Goal: Transaction & Acquisition: Purchase product/service

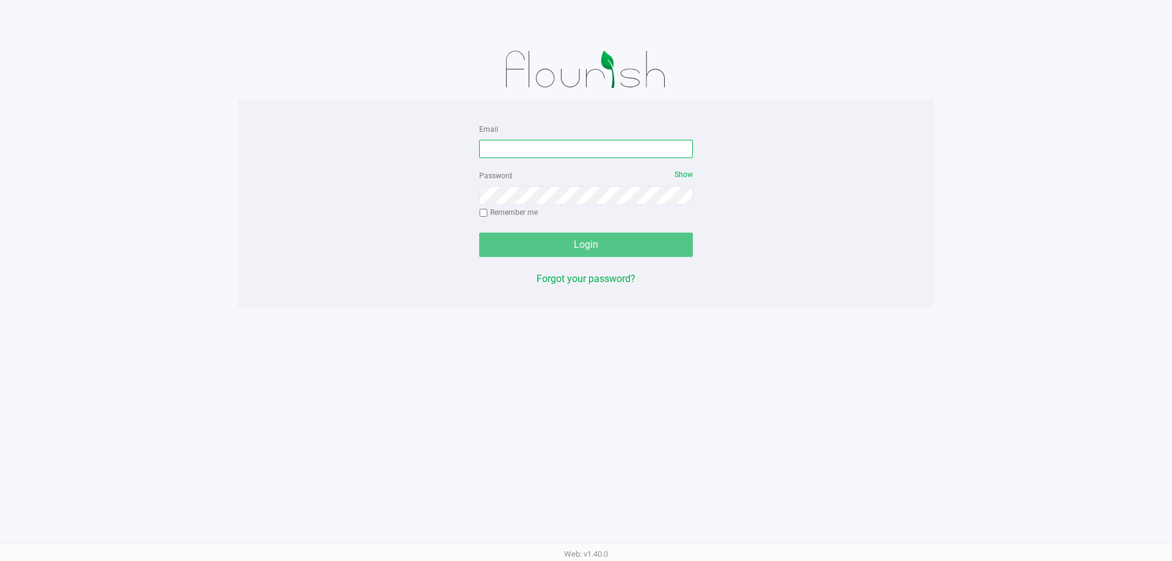
click at [567, 143] on input "Email" at bounding box center [586, 149] width 214 height 18
type input "[EMAIL_ADDRESS][DOMAIN_NAME]"
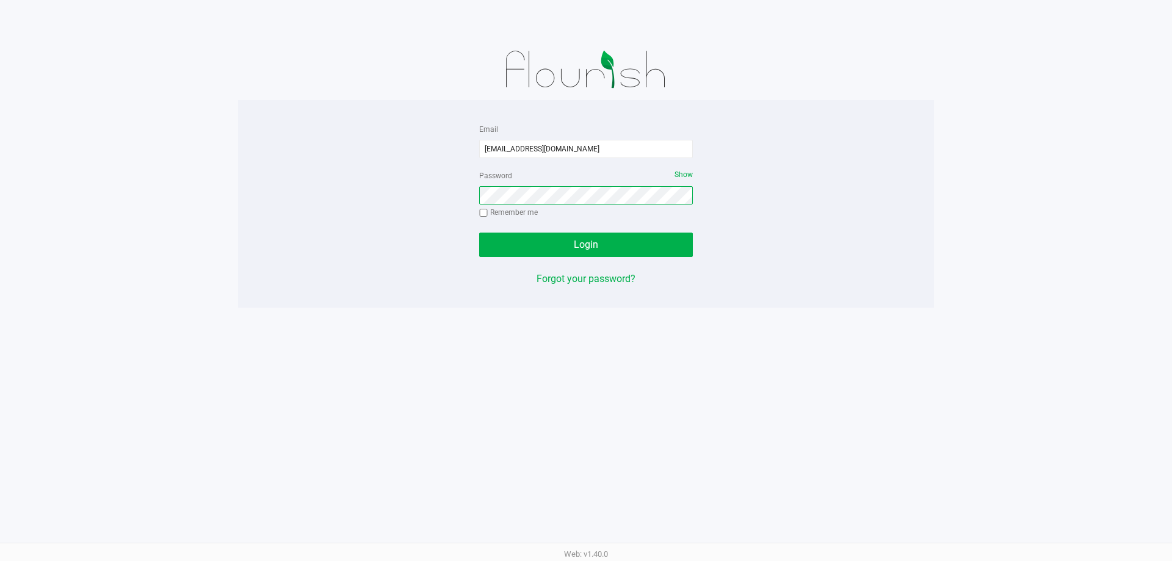
click at [479, 233] on button "Login" at bounding box center [586, 245] width 214 height 24
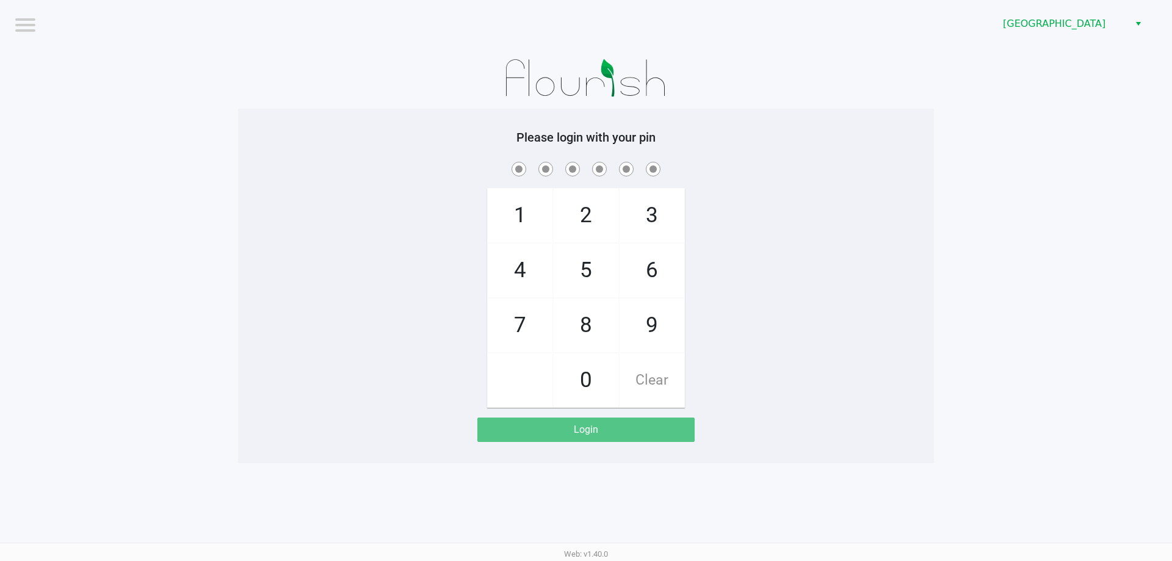
click at [783, 261] on div "1 4 7 2 5 8 0 3 6 9 Clear" at bounding box center [586, 283] width 696 height 249
click at [783, 271] on div "1 4 7 2 5 8 0 3 6 9 Clear" at bounding box center [586, 283] width 696 height 249
click at [777, 274] on div "1 4 7 2 5 8 0 3 6 9 Clear" at bounding box center [586, 283] width 696 height 249
click at [526, 273] on span "4" at bounding box center [520, 271] width 65 height 54
checkbox input "true"
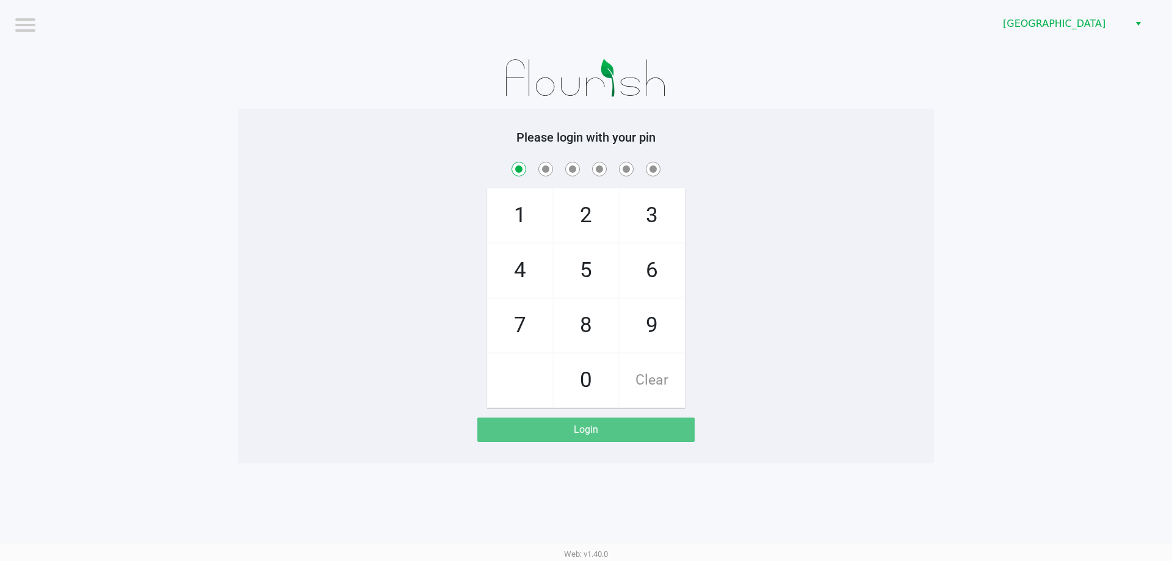
click at [592, 336] on span "8" at bounding box center [586, 326] width 65 height 54
checkbox input "true"
click at [529, 233] on span "1" at bounding box center [520, 216] width 65 height 54
checkbox input "true"
click at [529, 295] on span "4" at bounding box center [520, 271] width 65 height 54
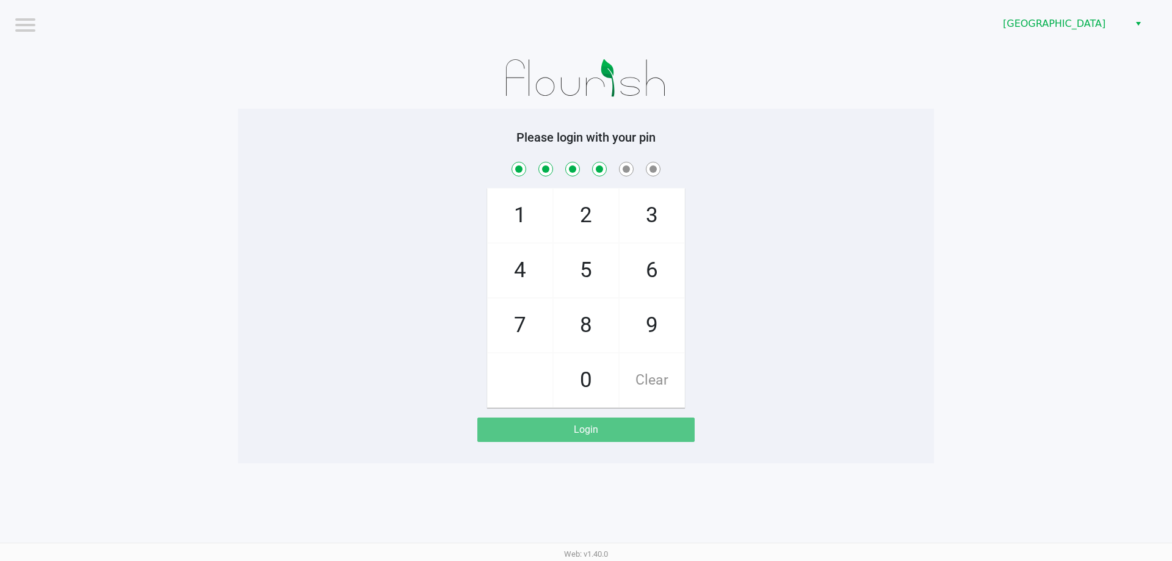
checkbox input "true"
click at [583, 234] on span "2" at bounding box center [586, 216] width 65 height 54
checkbox input "true"
click at [593, 225] on span "2" at bounding box center [586, 216] width 65 height 54
checkbox input "true"
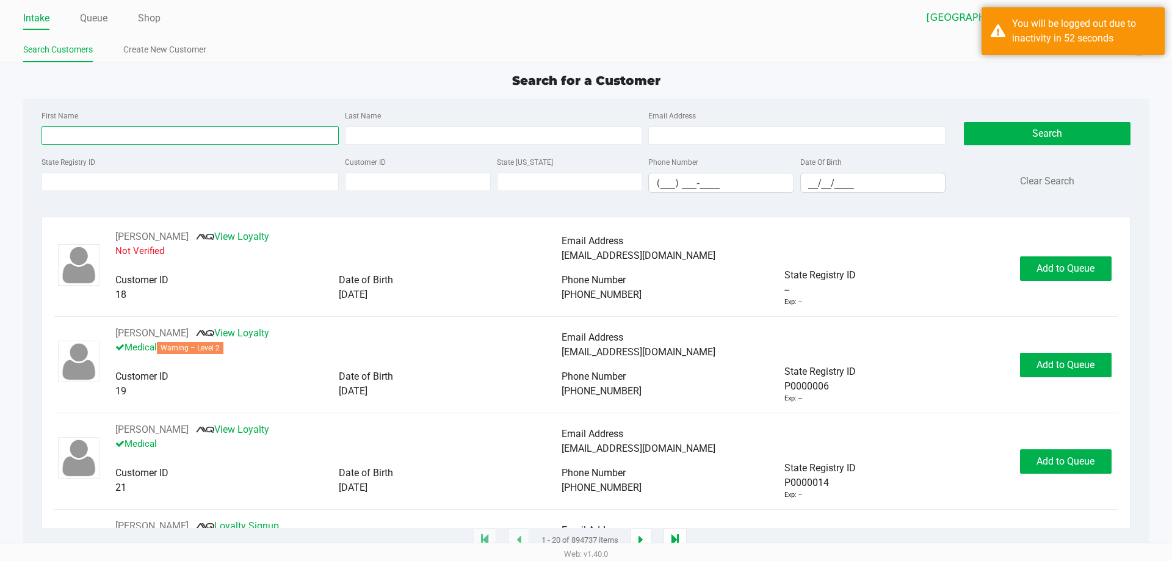
click at [115, 136] on input "First Name" at bounding box center [190, 135] width 297 height 18
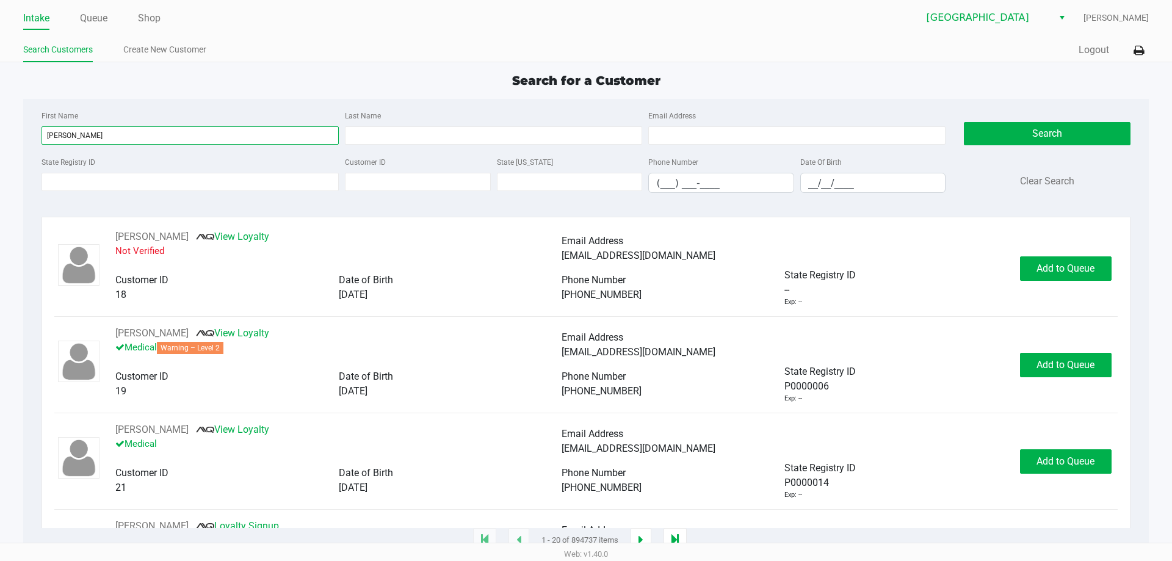
type input "lindsey"
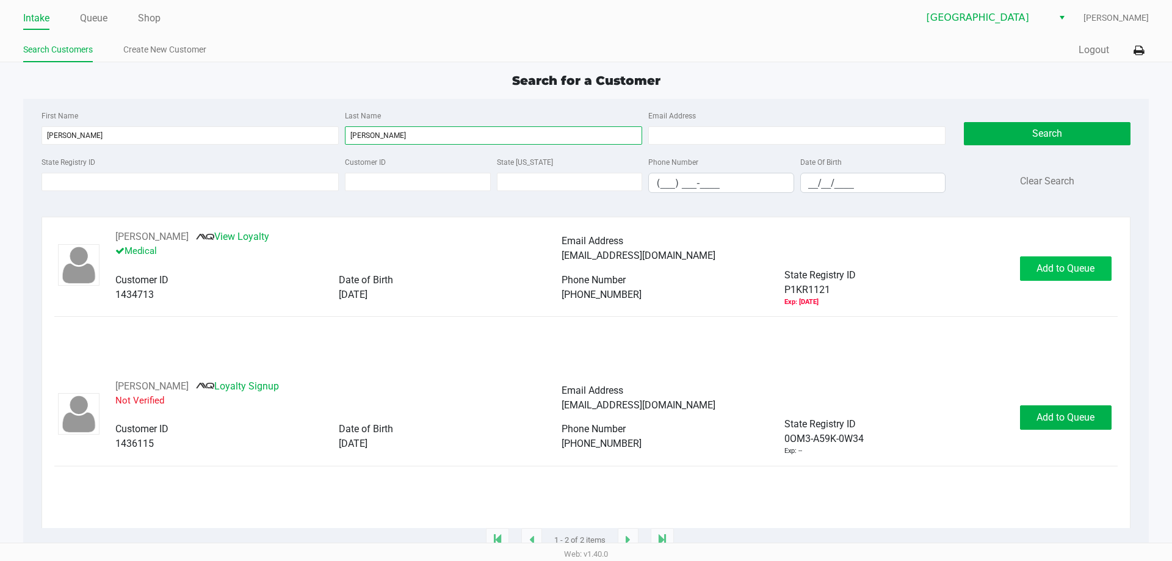
type input "sullivan"
click at [1080, 272] on span "Add to Queue" at bounding box center [1066, 269] width 58 height 12
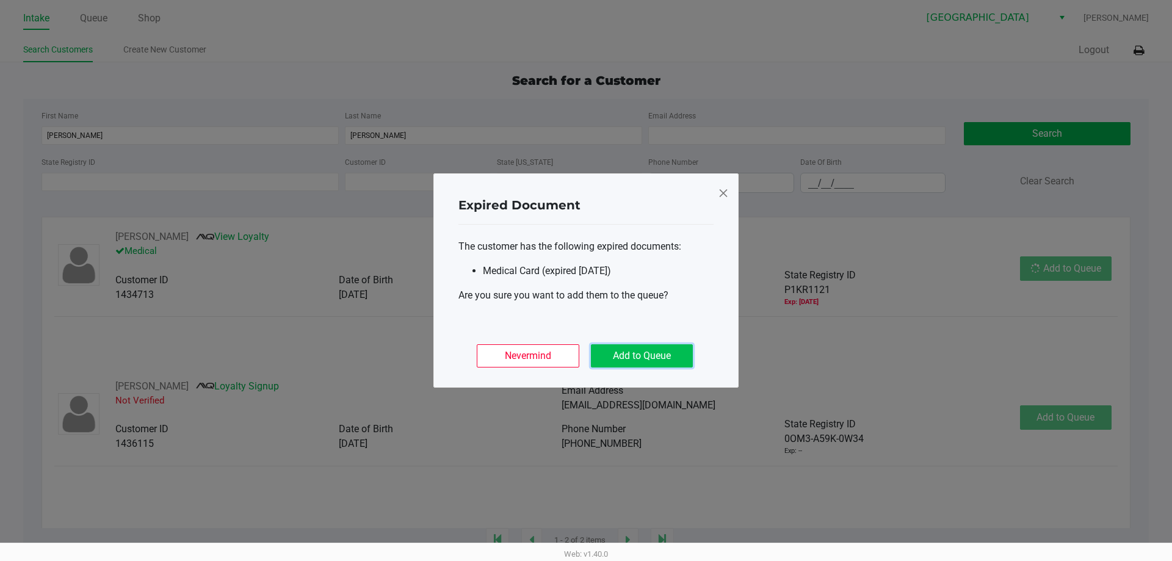
click at [636, 352] on button "Add to Queue" at bounding box center [642, 355] width 102 height 23
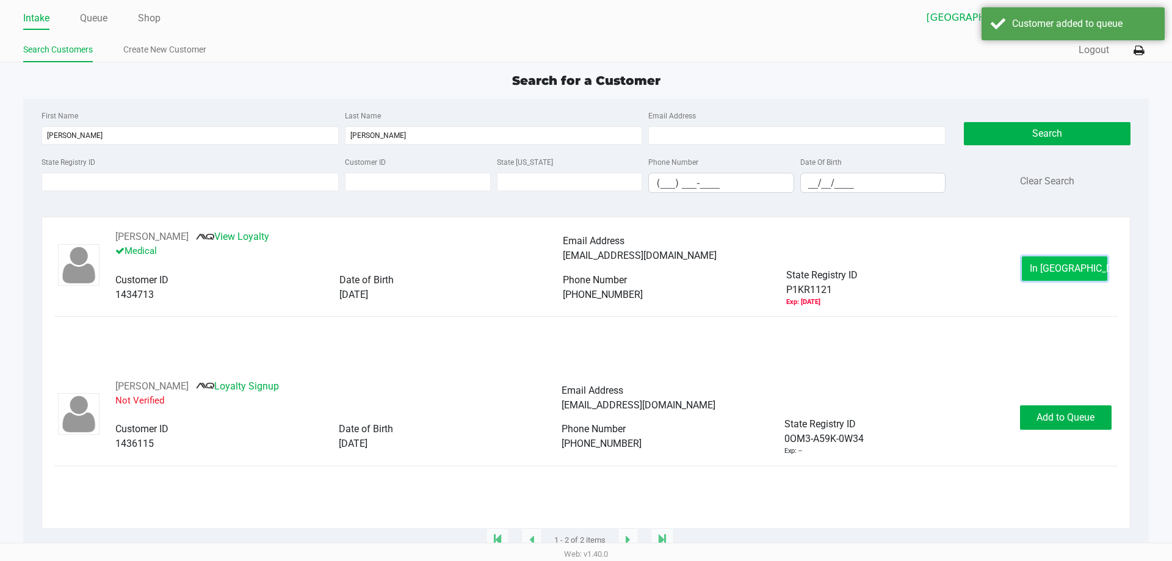
click at [1044, 275] on button "In Queue" at bounding box center [1064, 268] width 85 height 24
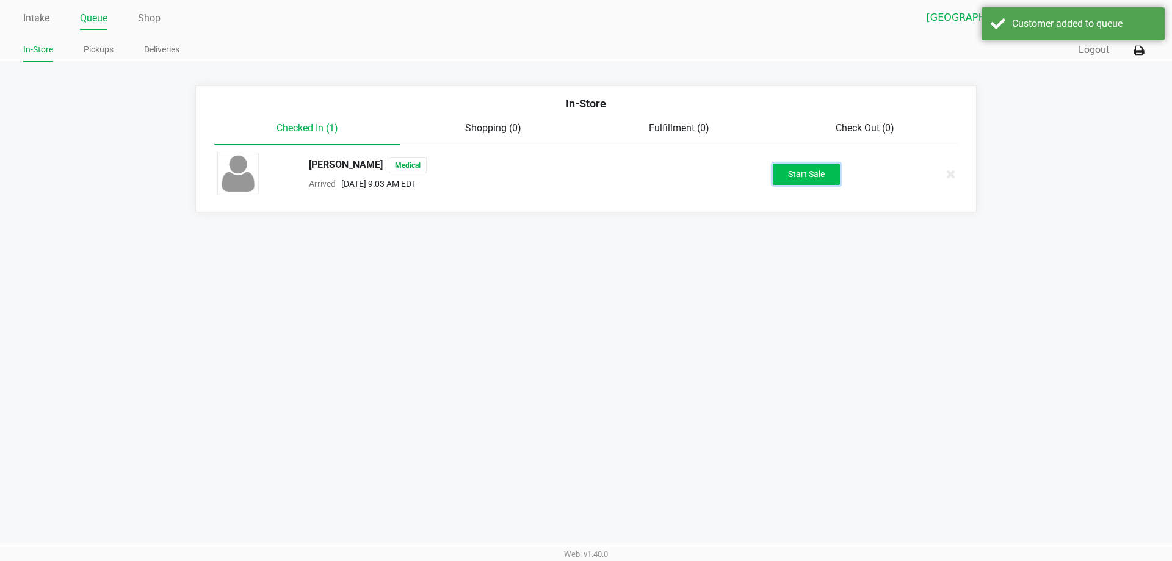
click at [788, 180] on button "Start Sale" at bounding box center [806, 174] width 67 height 21
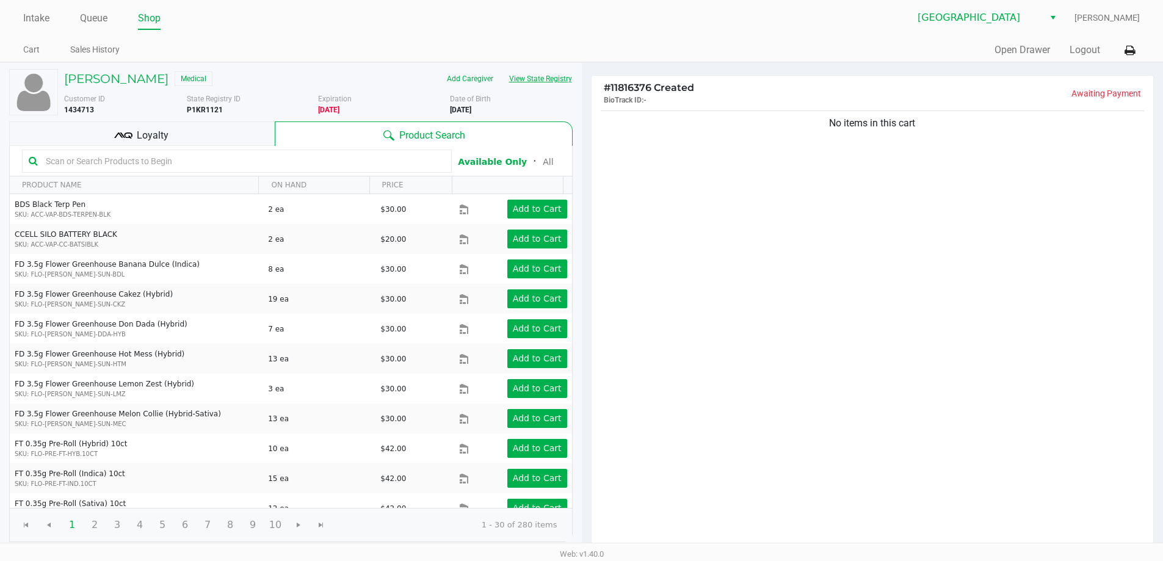
click at [546, 79] on button "View State Registry" at bounding box center [536, 79] width 71 height 20
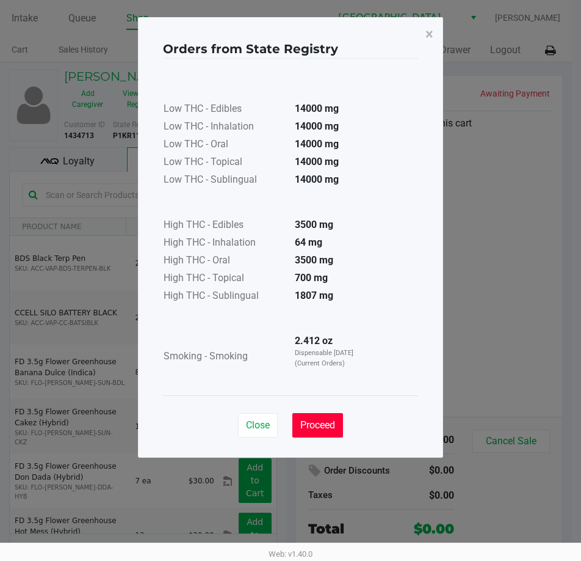
drag, startPoint x: 323, startPoint y: 429, endPoint x: 324, endPoint y: 379, distance: 50.7
click at [323, 430] on span "Proceed" at bounding box center [317, 425] width 35 height 12
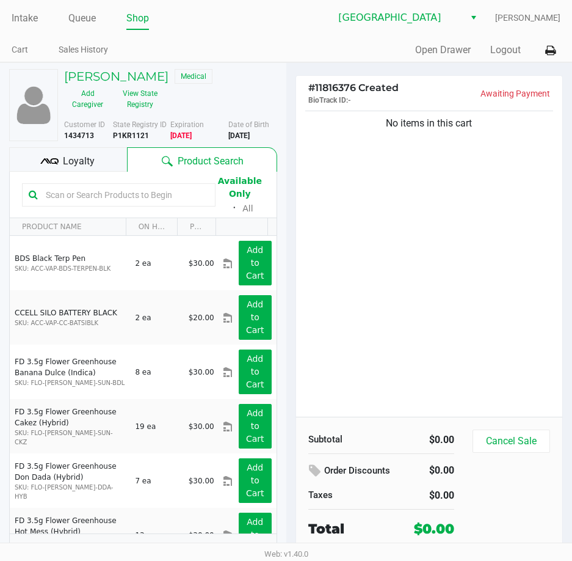
click at [137, 136] on b "P1KR1121" at bounding box center [131, 135] width 36 height 9
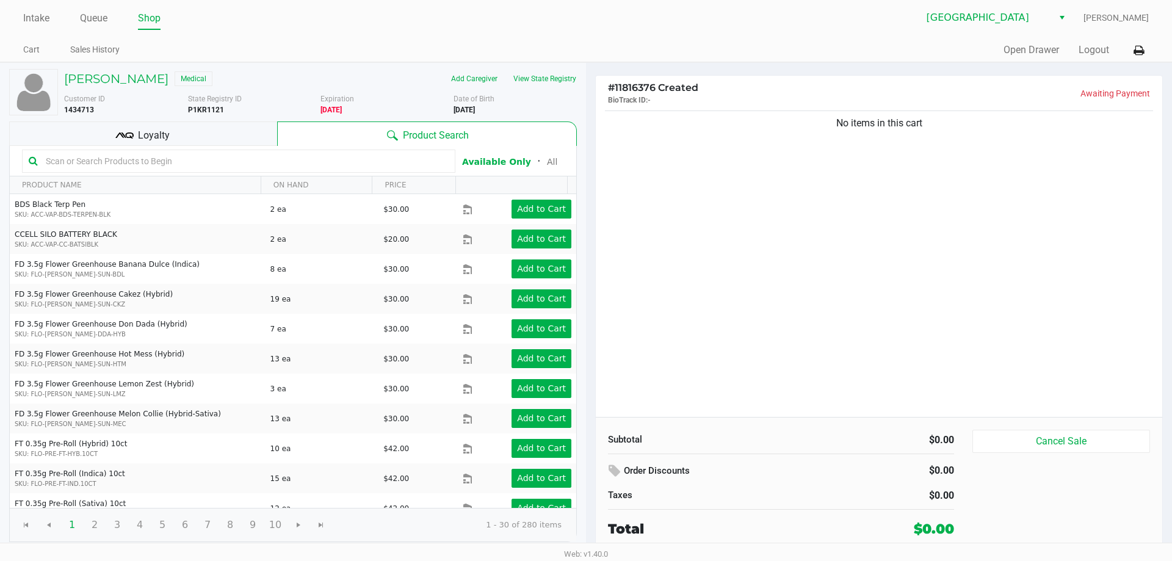
click at [538, 80] on button "View State Registry" at bounding box center [541, 79] width 71 height 20
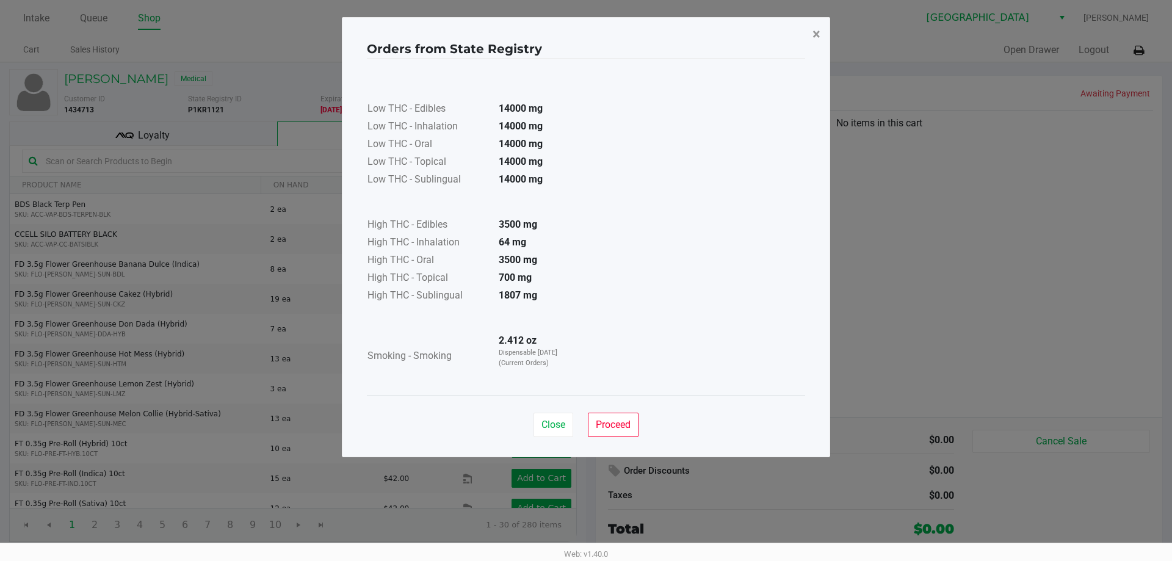
click at [814, 26] on span "×" at bounding box center [817, 34] width 8 height 17
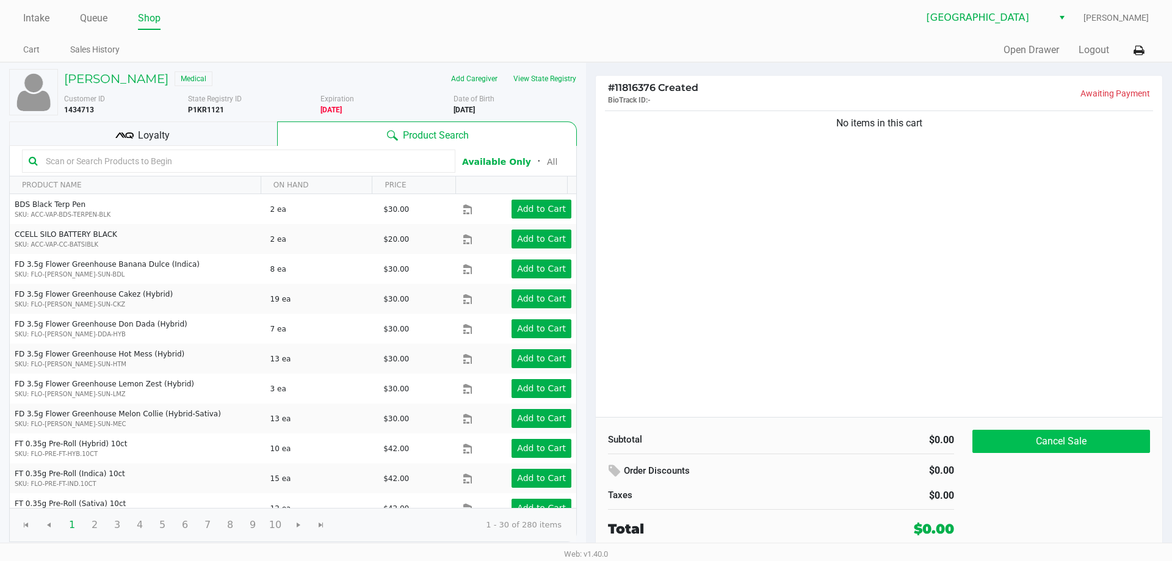
click at [1098, 438] on button "Cancel Sale" at bounding box center [1062, 441] width 178 height 23
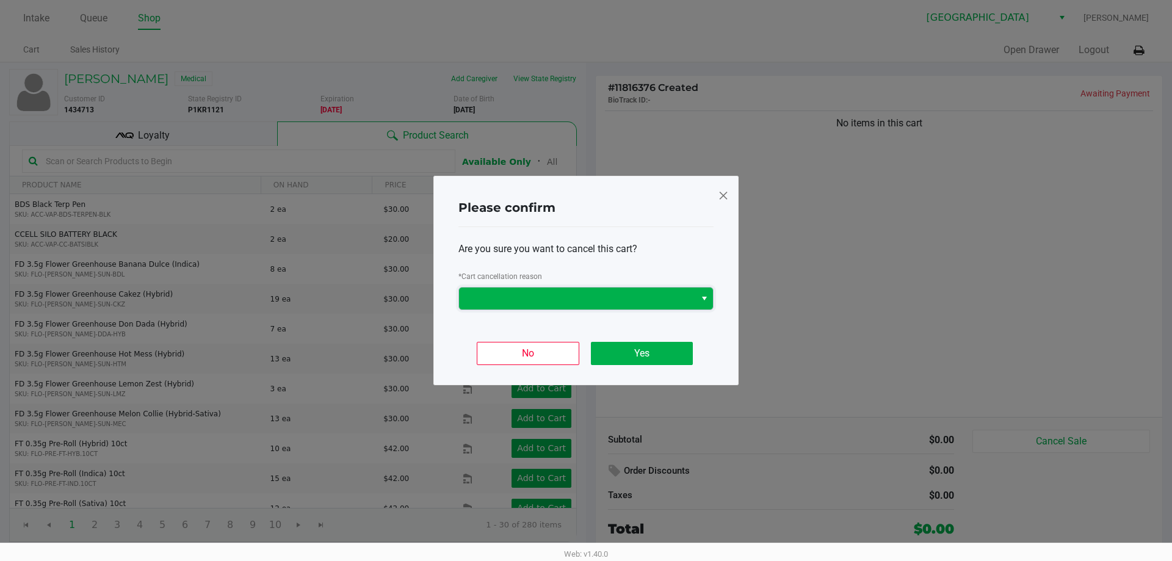
click at [693, 291] on span at bounding box center [577, 299] width 236 height 22
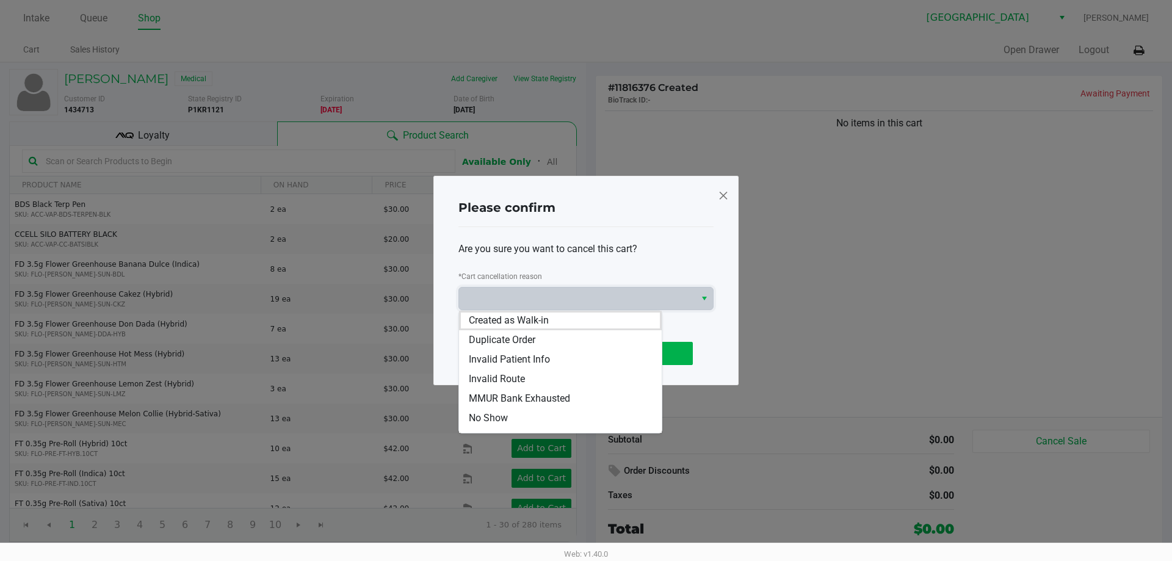
click at [531, 396] on span "MMUR Bank Exhausted" at bounding box center [519, 398] width 101 height 15
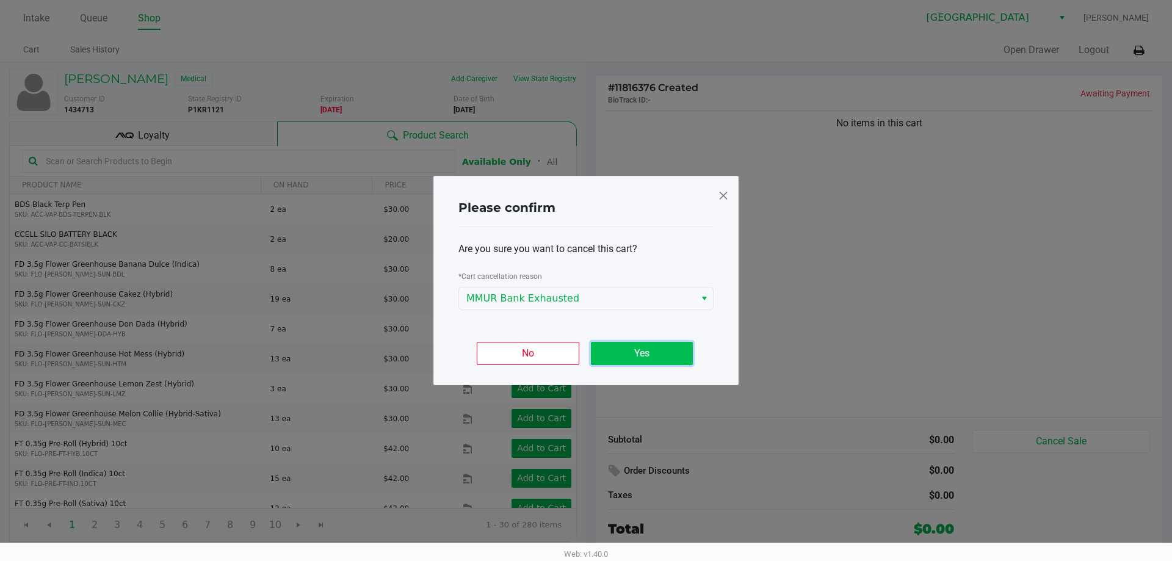
click at [643, 361] on button "Yes" at bounding box center [642, 353] width 102 height 23
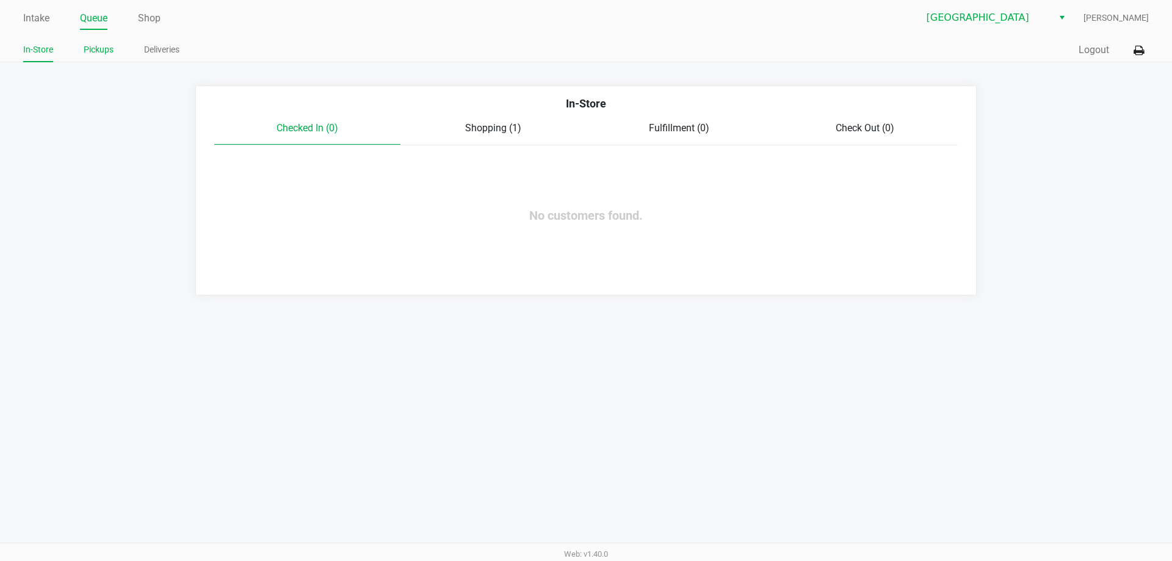
click at [100, 54] on link "Pickups" at bounding box center [99, 49] width 30 height 15
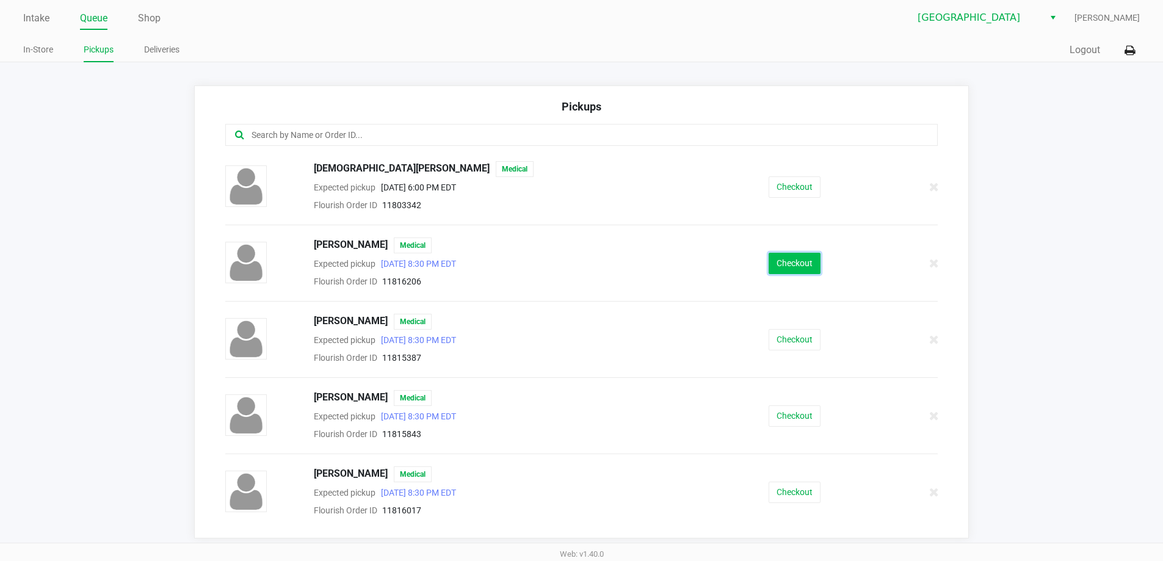
click at [769, 269] on button "Checkout" at bounding box center [795, 263] width 52 height 21
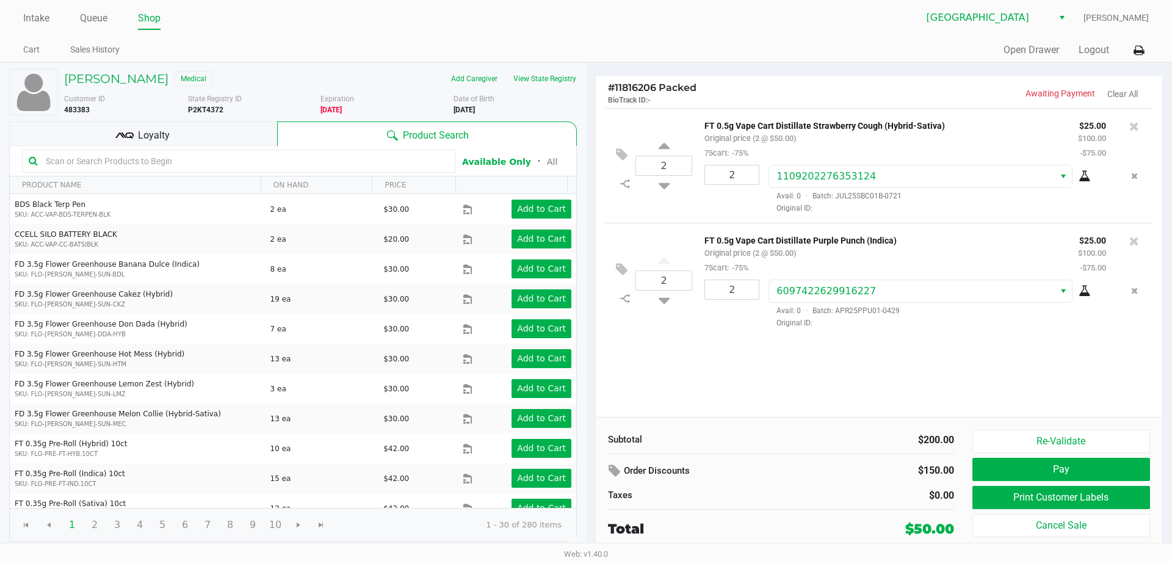
click at [170, 127] on div "Loyalty" at bounding box center [143, 134] width 268 height 24
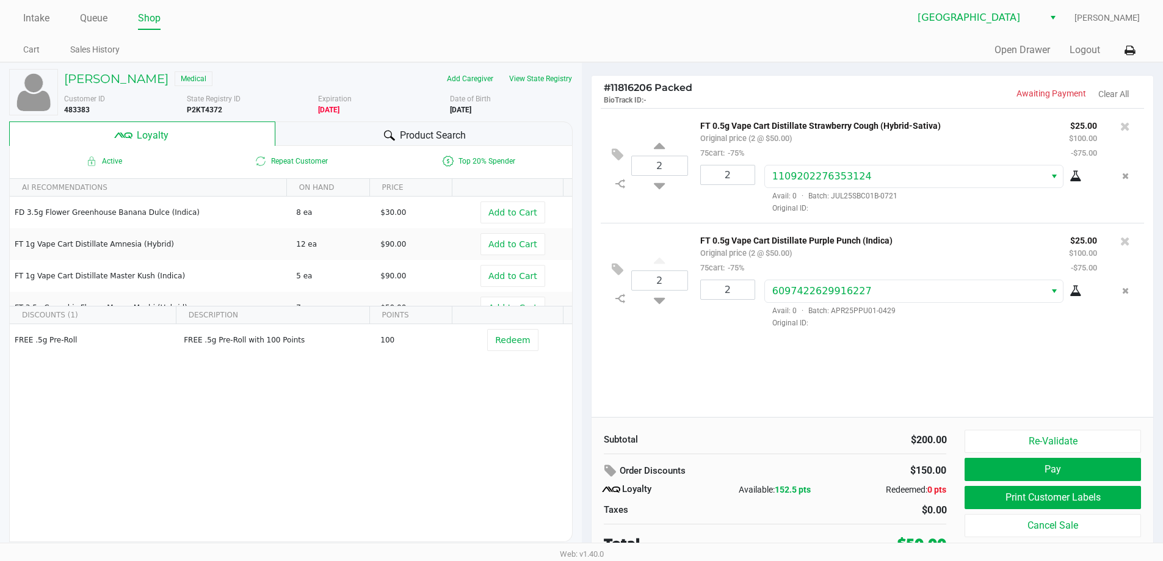
scroll to position [5, 0]
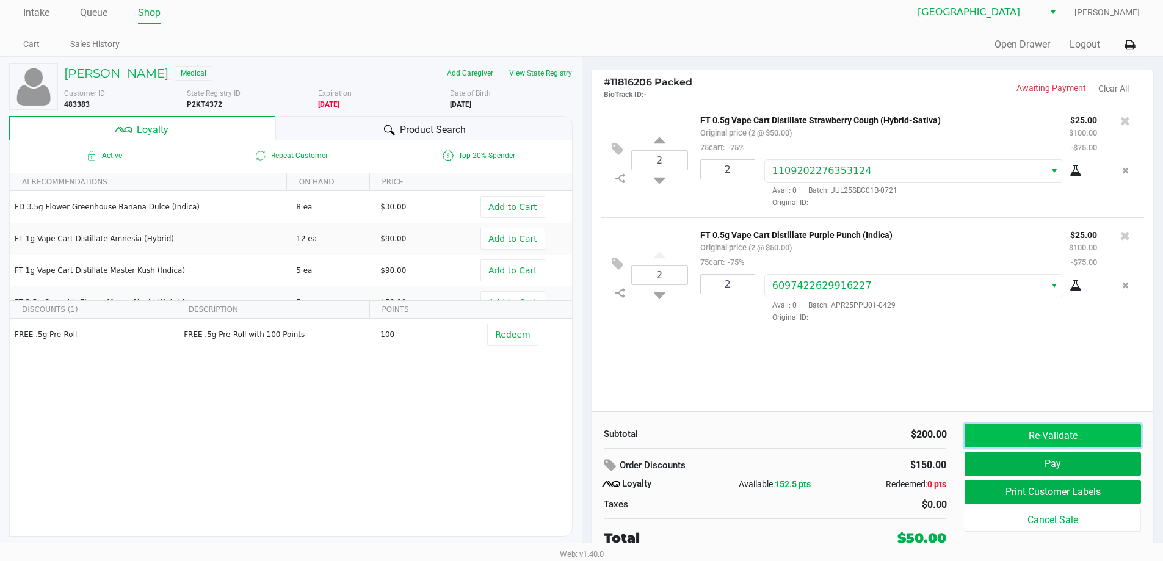
click at [1077, 428] on button "Re-Validate" at bounding box center [1053, 435] width 176 height 23
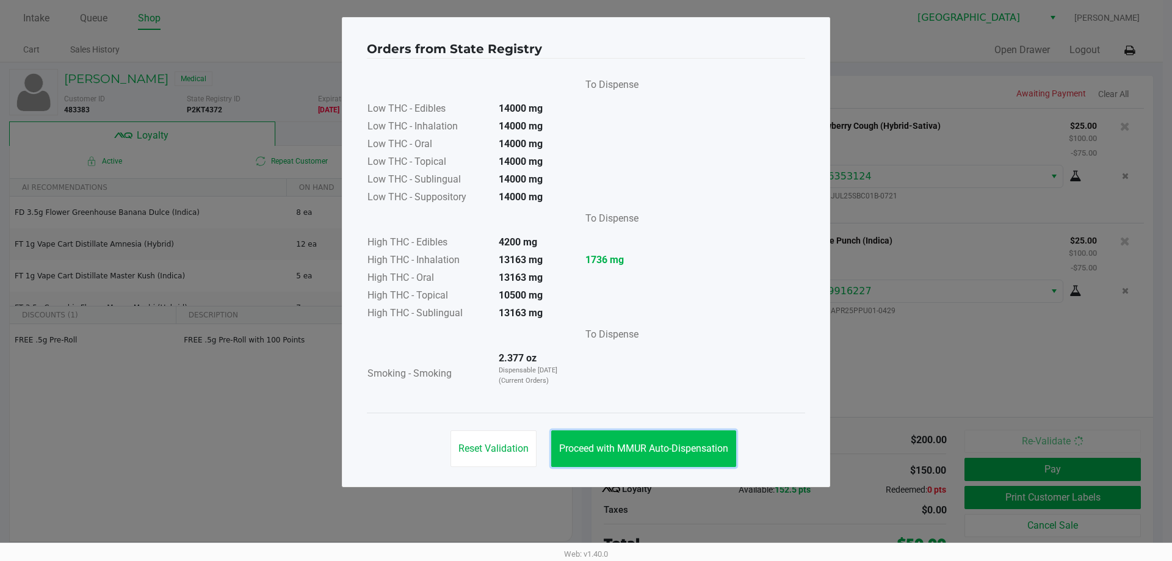
click at [666, 463] on button "Proceed with MMUR Auto-Dispensation" at bounding box center [643, 448] width 185 height 37
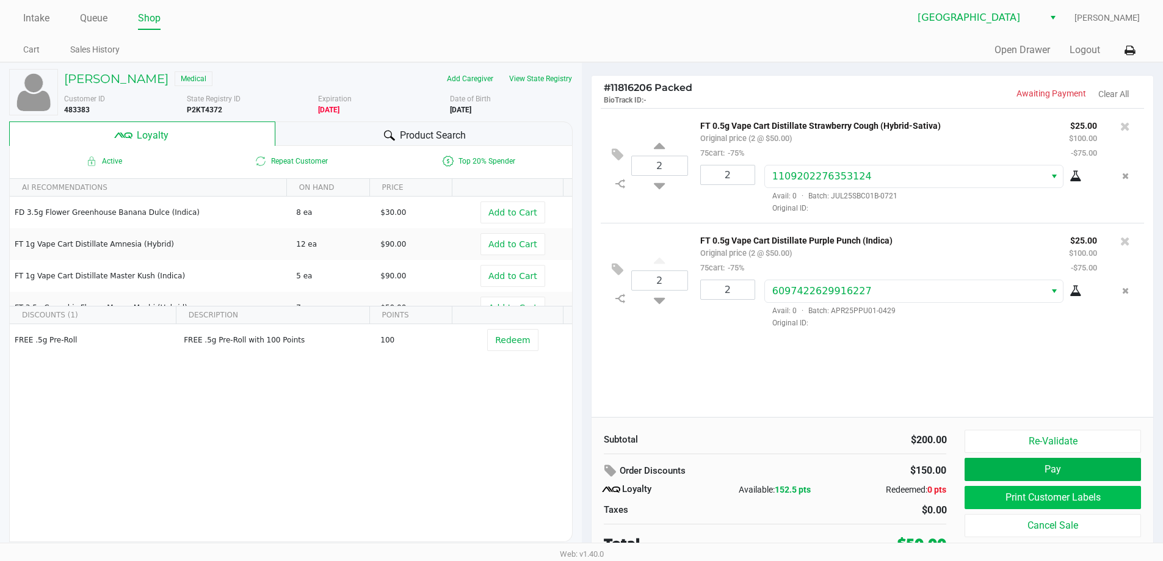
click at [1095, 494] on button "Print Customer Labels" at bounding box center [1053, 497] width 176 height 23
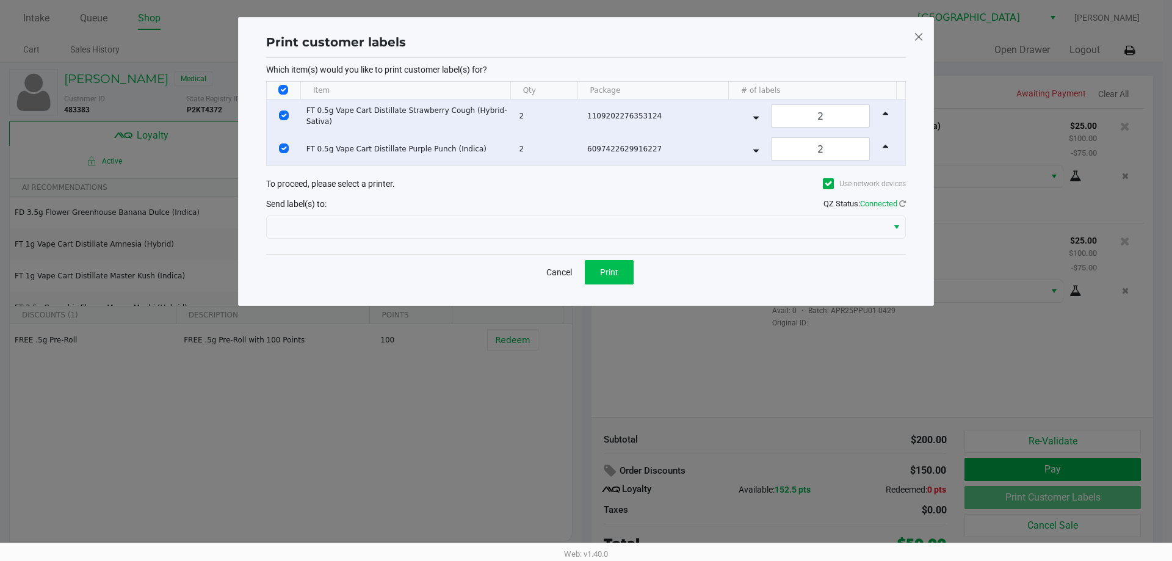
click at [627, 271] on button "Print" at bounding box center [609, 272] width 49 height 24
click at [554, 275] on button "Cancel" at bounding box center [560, 272] width 42 height 24
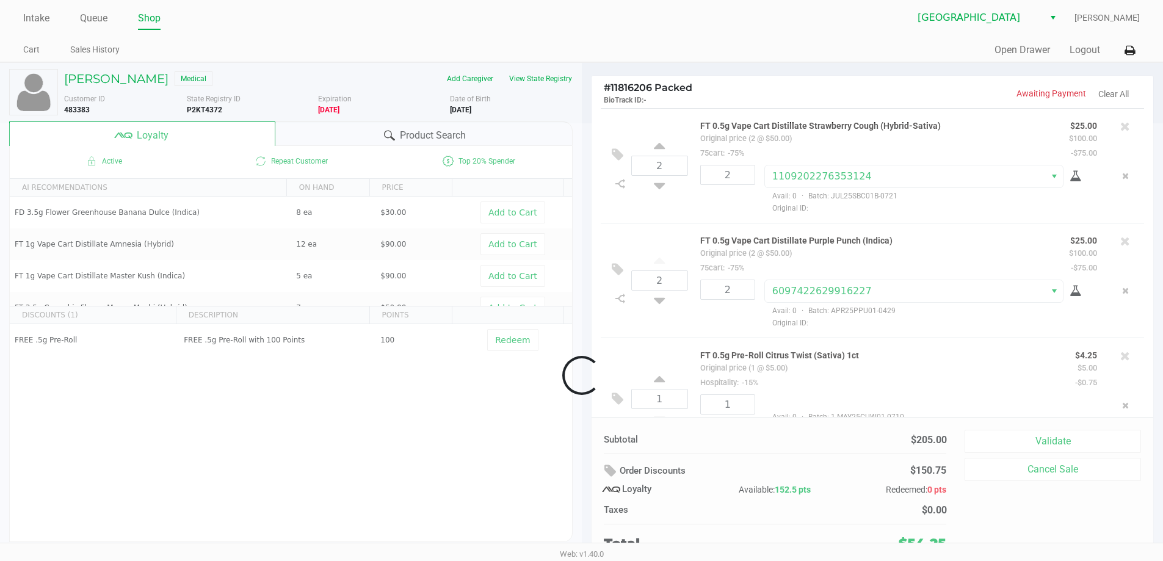
scroll to position [37, 0]
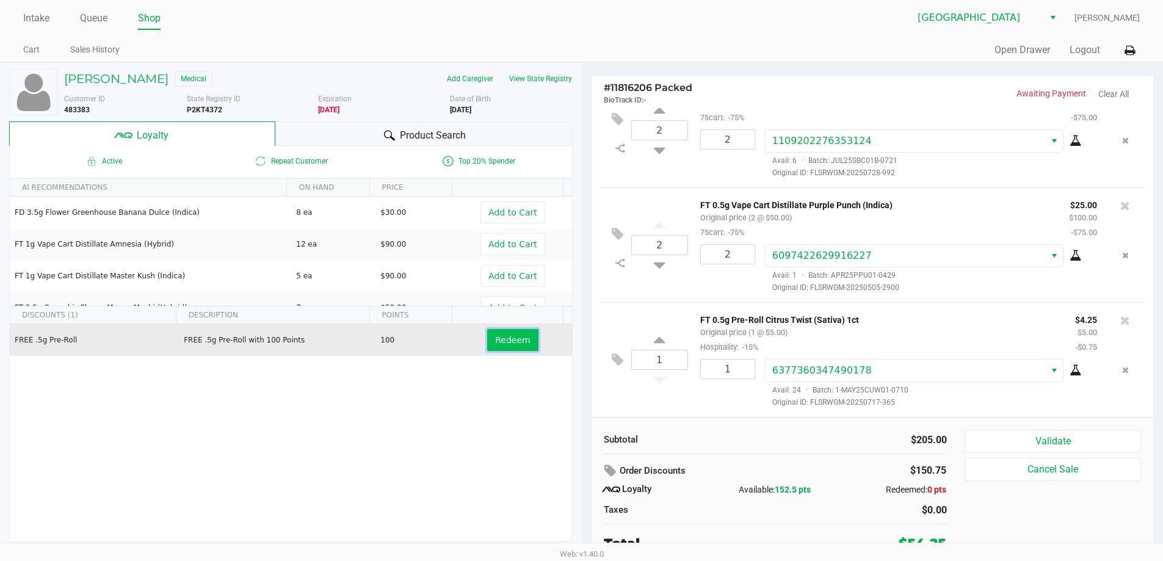
click at [513, 343] on span "Redeem" at bounding box center [512, 340] width 35 height 10
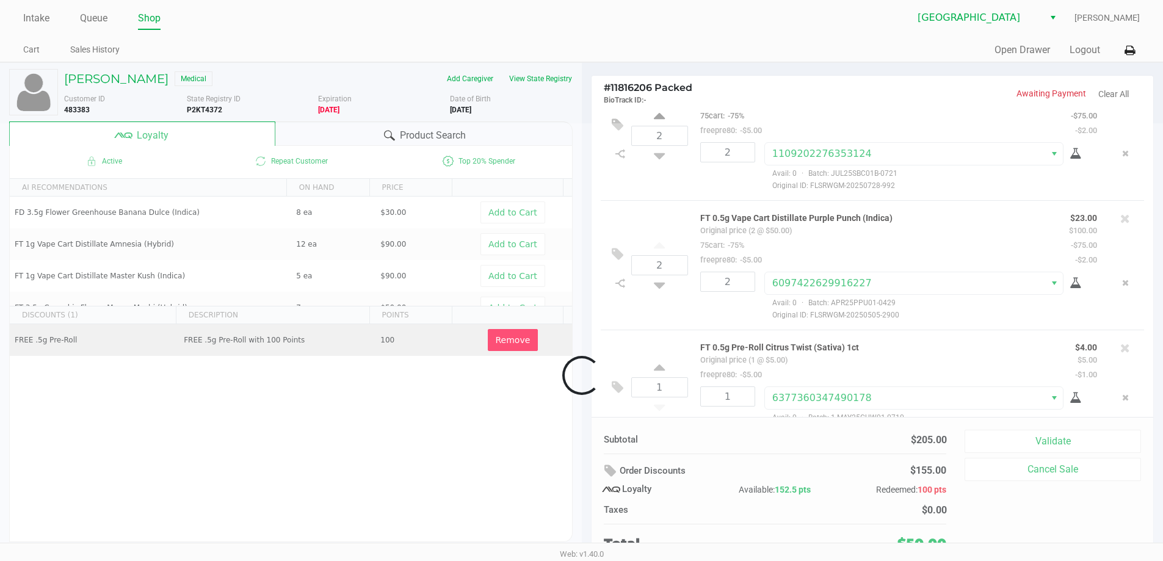
scroll to position [67, 0]
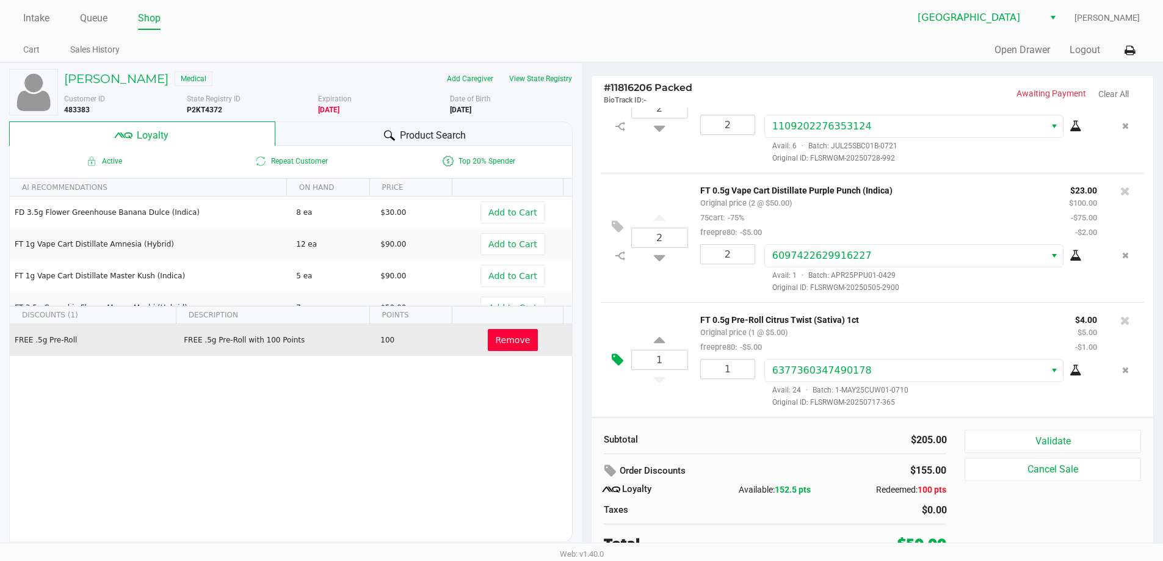
click at [622, 354] on icon at bounding box center [618, 360] width 12 height 14
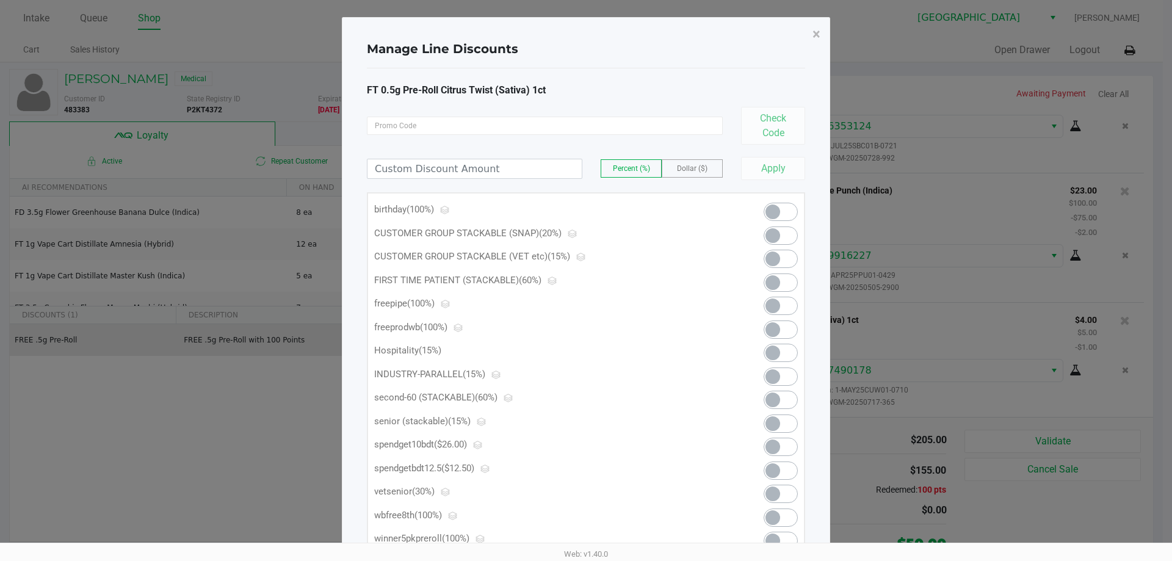
click at [790, 256] on span at bounding box center [781, 259] width 34 height 18
click at [818, 33] on span "×" at bounding box center [817, 34] width 8 height 17
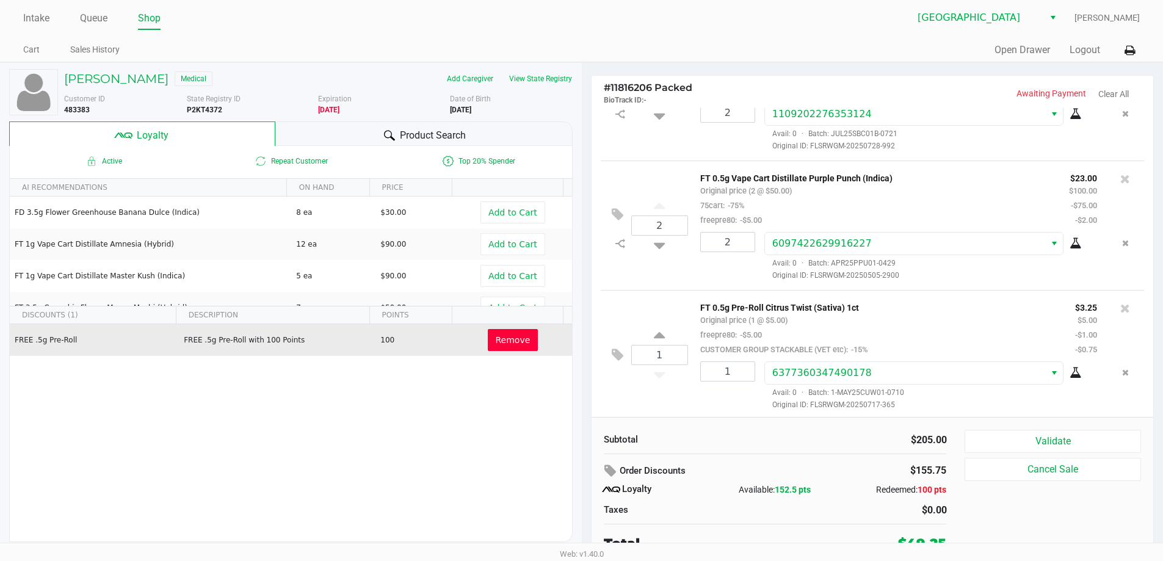
scroll to position [81, 0]
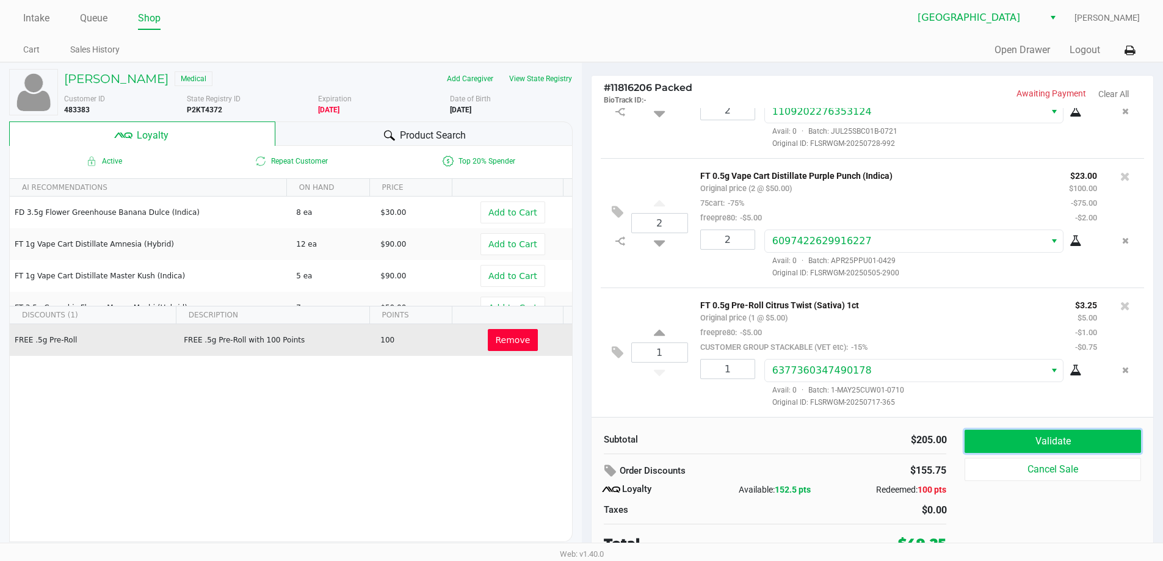
click at [1072, 445] on button "Validate" at bounding box center [1053, 441] width 176 height 23
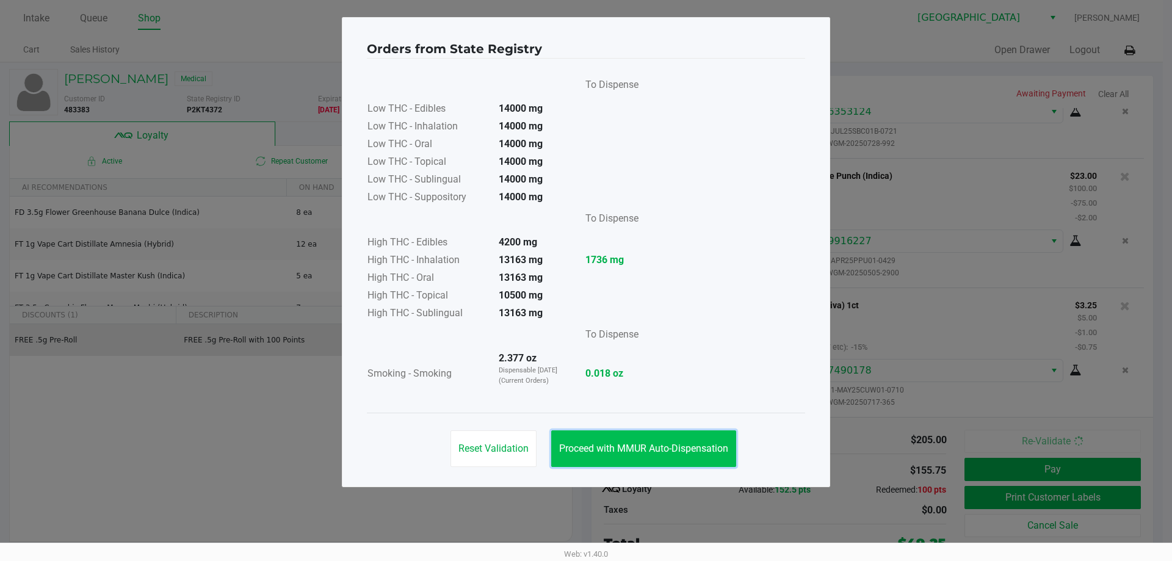
click at [663, 447] on span "Proceed with MMUR Auto-Dispensation" at bounding box center [643, 449] width 169 height 12
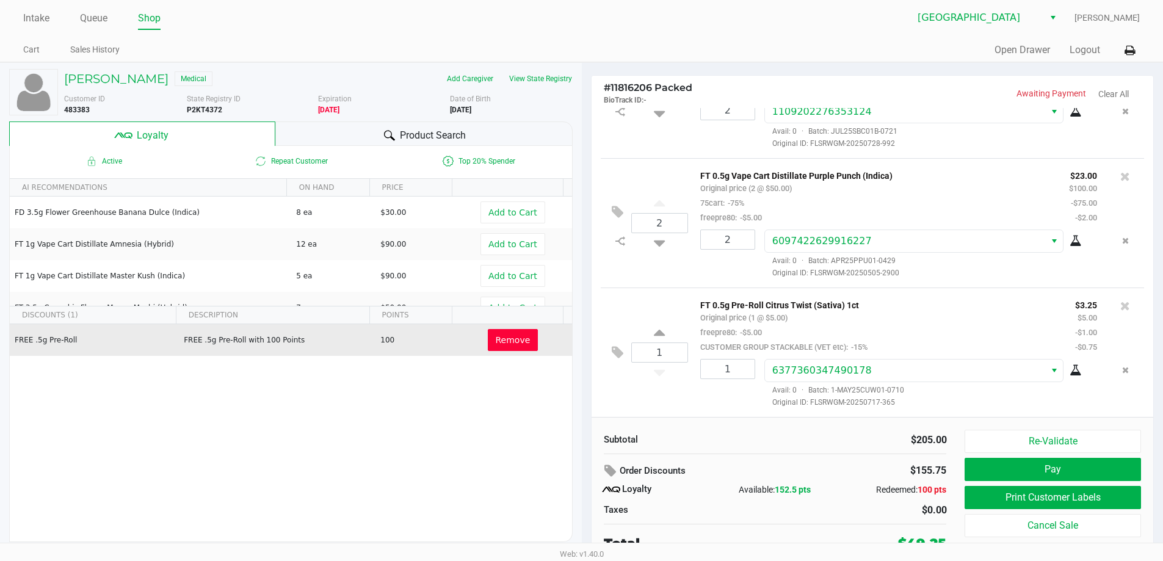
scroll to position [5, 0]
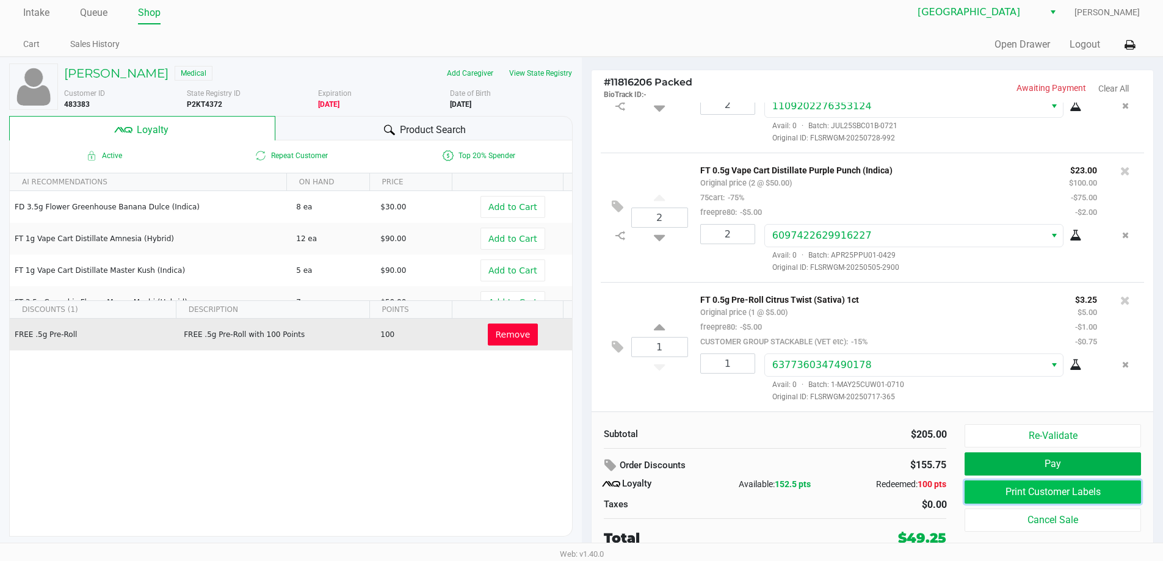
click at [1061, 490] on button "Print Customer Labels" at bounding box center [1053, 492] width 176 height 23
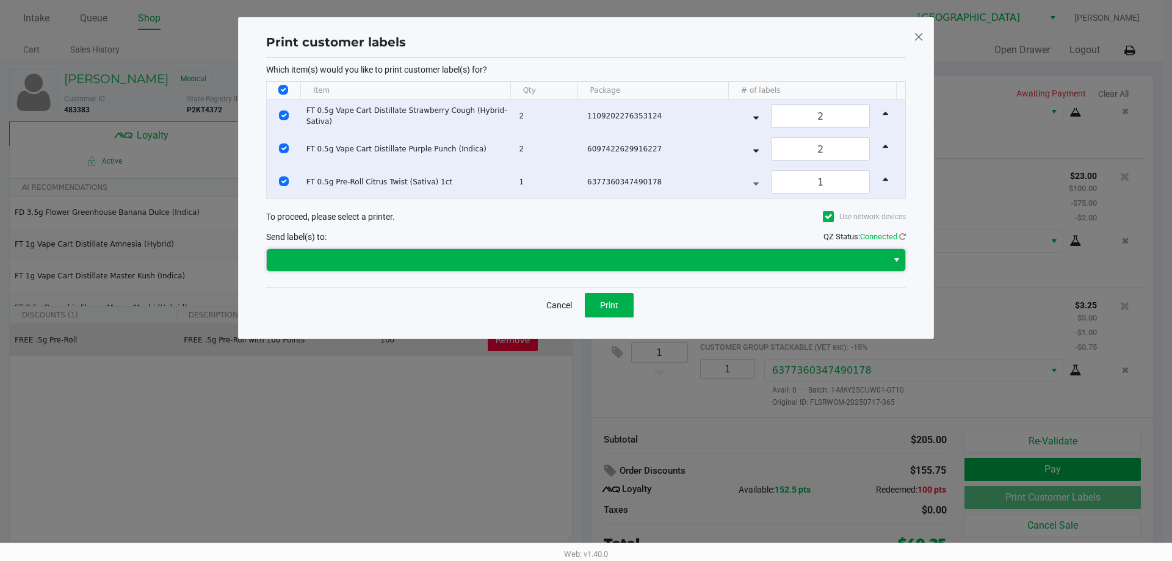
click at [751, 255] on span at bounding box center [577, 260] width 606 height 15
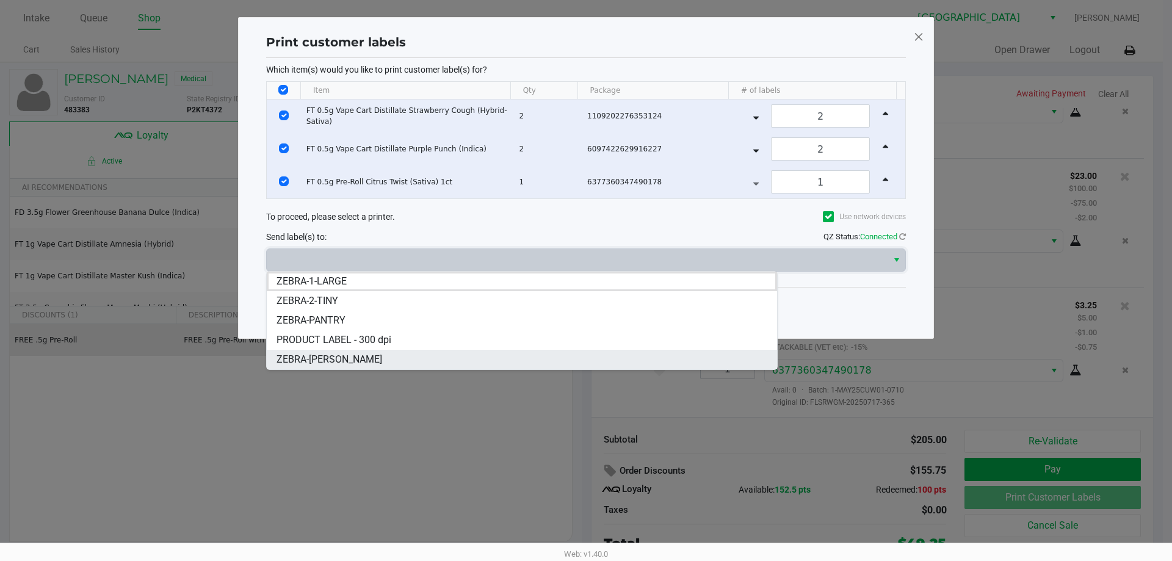
click at [333, 362] on span "ZEBRA-[PERSON_NAME]" at bounding box center [330, 359] width 106 height 15
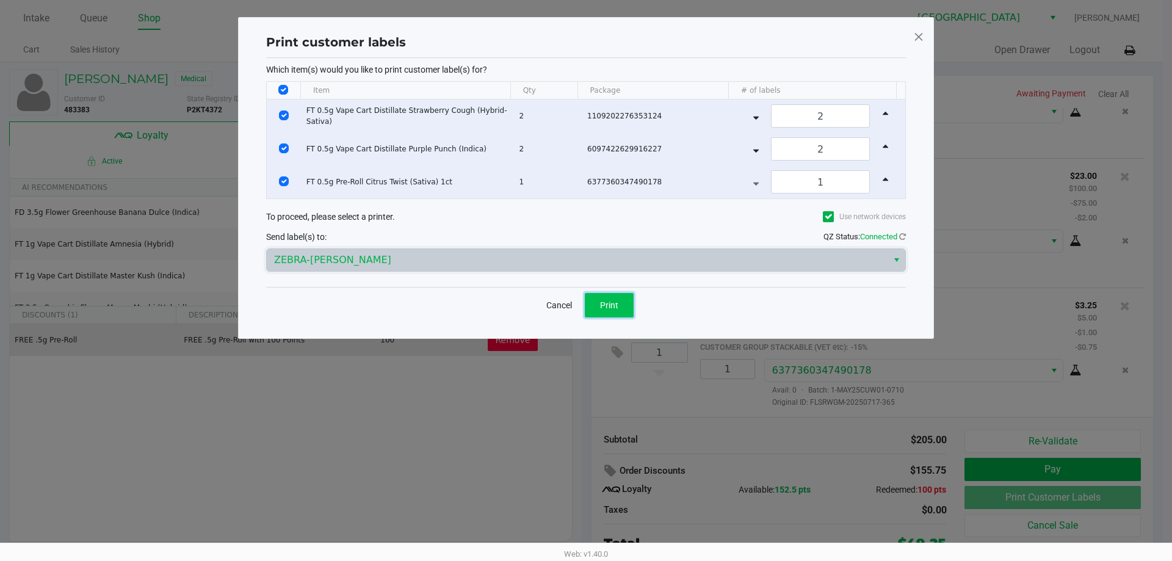
click at [611, 303] on span "Print" at bounding box center [609, 305] width 18 height 10
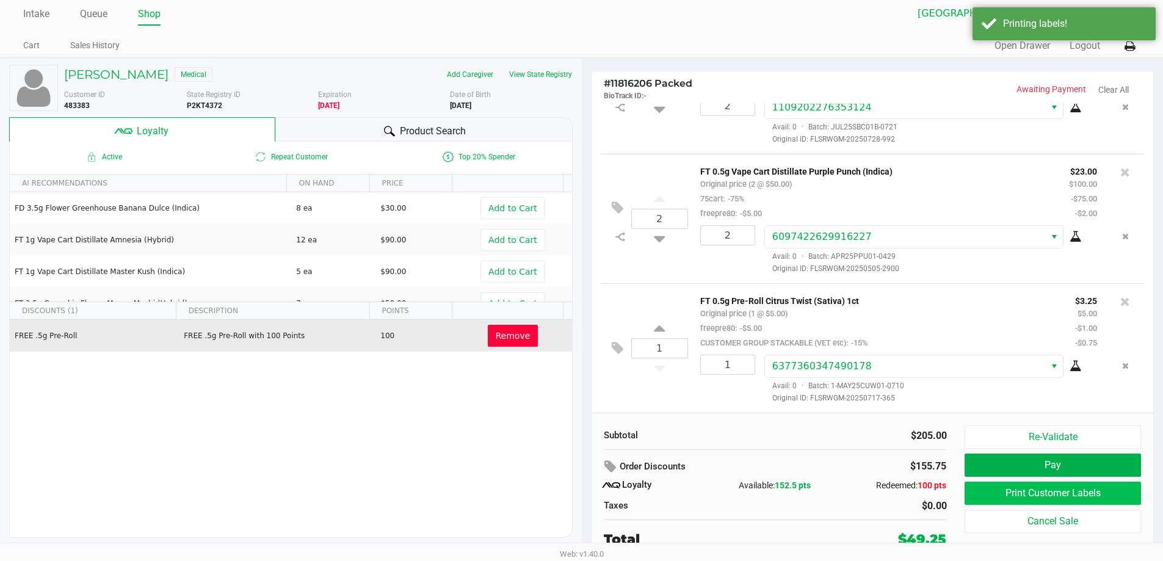
scroll to position [5, 0]
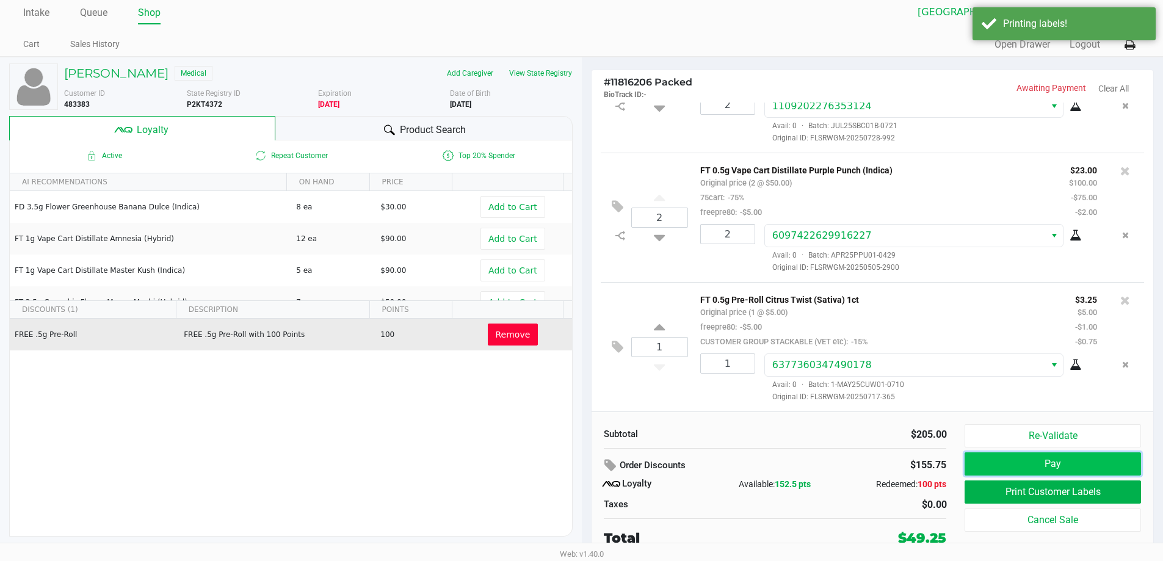
click at [1047, 462] on button "Pay" at bounding box center [1053, 463] width 176 height 23
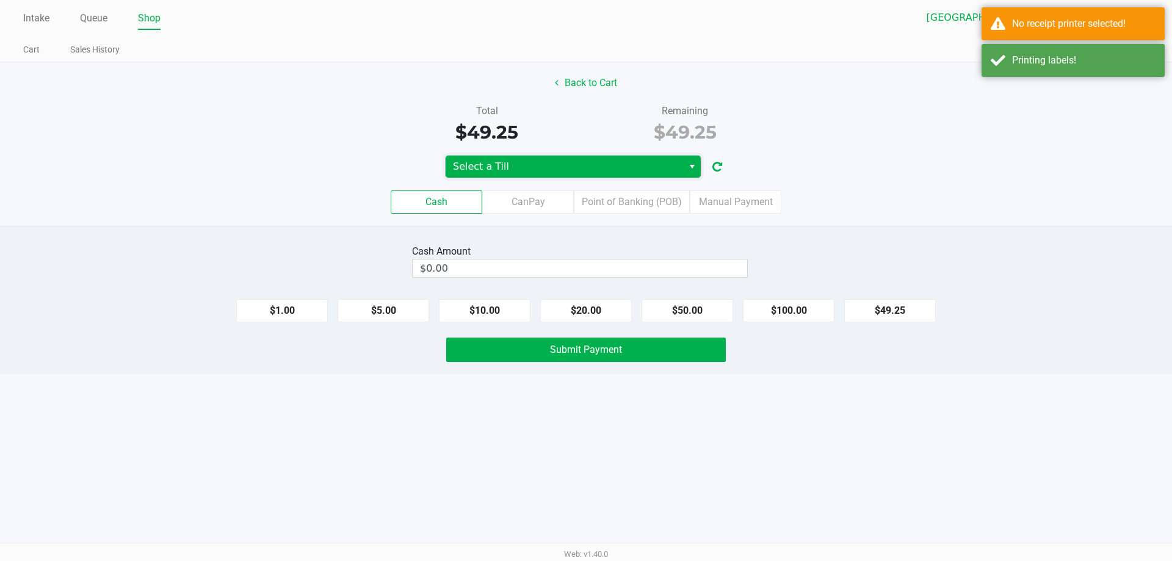
click at [518, 162] on span "Select a Till" at bounding box center [564, 166] width 223 height 15
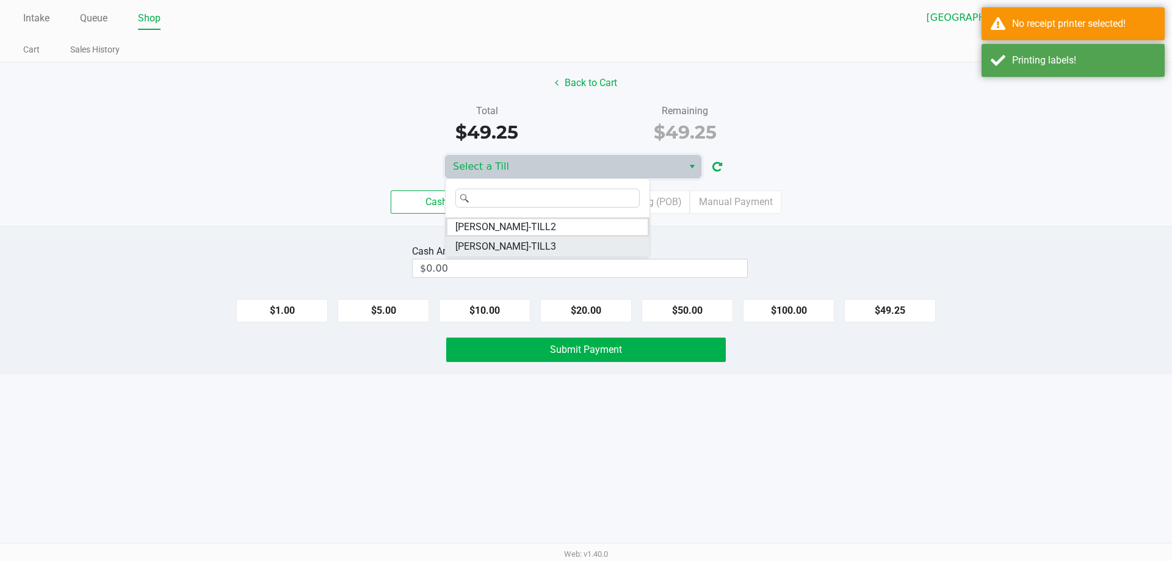
click at [469, 247] on span "CELIA-TILL3" at bounding box center [506, 246] width 101 height 15
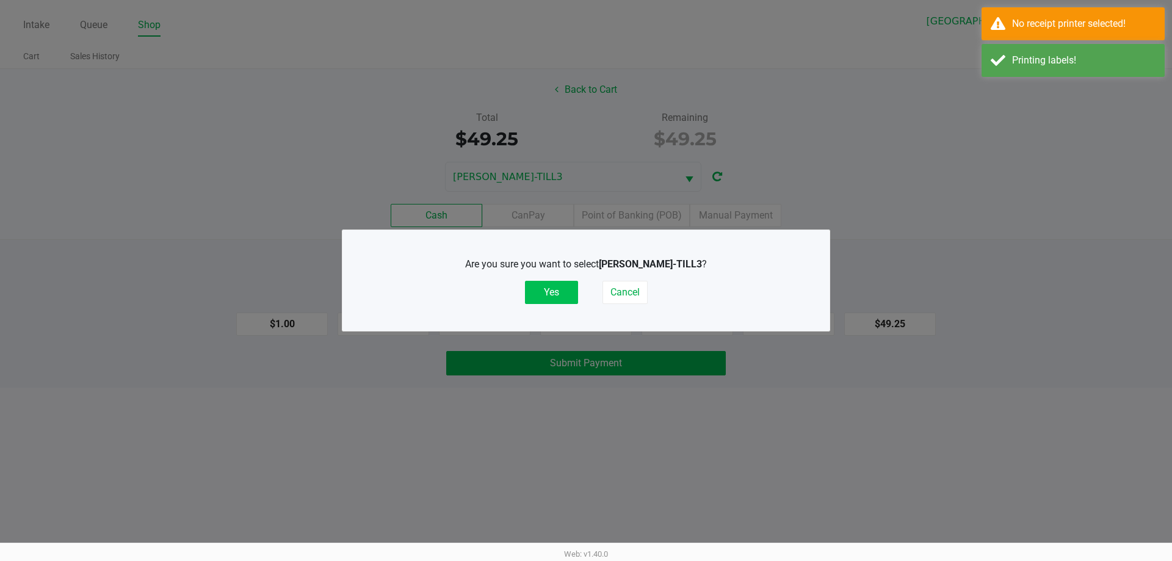
click at [541, 294] on button "Yes" at bounding box center [551, 292] width 53 height 23
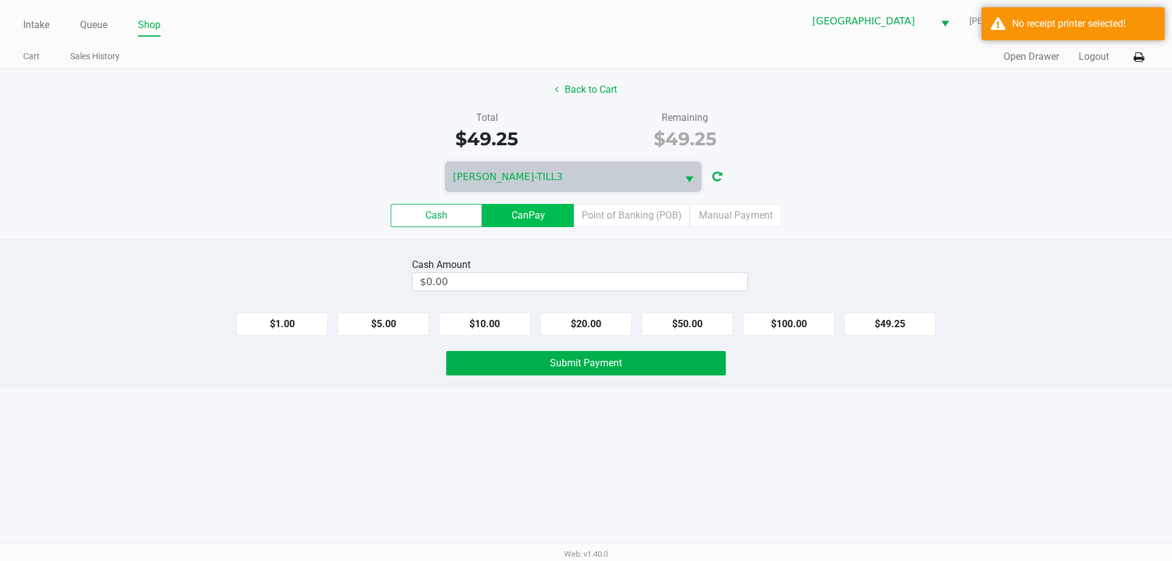
click at [535, 209] on label "CanPay" at bounding box center [528, 215] width 92 height 23
click at [0, 0] on 2 "CanPay" at bounding box center [0, 0] width 0 height 0
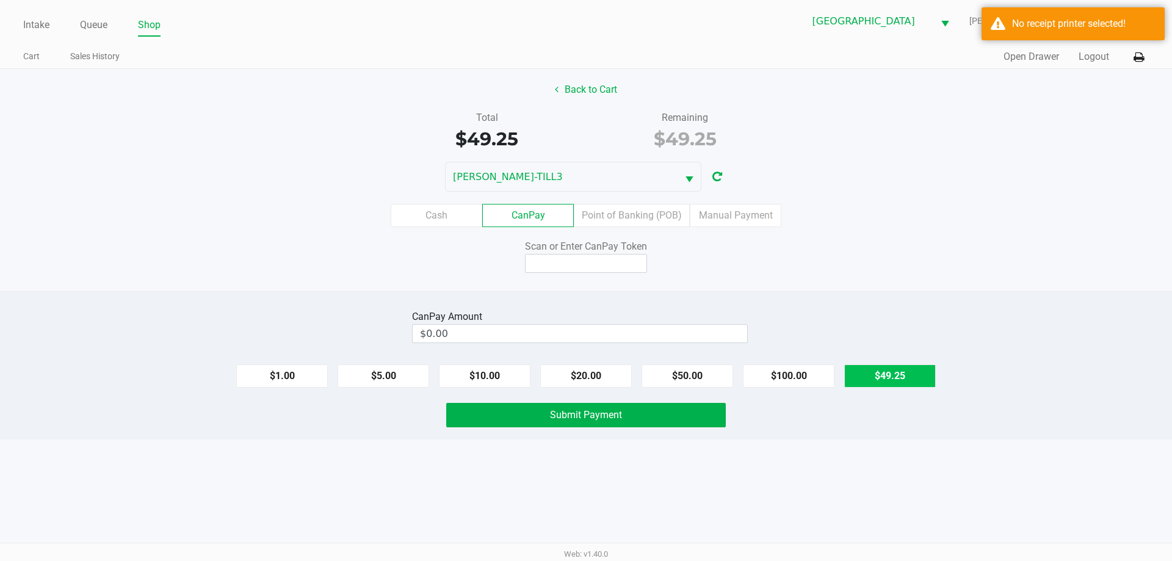
click at [909, 378] on button "$49.25" at bounding box center [890, 376] width 92 height 23
type input "$49.25"
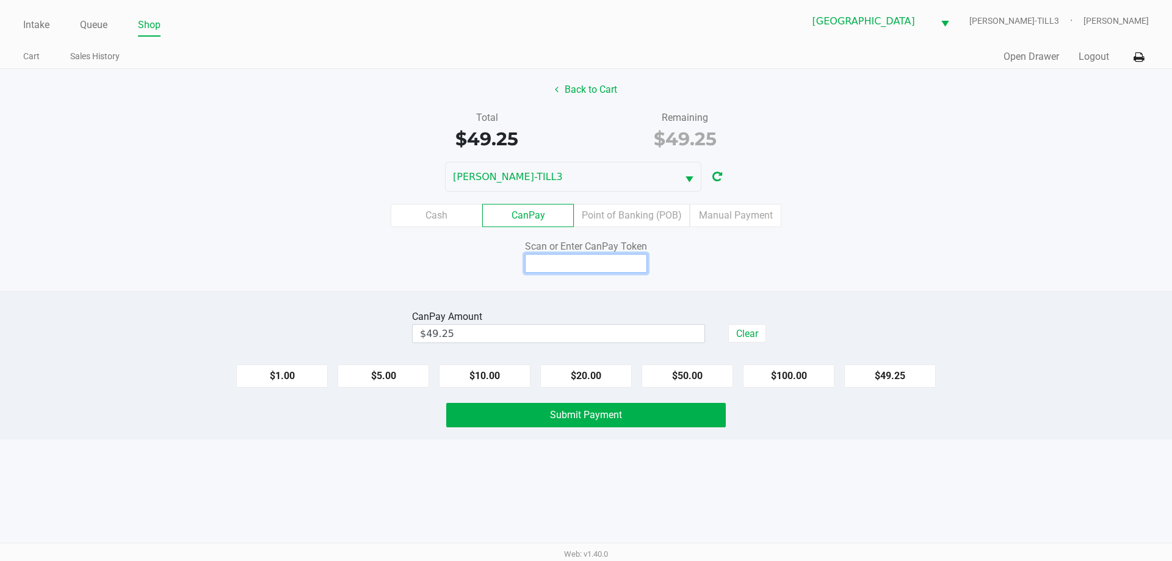
click at [594, 261] on input at bounding box center [586, 263] width 122 height 19
type input "Q9118913Q"
click at [554, 440] on div "Intake Queue Shop Palm Bay WC CELIA-TILL3 Tammy Schuchardt Cart Sales History Q…" at bounding box center [586, 280] width 1172 height 561
click at [624, 423] on button "Submit Payment" at bounding box center [586, 415] width 280 height 24
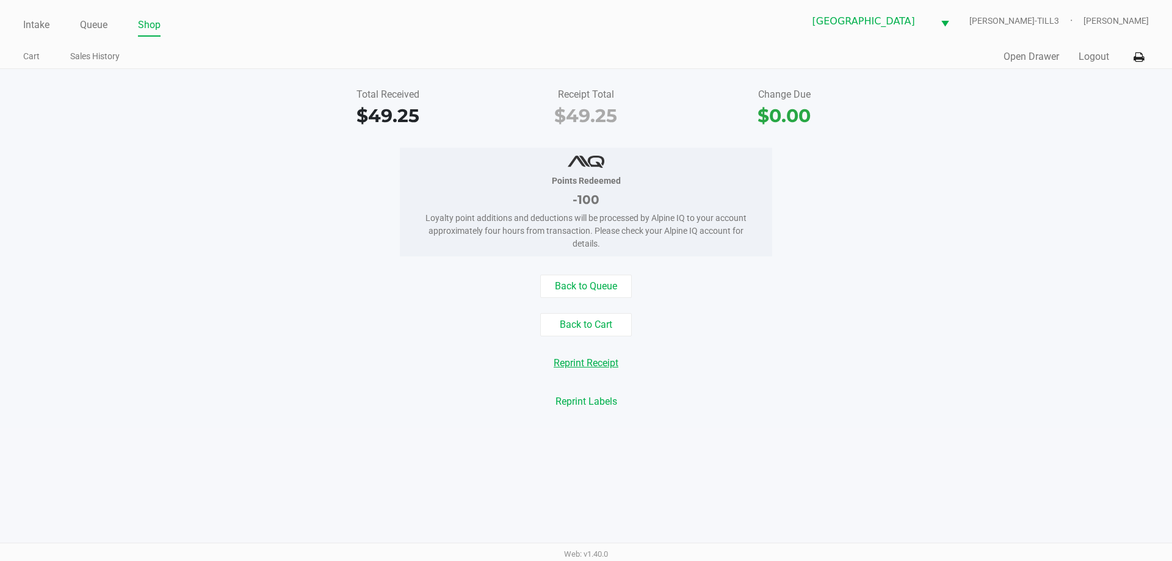
click at [603, 365] on button "Reprint Receipt" at bounding box center [586, 363] width 81 height 23
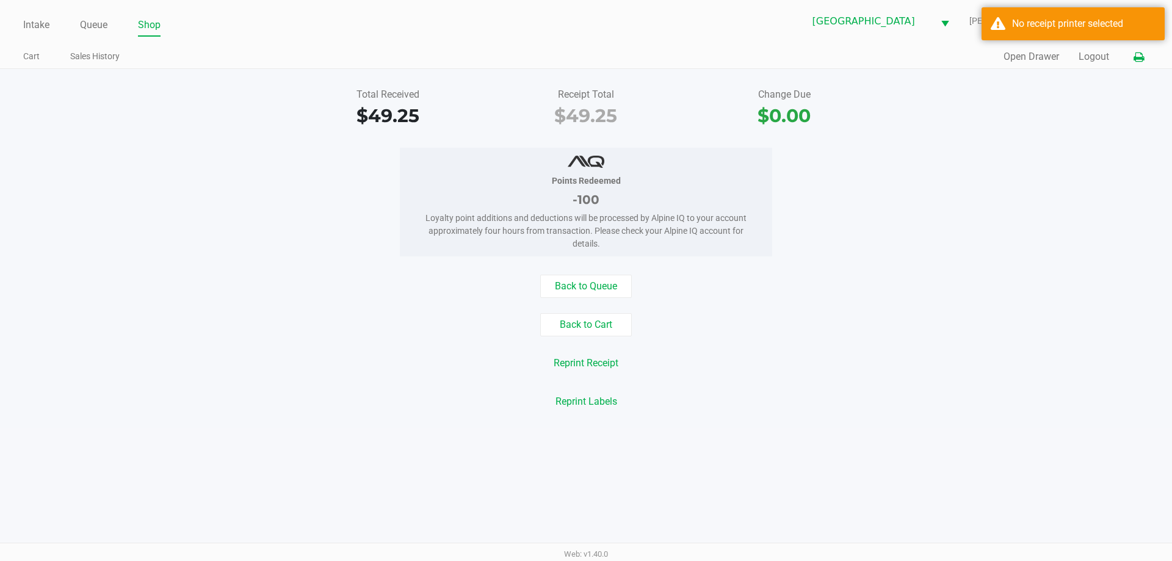
click at [1134, 56] on icon at bounding box center [1139, 57] width 10 height 9
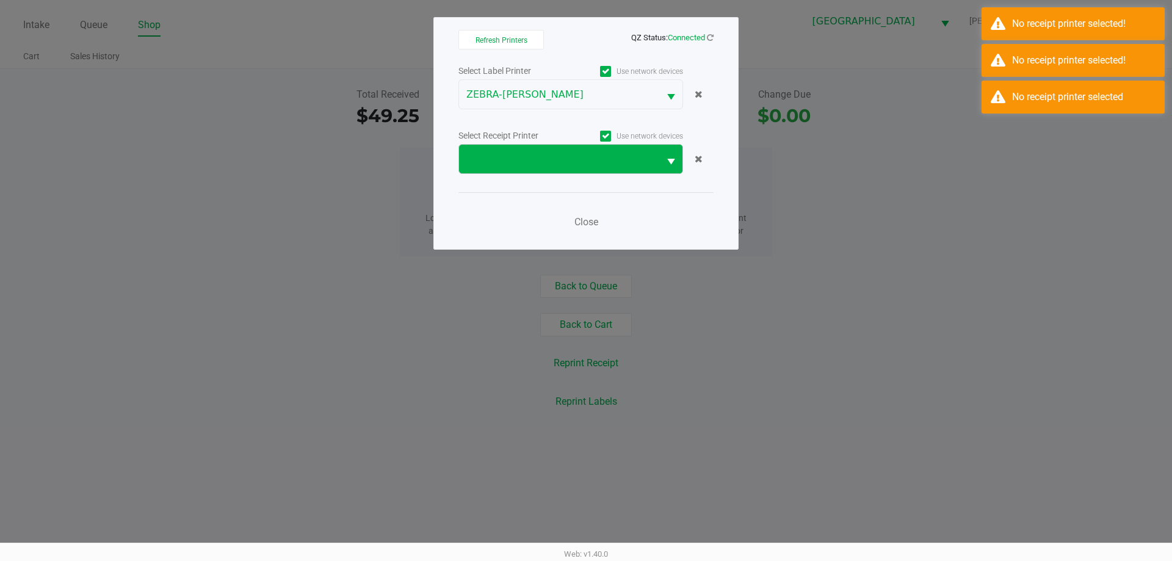
click at [671, 158] on span "Select" at bounding box center [671, 161] width 15 height 15
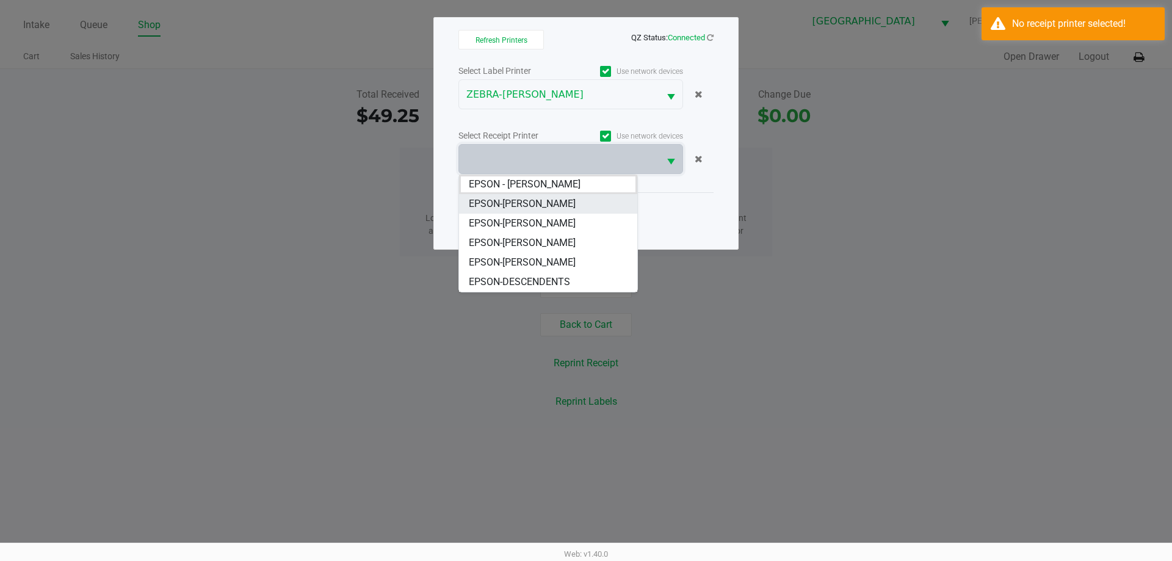
click at [520, 198] on span "EPSON-[PERSON_NAME]" at bounding box center [522, 204] width 107 height 15
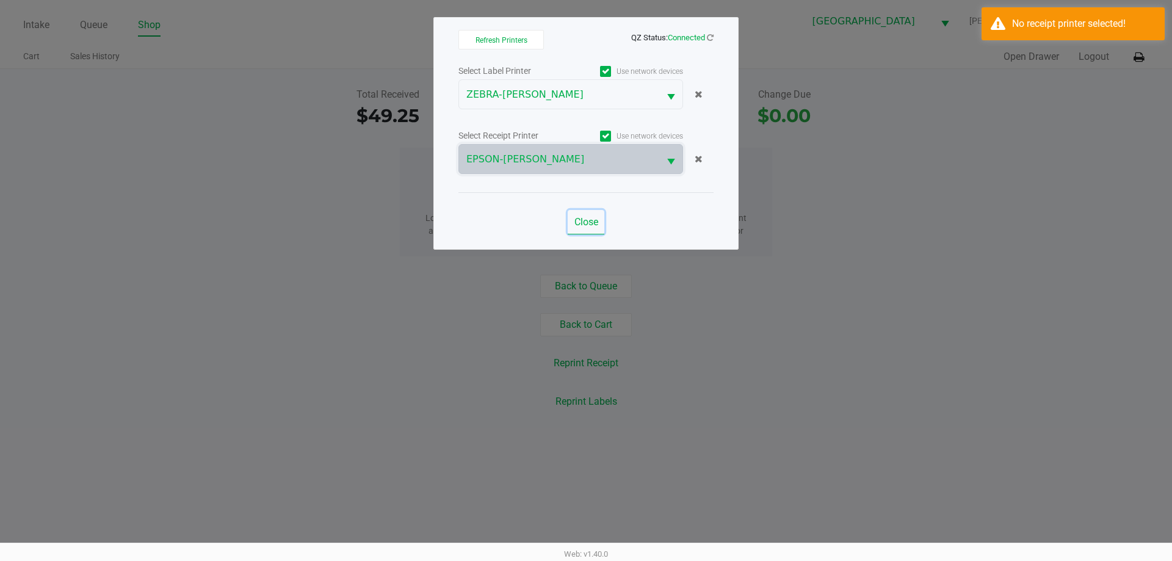
click at [586, 222] on span "Close" at bounding box center [587, 222] width 24 height 12
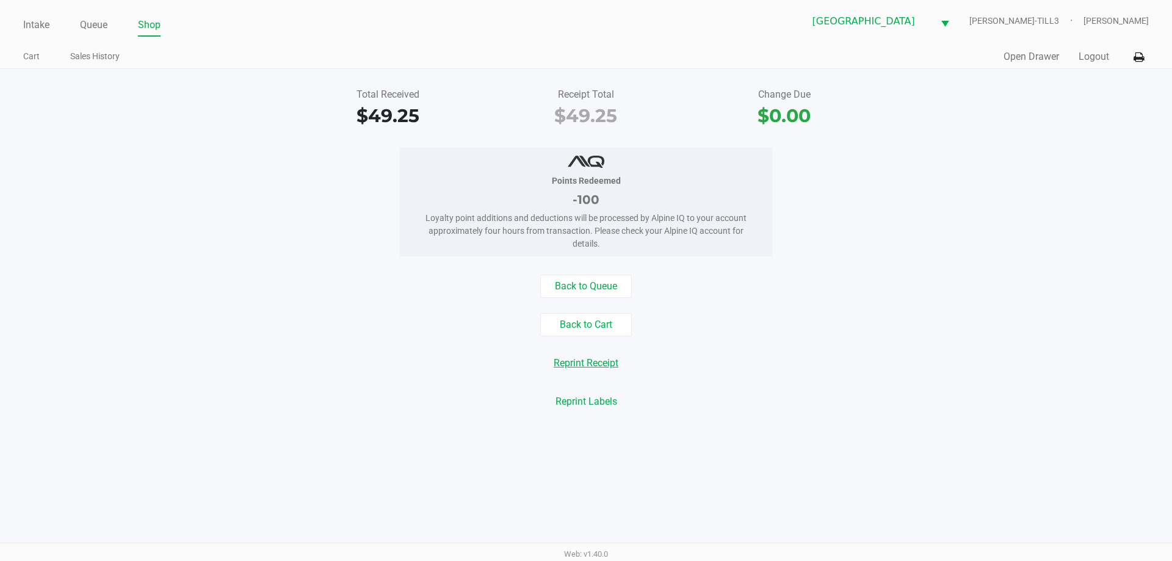
click at [611, 369] on button "Reprint Receipt" at bounding box center [586, 363] width 81 height 23
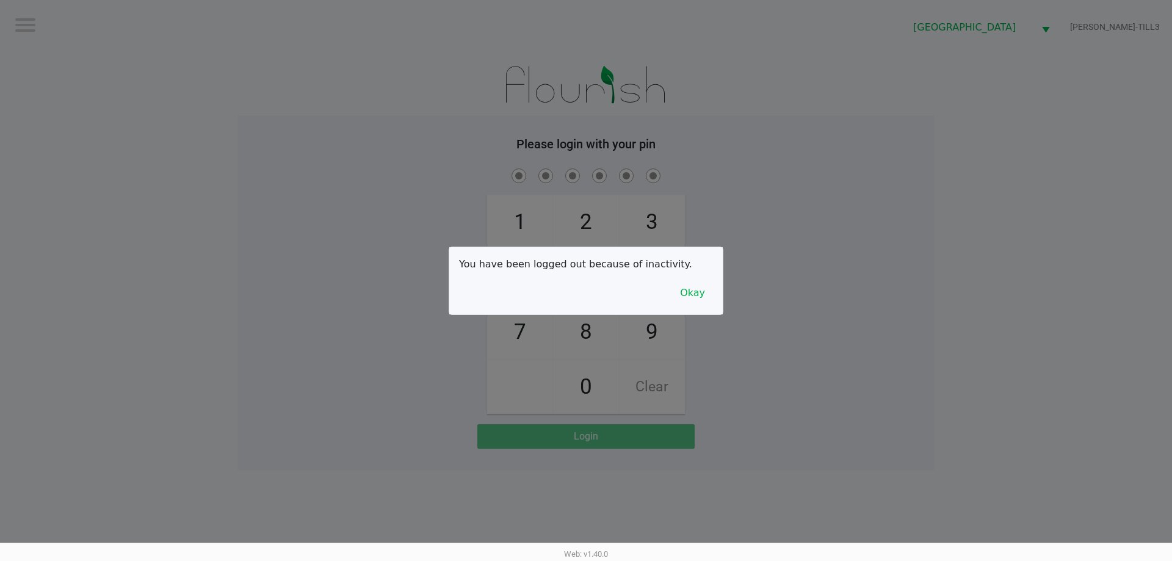
click at [700, 297] on button "Okay" at bounding box center [692, 292] width 41 height 23
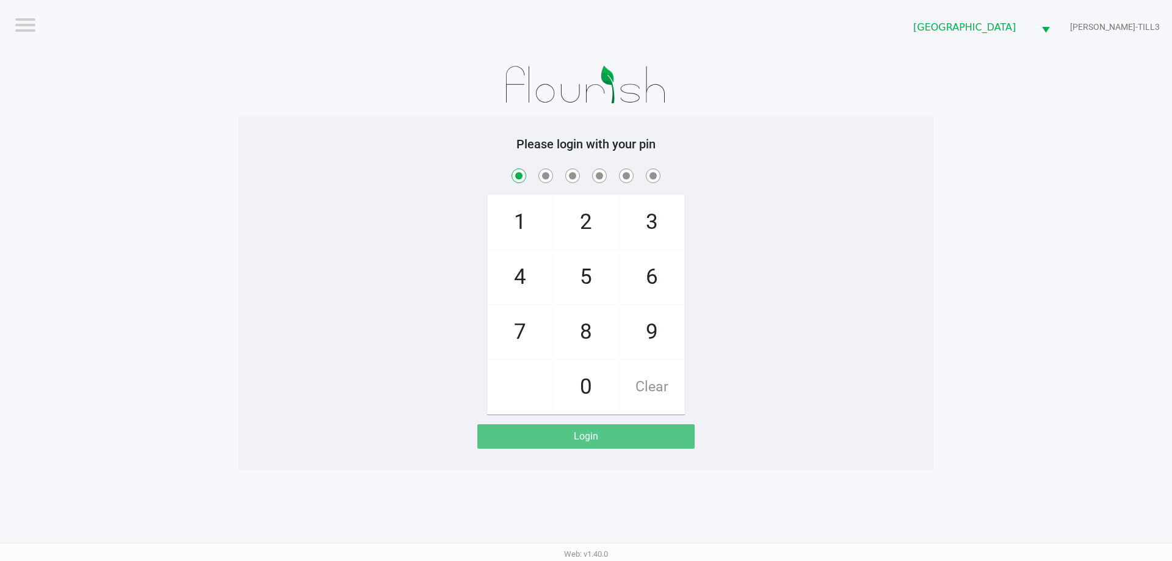
checkbox input "true"
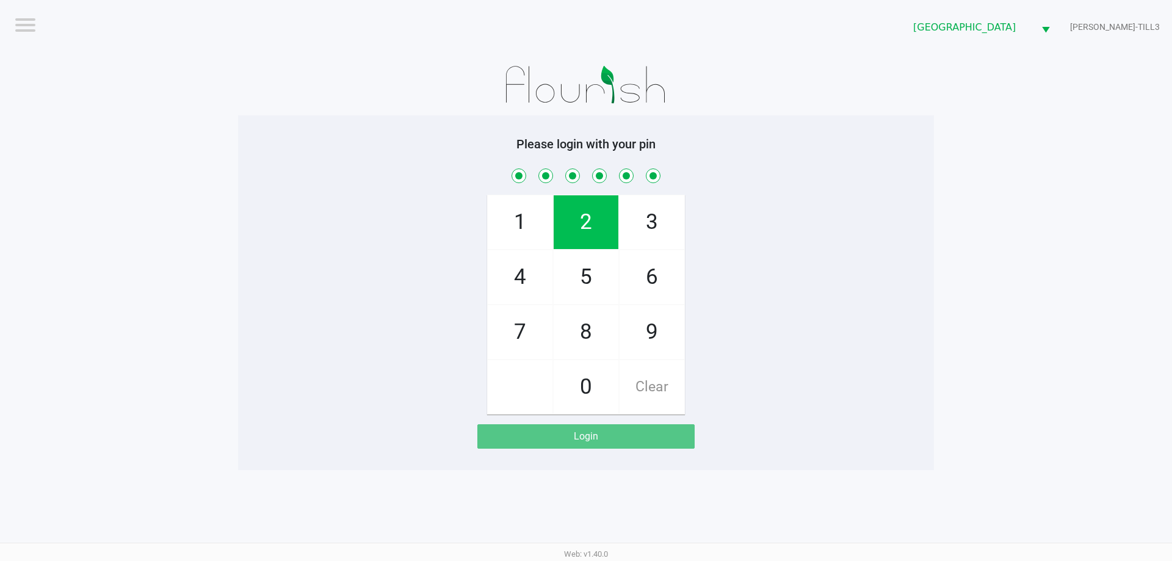
checkbox input "true"
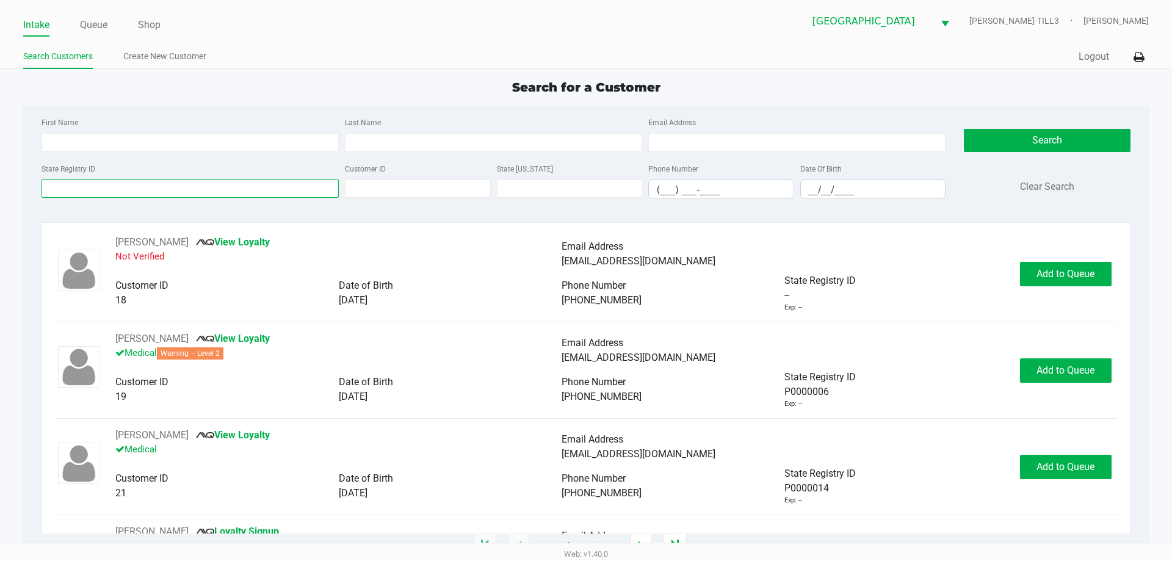
click at [129, 191] on input "State Registry ID" at bounding box center [190, 189] width 297 height 18
click at [108, 189] on input "State Registry ID" at bounding box center [190, 189] width 297 height 18
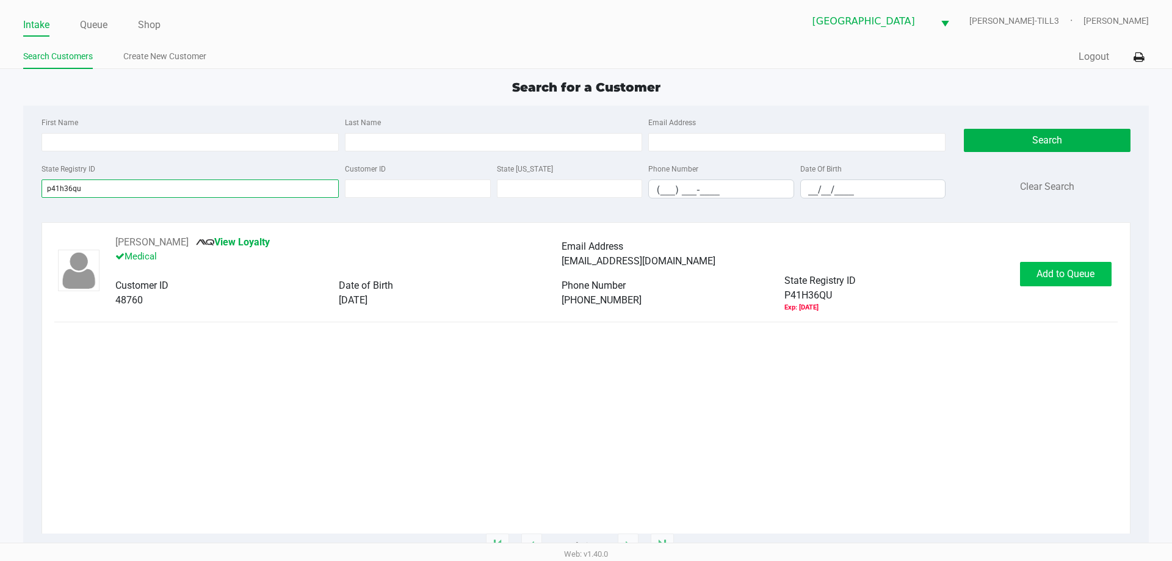
type input "p41h36qu"
click at [1067, 269] on span "Add to Queue" at bounding box center [1066, 274] width 58 height 12
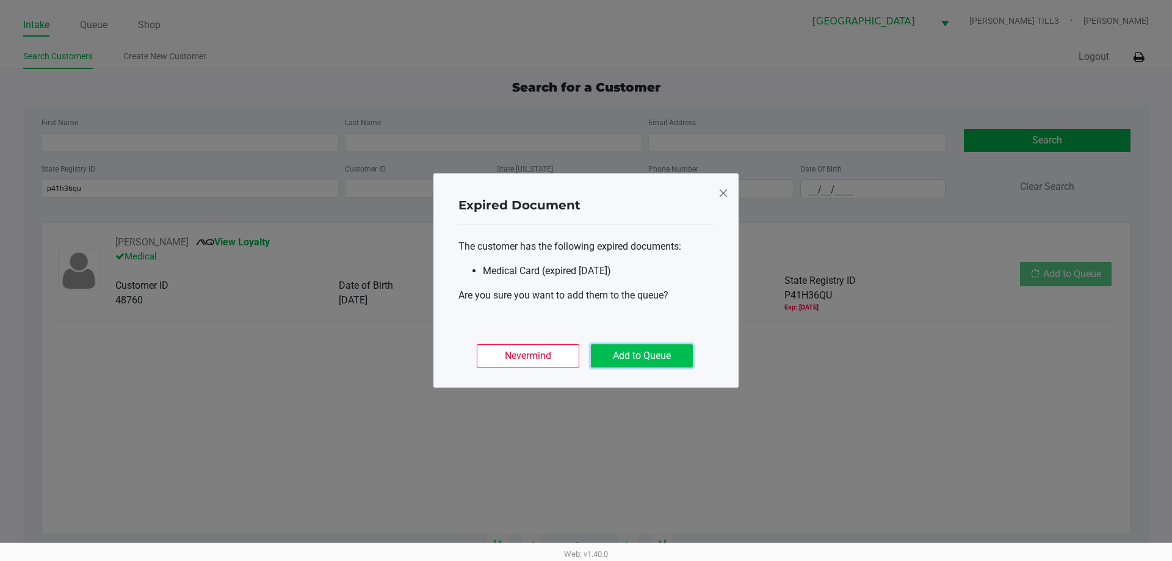
click at [637, 358] on button "Add to Queue" at bounding box center [642, 355] width 102 height 23
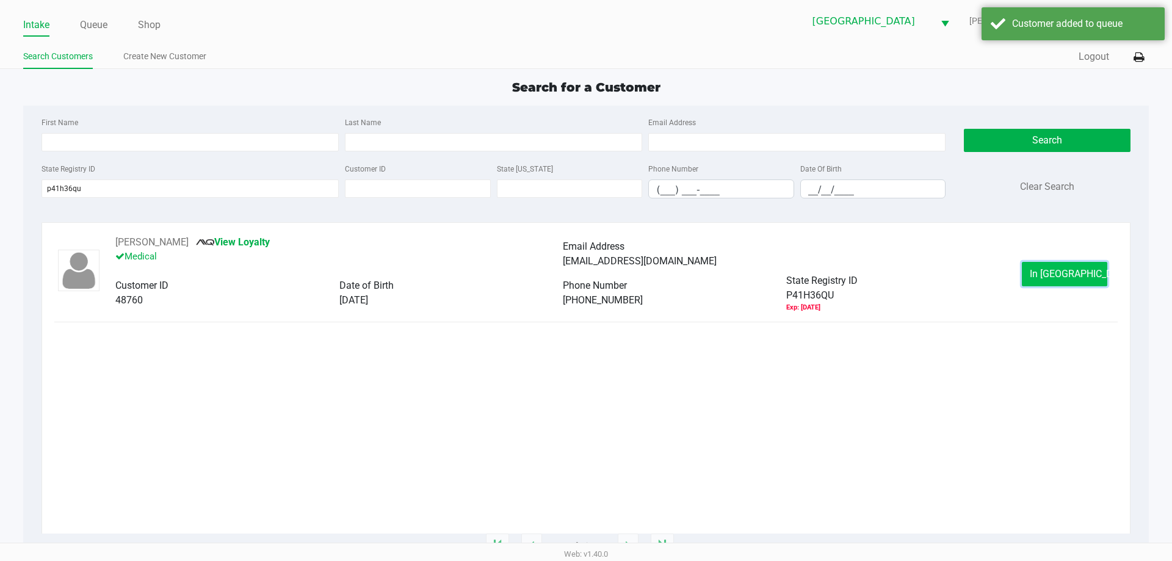
click at [1076, 277] on span "In Queue" at bounding box center [1081, 274] width 103 height 12
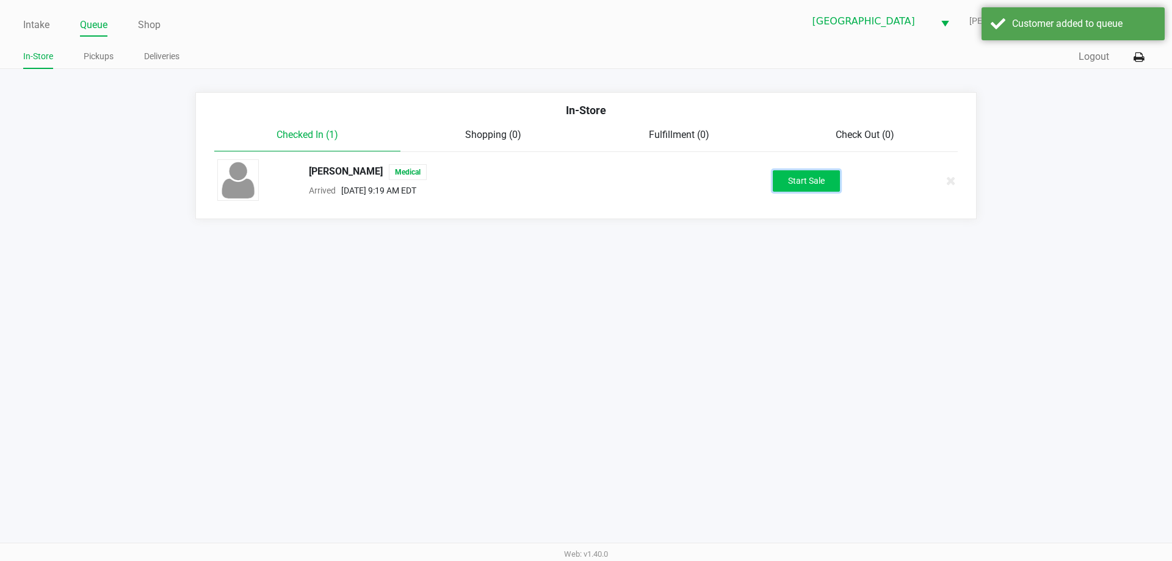
click at [801, 190] on button "Start Sale" at bounding box center [806, 180] width 67 height 21
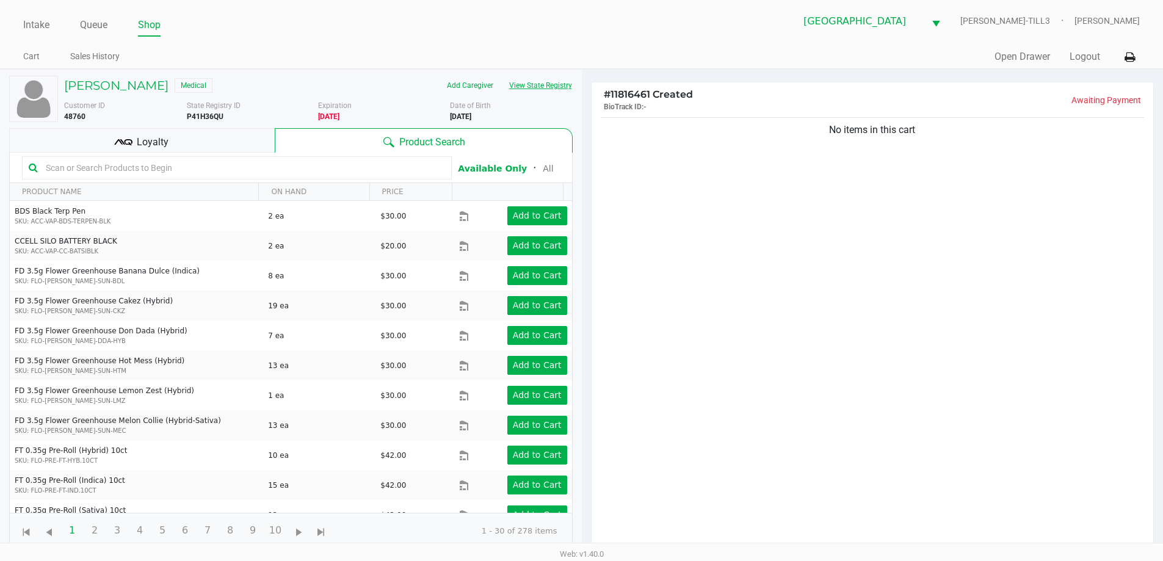
click at [537, 79] on button "View State Registry" at bounding box center [536, 86] width 71 height 20
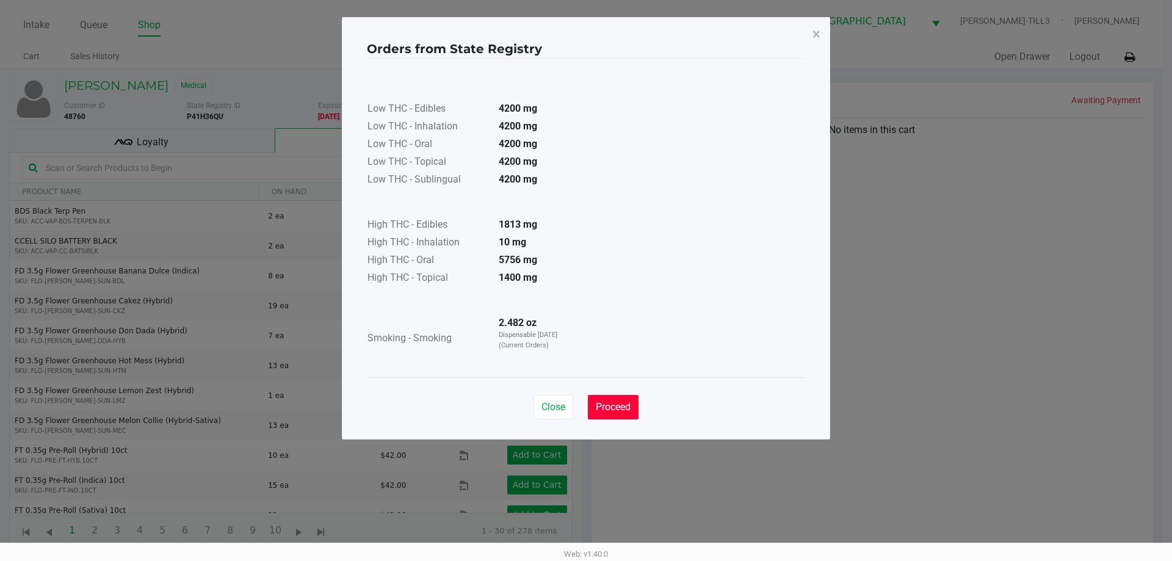
click at [629, 407] on span "Proceed" at bounding box center [613, 407] width 35 height 12
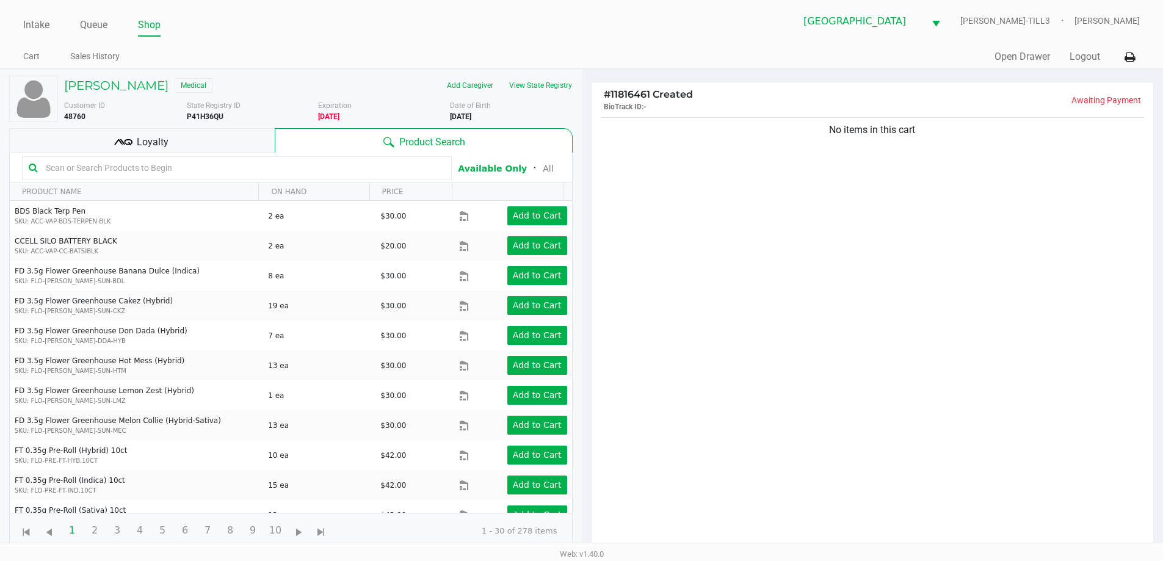
click at [71, 167] on input "text" at bounding box center [243, 168] width 404 height 18
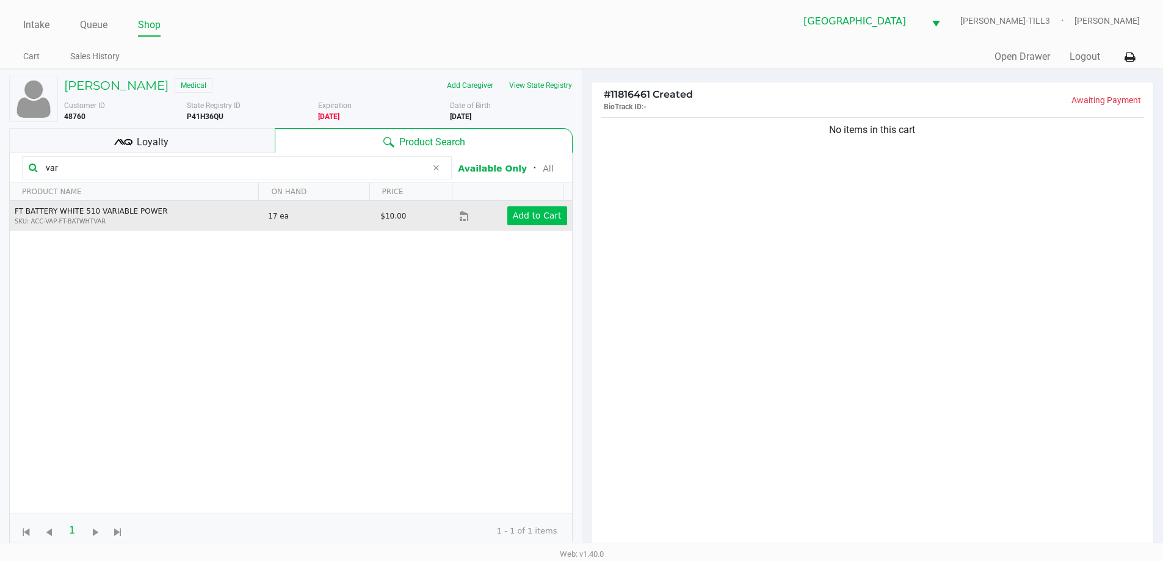
click at [547, 216] on app-button-loader "Add to Cart" at bounding box center [537, 216] width 49 height 10
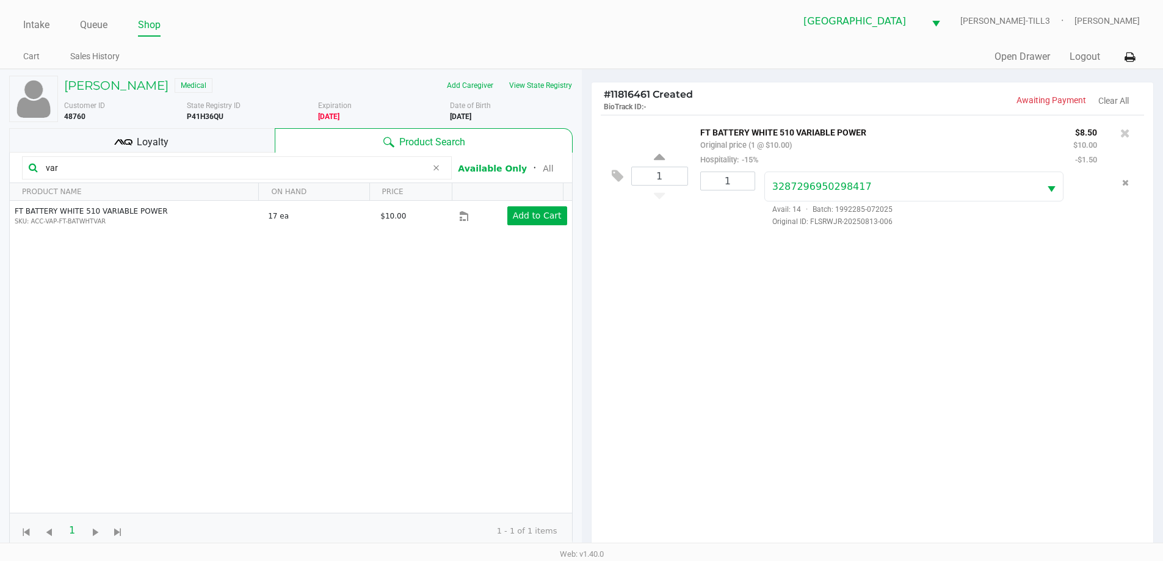
click at [101, 170] on input "var" at bounding box center [234, 168] width 386 height 18
type input "v"
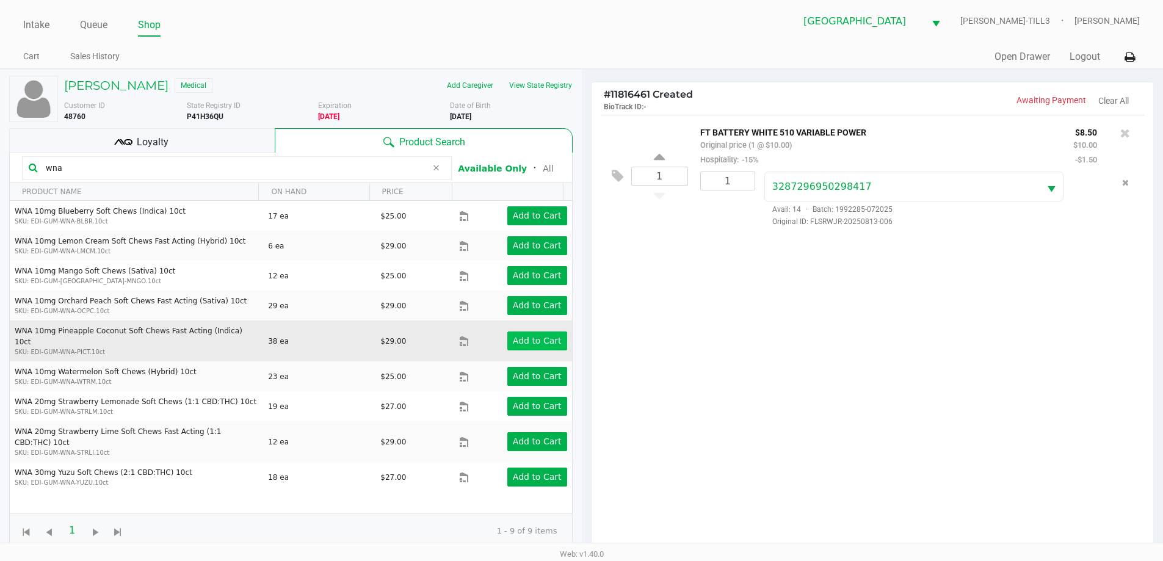
type input "wna"
click at [540, 336] on app-button-loader "Add to Cart" at bounding box center [537, 341] width 49 height 10
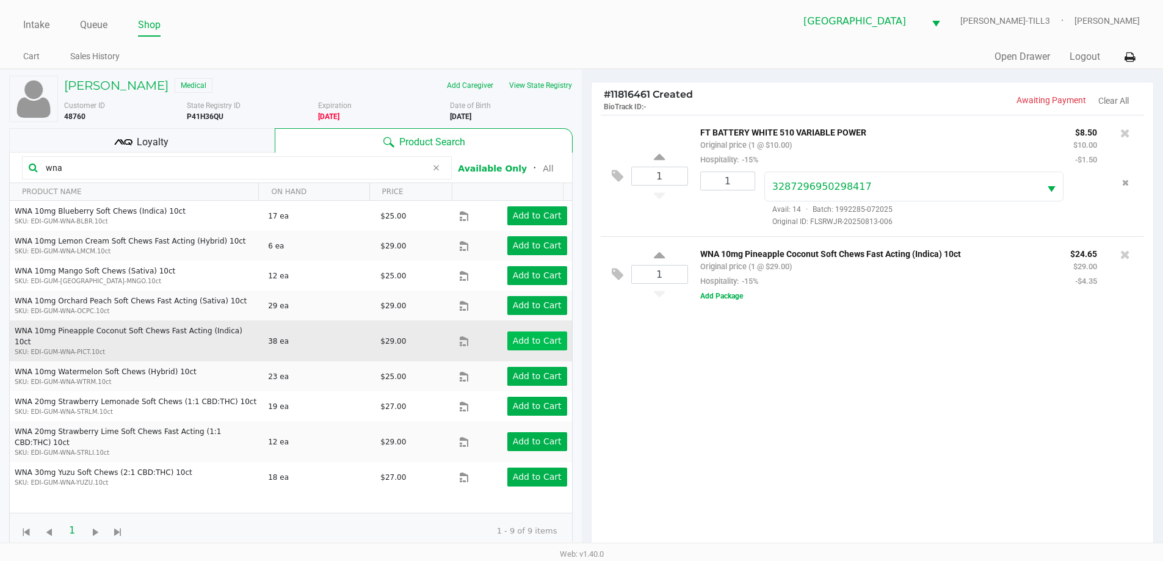
click at [548, 85] on button "View State Registry" at bounding box center [536, 86] width 71 height 20
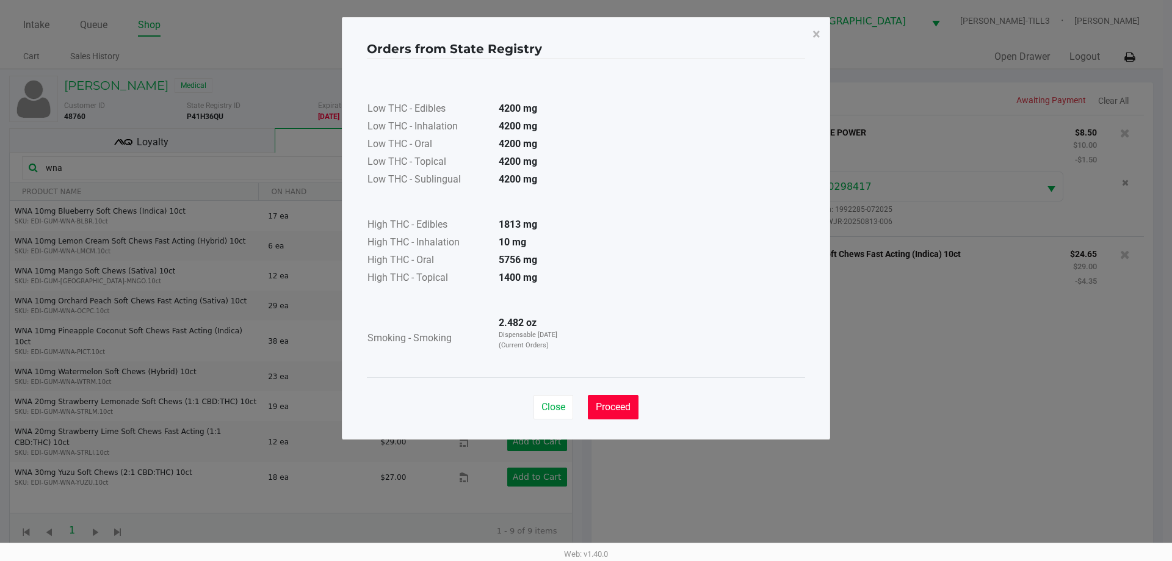
click at [618, 404] on span "Proceed" at bounding box center [613, 407] width 35 height 12
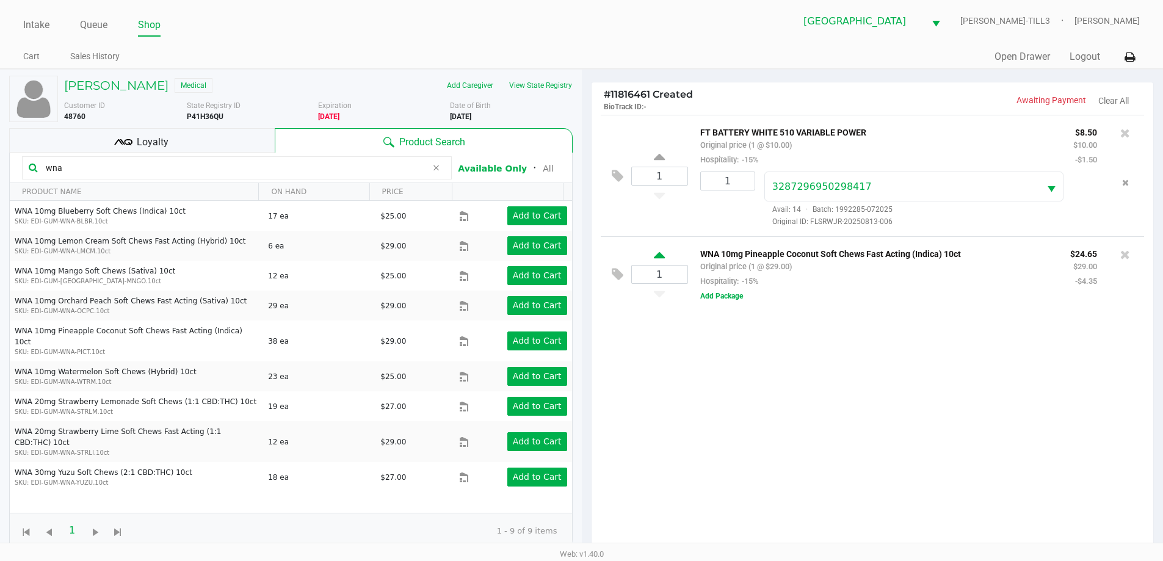
click at [658, 256] on icon at bounding box center [659, 257] width 11 height 15
type input "2"
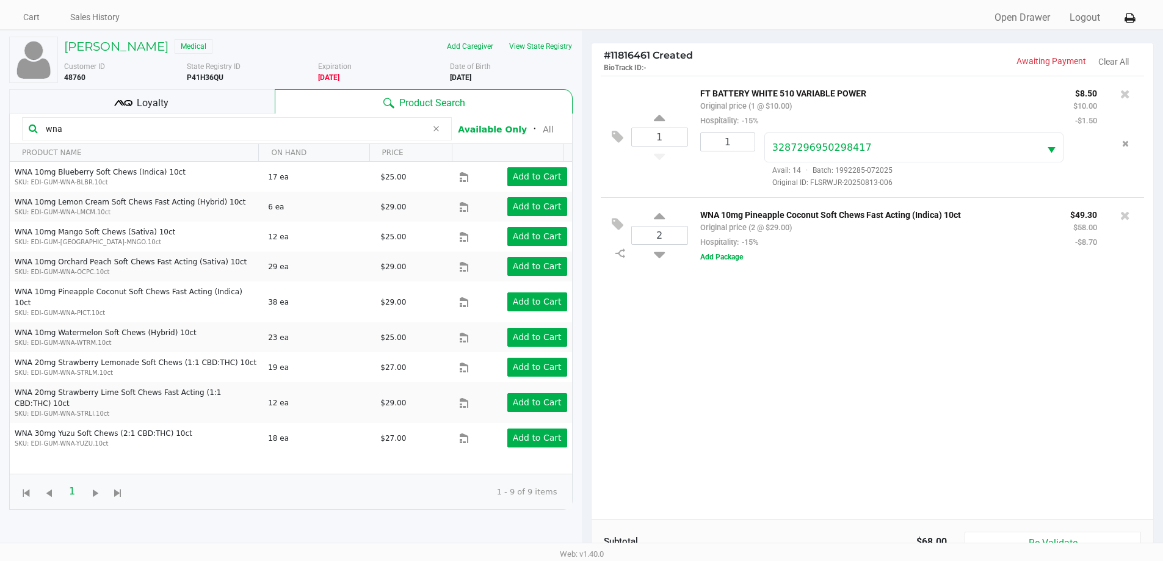
scroll to position [132, 0]
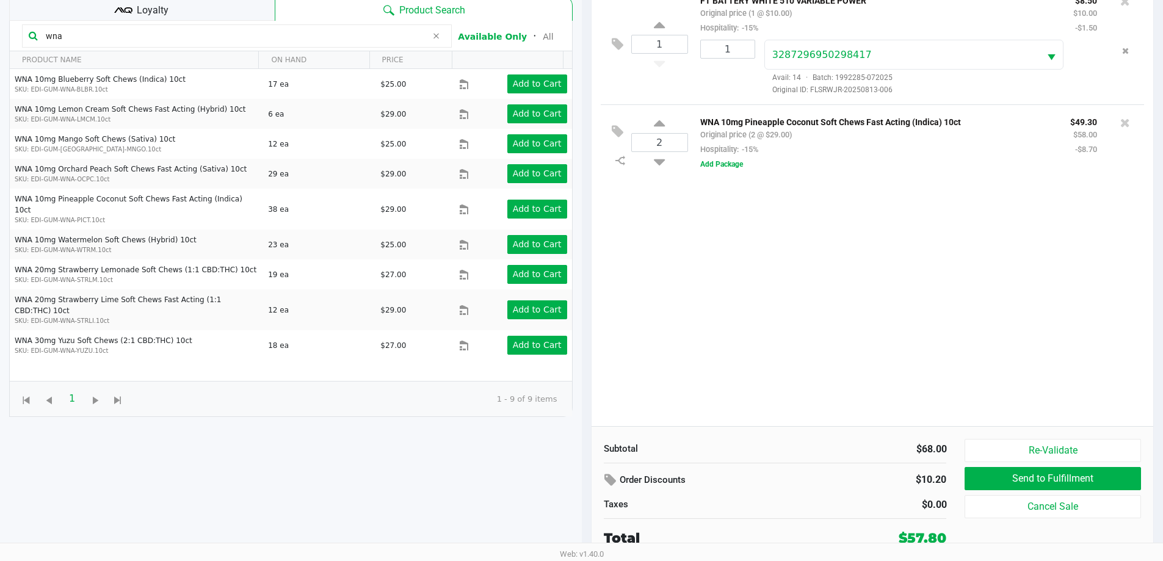
click at [150, 8] on span "Loyalty" at bounding box center [153, 10] width 32 height 15
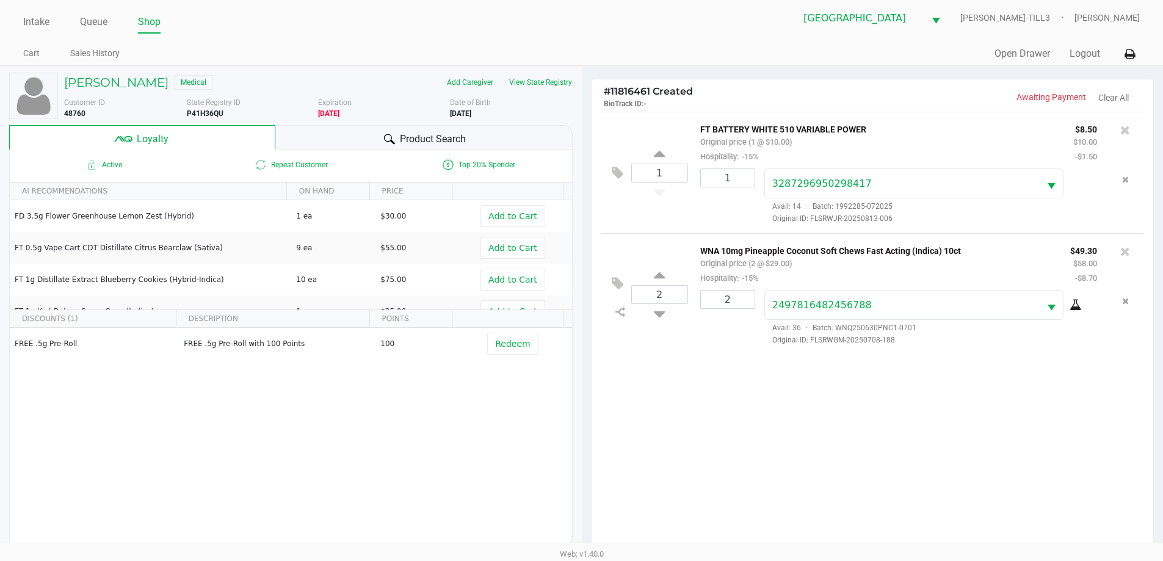
scroll to position [0, 0]
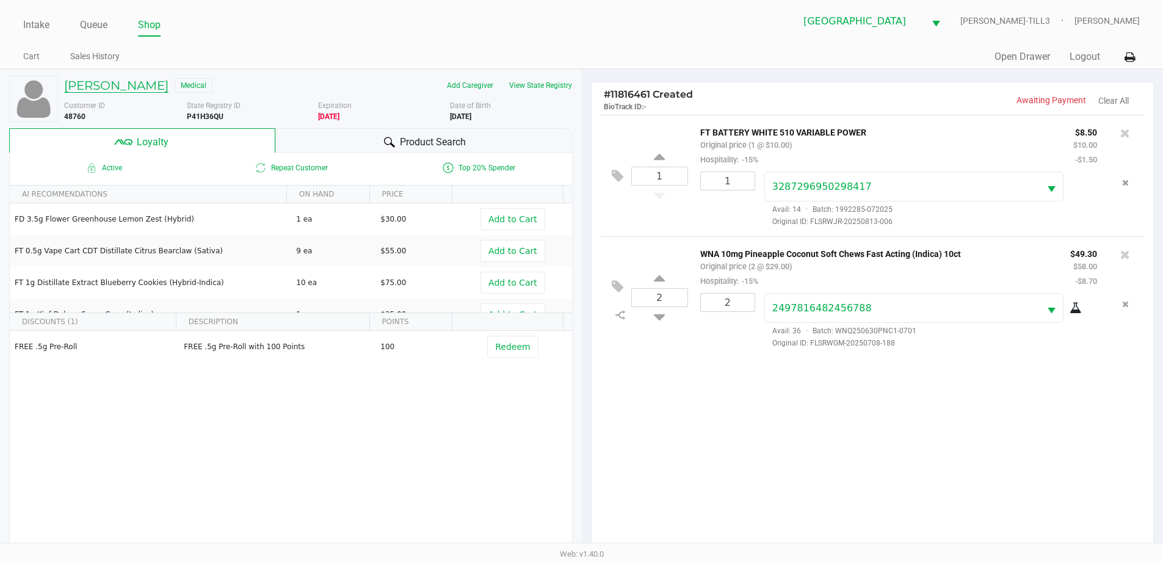
click at [120, 84] on h5 "JERRID WATSON" at bounding box center [116, 85] width 104 height 15
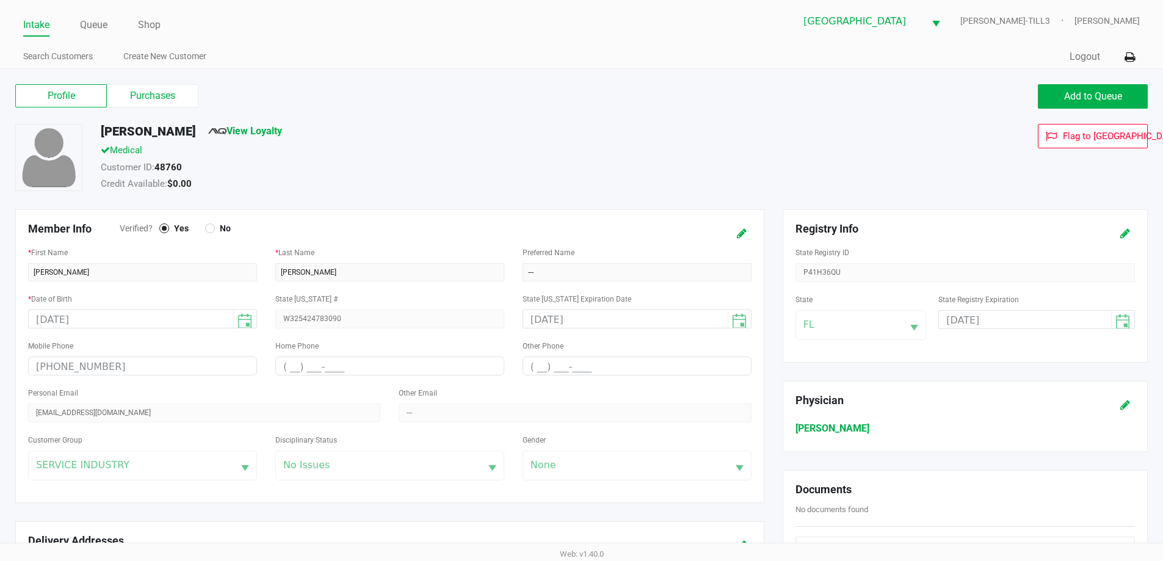
click at [872, 428] on h6 "VERNICE RAGSDALE" at bounding box center [966, 429] width 340 height 12
click at [1124, 408] on icon at bounding box center [1125, 405] width 10 height 9
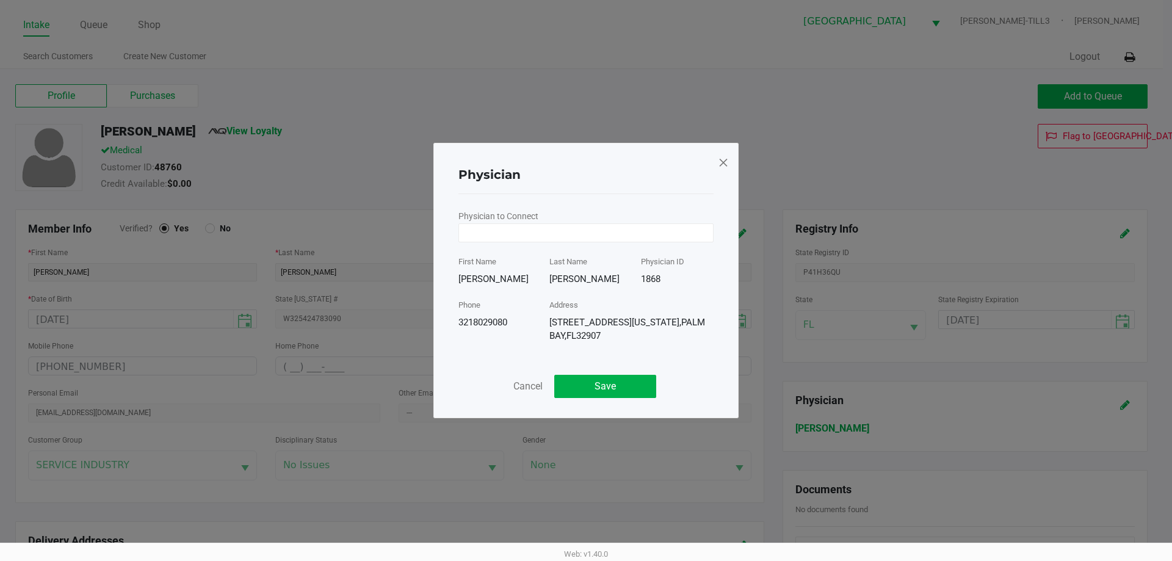
click at [722, 161] on span at bounding box center [723, 163] width 11 height 20
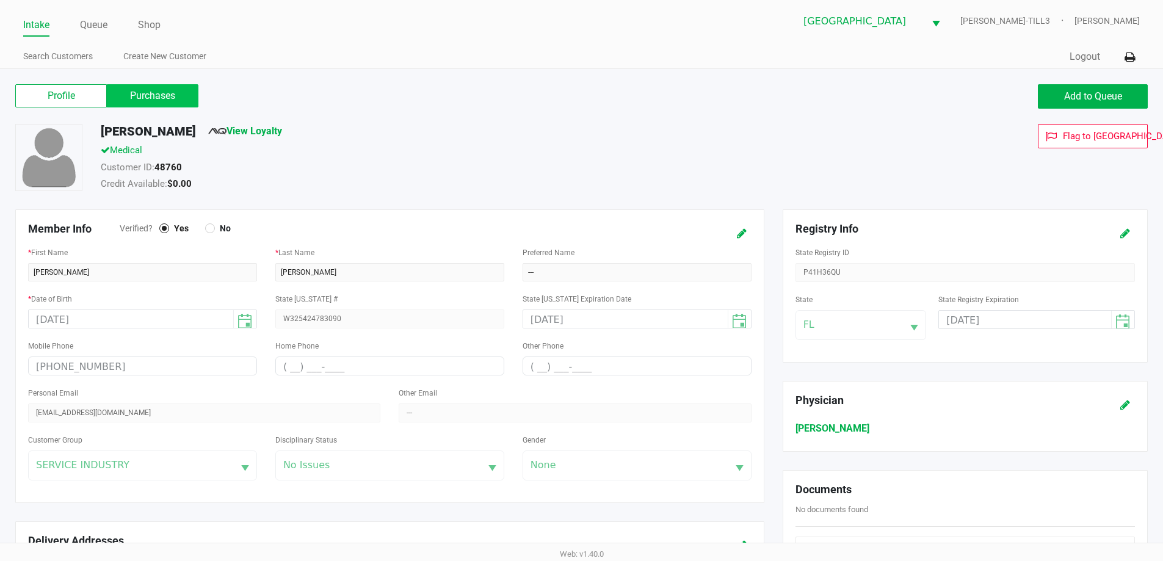
click at [164, 87] on label "Purchases" at bounding box center [153, 95] width 92 height 23
click at [0, 0] on 1 "Purchases" at bounding box center [0, 0] width 0 height 0
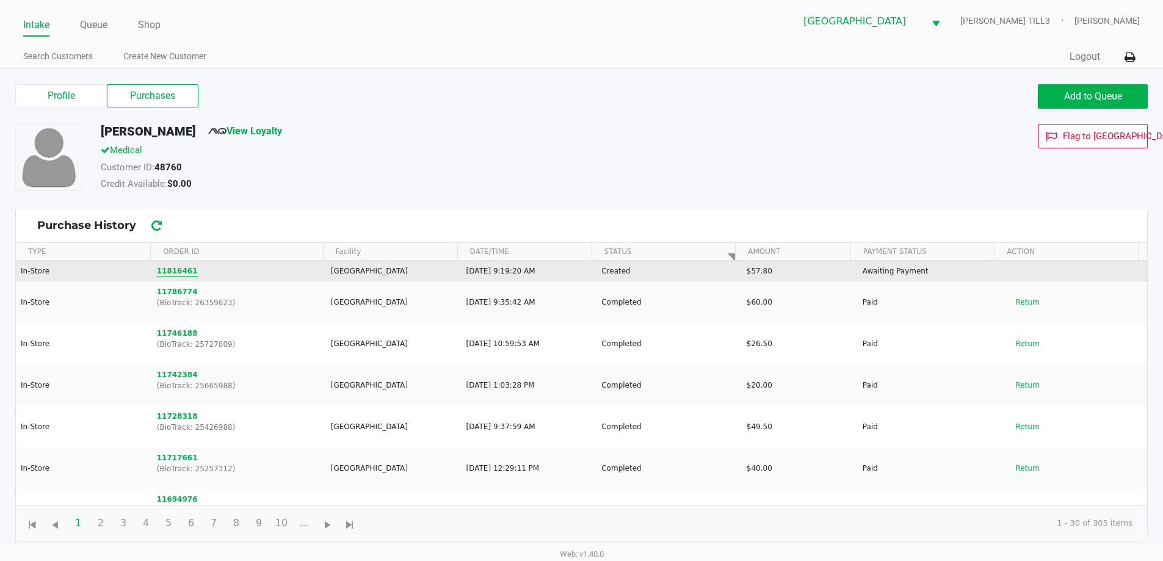
click at [170, 272] on button "11816461" at bounding box center [177, 271] width 41 height 11
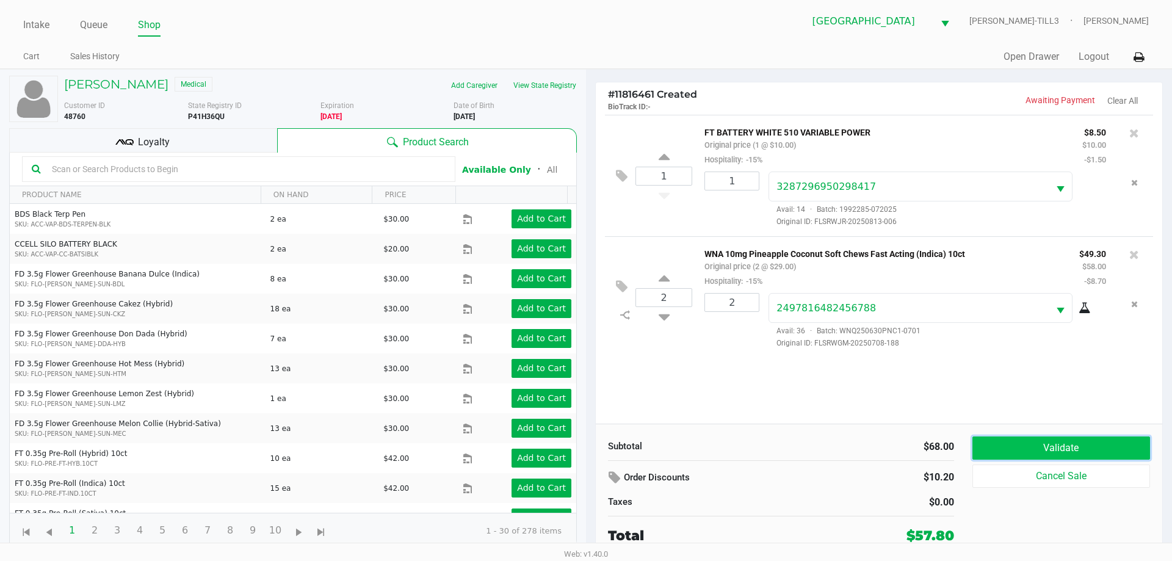
click at [1084, 451] on button "Validate" at bounding box center [1062, 448] width 178 height 23
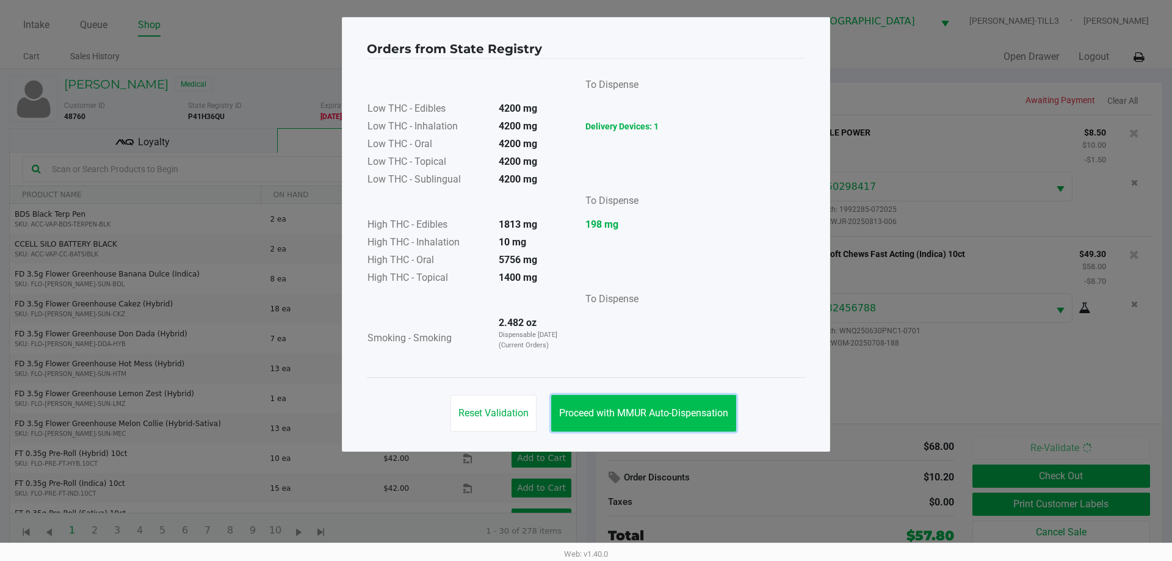
click at [642, 414] on span "Proceed with MMUR Auto-Dispensation" at bounding box center [643, 413] width 169 height 12
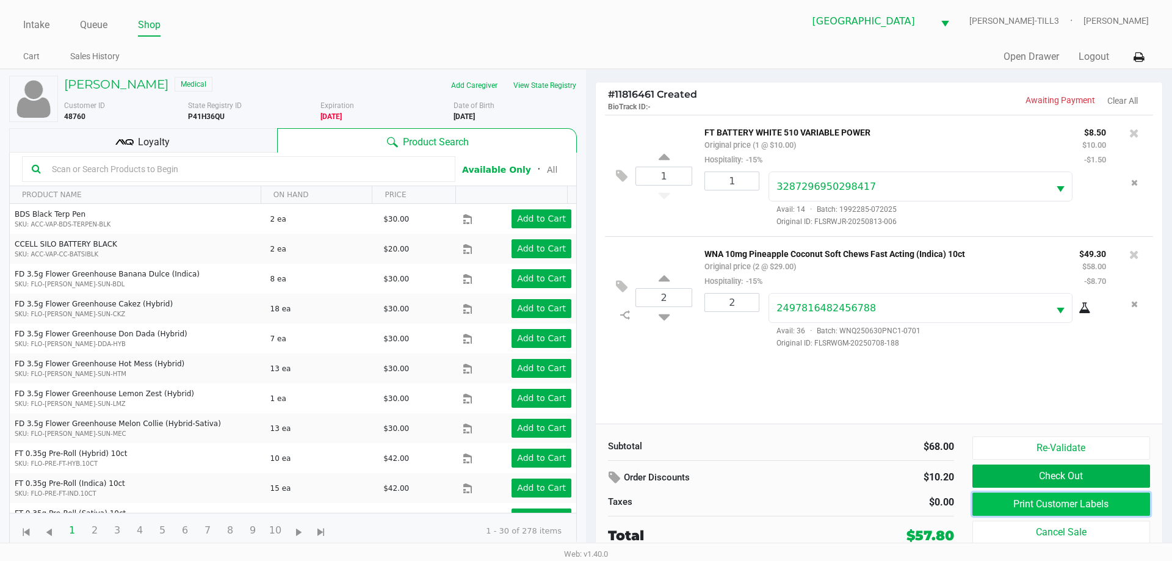
click at [1060, 510] on button "Print Customer Labels" at bounding box center [1062, 504] width 178 height 23
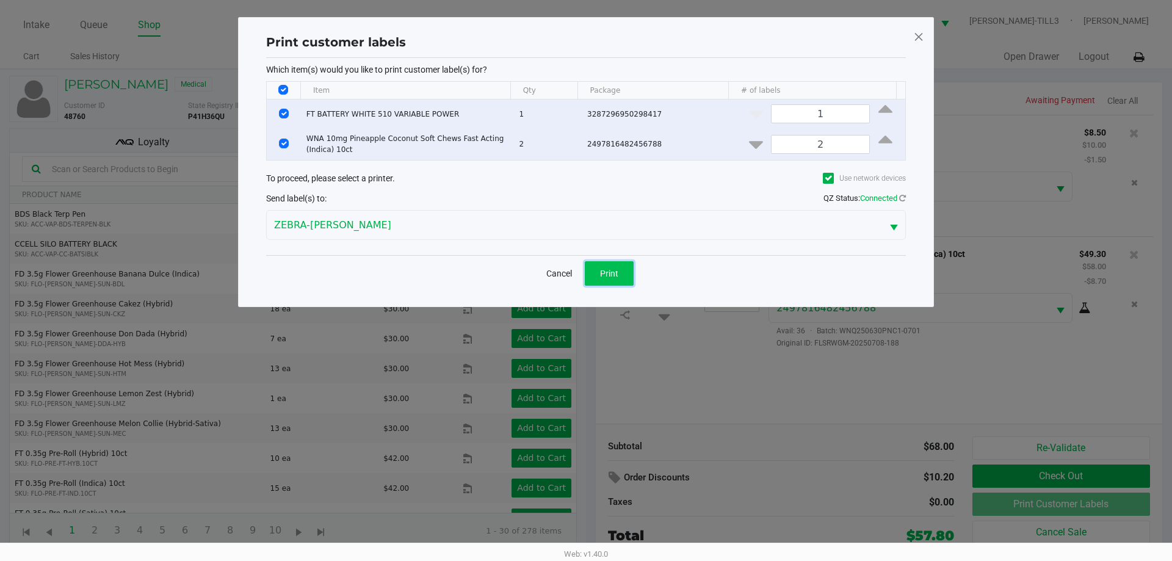
click at [612, 264] on button "Print" at bounding box center [609, 273] width 49 height 24
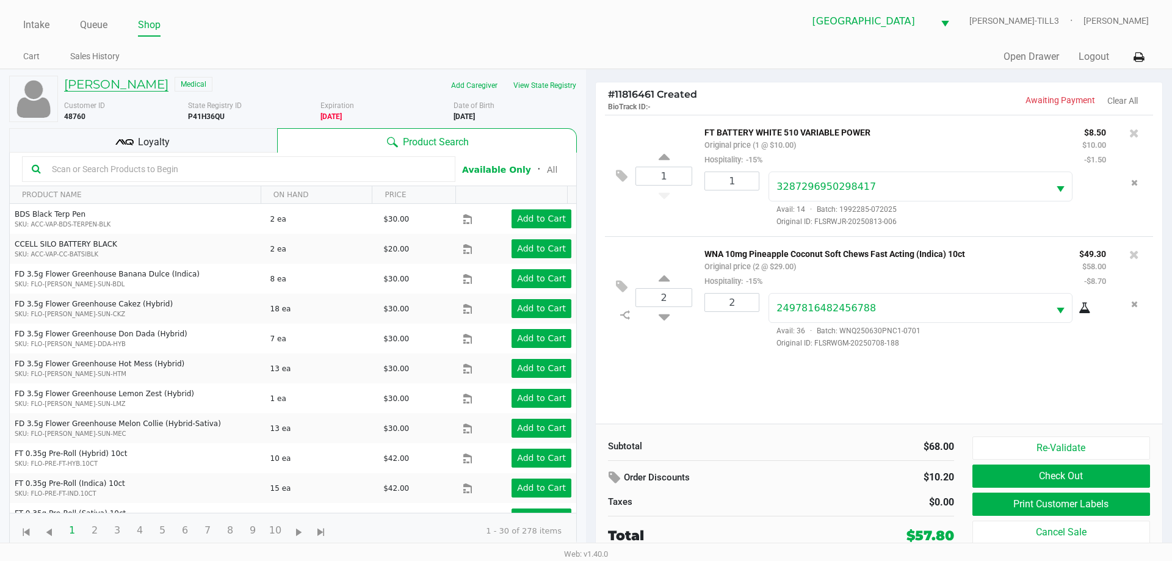
click at [140, 83] on h5 "JERRID WATSON" at bounding box center [116, 84] width 104 height 15
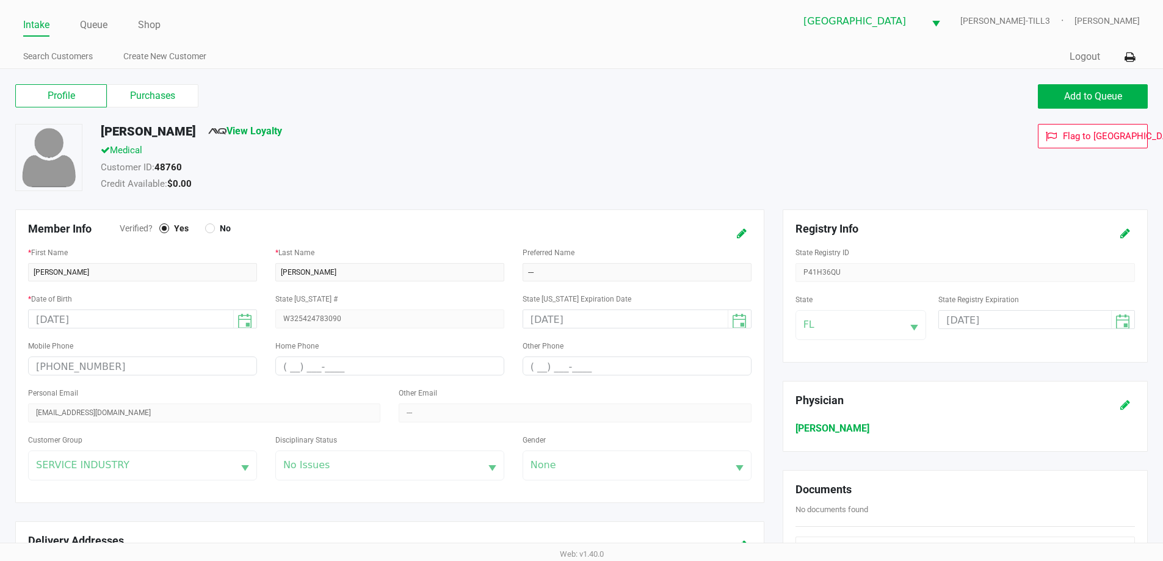
click at [1124, 405] on icon at bounding box center [1125, 405] width 10 height 9
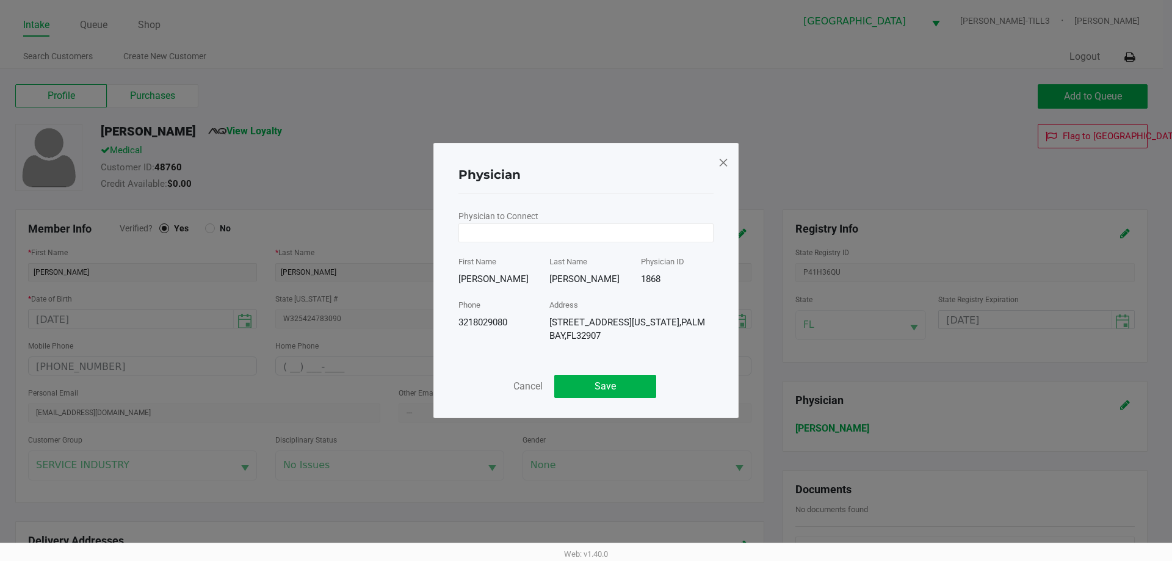
click at [725, 163] on span at bounding box center [723, 163] width 11 height 20
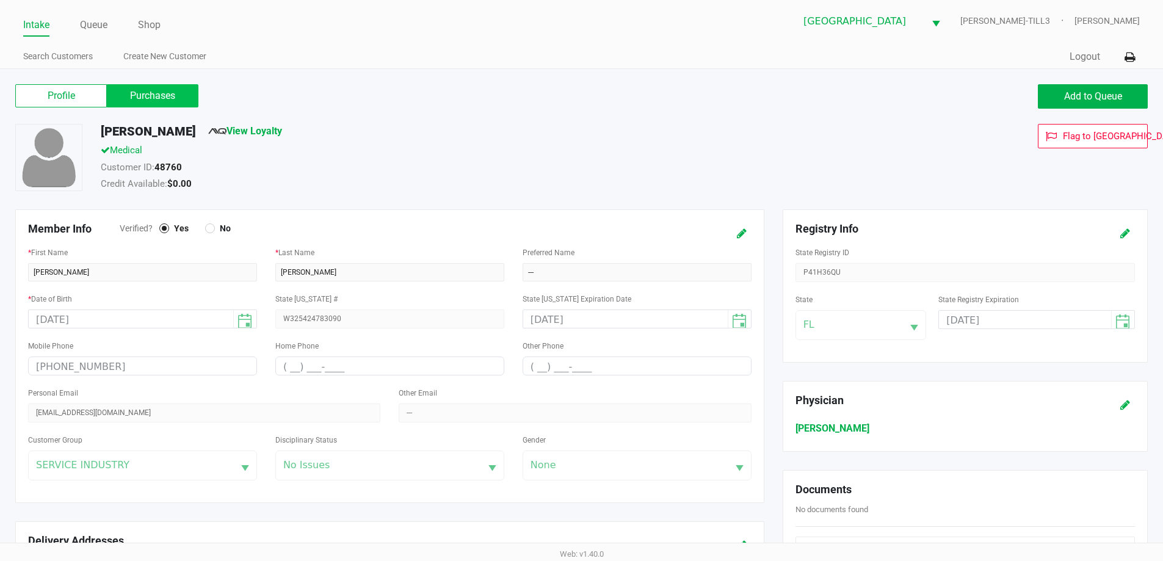
click at [158, 93] on label "Purchases" at bounding box center [153, 95] width 92 height 23
click at [0, 0] on 1 "Purchases" at bounding box center [0, 0] width 0 height 0
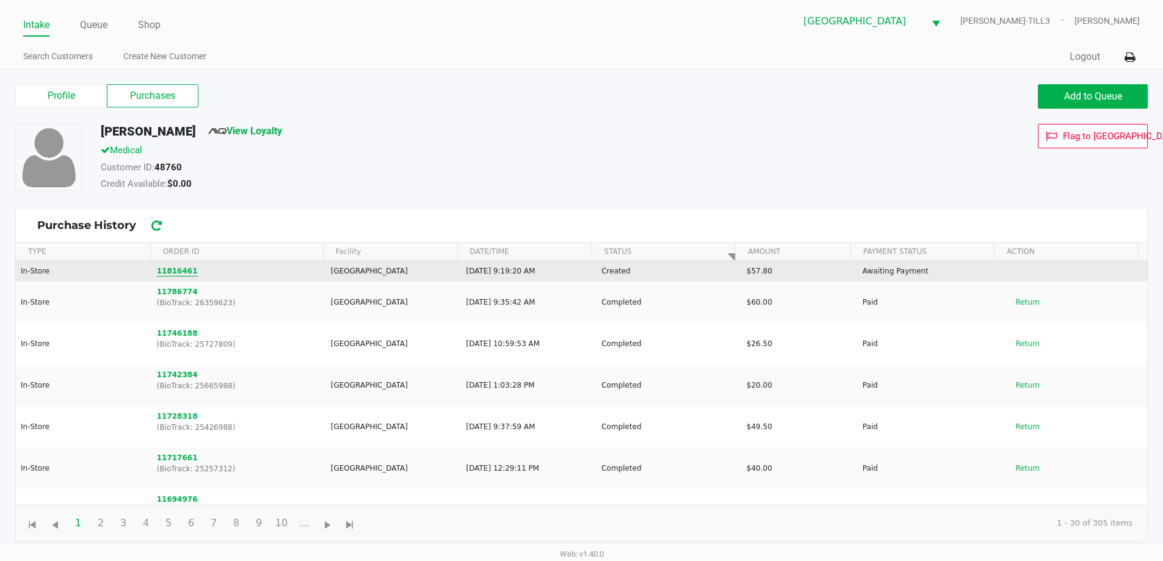
click at [181, 271] on button "11816461" at bounding box center [177, 271] width 41 height 11
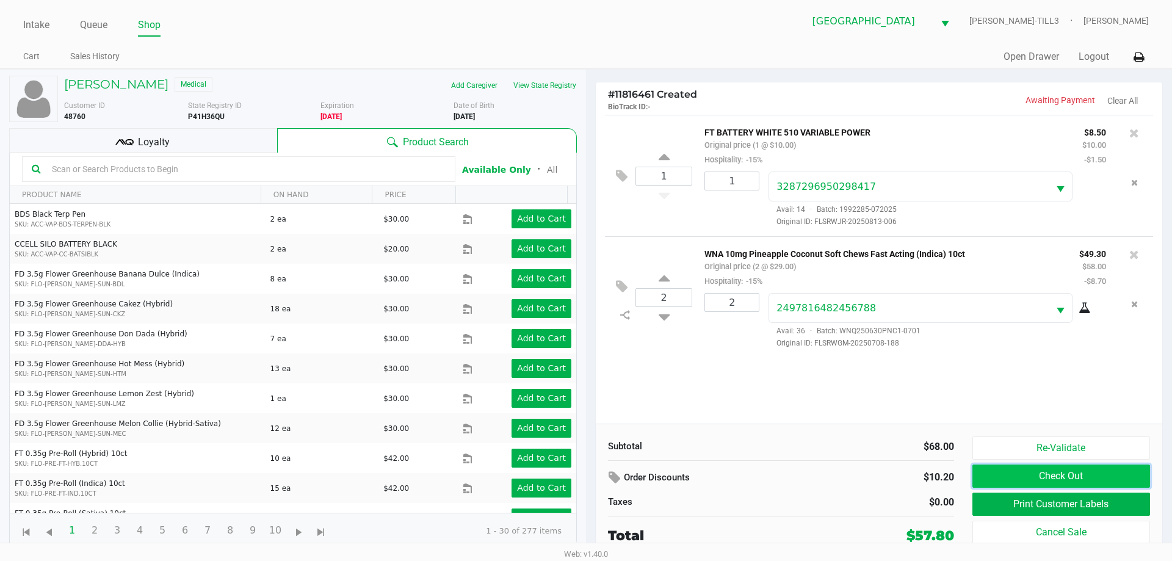
click at [1086, 476] on button "Check Out" at bounding box center [1062, 476] width 178 height 23
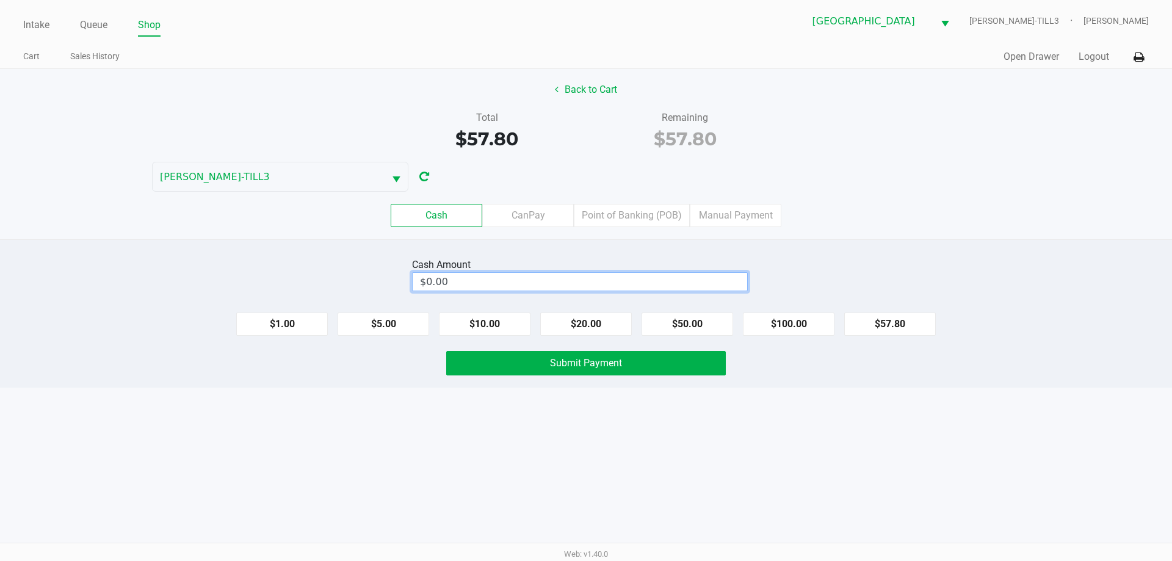
click at [510, 281] on input "$0.00" at bounding box center [580, 282] width 335 height 18
click at [573, 361] on span "Submit Payment" at bounding box center [586, 363] width 72 height 12
type input "$60.00"
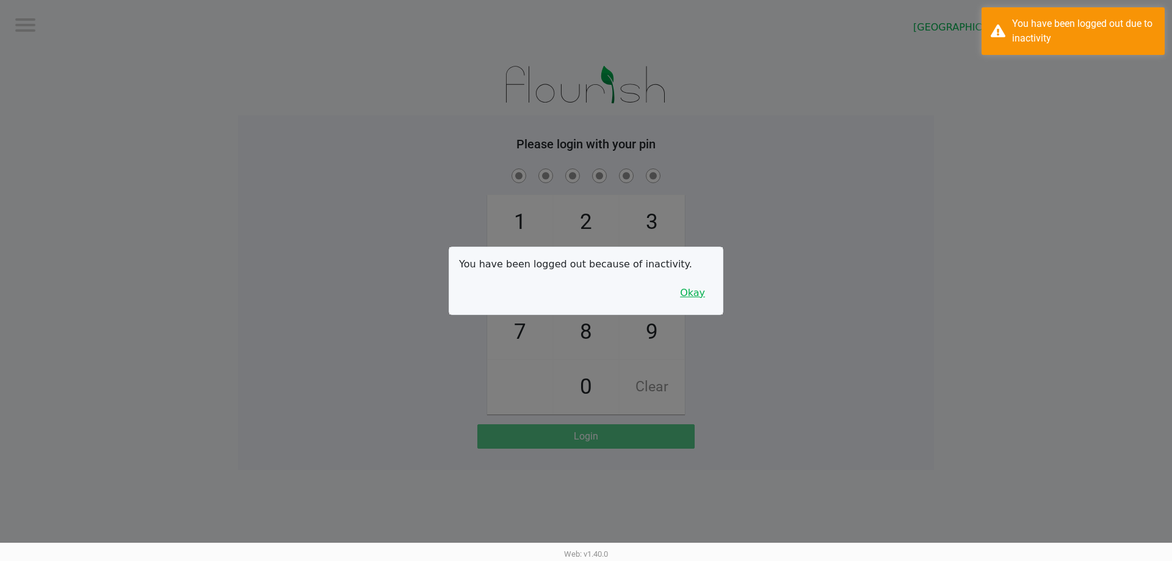
click at [705, 294] on button "Okay" at bounding box center [692, 292] width 41 height 23
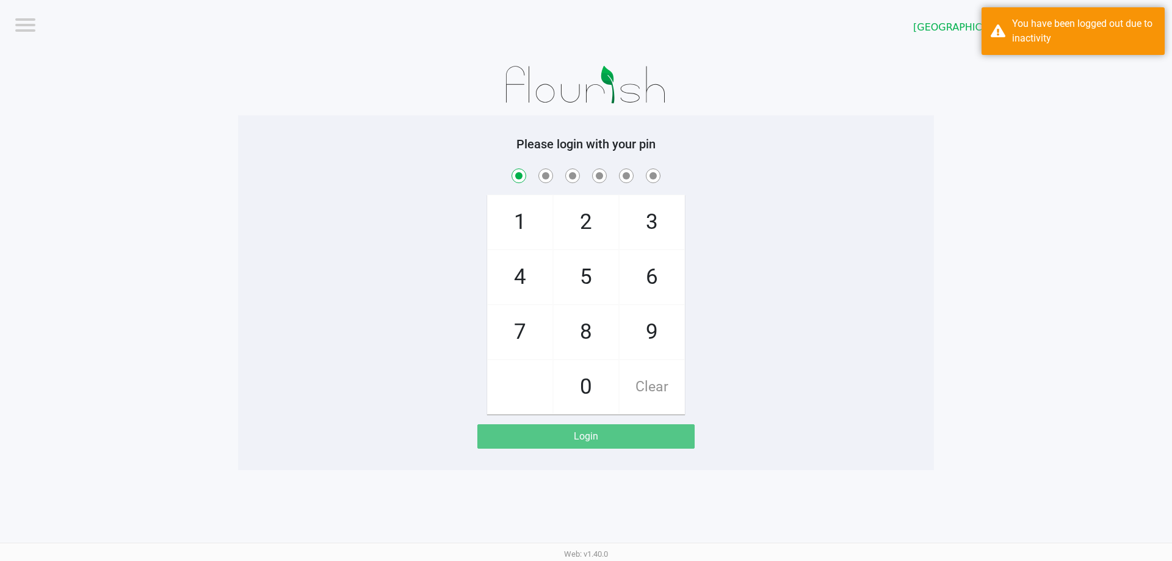
checkbox input "true"
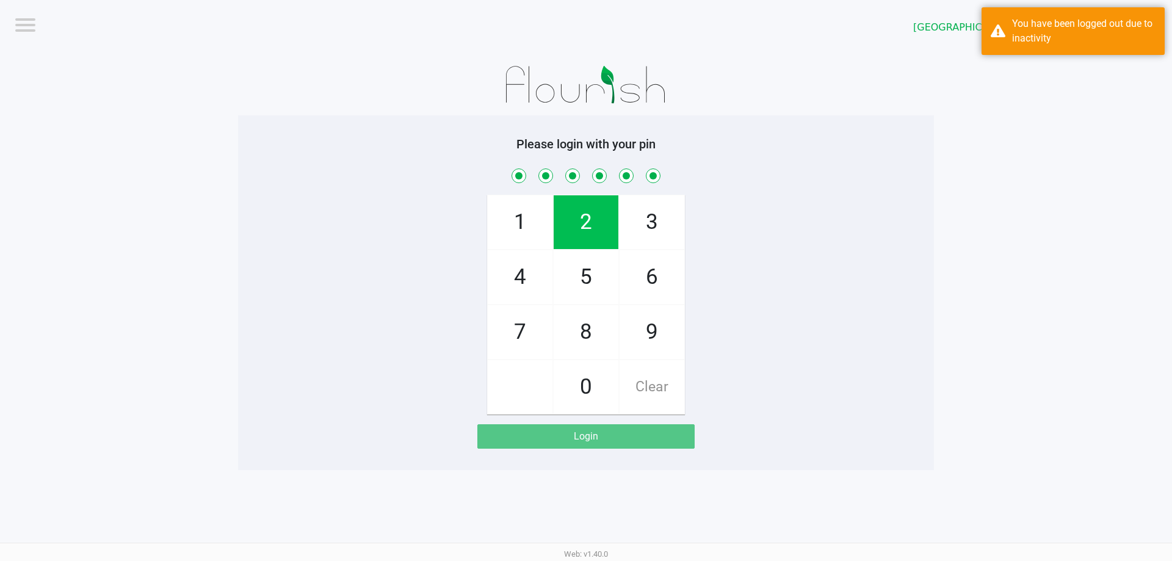
checkbox input "true"
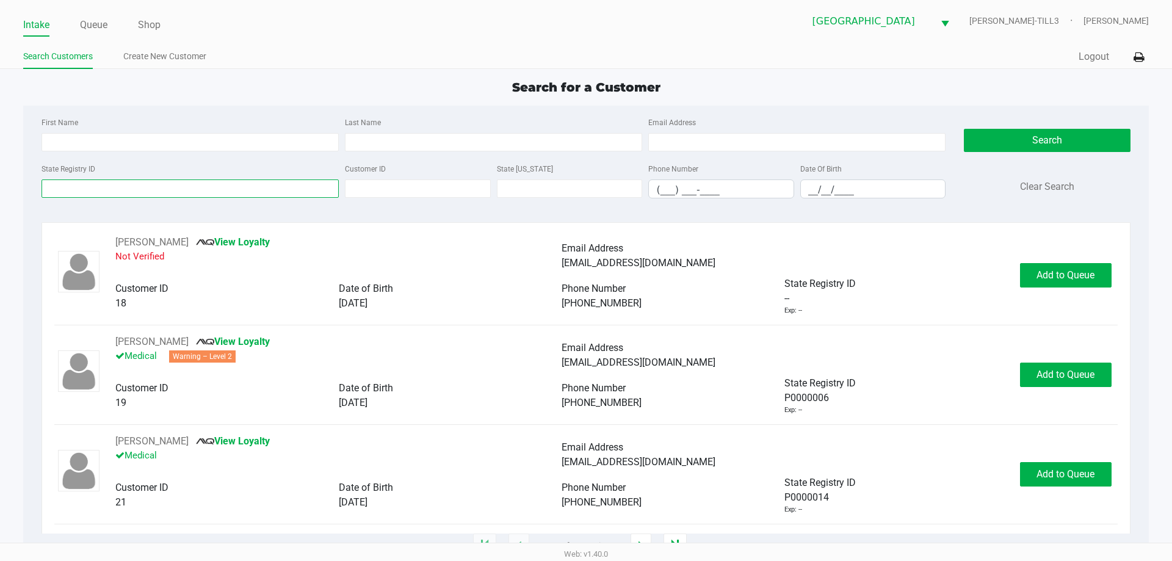
click at [92, 186] on input "State Registry ID" at bounding box center [190, 189] width 297 height 18
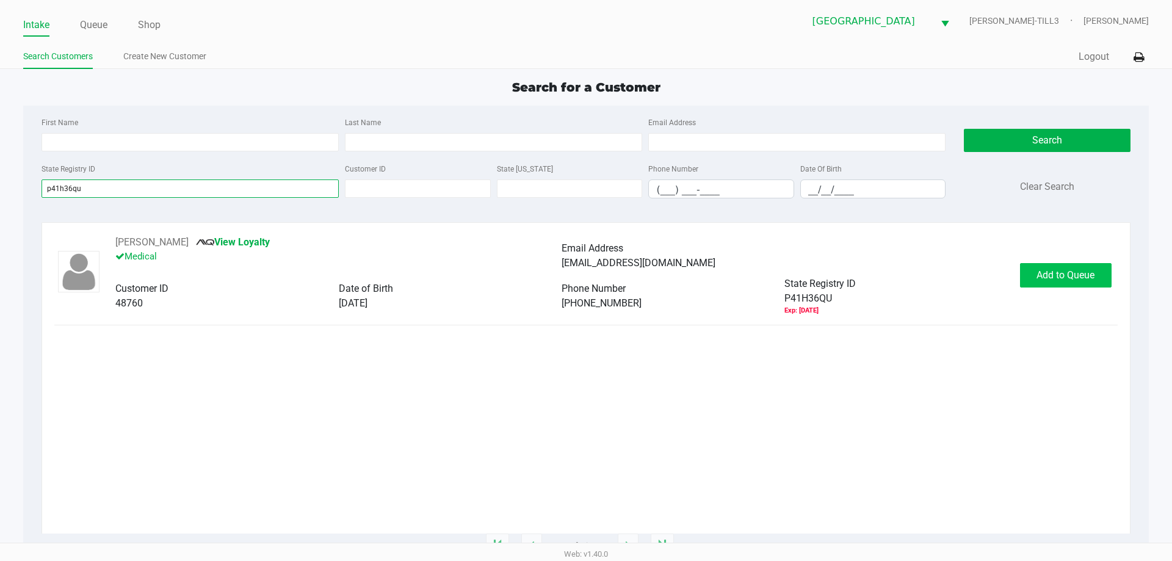
type input "p41h36qu"
click at [1049, 281] on button "Add to Queue" at bounding box center [1066, 275] width 92 height 24
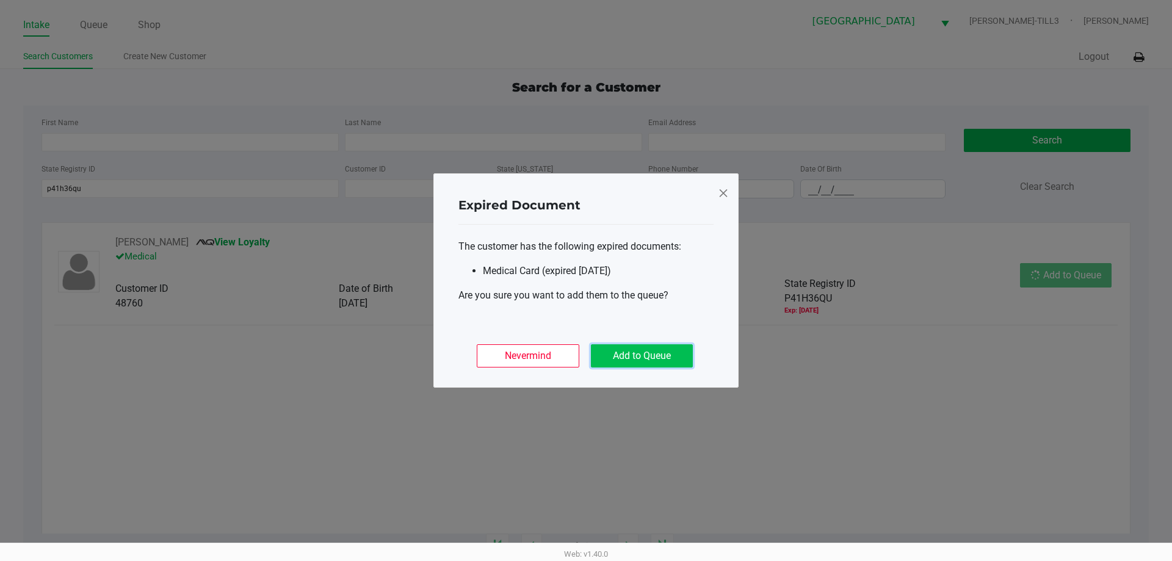
click at [661, 365] on button "Add to Queue" at bounding box center [642, 355] width 102 height 23
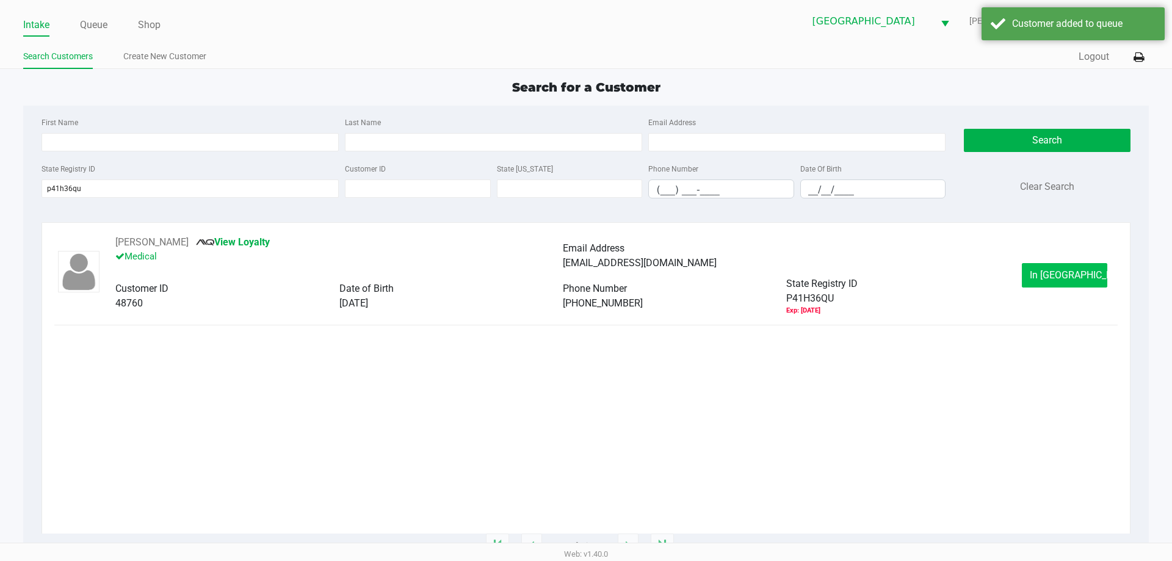
click at [1053, 275] on span "In Queue" at bounding box center [1081, 275] width 103 height 12
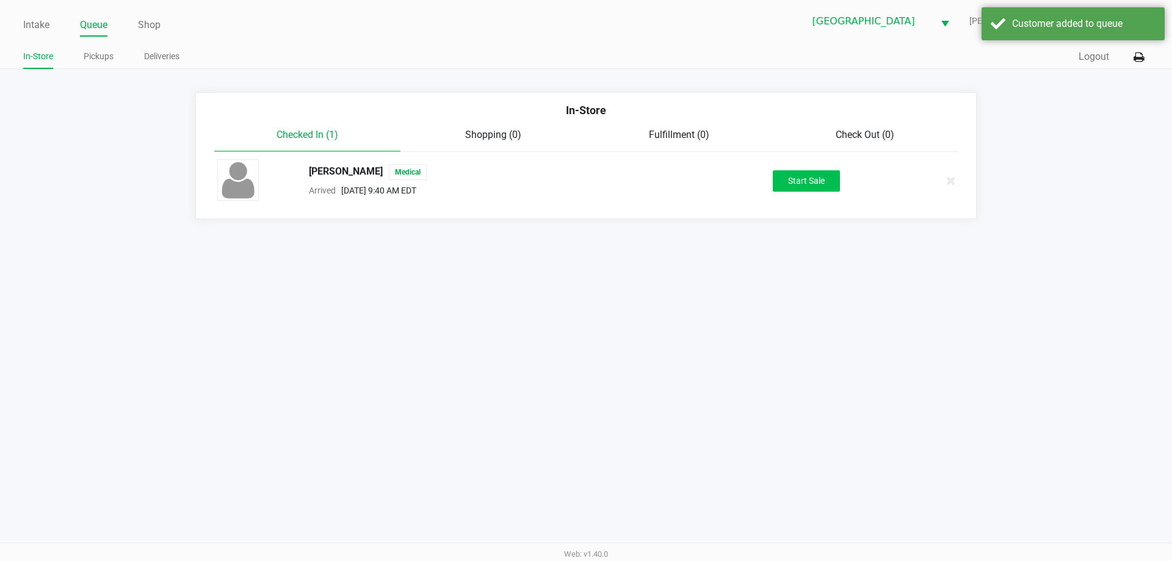
click at [810, 180] on button "Start Sale" at bounding box center [806, 180] width 67 height 21
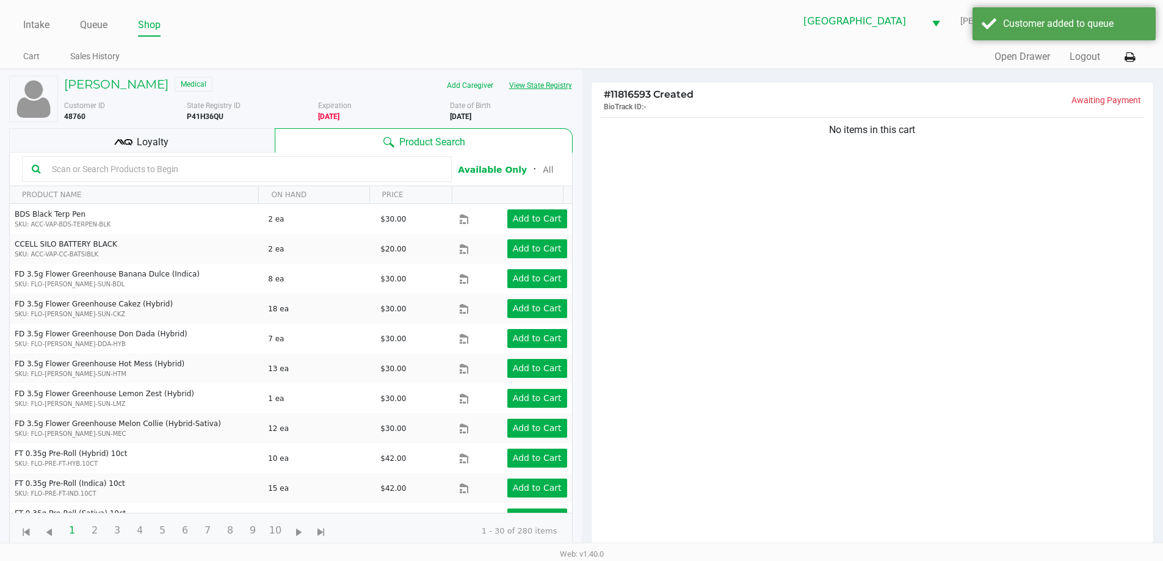
click at [544, 86] on button "View State Registry" at bounding box center [536, 86] width 71 height 20
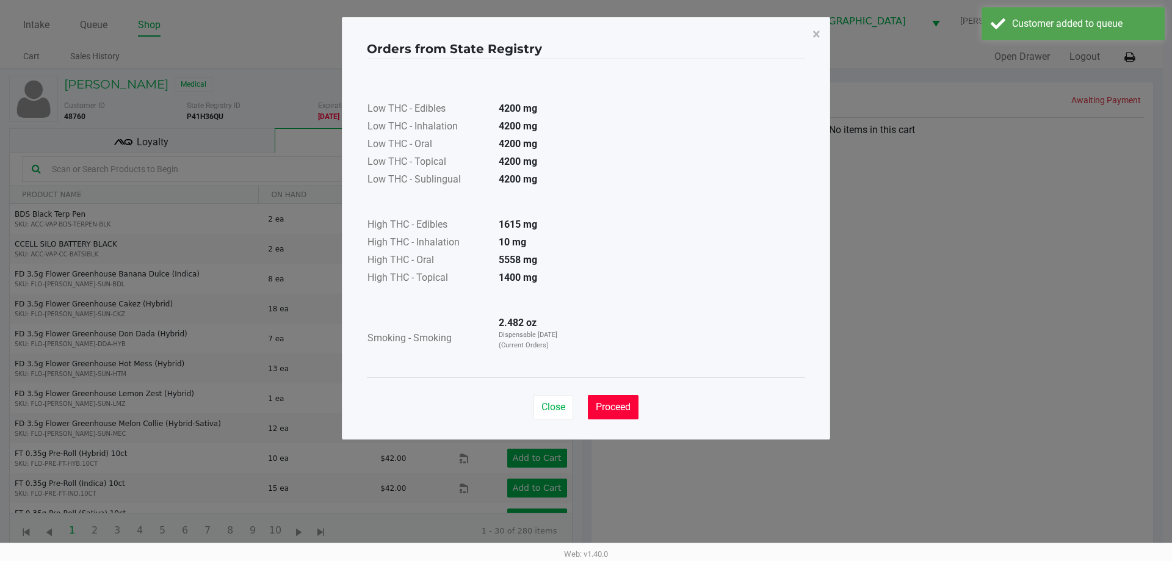
click at [625, 409] on span "Proceed" at bounding box center [613, 407] width 35 height 12
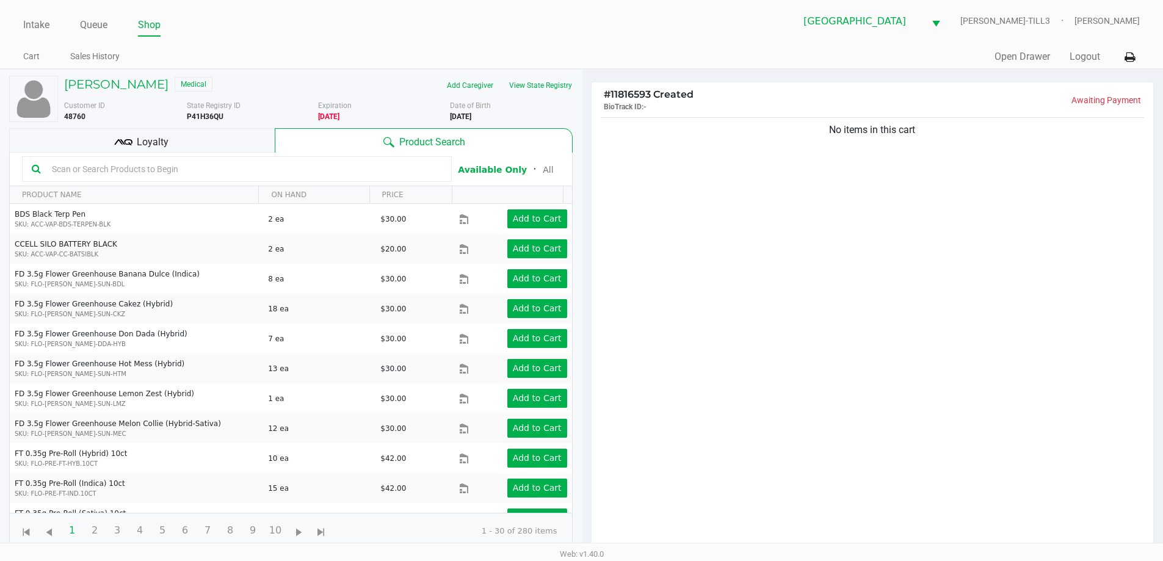
click at [87, 167] on input "text" at bounding box center [244, 169] width 395 height 18
type input "5-JUL25GPE02-0806"
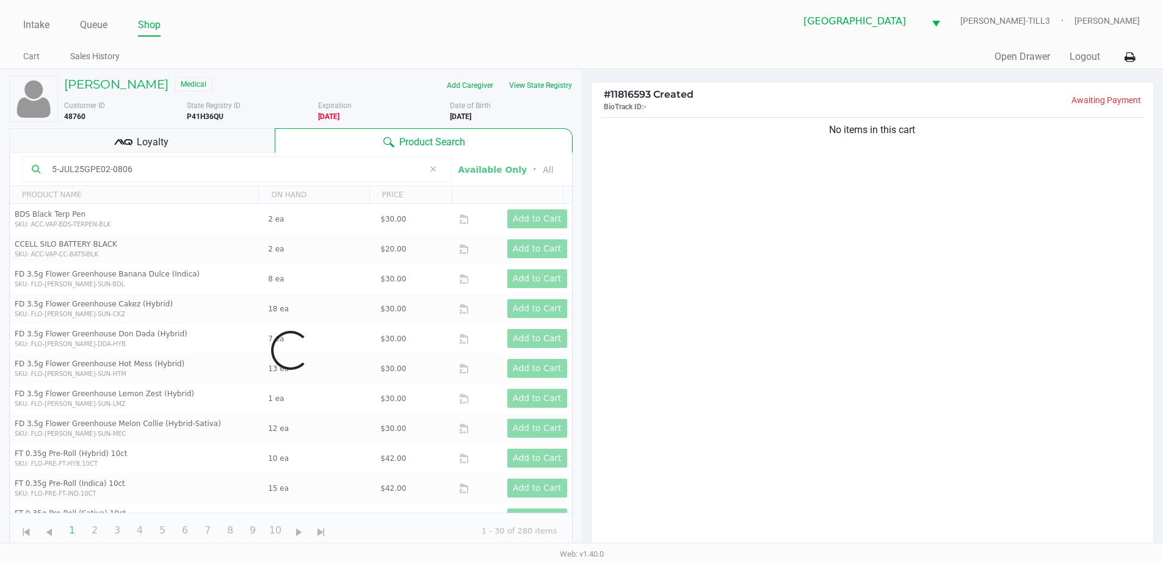
click at [144, 139] on span "Loyalty" at bounding box center [153, 142] width 32 height 15
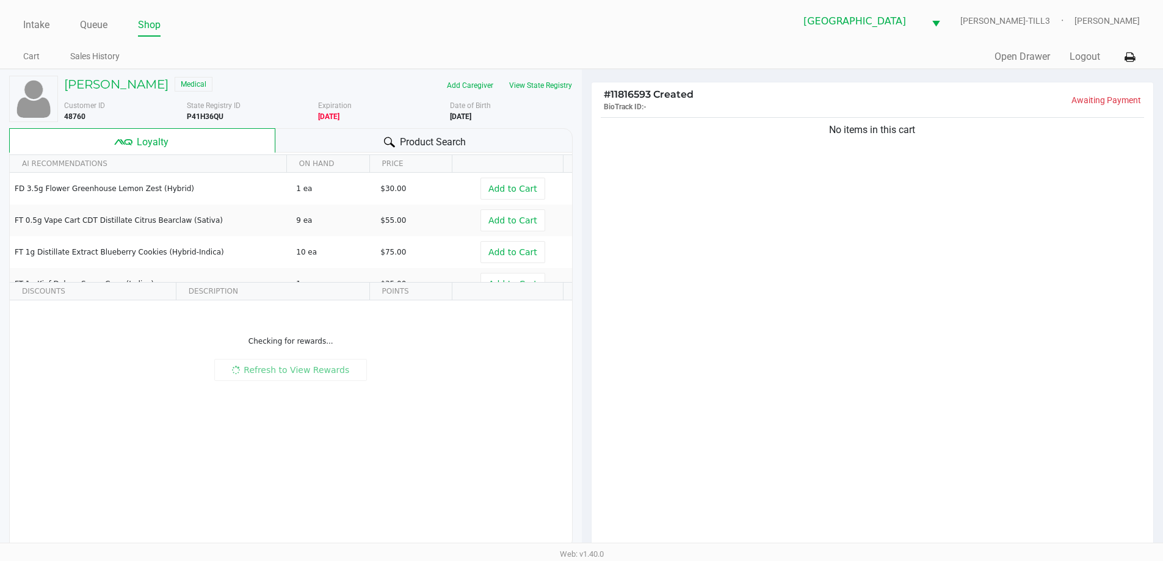
click at [383, 134] on div "Product Search" at bounding box center [423, 140] width 297 height 24
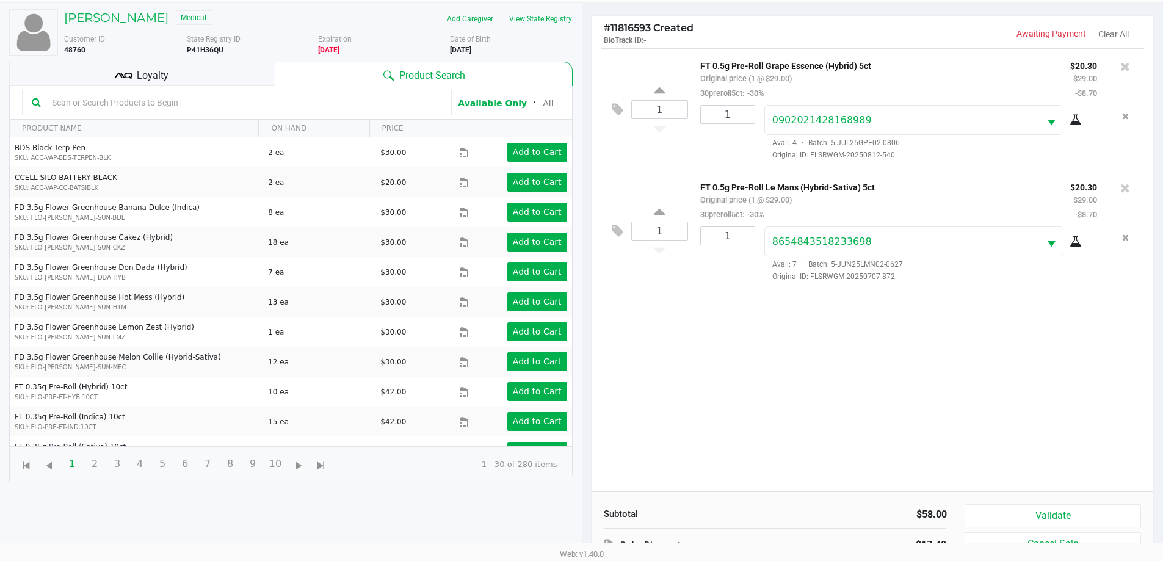
scroll to position [147, 0]
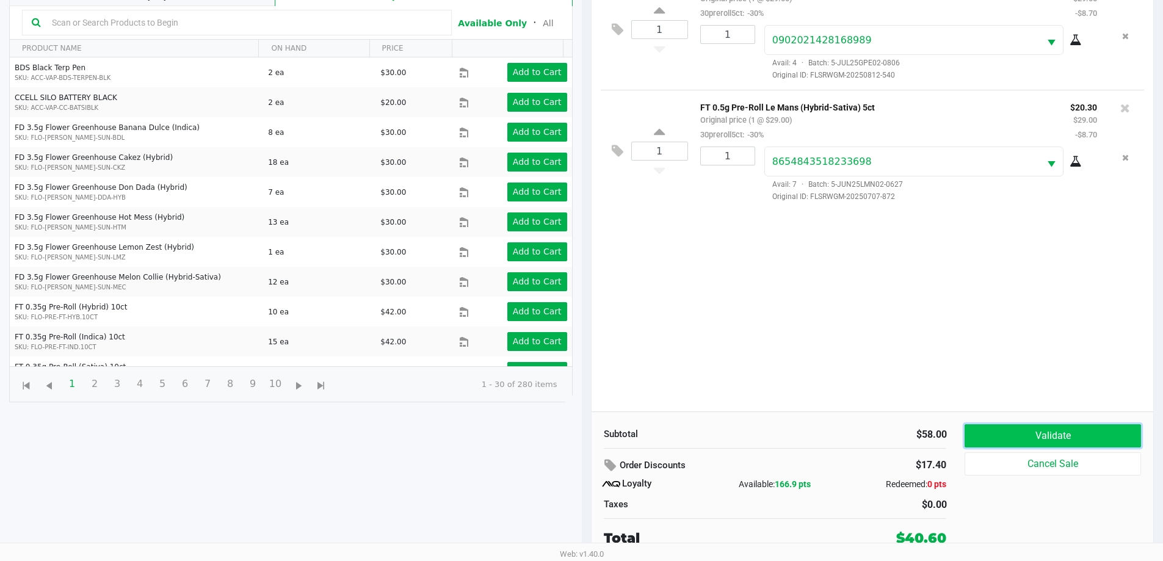
click at [1075, 430] on button "Validate" at bounding box center [1053, 435] width 176 height 23
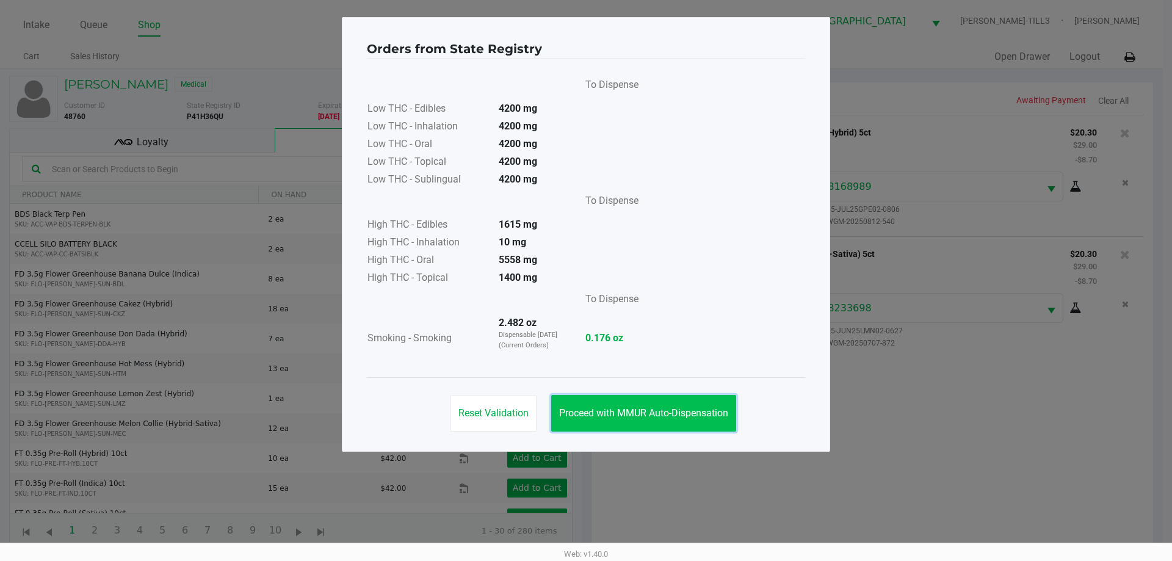
drag, startPoint x: 685, startPoint y: 410, endPoint x: 924, endPoint y: 415, distance: 238.8
click at [686, 410] on span "Proceed with MMUR Auto-Dispensation" at bounding box center [643, 413] width 169 height 12
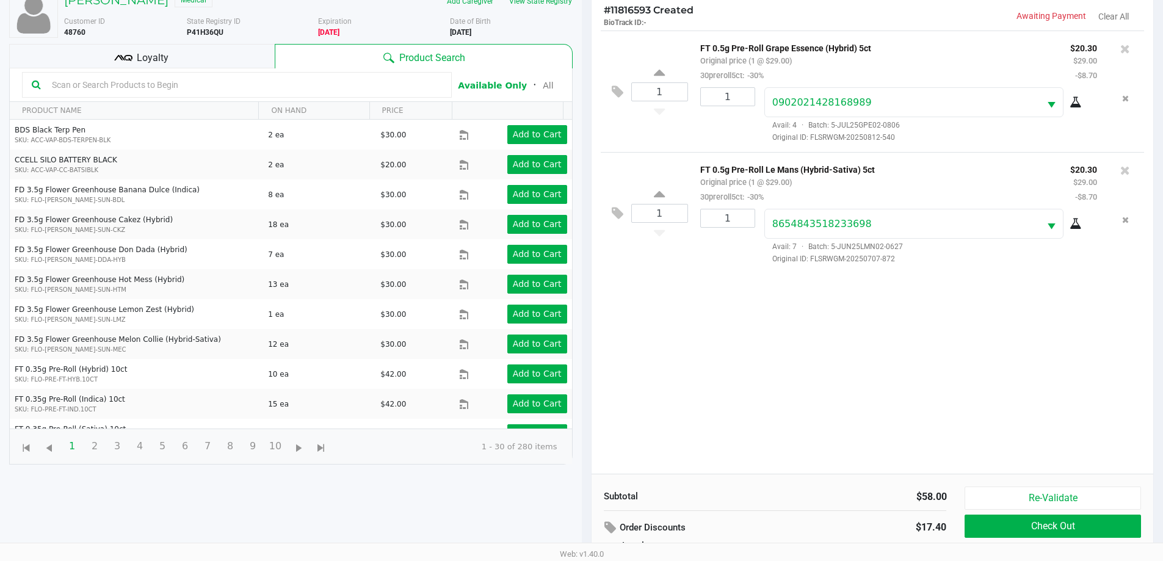
scroll to position [147, 0]
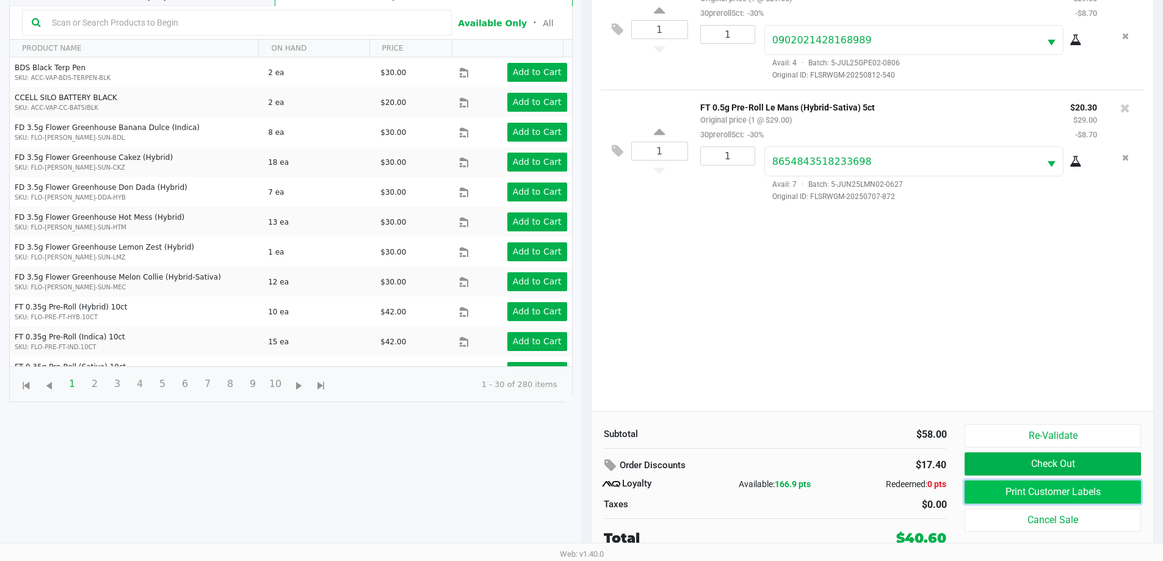
click at [1054, 487] on button "Print Customer Labels" at bounding box center [1053, 492] width 176 height 23
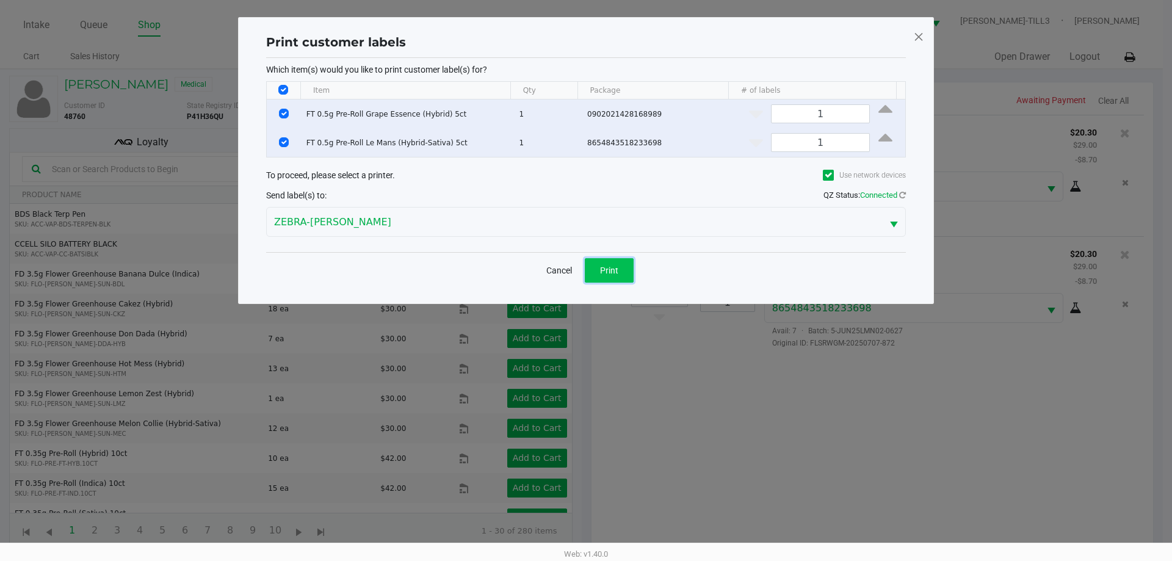
click at [622, 271] on button "Print" at bounding box center [609, 270] width 49 height 24
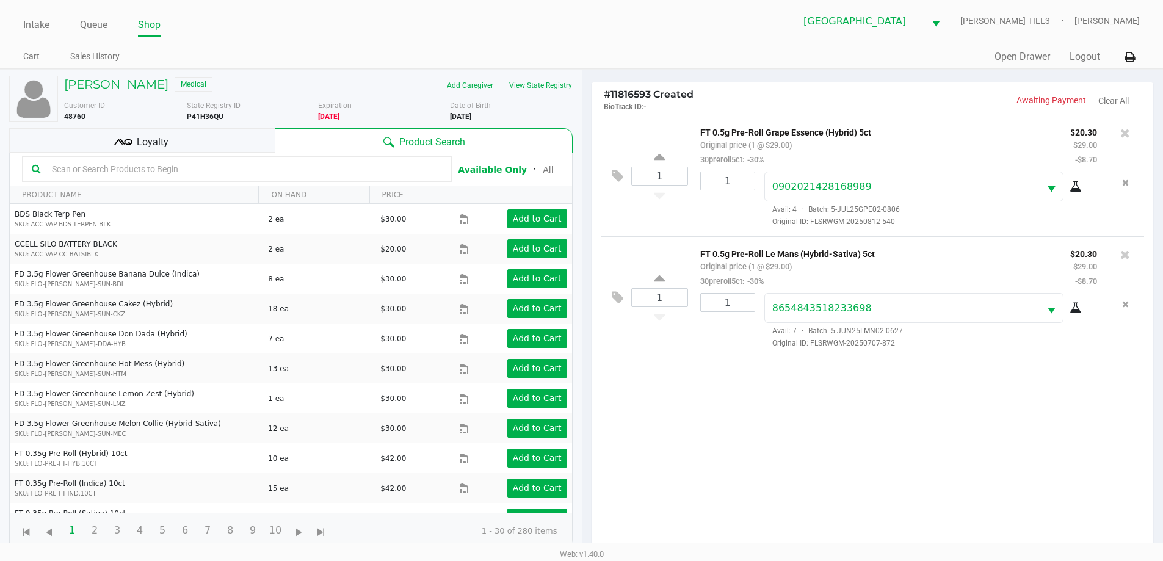
scroll to position [147, 0]
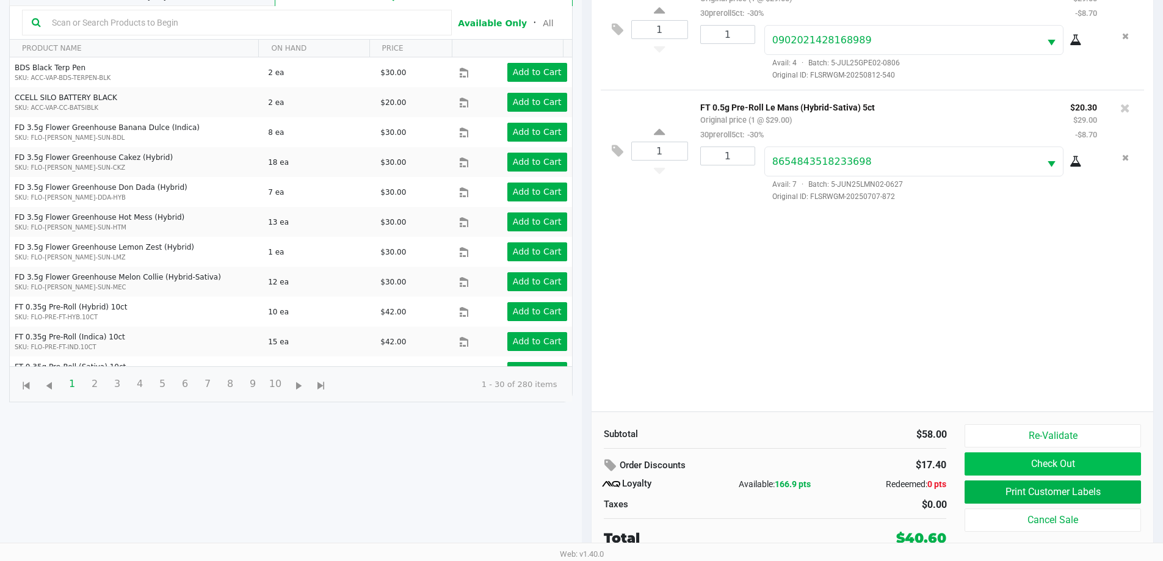
click at [1075, 459] on button "Check Out" at bounding box center [1053, 463] width 176 height 23
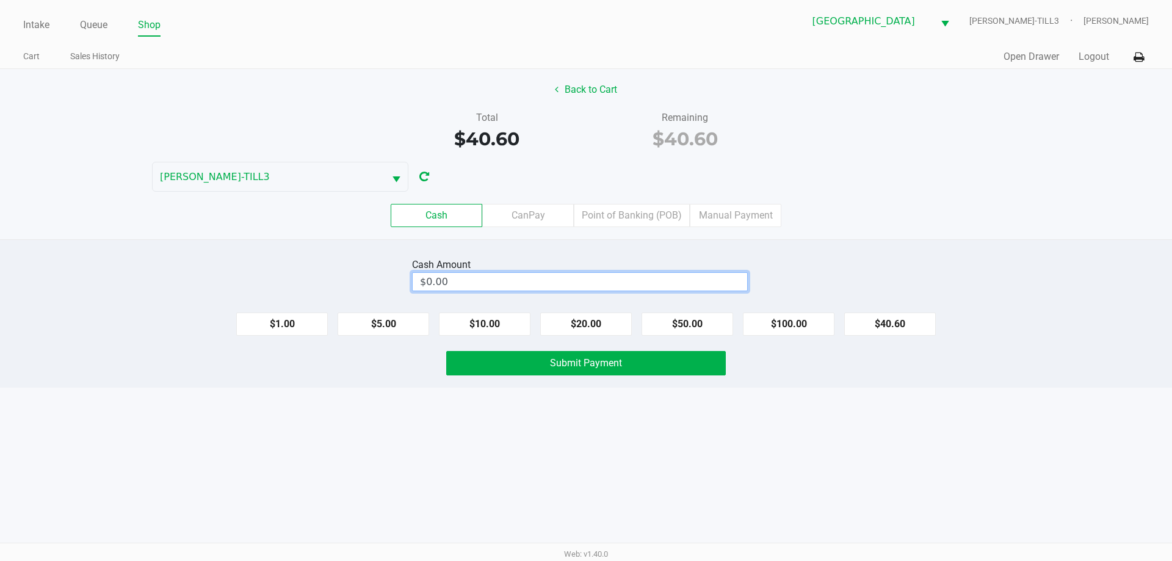
click at [466, 278] on input "$0.00" at bounding box center [580, 282] width 335 height 18
click at [483, 358] on button "Submit Payment" at bounding box center [586, 363] width 280 height 24
type input "$41.00"
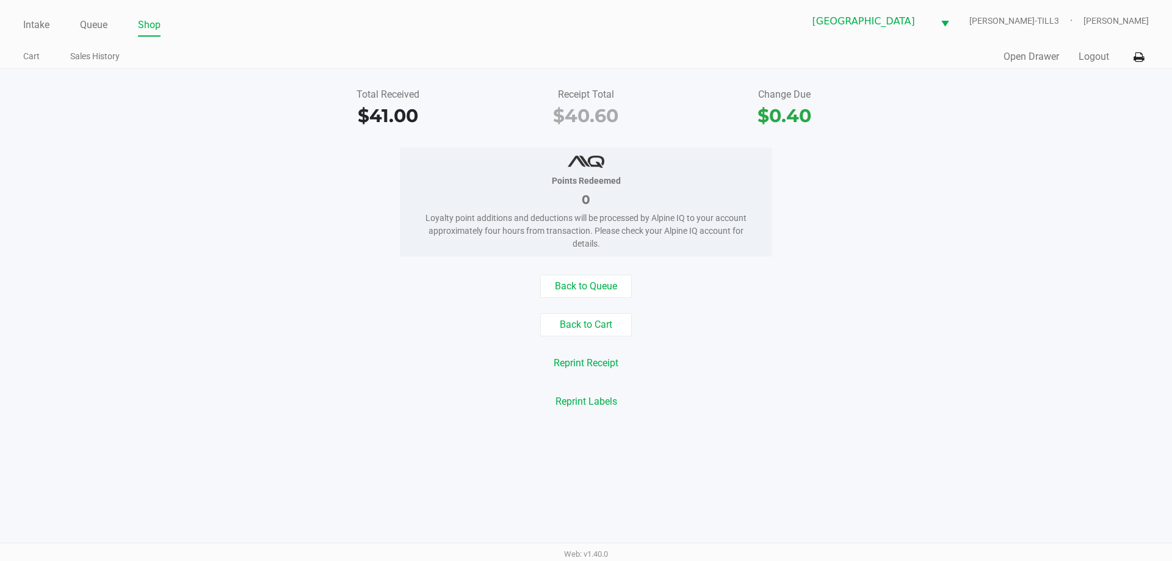
click at [93, 20] on link "Queue" at bounding box center [93, 24] width 27 height 17
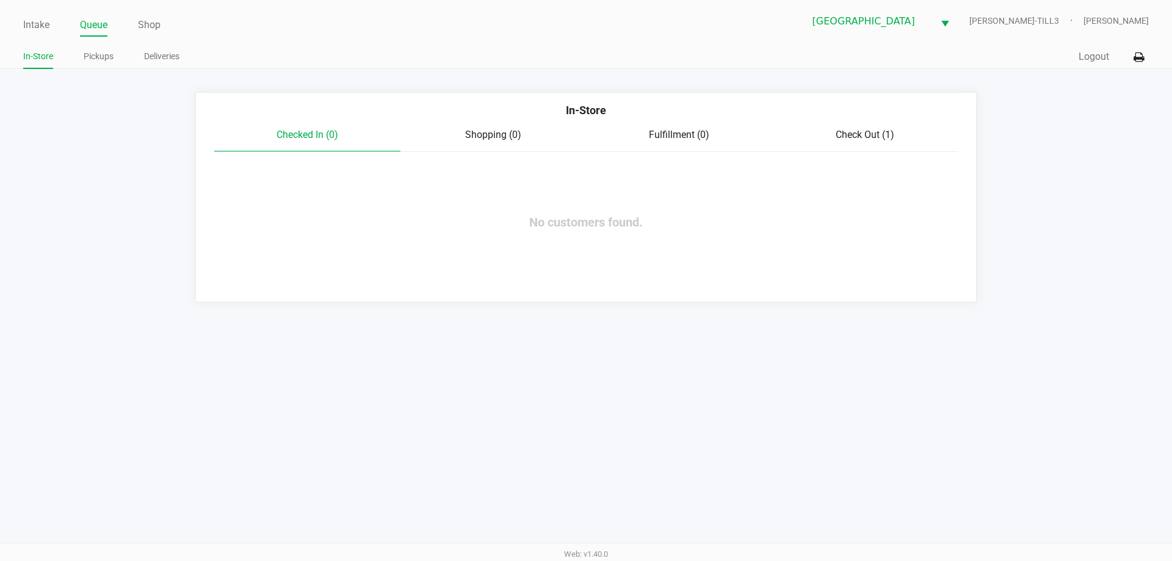
click at [91, 52] on link "Pickups" at bounding box center [99, 56] width 30 height 15
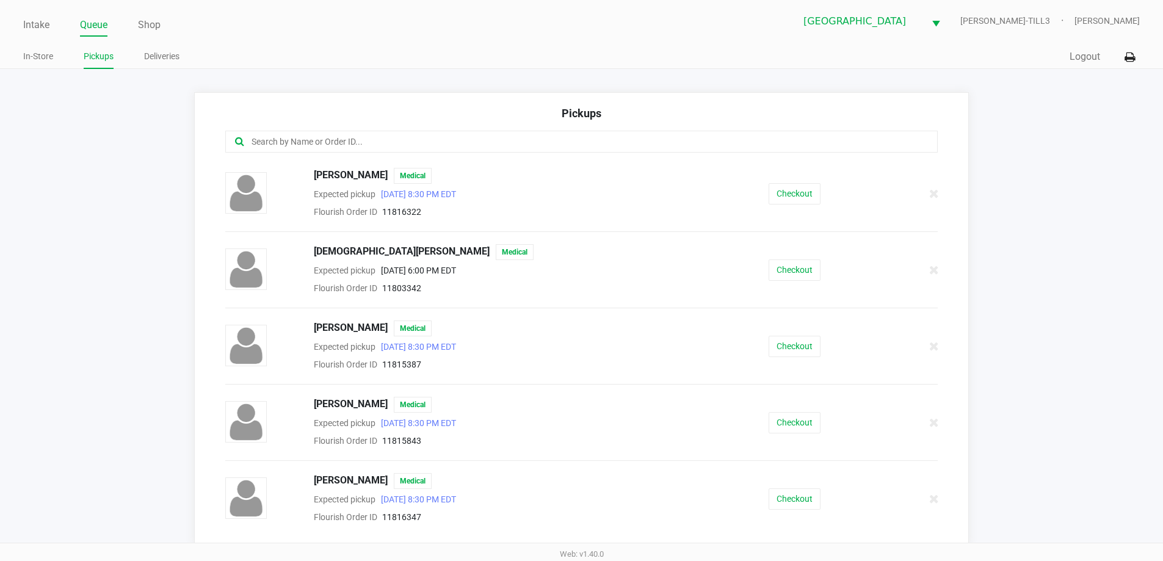
click at [305, 143] on input "text" at bounding box center [562, 142] width 624 height 14
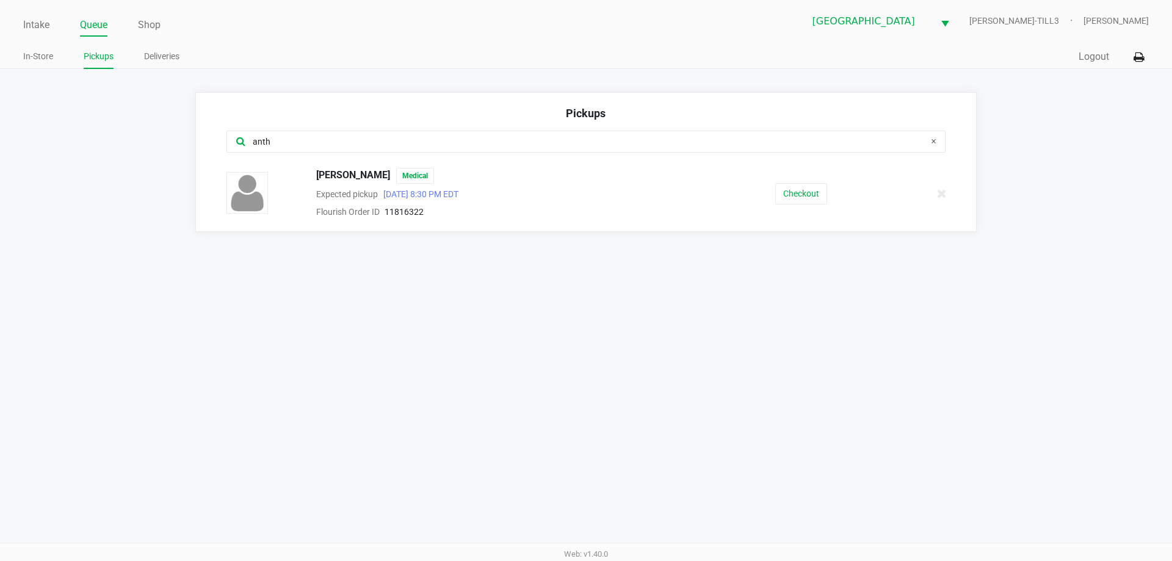
type input "anth"
click at [806, 190] on button "Checkout" at bounding box center [801, 193] width 52 height 21
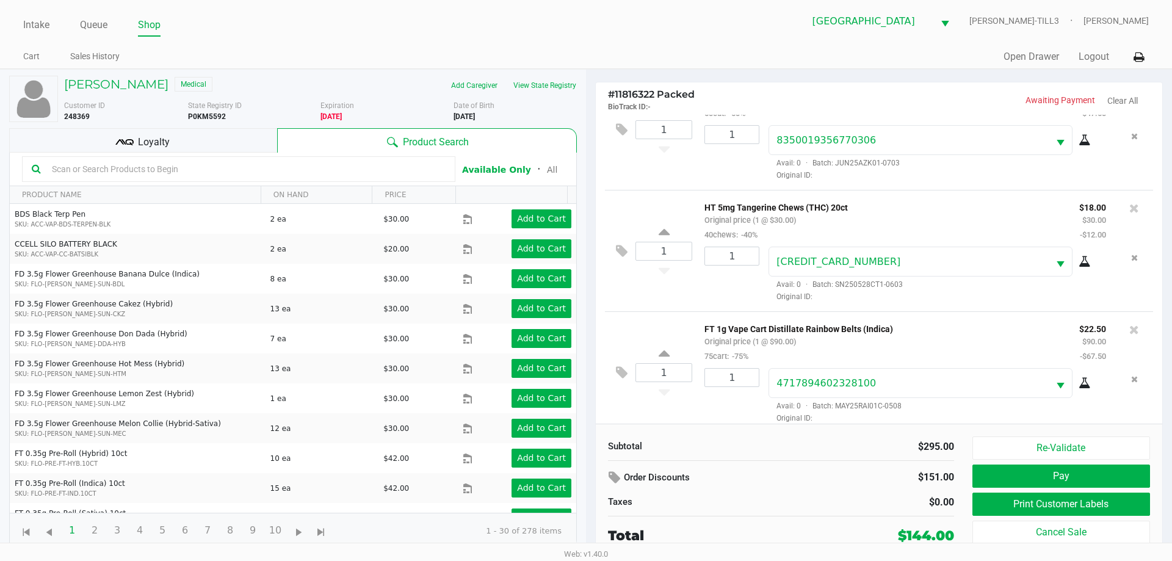
scroll to position [180, 0]
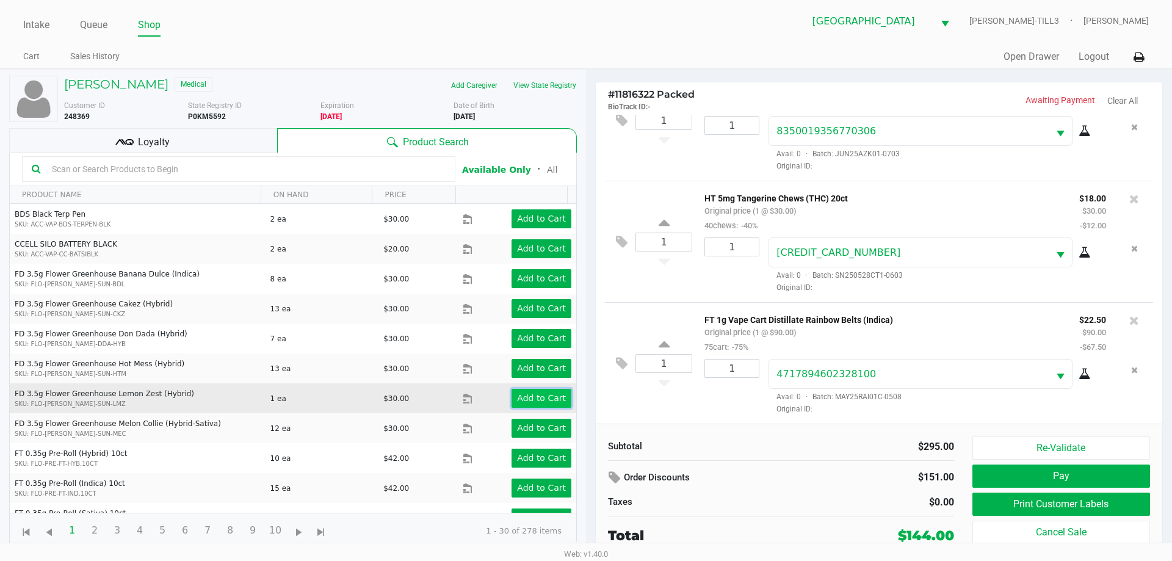
click at [544, 402] on app-button-loader "Add to Cart" at bounding box center [541, 398] width 49 height 10
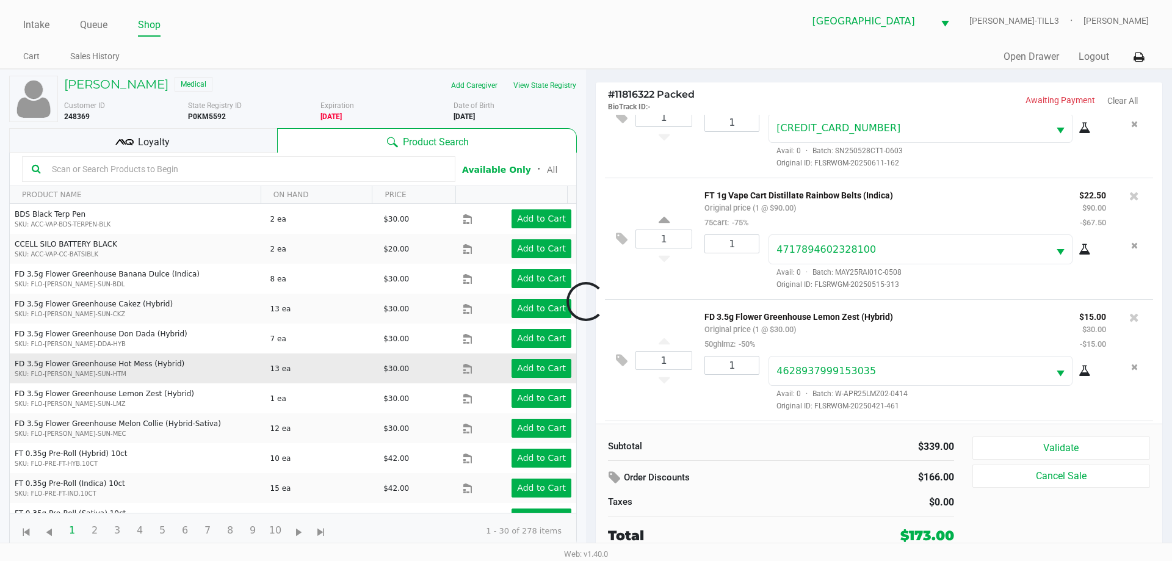
scroll to position [409, 0]
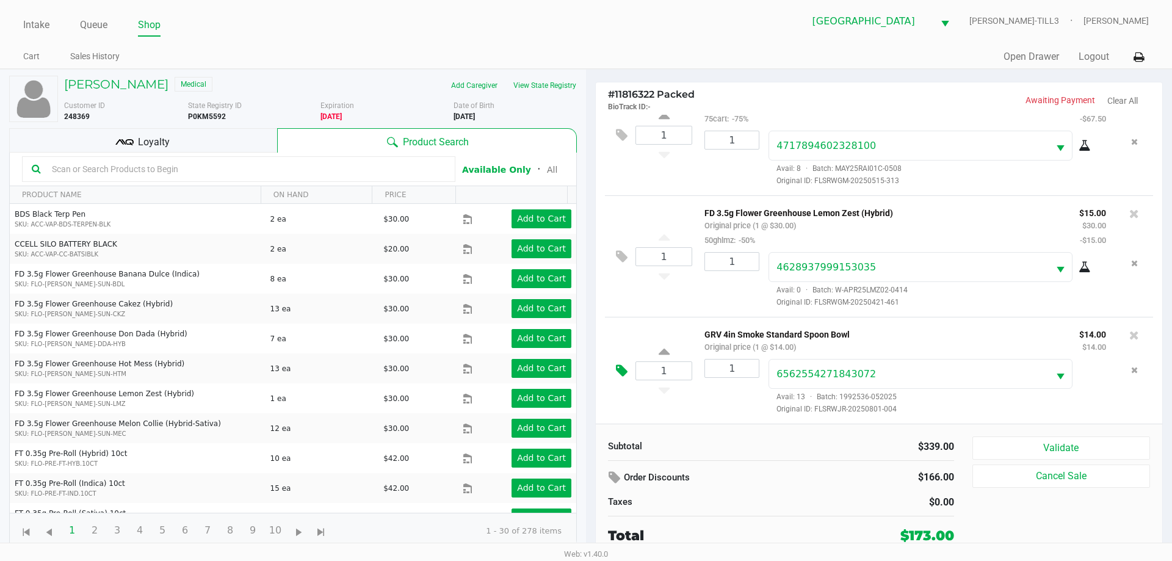
click at [620, 364] on icon at bounding box center [622, 371] width 12 height 14
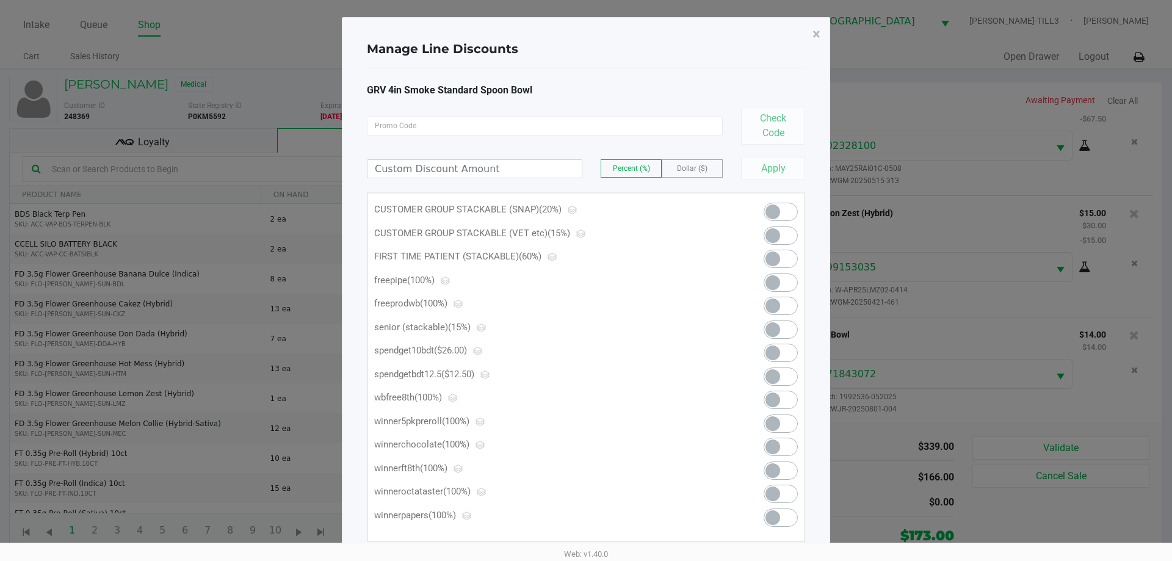
click at [785, 282] on span at bounding box center [781, 283] width 34 height 18
click at [818, 32] on span "×" at bounding box center [817, 34] width 8 height 17
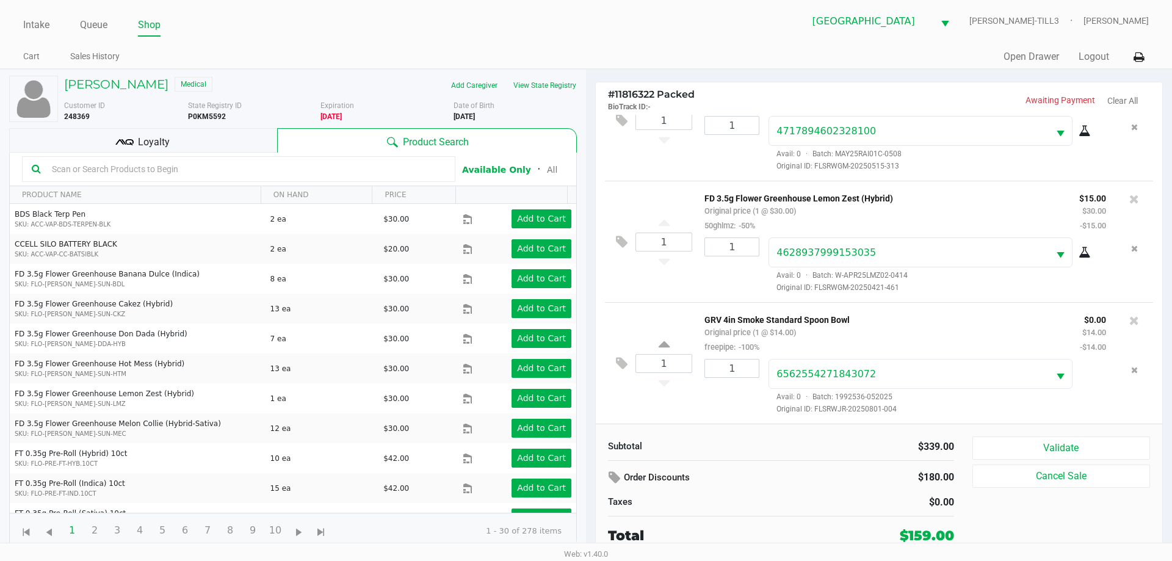
scroll to position [424, 0]
click at [1059, 443] on button "Validate" at bounding box center [1062, 448] width 178 height 23
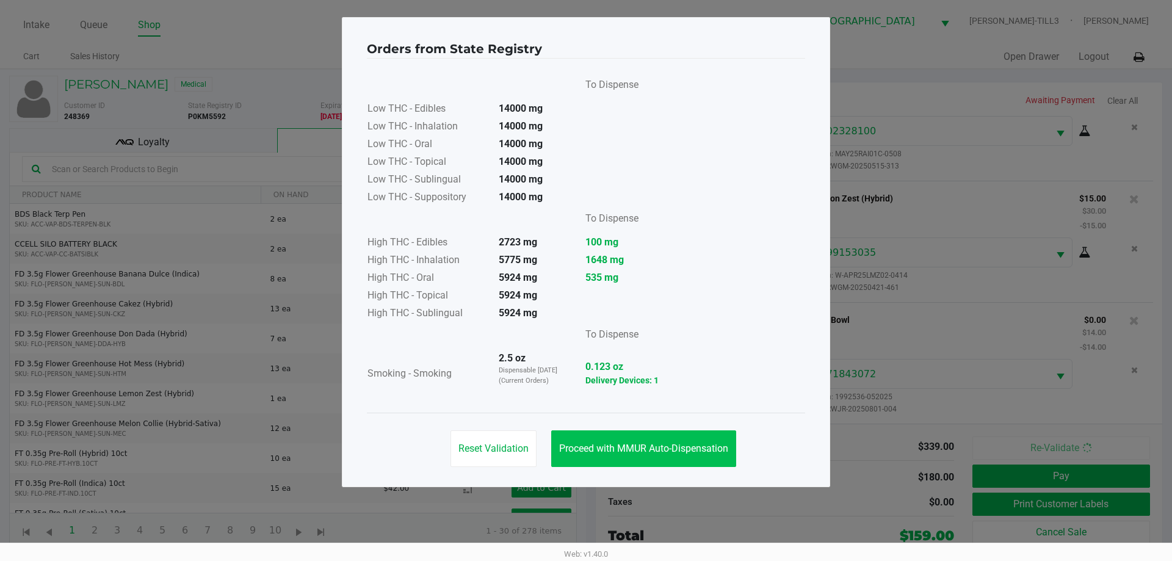
click at [628, 446] on span "Proceed with MMUR Auto-Dispensation" at bounding box center [643, 449] width 169 height 12
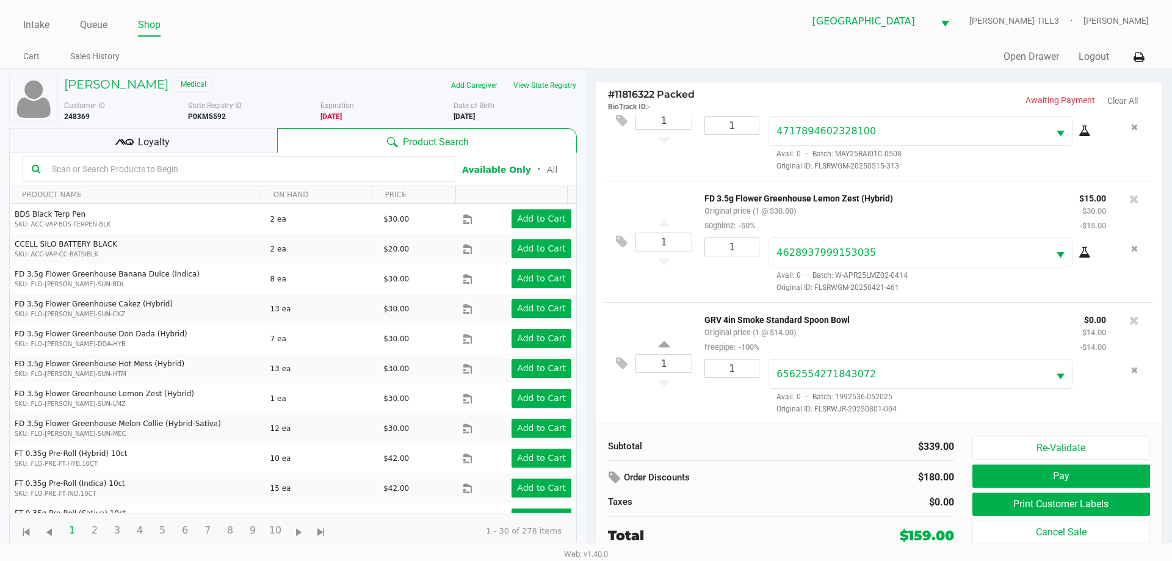
click at [1025, 506] on button "Print Customer Labels" at bounding box center [1062, 504] width 178 height 23
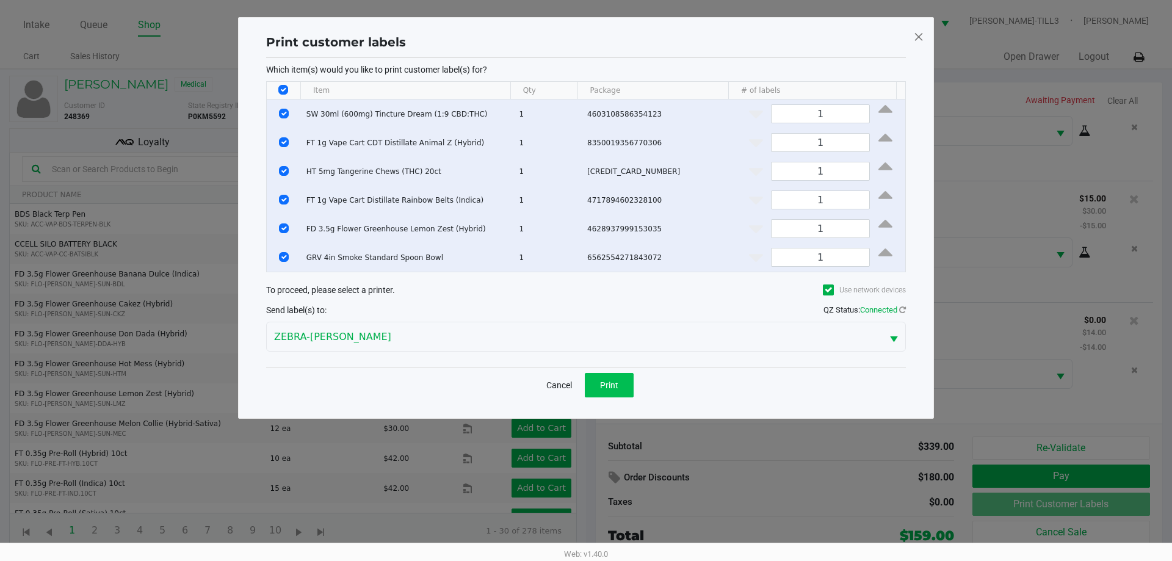
click at [611, 386] on span "Print" at bounding box center [609, 385] width 18 height 10
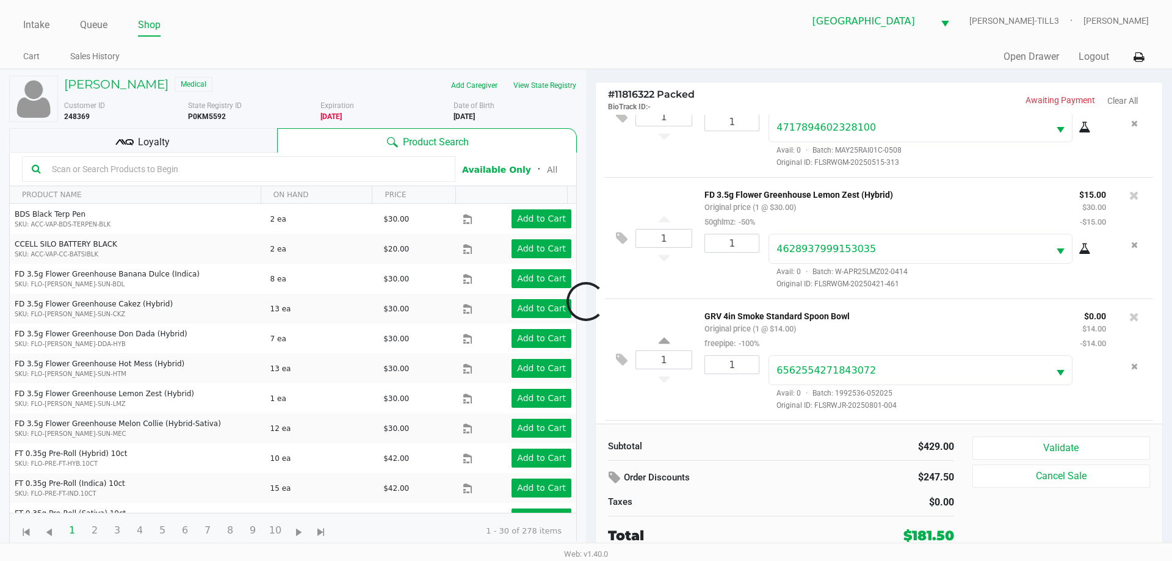
scroll to position [546, 0]
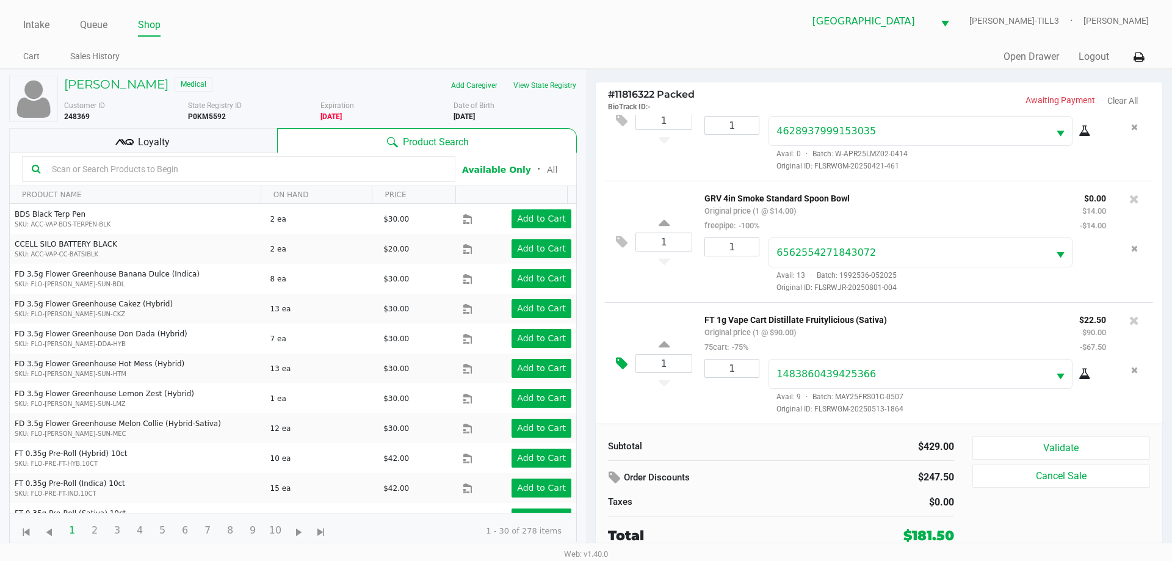
click at [619, 358] on icon at bounding box center [622, 364] width 12 height 14
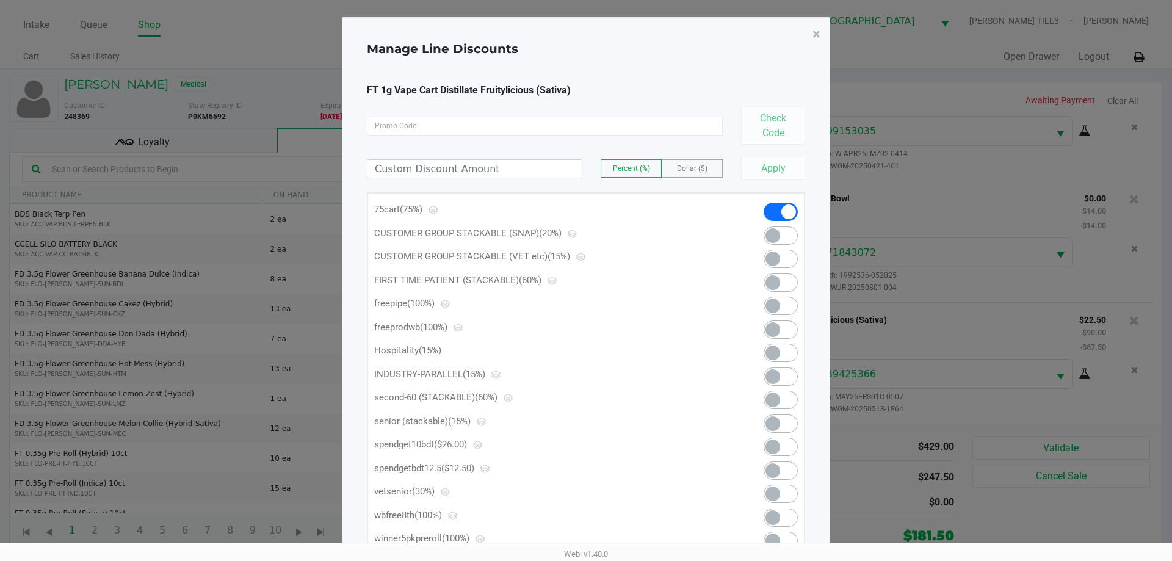
click at [790, 446] on span at bounding box center [781, 447] width 34 height 18
click at [818, 29] on span "×" at bounding box center [817, 34] width 8 height 17
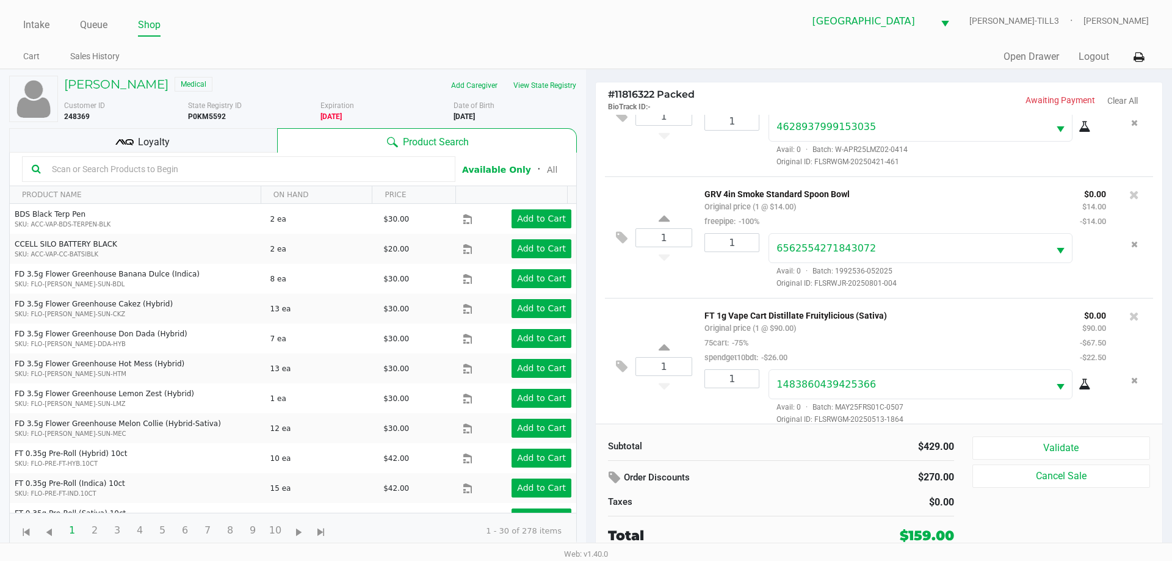
scroll to position [561, 0]
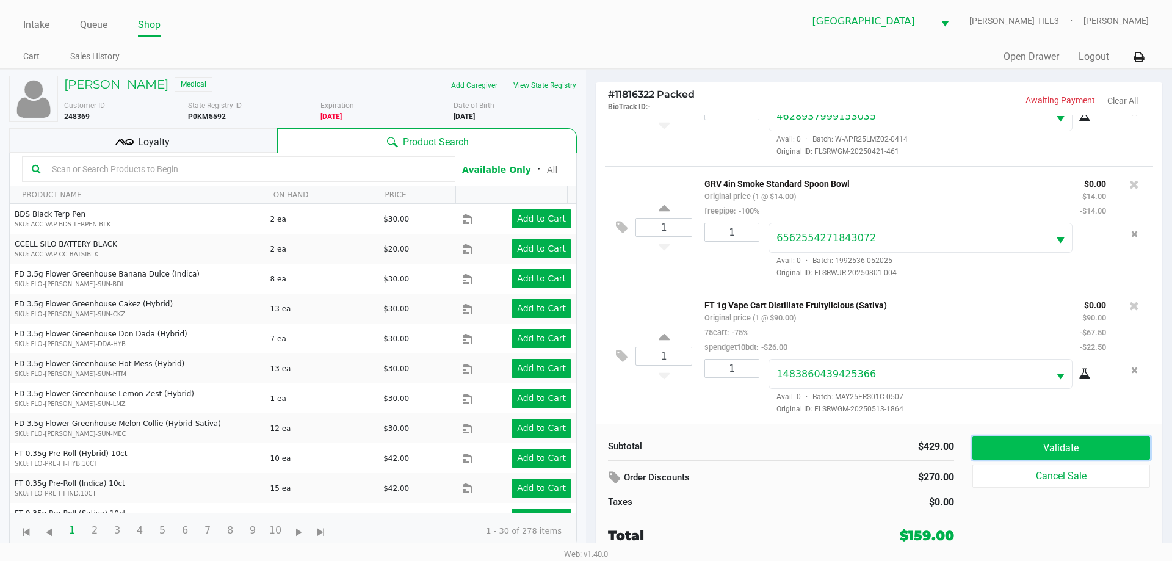
click at [1072, 446] on button "Validate" at bounding box center [1062, 448] width 178 height 23
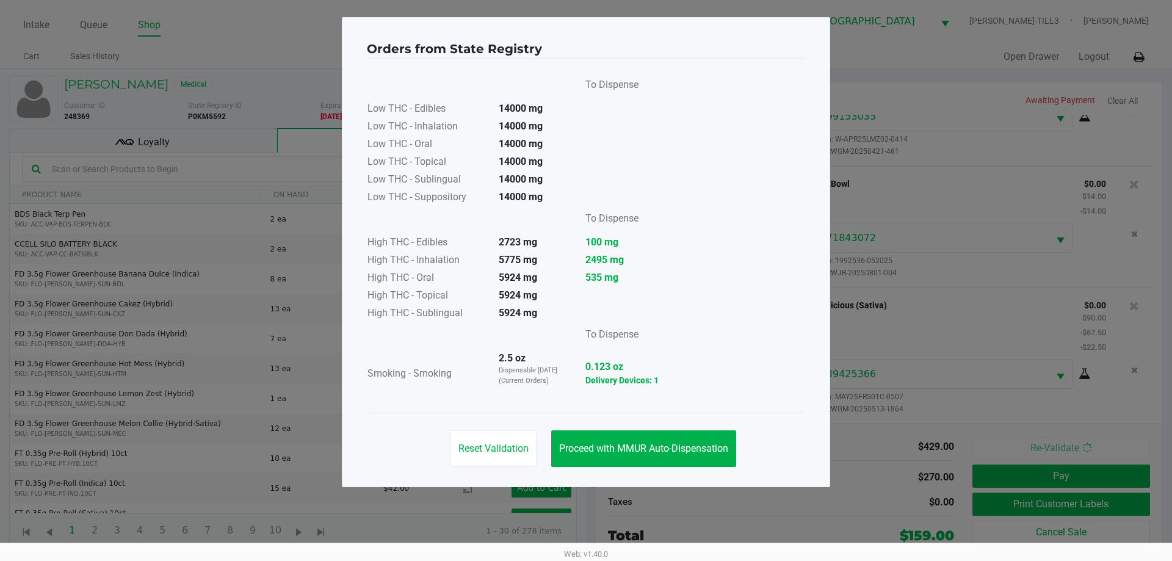
click at [639, 455] on button "Proceed with MMUR Auto-Dispensation" at bounding box center [643, 448] width 185 height 37
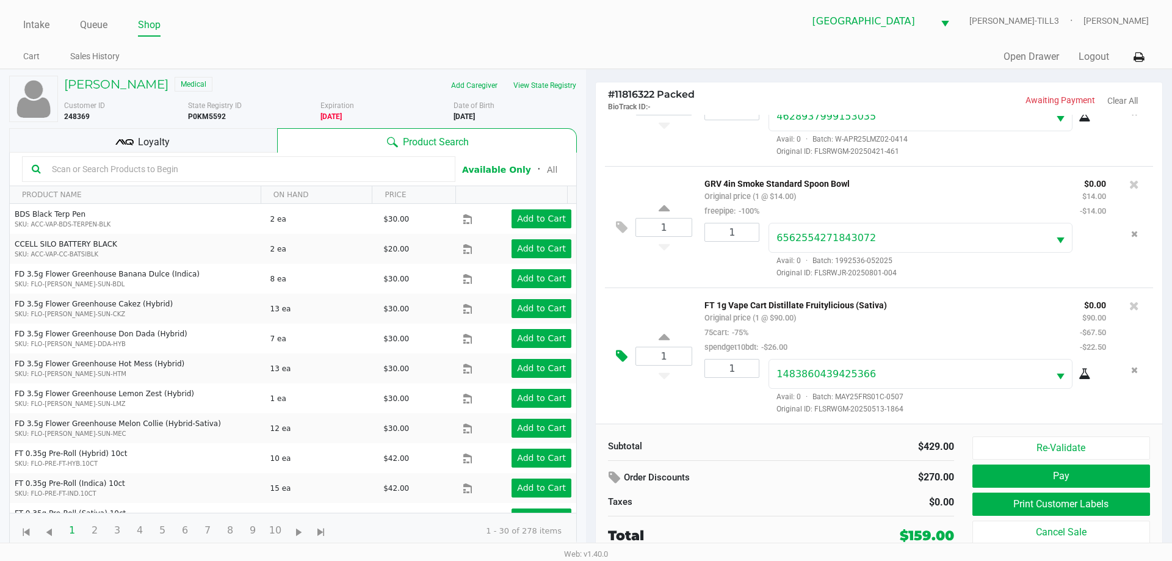
click at [617, 350] on icon at bounding box center [622, 356] width 12 height 14
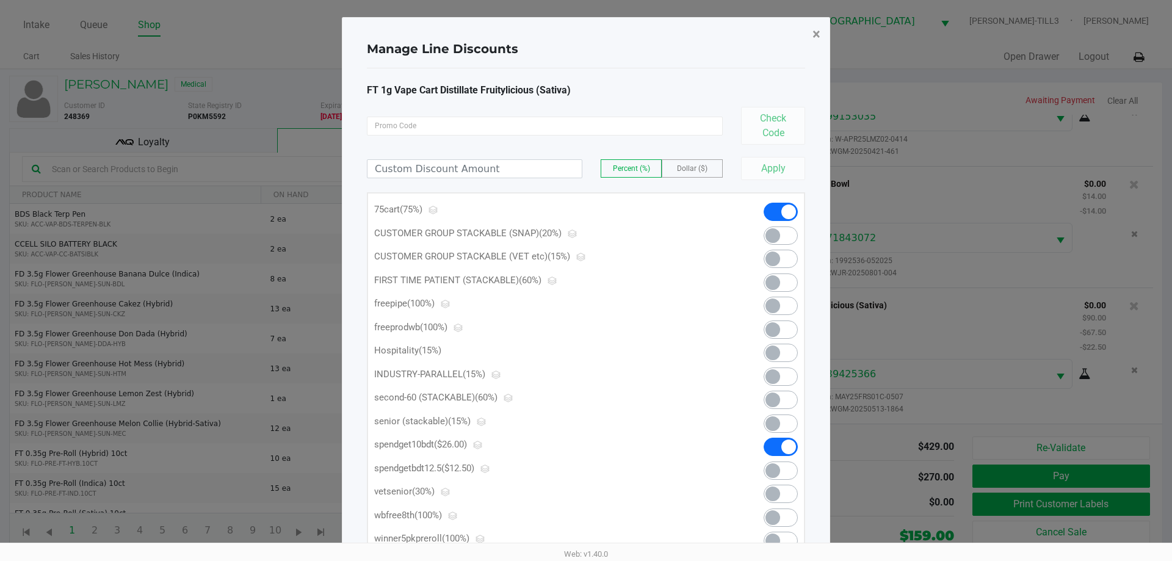
click at [820, 30] on span "×" at bounding box center [817, 34] width 8 height 17
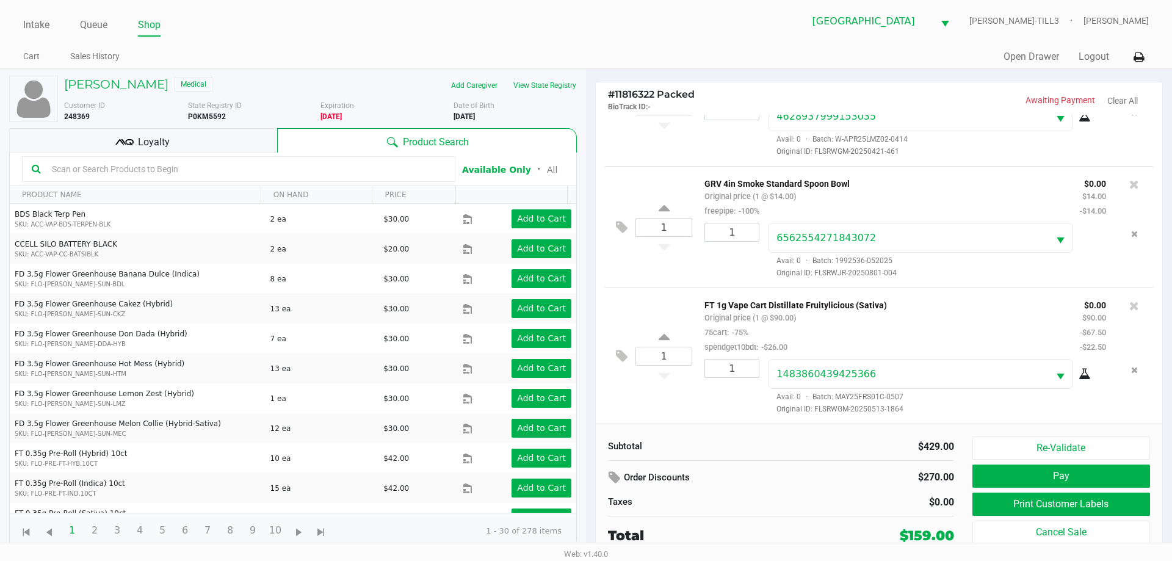
click at [619, 349] on icon at bounding box center [622, 356] width 12 height 14
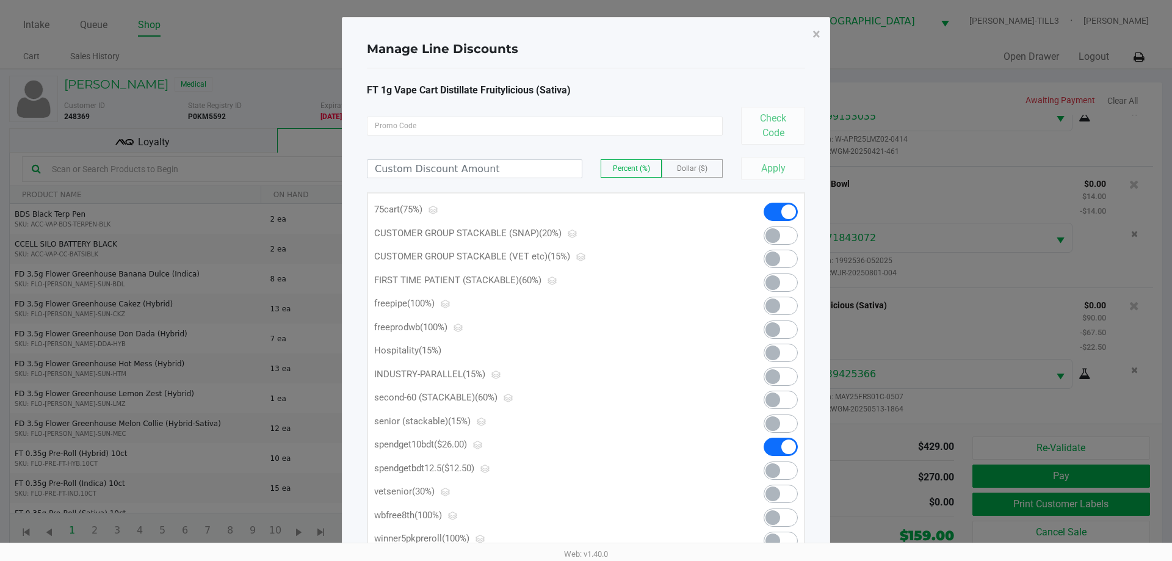
click at [774, 216] on span at bounding box center [781, 212] width 34 height 18
click at [777, 214] on span at bounding box center [773, 212] width 15 height 15
click at [819, 34] on span "×" at bounding box center [817, 34] width 8 height 17
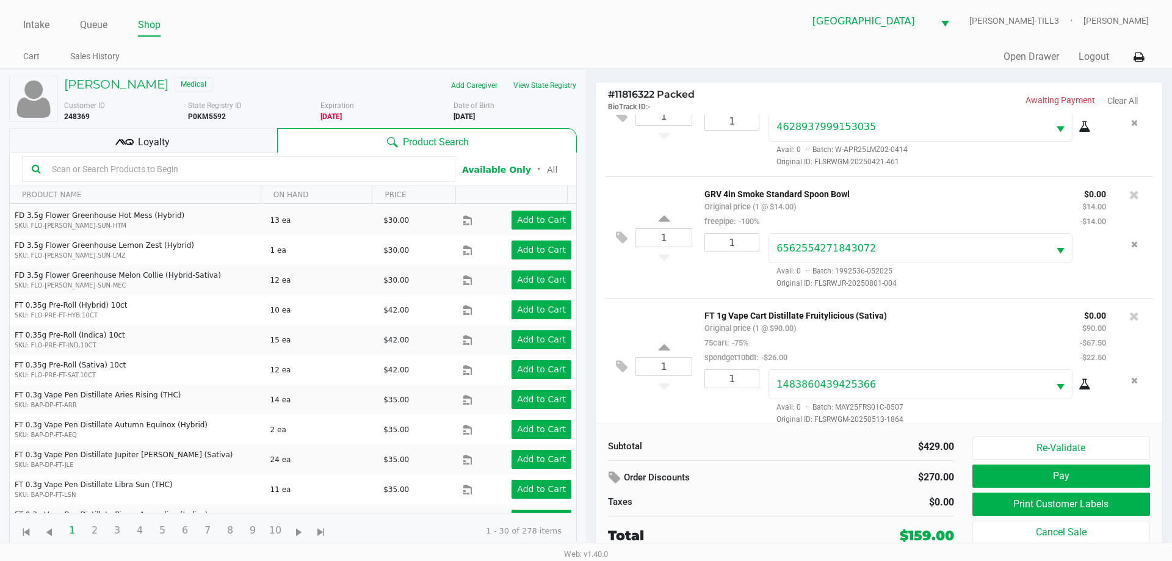
scroll to position [183, 0]
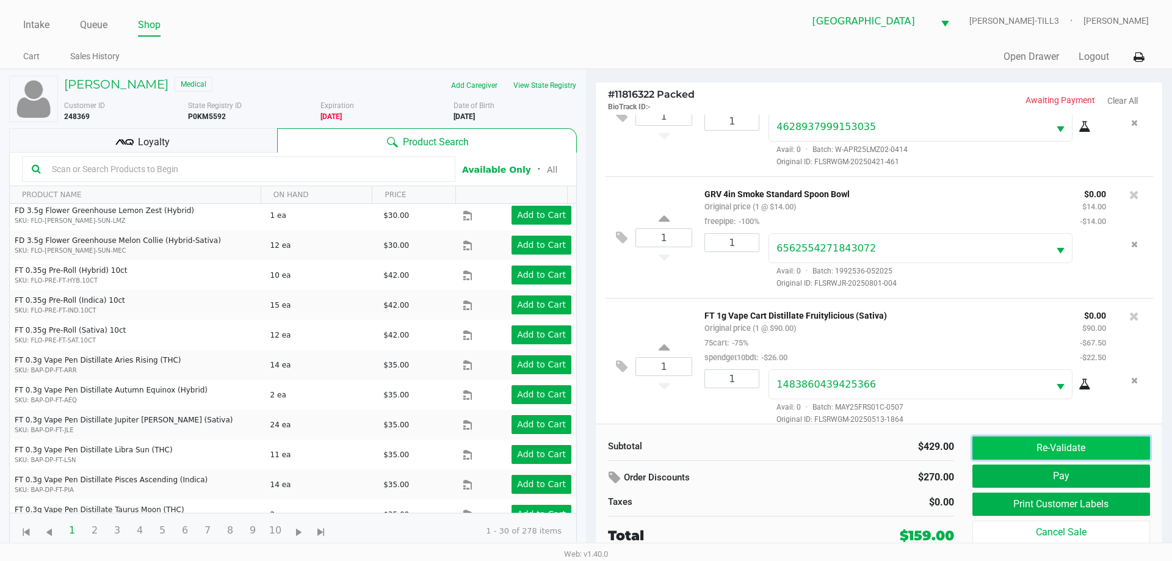
click at [1080, 445] on button "Re-Validate" at bounding box center [1062, 448] width 178 height 23
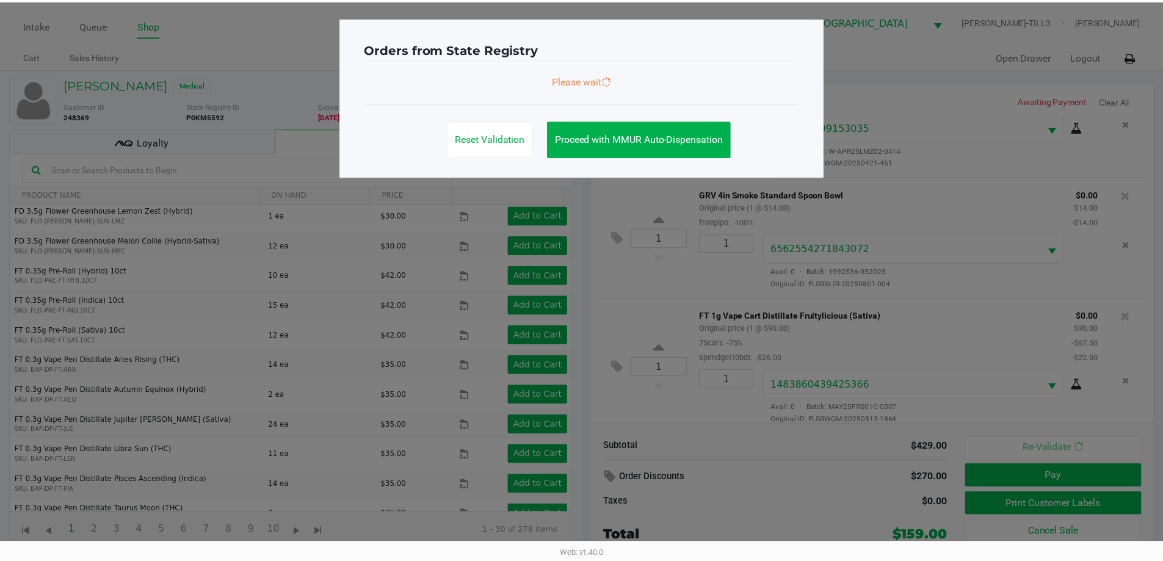
scroll to position [561, 0]
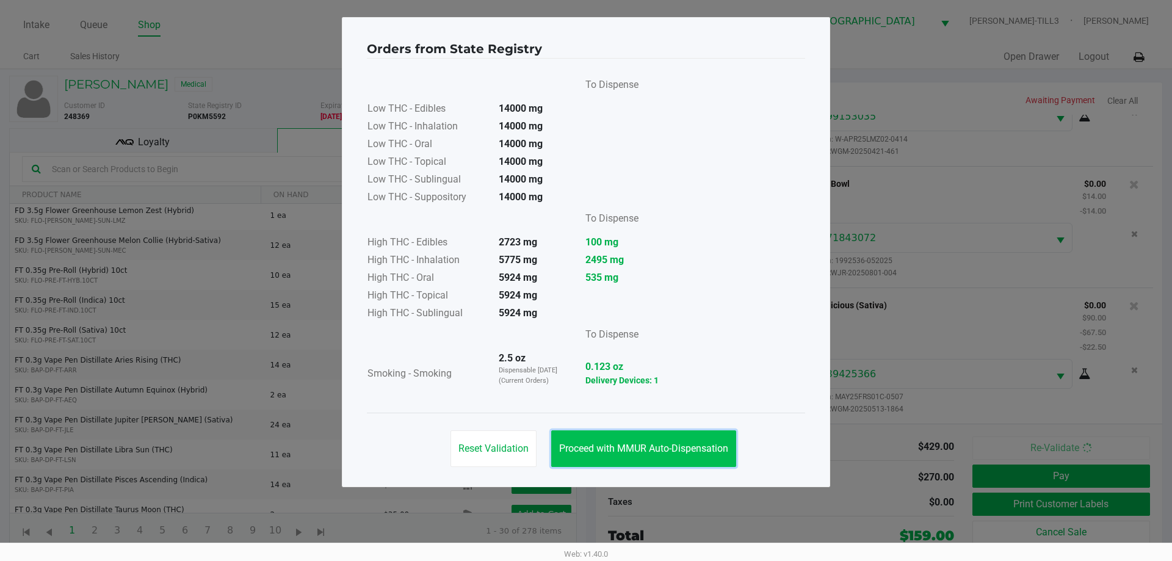
click at [703, 449] on span "Proceed with MMUR Auto-Dispensation" at bounding box center [643, 449] width 169 height 12
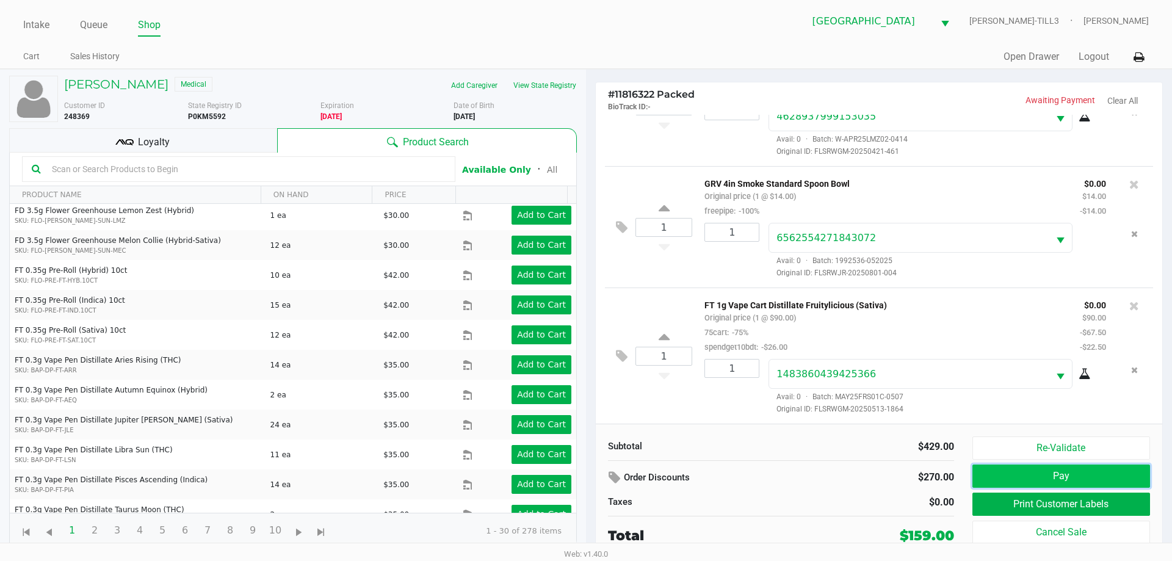
click at [1098, 470] on button "Pay" at bounding box center [1062, 476] width 178 height 23
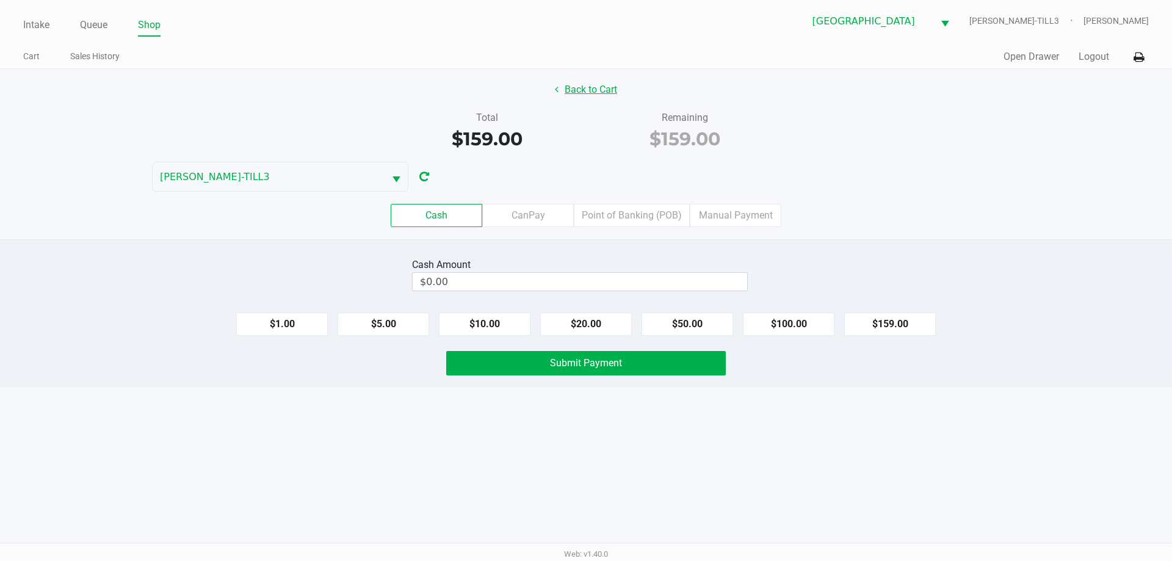
click at [586, 86] on button "Back to Cart" at bounding box center [586, 89] width 78 height 23
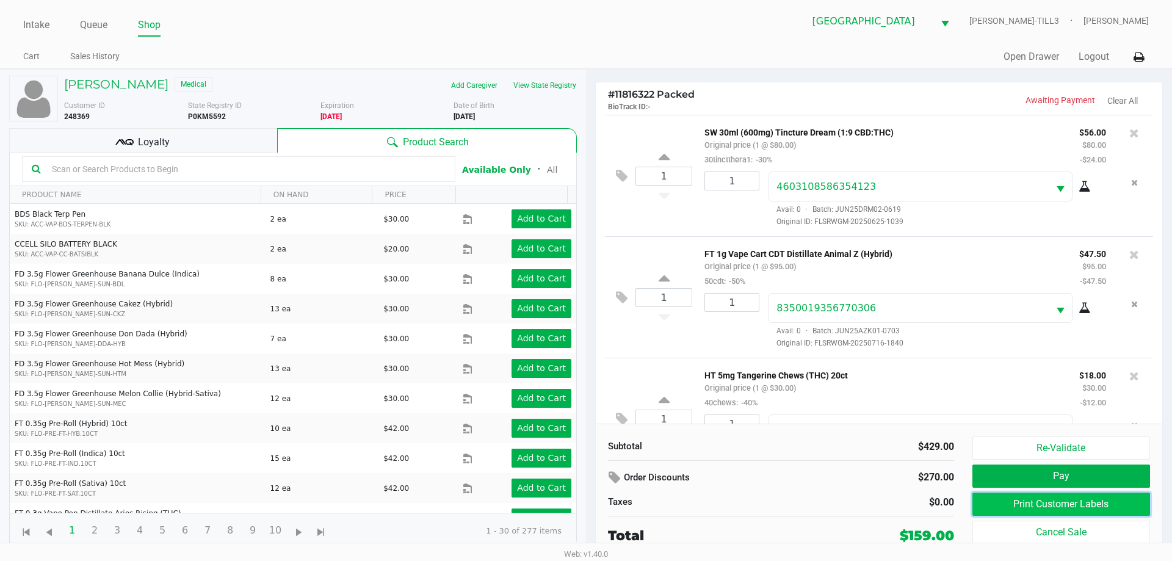
click at [1066, 507] on button "Print Customer Labels" at bounding box center [1062, 504] width 178 height 23
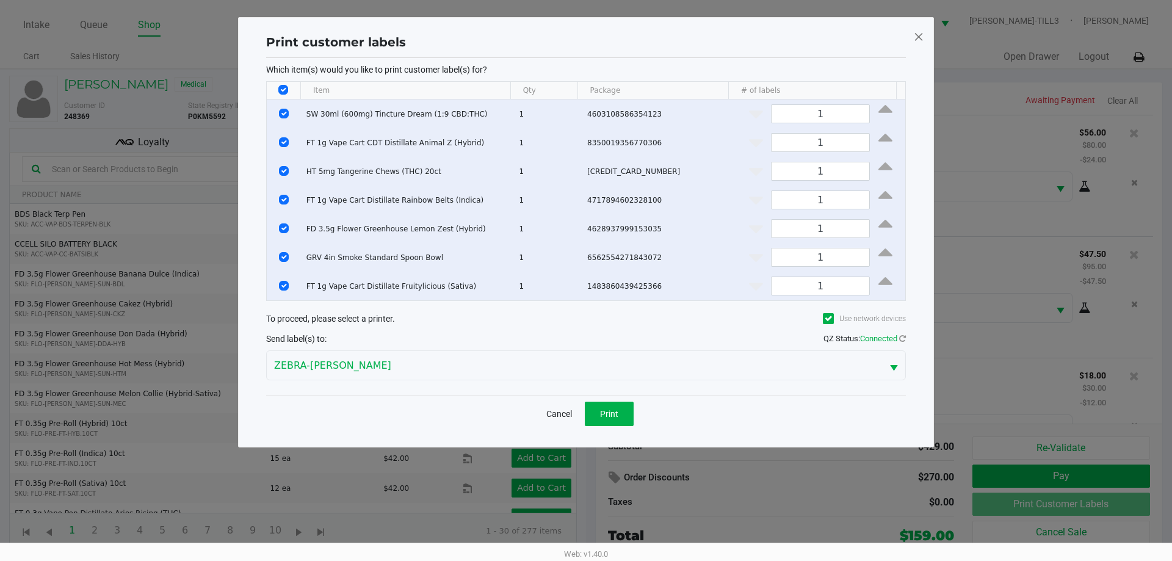
click at [280, 90] on input "Select All Rows" at bounding box center [283, 90] width 10 height 10
checkbox input "false"
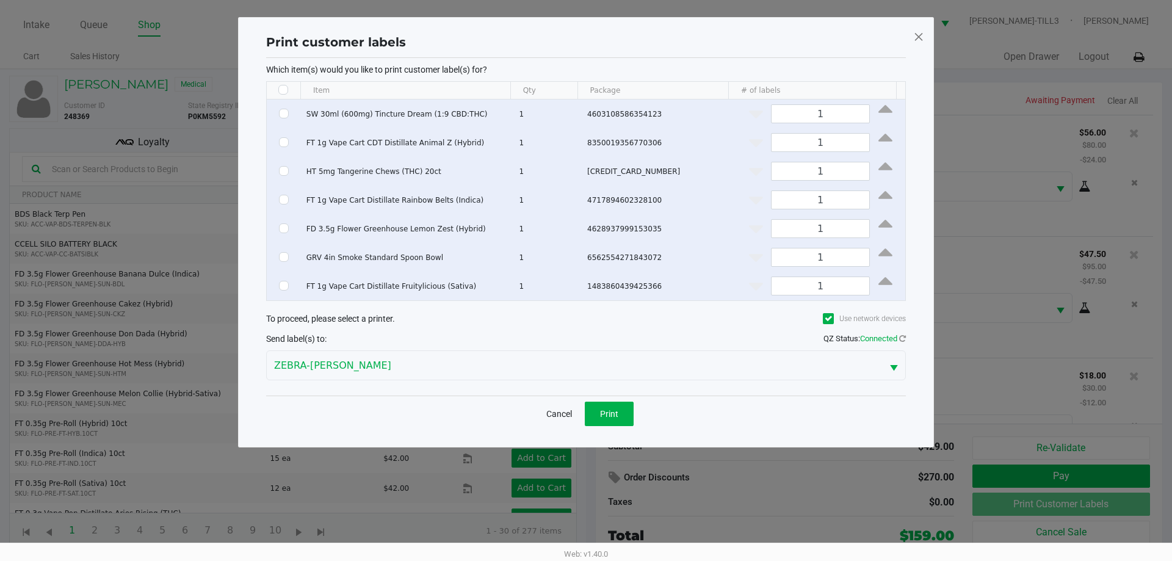
checkbox input "false"
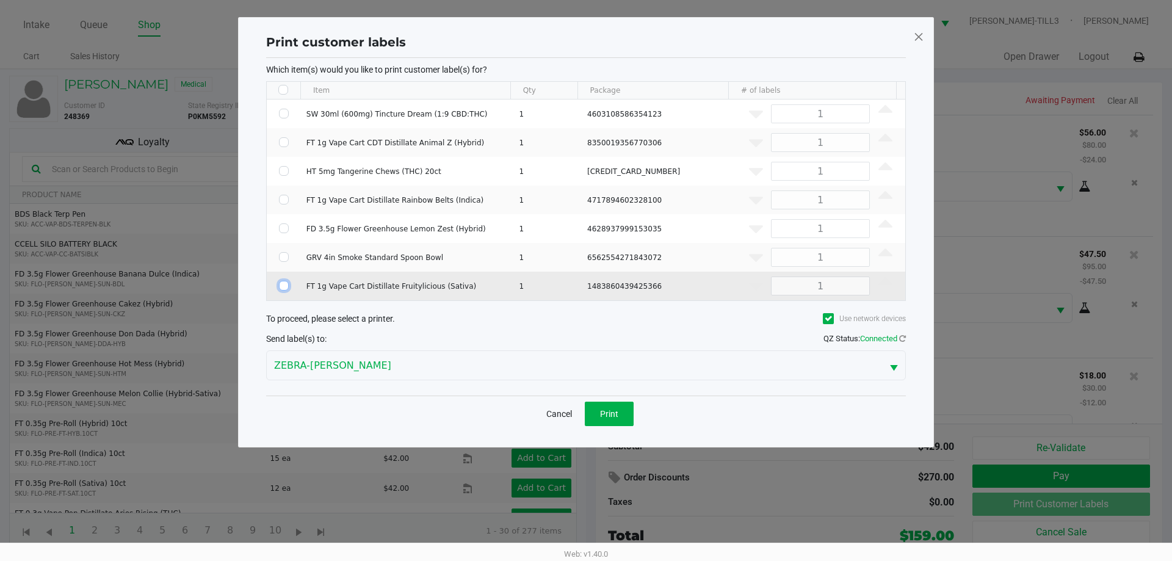
click at [283, 288] on input "Select Row" at bounding box center [284, 286] width 10 height 10
checkbox input "true"
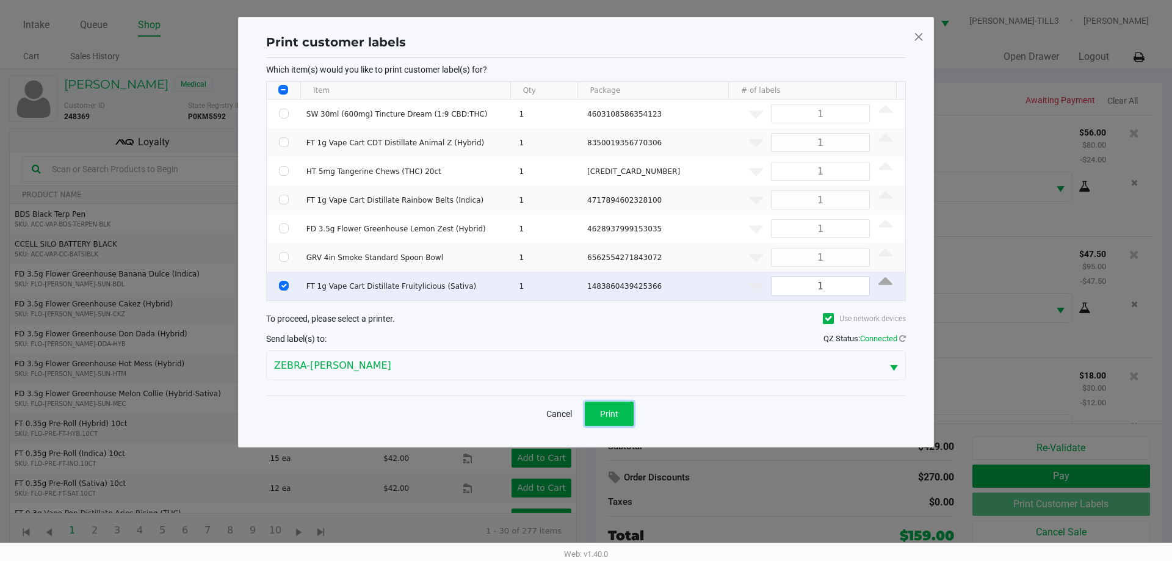
click at [626, 415] on button "Print" at bounding box center [609, 414] width 49 height 24
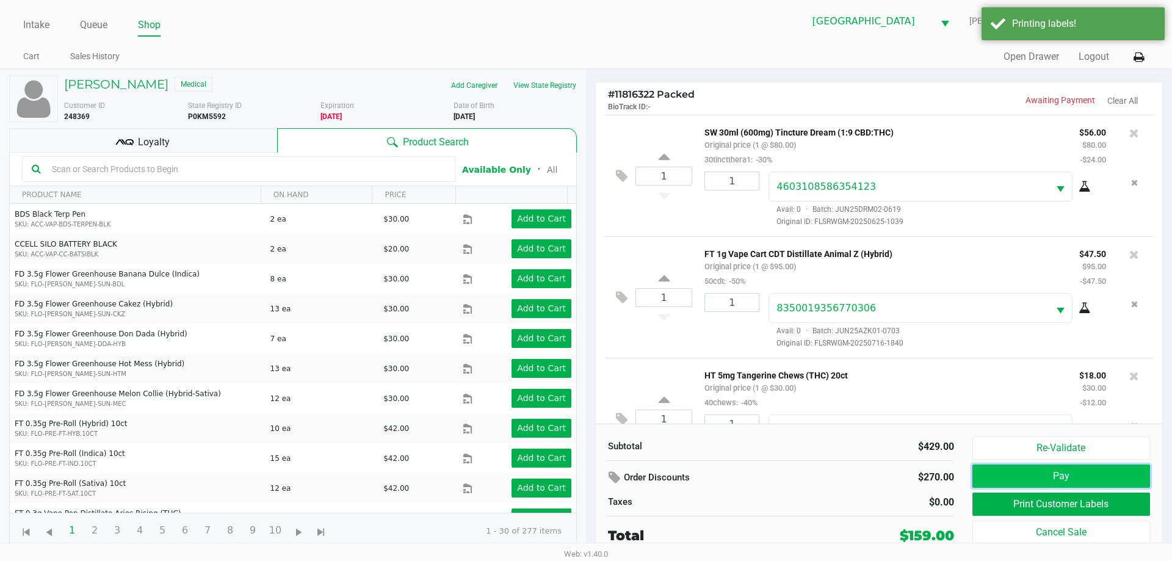
click at [1043, 478] on button "Pay" at bounding box center [1062, 476] width 178 height 23
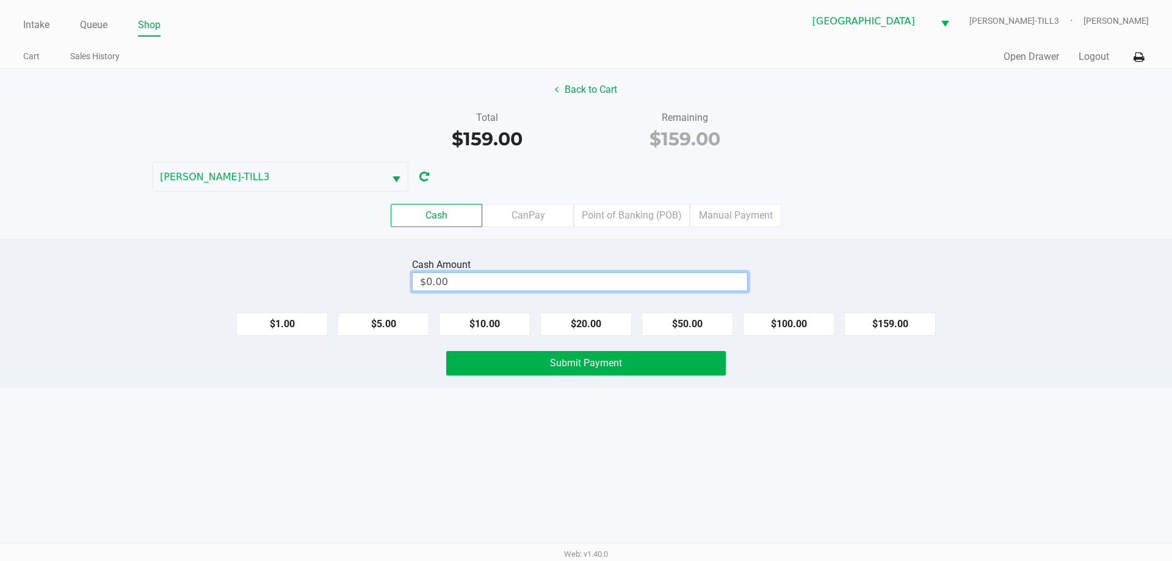
click at [470, 279] on input "$0.00" at bounding box center [580, 282] width 335 height 18
click at [545, 370] on button "Submit Payment" at bounding box center [586, 363] width 280 height 24
type input "$160.00"
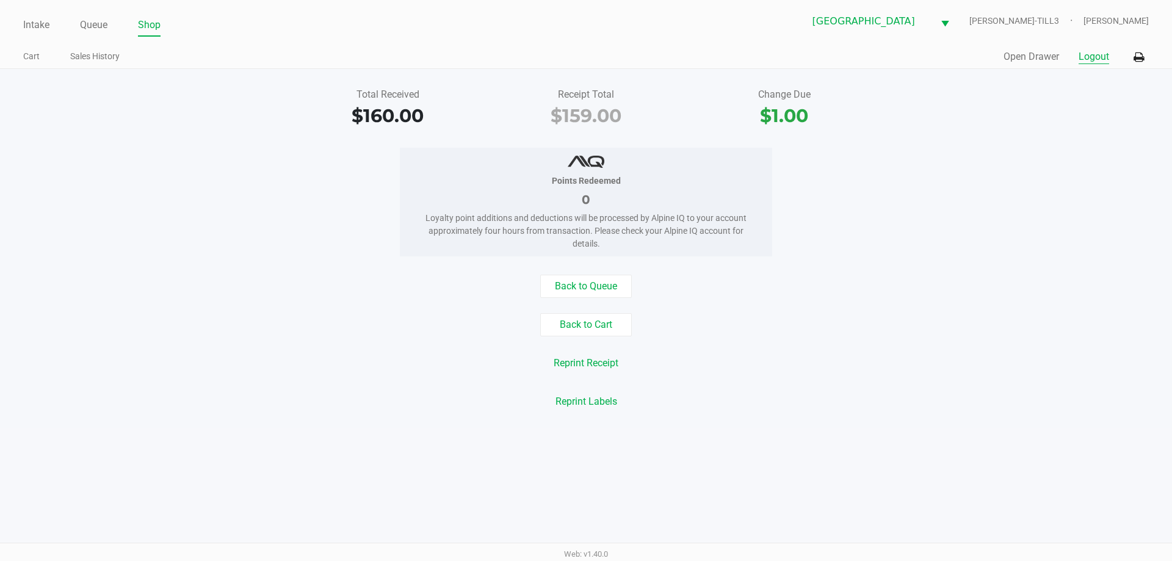
click at [1102, 60] on button "Logout" at bounding box center [1094, 56] width 31 height 15
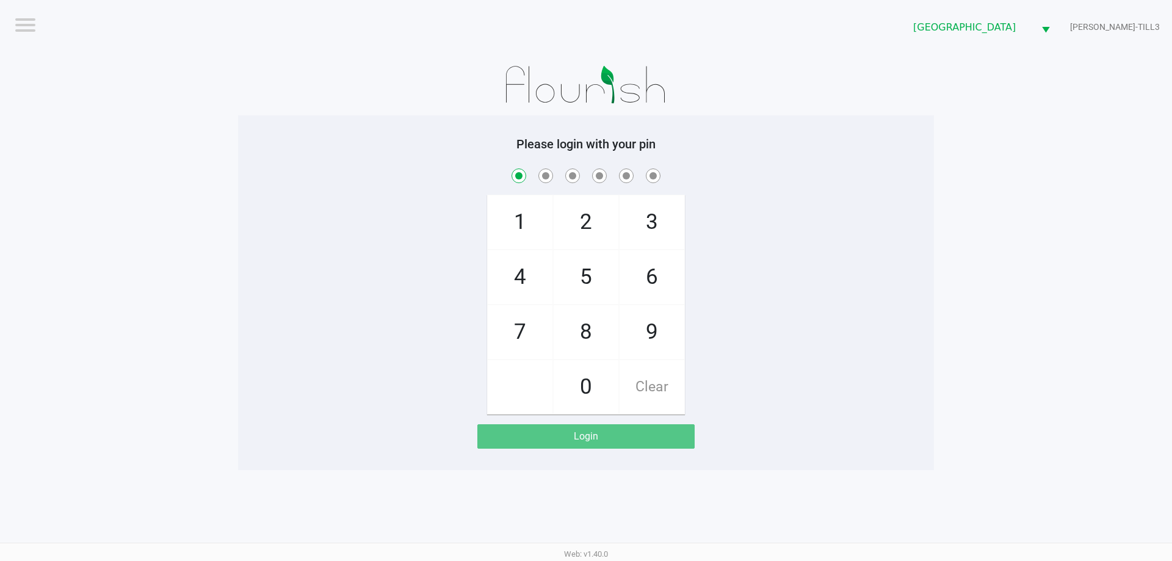
checkbox input "true"
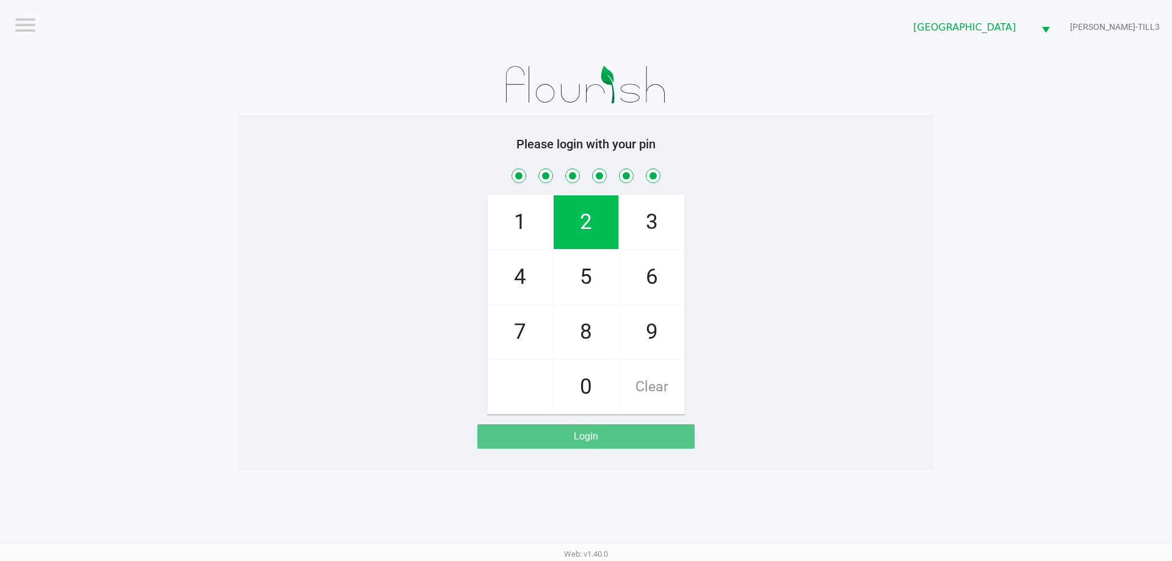
checkbox input "true"
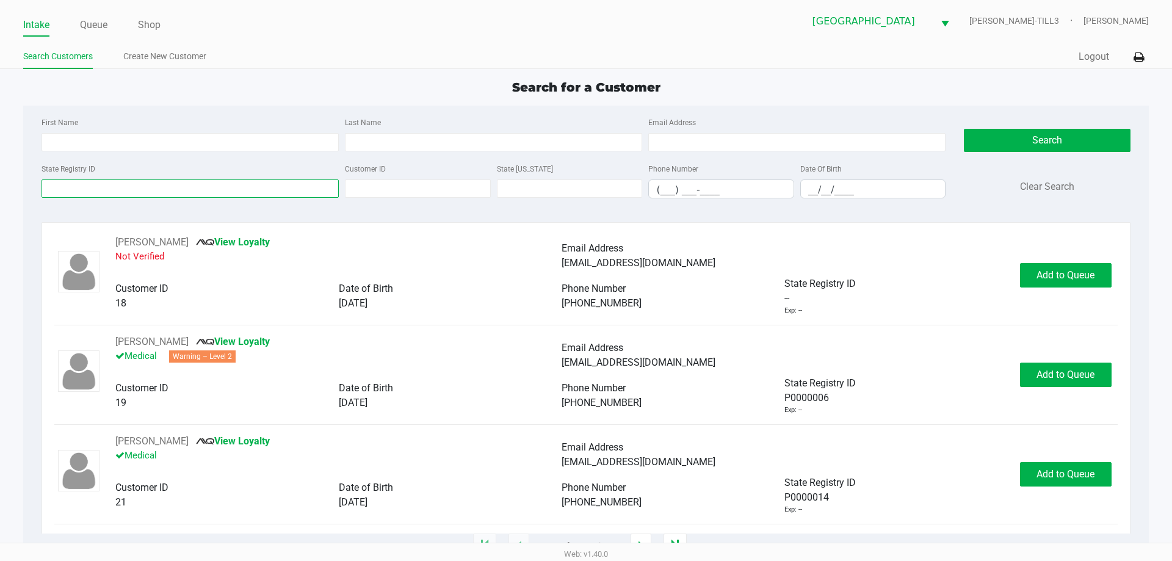
click at [96, 190] on input "State Registry ID" at bounding box center [190, 189] width 297 height 18
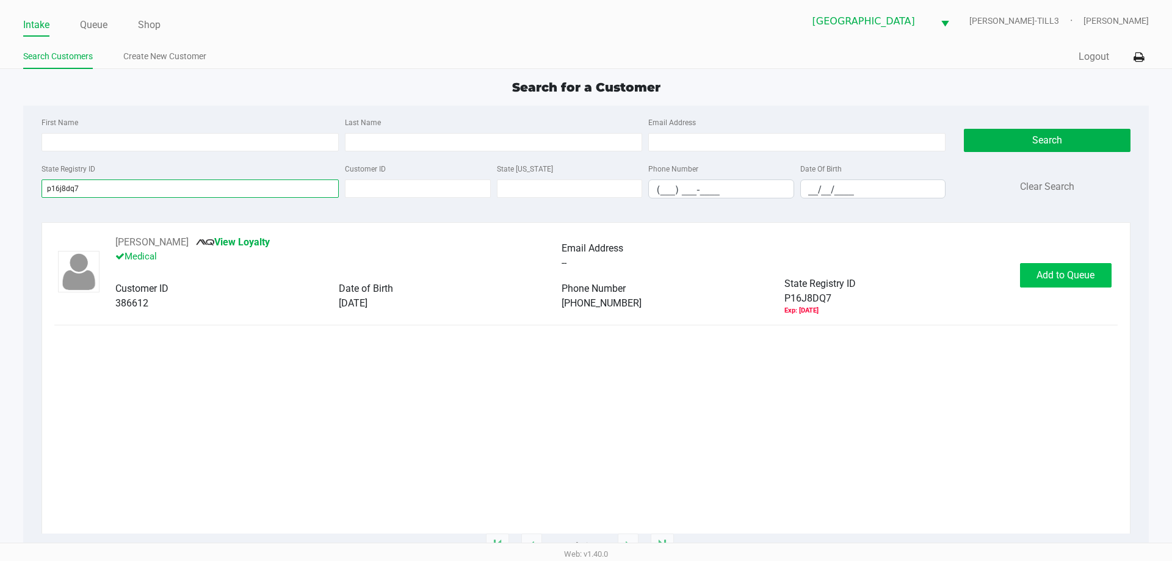
type input "p16j8dq7"
click at [1076, 282] on button "Add to Queue" at bounding box center [1066, 275] width 92 height 24
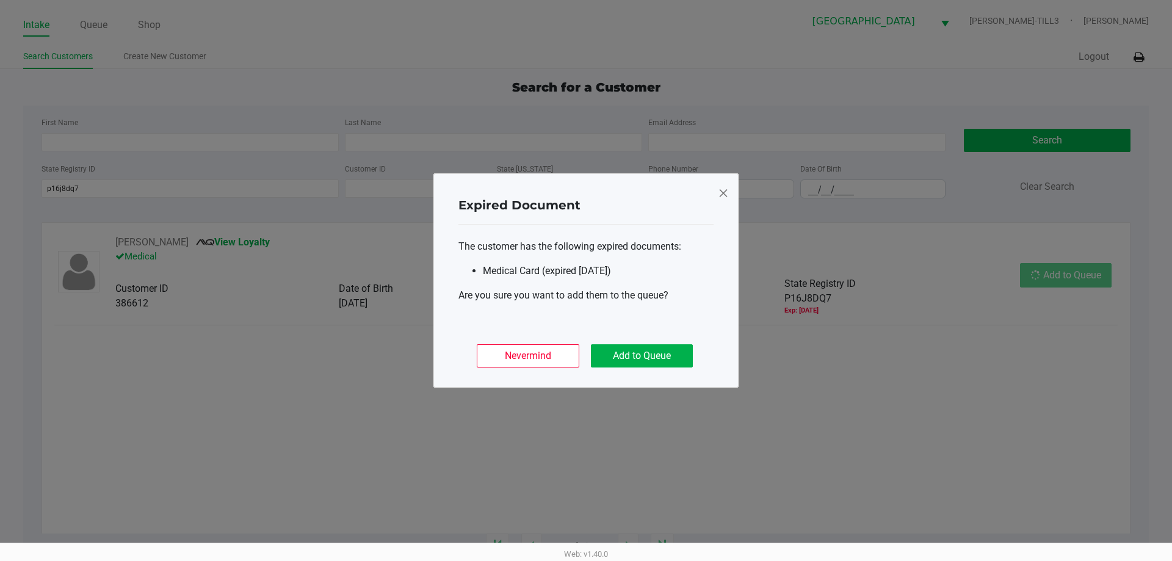
click at [664, 358] on button "Add to Queue" at bounding box center [642, 355] width 102 height 23
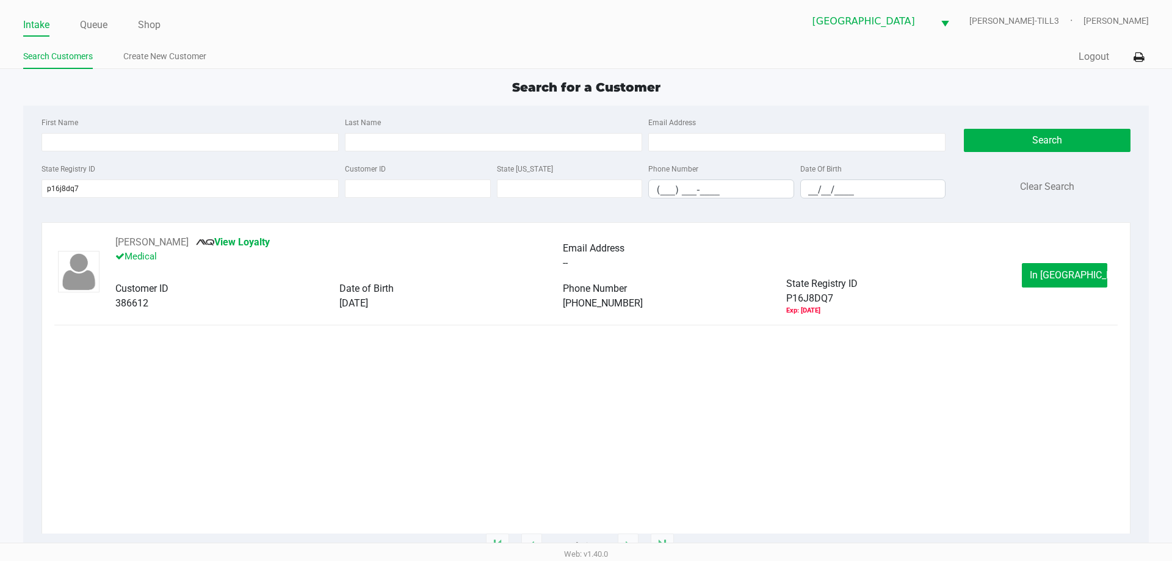
click at [1055, 267] on button "In Queue" at bounding box center [1064, 275] width 85 height 24
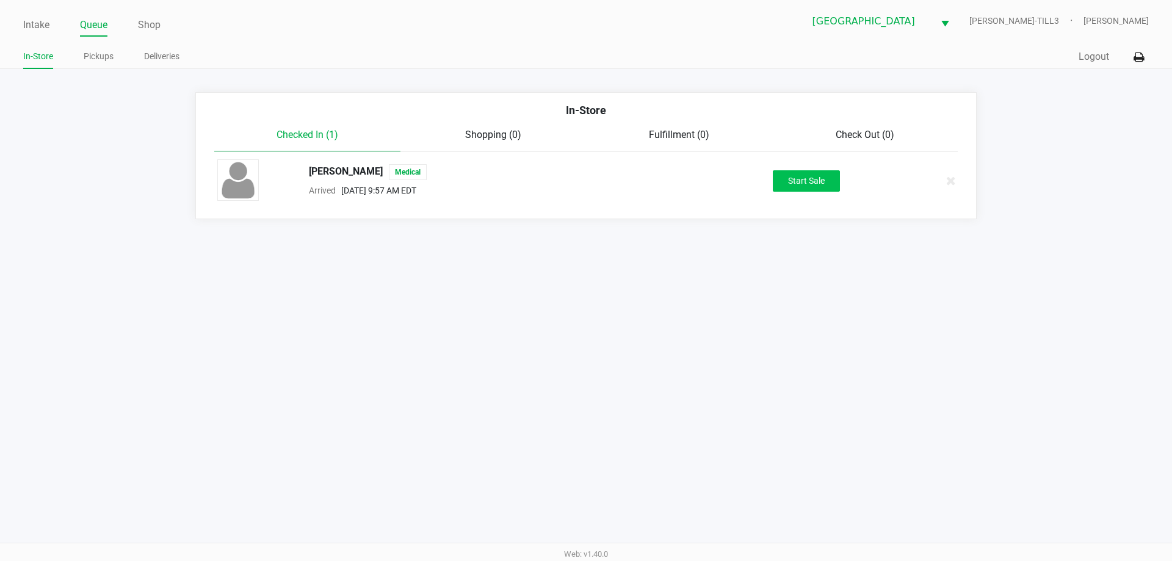
click at [820, 182] on button "Start Sale" at bounding box center [806, 180] width 67 height 21
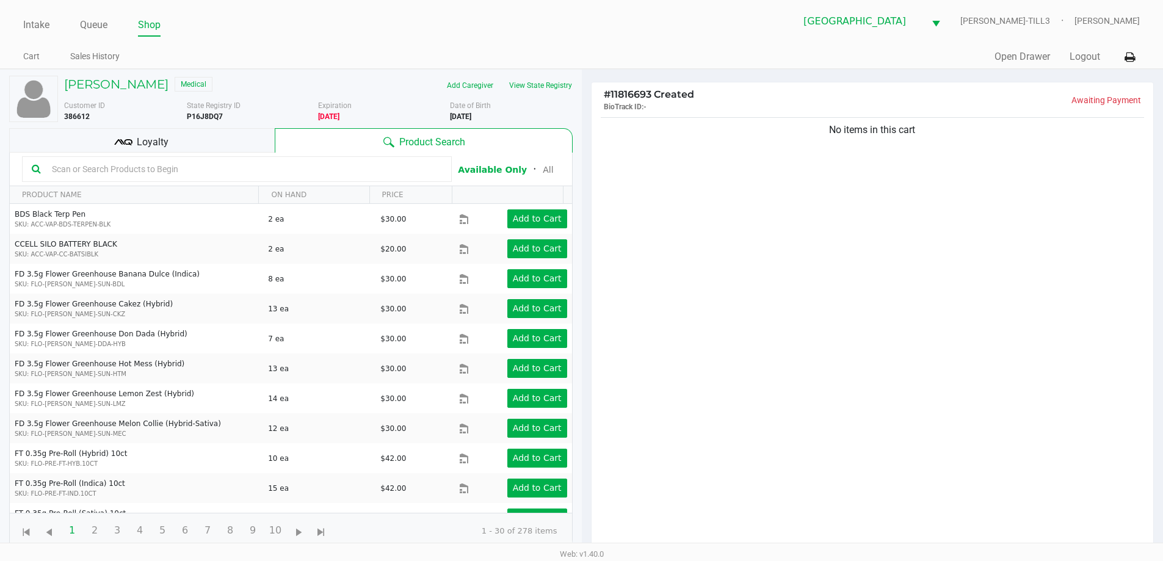
click at [100, 166] on input "text" at bounding box center [244, 169] width 395 height 18
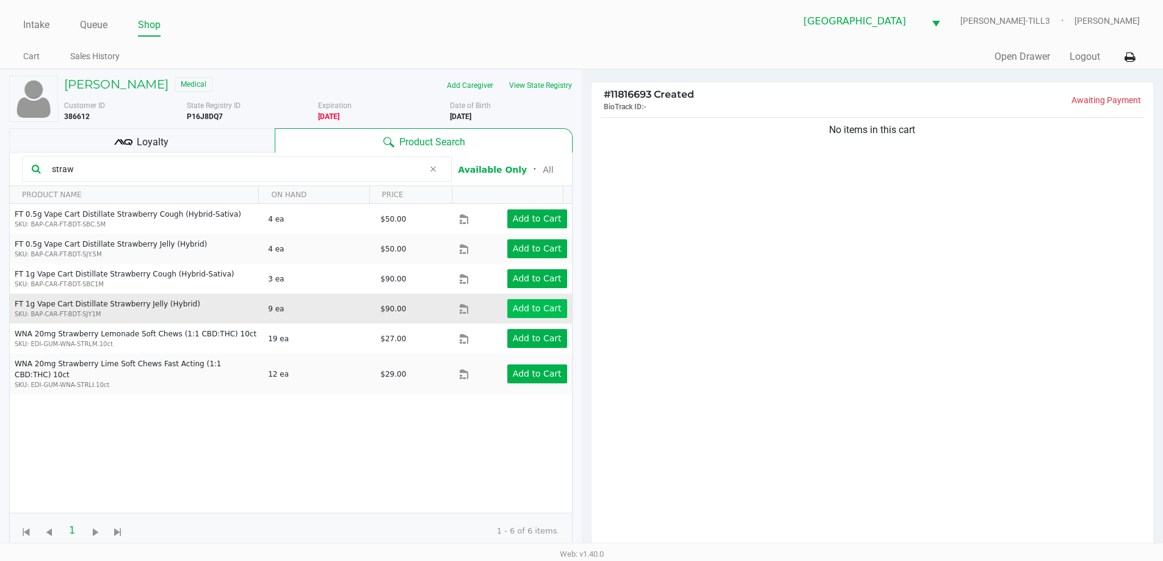
click at [528, 313] on app-button-loader "Add to Cart" at bounding box center [537, 308] width 49 height 10
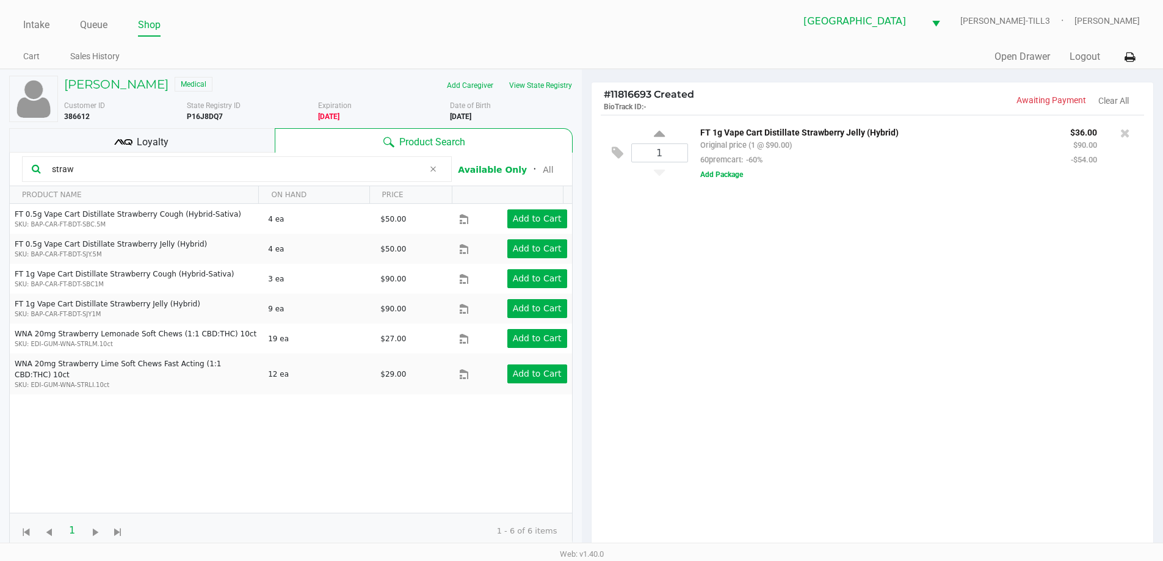
click at [97, 170] on input "straw" at bounding box center [235, 169] width 377 height 18
type input "s"
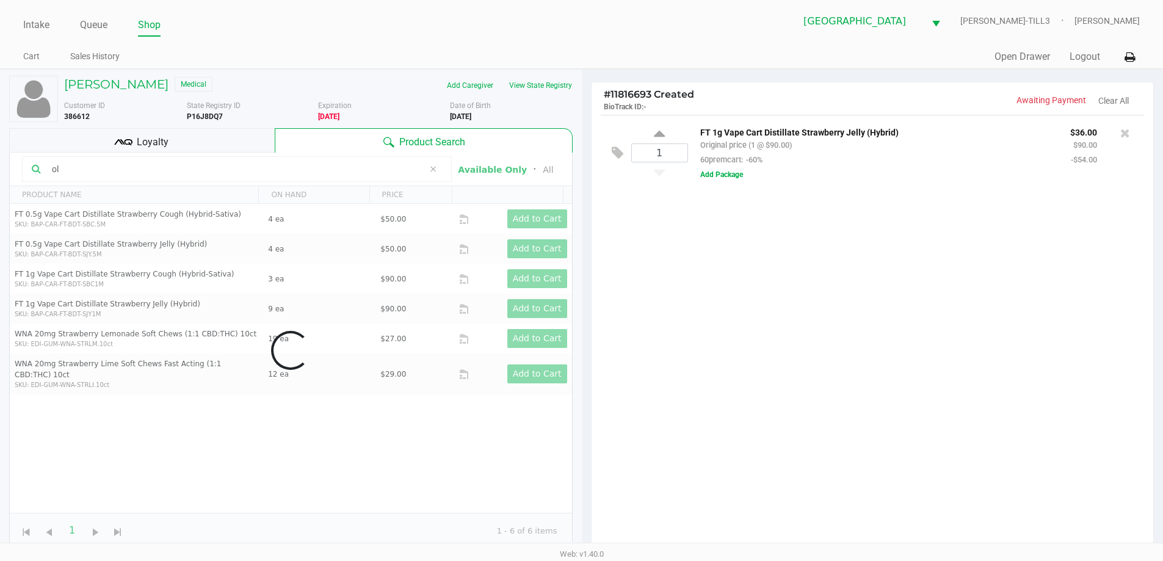
type input "o"
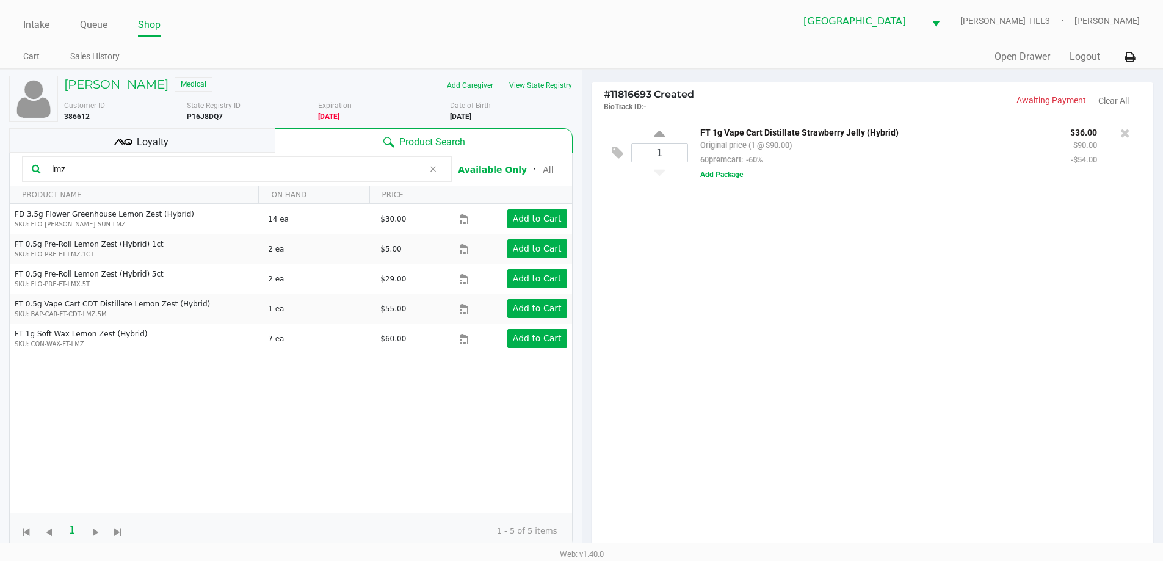
type input "lmz"
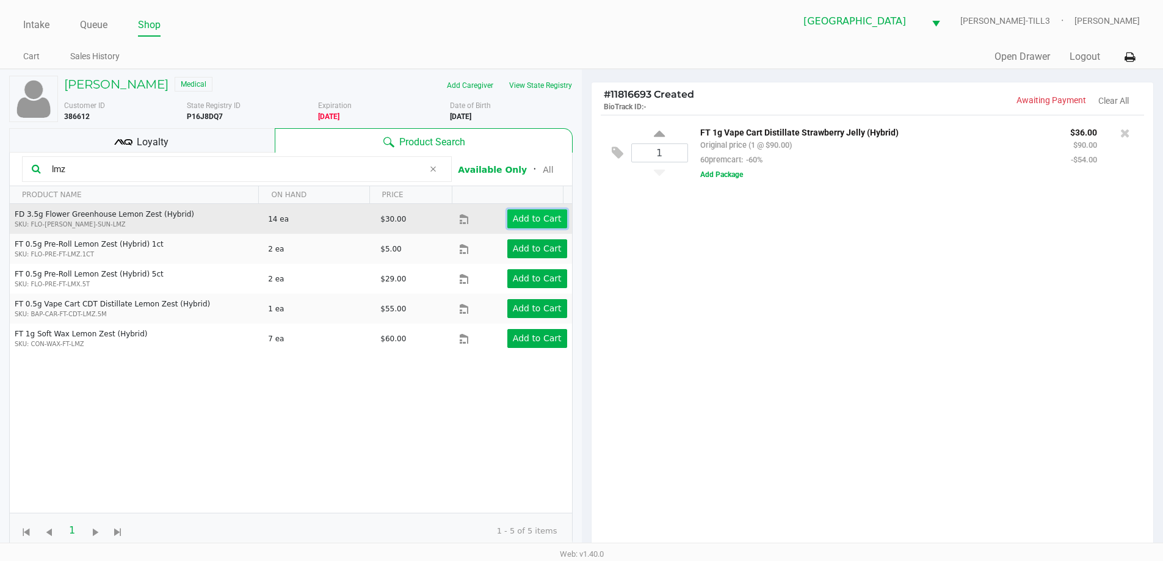
click at [553, 225] on button "Add to Cart" at bounding box center [537, 218] width 60 height 19
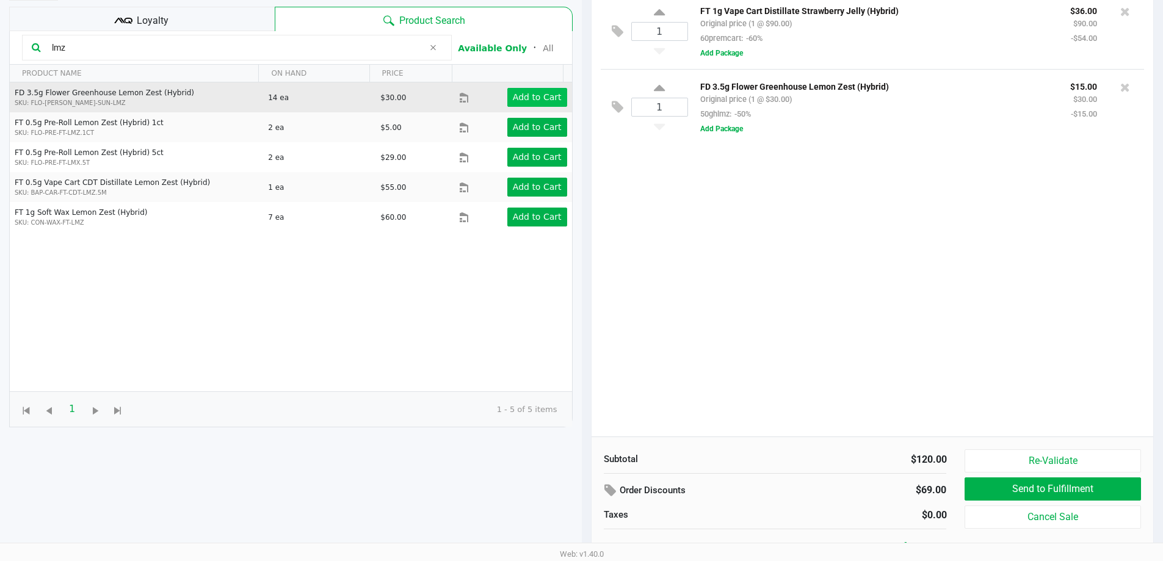
scroll to position [132, 0]
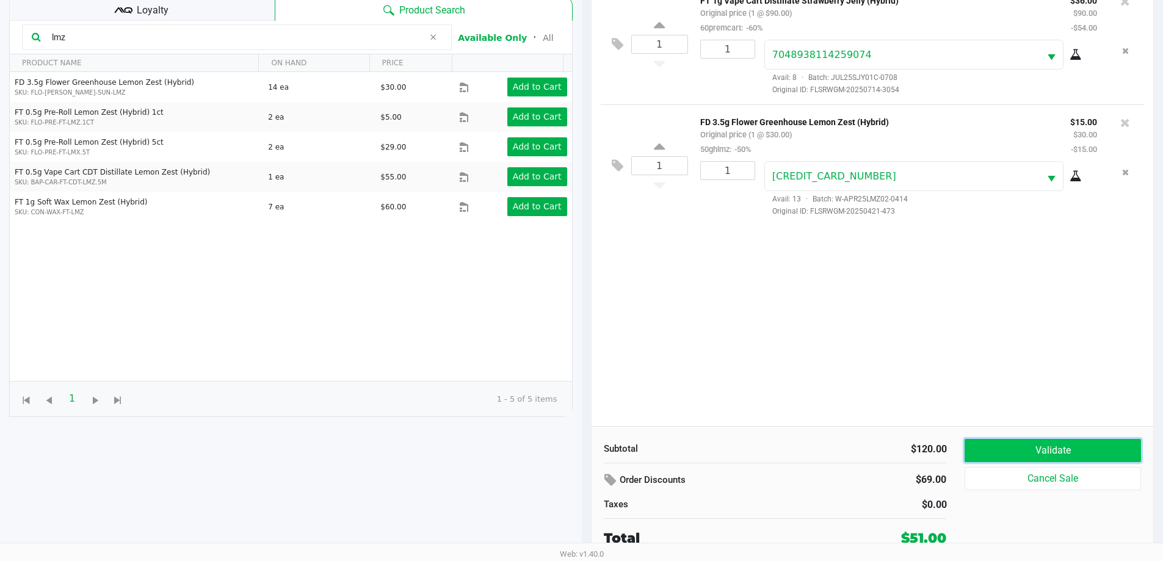
click at [1077, 448] on button "Validate" at bounding box center [1053, 450] width 176 height 23
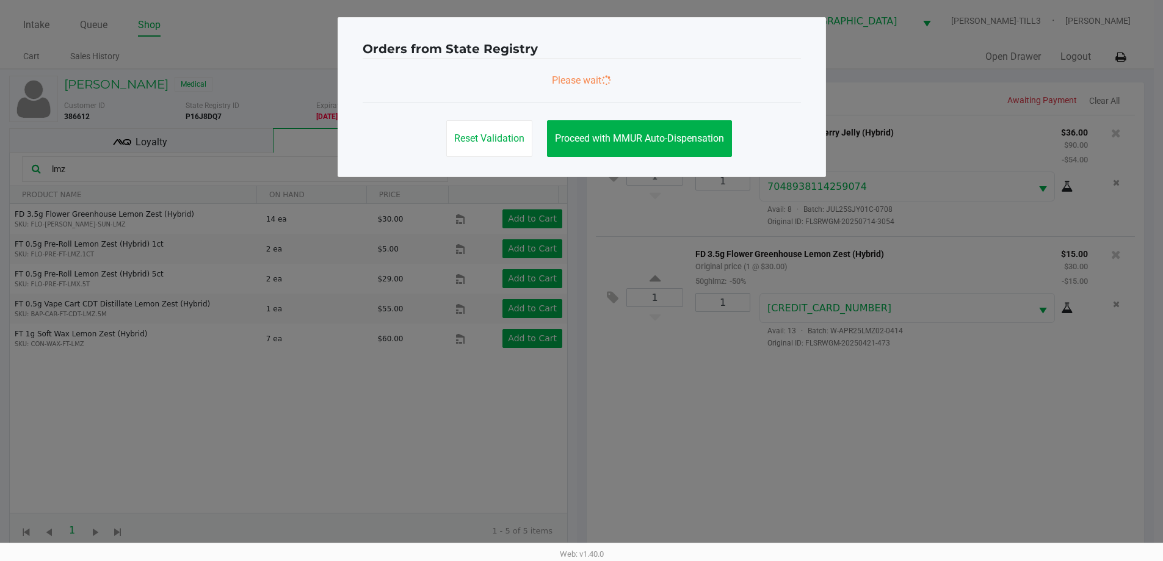
scroll to position [0, 0]
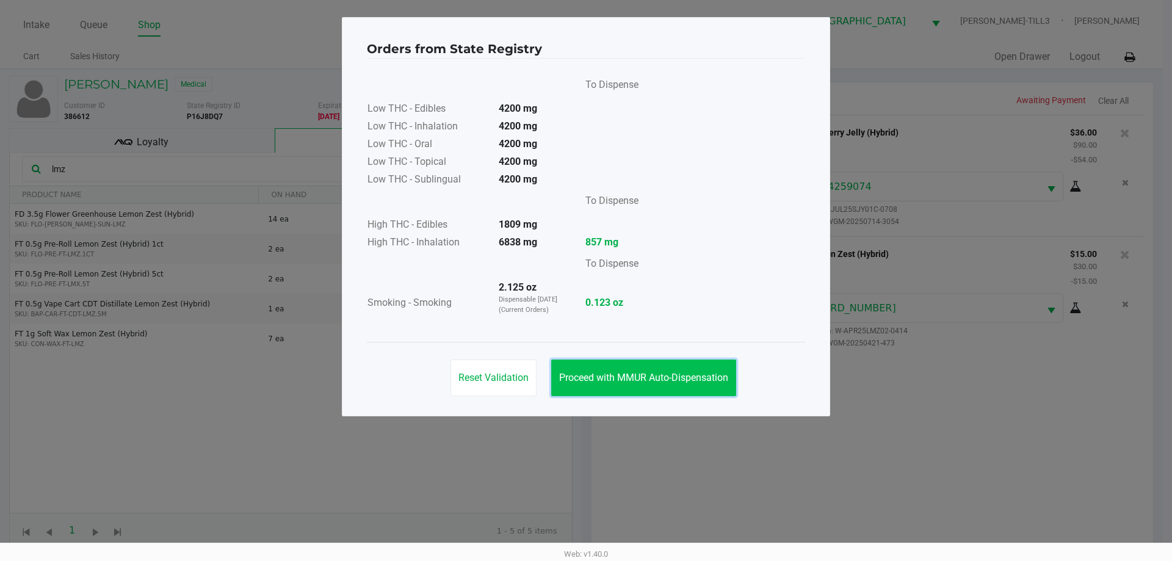
click at [674, 360] on button "Proceed with MMUR Auto-Dispensation" at bounding box center [643, 378] width 185 height 37
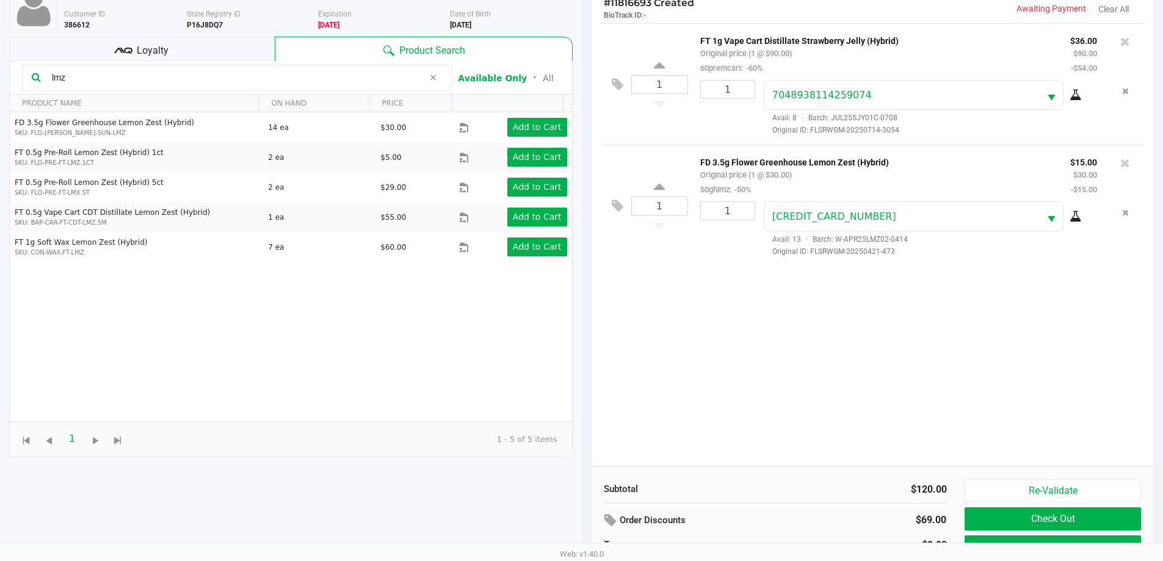
scroll to position [132, 0]
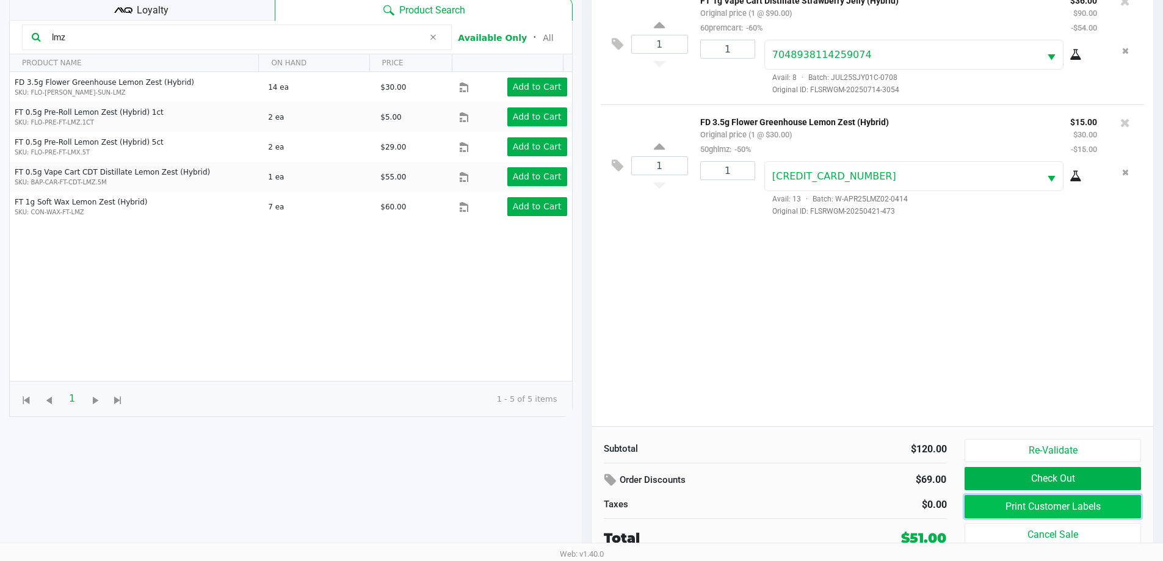
click at [1046, 499] on button "Print Customer Labels" at bounding box center [1053, 506] width 176 height 23
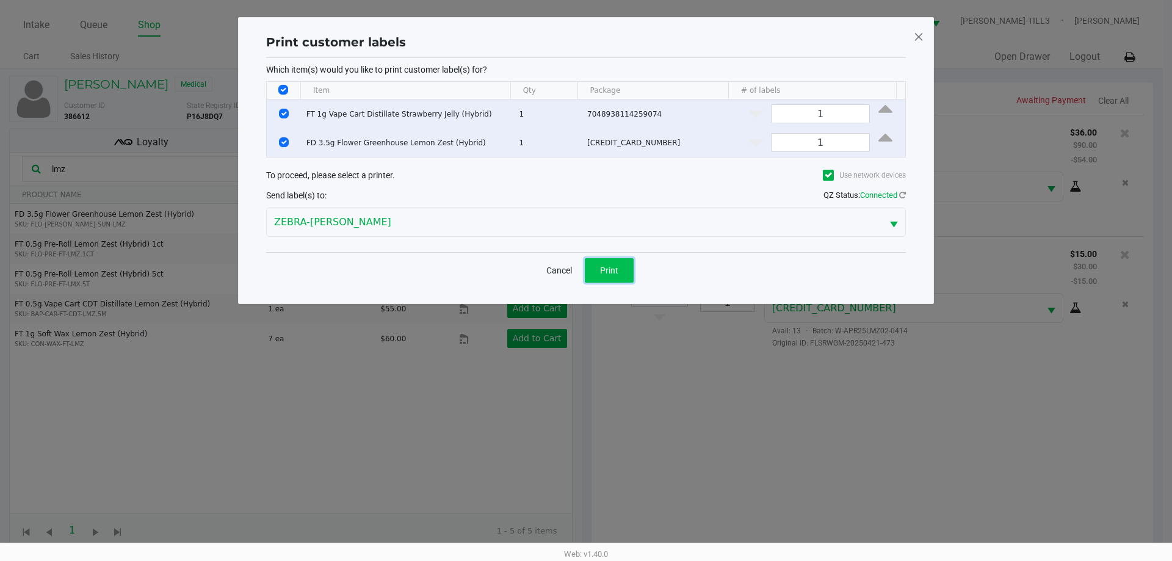
click at [617, 267] on span "Print" at bounding box center [609, 271] width 18 height 10
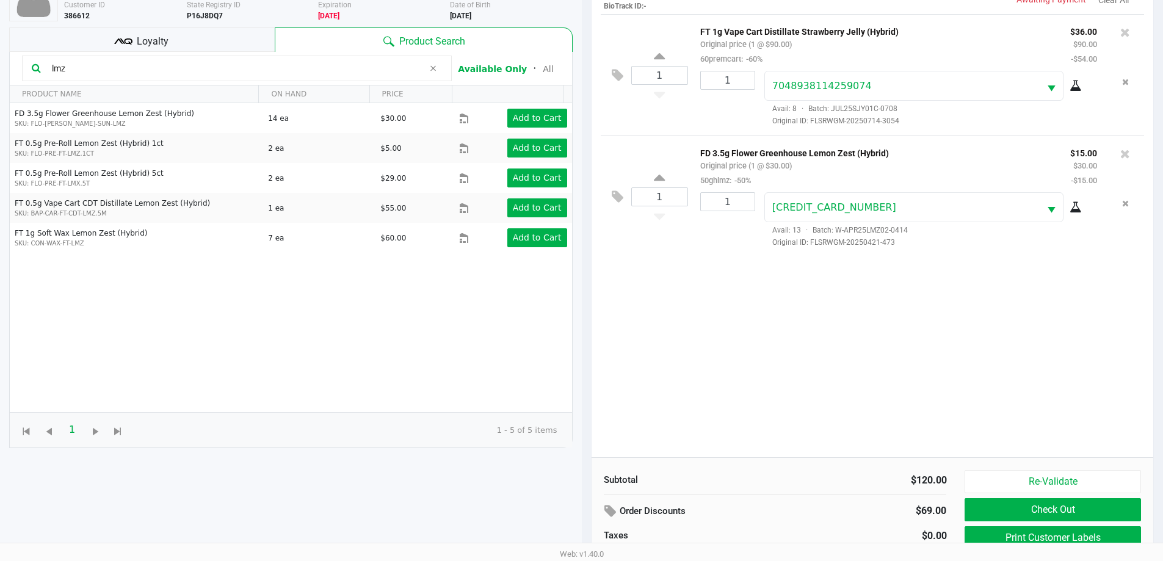
scroll to position [132, 0]
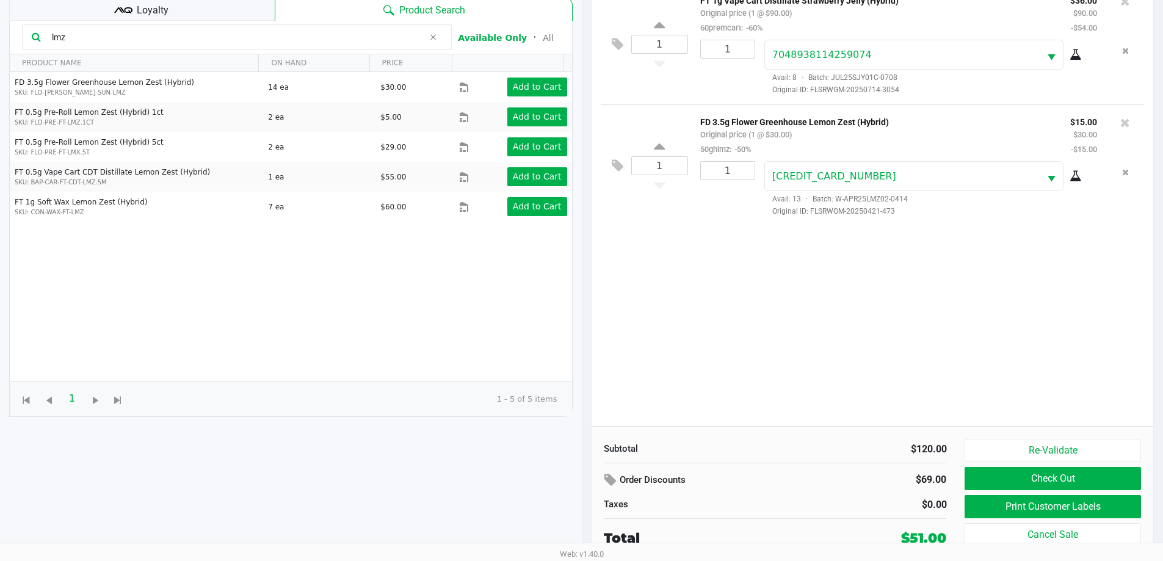
click at [1061, 478] on button "Check Out" at bounding box center [1053, 478] width 176 height 23
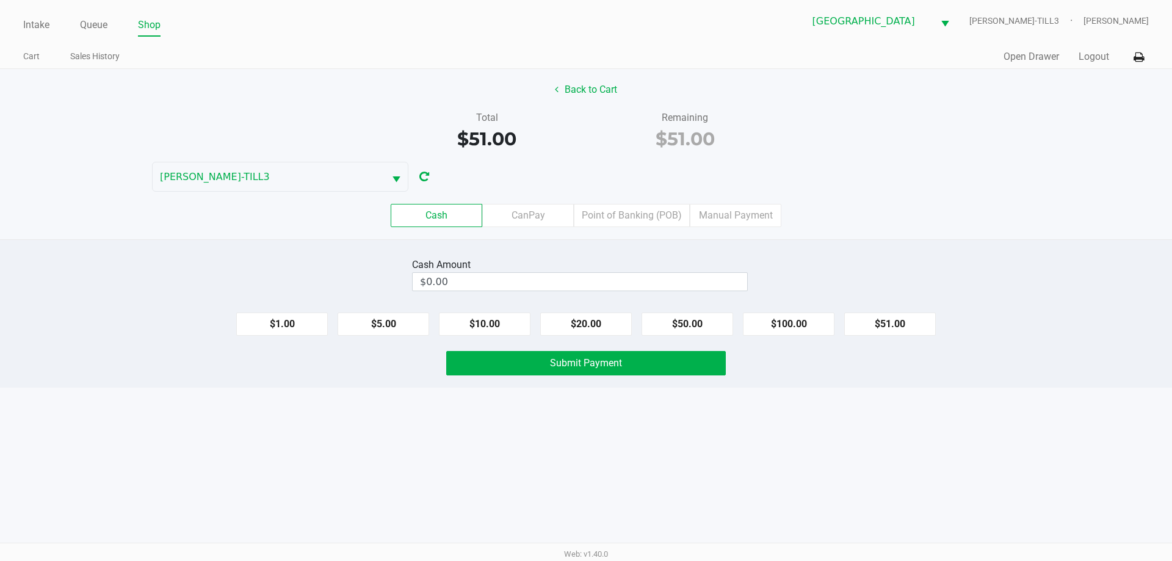
click at [790, 329] on button "$100.00" at bounding box center [789, 324] width 92 height 23
type input "$100.00"
click at [597, 366] on span "Submit Payment" at bounding box center [586, 363] width 72 height 12
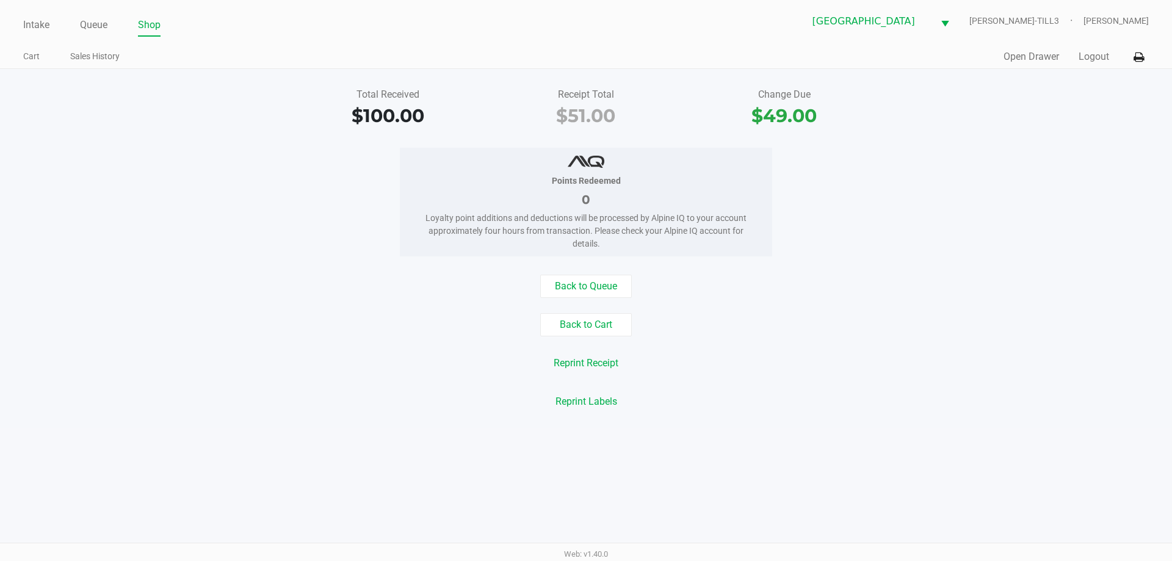
click at [27, 27] on link "Intake" at bounding box center [36, 24] width 26 height 17
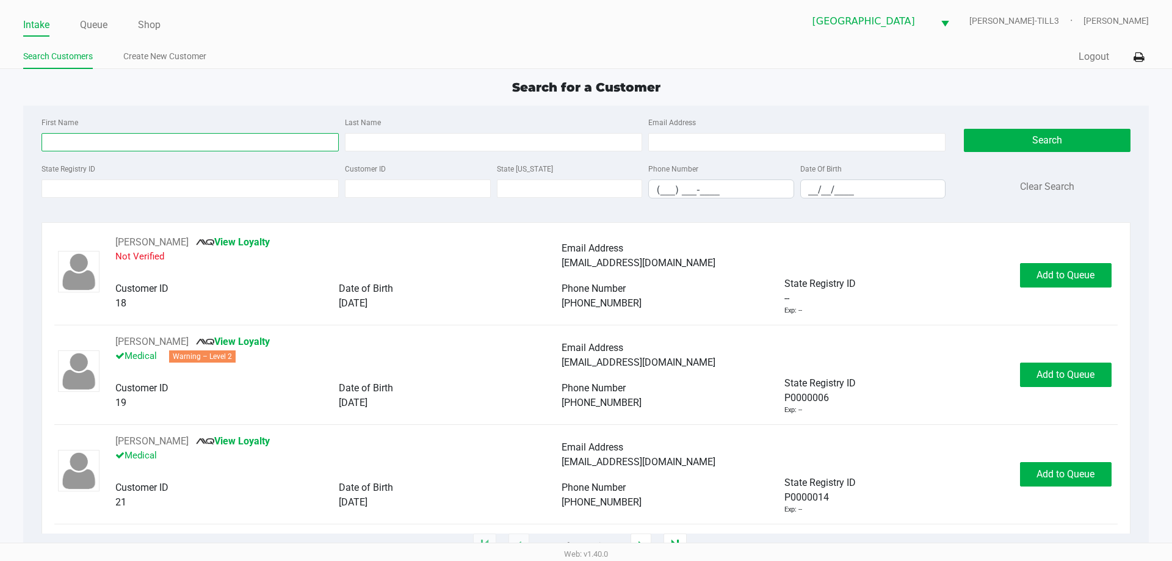
click at [136, 142] on input "First Name" at bounding box center [190, 142] width 297 height 18
click at [125, 189] on input "State Registry ID" at bounding box center [190, 189] width 297 height 18
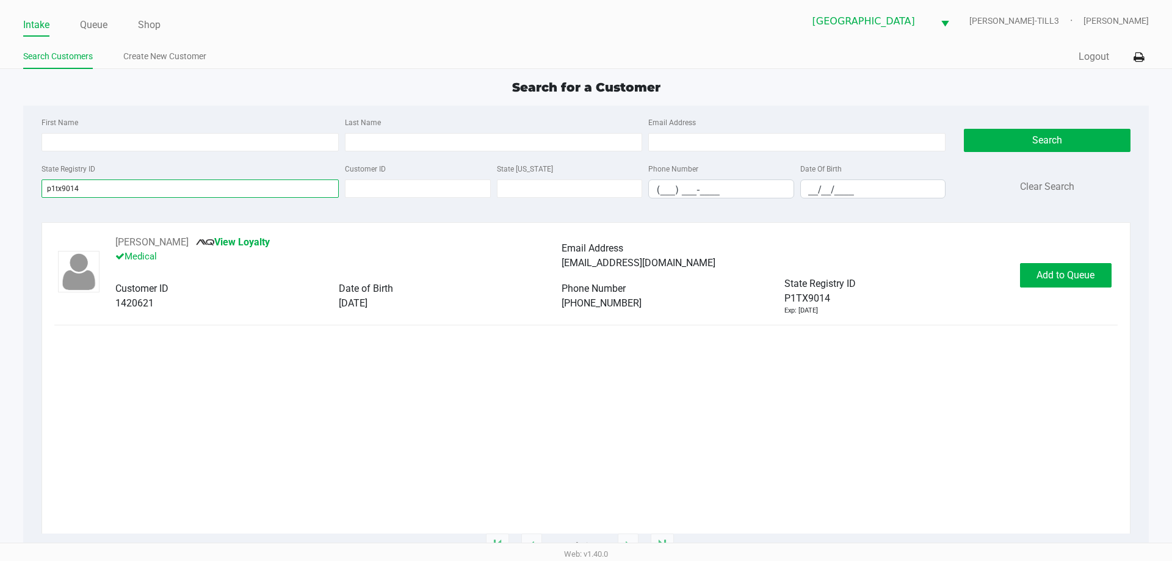
type input "p1tx9014"
click at [1079, 283] on button "Add to Queue" at bounding box center [1066, 275] width 92 height 24
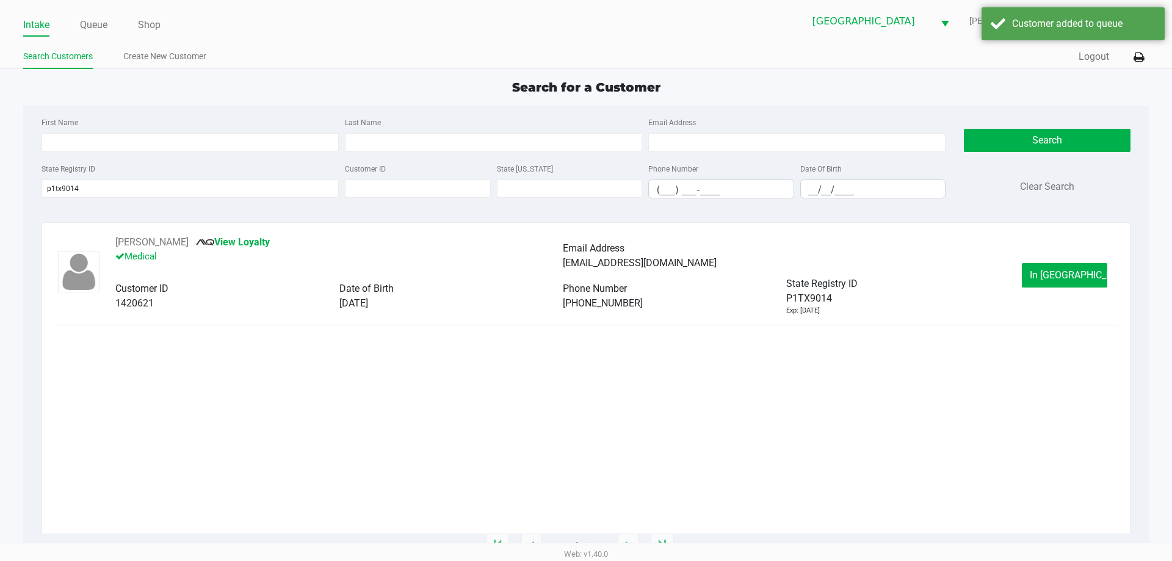
click at [1080, 272] on span "In Queue" at bounding box center [1081, 275] width 103 height 12
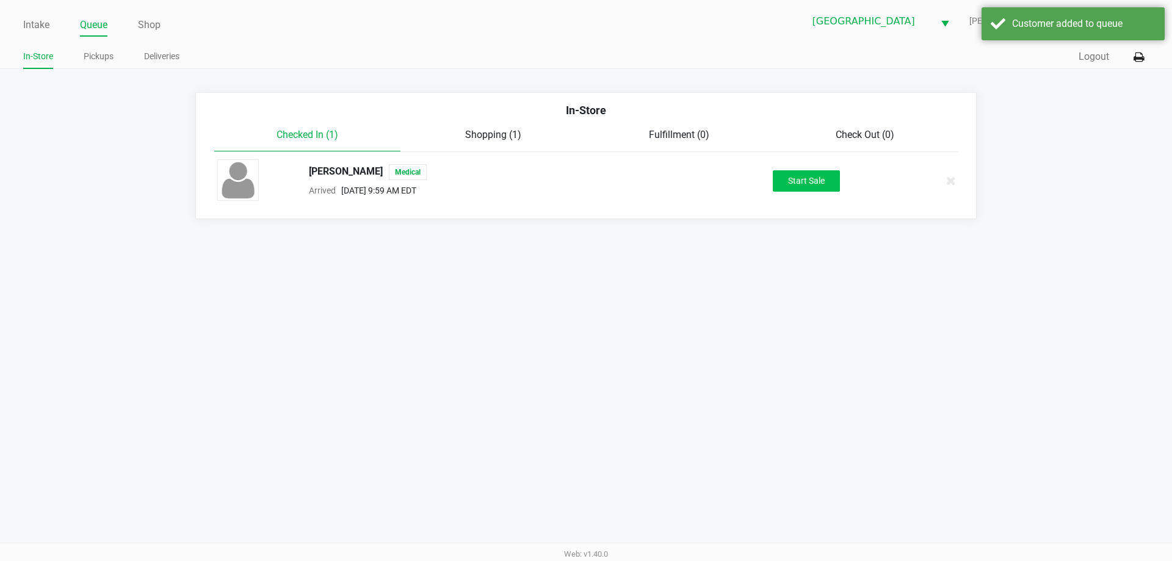
click at [805, 189] on button "Start Sale" at bounding box center [806, 180] width 67 height 21
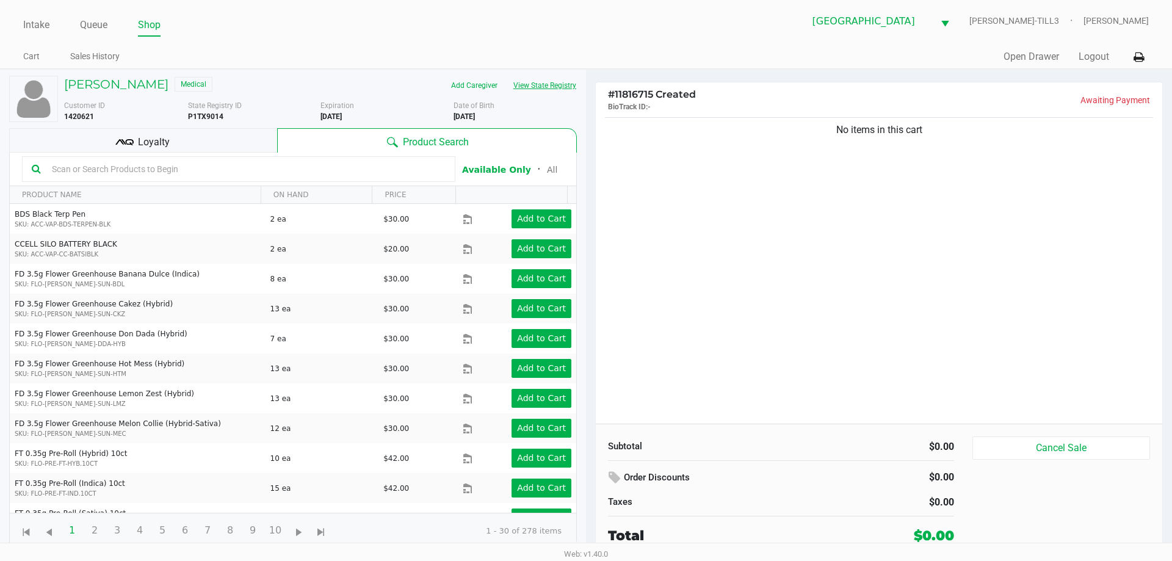
click at [542, 79] on button "View State Registry" at bounding box center [541, 86] width 71 height 20
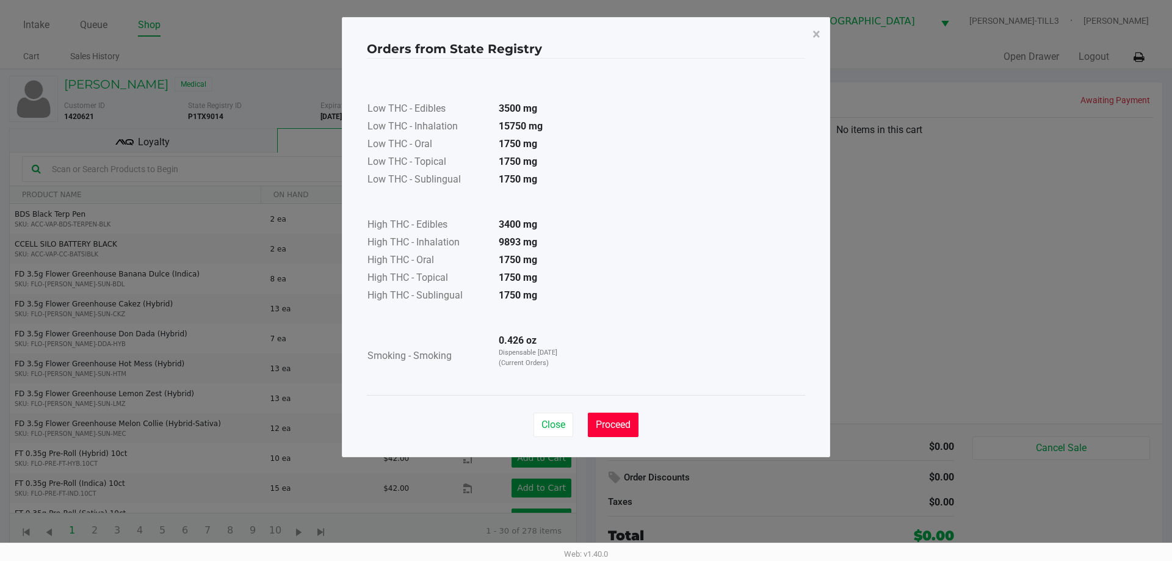
click at [624, 422] on span "Proceed" at bounding box center [613, 425] width 35 height 12
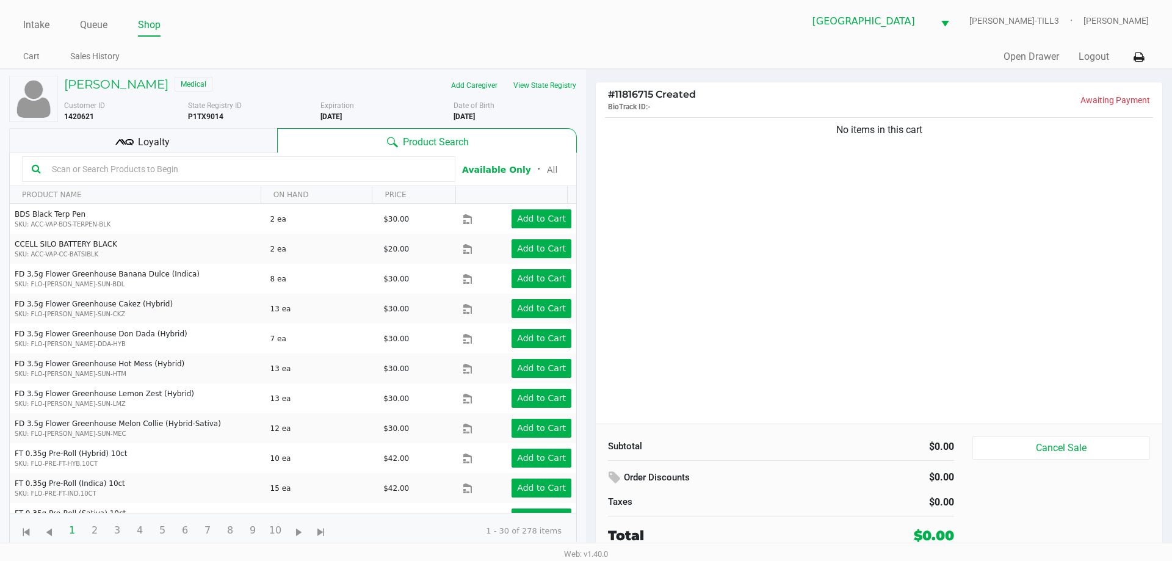
click at [133, 167] on input "text" at bounding box center [246, 169] width 399 height 18
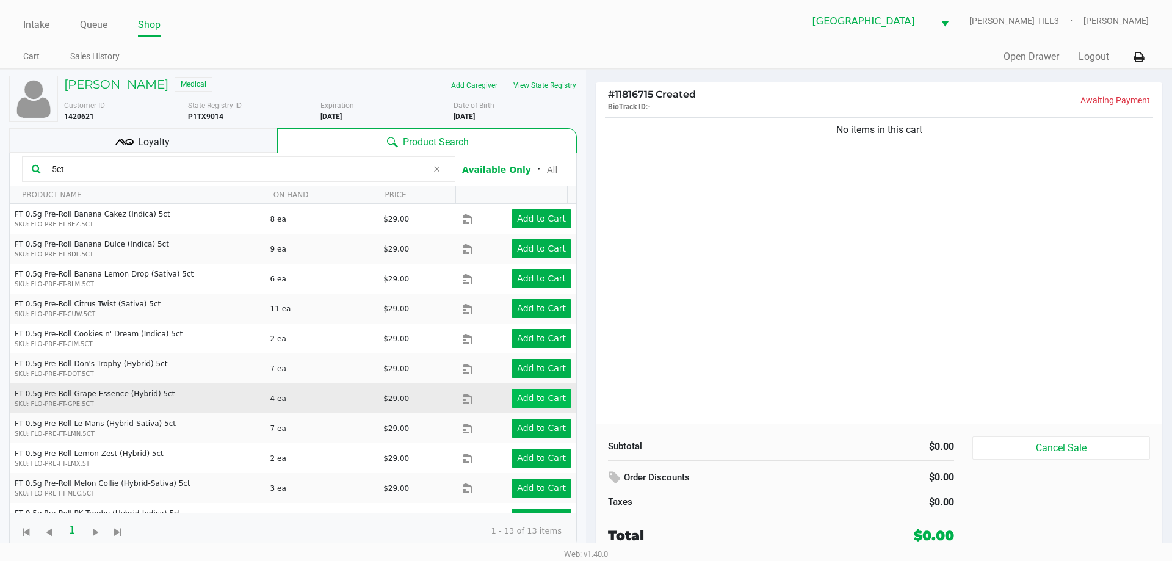
click at [553, 398] on app-button-loader "Add to Cart" at bounding box center [541, 398] width 49 height 10
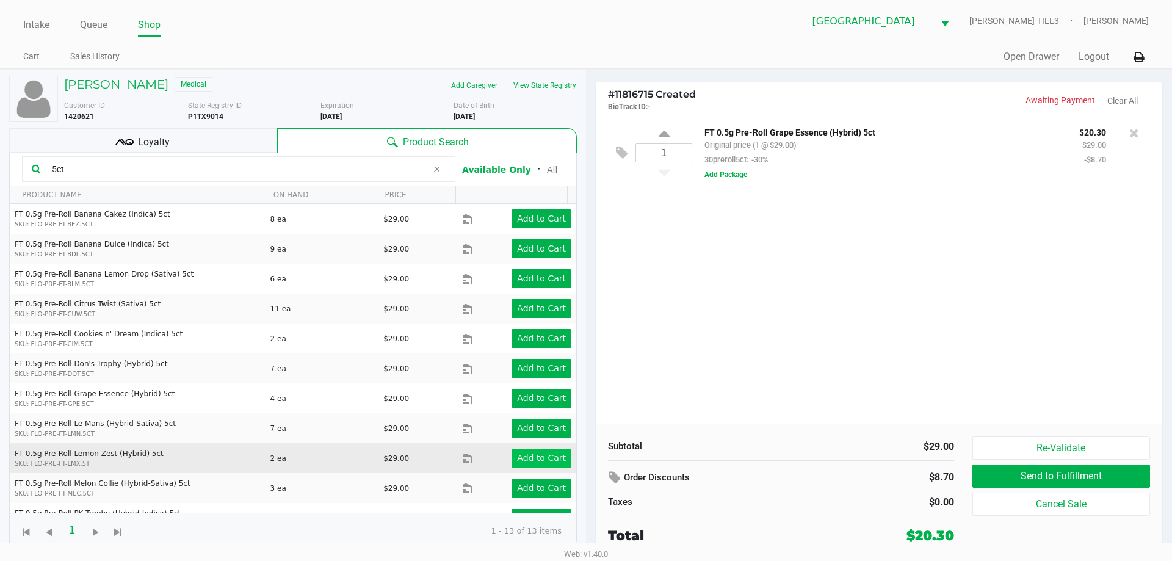
click at [554, 458] on app-button-loader "Add to Cart" at bounding box center [541, 458] width 49 height 10
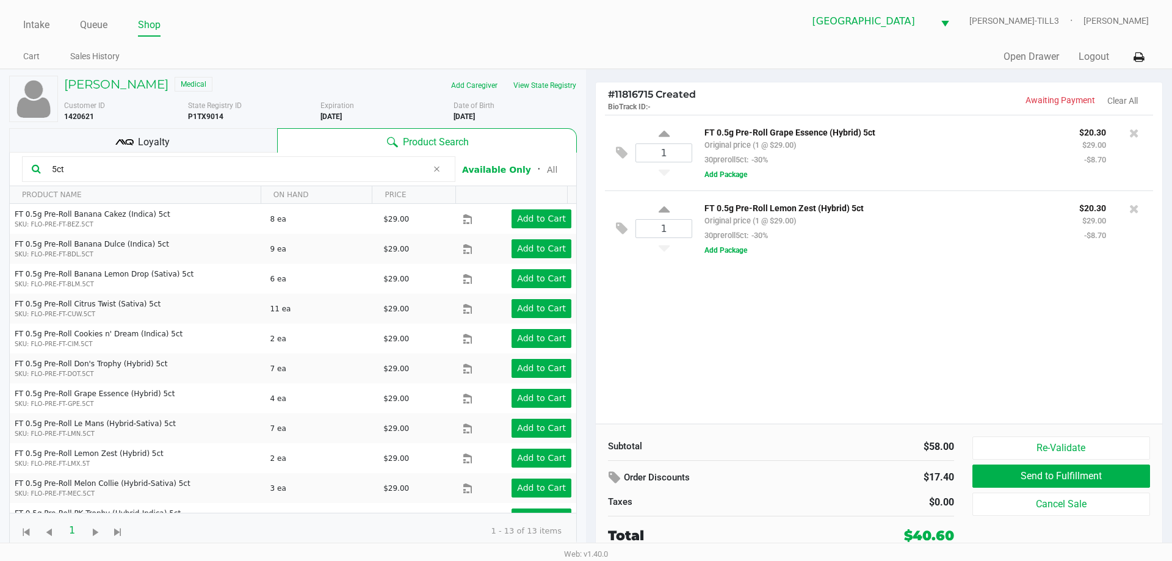
click at [85, 171] on input "5ct" at bounding box center [237, 169] width 380 height 18
type input "5"
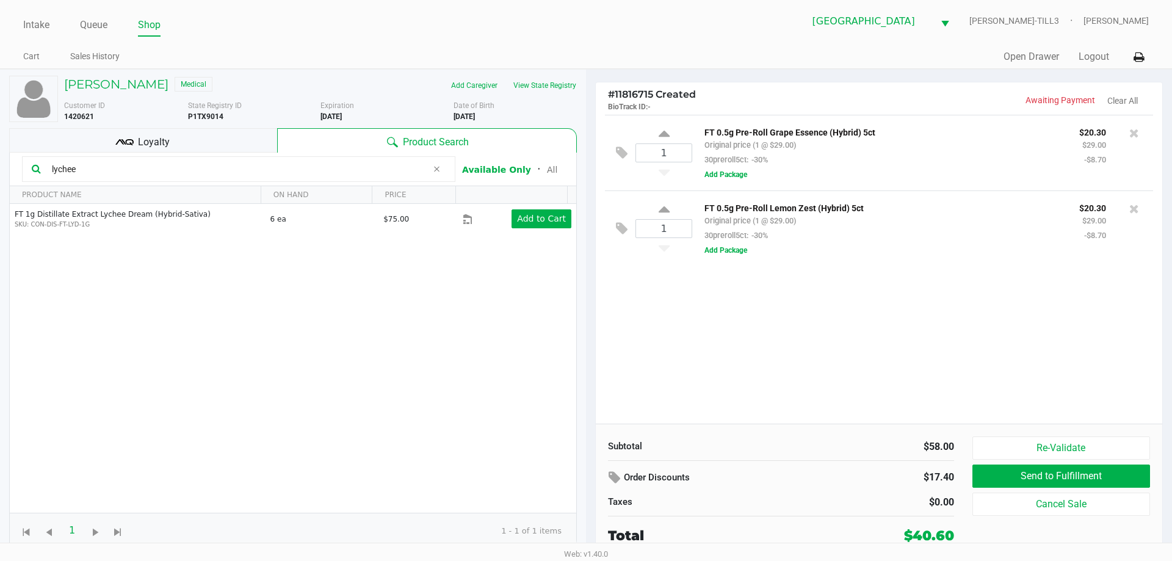
type input "lychee"
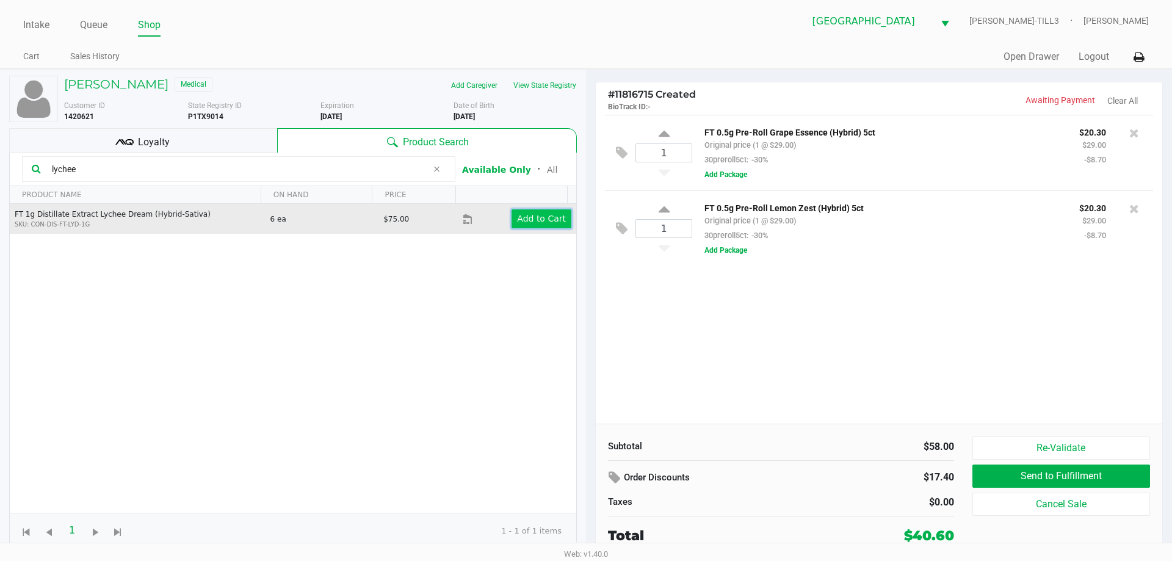
click at [533, 220] on app-button-loader "Add to Cart" at bounding box center [541, 219] width 49 height 10
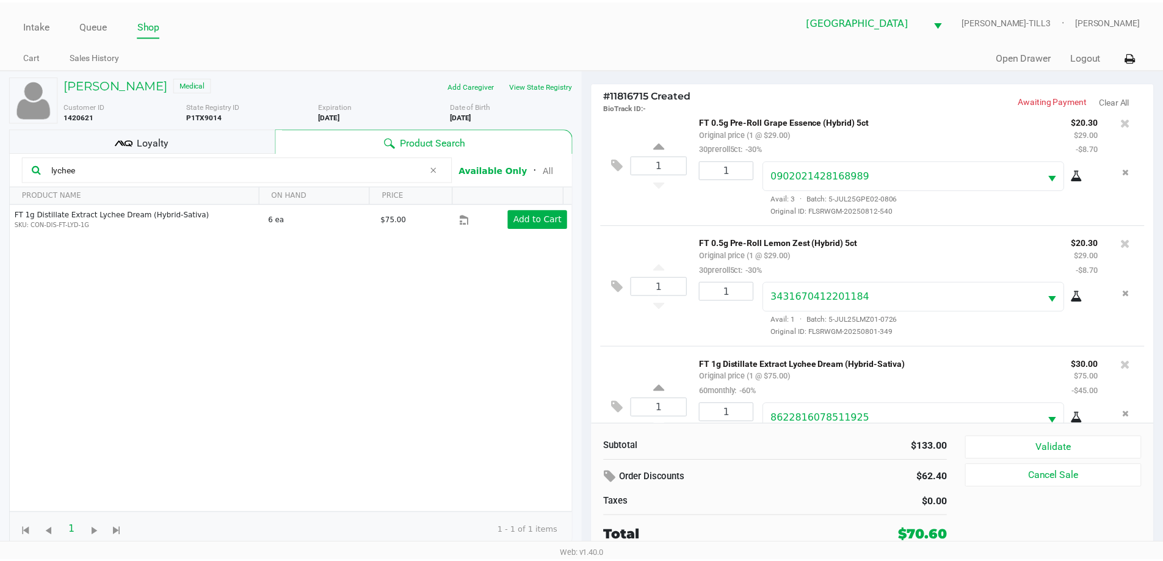
scroll to position [57, 0]
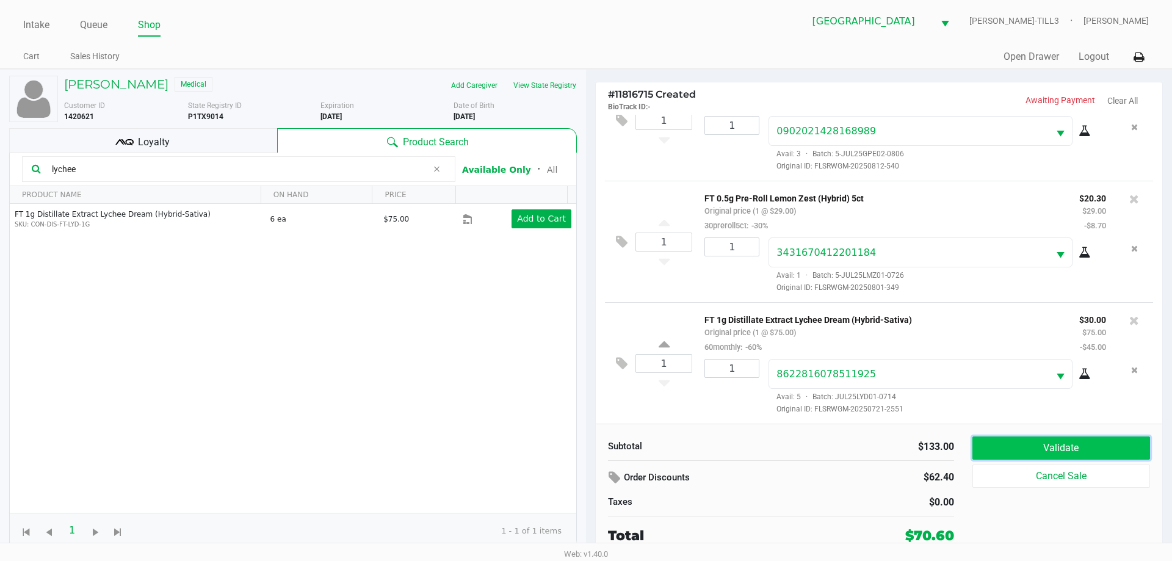
click at [1070, 452] on button "Validate" at bounding box center [1062, 448] width 178 height 23
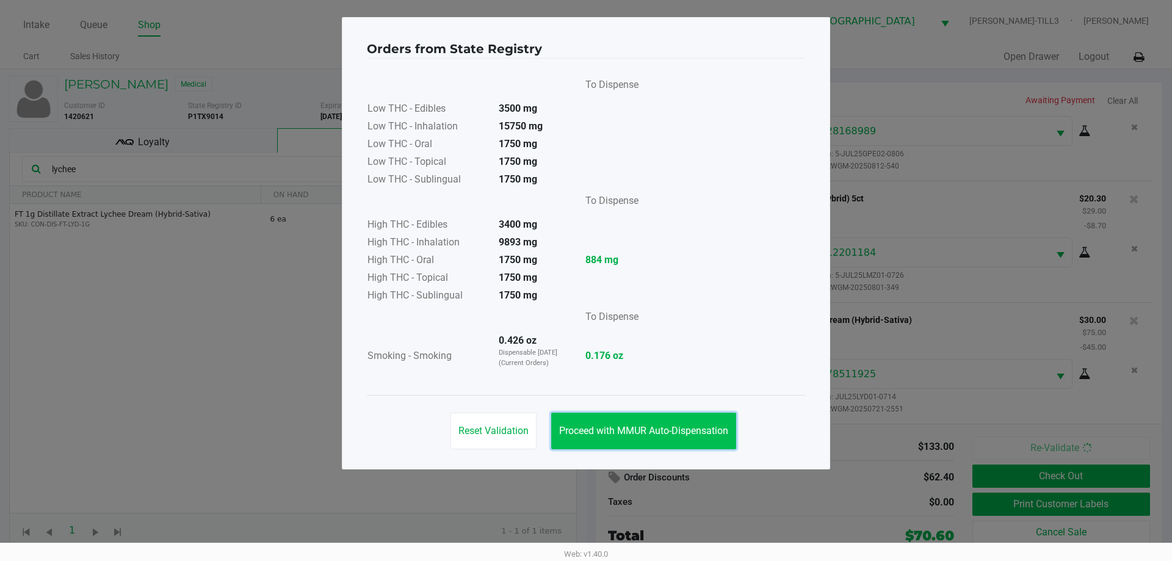
click at [663, 436] on span "Proceed with MMUR Auto-Dispensation" at bounding box center [643, 431] width 169 height 12
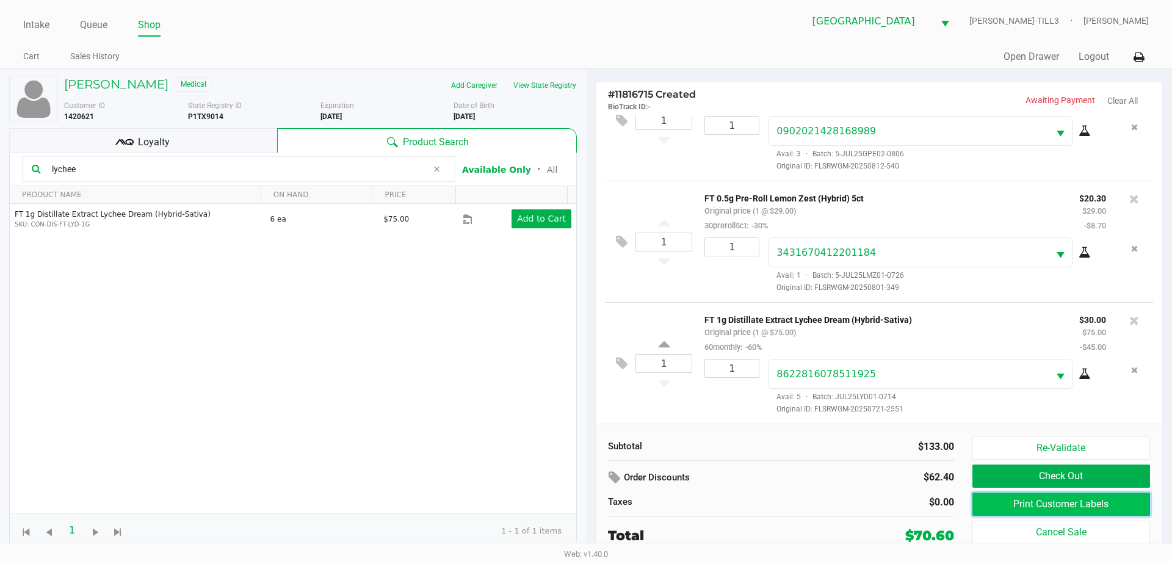
click at [1014, 513] on button "Print Customer Labels" at bounding box center [1062, 504] width 178 height 23
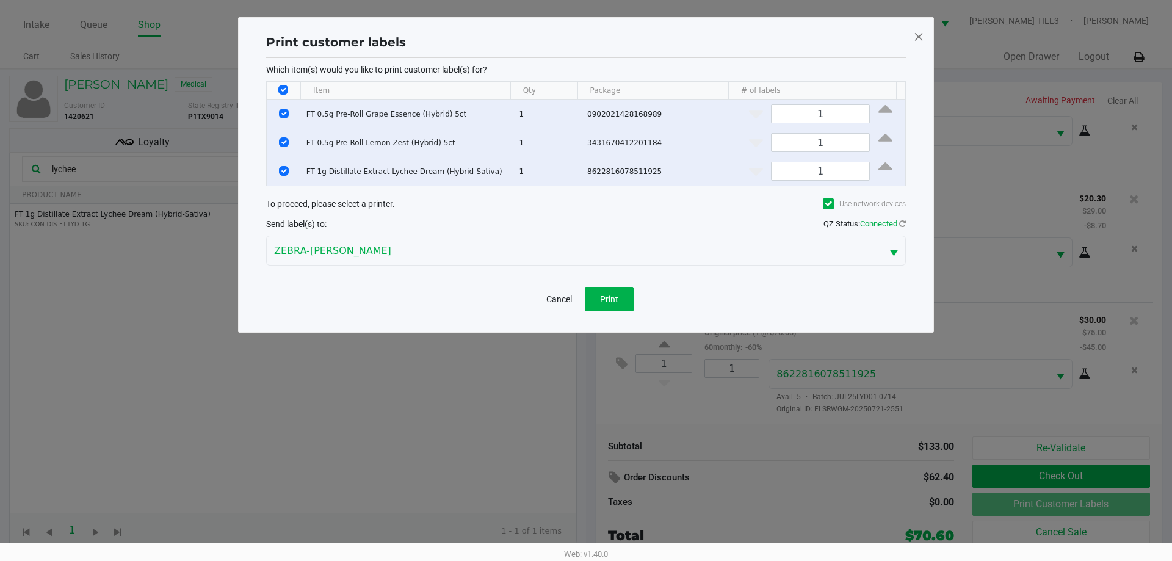
click at [637, 308] on div "Cancel Print" at bounding box center [586, 299] width 640 height 36
click at [630, 301] on button "Print" at bounding box center [609, 299] width 49 height 24
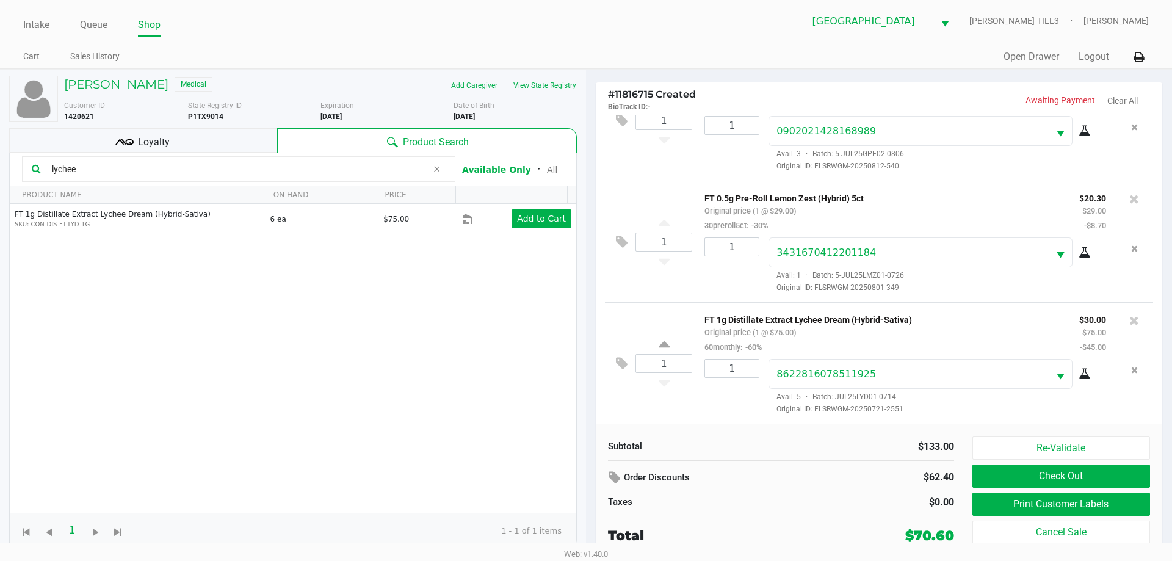
click at [173, 140] on div "Loyalty" at bounding box center [143, 140] width 268 height 24
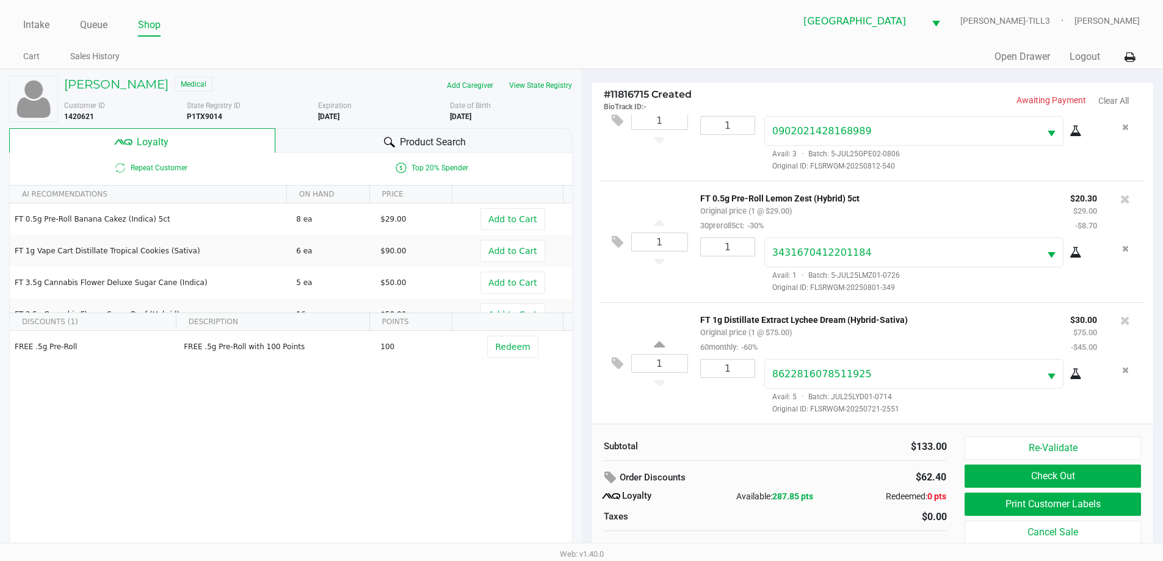
scroll to position [12, 0]
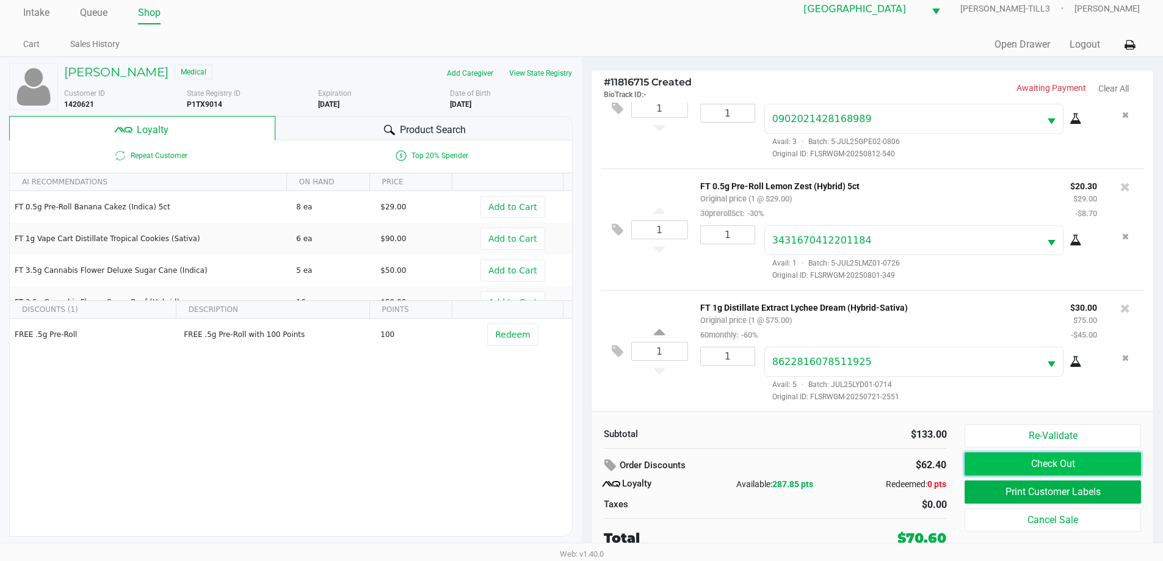
click at [1075, 462] on button "Check Out" at bounding box center [1053, 463] width 176 height 23
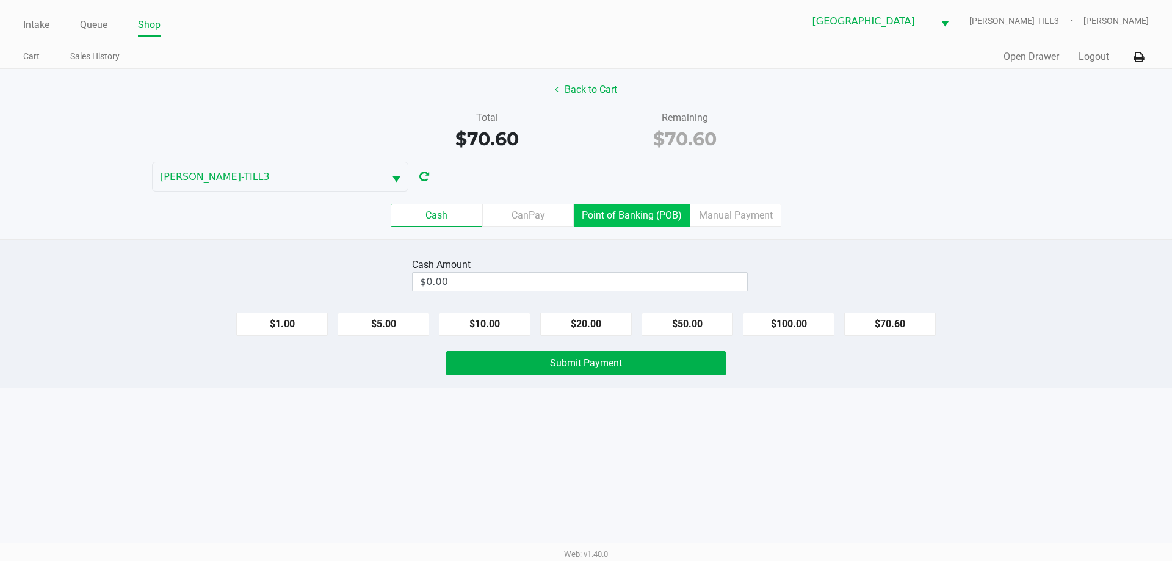
click at [634, 213] on label "Point of Banking (POB)" at bounding box center [632, 215] width 116 height 23
click at [0, 0] on 7 "Point of Banking (POB)" at bounding box center [0, 0] width 0 height 0
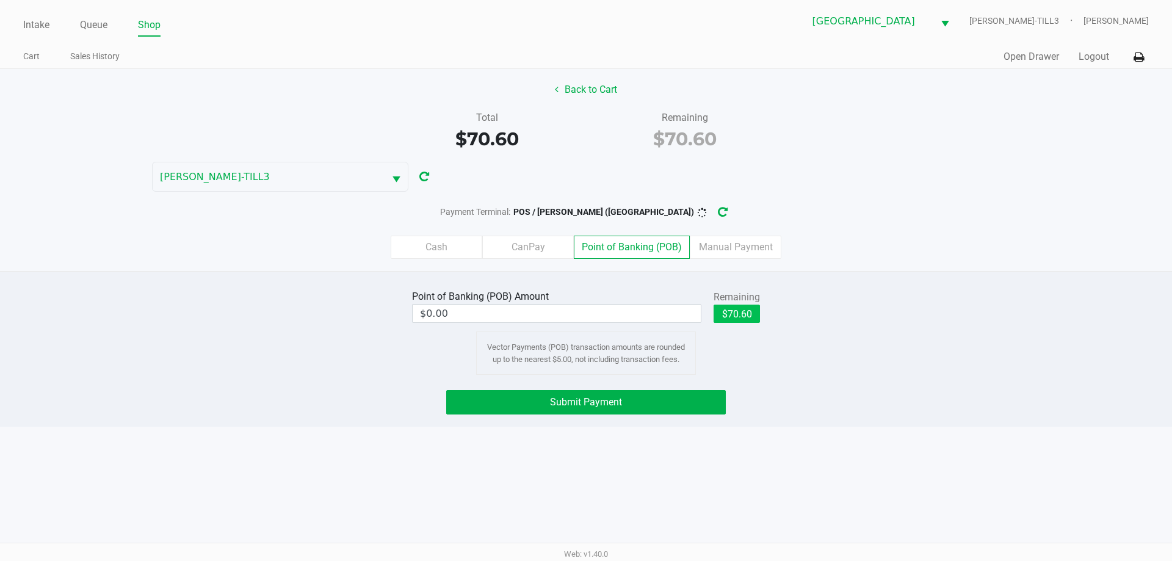
click at [749, 311] on button "$70.60" at bounding box center [737, 314] width 46 height 18
type input "$70.60"
click at [614, 398] on span "Submit Payment" at bounding box center [586, 402] width 72 height 12
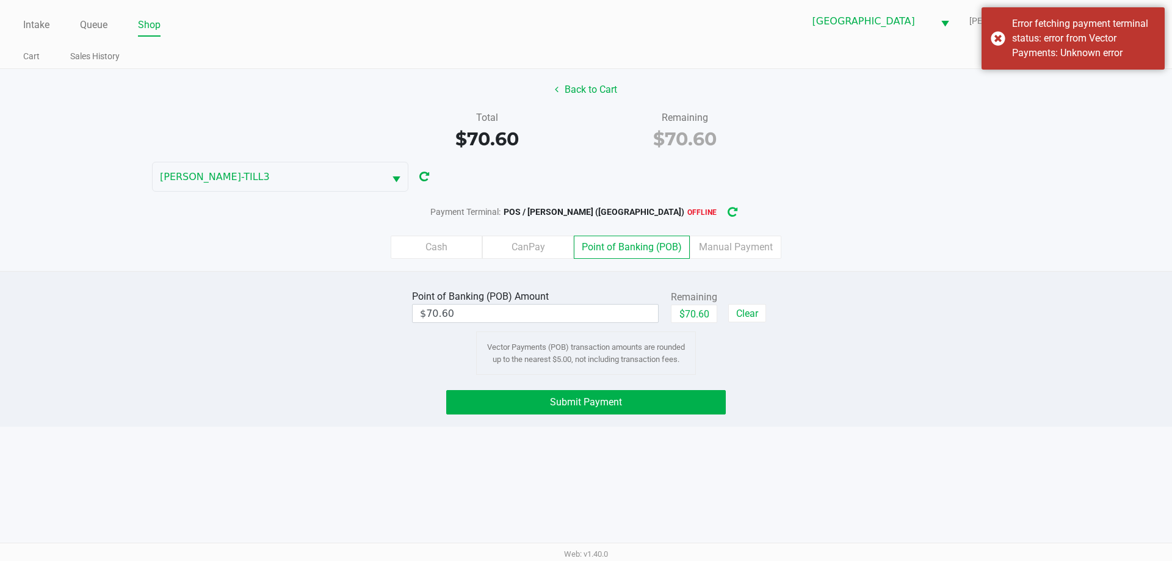
click at [728, 216] on icon "button" at bounding box center [733, 212] width 10 height 9
click at [1003, 46] on div "Error fetching payment terminal status: error from Vector Payments: Unknown err…" at bounding box center [1073, 38] width 183 height 62
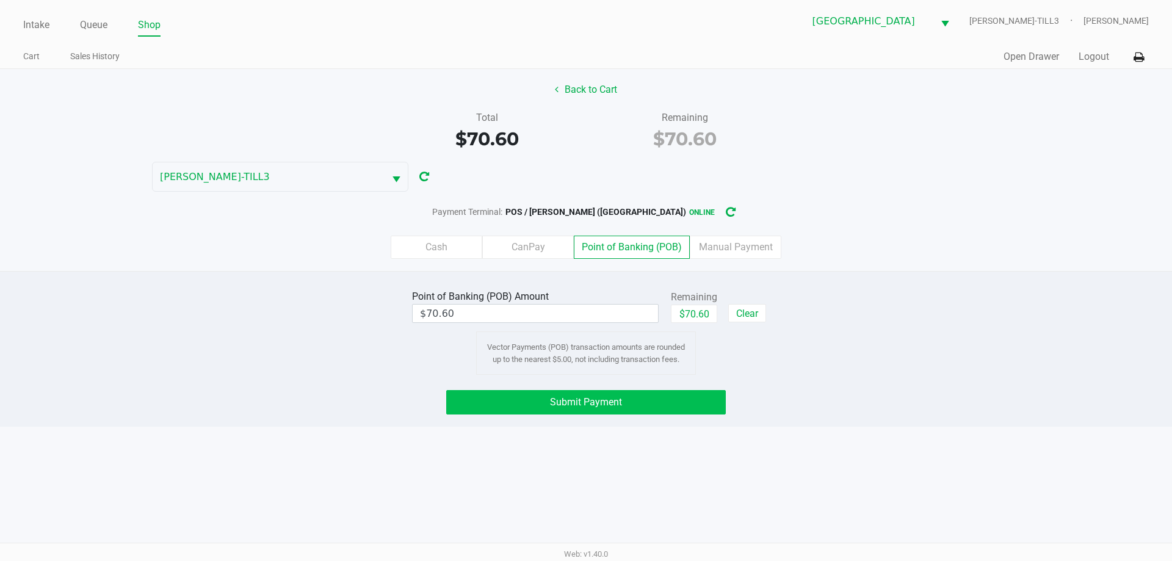
click at [670, 409] on button "Submit Payment" at bounding box center [586, 402] width 280 height 24
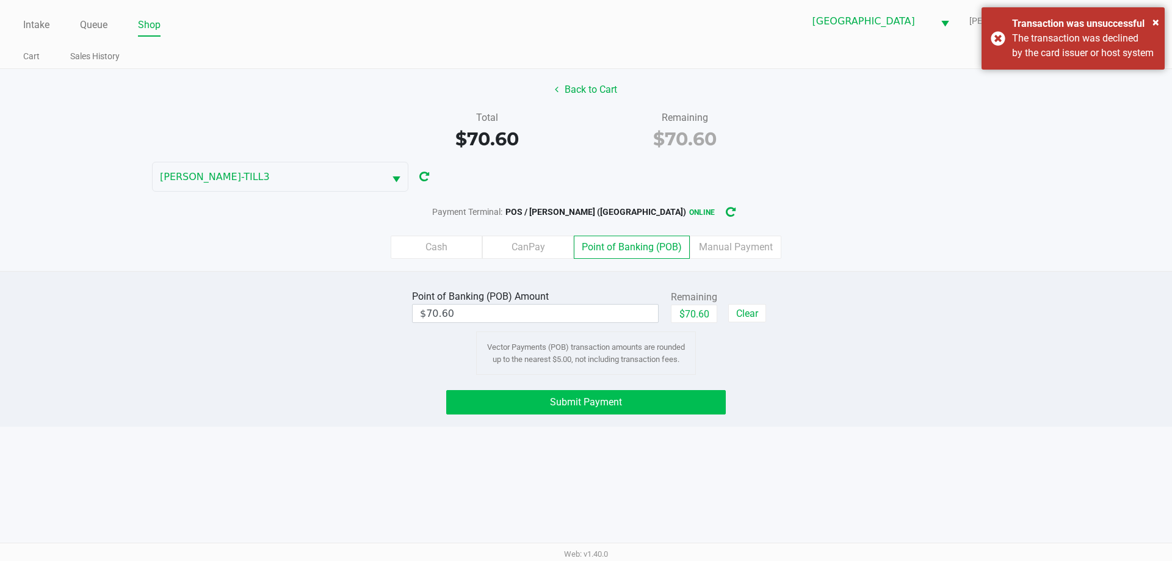
click at [656, 394] on button "Submit Payment" at bounding box center [586, 402] width 280 height 24
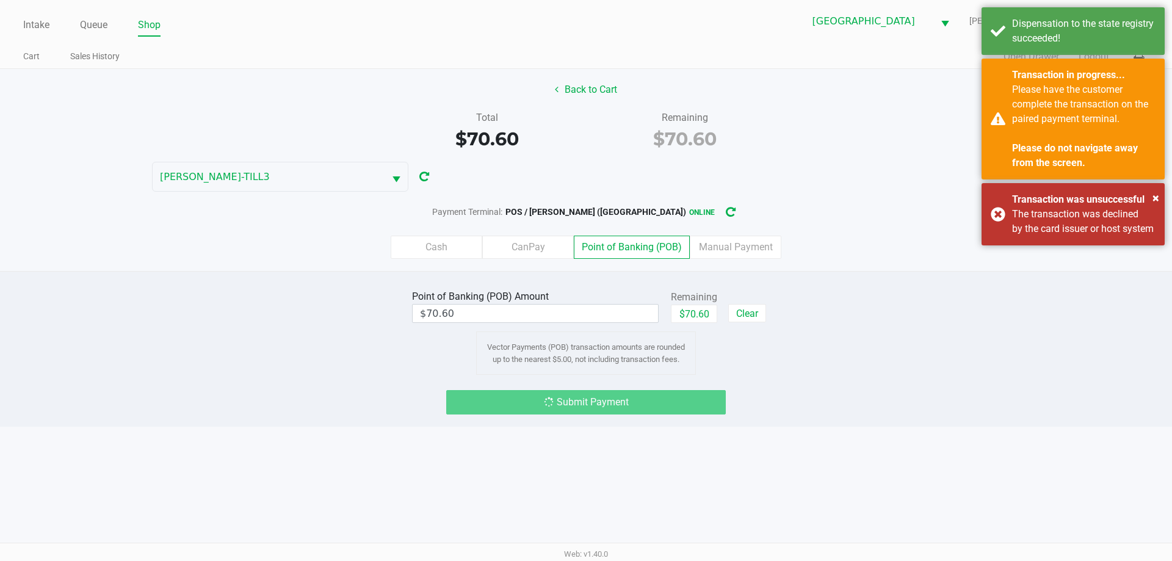
click at [1001, 54] on div "Dispensation to the state registry succeeded!" at bounding box center [1073, 31] width 183 height 48
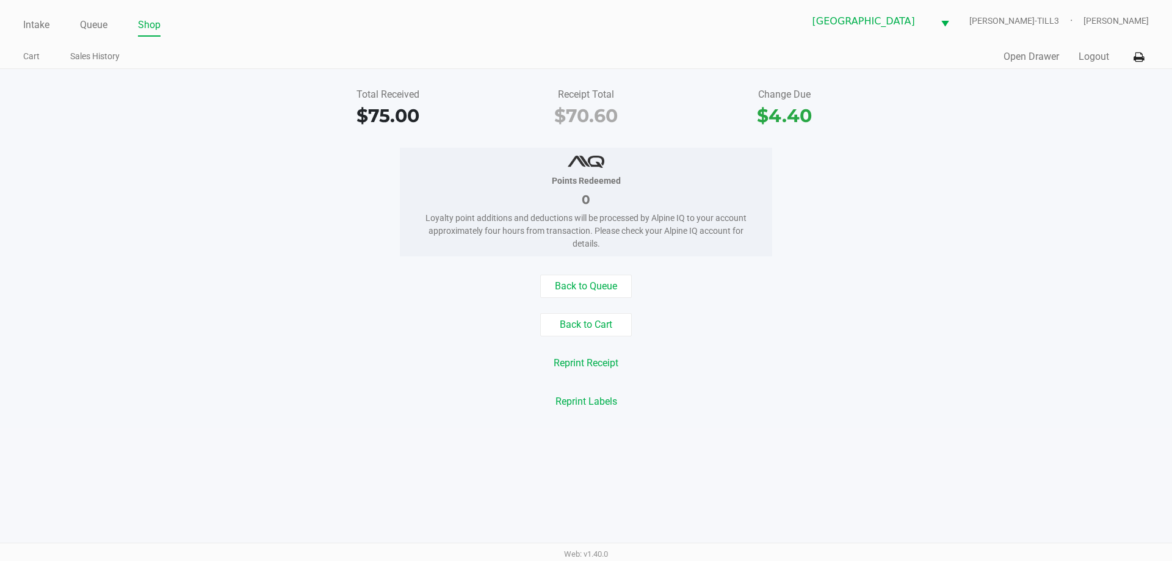
click at [82, 21] on link "Queue" at bounding box center [93, 24] width 27 height 17
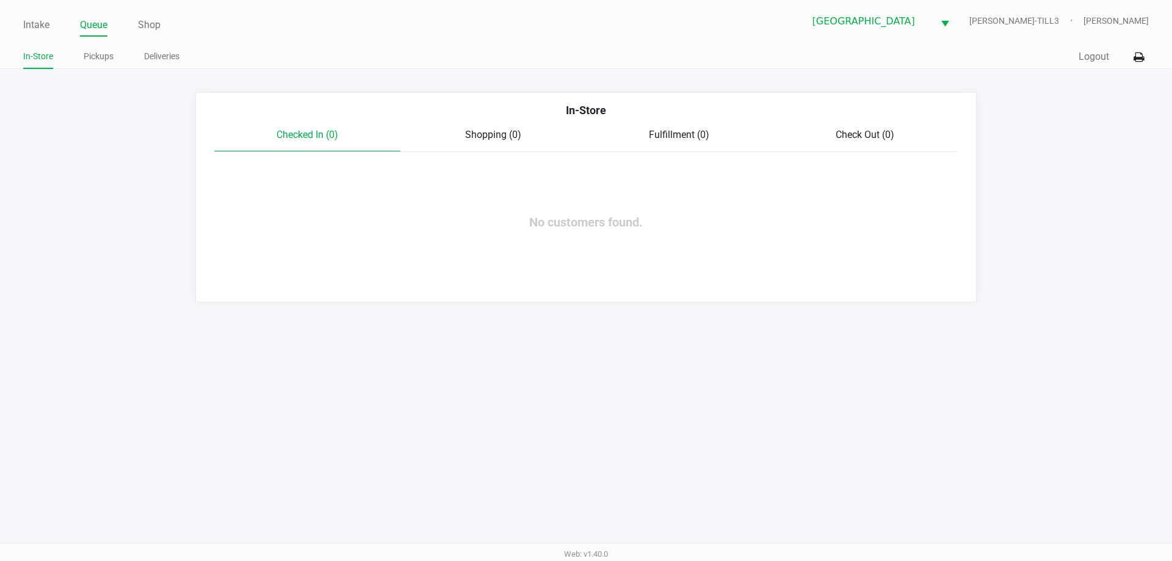
click at [86, 62] on link "Pickups" at bounding box center [99, 56] width 30 height 15
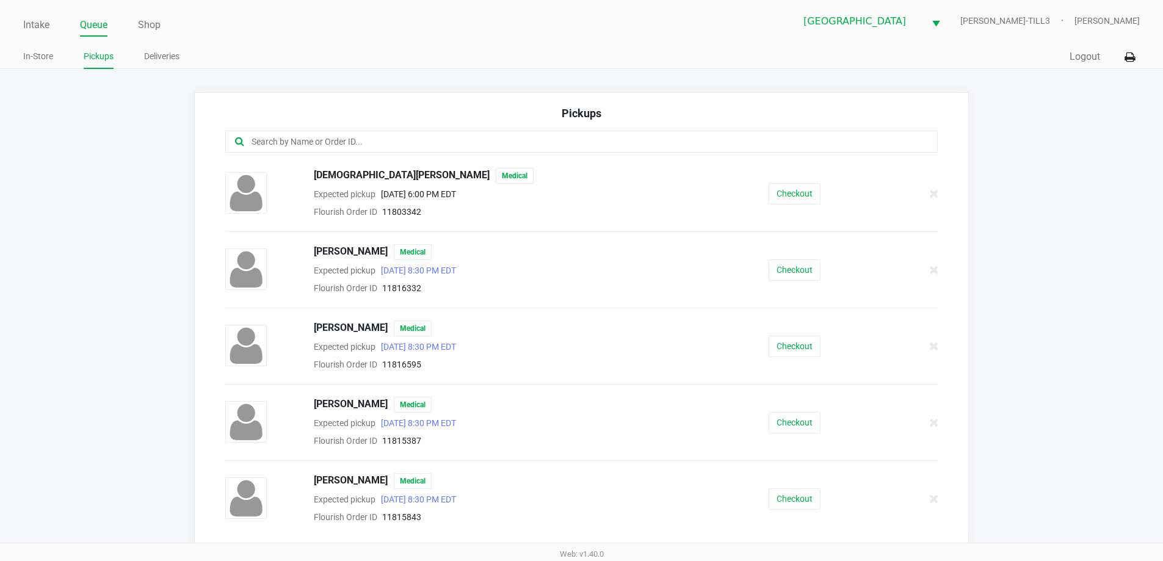
click at [305, 147] on input "text" at bounding box center [562, 142] width 624 height 14
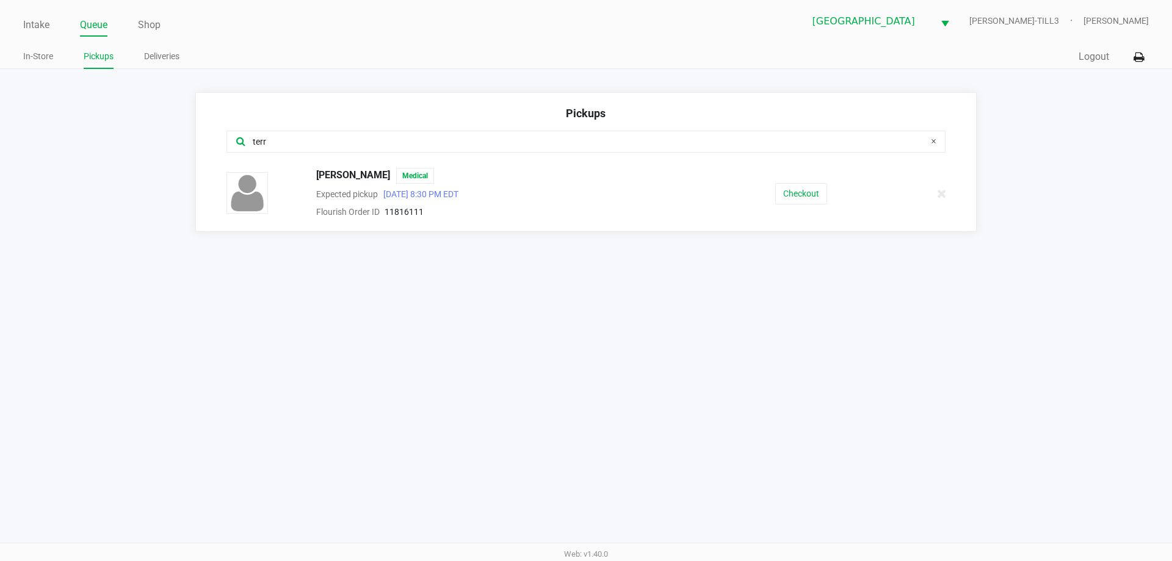
type input "terr"
click at [805, 190] on button "Checkout" at bounding box center [801, 193] width 52 height 21
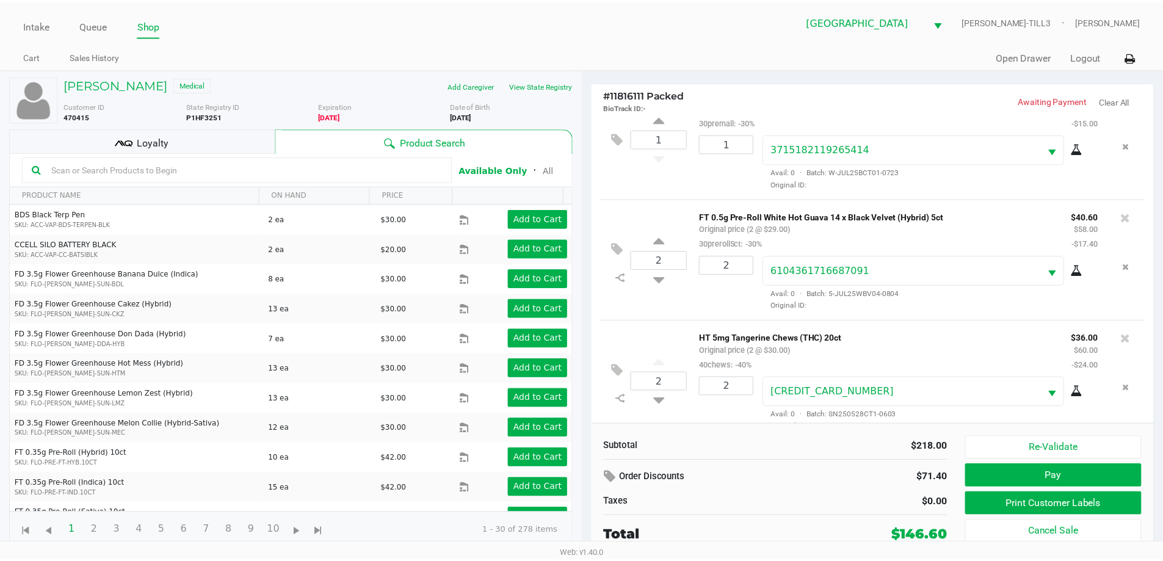
scroll to position [180, 0]
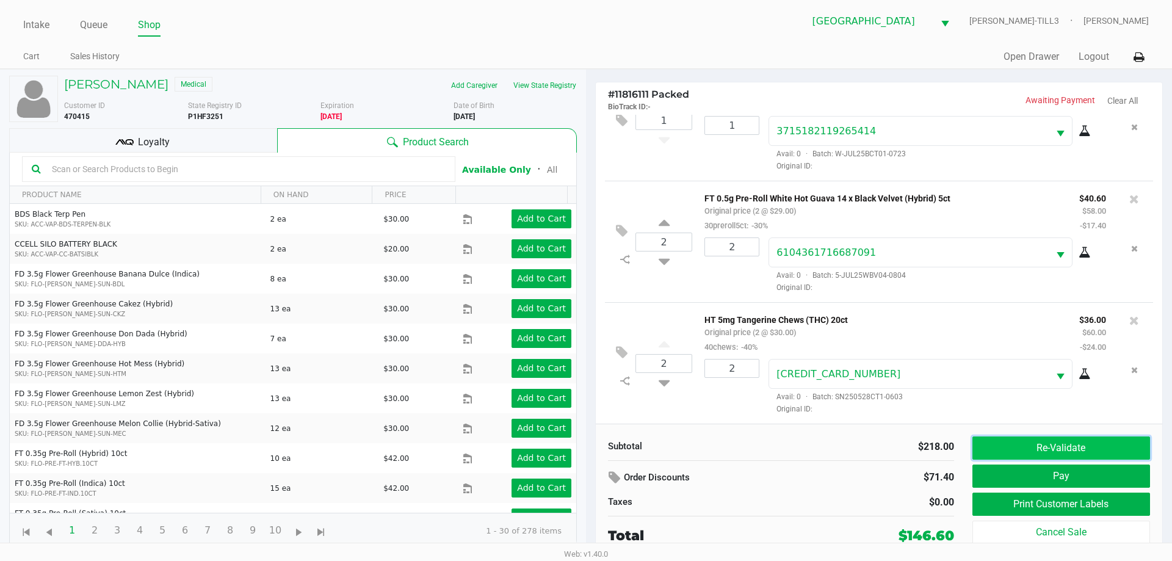
click at [1094, 454] on button "Re-Validate" at bounding box center [1062, 448] width 178 height 23
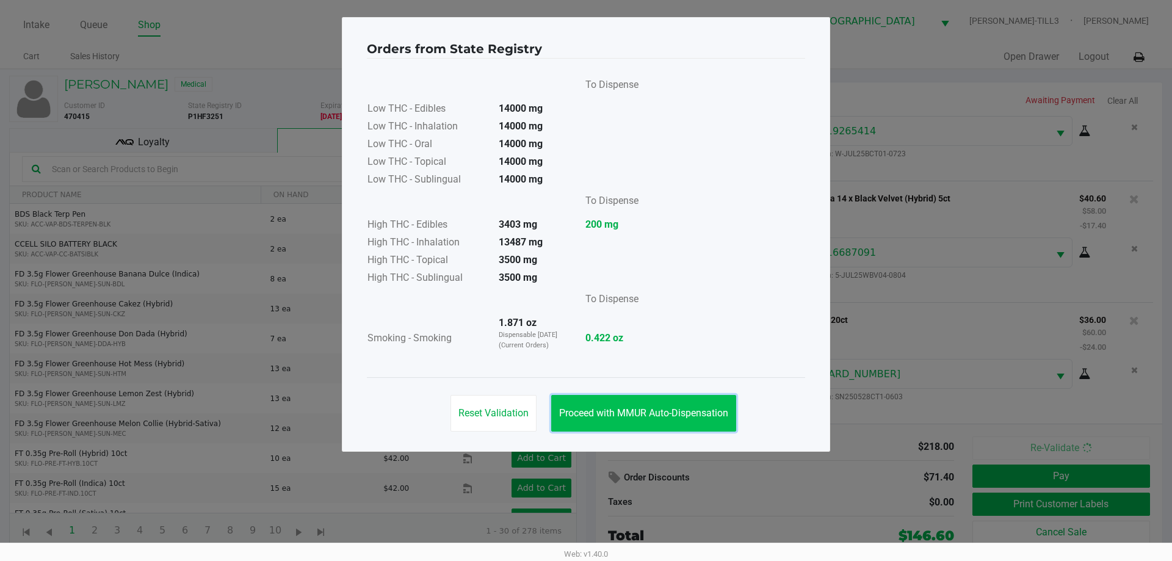
drag, startPoint x: 678, startPoint y: 418, endPoint x: 703, endPoint y: 418, distance: 25.0
click at [692, 418] on span "Proceed with MMUR Auto-Dispensation" at bounding box center [643, 413] width 169 height 12
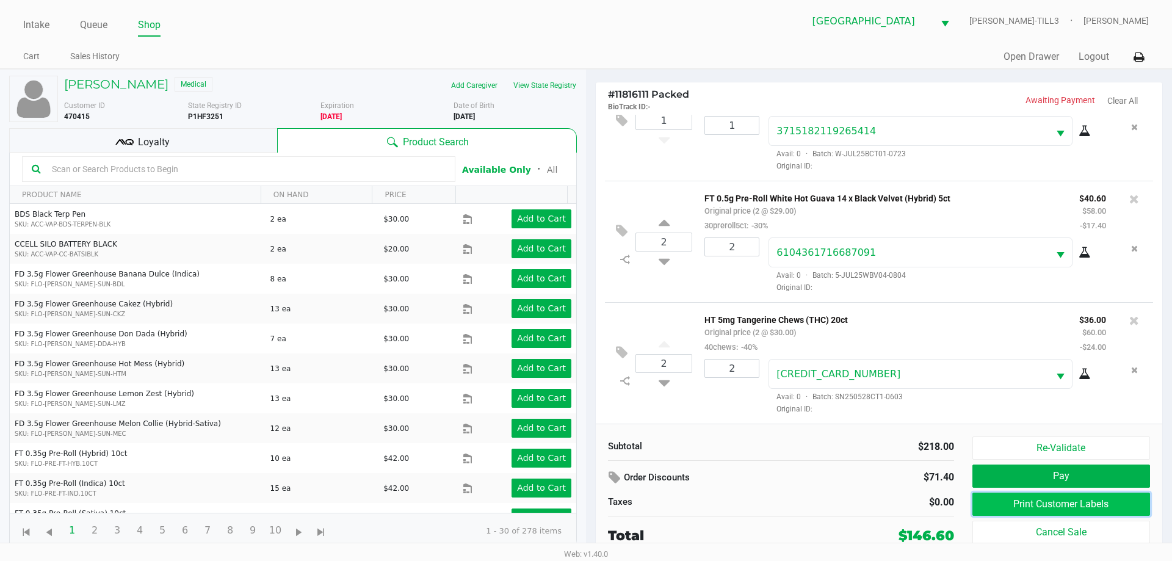
click at [1115, 510] on button "Print Customer Labels" at bounding box center [1062, 504] width 178 height 23
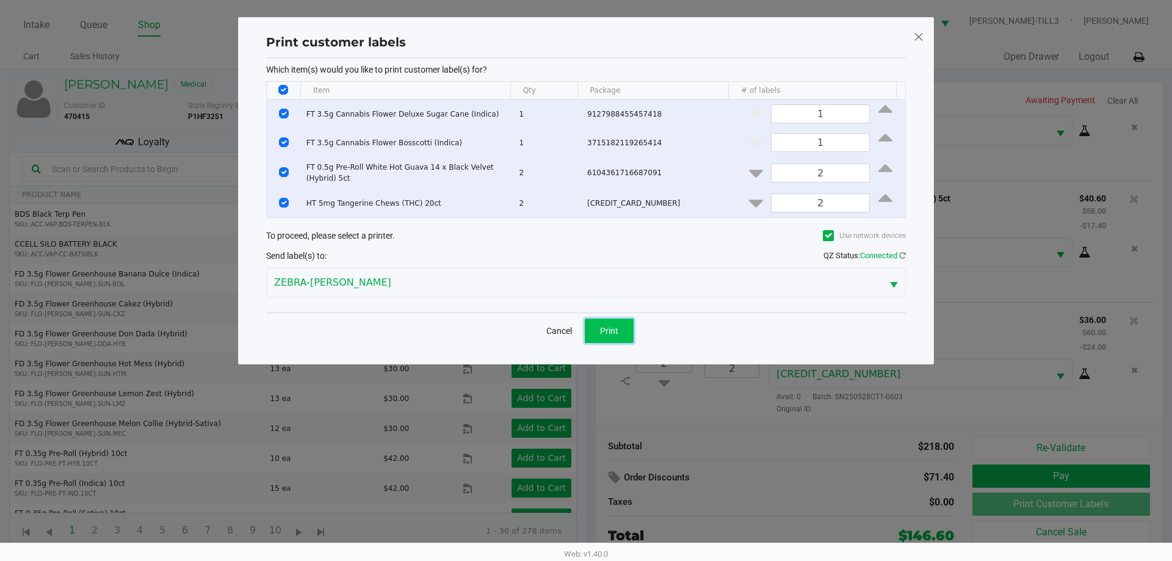
click at [621, 335] on button "Print" at bounding box center [609, 331] width 49 height 24
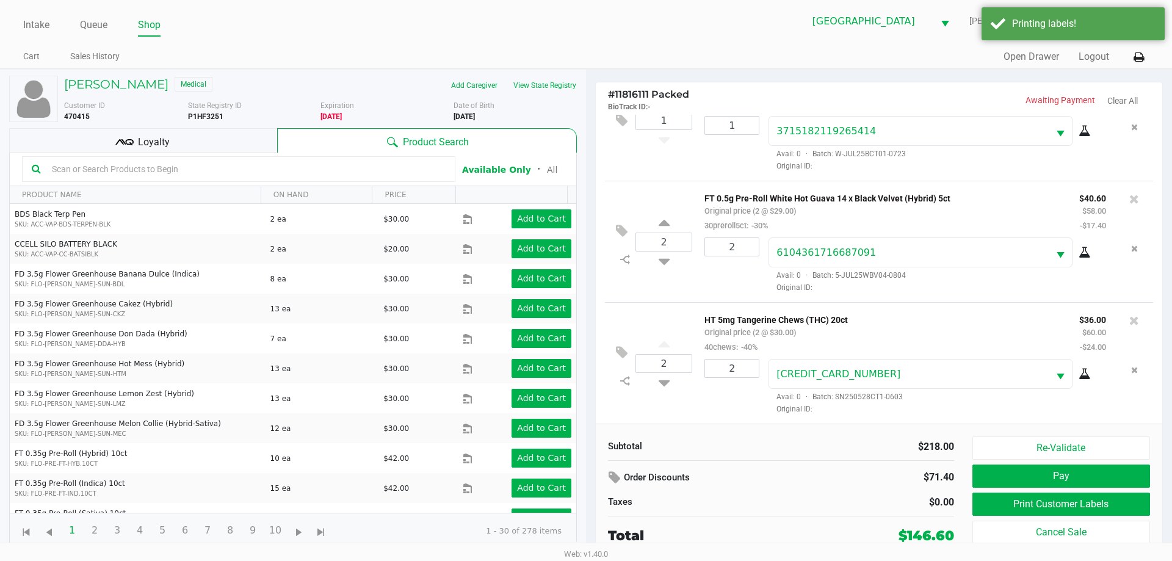
click at [150, 140] on span "Loyalty" at bounding box center [154, 142] width 32 height 15
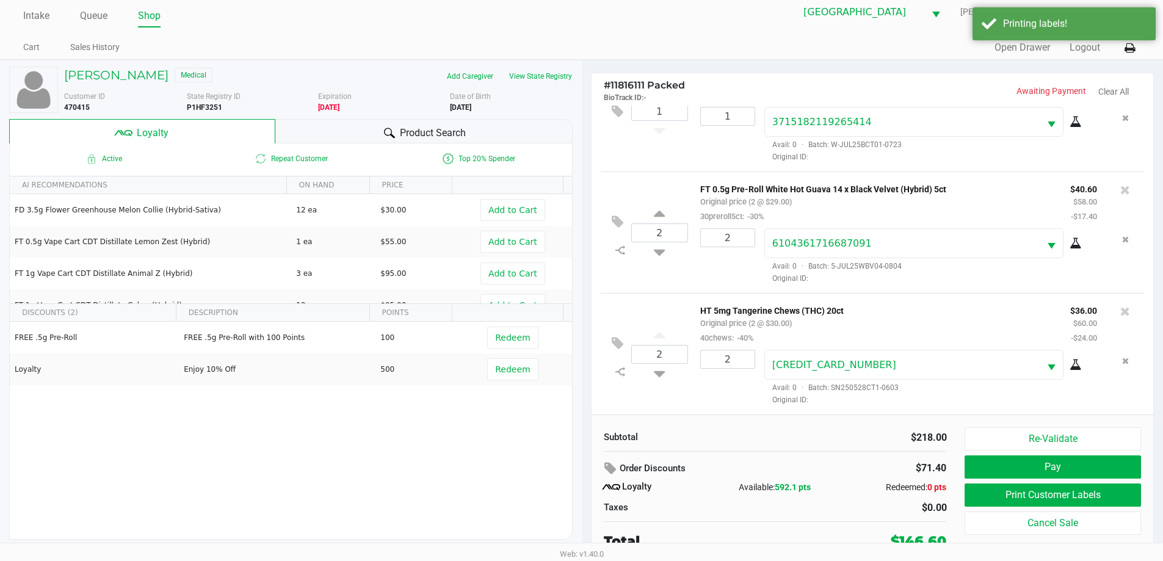
scroll to position [12, 0]
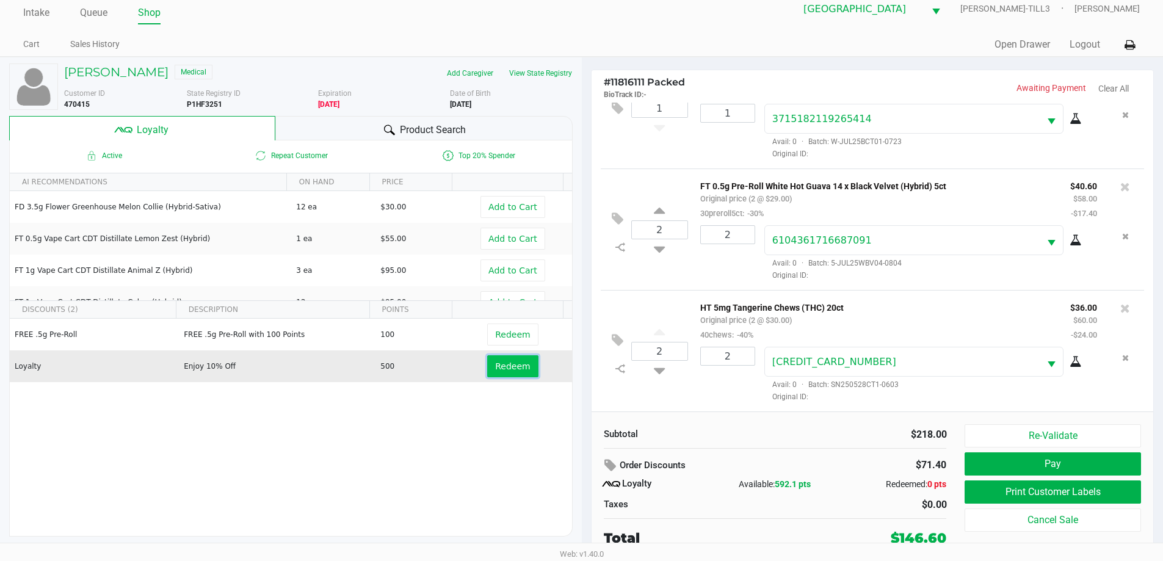
click at [514, 374] on button "Redeem" at bounding box center [512, 366] width 51 height 22
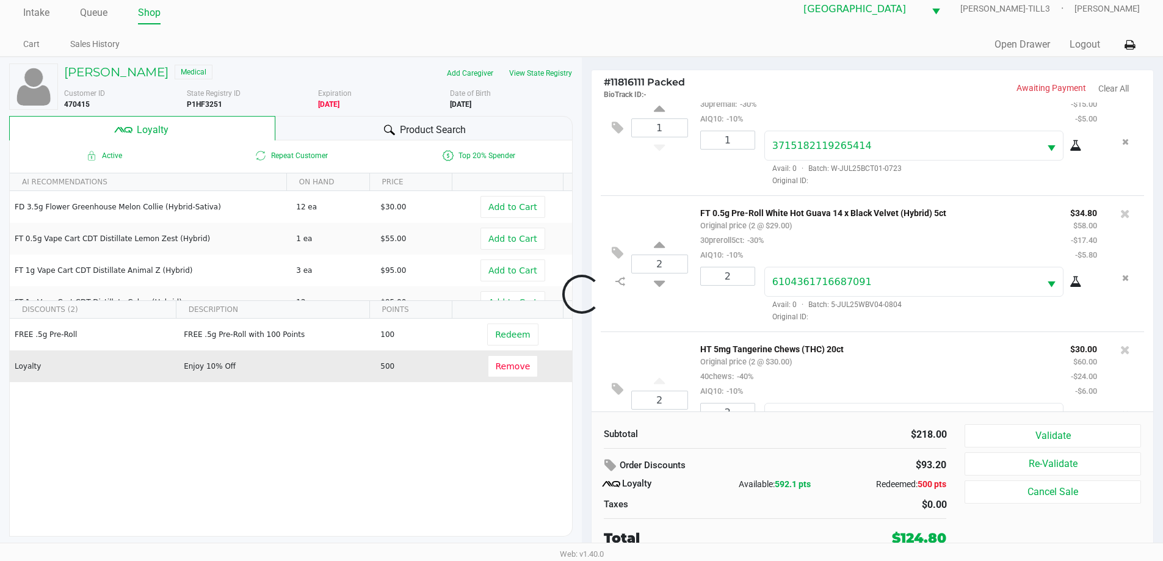
scroll to position [238, 0]
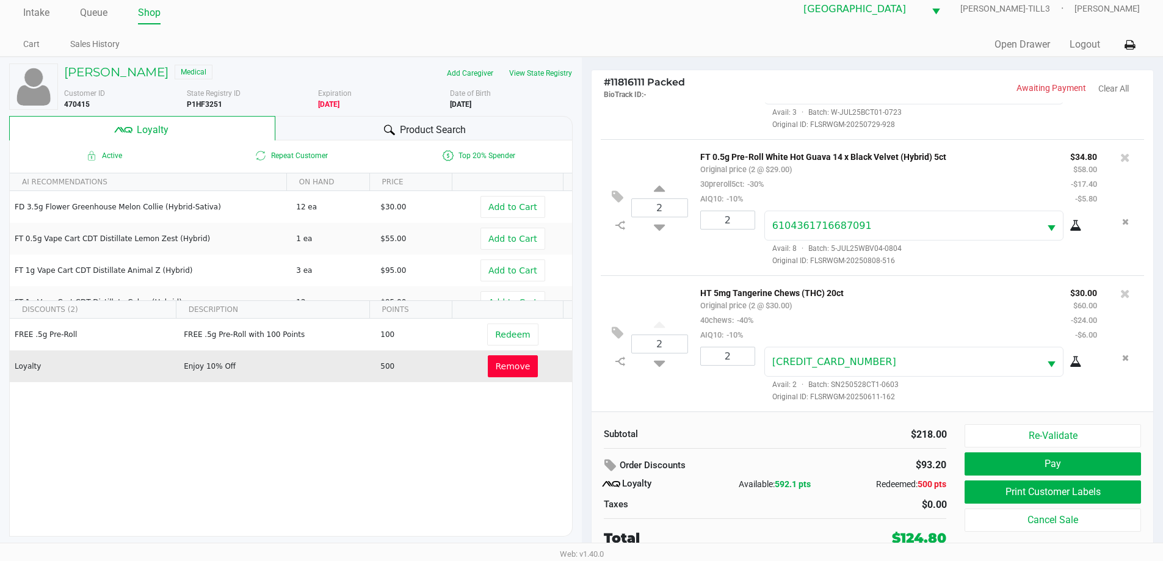
click at [507, 366] on span "Remove" at bounding box center [513, 366] width 35 height 10
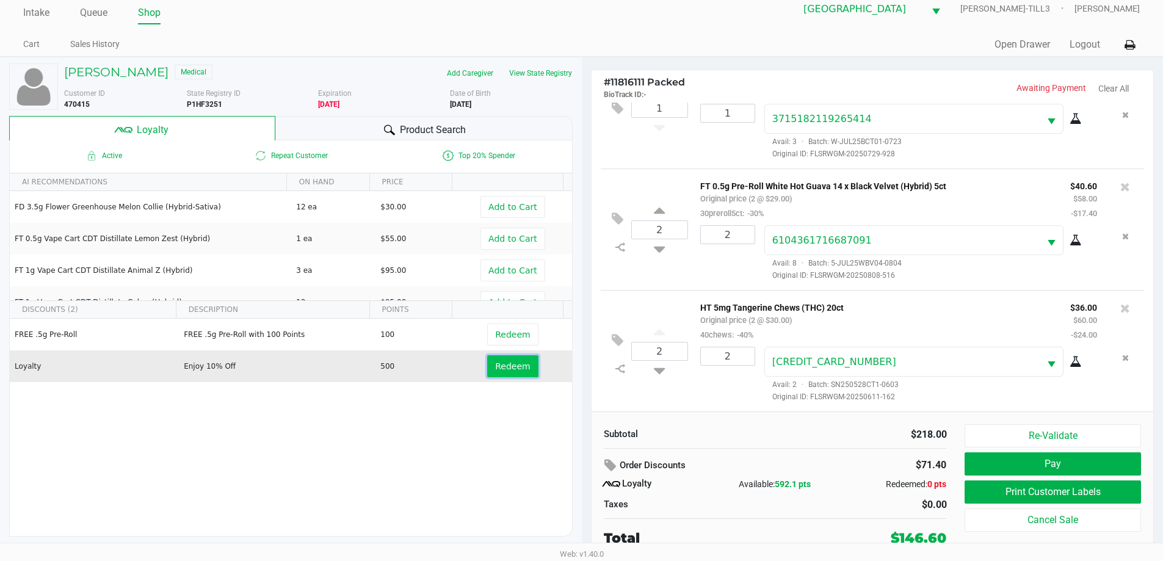
click at [509, 367] on span "Redeem" at bounding box center [512, 366] width 35 height 10
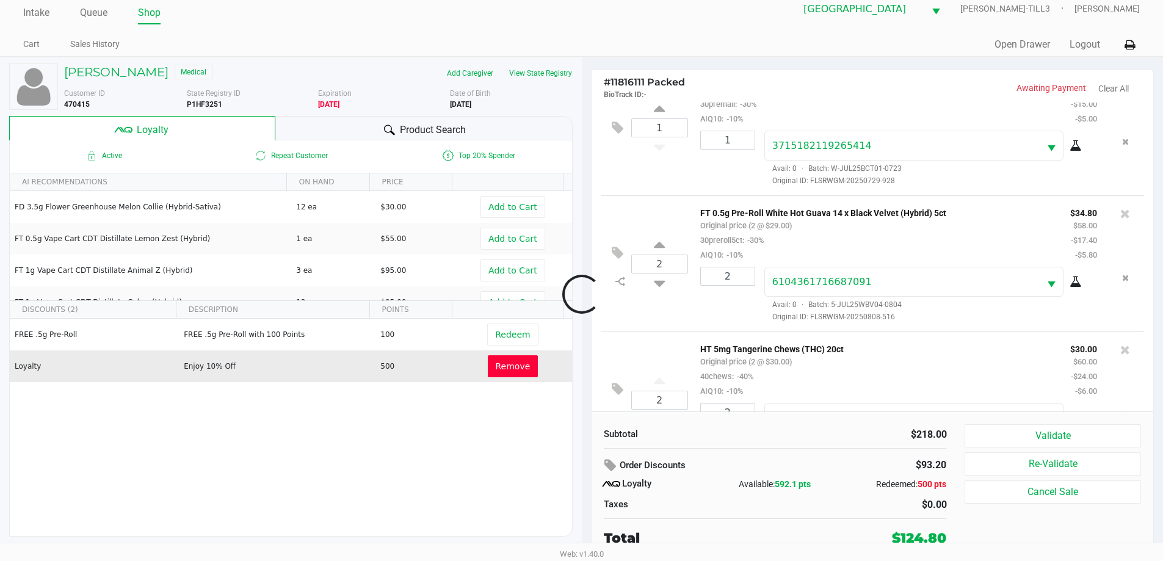
scroll to position [238, 0]
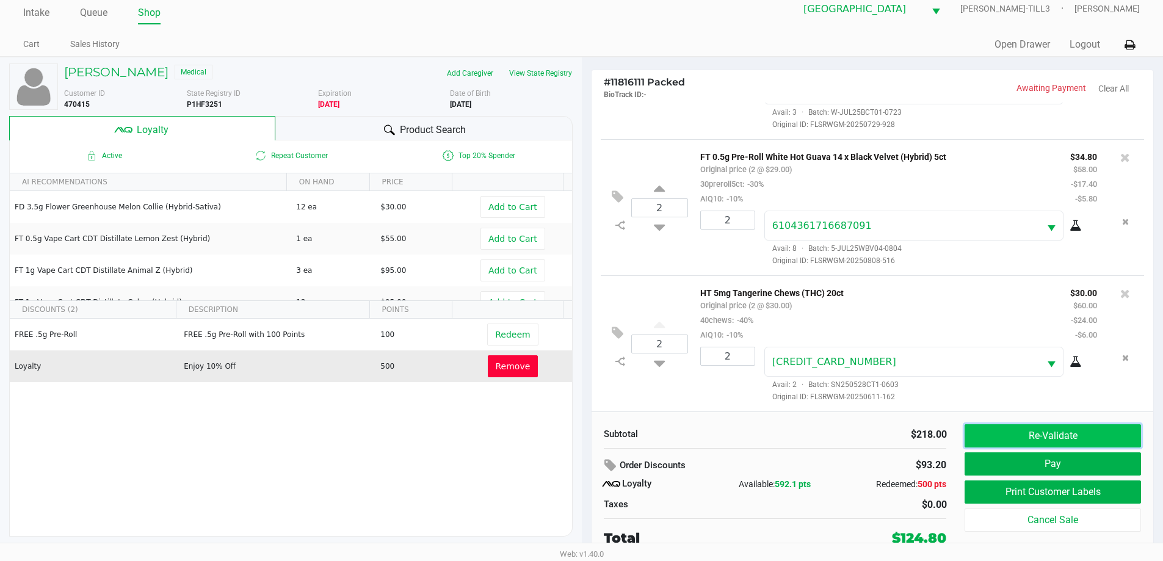
click at [1045, 437] on button "Re-Validate" at bounding box center [1053, 435] width 176 height 23
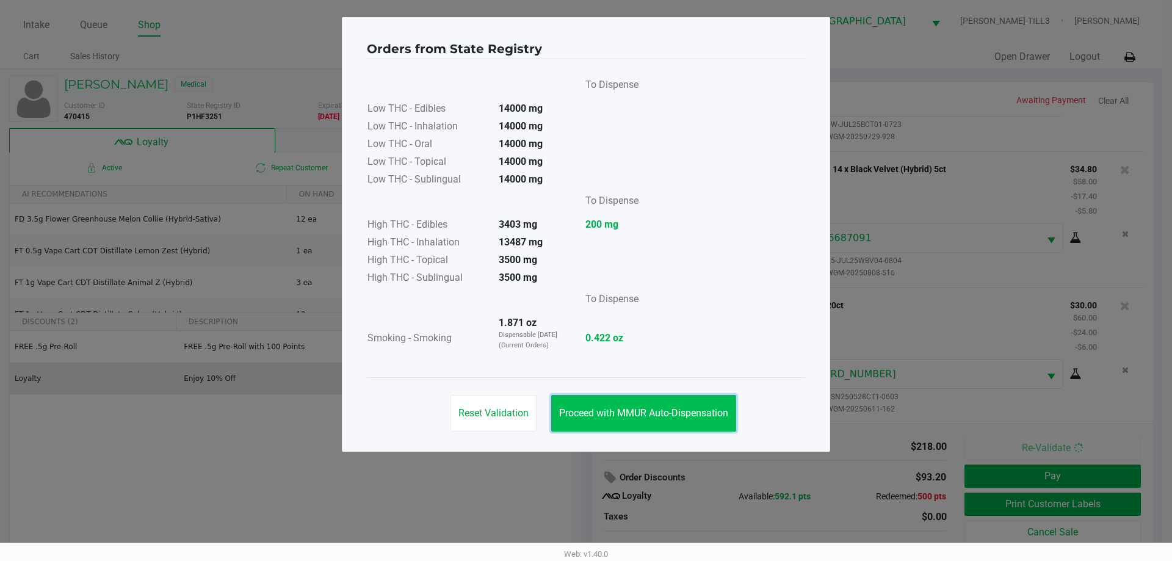
click at [666, 407] on button "Proceed with MMUR Auto-Dispensation" at bounding box center [643, 413] width 185 height 37
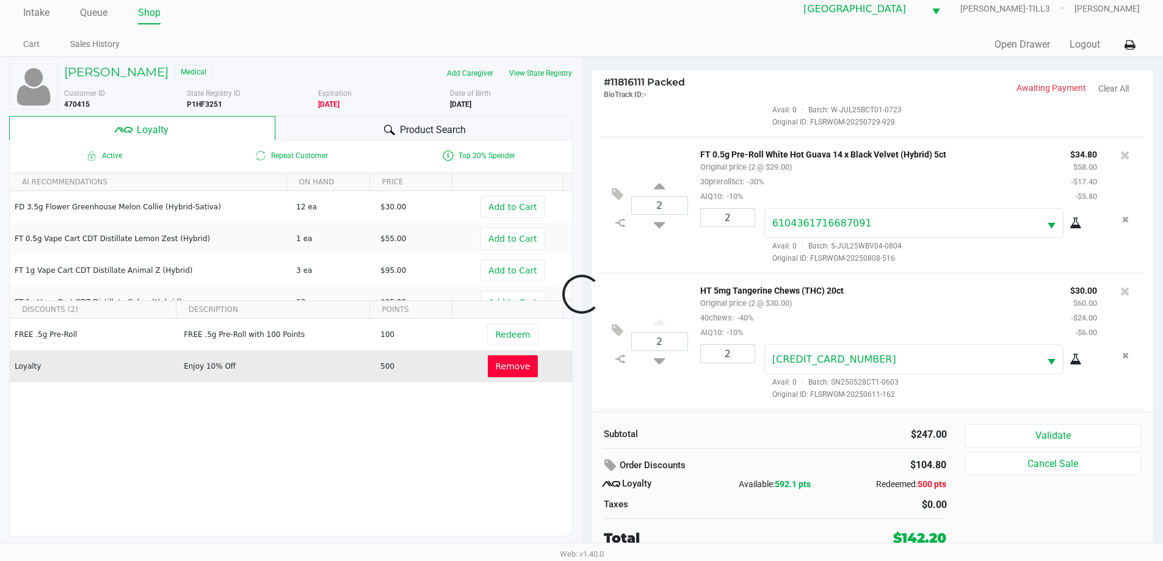
scroll to position [375, 0]
click at [616, 341] on icon at bounding box center [618, 344] width 12 height 14
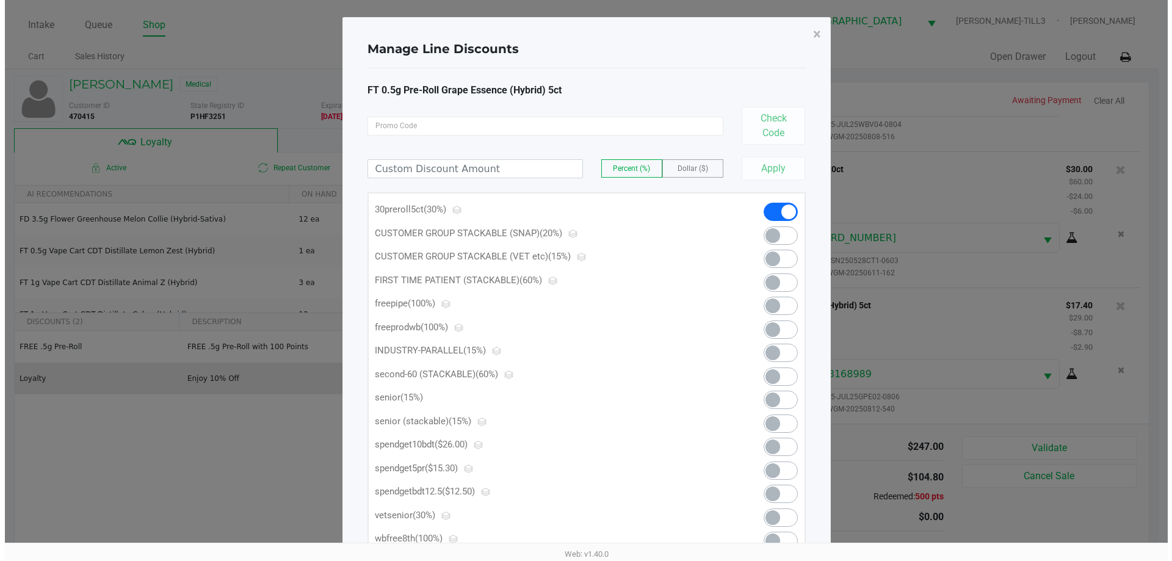
scroll to position [0, 0]
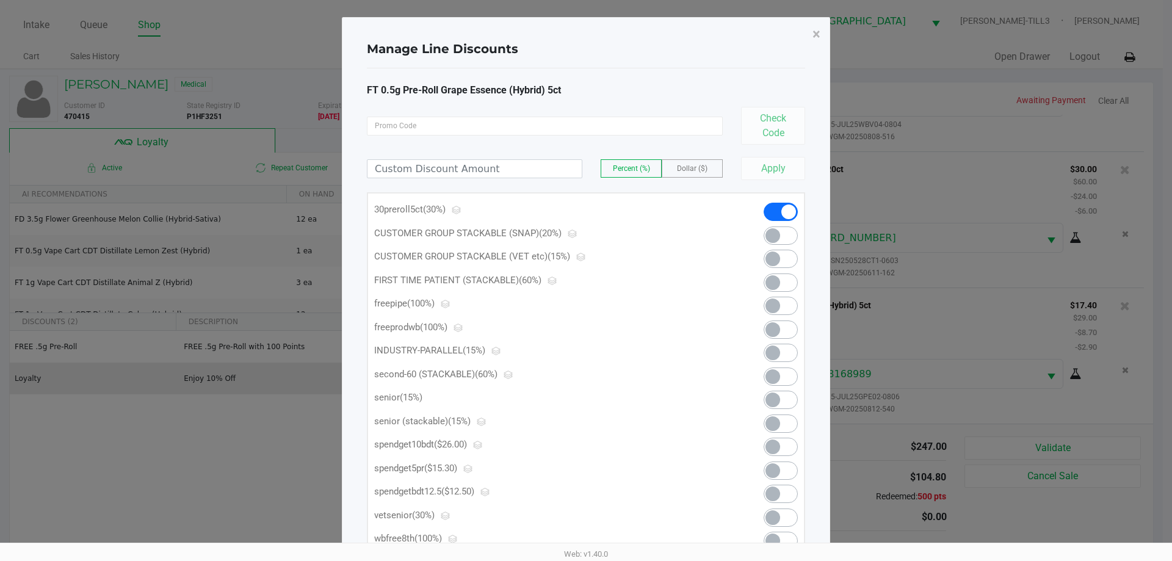
click at [782, 464] on span at bounding box center [781, 471] width 34 height 18
click at [817, 31] on span "×" at bounding box center [817, 34] width 8 height 17
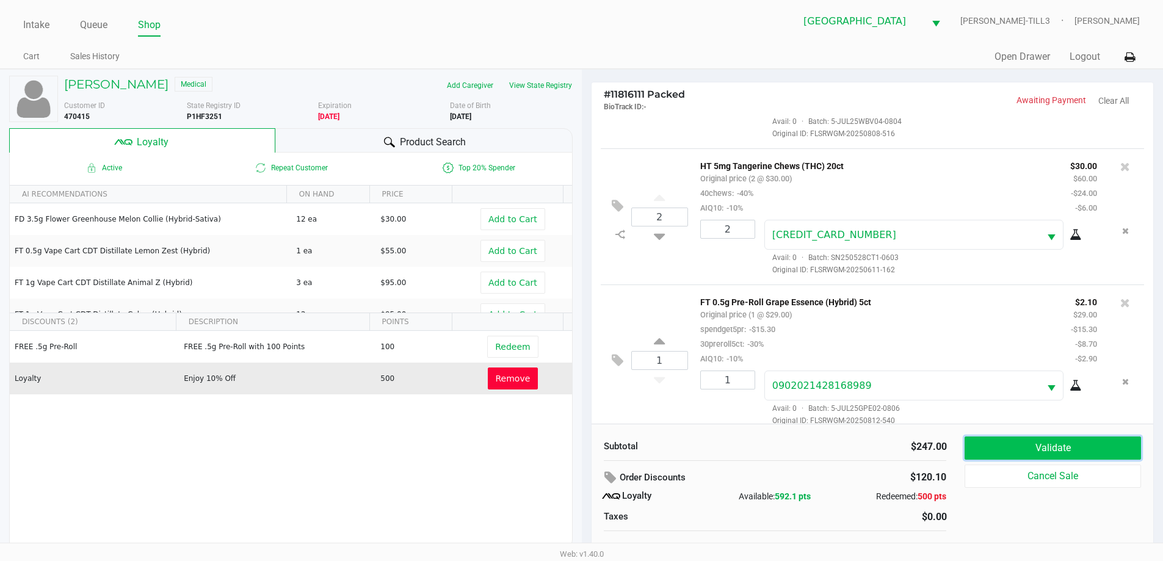
click at [1014, 442] on button "Validate" at bounding box center [1053, 448] width 176 height 23
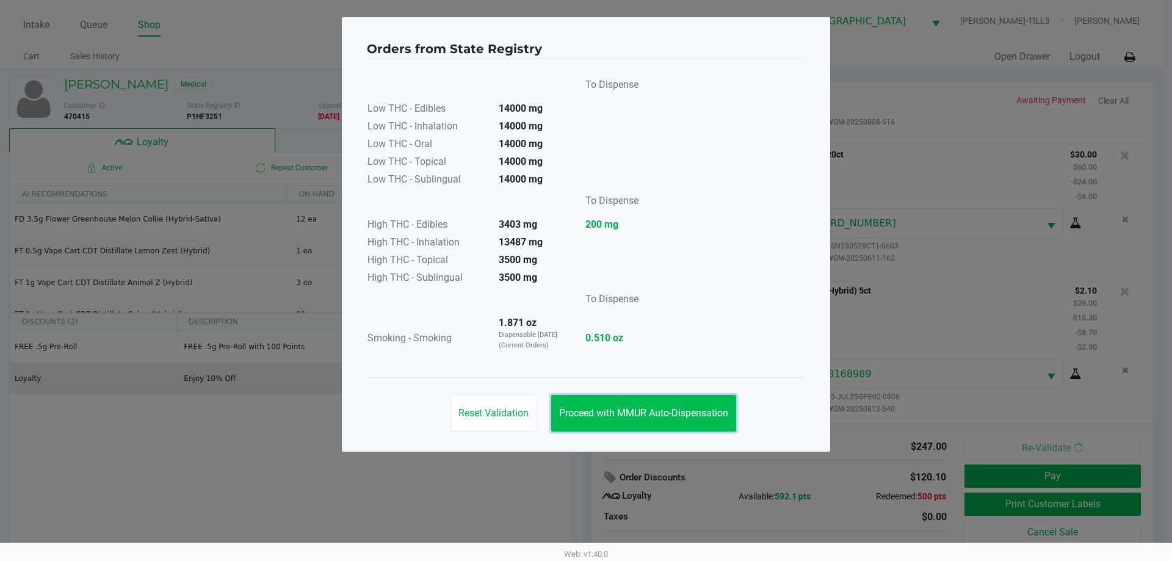
click at [645, 402] on button "Proceed with MMUR Auto-Dispensation" at bounding box center [643, 413] width 185 height 37
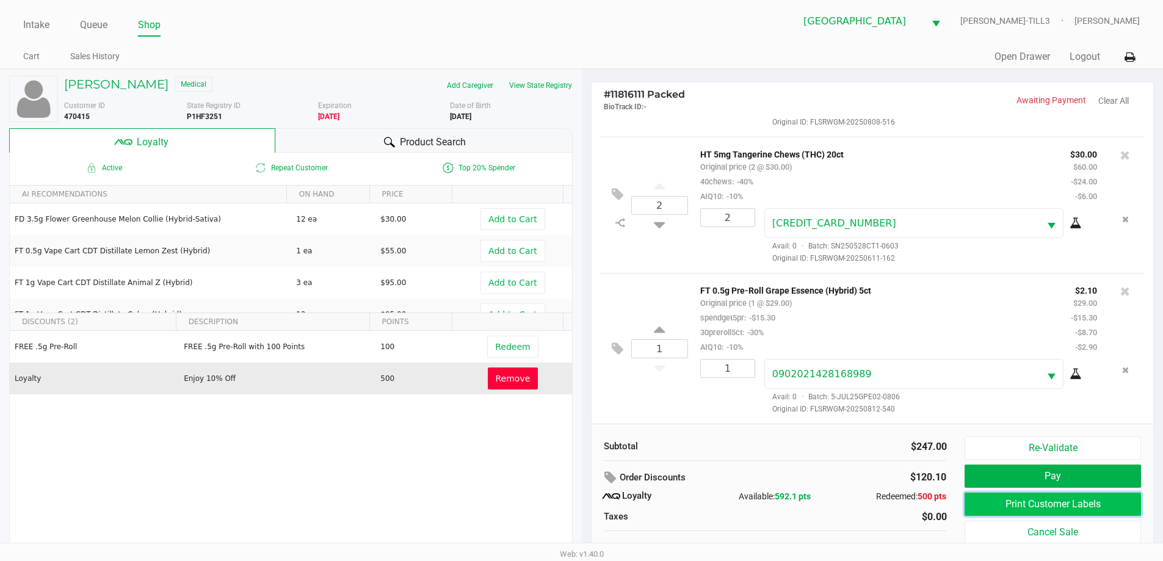
click at [1059, 506] on button "Print Customer Labels" at bounding box center [1053, 504] width 176 height 23
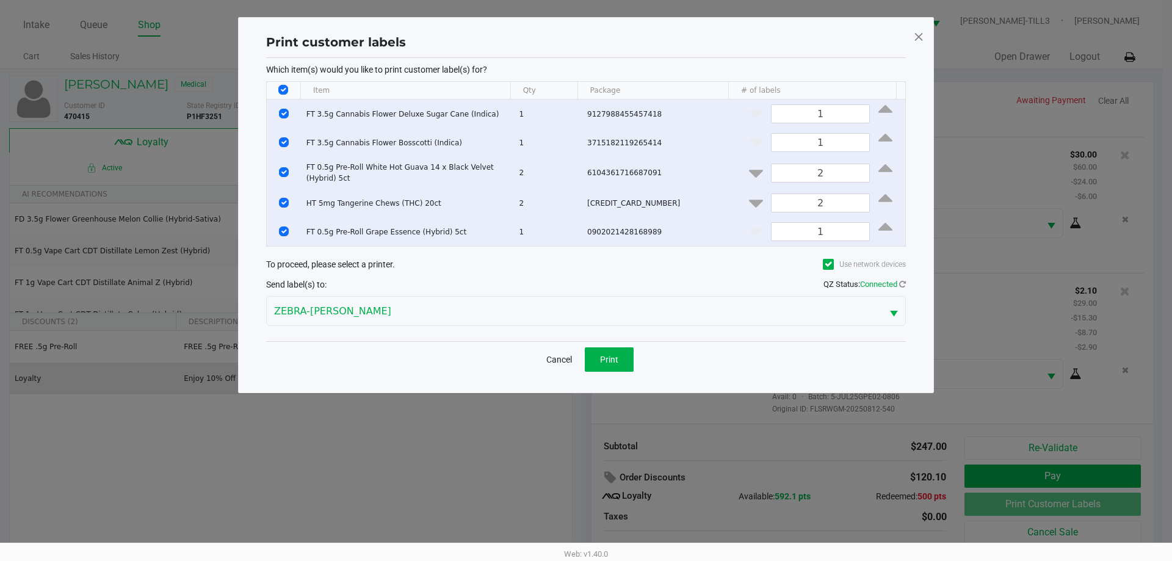
click at [286, 89] on input "Select All Rows" at bounding box center [283, 90] width 10 height 10
checkbox input "false"
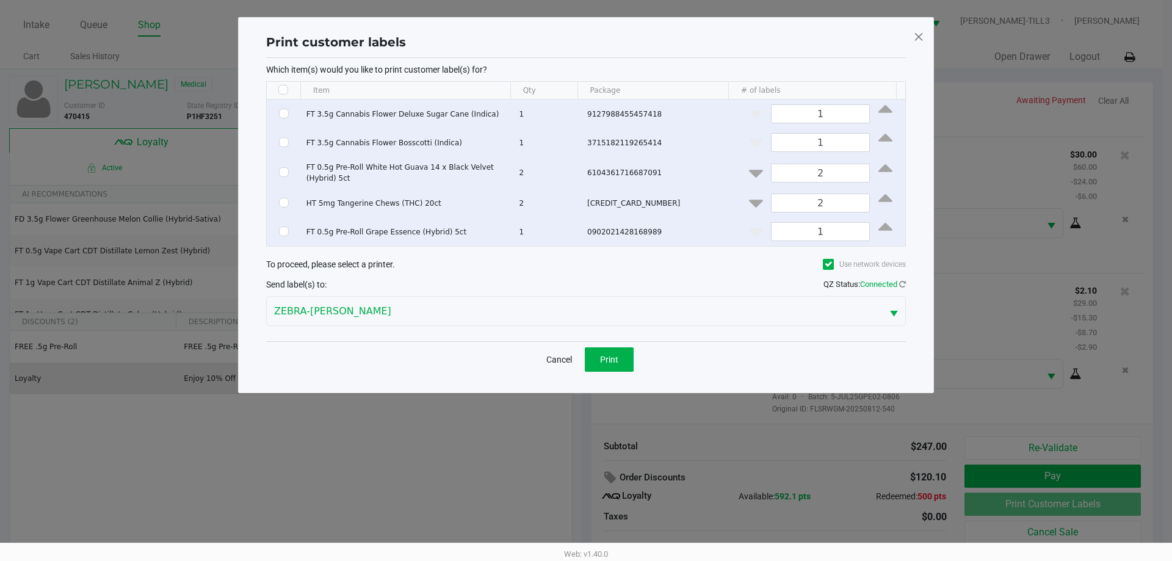
checkbox input "false"
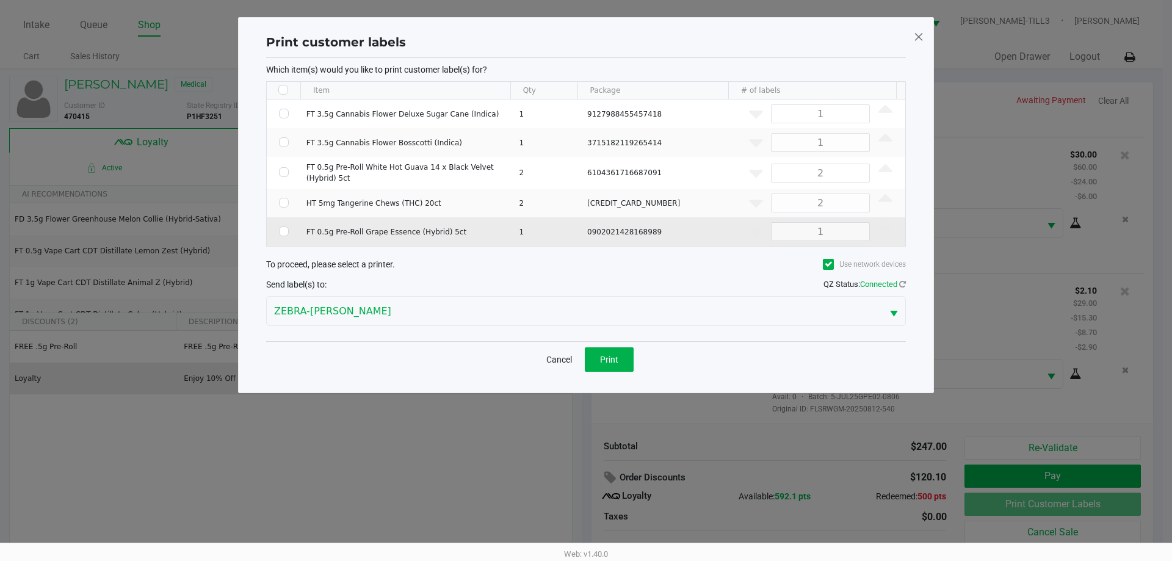
click at [285, 236] on td "Data table" at bounding box center [284, 231] width 34 height 29
click at [286, 233] on input "Select Row" at bounding box center [284, 232] width 10 height 10
checkbox input "true"
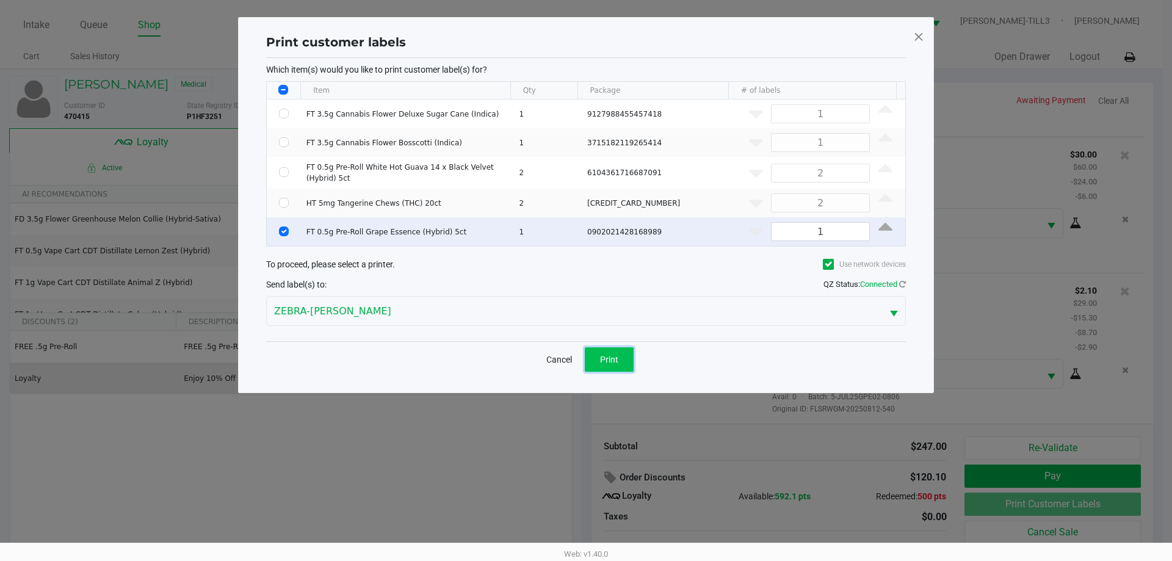
click at [612, 369] on button "Print" at bounding box center [609, 359] width 49 height 24
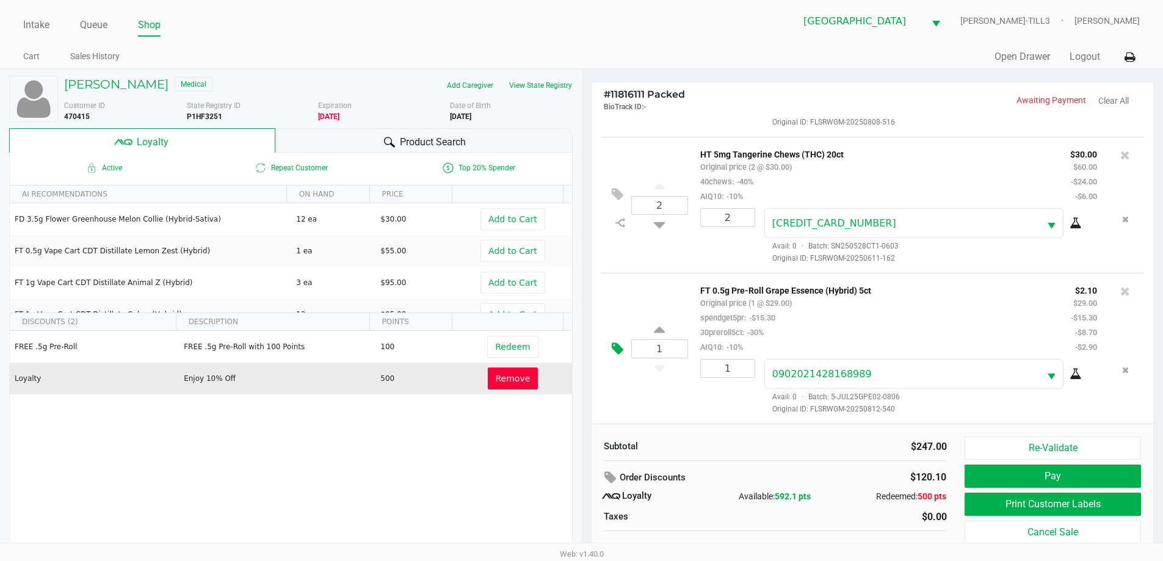
scroll to position [12, 0]
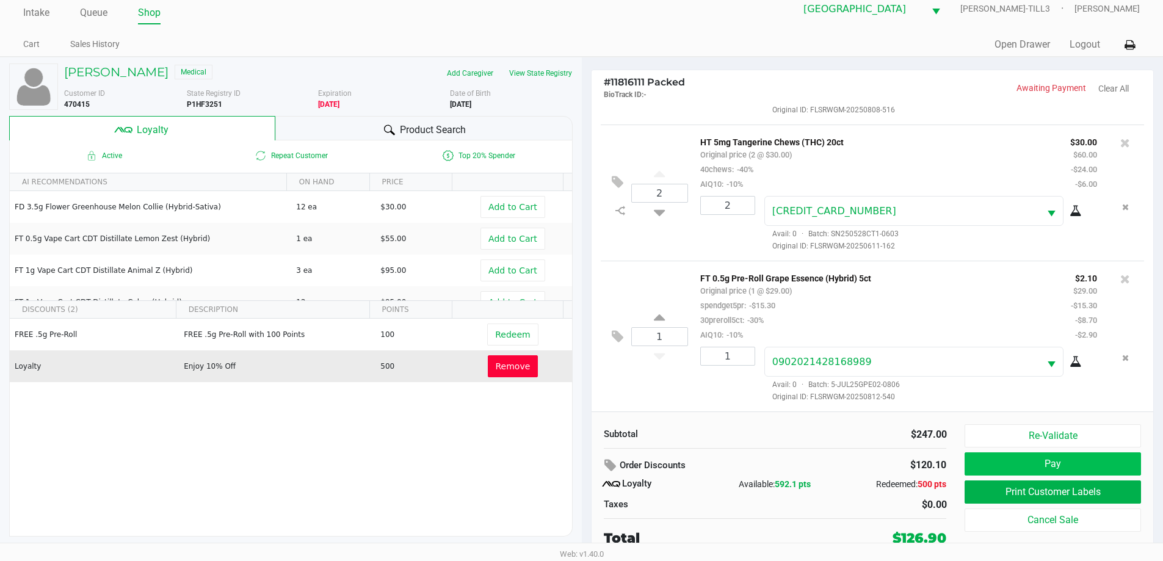
click at [1077, 466] on button "Pay" at bounding box center [1053, 463] width 176 height 23
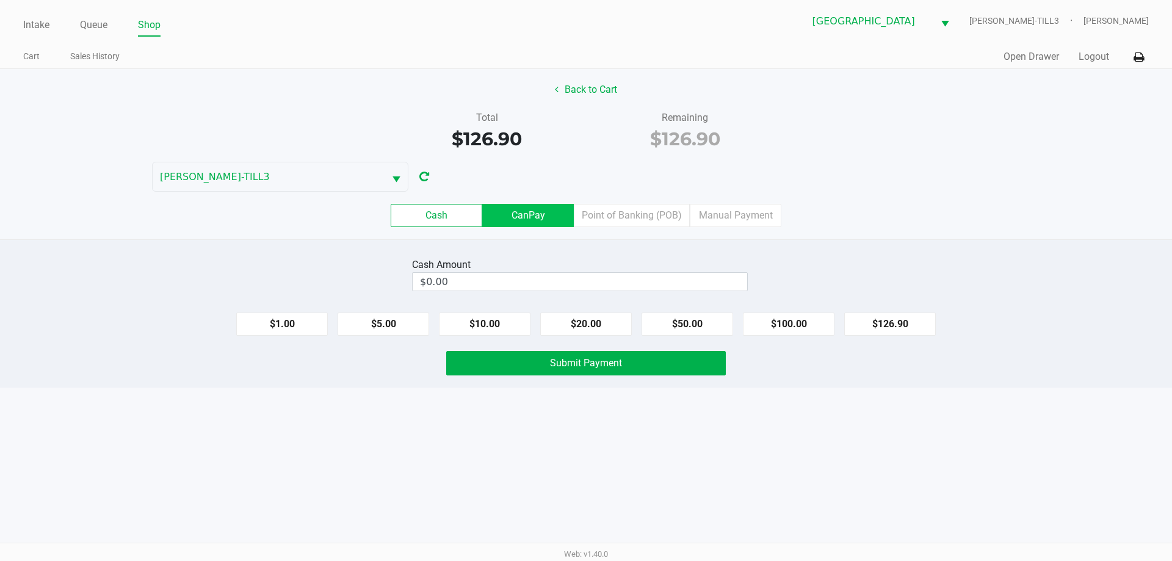
click at [538, 219] on label "CanPay" at bounding box center [528, 215] width 92 height 23
click at [0, 0] on 2 "CanPay" at bounding box center [0, 0] width 0 height 0
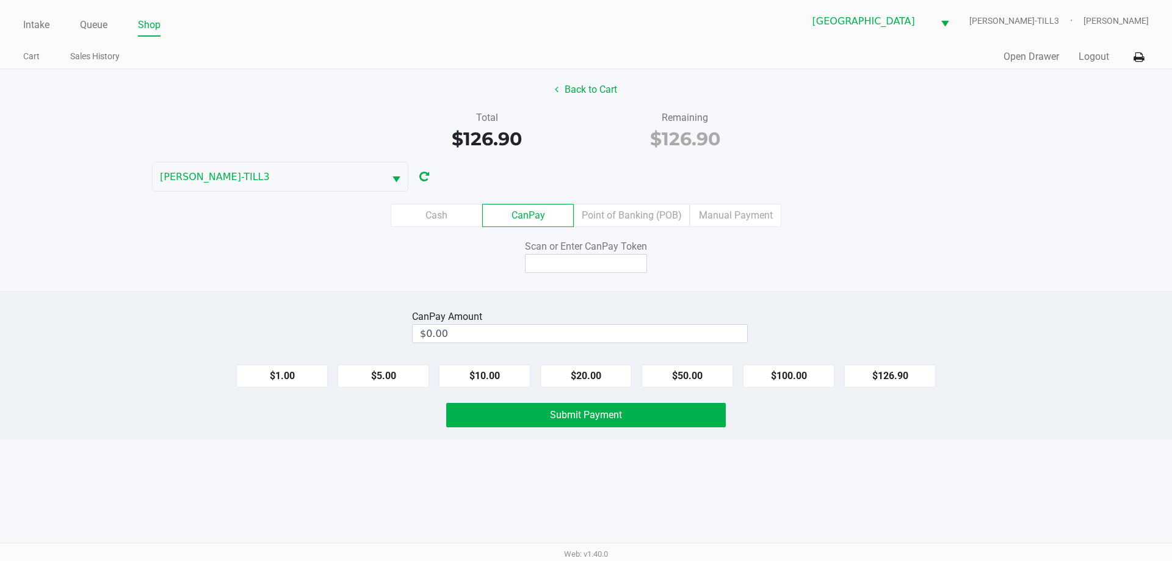
click at [893, 383] on button "$126.90" at bounding box center [890, 376] width 92 height 23
type input "$126.90"
click at [576, 267] on input at bounding box center [586, 263] width 122 height 19
type input "Q8324314Q"
click at [531, 408] on button "Submit Payment" at bounding box center [586, 415] width 280 height 24
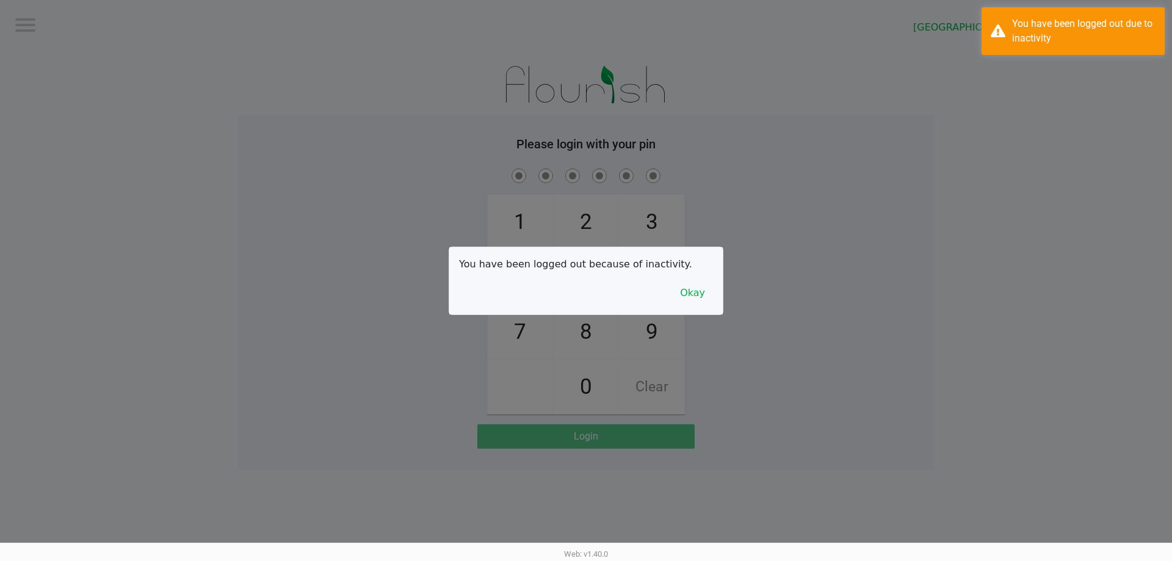
click at [686, 302] on button "Okay" at bounding box center [692, 292] width 41 height 23
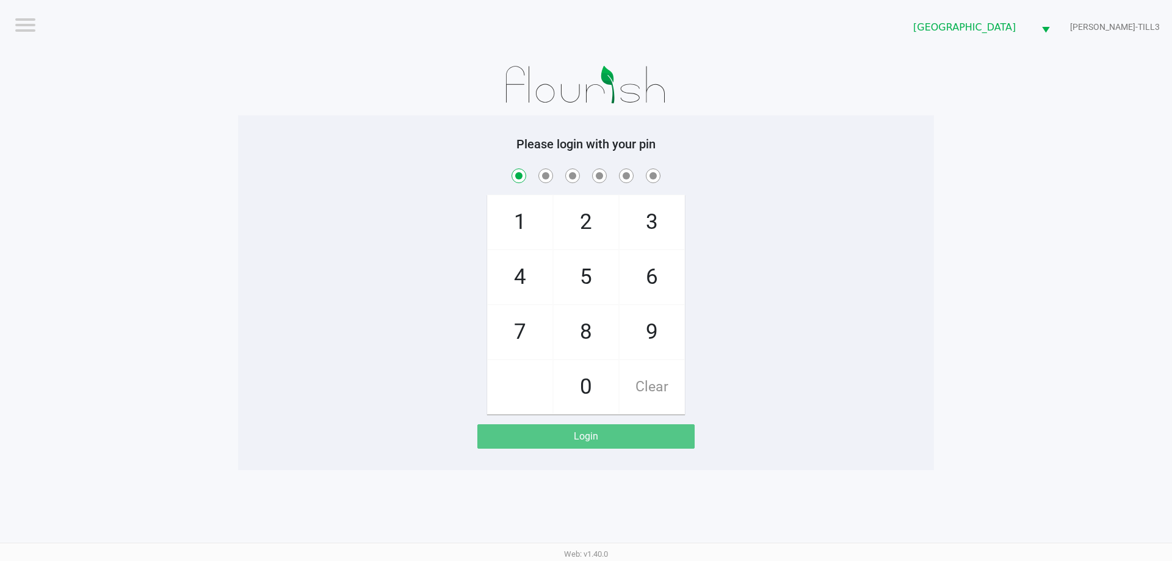
checkbox input "true"
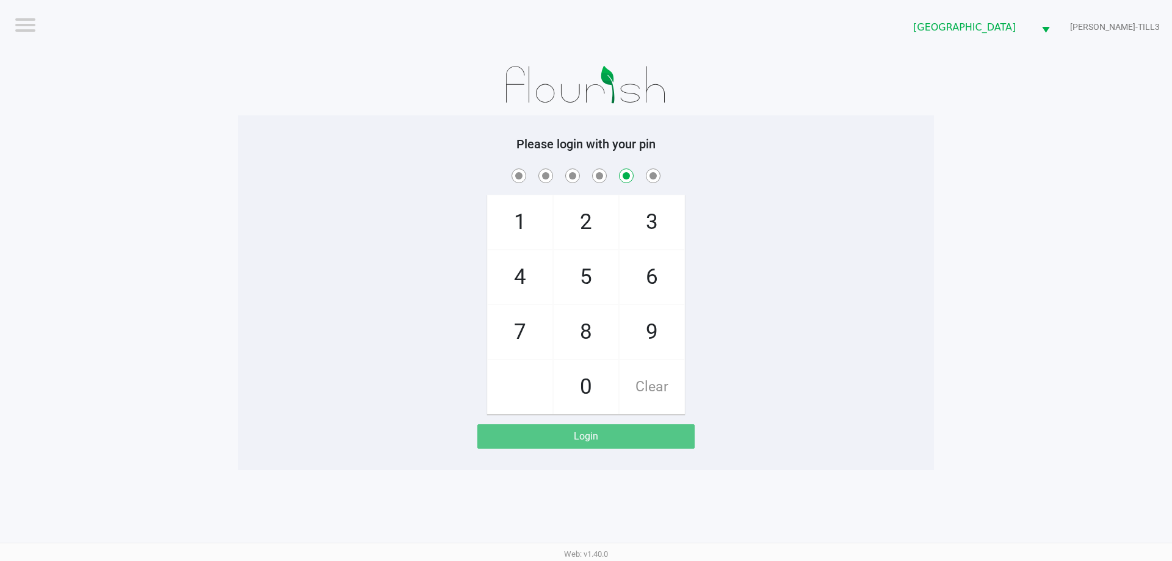
checkbox input "false"
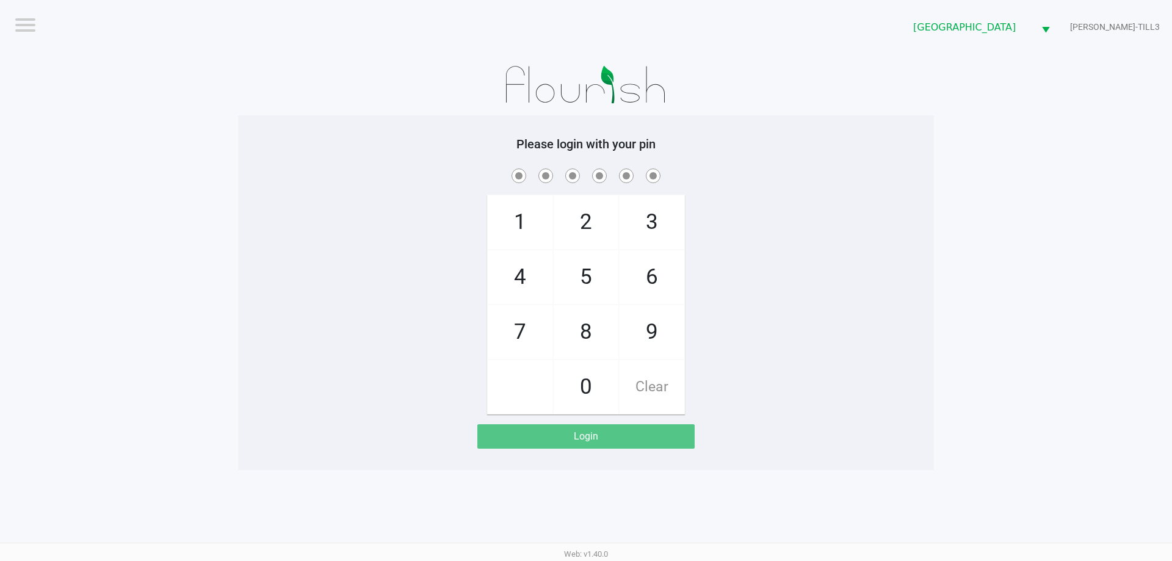
checkbox input "true"
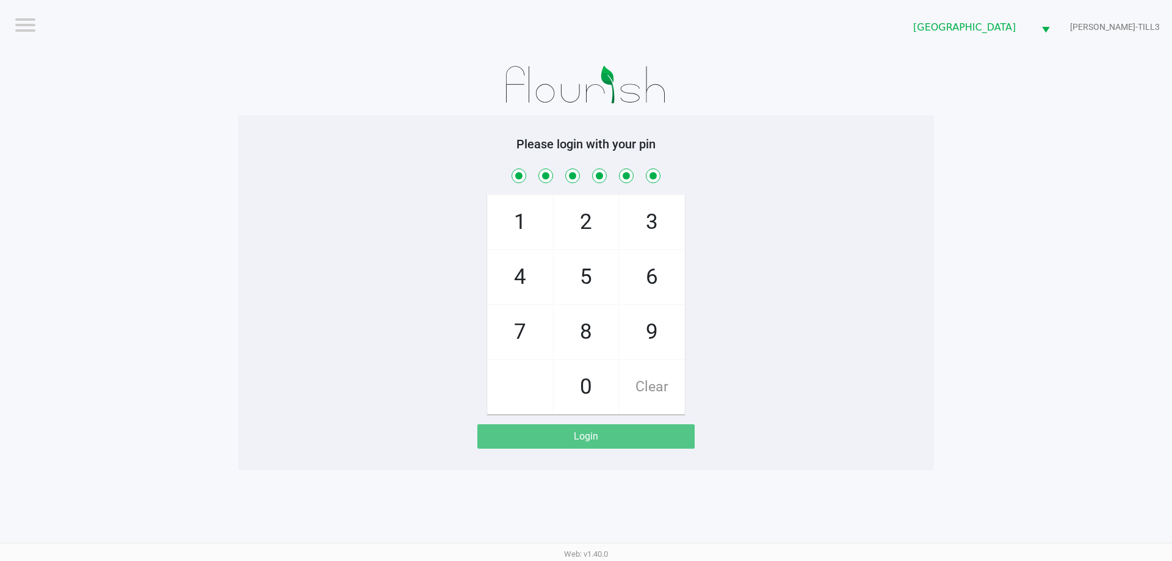
checkbox input "true"
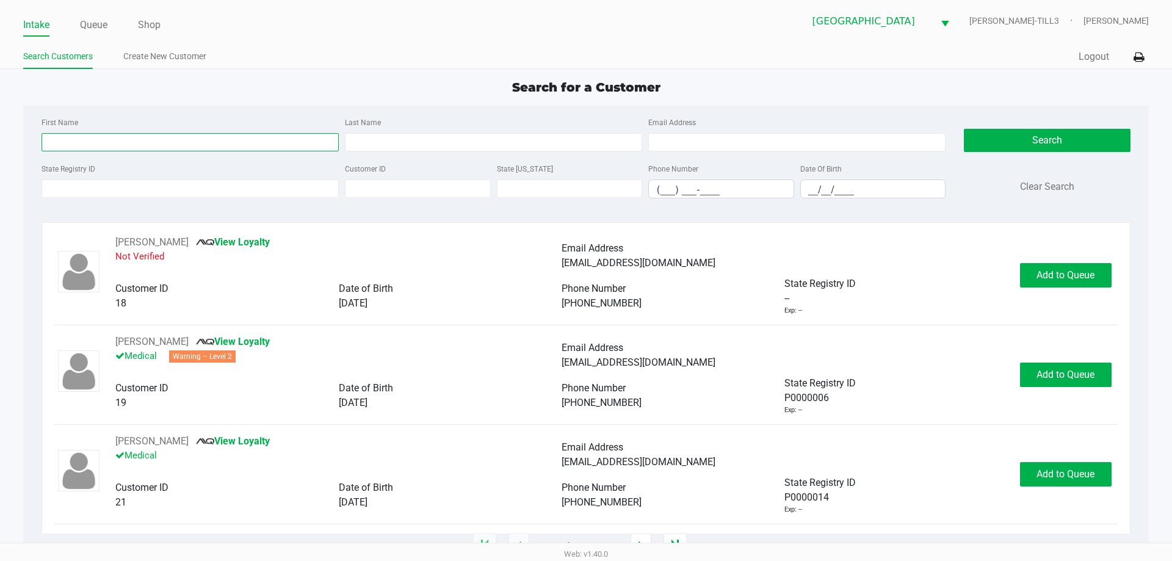
click at [88, 141] on input "First Name" at bounding box center [190, 142] width 297 height 18
type input "anabel"
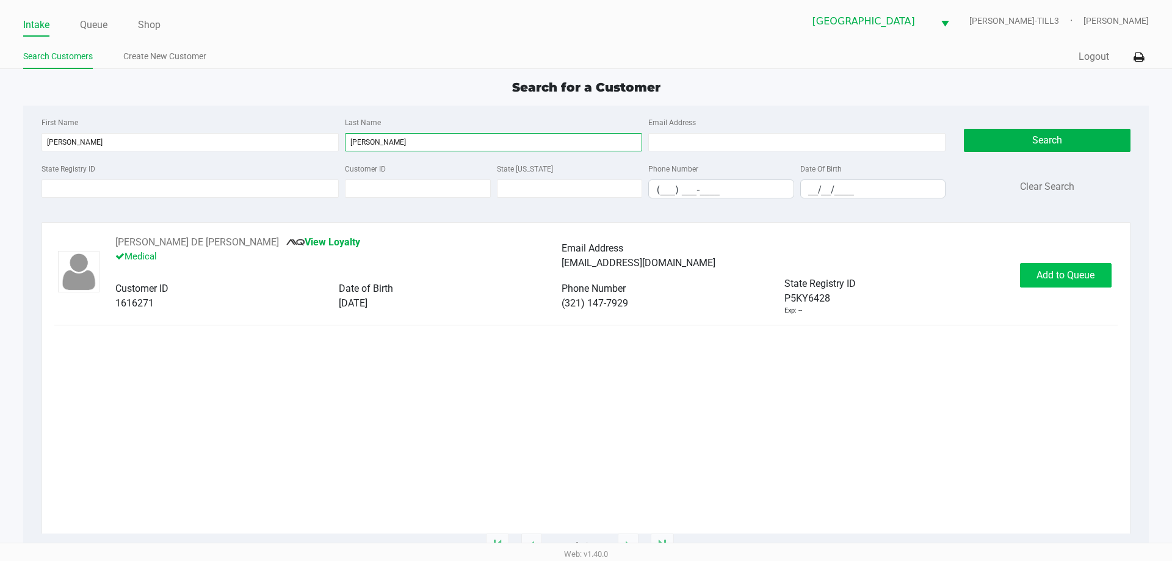
type input "mercado"
click at [1055, 274] on span "Add to Queue" at bounding box center [1066, 275] width 58 height 12
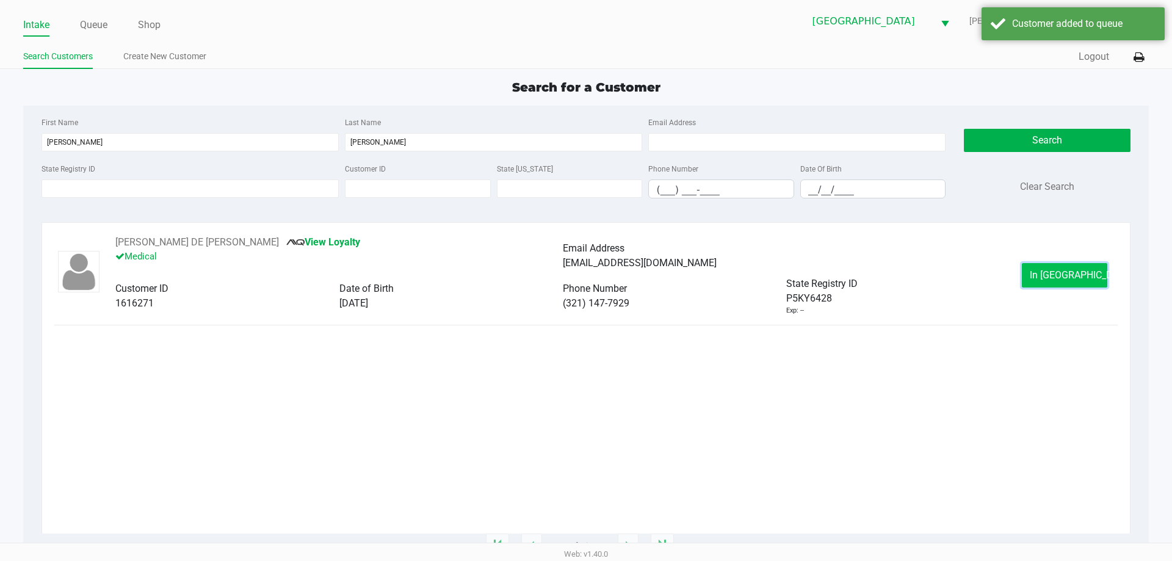
click at [1064, 269] on button "In Queue" at bounding box center [1064, 275] width 85 height 24
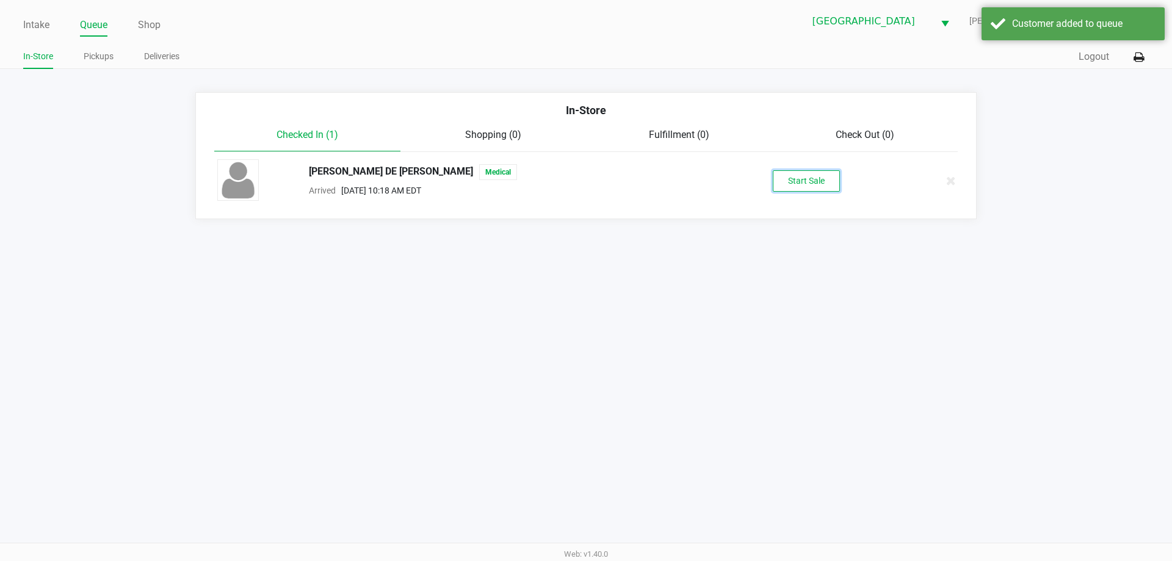
click at [812, 187] on button "Start Sale" at bounding box center [806, 180] width 67 height 21
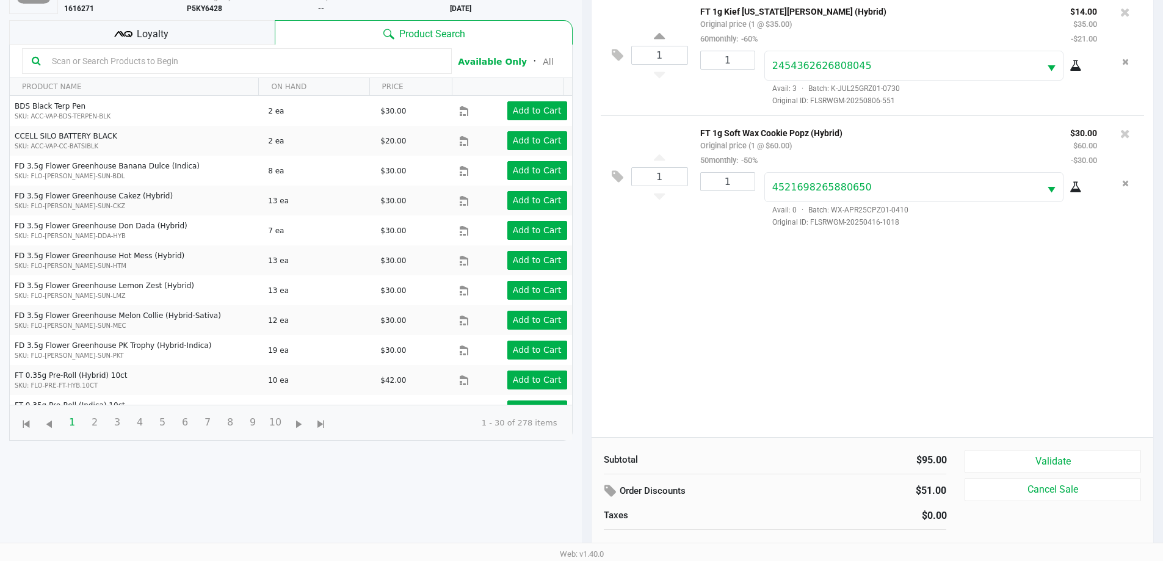
scroll to position [132, 0]
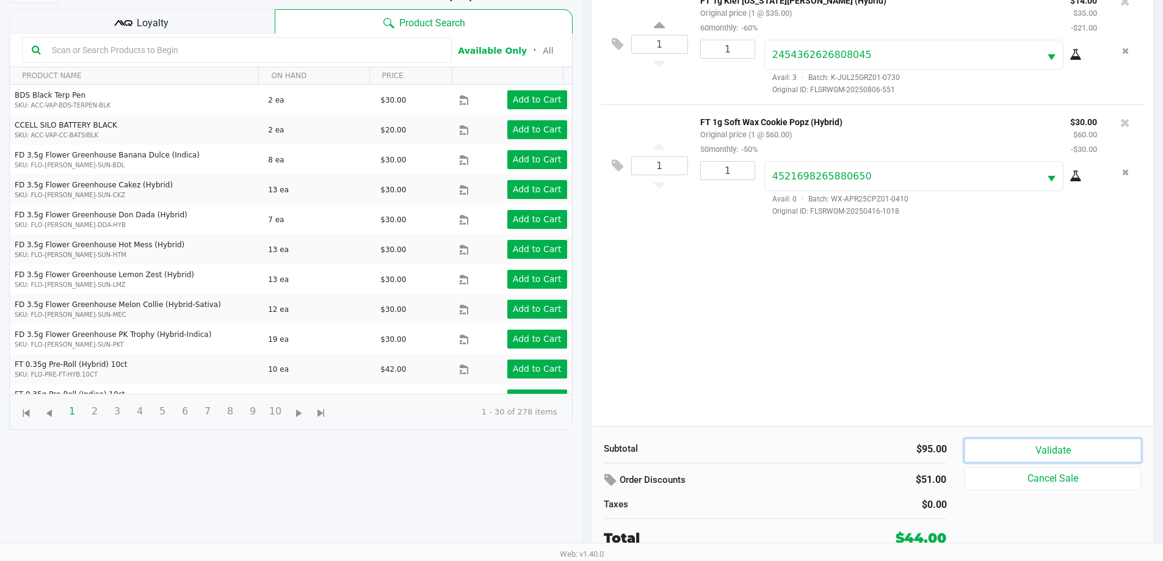
click at [1053, 446] on button "Validate" at bounding box center [1053, 450] width 176 height 23
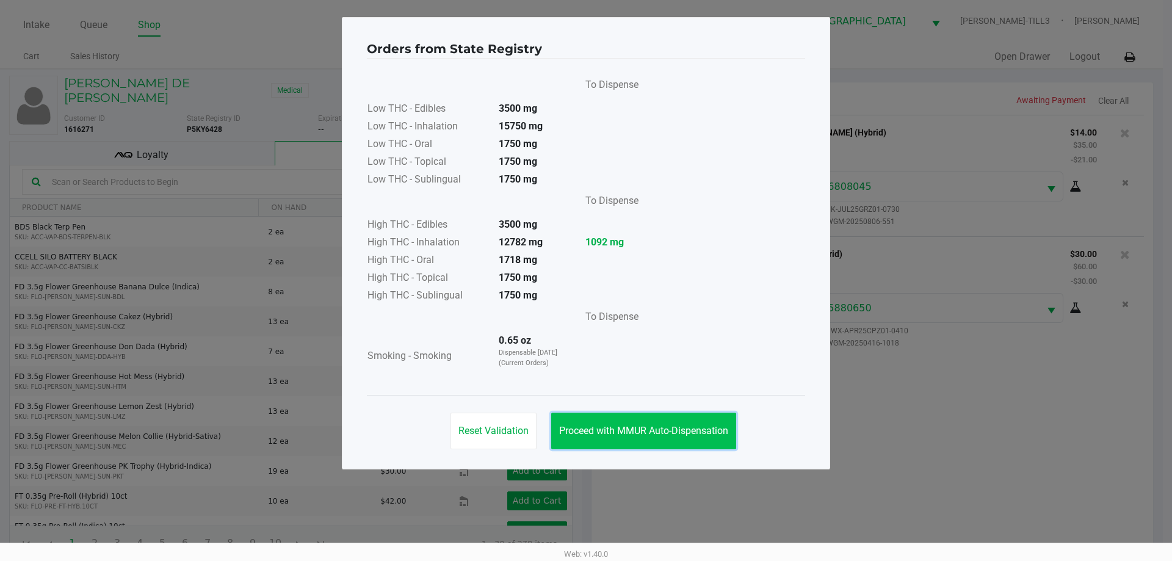
click at [685, 427] on span "Proceed with MMUR Auto-Dispensation" at bounding box center [643, 431] width 169 height 12
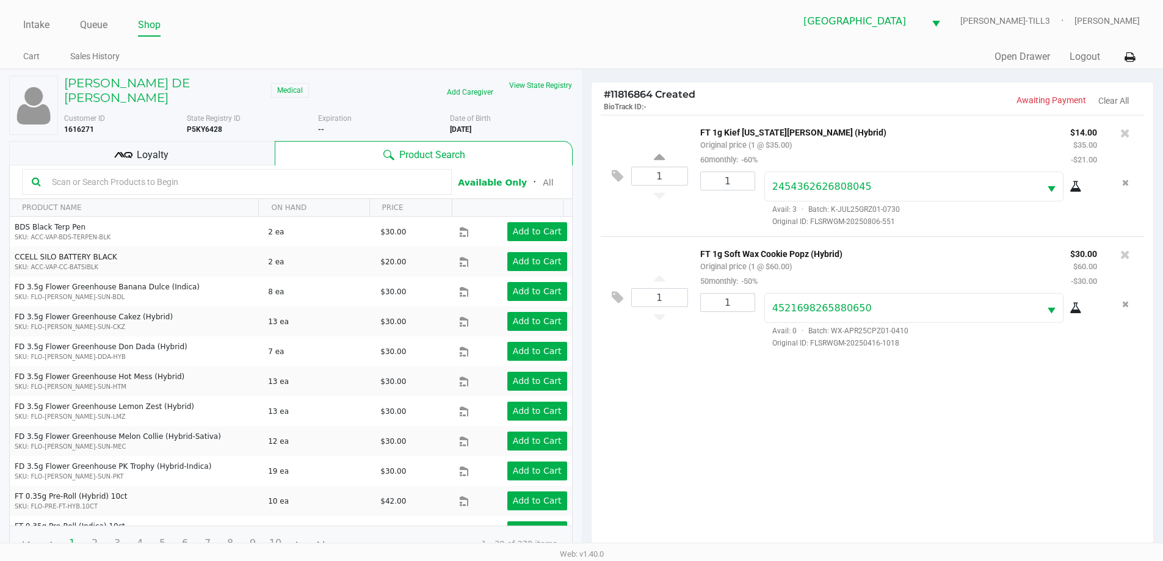
scroll to position [132, 0]
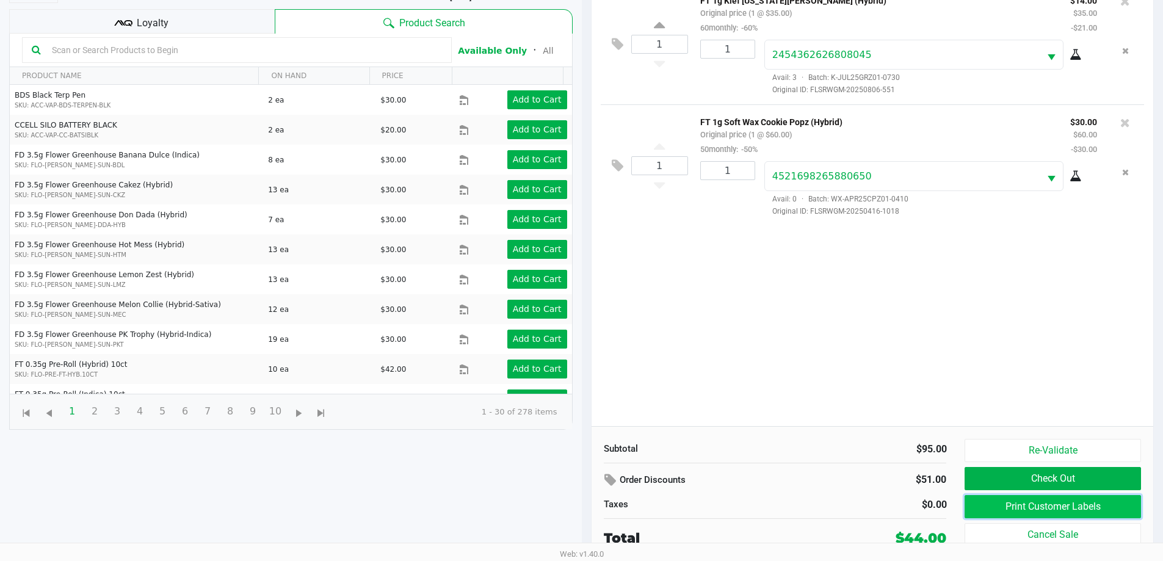
click at [1050, 510] on button "Print Customer Labels" at bounding box center [1053, 506] width 176 height 23
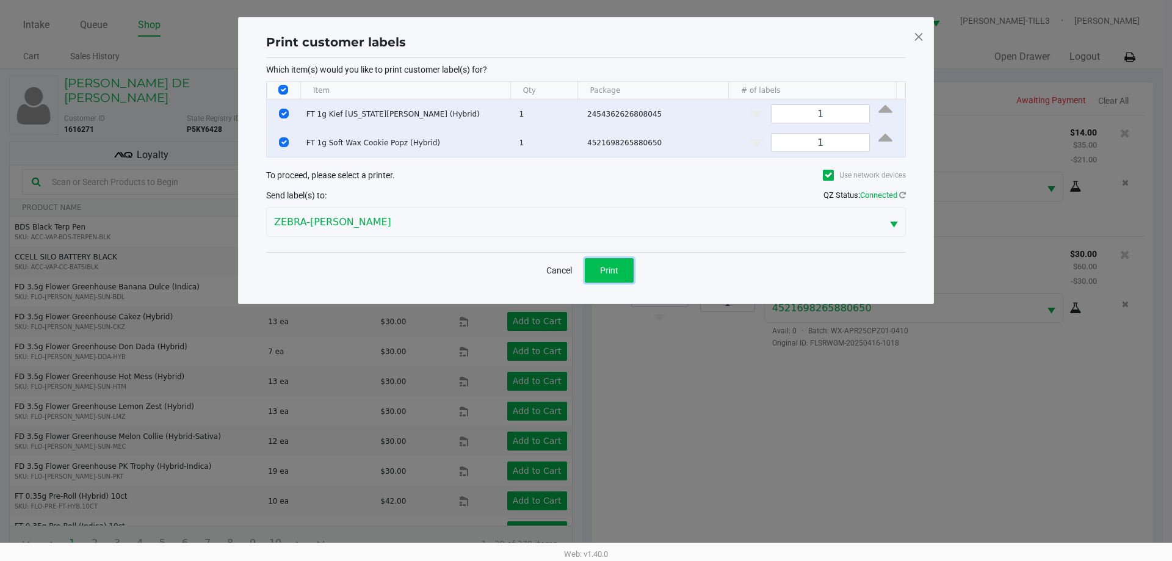
click at [627, 272] on button "Print" at bounding box center [609, 270] width 49 height 24
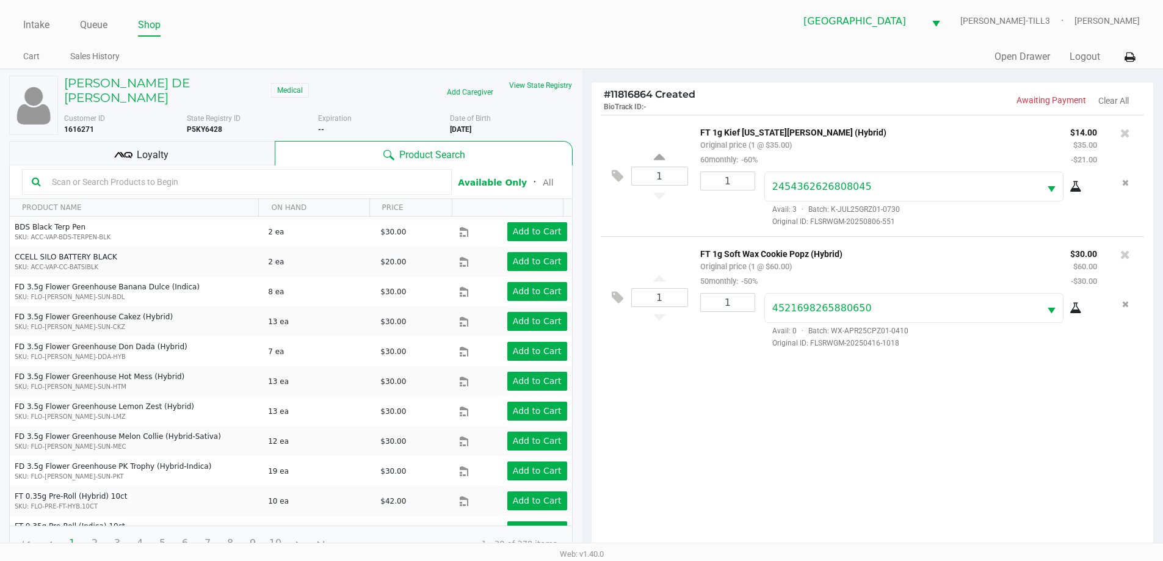
scroll to position [132, 0]
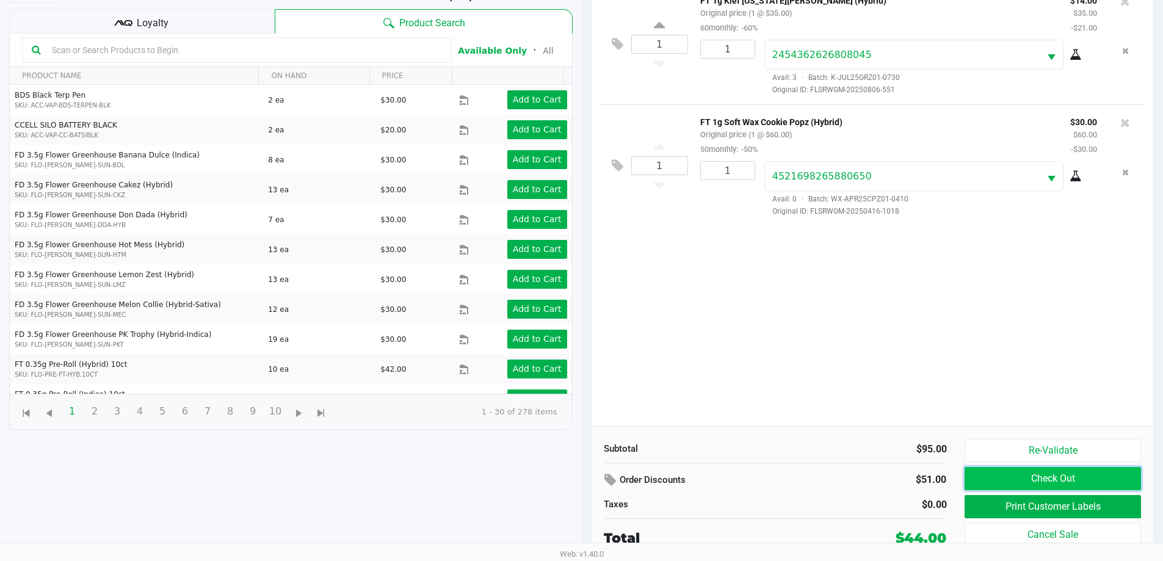
click at [1047, 482] on button "Check Out" at bounding box center [1053, 478] width 176 height 23
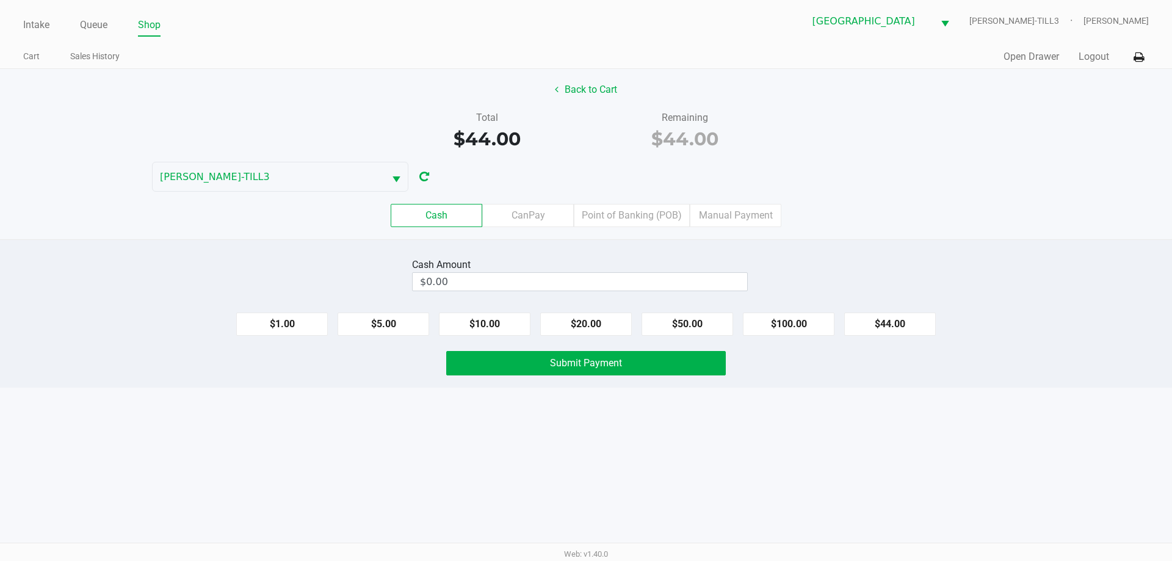
click at [658, 217] on label "Point of Banking (POB)" at bounding box center [632, 215] width 116 height 23
click at [0, 0] on 7 "Point of Banking (POB)" at bounding box center [0, 0] width 0 height 0
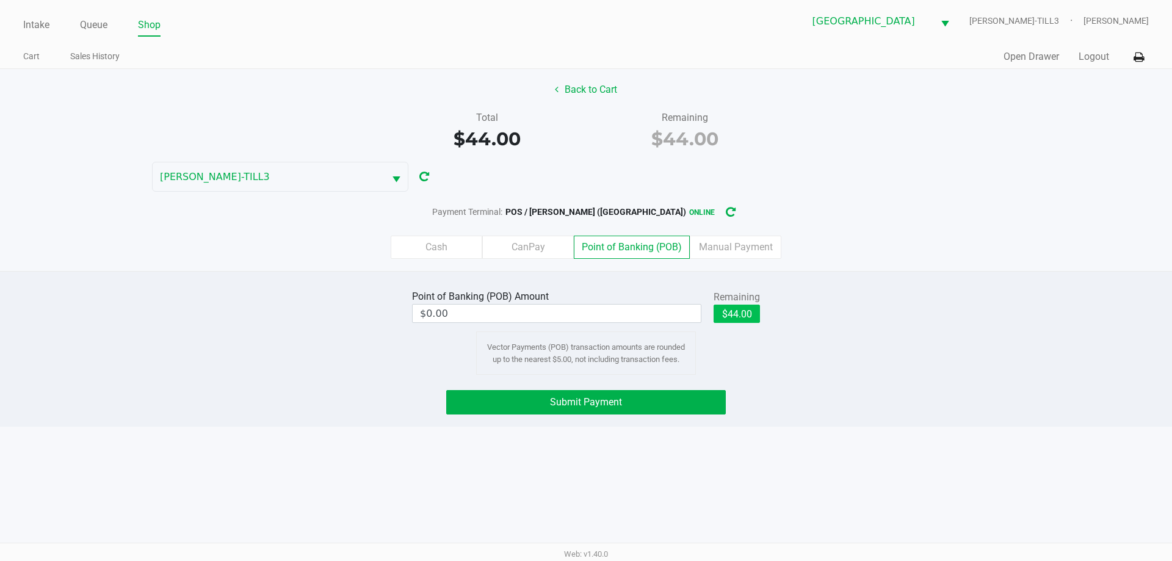
click at [752, 318] on button "$44.00" at bounding box center [737, 314] width 46 height 18
type input "$44.00"
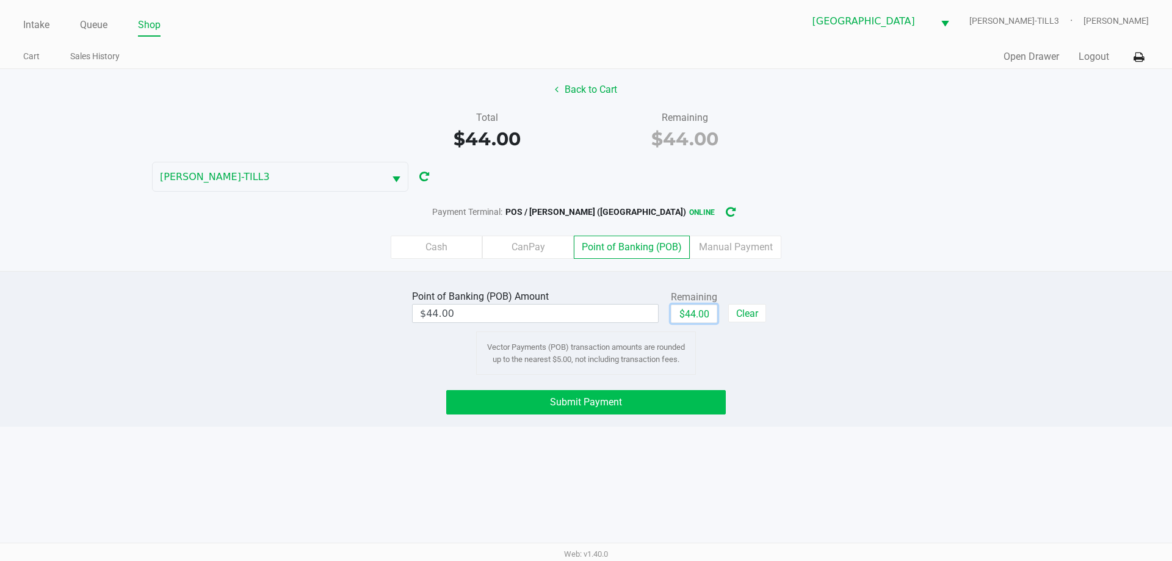
click at [612, 398] on span "Submit Payment" at bounding box center [586, 402] width 72 height 12
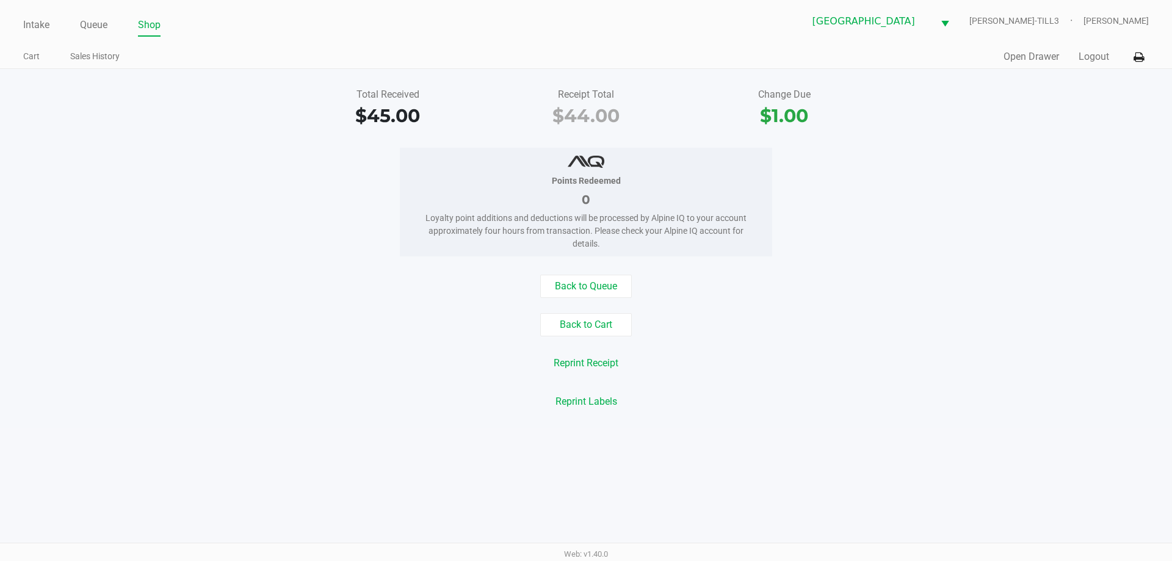
click at [90, 19] on link "Queue" at bounding box center [93, 24] width 27 height 17
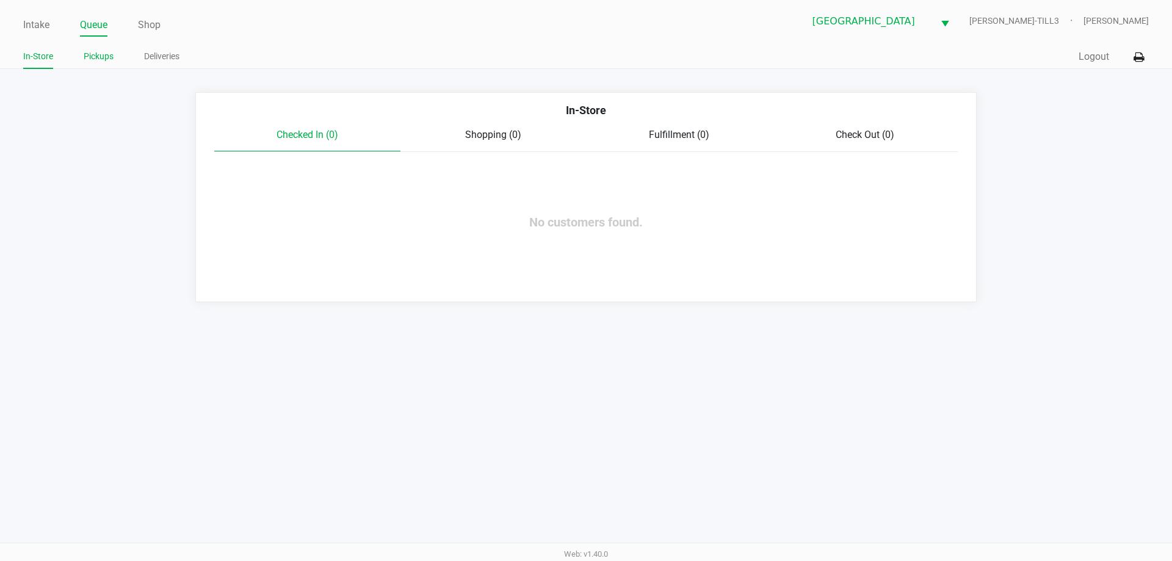
click at [98, 54] on link "Pickups" at bounding box center [99, 56] width 30 height 15
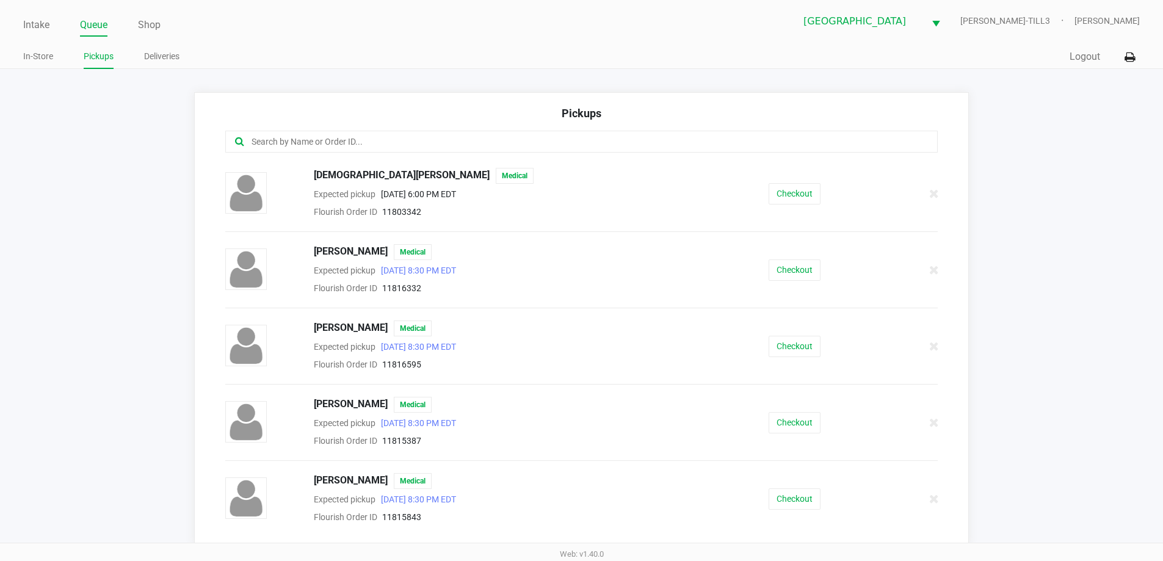
click at [305, 146] on input "text" at bounding box center [562, 142] width 624 height 14
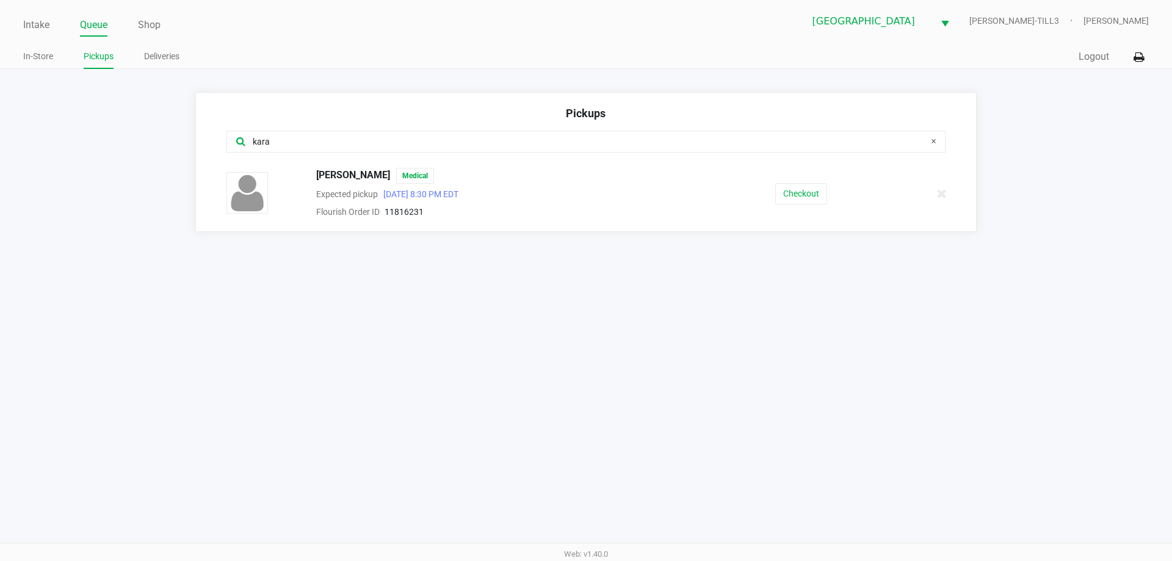
type input "kara"
click at [822, 194] on button "Checkout" at bounding box center [801, 193] width 52 height 21
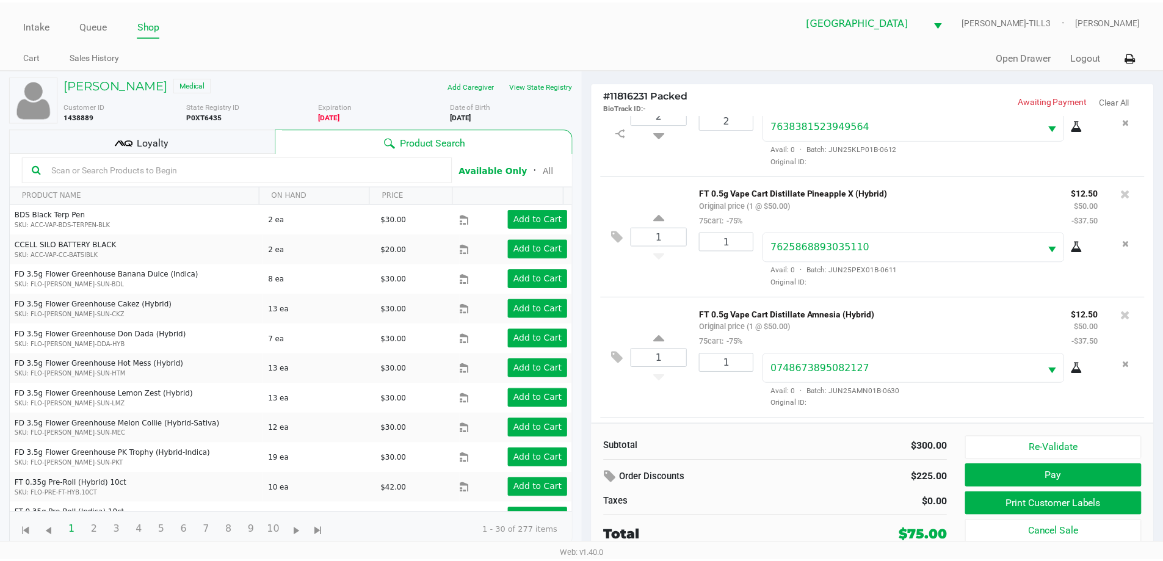
scroll to position [180, 0]
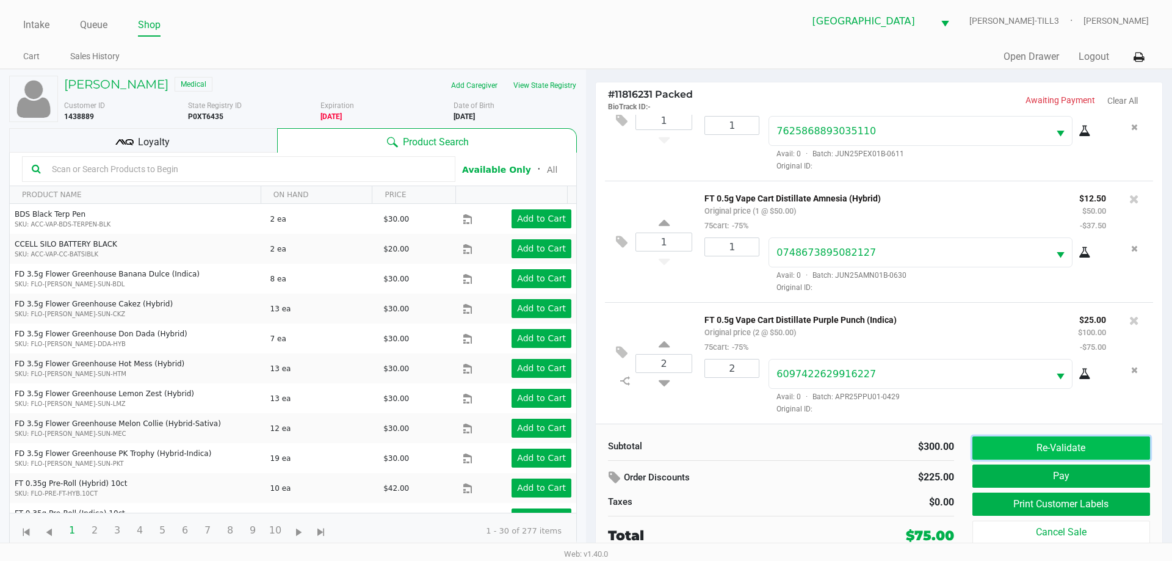
click at [1060, 447] on button "Re-Validate" at bounding box center [1062, 448] width 178 height 23
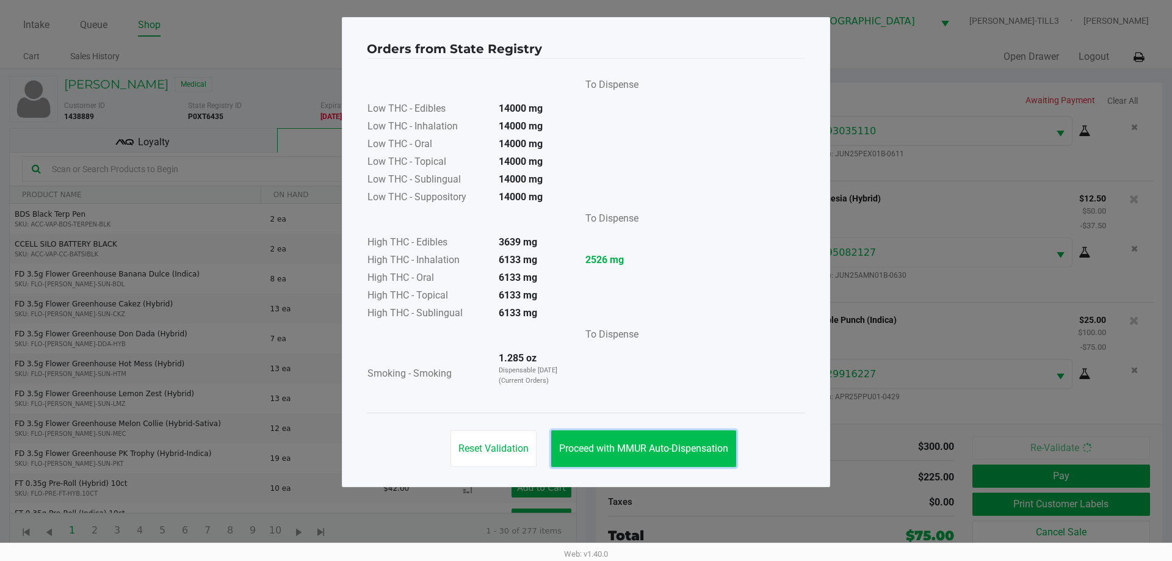
click at [636, 440] on button "Proceed with MMUR Auto-Dispensation" at bounding box center [643, 448] width 185 height 37
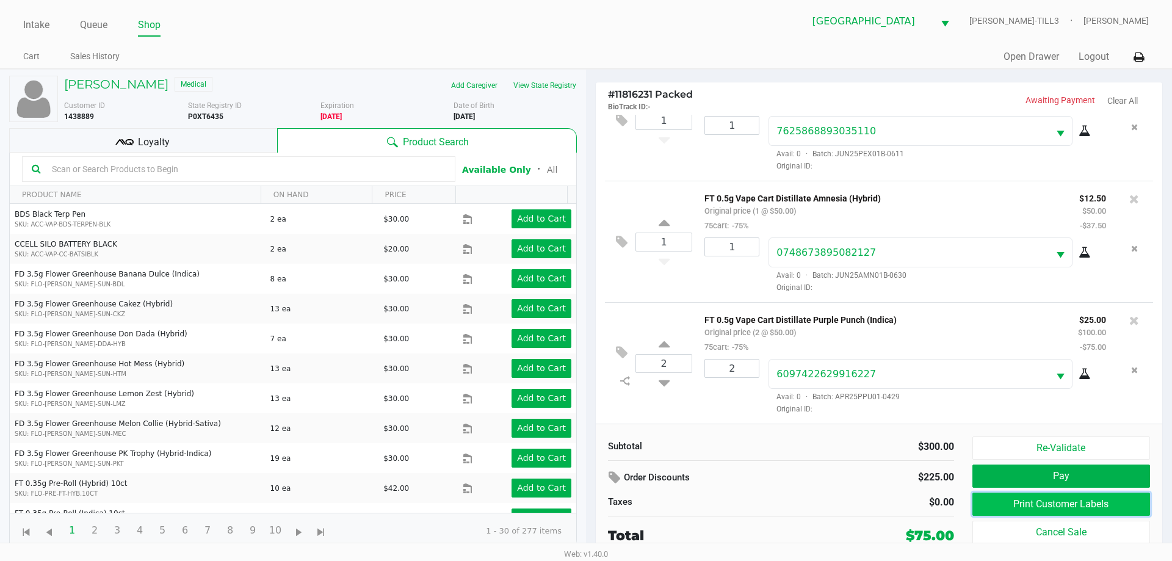
click at [1015, 498] on button "Print Customer Labels" at bounding box center [1062, 504] width 178 height 23
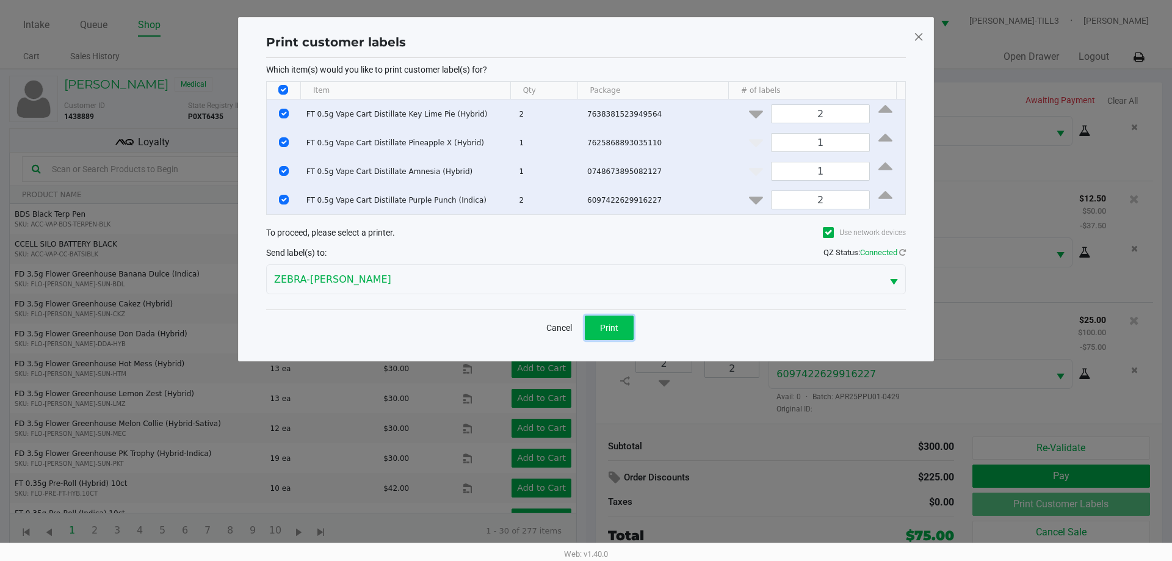
click at [611, 334] on button "Print" at bounding box center [609, 328] width 49 height 24
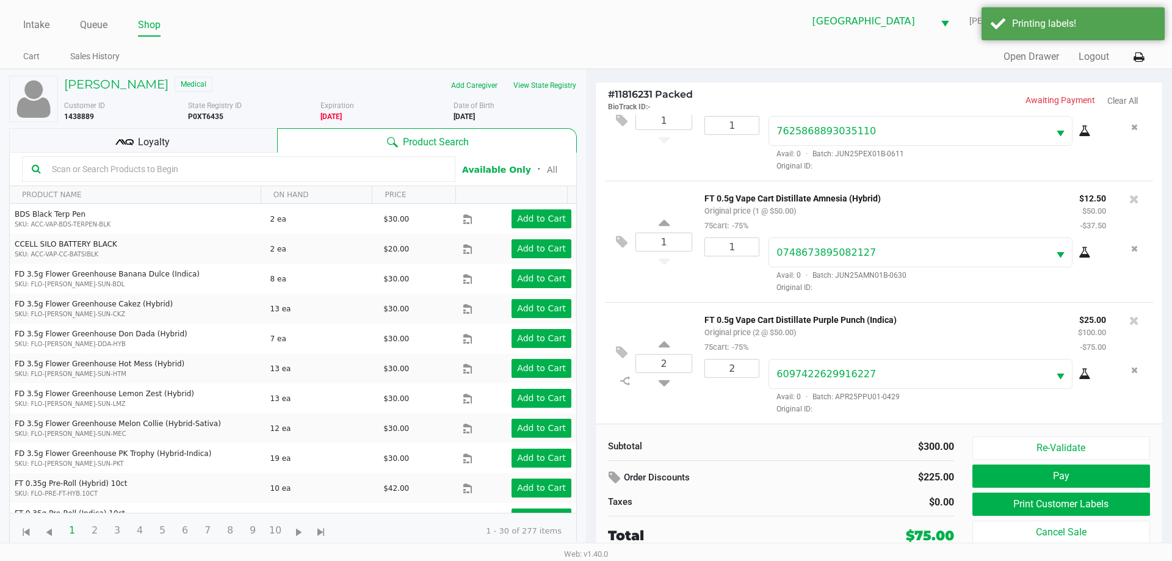
click at [164, 136] on span "Loyalty" at bounding box center [154, 142] width 32 height 15
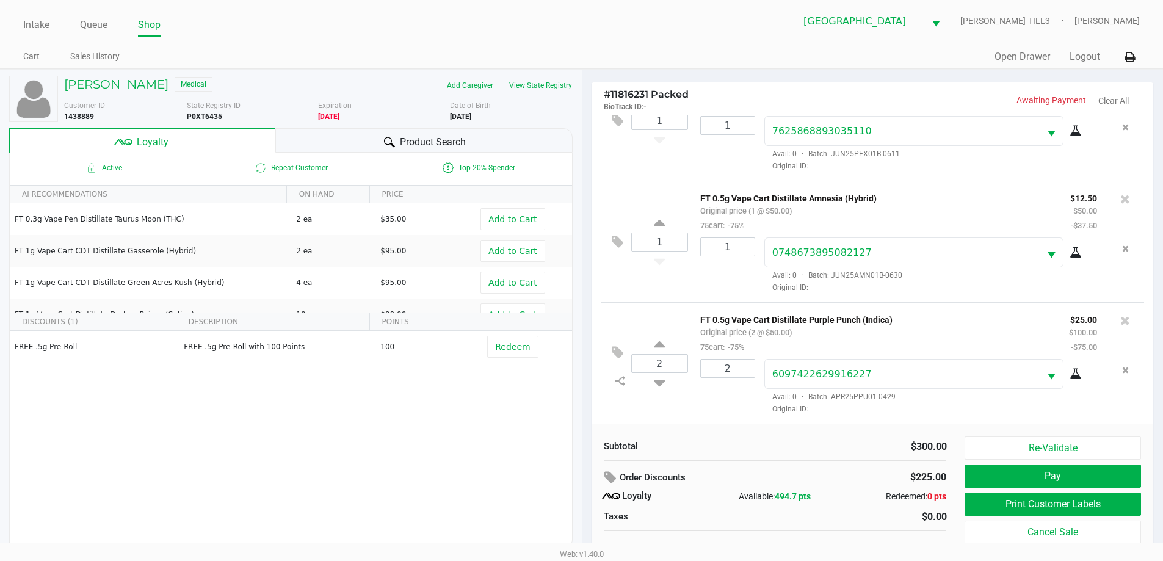
scroll to position [12, 0]
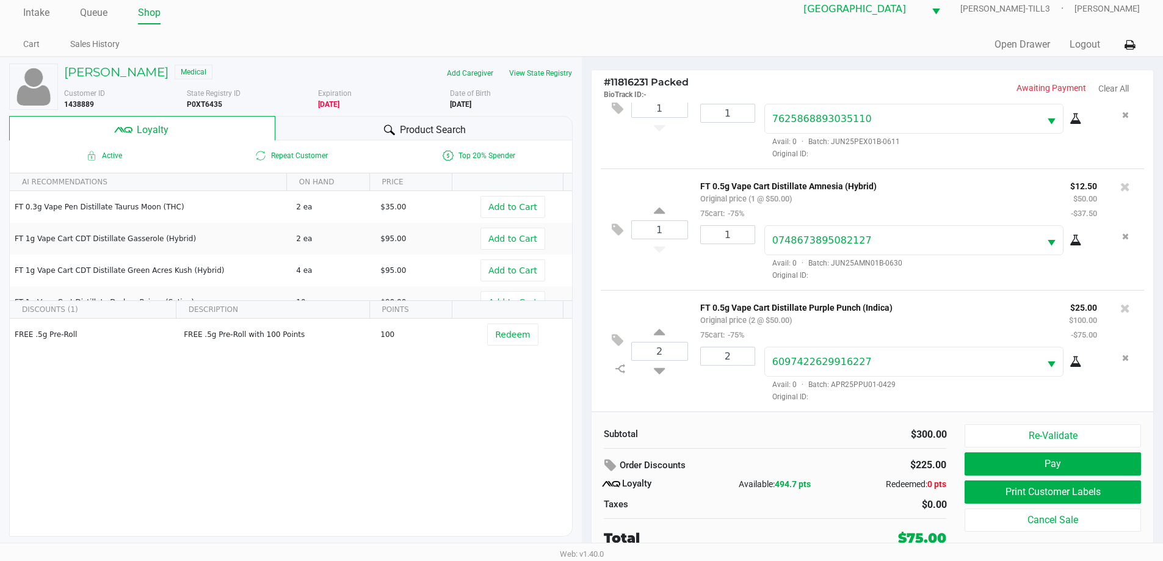
click at [1075, 459] on button "Pay" at bounding box center [1053, 463] width 176 height 23
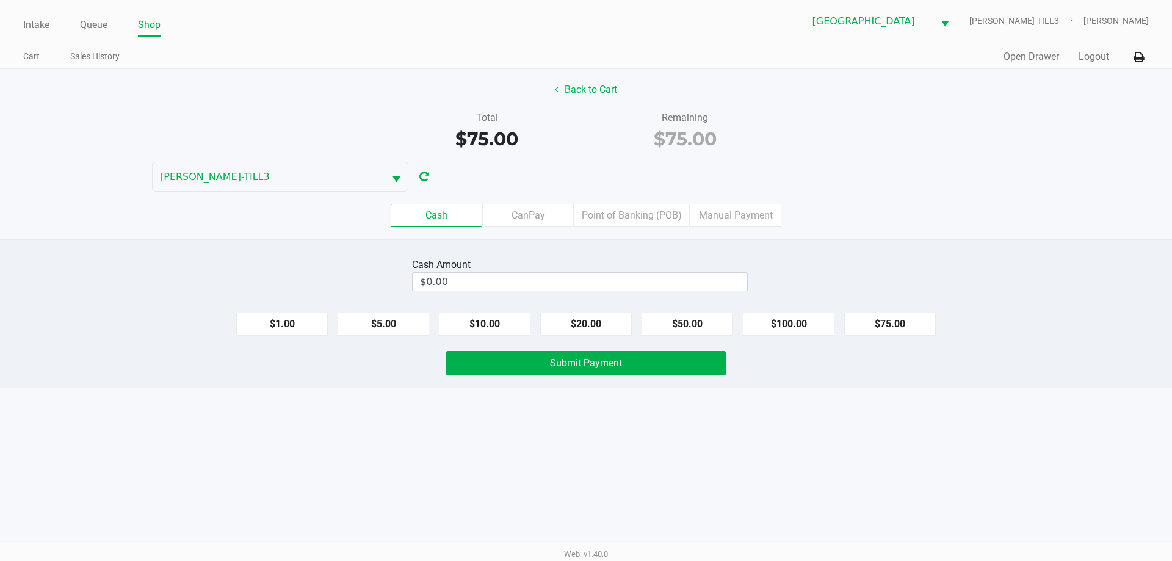
click at [463, 280] on input "$0.00" at bounding box center [580, 282] width 335 height 18
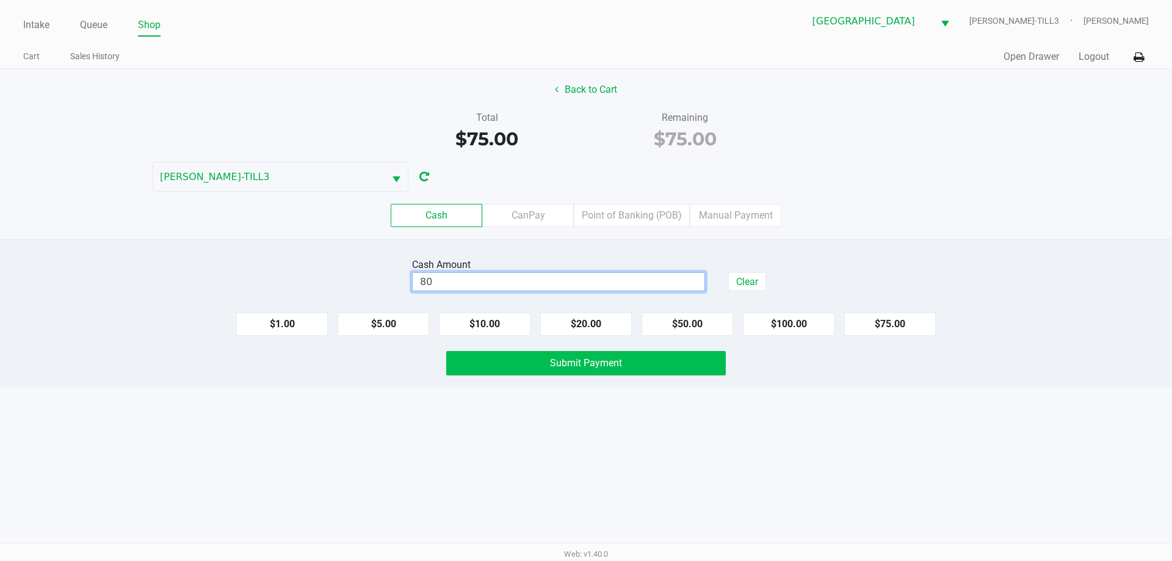
click at [557, 371] on button "Submit Payment" at bounding box center [586, 363] width 280 height 24
type input "$80.00"
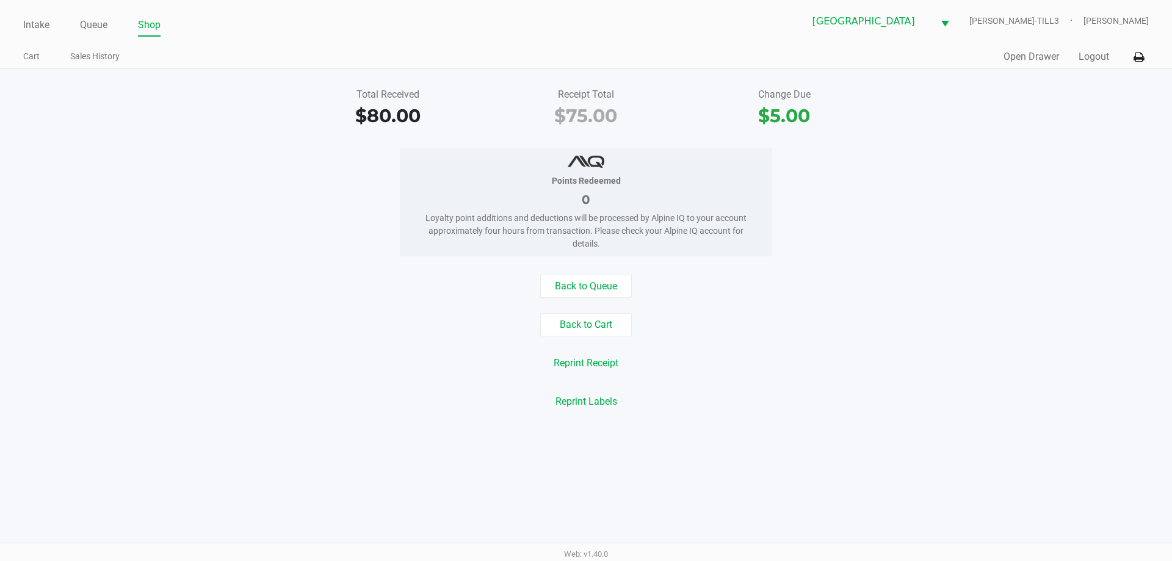
click at [90, 27] on link "Queue" at bounding box center [93, 24] width 27 height 17
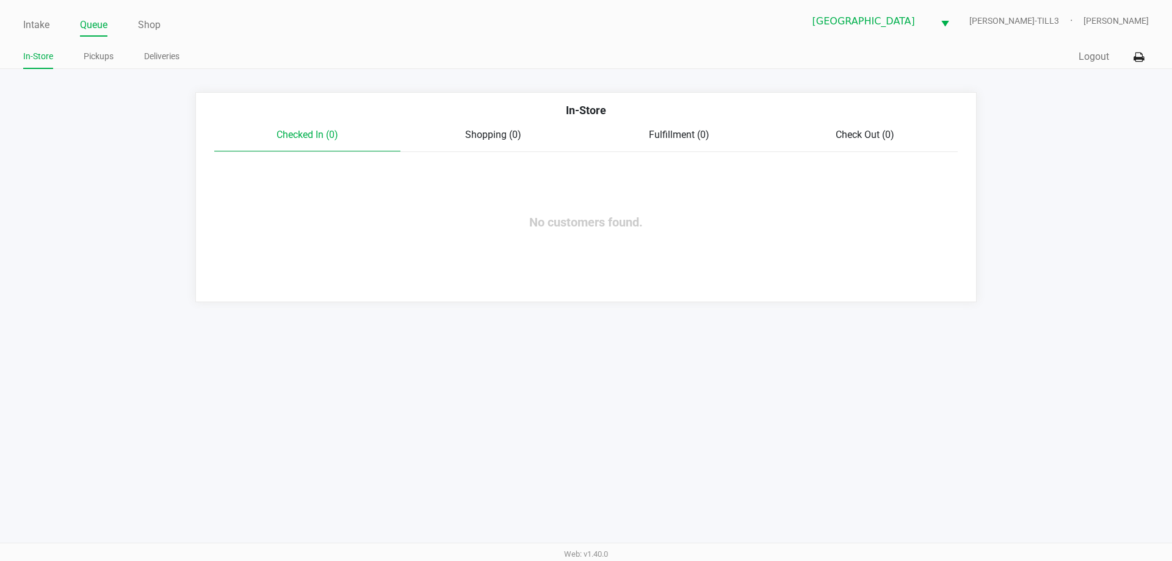
click at [101, 57] on link "Pickups" at bounding box center [99, 56] width 30 height 15
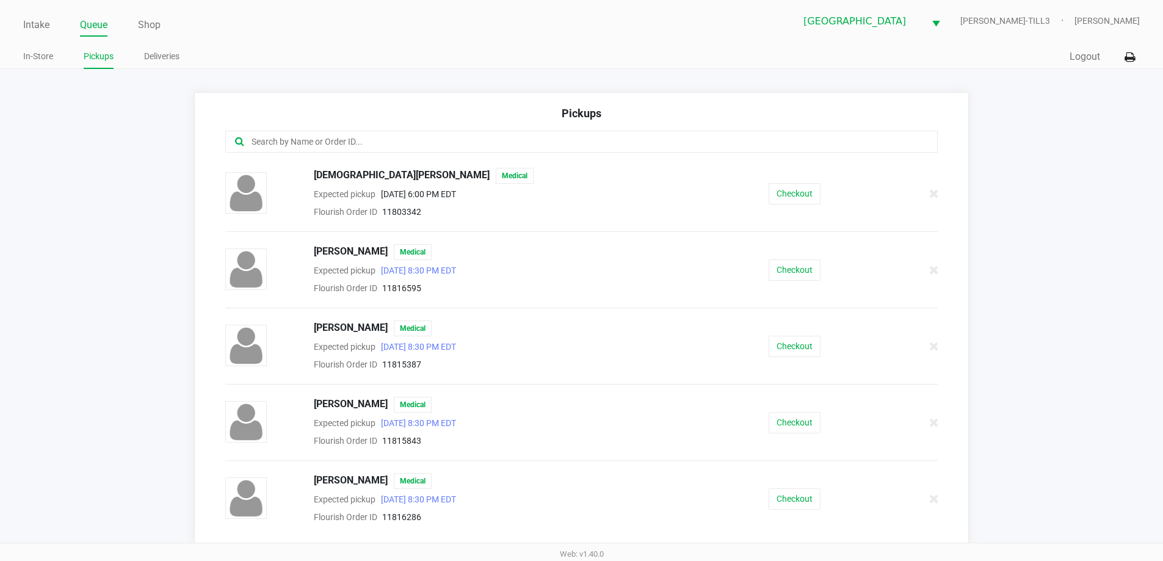
click at [299, 142] on input "text" at bounding box center [562, 142] width 624 height 14
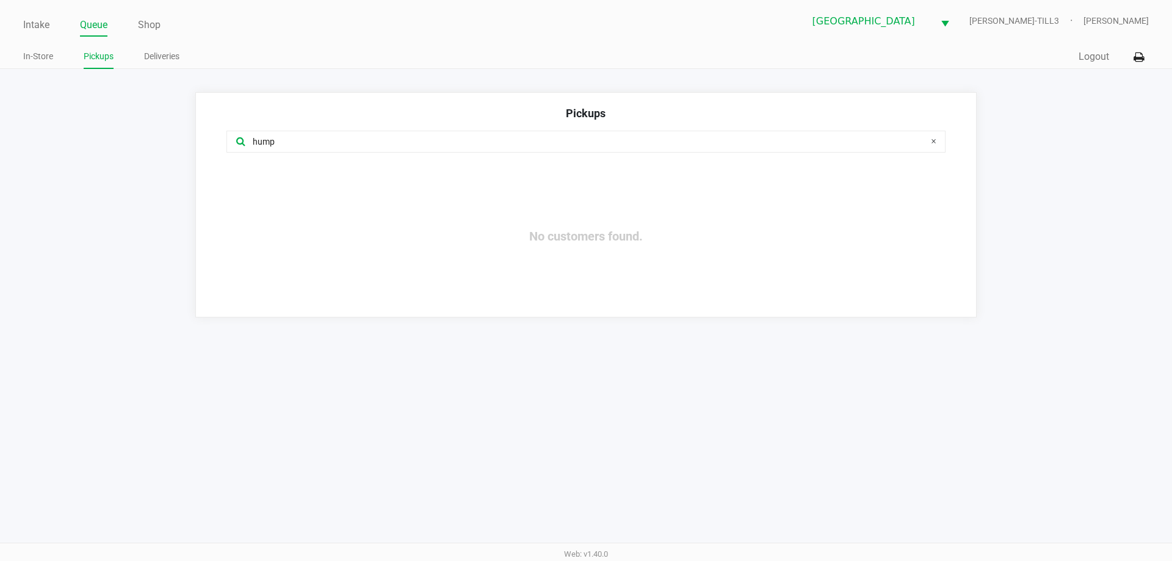
type input "hump"
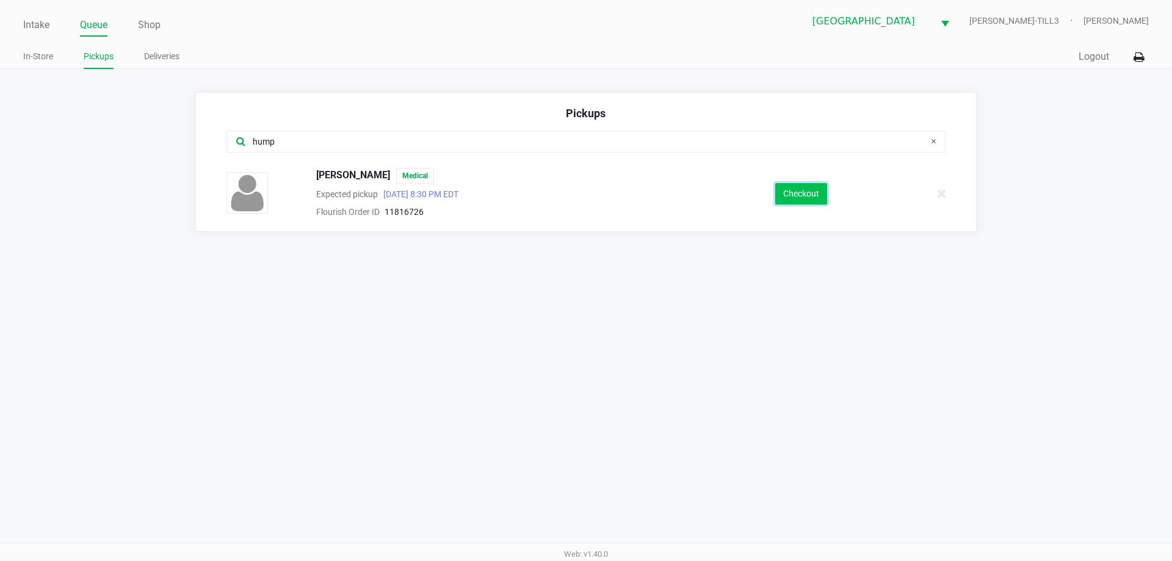
click at [802, 203] on button "Checkout" at bounding box center [801, 193] width 52 height 21
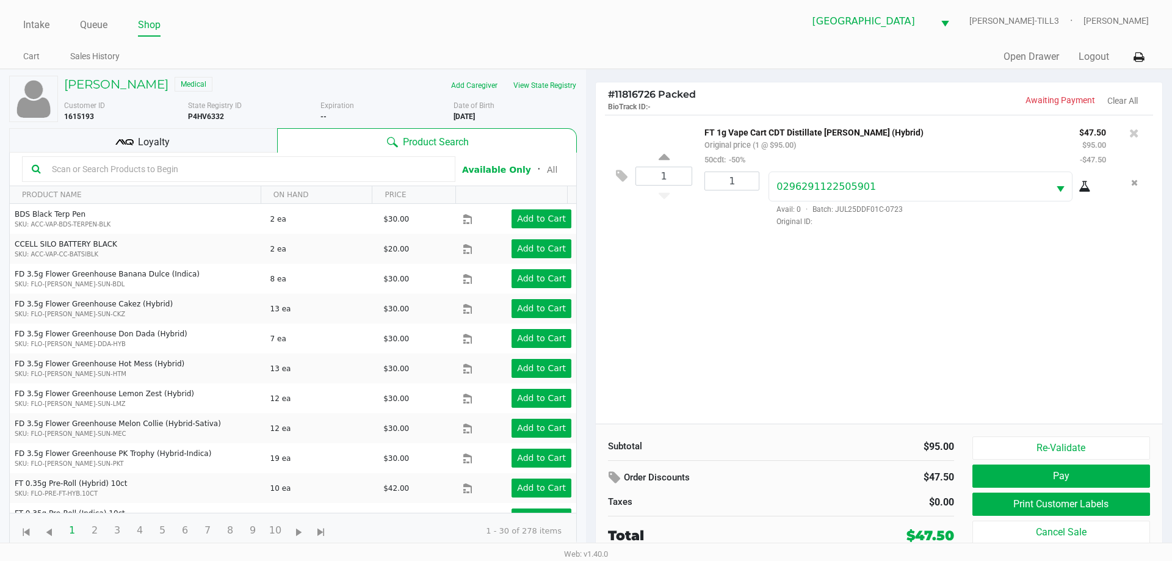
click at [169, 148] on div "Loyalty" at bounding box center [143, 140] width 268 height 24
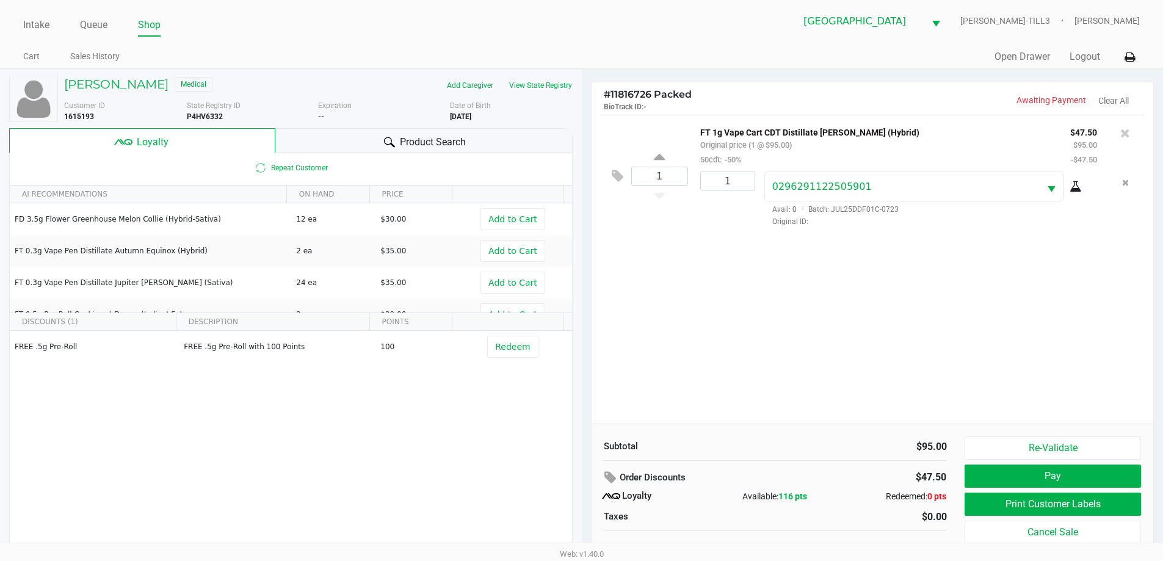
scroll to position [12, 0]
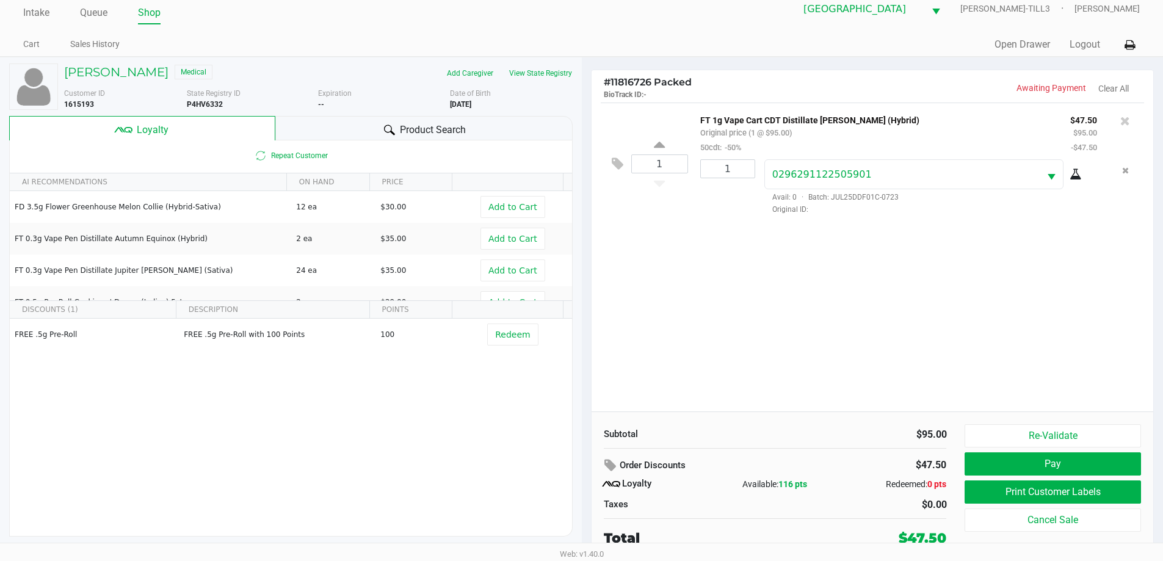
click at [1070, 463] on button "Pay" at bounding box center [1053, 463] width 176 height 23
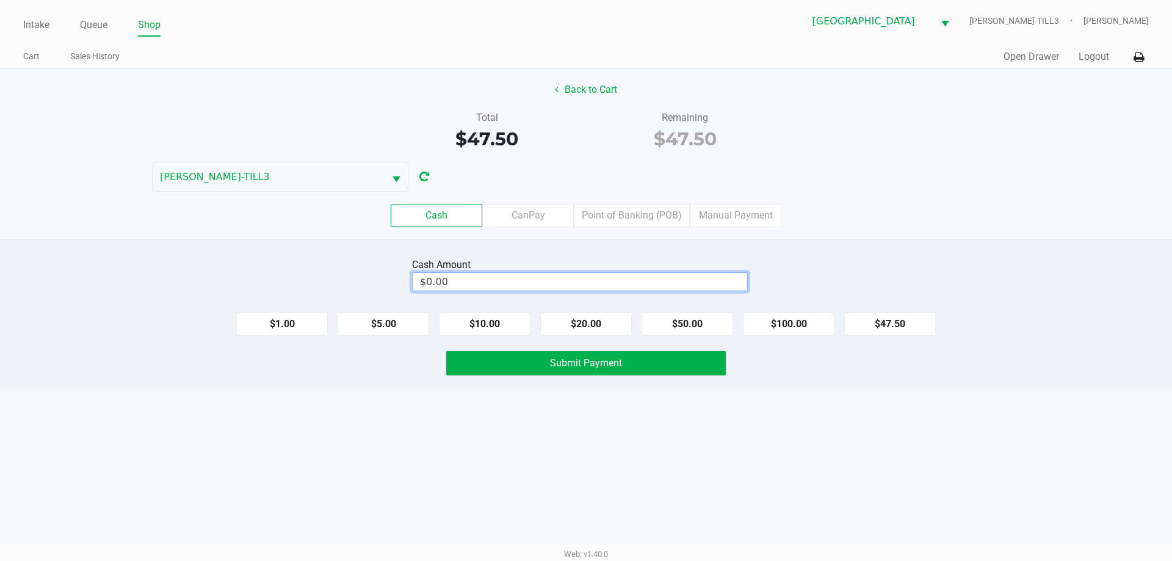
click at [488, 278] on input "$0.00" at bounding box center [580, 282] width 335 height 18
click at [514, 365] on button "Submit Payment" at bounding box center [586, 363] width 280 height 24
type input "$60.00"
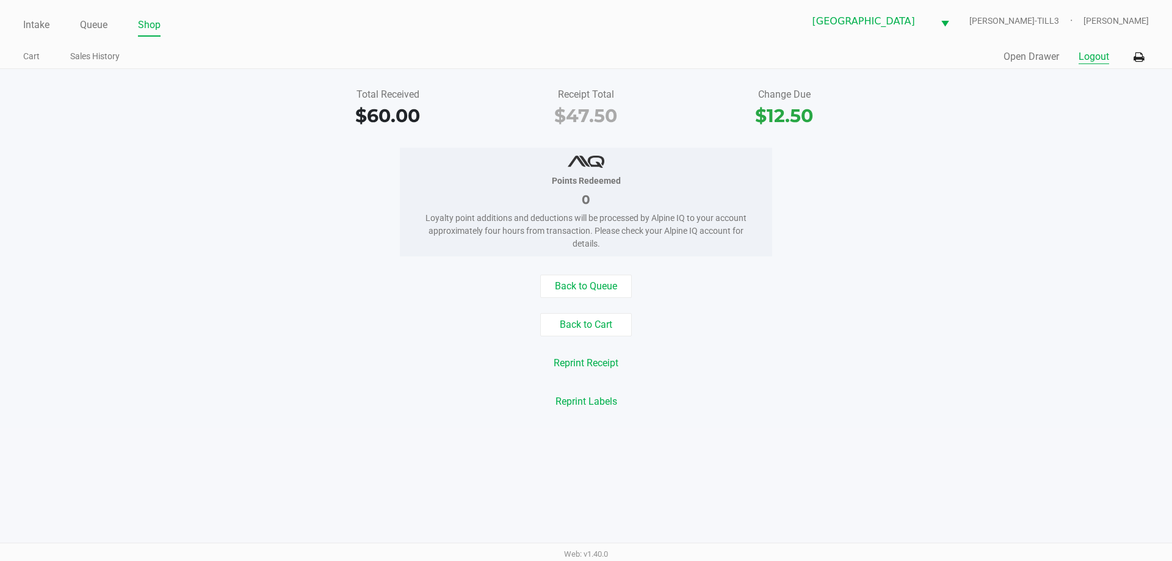
click at [1090, 56] on button "Logout" at bounding box center [1094, 56] width 31 height 15
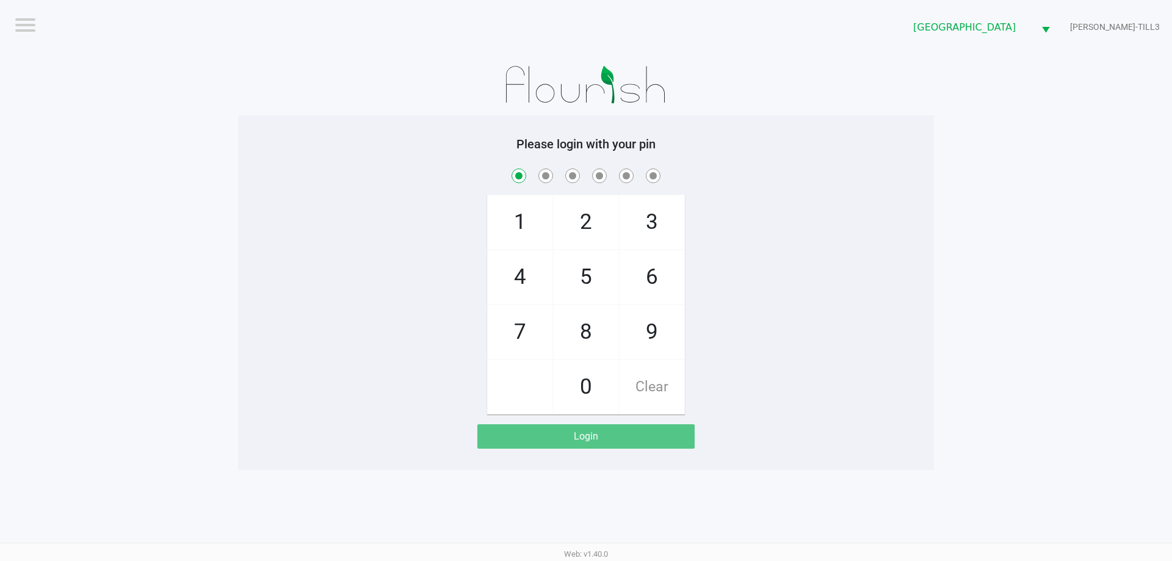
checkbox input "true"
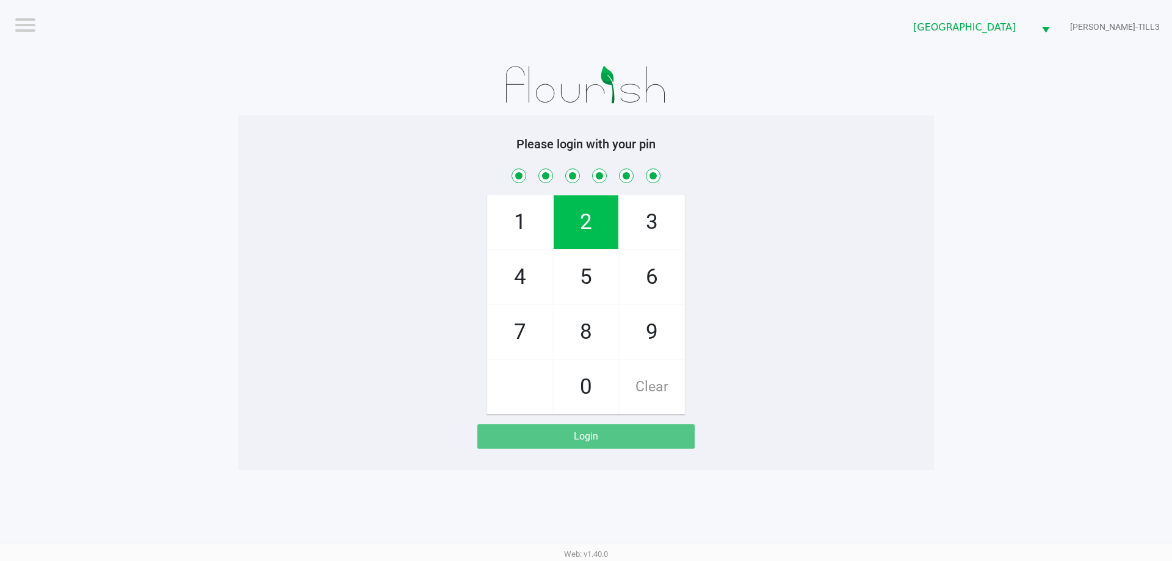
checkbox input "true"
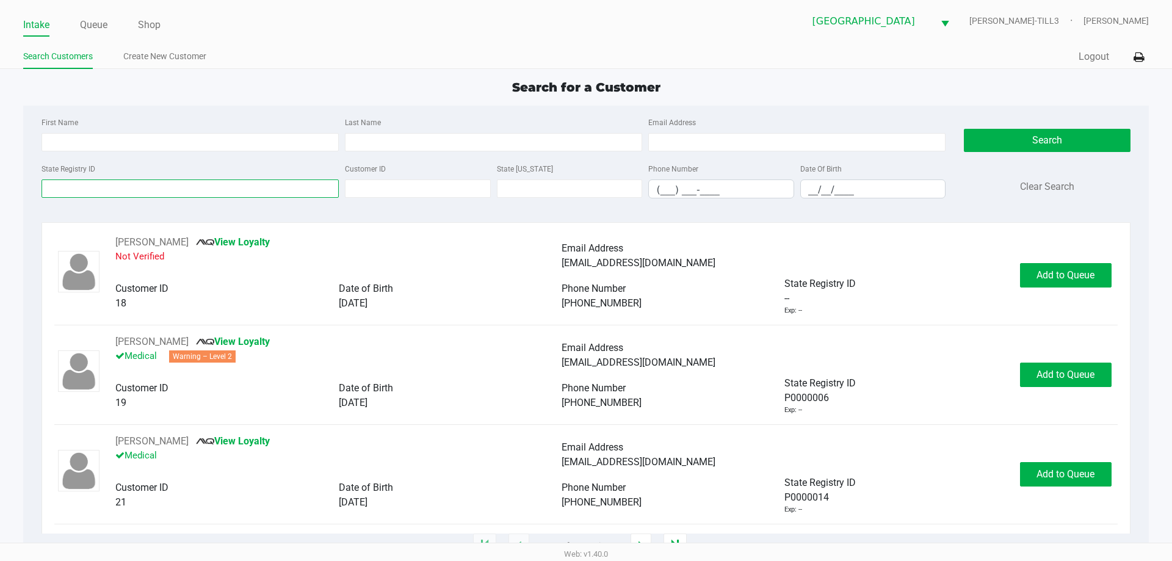
click at [78, 186] on input "State Registry ID" at bounding box center [190, 189] width 297 height 18
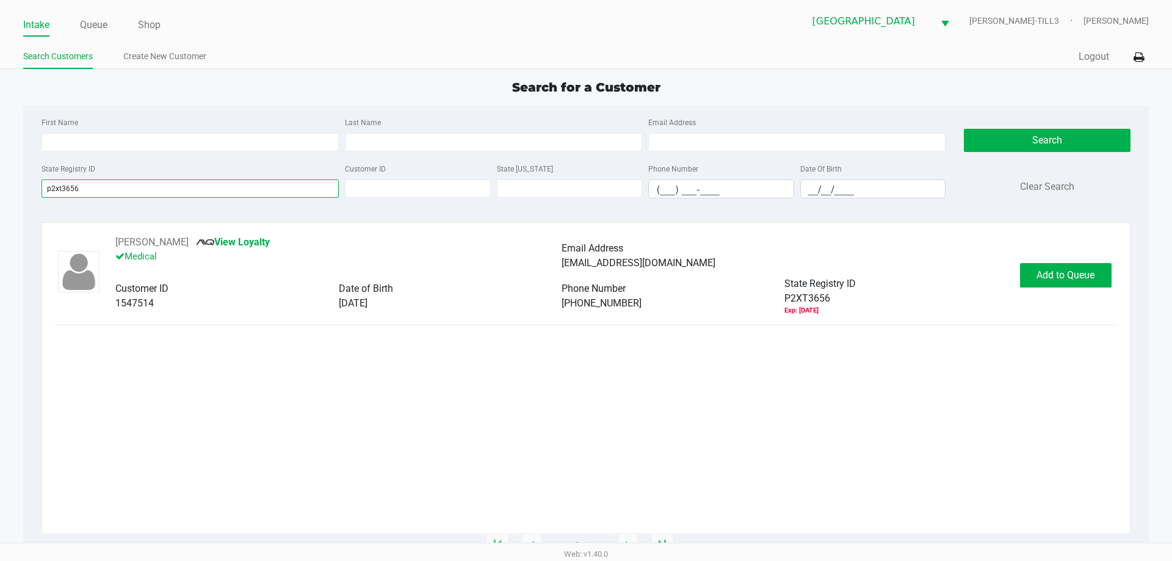
type input "p2xt3656"
click at [1082, 282] on button "Add to Queue" at bounding box center [1066, 275] width 92 height 24
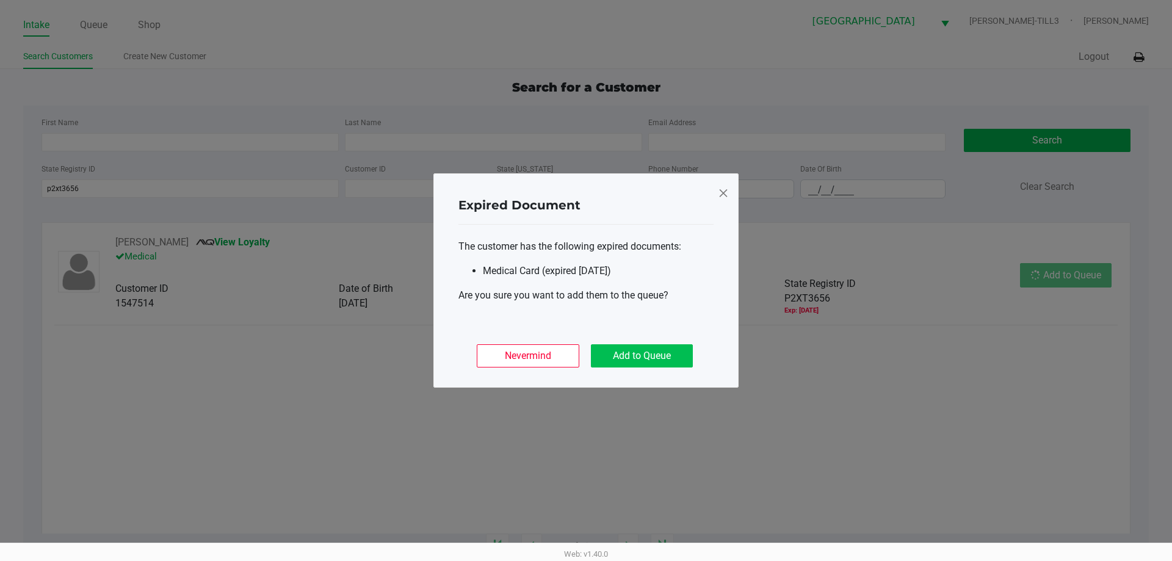
click at [641, 352] on button "Add to Queue" at bounding box center [642, 355] width 102 height 23
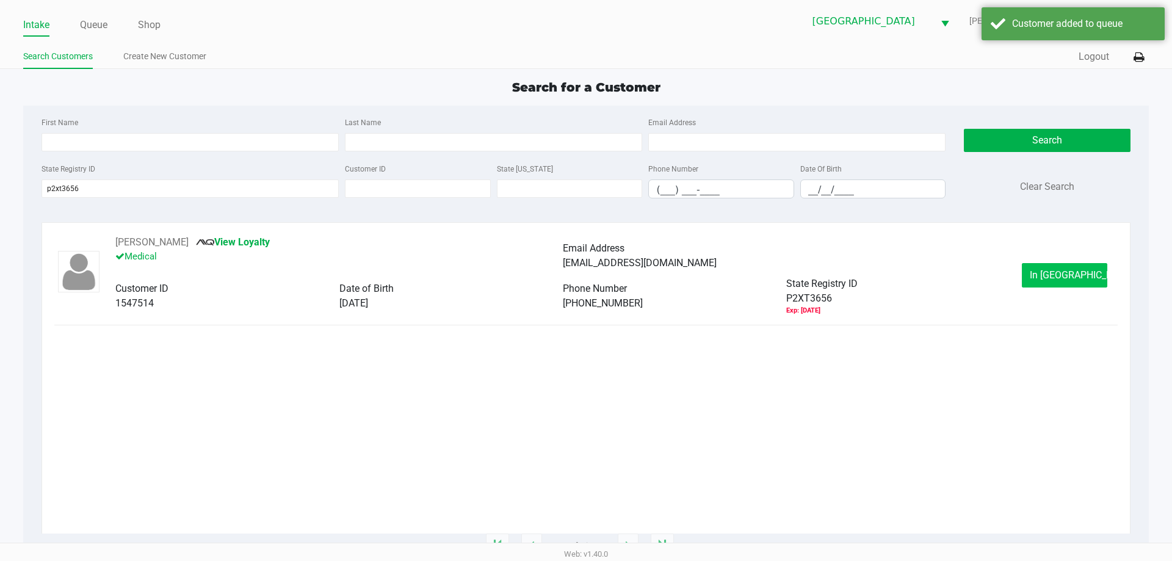
click at [1083, 277] on span "In Queue" at bounding box center [1081, 275] width 103 height 12
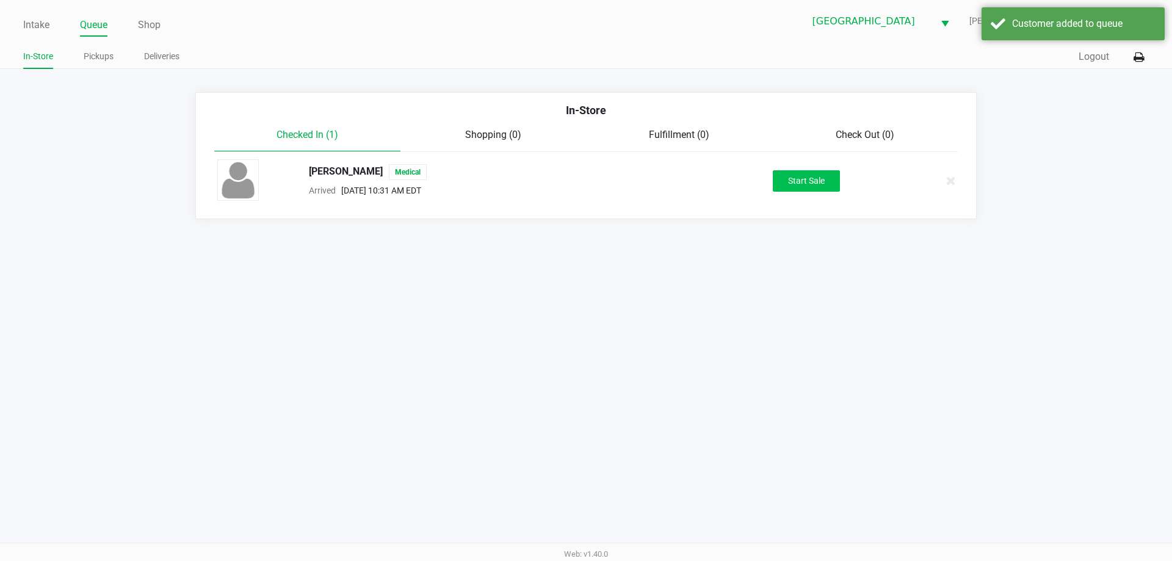
click at [814, 176] on button "Start Sale" at bounding box center [806, 180] width 67 height 21
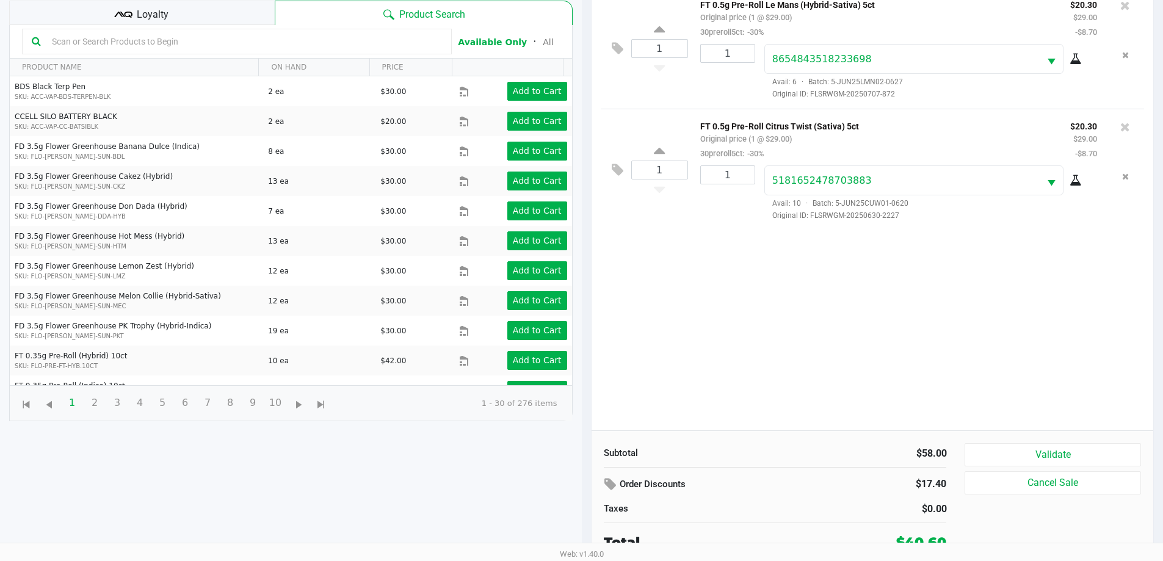
scroll to position [132, 0]
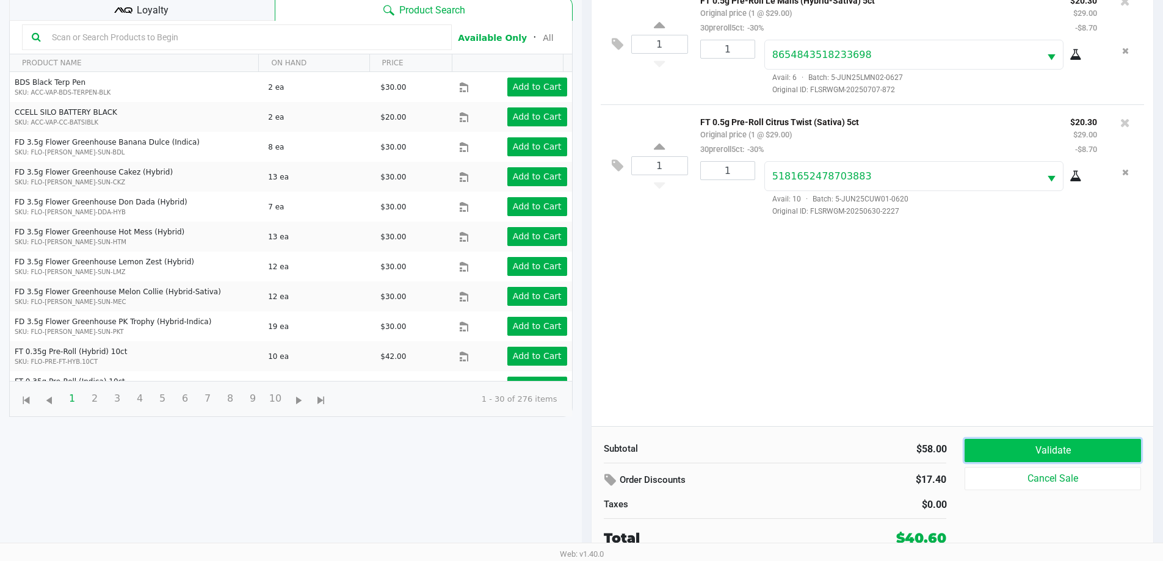
click at [1085, 457] on button "Validate" at bounding box center [1053, 450] width 176 height 23
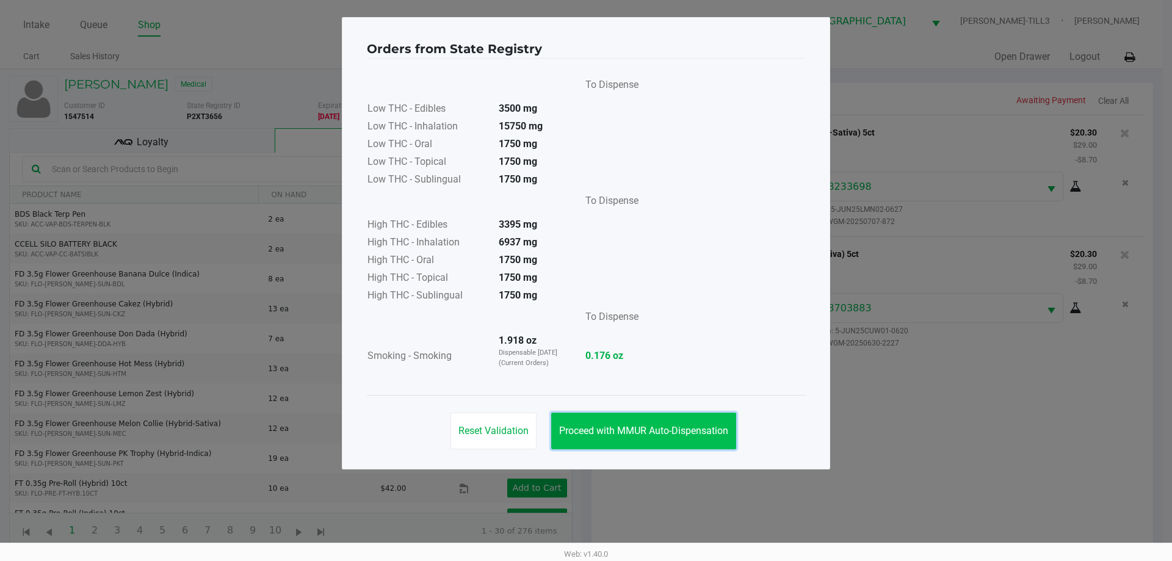
click at [689, 441] on button "Proceed with MMUR Auto-Dispensation" at bounding box center [643, 431] width 185 height 37
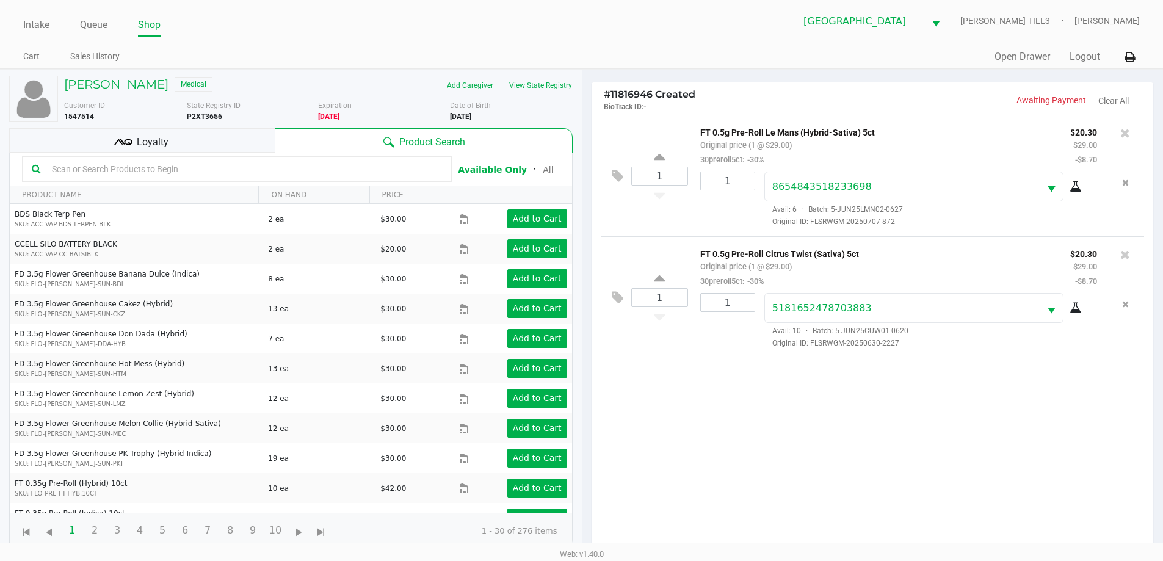
click at [166, 144] on span "Loyalty" at bounding box center [153, 142] width 32 height 15
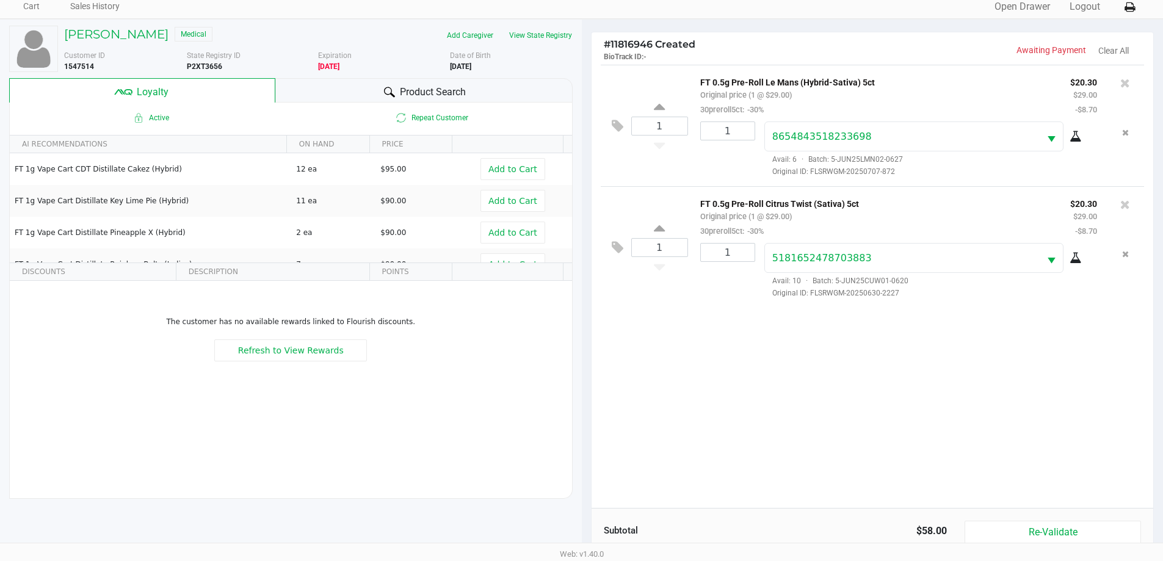
scroll to position [147, 0]
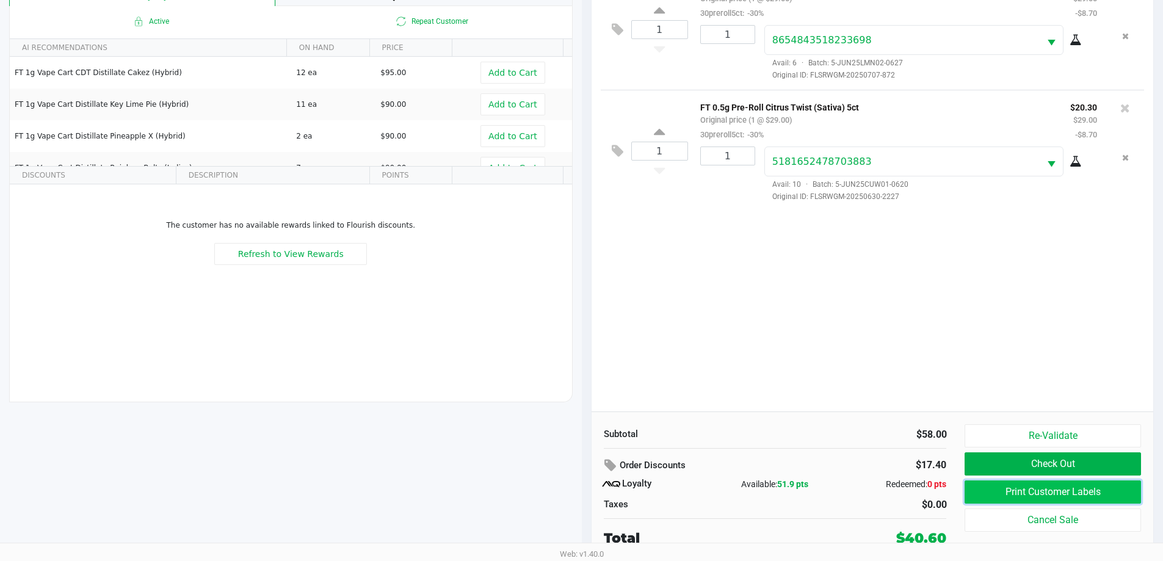
click at [1080, 485] on button "Print Customer Labels" at bounding box center [1053, 492] width 176 height 23
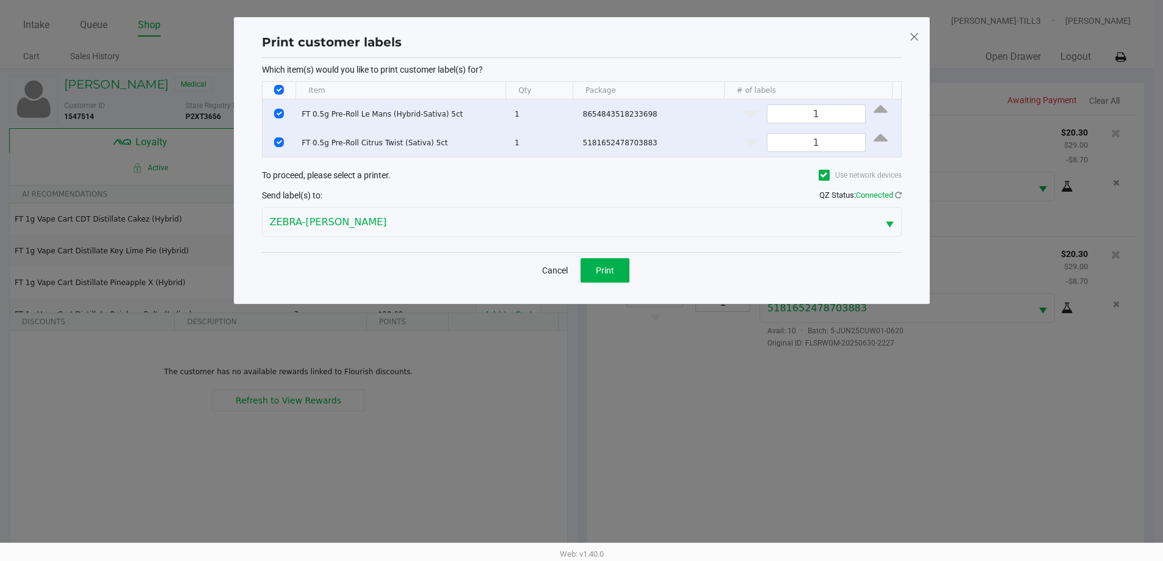
scroll to position [0, 0]
click at [616, 262] on button "Print" at bounding box center [609, 270] width 49 height 24
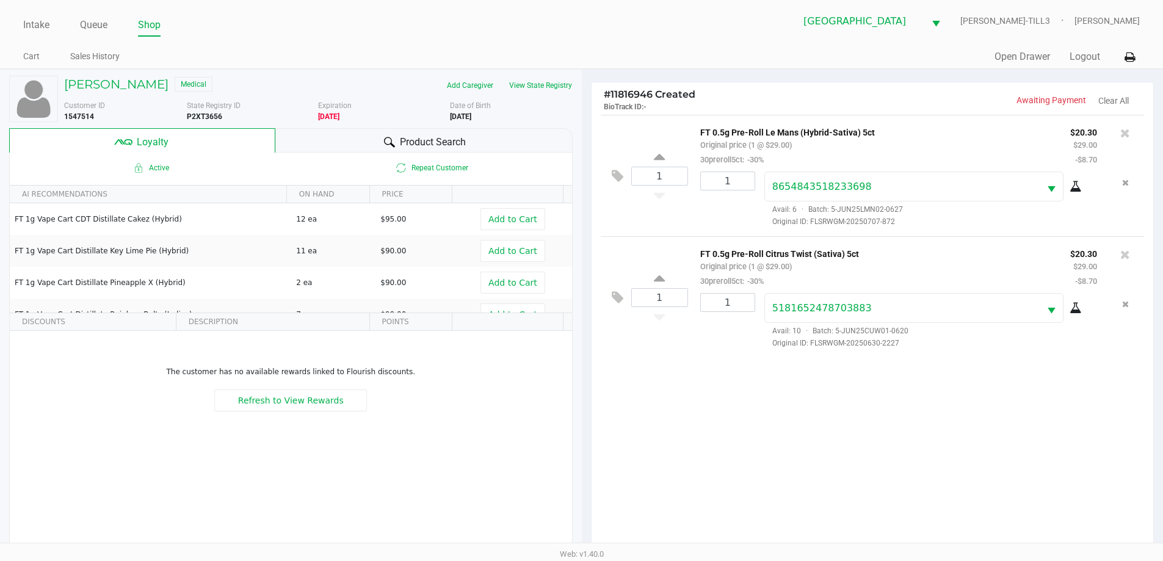
scroll to position [147, 0]
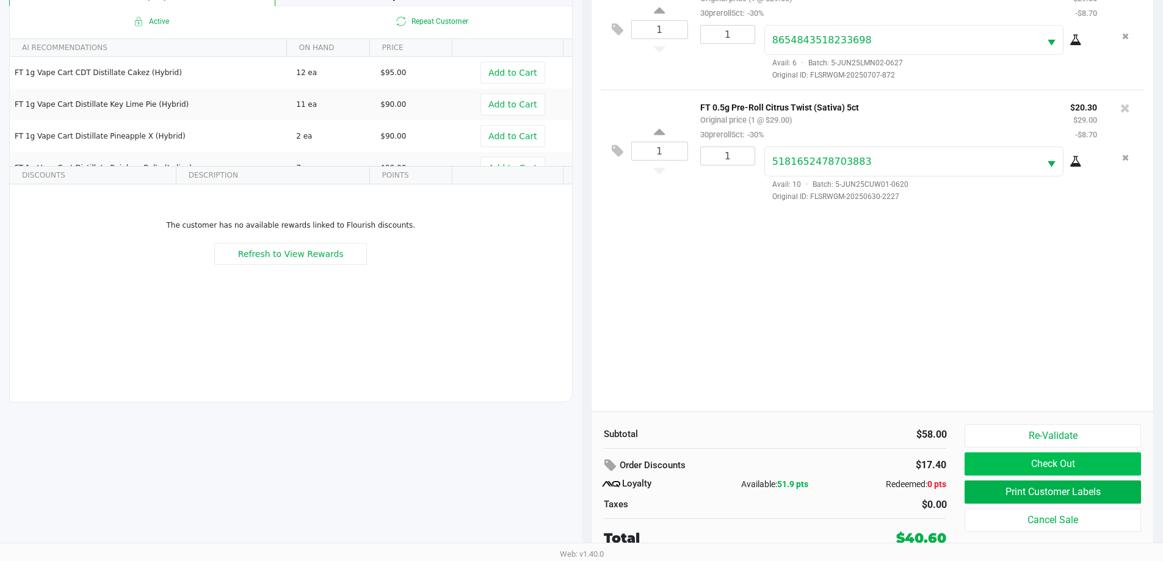
click at [1083, 462] on button "Check Out" at bounding box center [1053, 463] width 176 height 23
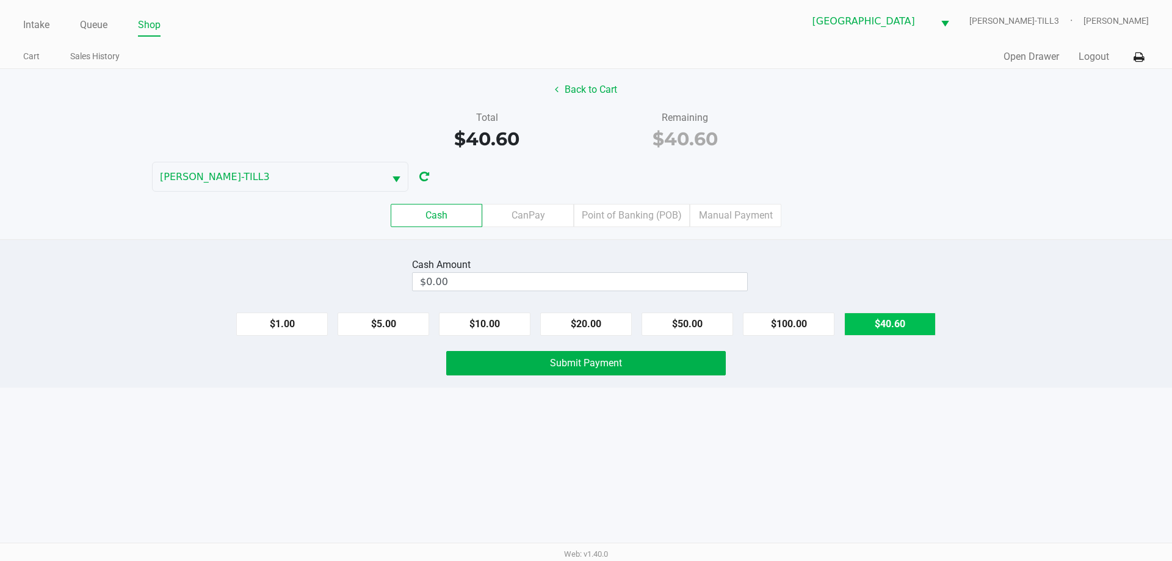
click at [892, 325] on button "$40.60" at bounding box center [890, 324] width 92 height 23
type input "$40.60"
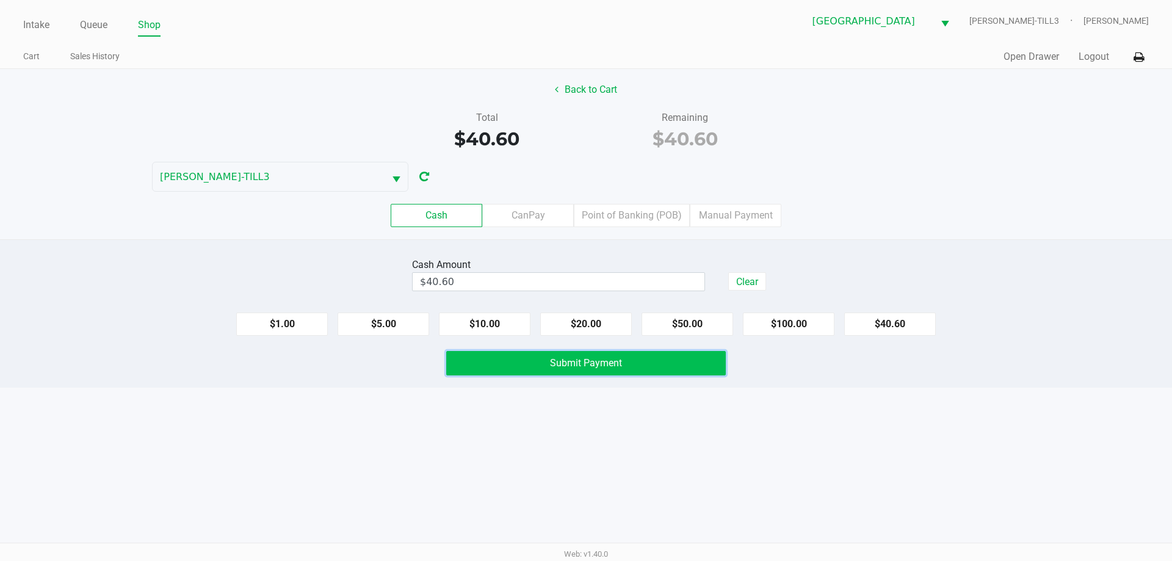
click at [598, 366] on span "Submit Payment" at bounding box center [586, 363] width 72 height 12
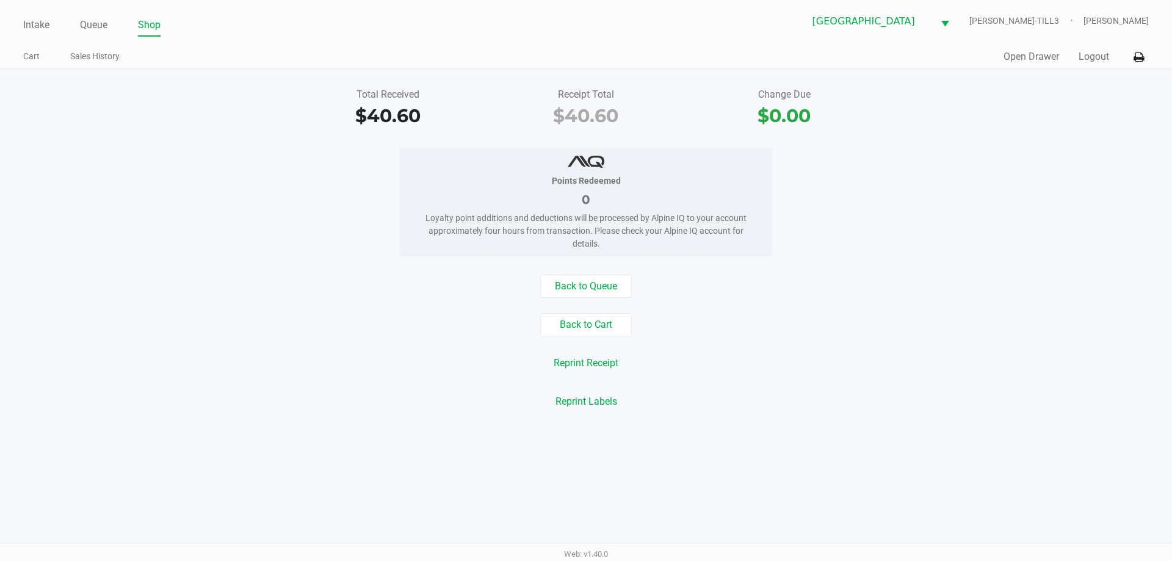
click at [1091, 57] on button "Logout" at bounding box center [1094, 56] width 31 height 15
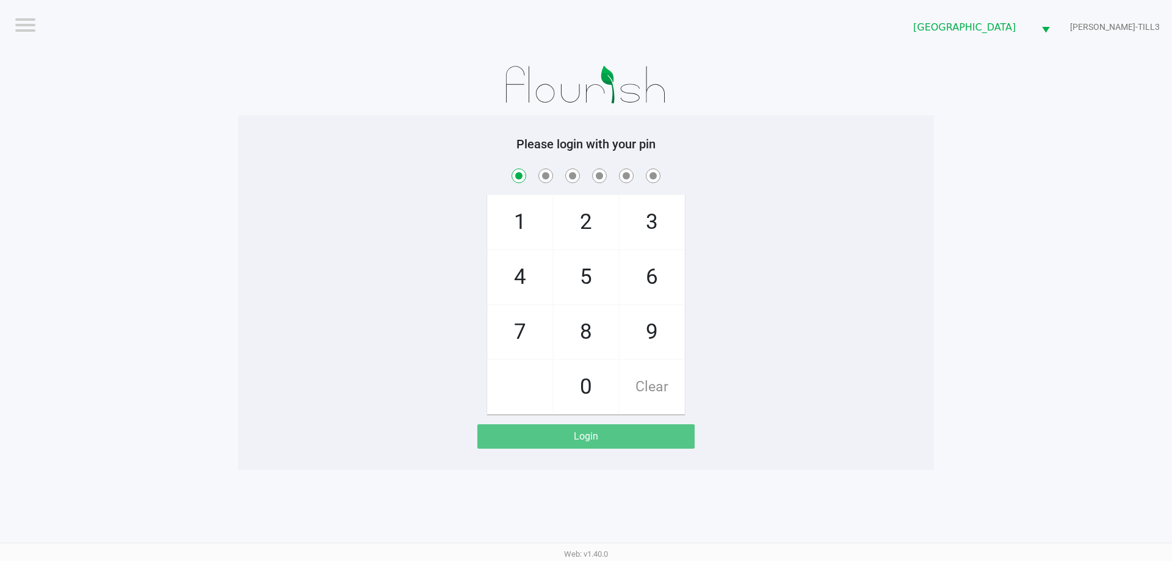
checkbox input "true"
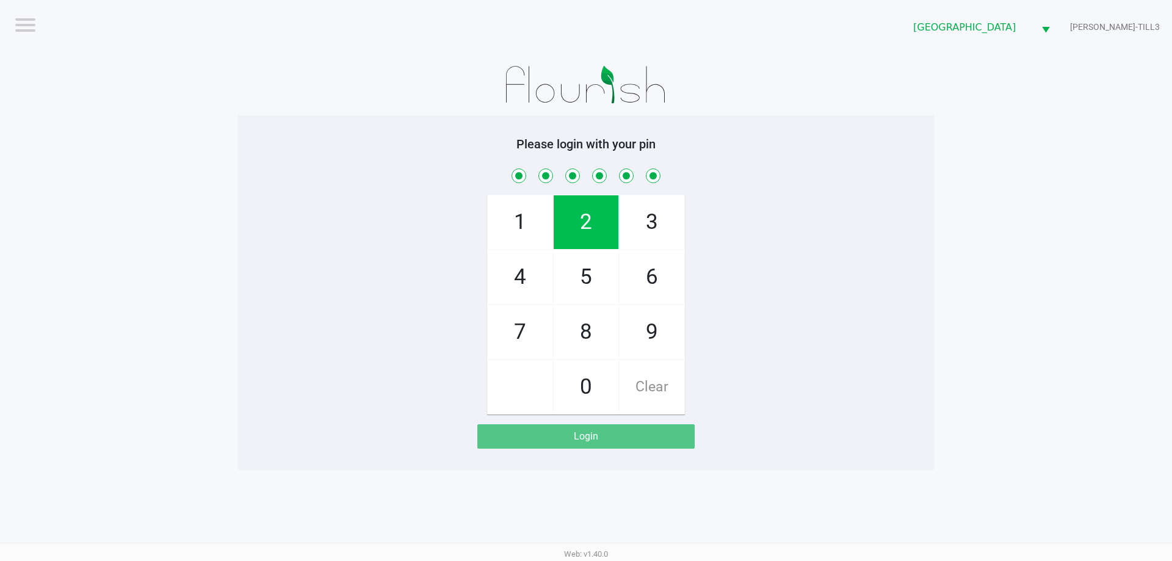
checkbox input "true"
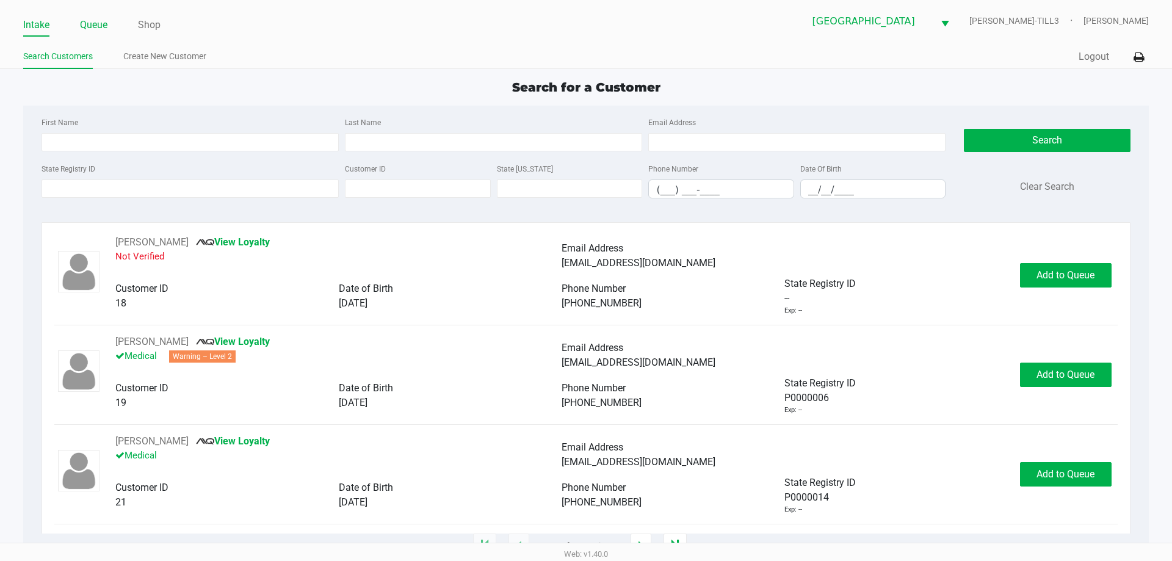
click at [90, 24] on link "Queue" at bounding box center [93, 24] width 27 height 17
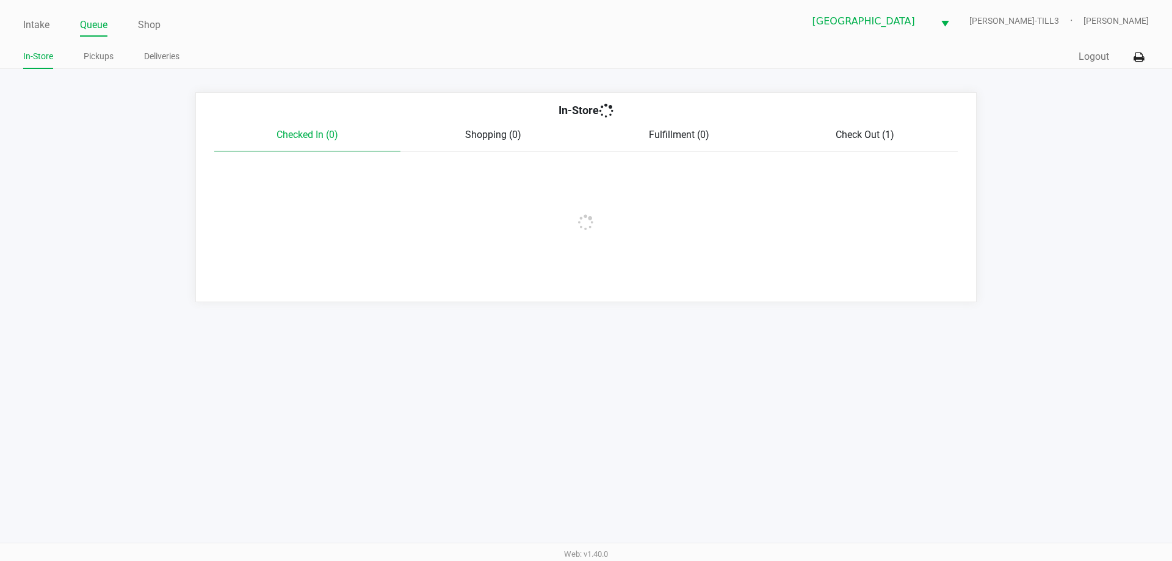
click at [100, 56] on link "Pickups" at bounding box center [99, 56] width 30 height 15
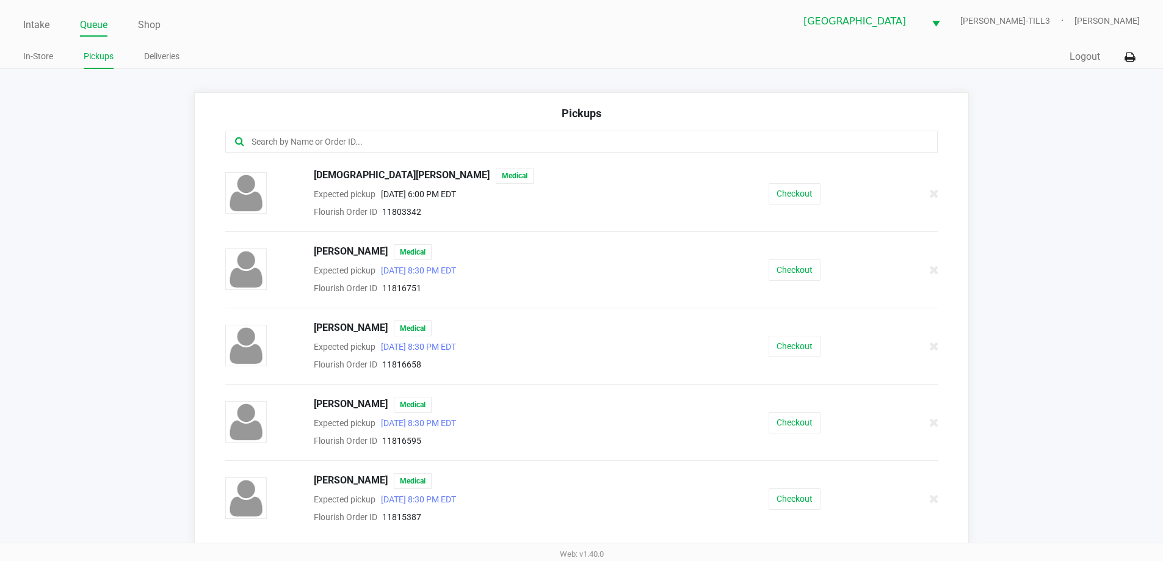
click at [307, 136] on input "text" at bounding box center [562, 142] width 624 height 14
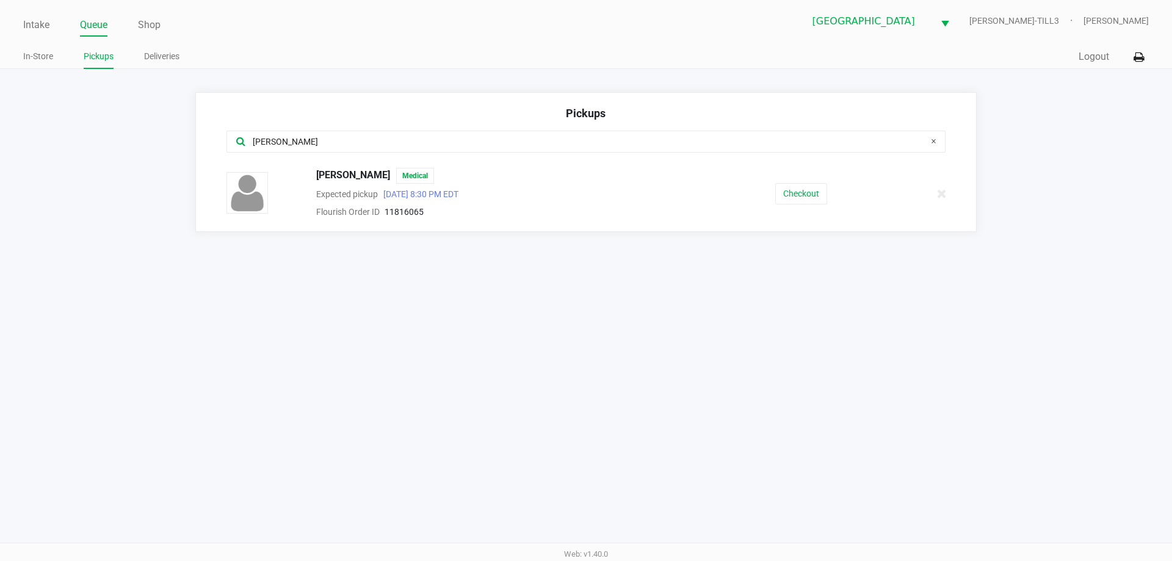
type input "paul"
click at [804, 197] on button "Checkout" at bounding box center [801, 193] width 52 height 21
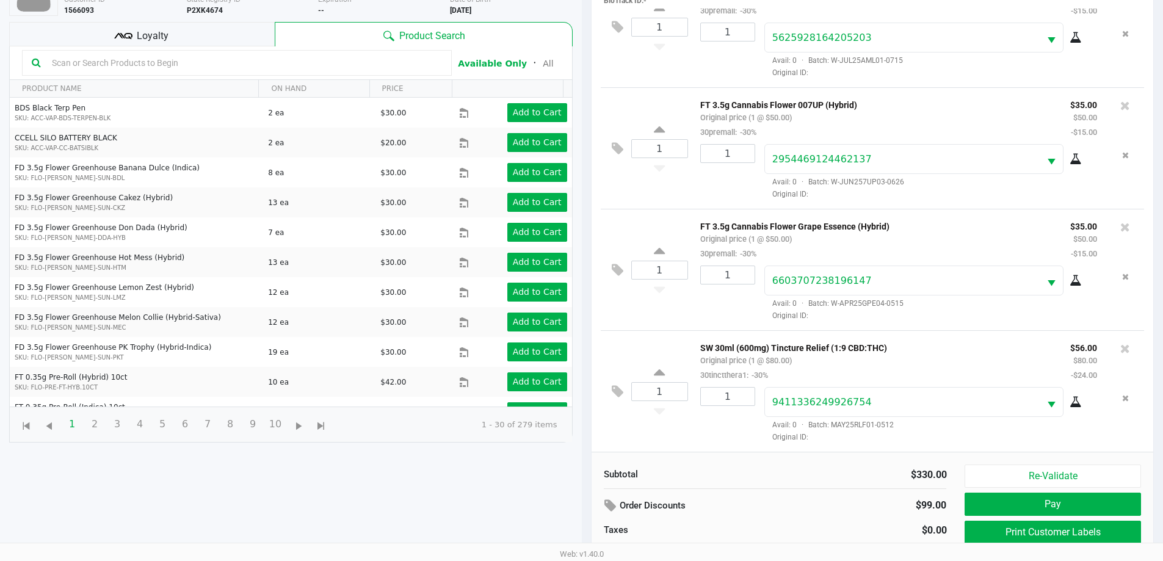
scroll to position [132, 0]
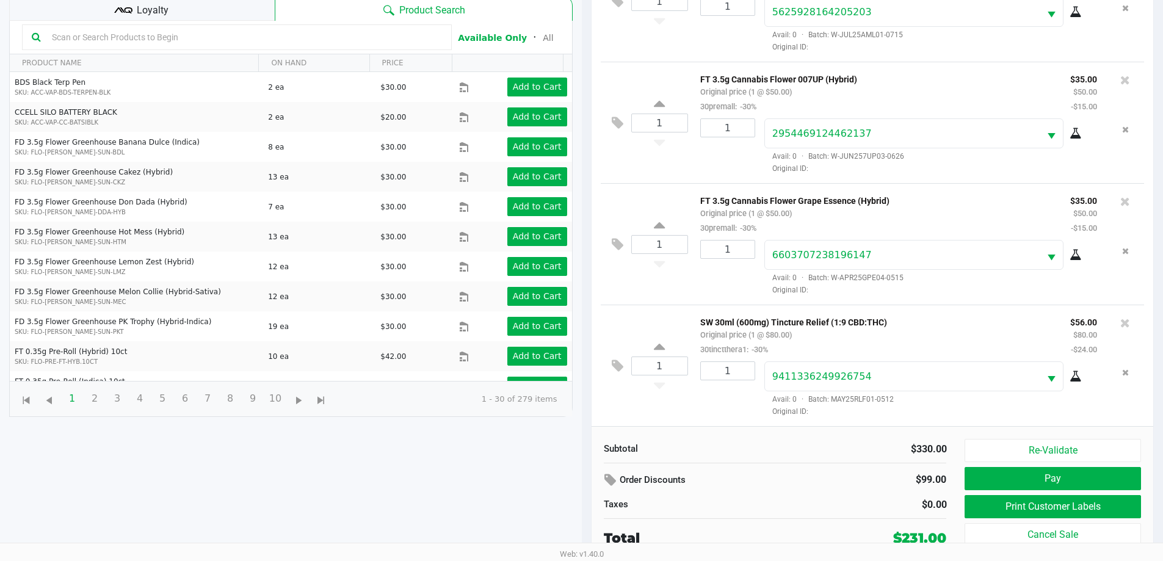
click at [125, 12] on icon at bounding box center [129, 10] width 9 height 6
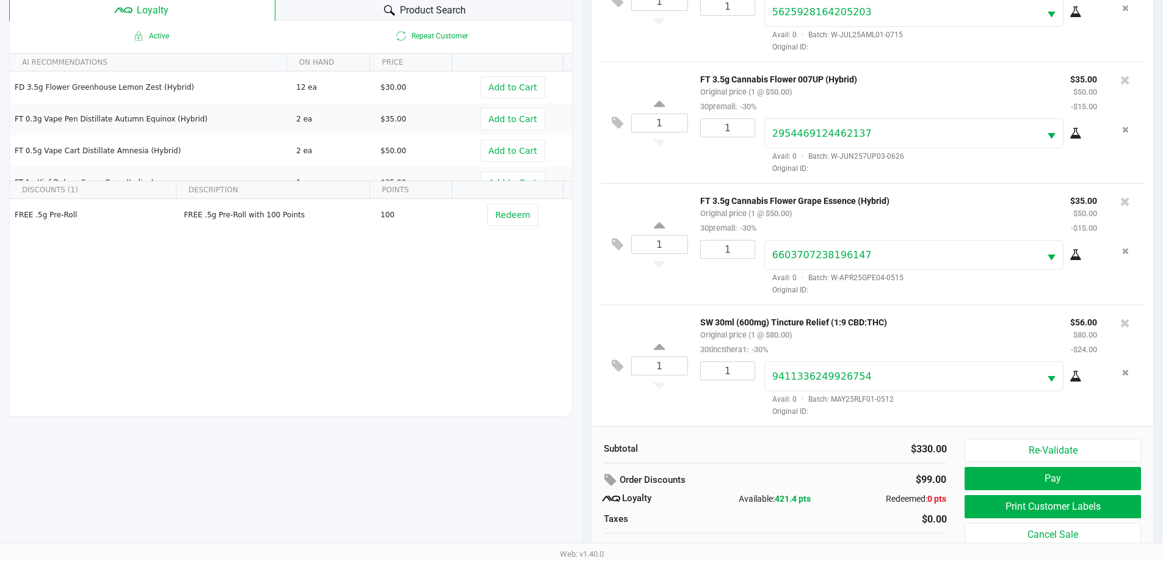
scroll to position [147, 0]
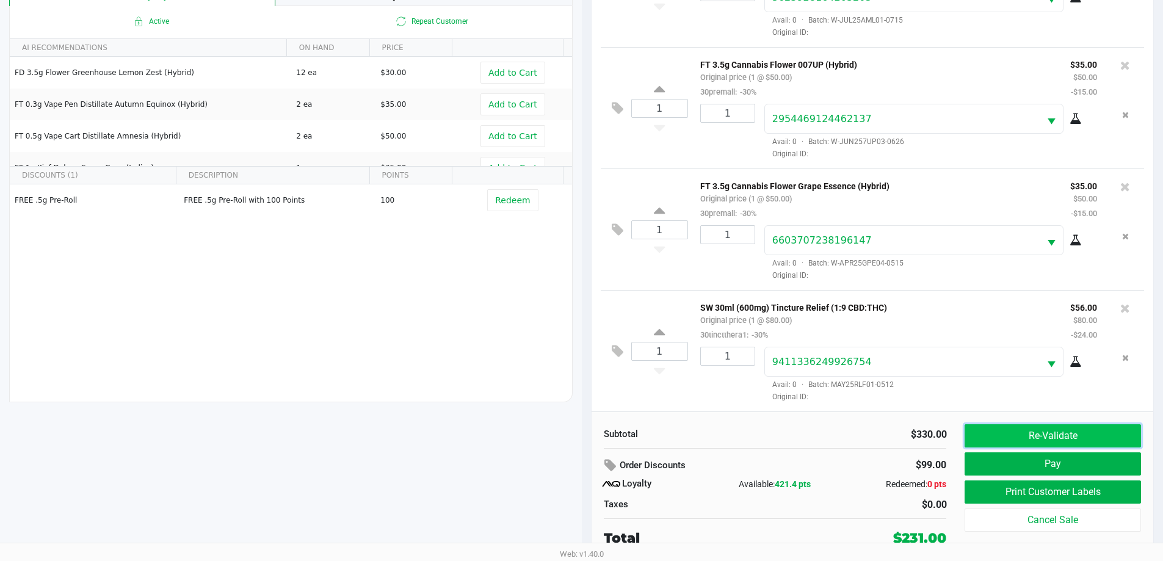
click at [1065, 426] on button "Re-Validate" at bounding box center [1053, 435] width 176 height 23
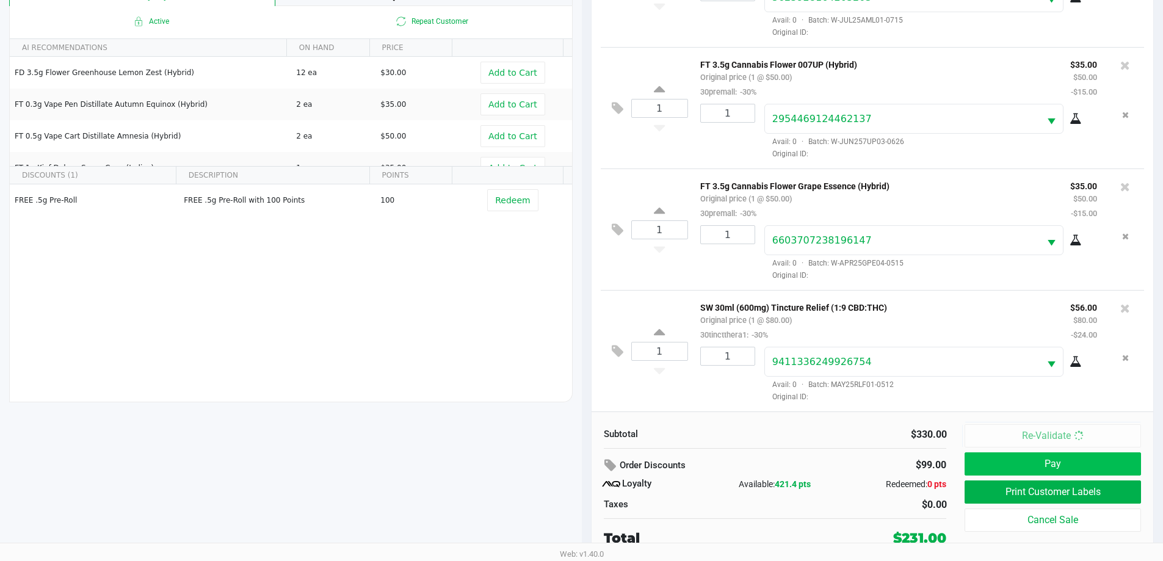
scroll to position [0, 0]
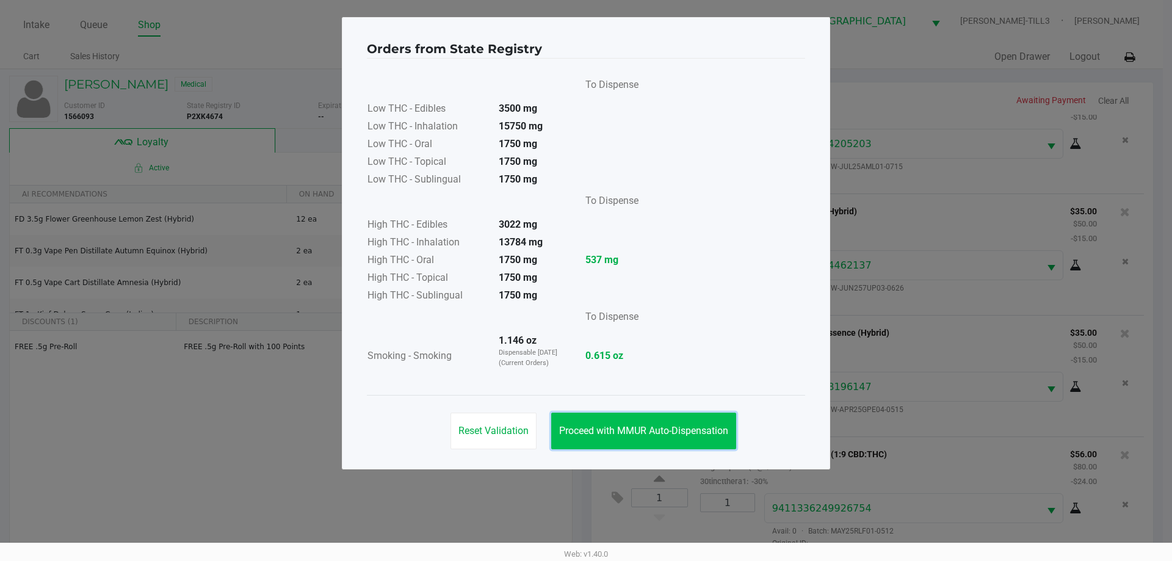
click at [669, 428] on span "Proceed with MMUR Auto-Dispensation" at bounding box center [643, 431] width 169 height 12
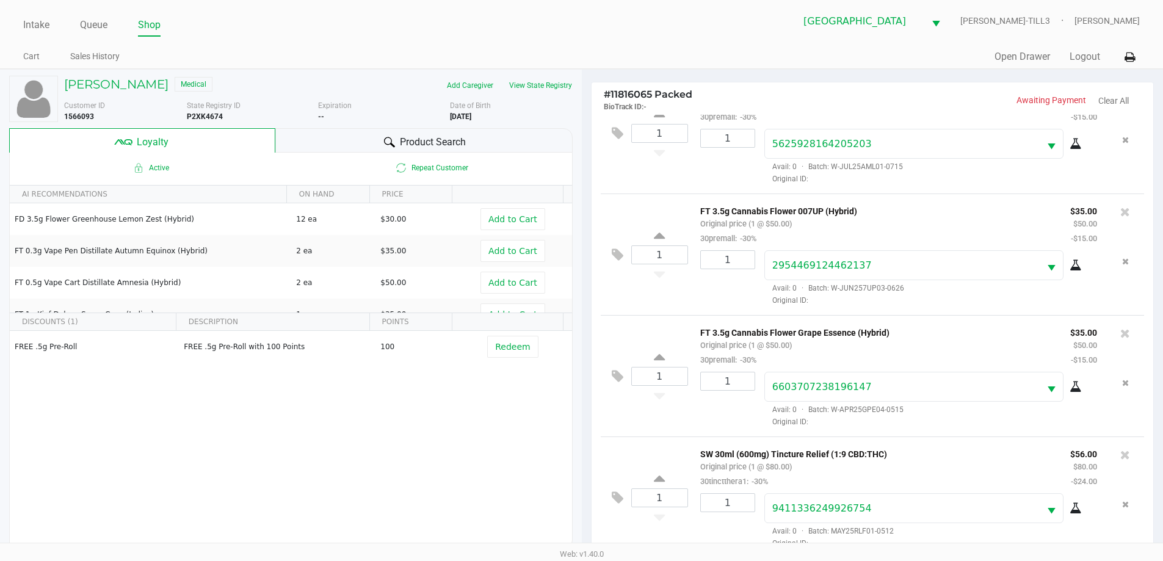
click at [298, 140] on div "Product Search" at bounding box center [423, 140] width 297 height 24
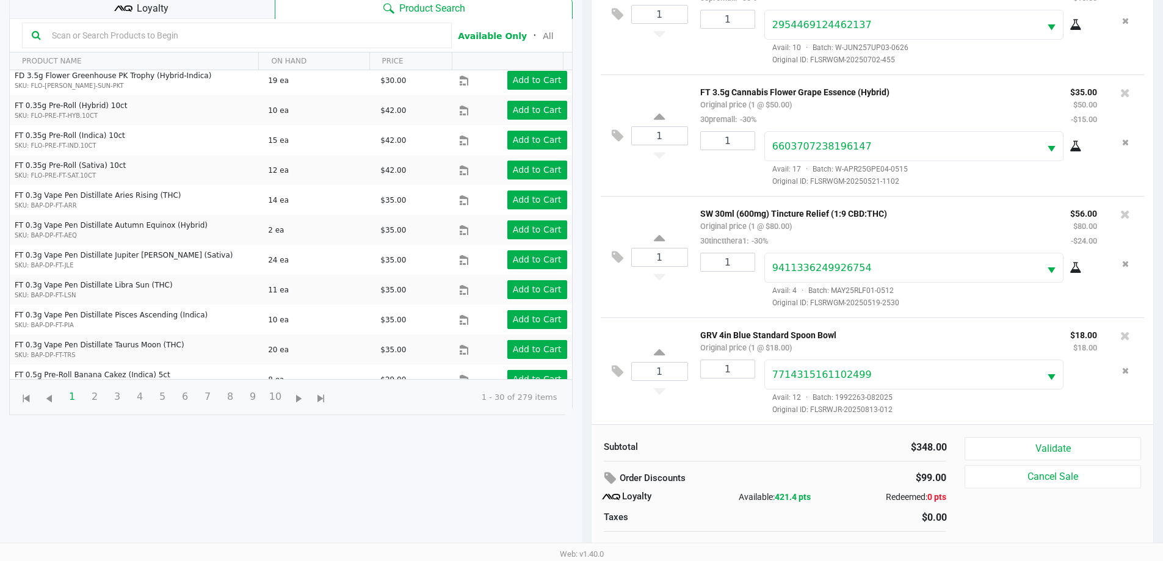
scroll to position [147, 0]
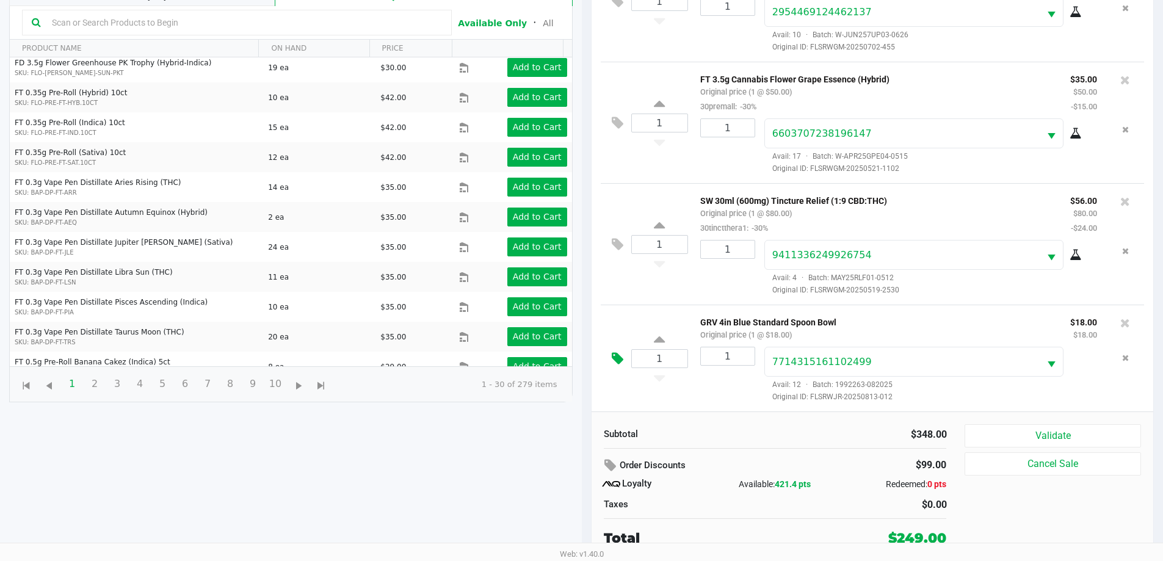
click at [614, 358] on icon at bounding box center [618, 359] width 12 height 14
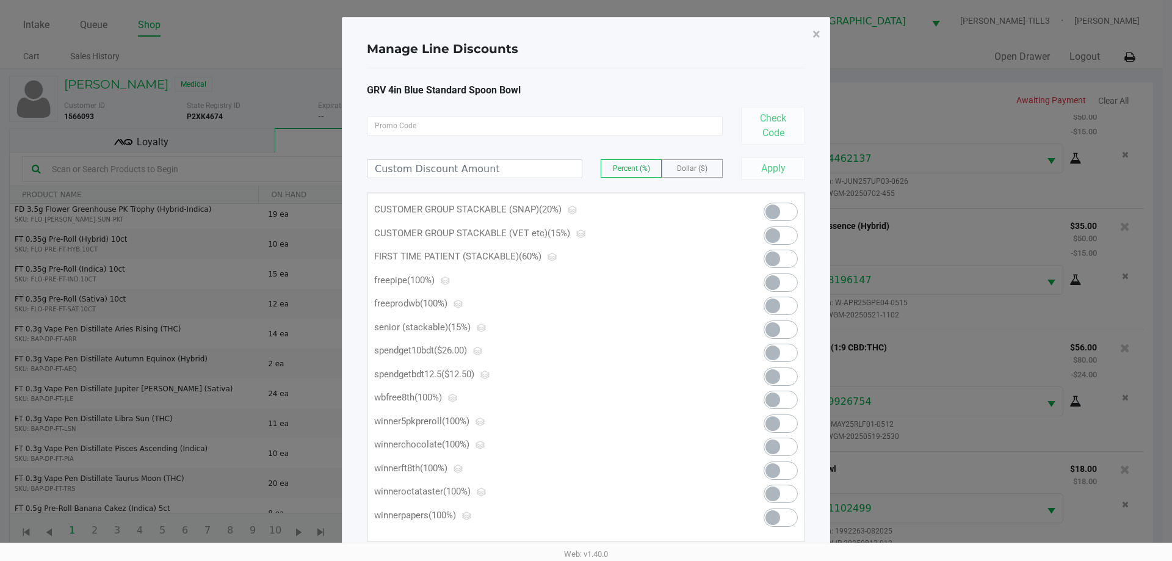
click at [785, 277] on span at bounding box center [781, 283] width 34 height 18
click at [816, 35] on span "×" at bounding box center [817, 34] width 8 height 17
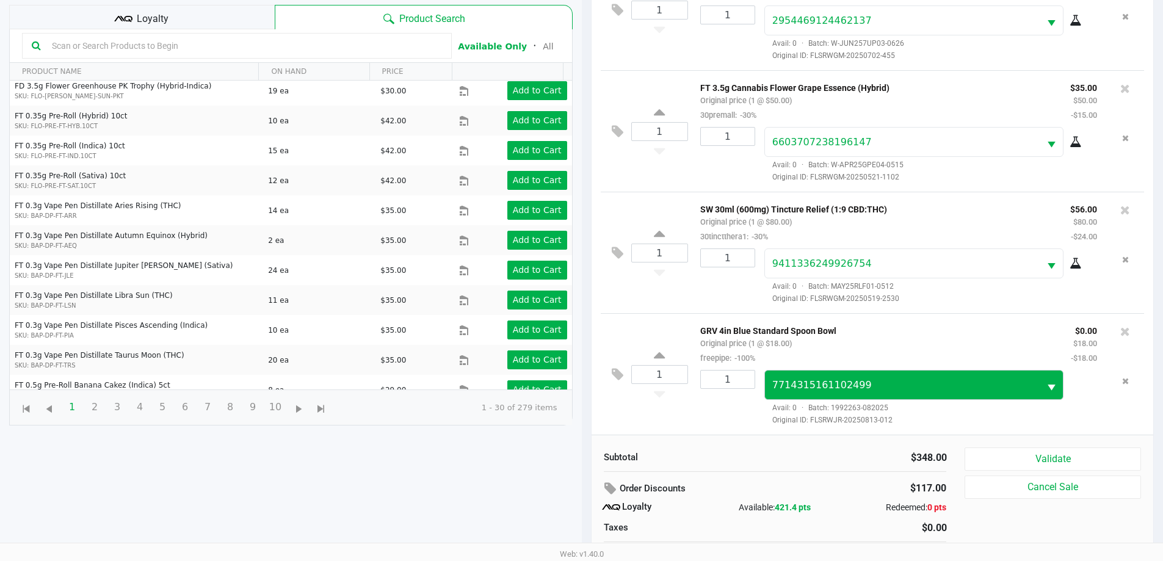
scroll to position [147, 0]
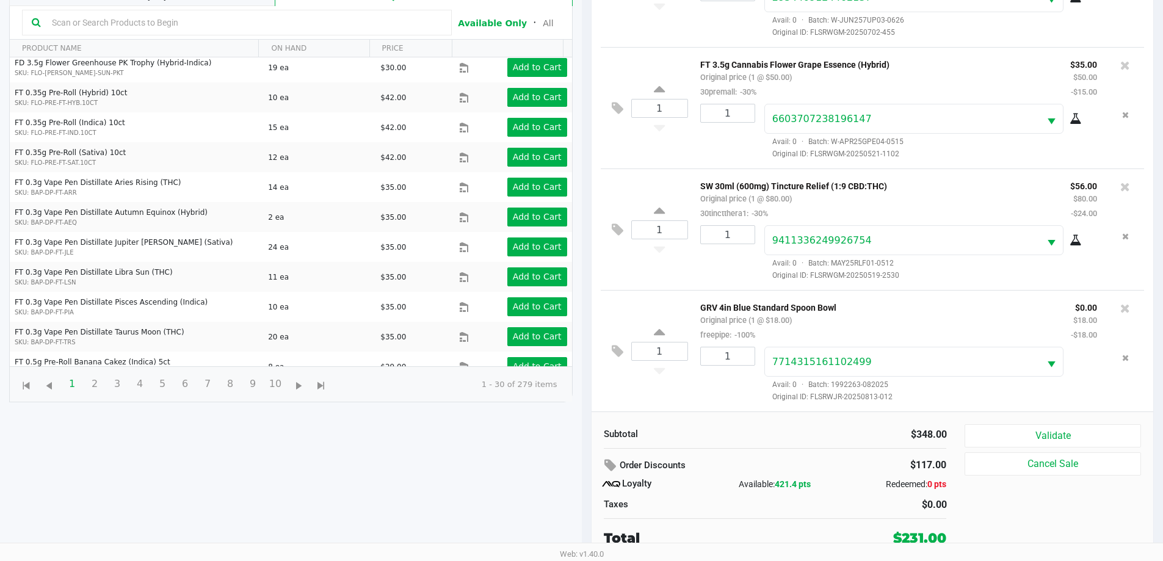
click at [1048, 424] on div "Subtotal $348.00 Order Discounts $117.00 Loyalty Available: 421.4 pts Redeemed:…" at bounding box center [873, 486] width 562 height 149
click at [1037, 429] on button "Validate" at bounding box center [1053, 435] width 176 height 23
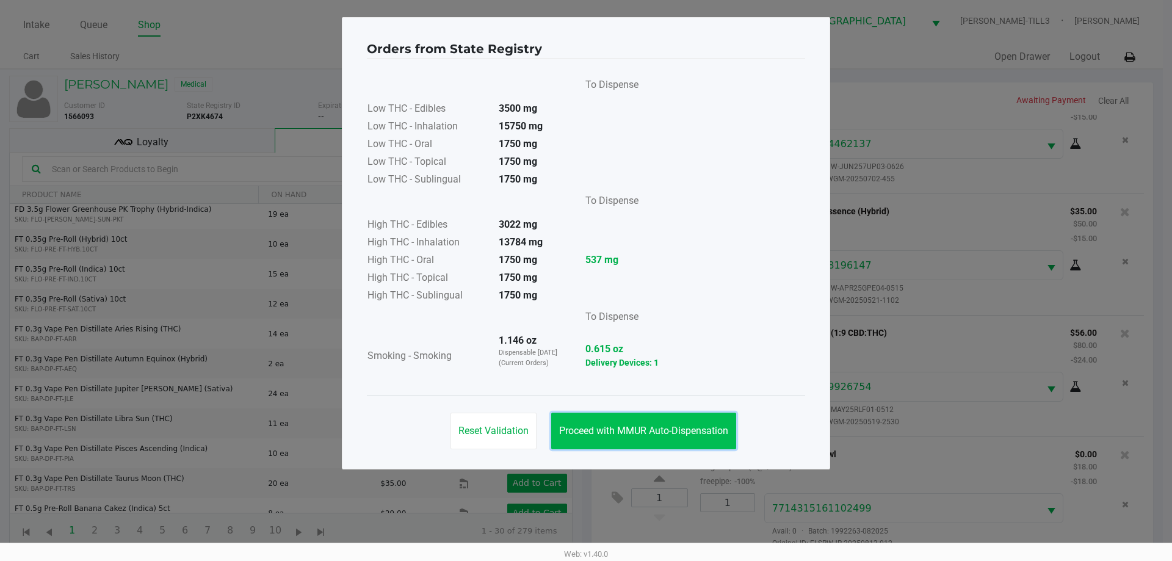
click at [665, 430] on span "Proceed with MMUR Auto-Dispensation" at bounding box center [643, 431] width 169 height 12
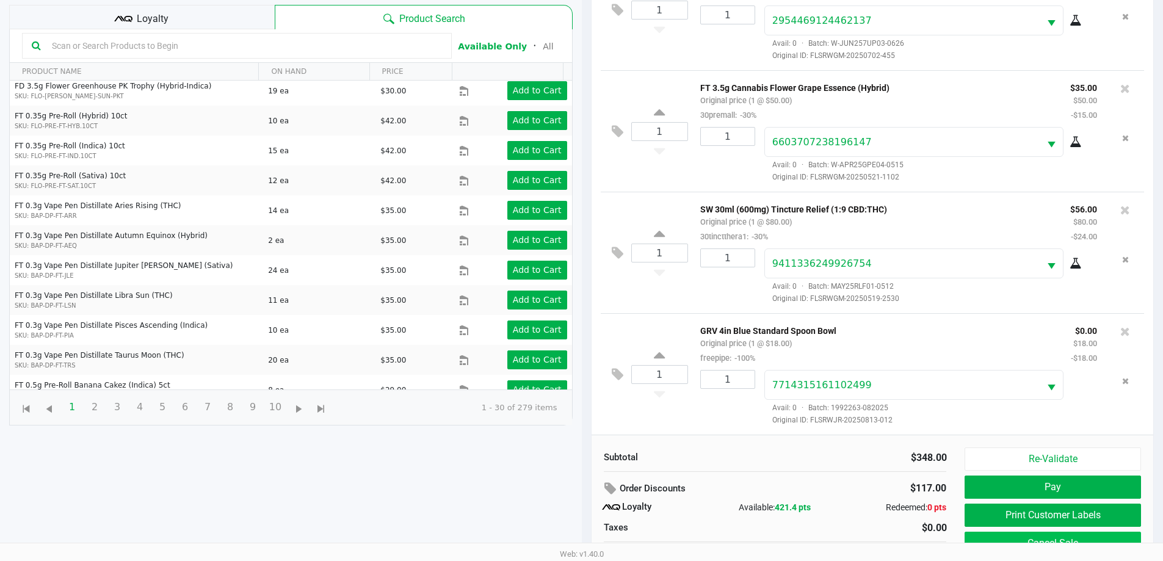
scroll to position [147, 0]
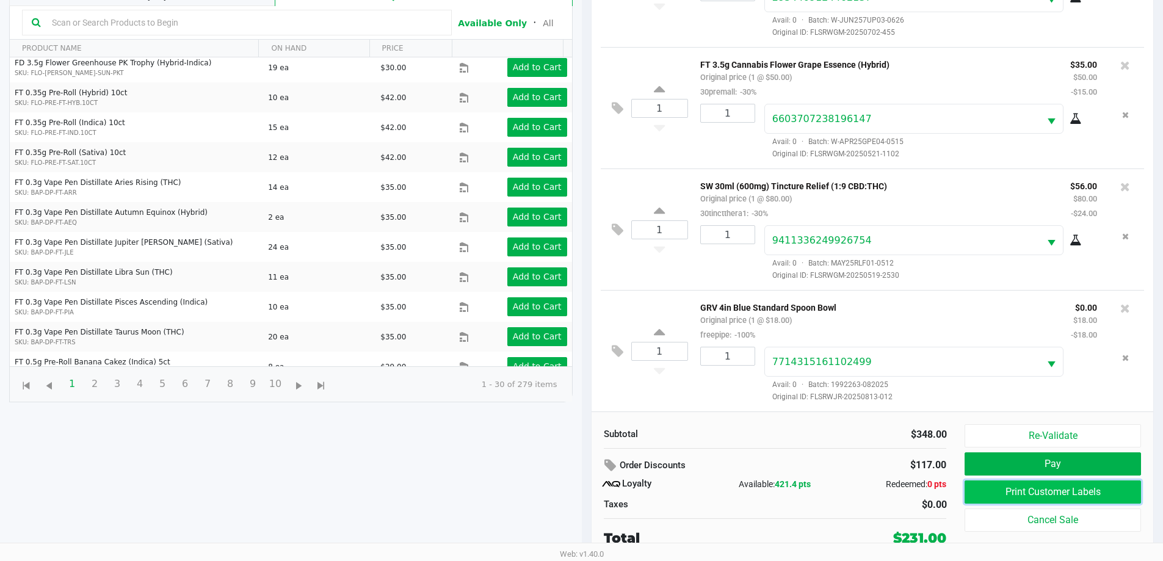
click at [1036, 487] on button "Print Customer Labels" at bounding box center [1053, 492] width 176 height 23
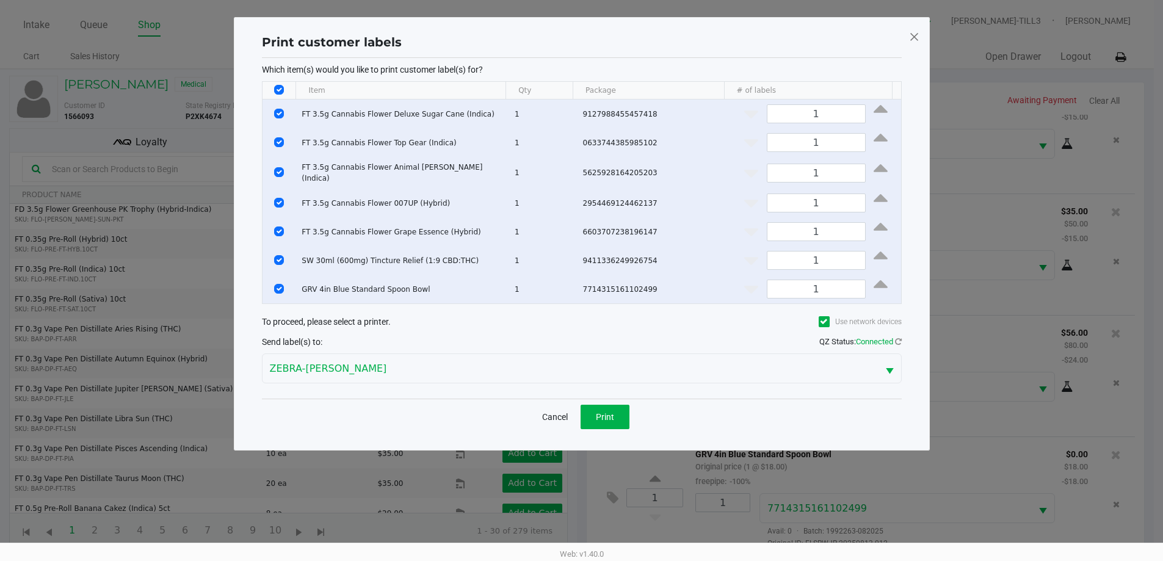
scroll to position [0, 0]
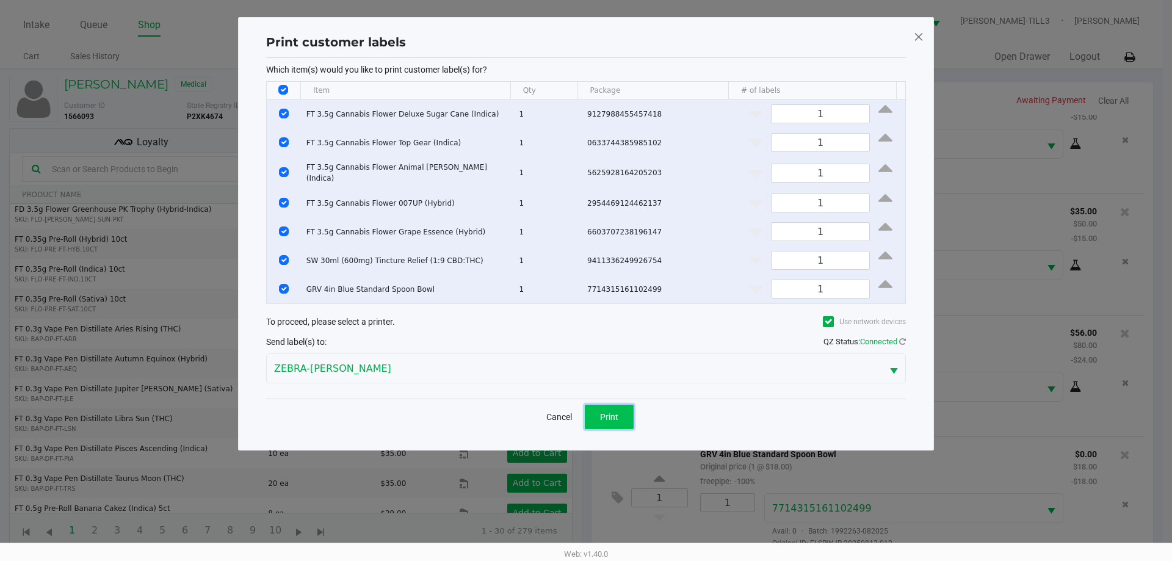
click at [601, 406] on button "Print" at bounding box center [609, 417] width 49 height 24
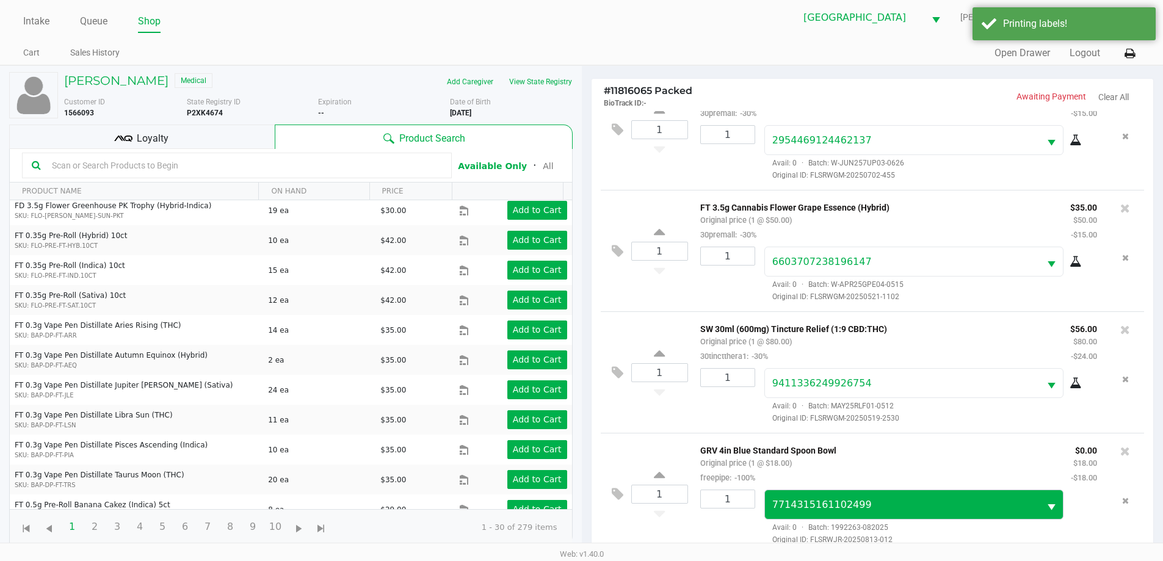
scroll to position [147, 0]
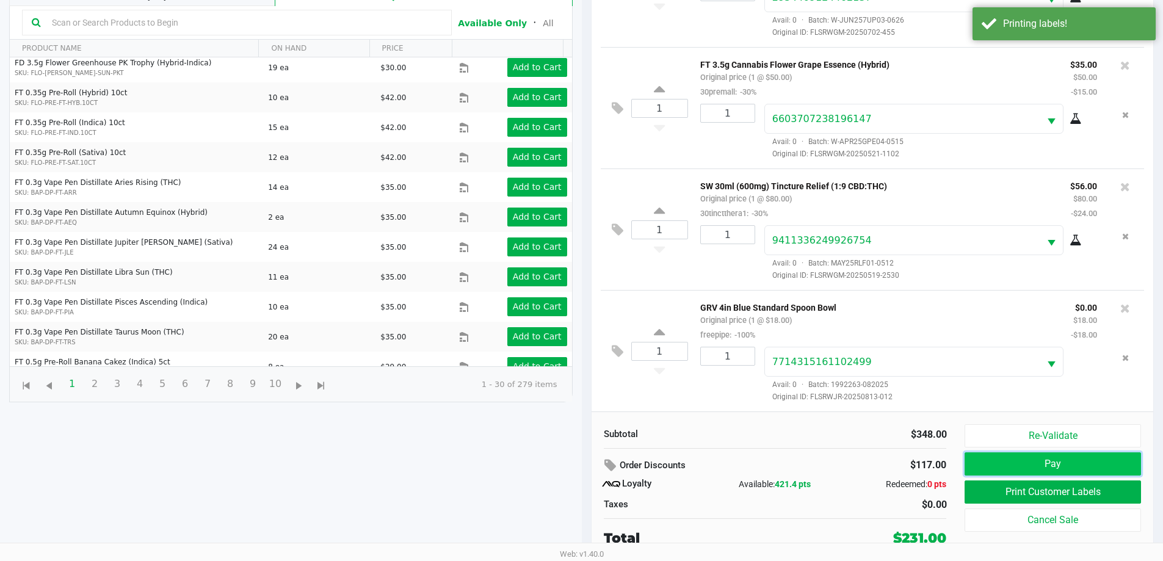
click at [1068, 457] on button "Pay" at bounding box center [1053, 463] width 176 height 23
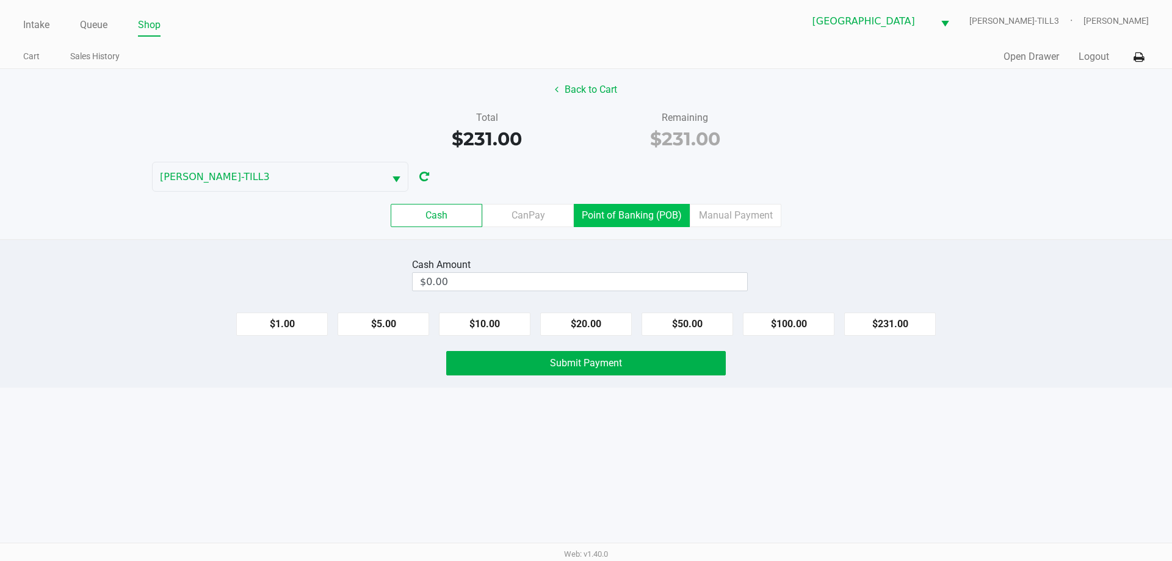
click at [642, 223] on label "Point of Banking (POB)" at bounding box center [632, 215] width 116 height 23
click at [0, 0] on 7 "Point of Banking (POB)" at bounding box center [0, 0] width 0 height 0
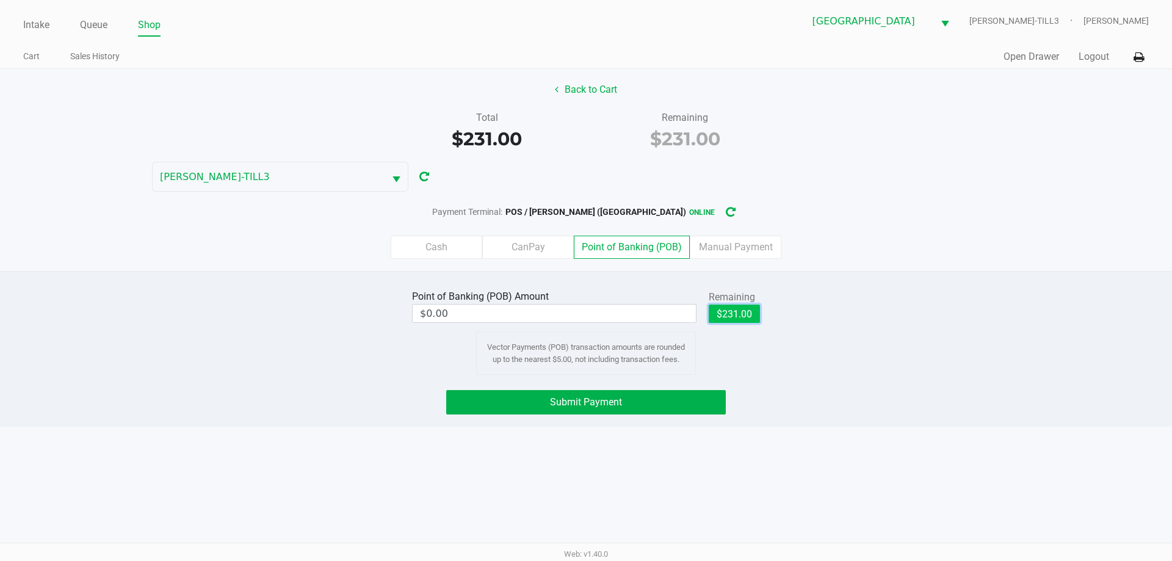
click at [729, 319] on button "$231.00" at bounding box center [734, 314] width 51 height 18
type input "$231.00"
click at [562, 397] on span "Submit Payment" at bounding box center [586, 402] width 72 height 12
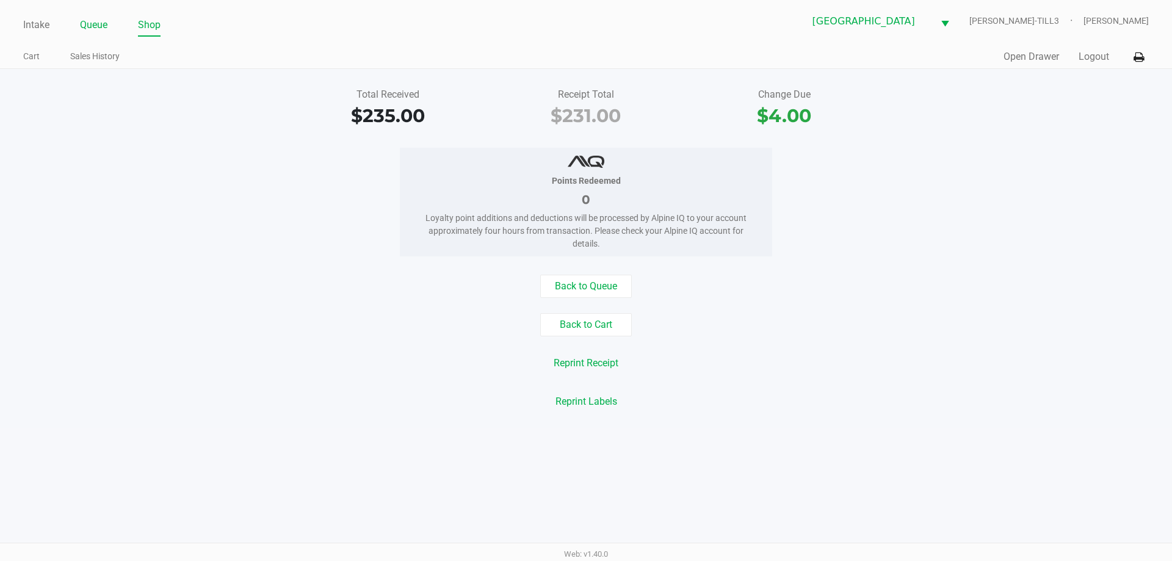
click at [88, 26] on link "Queue" at bounding box center [93, 24] width 27 height 17
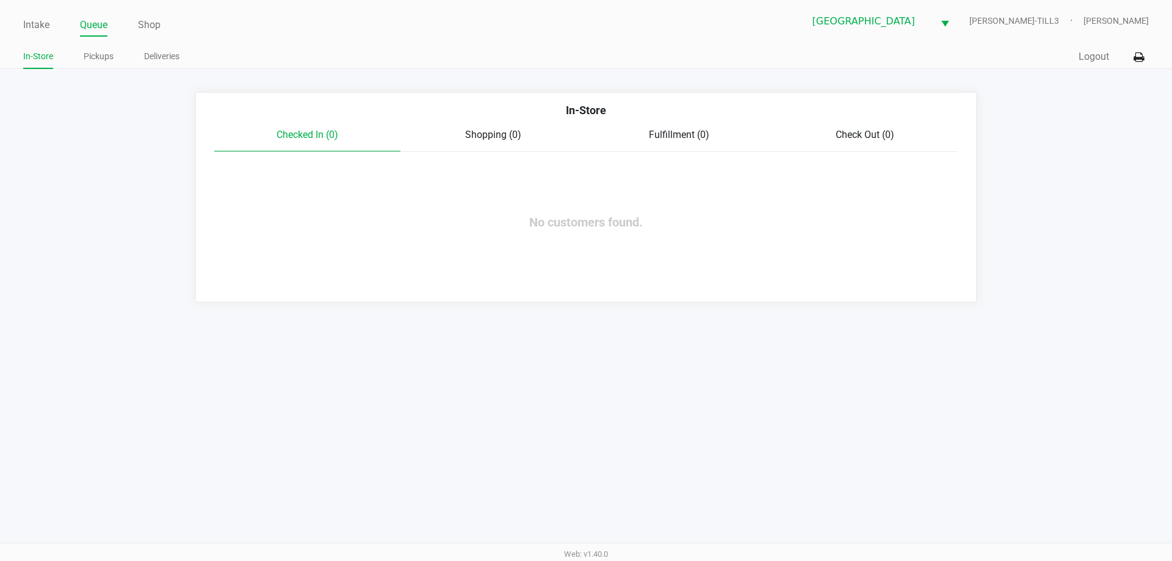
click at [96, 60] on link "Pickups" at bounding box center [99, 56] width 30 height 15
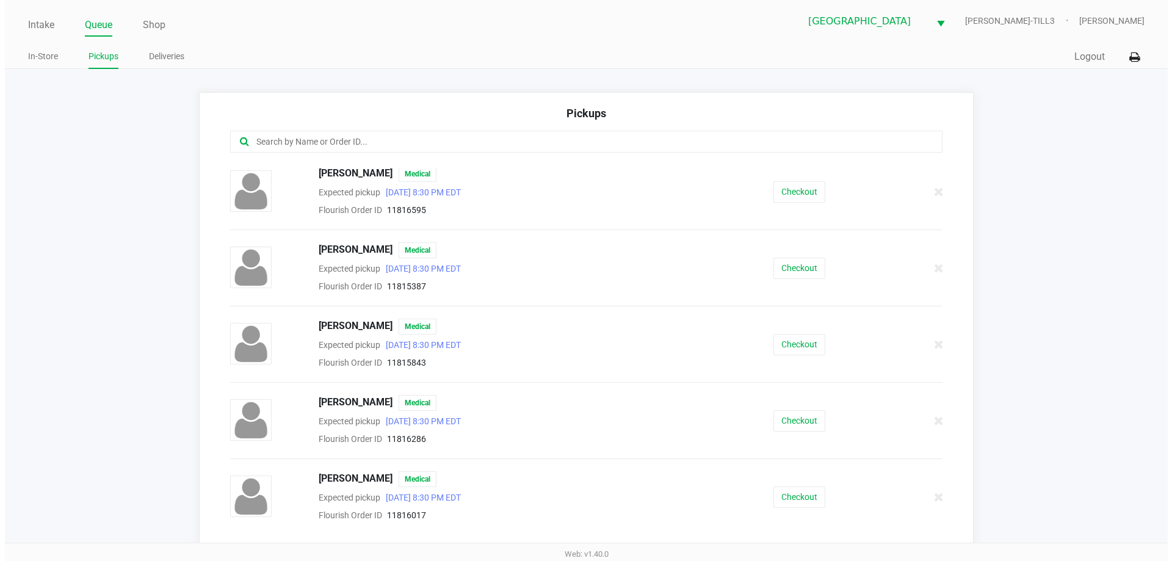
scroll to position [255, 0]
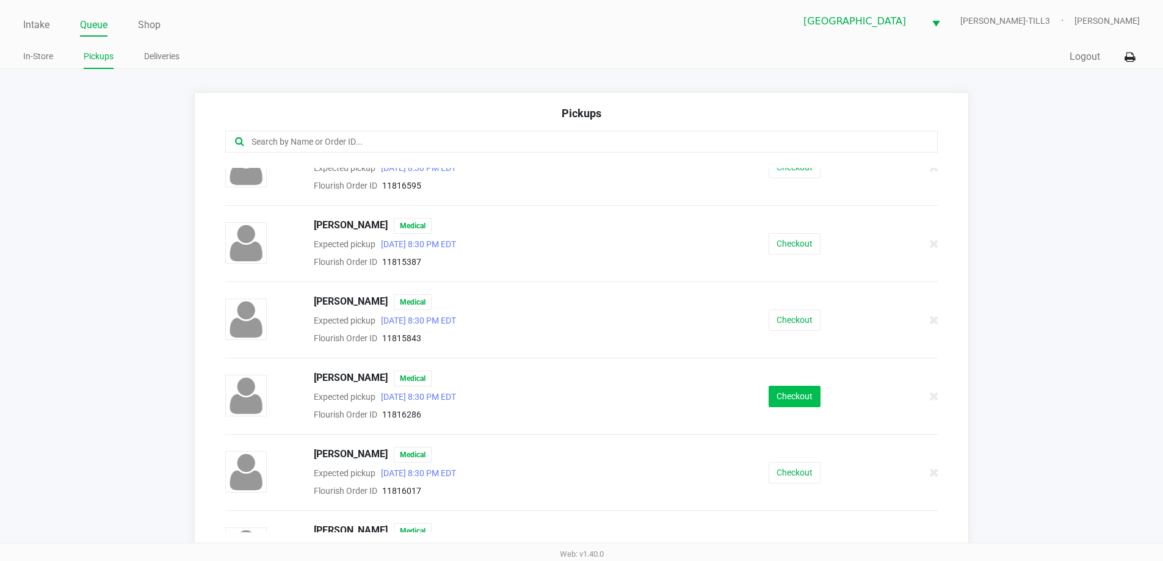
click at [807, 394] on button "Checkout" at bounding box center [795, 396] width 52 height 21
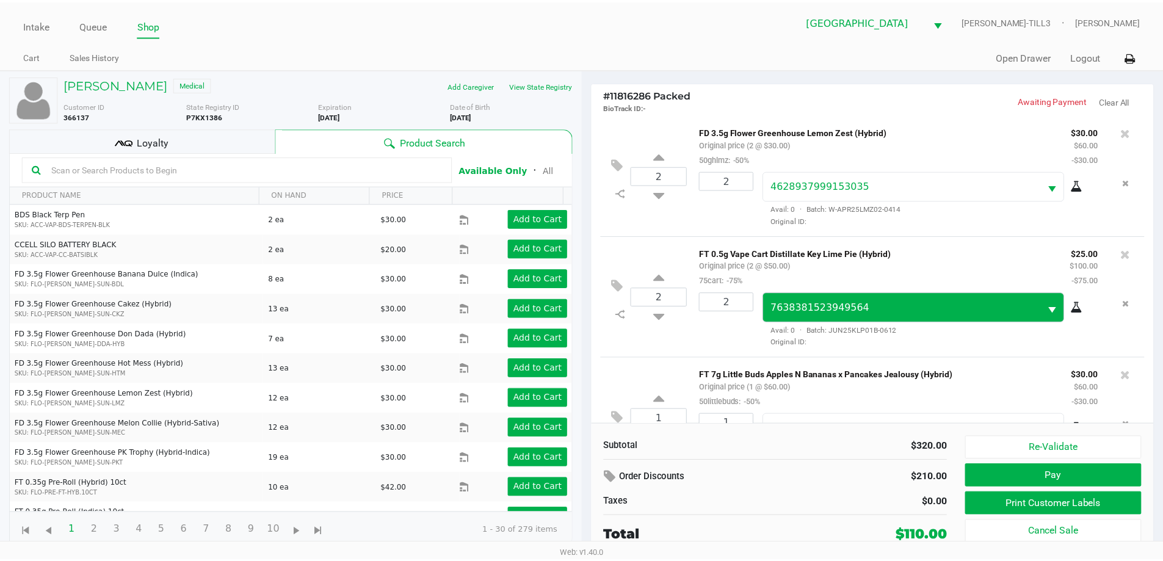
scroll to position [180, 0]
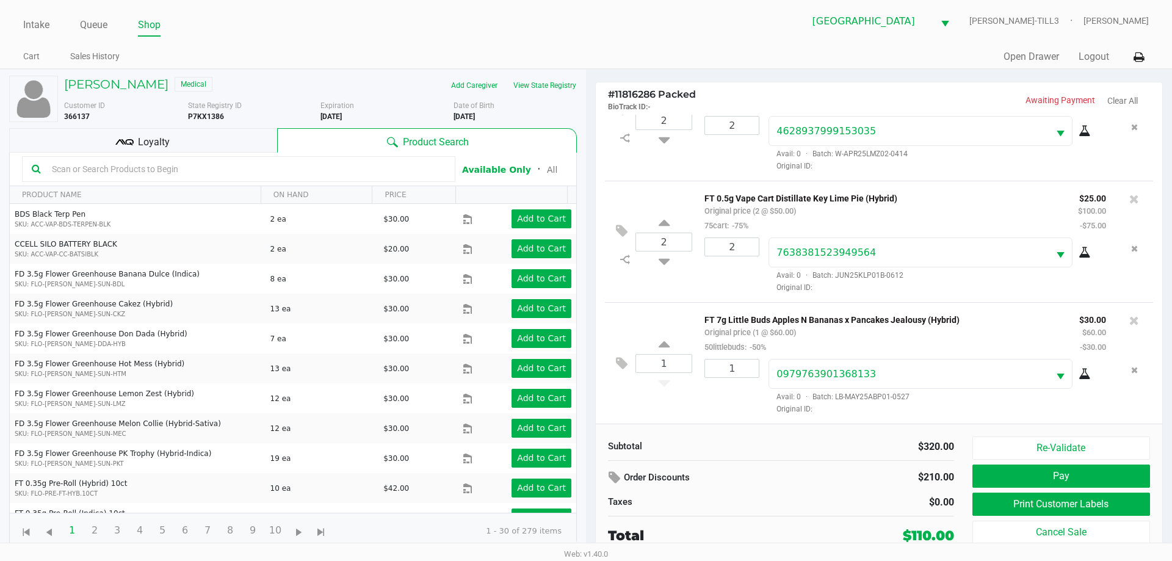
click at [1061, 433] on div "Subtotal $320.00 Order Discounts $210.00 Taxes $0.00 Total $110.00 Re-Validate …" at bounding box center [879, 491] width 567 height 134
click at [1056, 451] on button "Re-Validate" at bounding box center [1062, 448] width 178 height 23
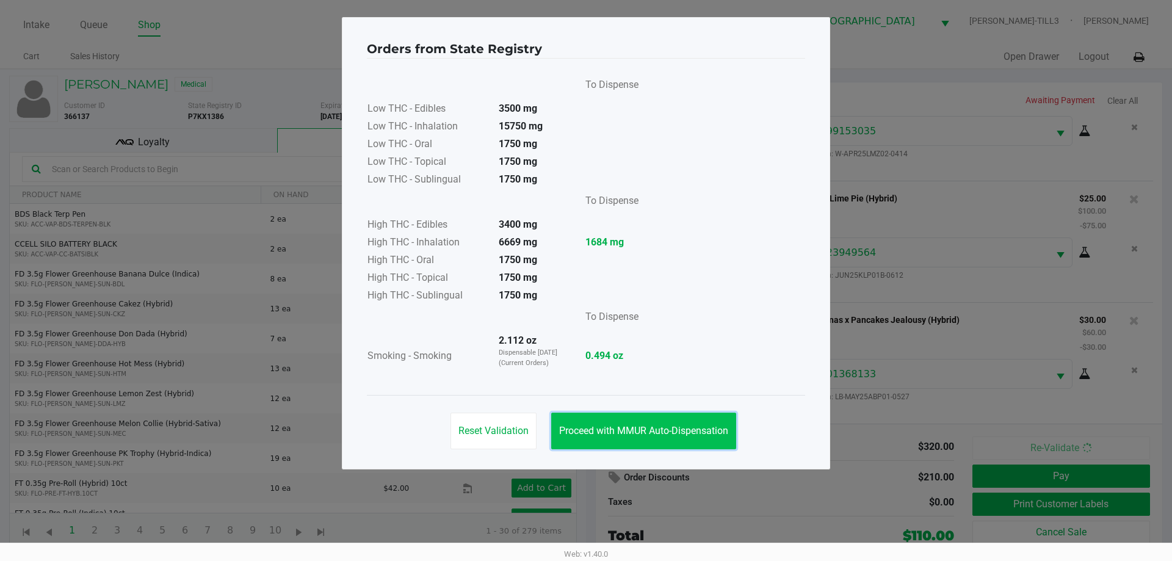
click at [634, 432] on span "Proceed with MMUR Auto-Dispensation" at bounding box center [643, 431] width 169 height 12
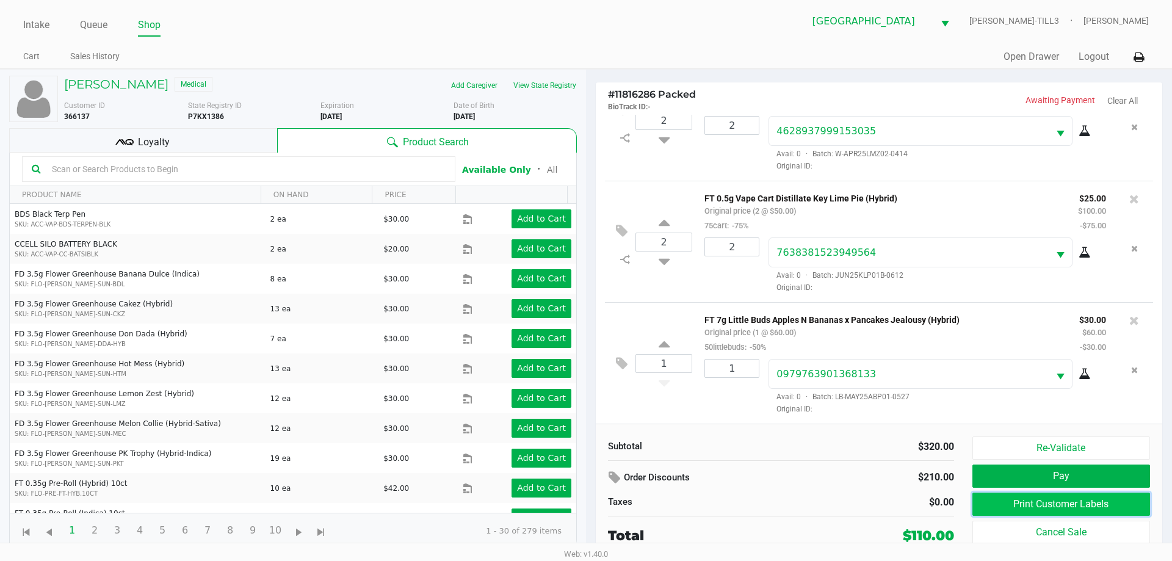
click at [1027, 501] on button "Print Customer Labels" at bounding box center [1062, 504] width 178 height 23
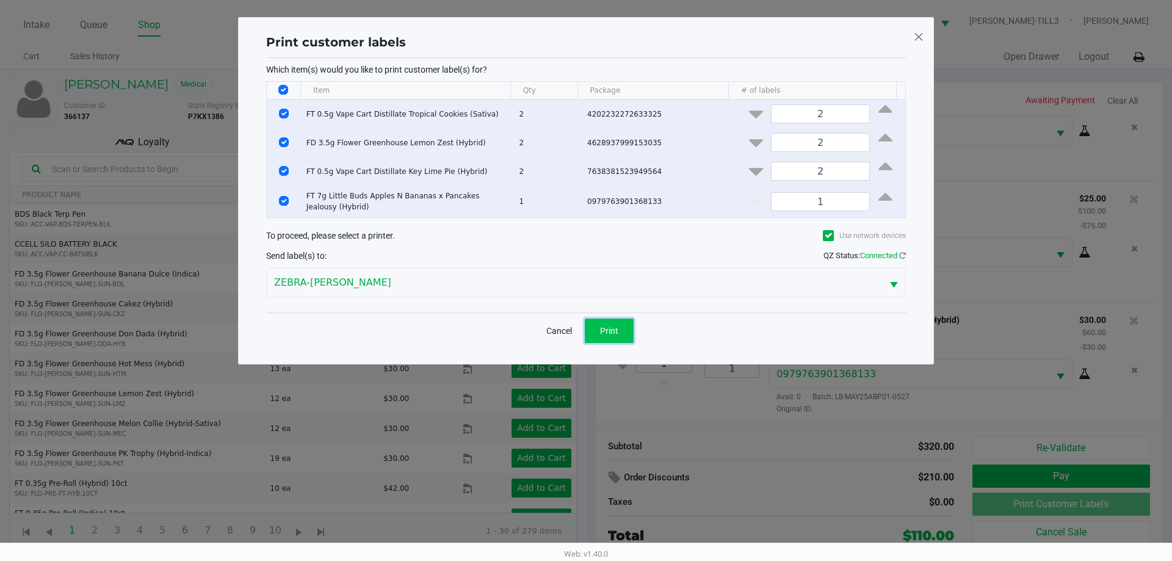
click at [618, 335] on span "Print" at bounding box center [609, 331] width 18 height 10
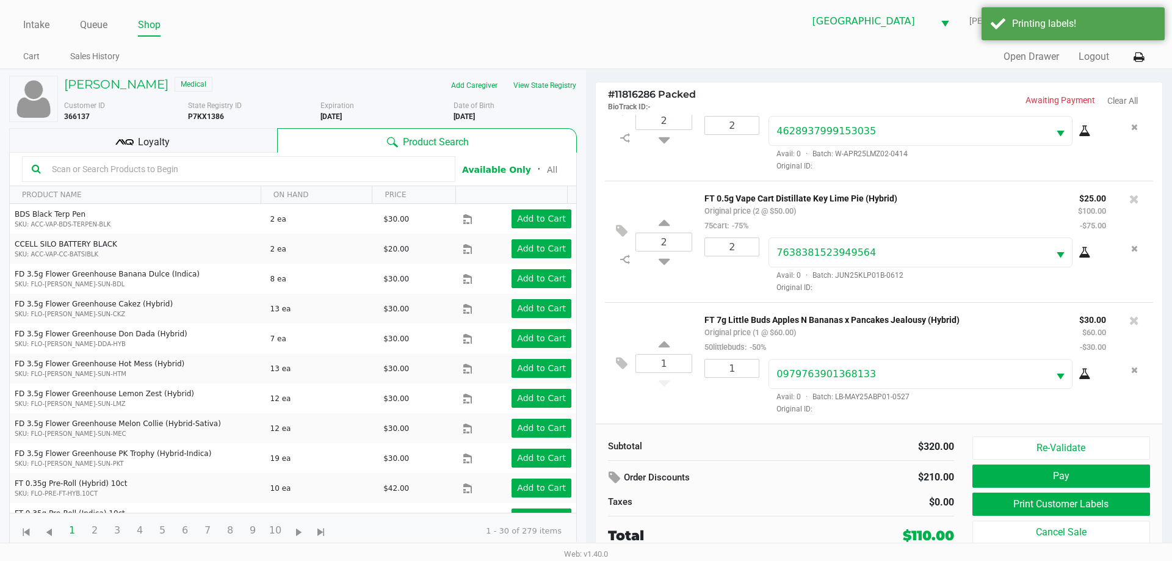
click at [211, 147] on div "Loyalty" at bounding box center [143, 140] width 268 height 24
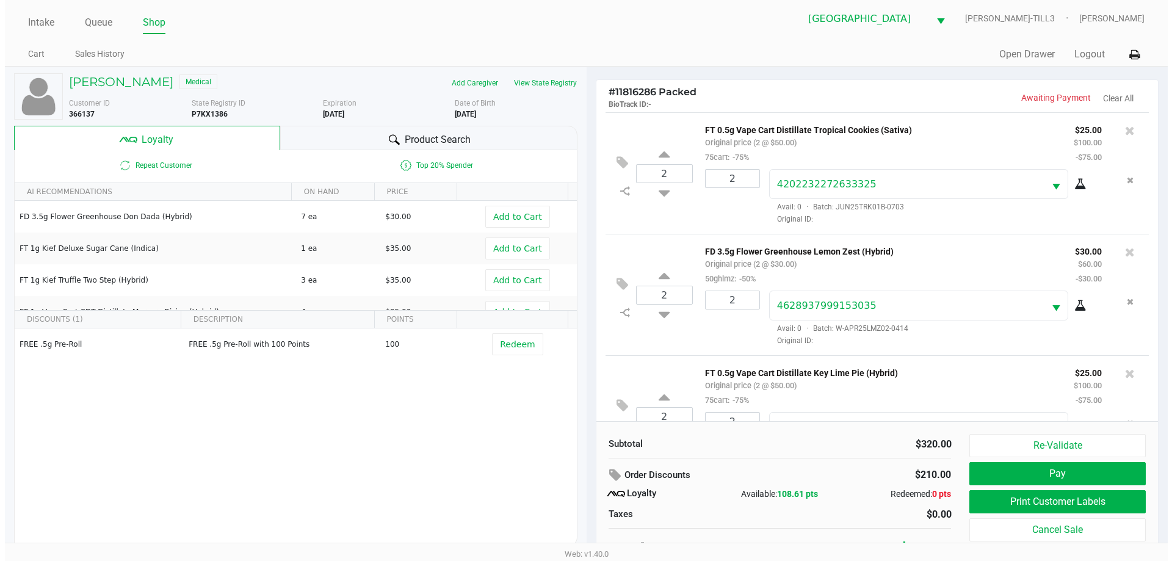
scroll to position [0, 0]
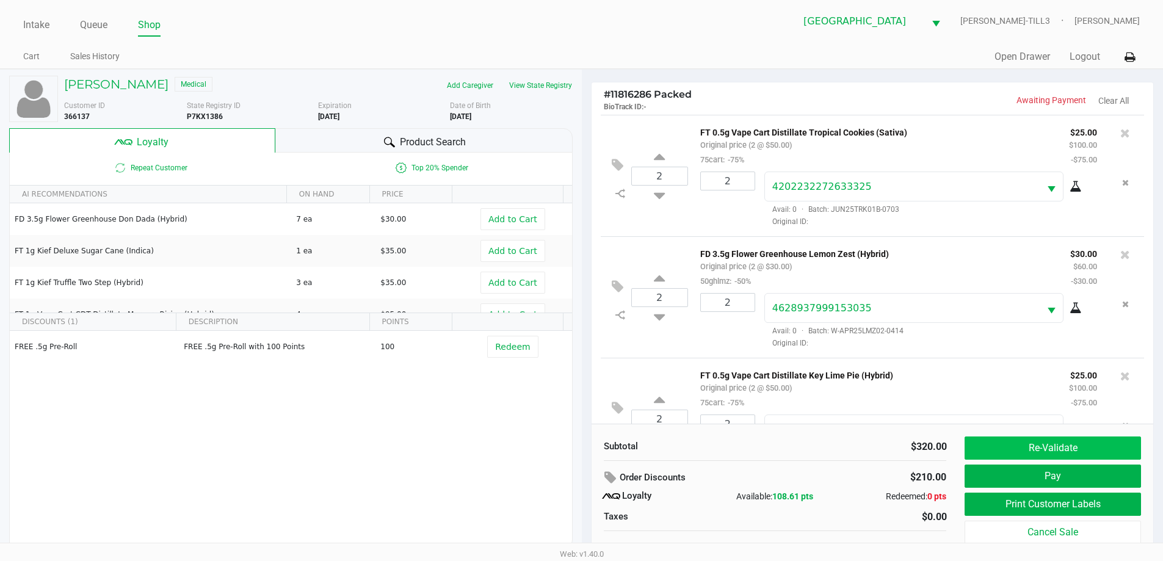
click at [1078, 443] on button "Re-Validate" at bounding box center [1053, 448] width 176 height 23
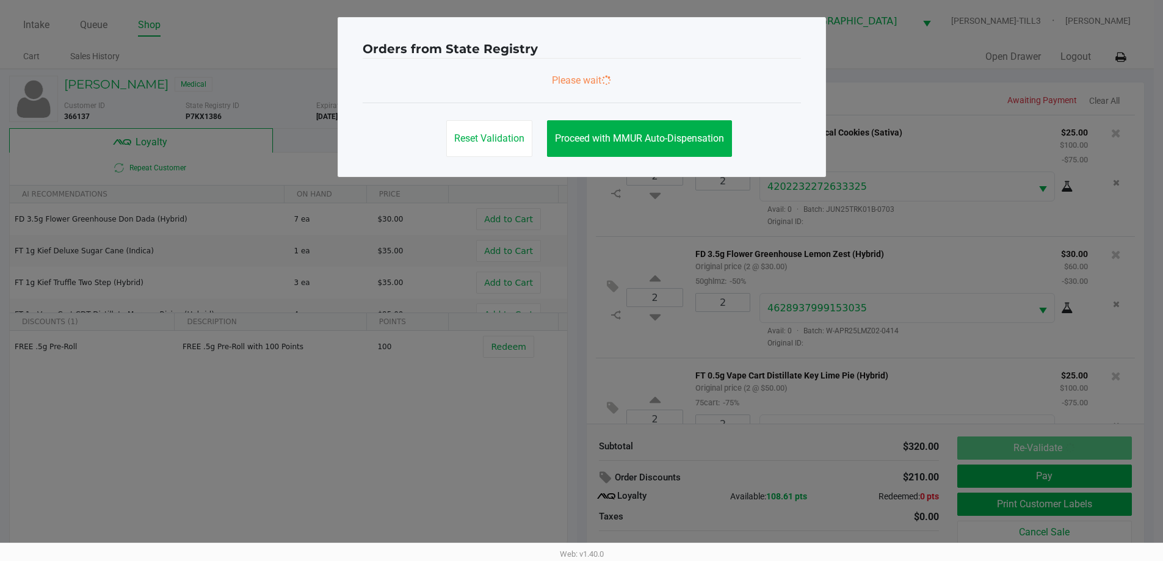
scroll to position [180, 0]
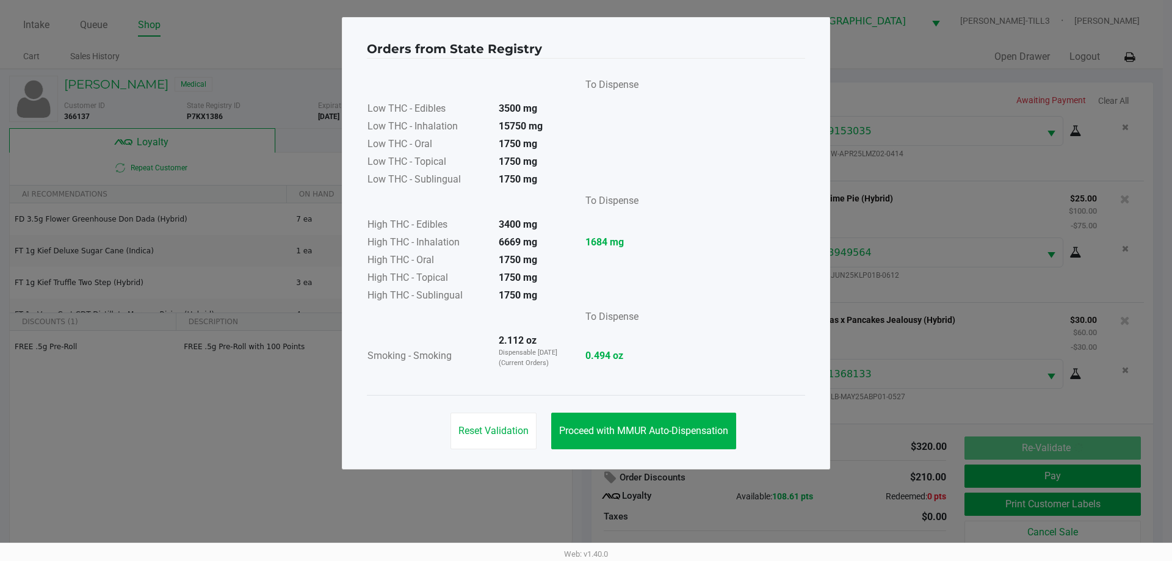
click at [642, 437] on button "Proceed with MMUR Auto-Dispensation" at bounding box center [643, 431] width 185 height 37
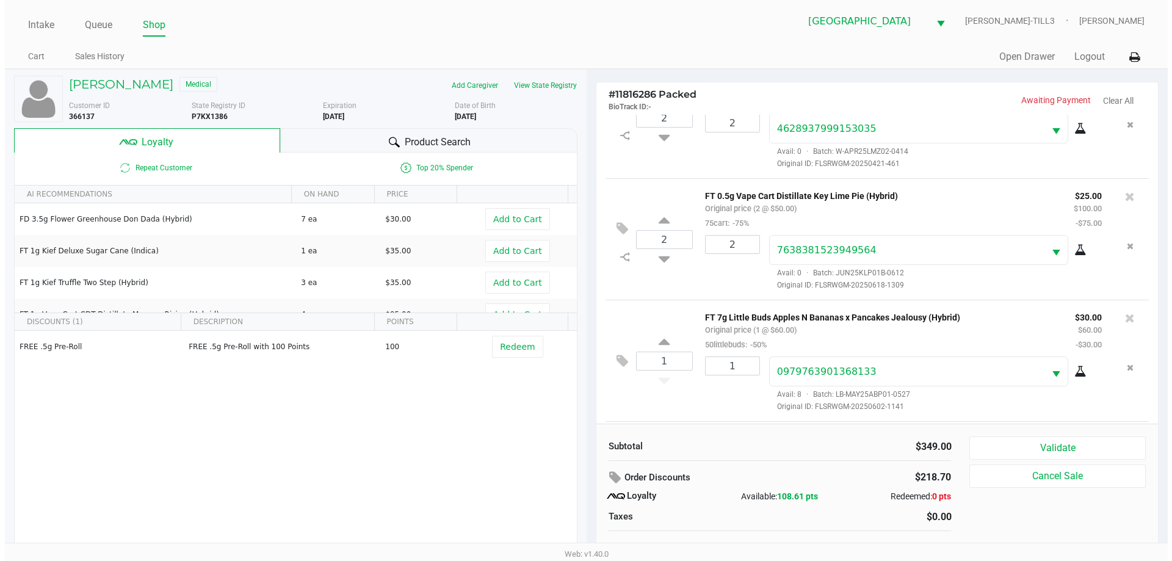
scroll to position [302, 0]
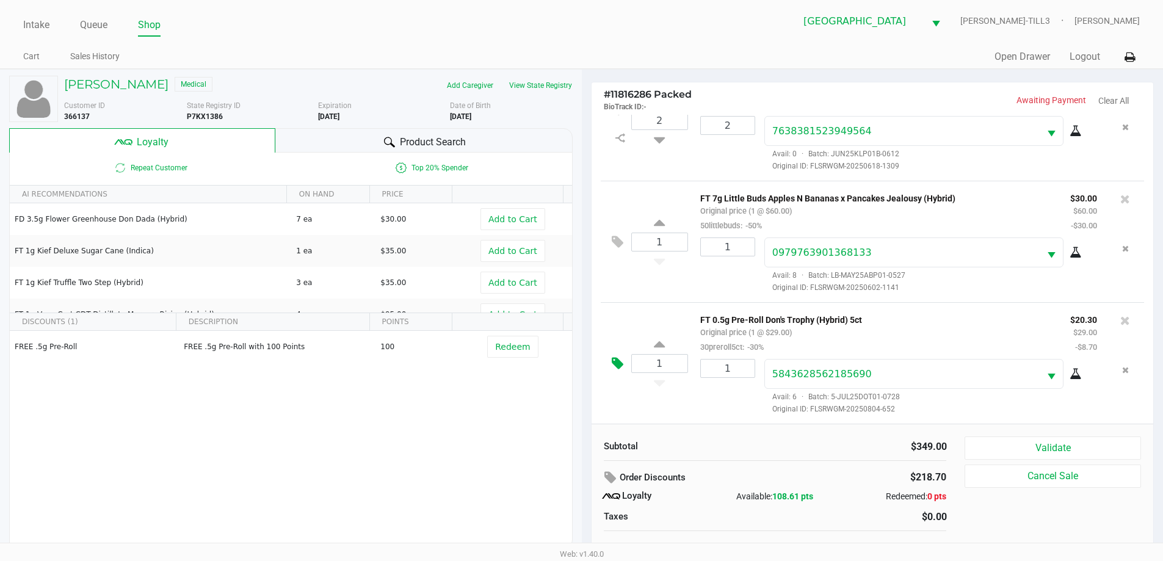
click at [612, 362] on icon at bounding box center [618, 364] width 12 height 14
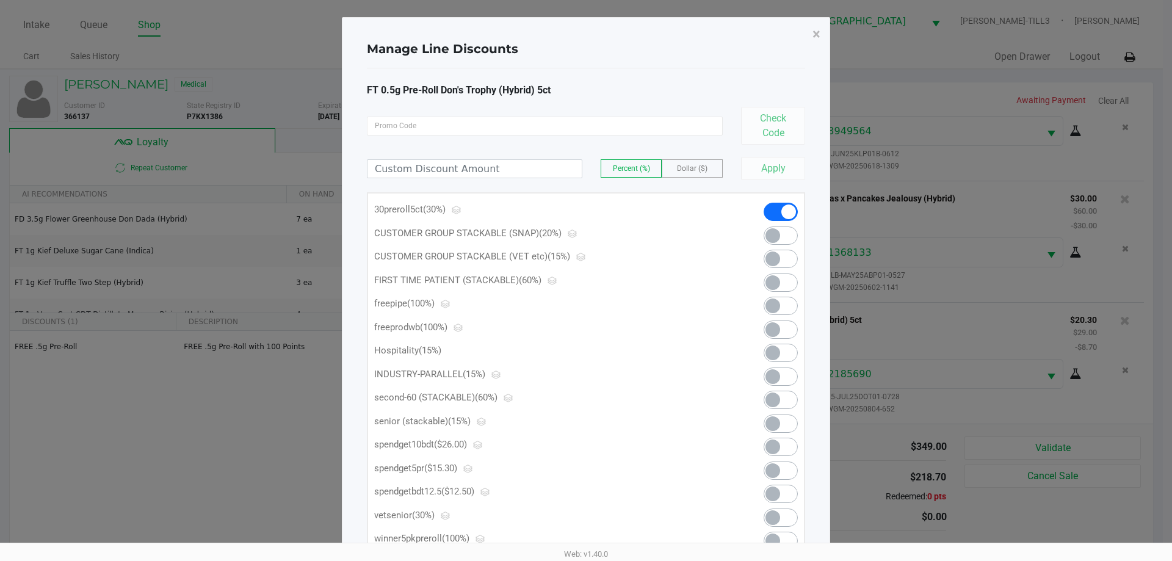
click at [792, 473] on span at bounding box center [781, 471] width 34 height 18
click at [818, 32] on span "×" at bounding box center [817, 34] width 8 height 17
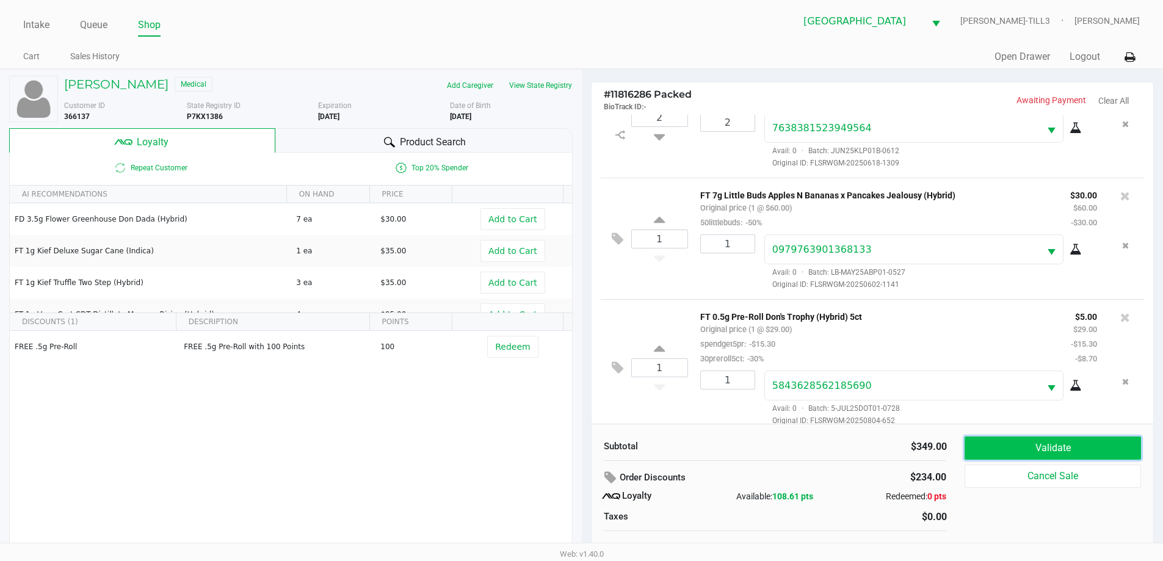
click at [1059, 452] on button "Validate" at bounding box center [1053, 448] width 176 height 23
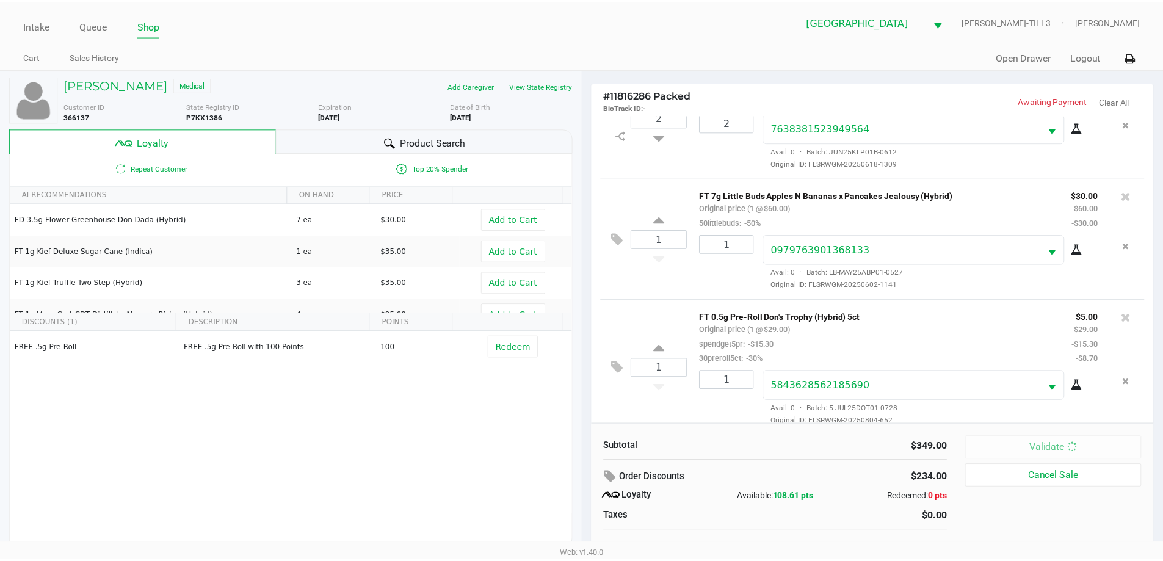
scroll to position [316, 0]
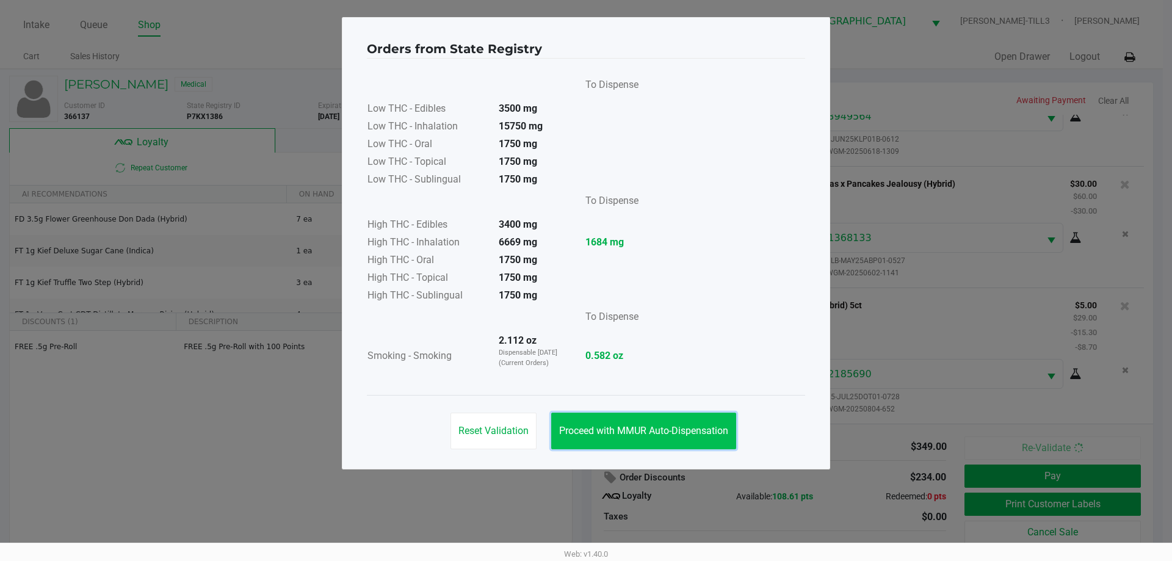
click at [677, 434] on span "Proceed with MMUR Auto-Dispensation" at bounding box center [643, 431] width 169 height 12
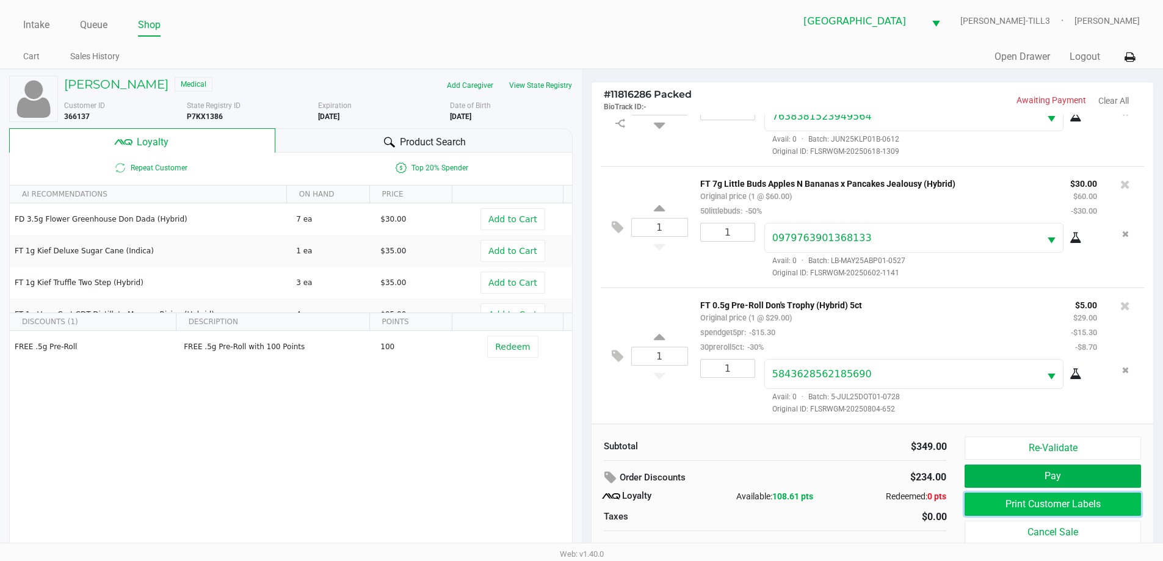
click at [1035, 498] on button "Print Customer Labels" at bounding box center [1053, 504] width 176 height 23
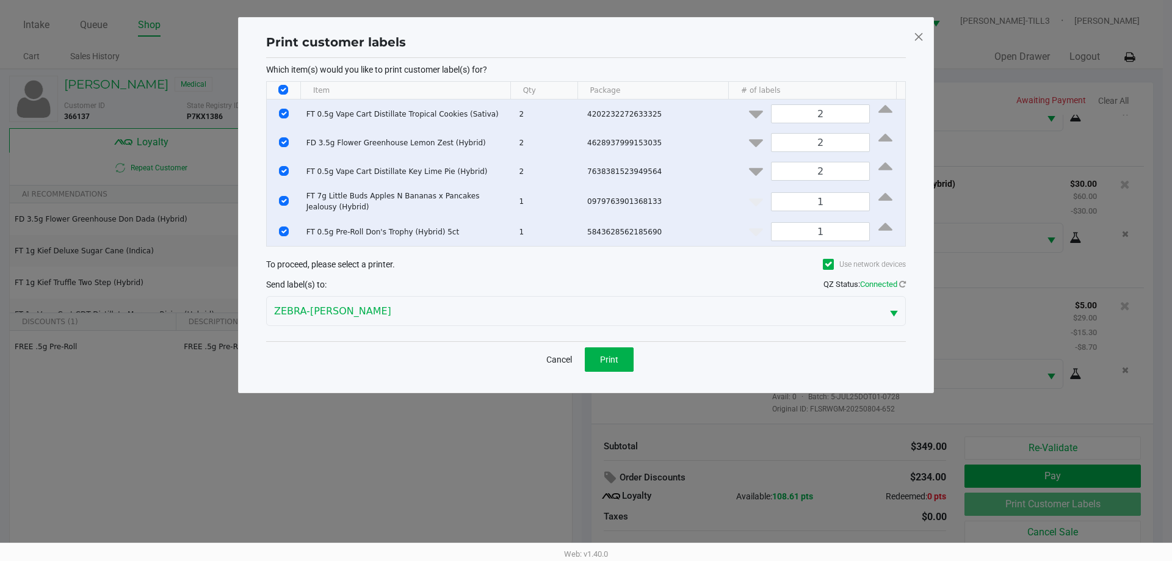
click at [288, 92] on input "Select All Rows" at bounding box center [283, 90] width 10 height 10
checkbox input "false"
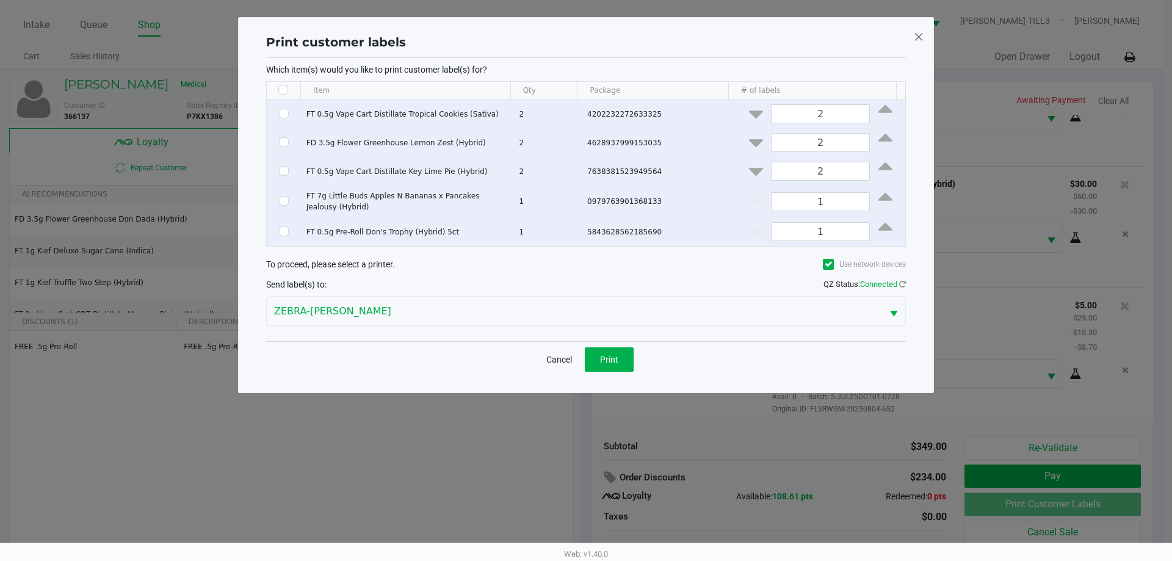
checkbox input "false"
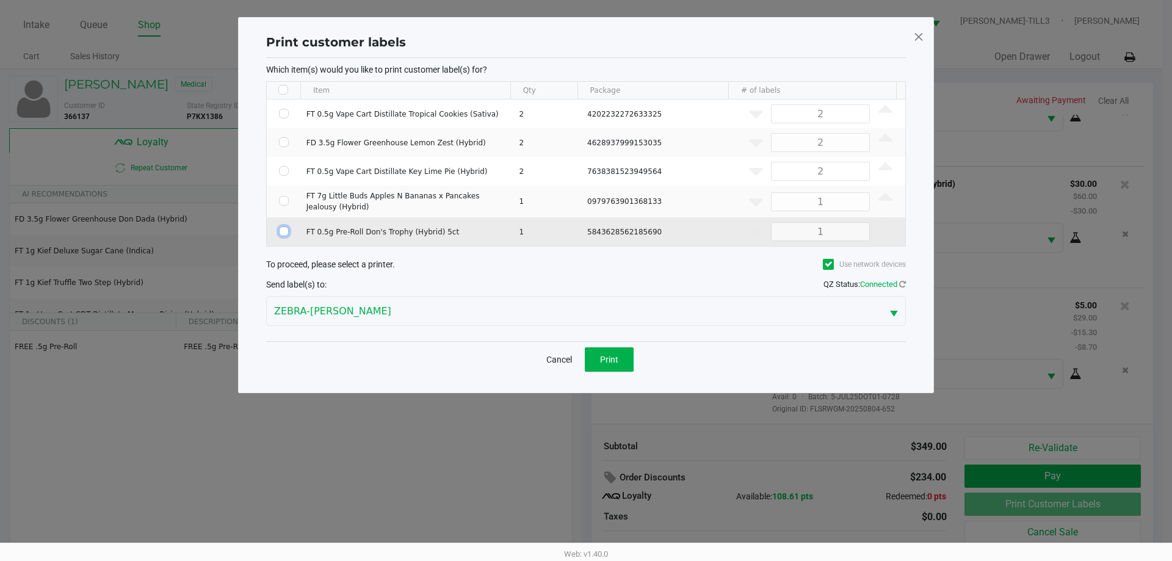
click at [288, 232] on input "Select Row" at bounding box center [284, 232] width 10 height 10
checkbox input "true"
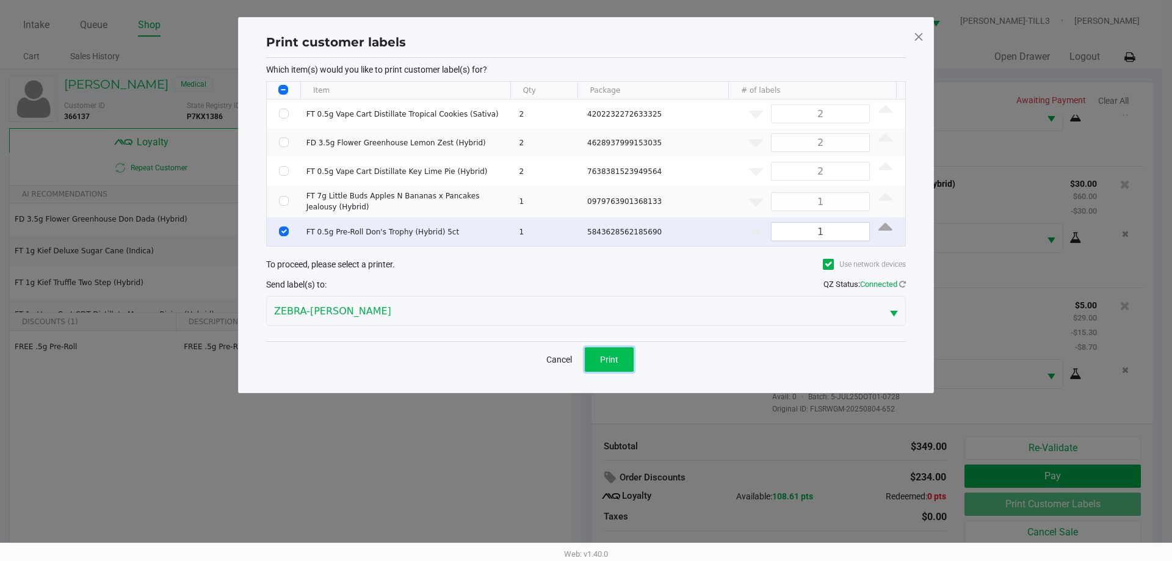
click at [622, 352] on button "Print" at bounding box center [609, 359] width 49 height 24
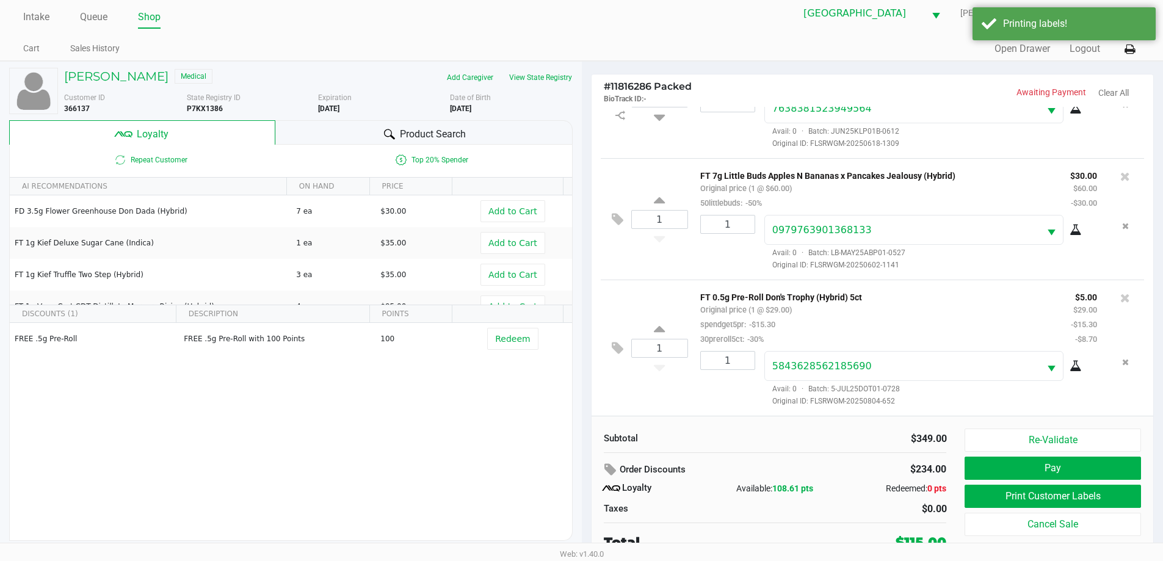
scroll to position [12, 0]
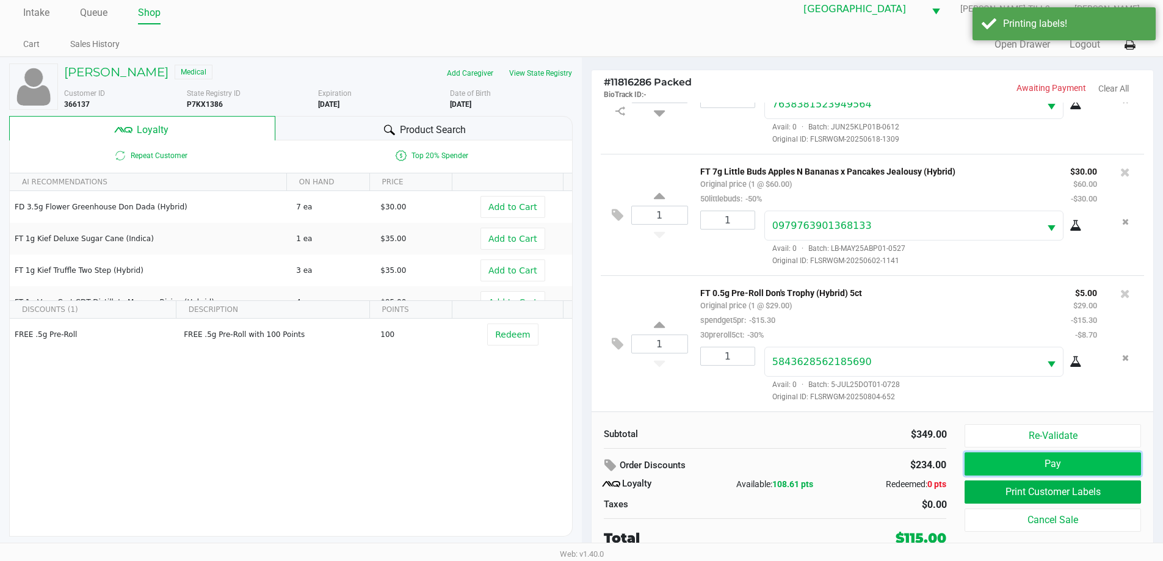
click at [1021, 457] on button "Pay" at bounding box center [1053, 463] width 176 height 23
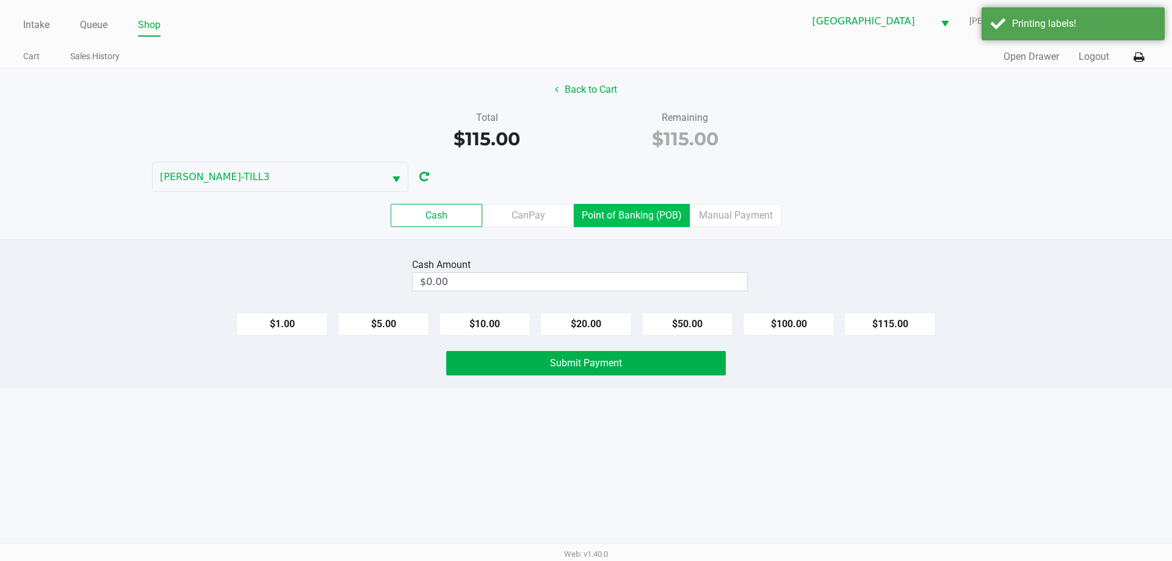
click at [616, 216] on label "Point of Banking (POB)" at bounding box center [632, 215] width 116 height 23
click at [0, 0] on 7 "Point of Banking (POB)" at bounding box center [0, 0] width 0 height 0
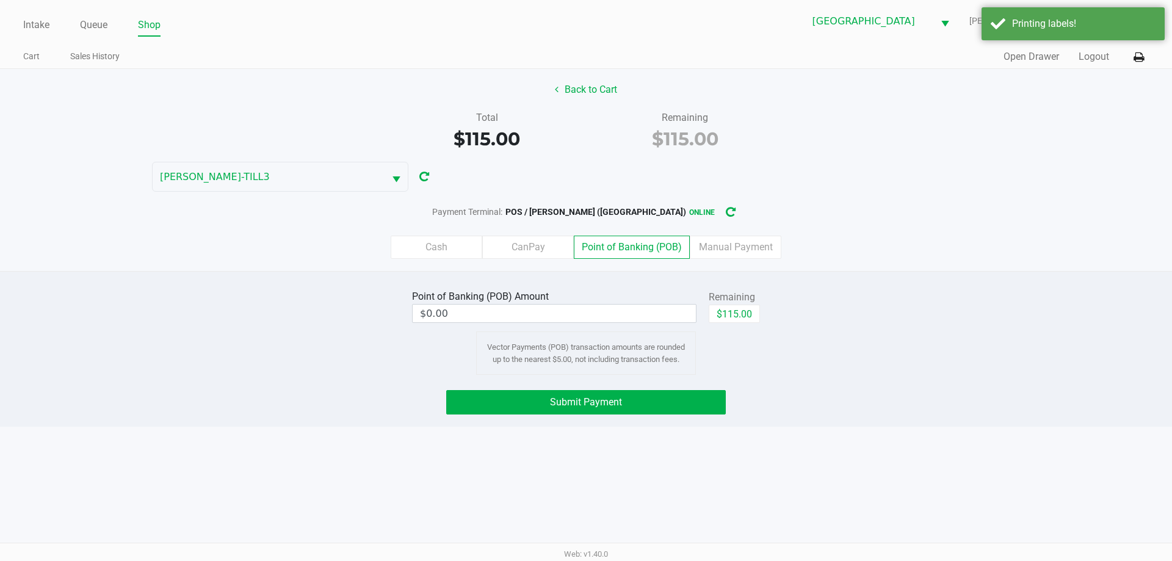
click at [733, 325] on div "$115.00" at bounding box center [734, 318] width 51 height 27
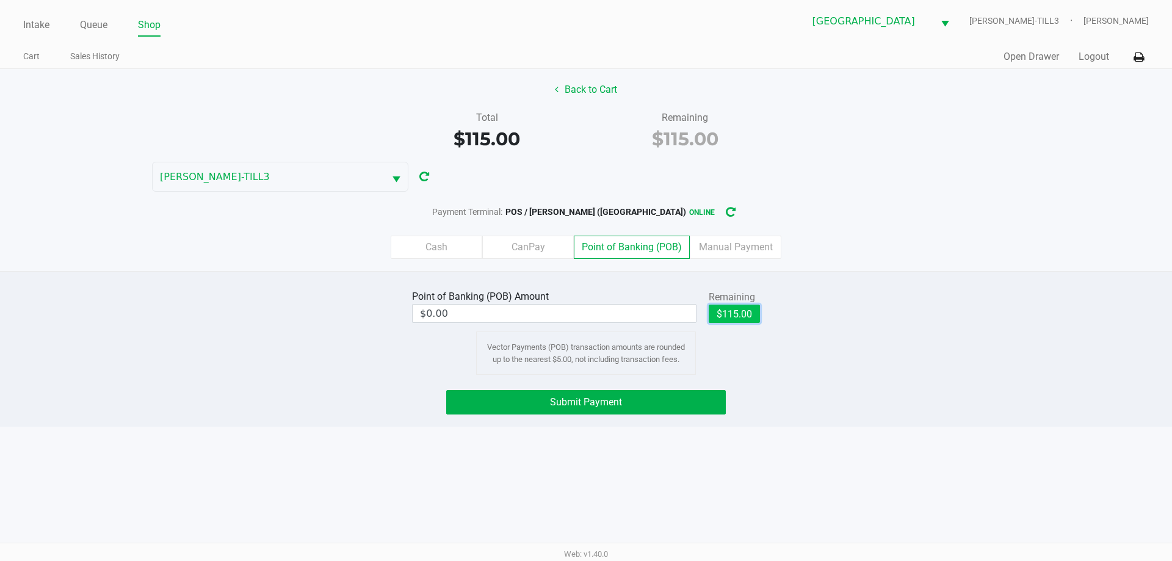
click at [716, 311] on button "$115.00" at bounding box center [734, 314] width 51 height 18
type input "$115.00"
click at [647, 404] on button "Submit Payment" at bounding box center [586, 402] width 280 height 24
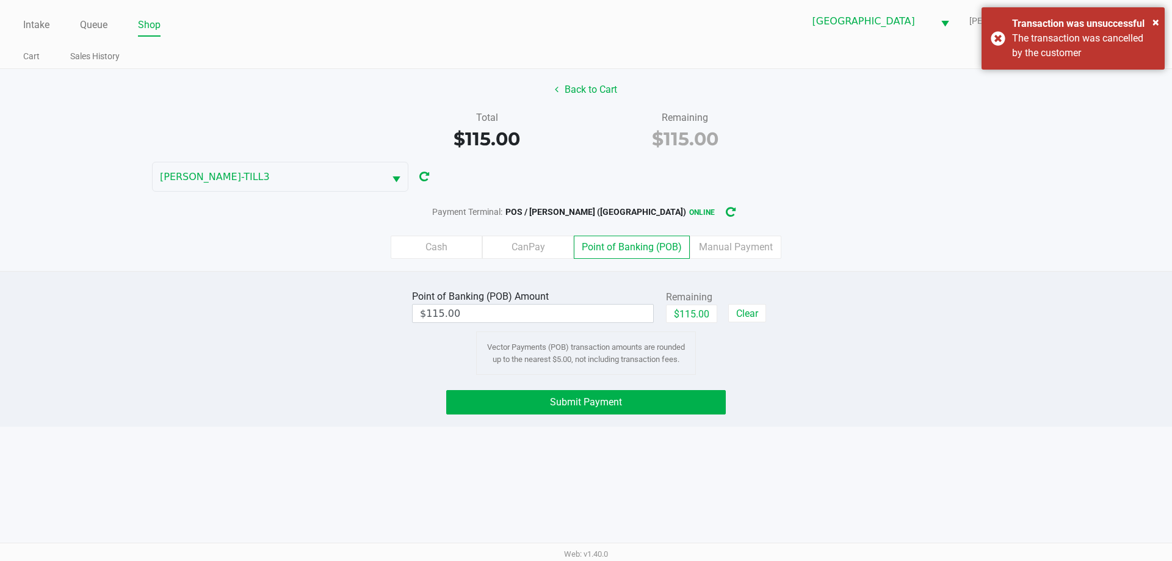
click at [1003, 49] on div "× Transaction was unsuccessful The transaction was cancelled by the customer" at bounding box center [1073, 38] width 183 height 62
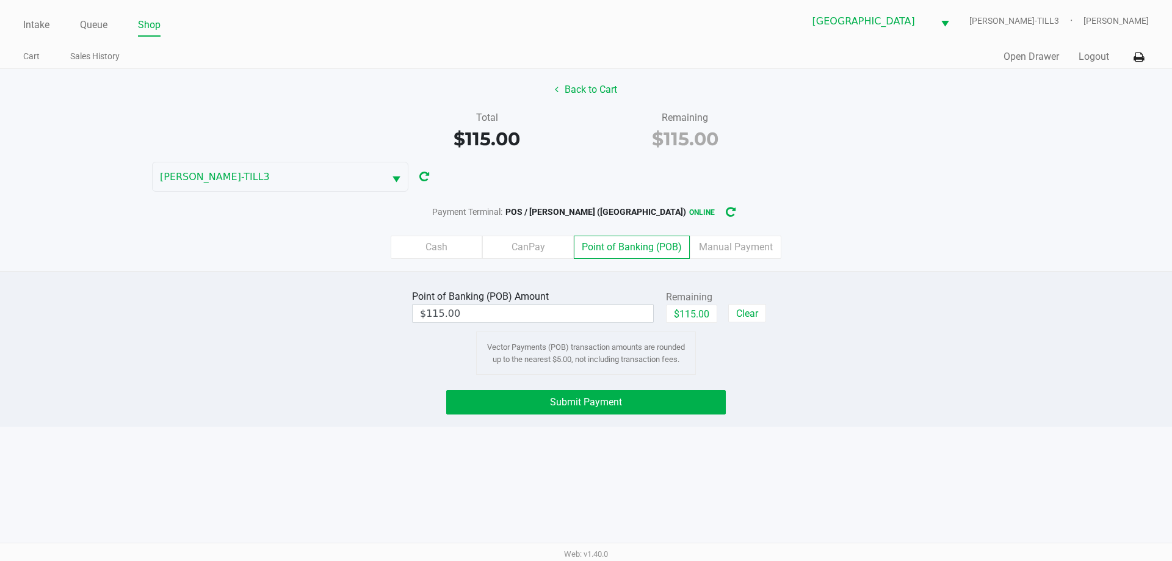
click at [635, 403] on button "Submit Payment" at bounding box center [586, 402] width 280 height 24
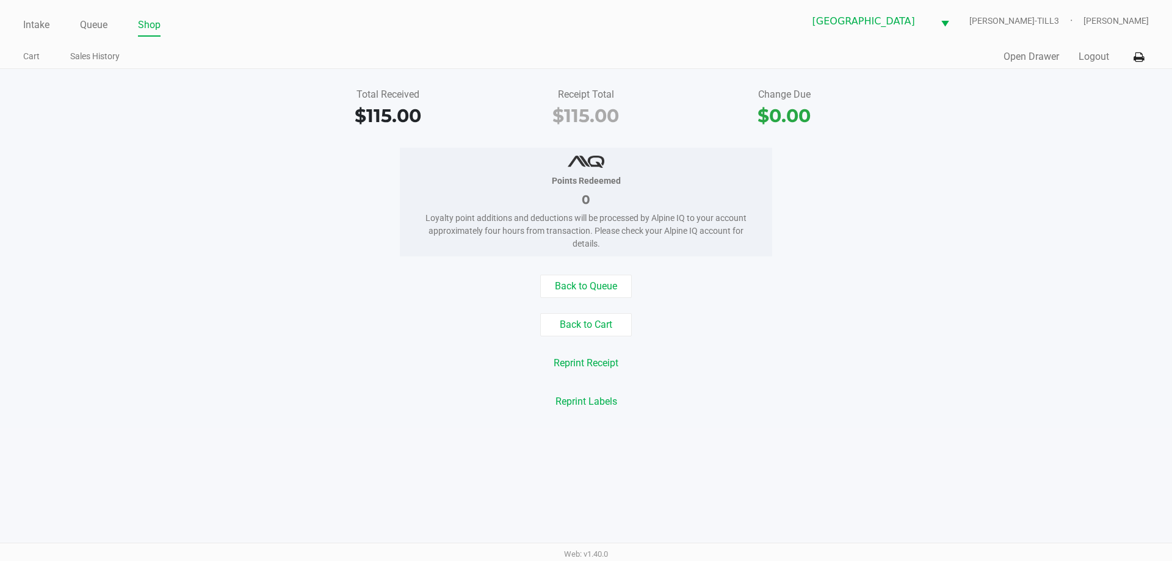
click at [38, 21] on link "Intake" at bounding box center [36, 24] width 26 height 17
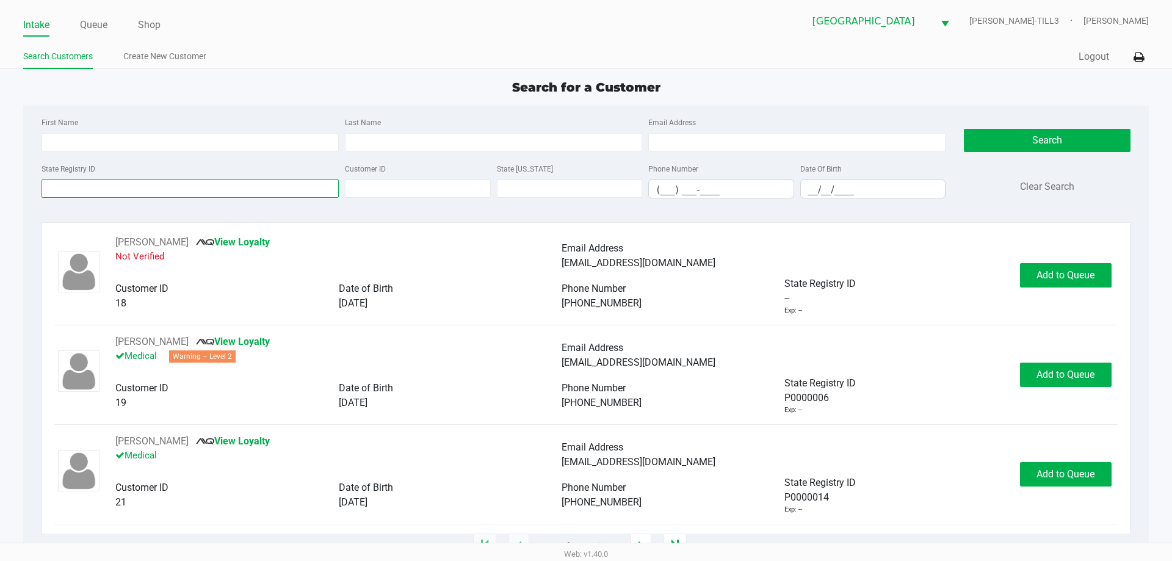
click at [81, 188] on input "State Registry ID" at bounding box center [190, 189] width 297 height 18
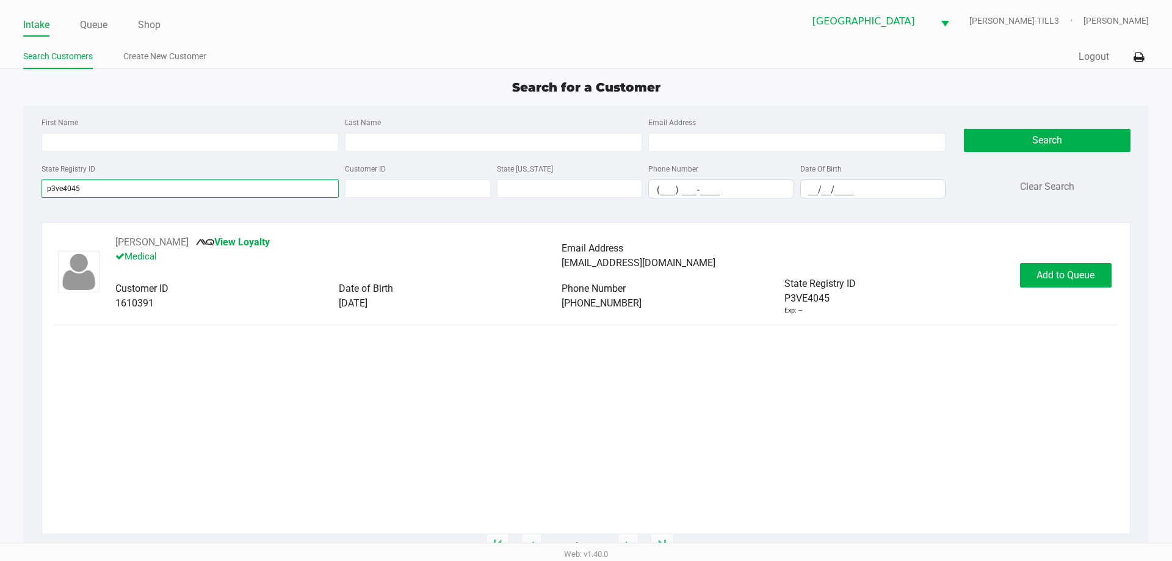
type input "p3ve4045"
click at [1059, 275] on span "Add to Queue" at bounding box center [1066, 275] width 58 height 12
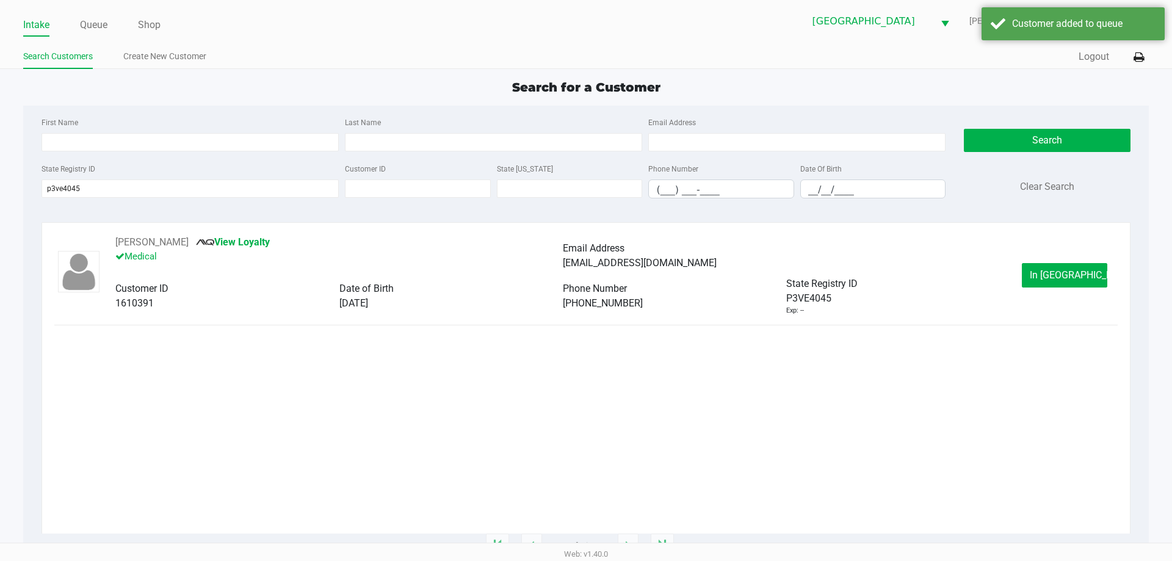
click at [1059, 272] on span "In Queue" at bounding box center [1081, 275] width 103 height 12
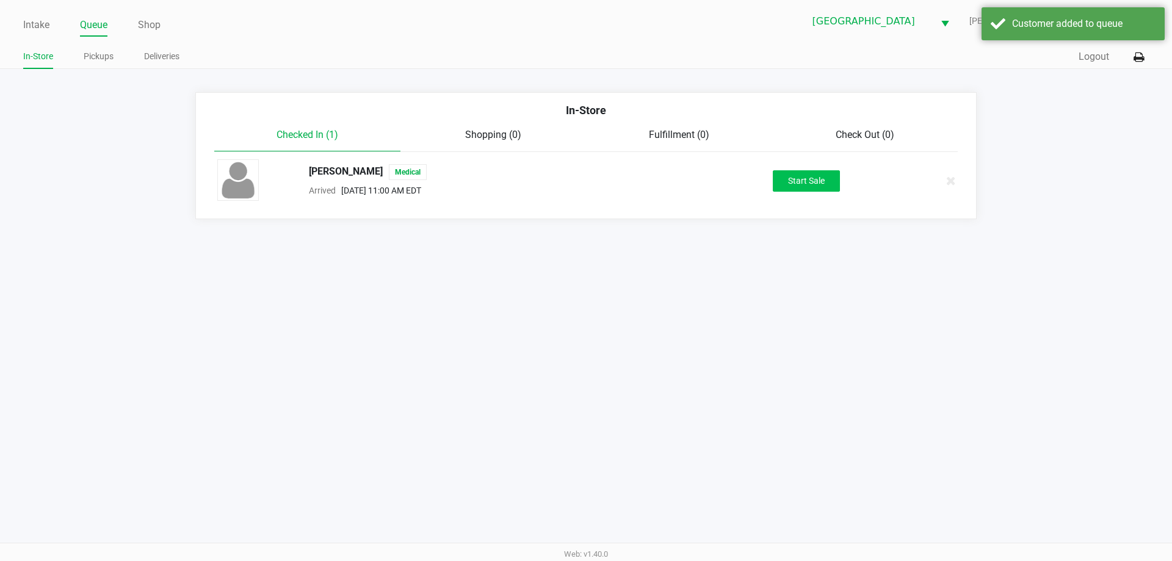
click at [816, 178] on button "Start Sale" at bounding box center [806, 180] width 67 height 21
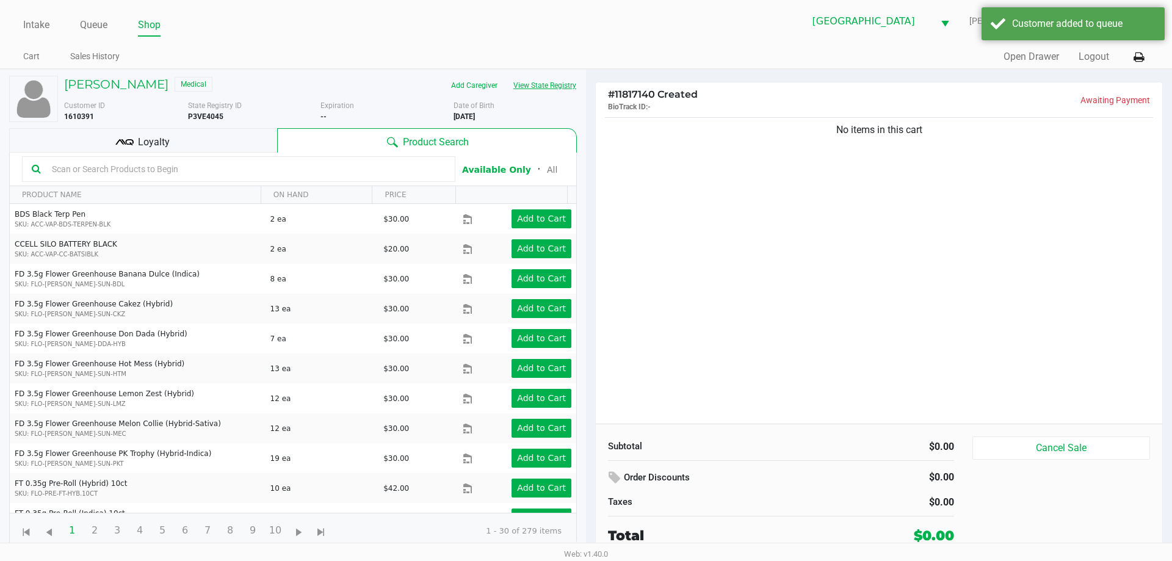
click at [567, 85] on button "View State Registry" at bounding box center [541, 86] width 71 height 20
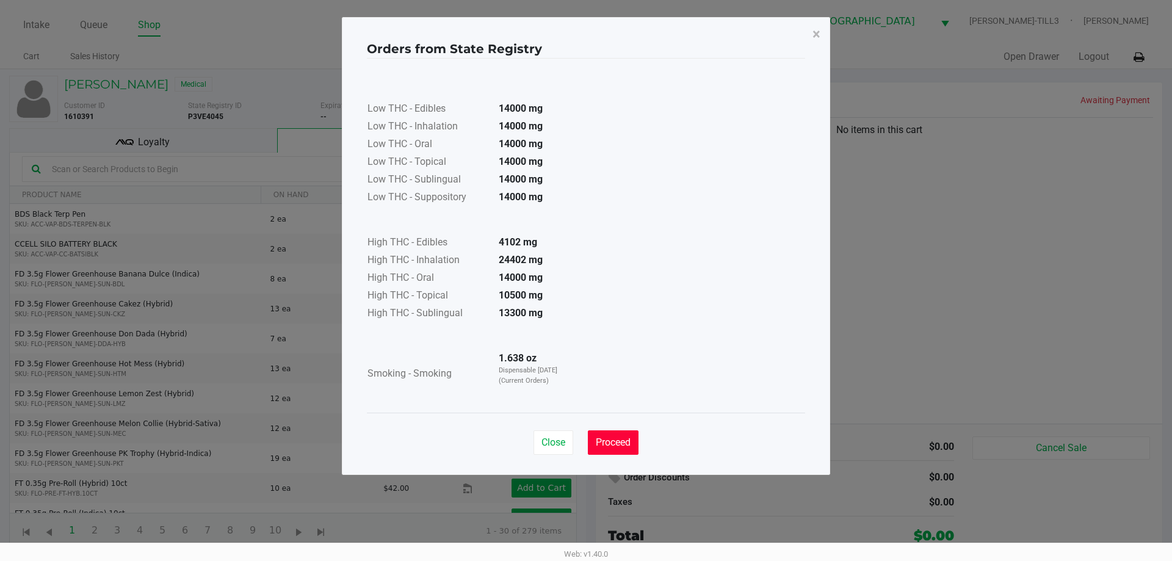
click at [617, 441] on span "Proceed" at bounding box center [613, 443] width 35 height 12
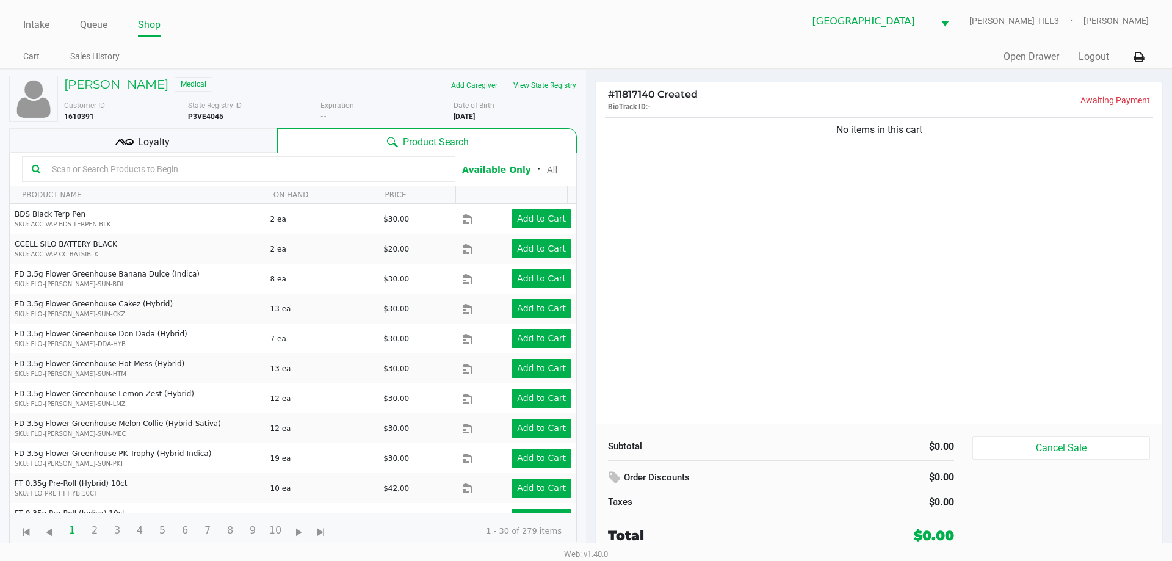
click at [86, 167] on input "text" at bounding box center [246, 169] width 399 height 18
click at [134, 89] on h5 "CAMERON BAILEY" at bounding box center [116, 84] width 104 height 15
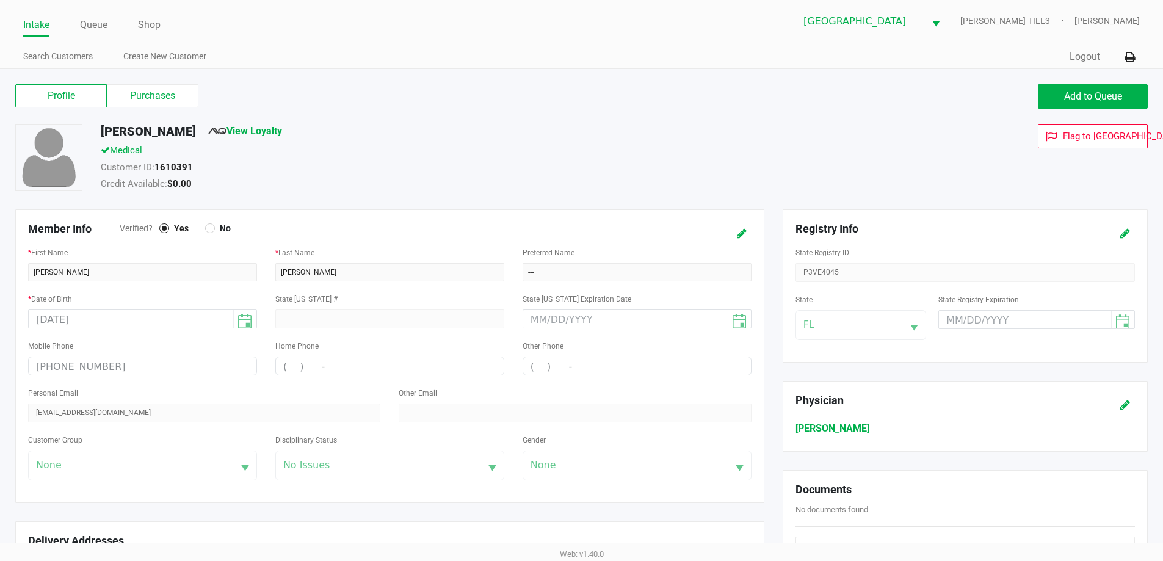
click at [159, 96] on label "Purchases" at bounding box center [153, 95] width 92 height 23
click at [0, 0] on 1 "Purchases" at bounding box center [0, 0] width 0 height 0
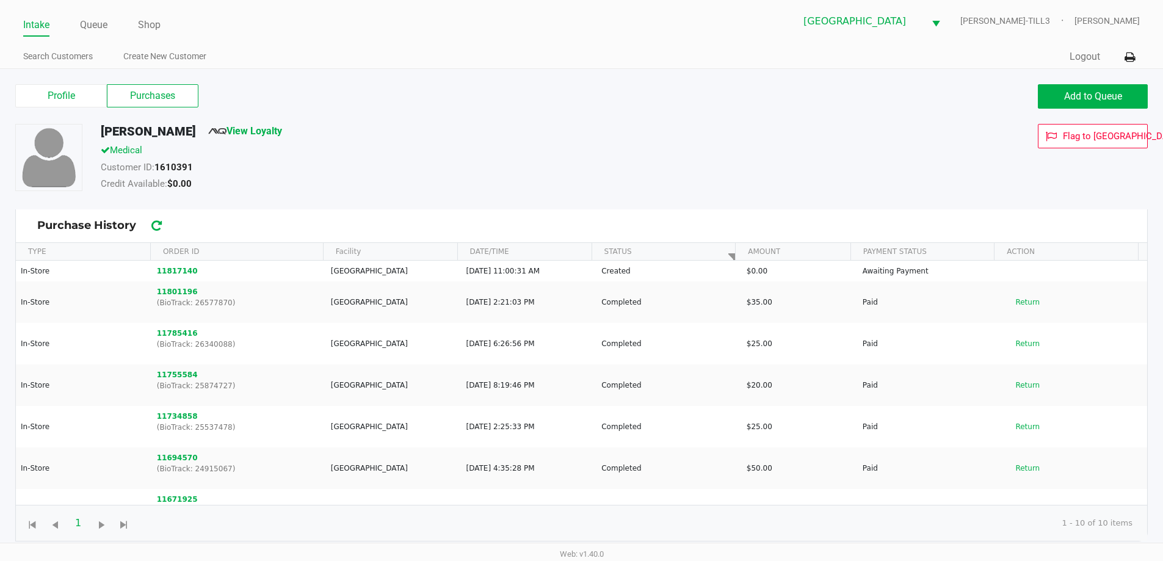
click at [180, 295] on button "11801196" at bounding box center [177, 291] width 41 height 11
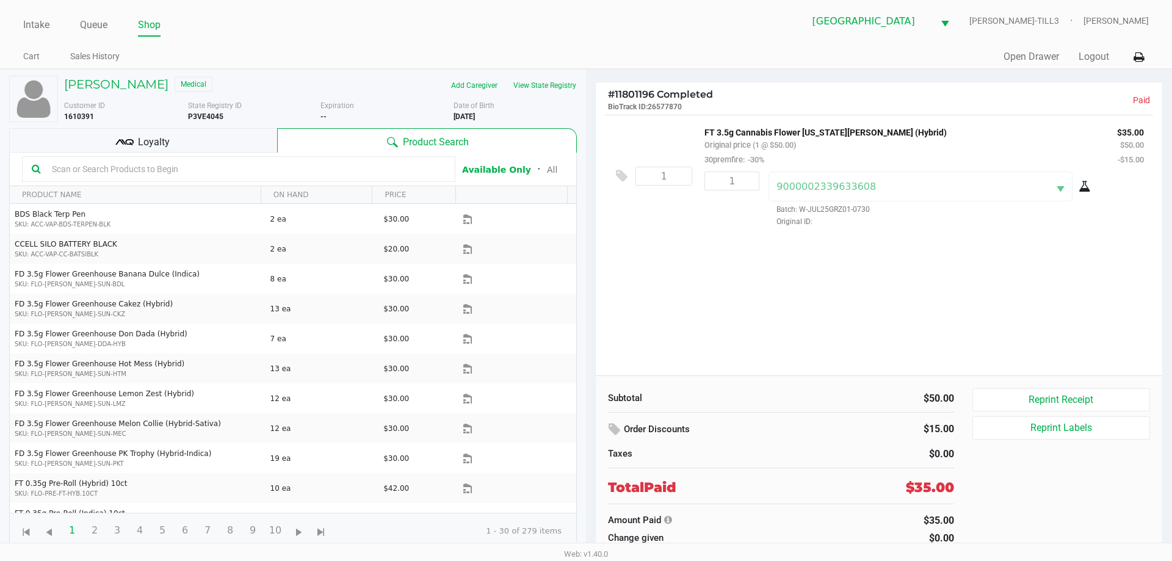
click at [101, 24] on link "Queue" at bounding box center [93, 24] width 27 height 17
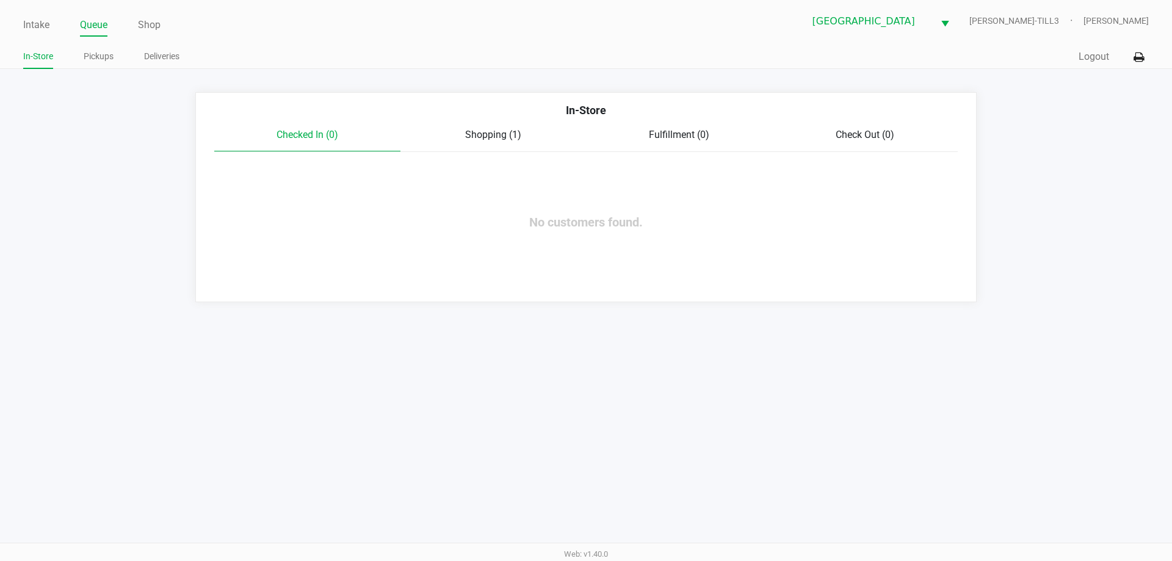
click at [499, 134] on span "Shopping (1)" at bounding box center [493, 135] width 56 height 12
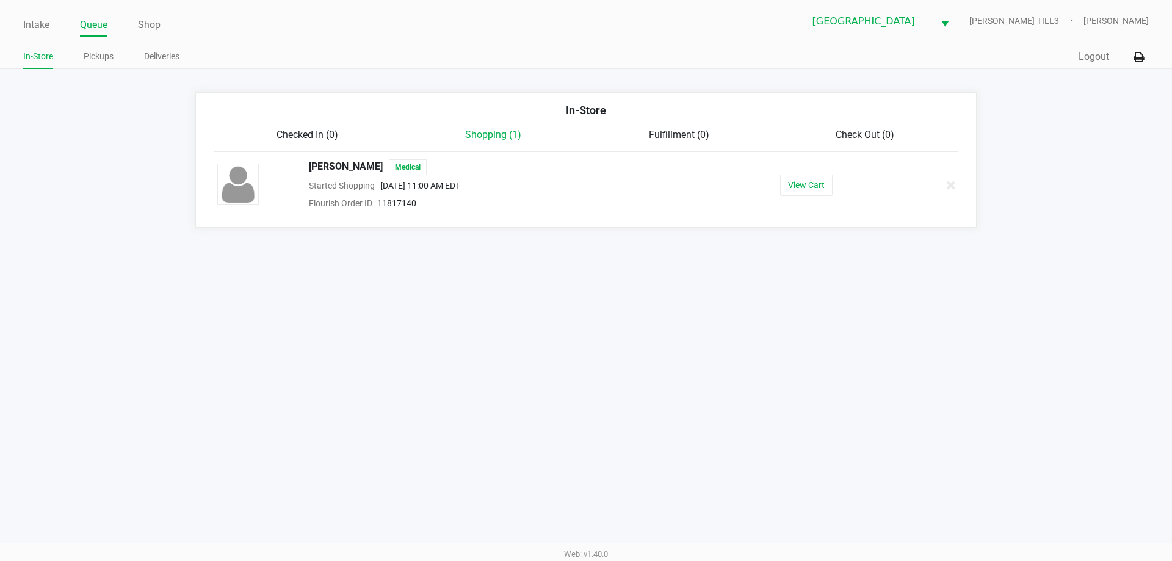
click at [808, 192] on button "View Cart" at bounding box center [806, 185] width 53 height 21
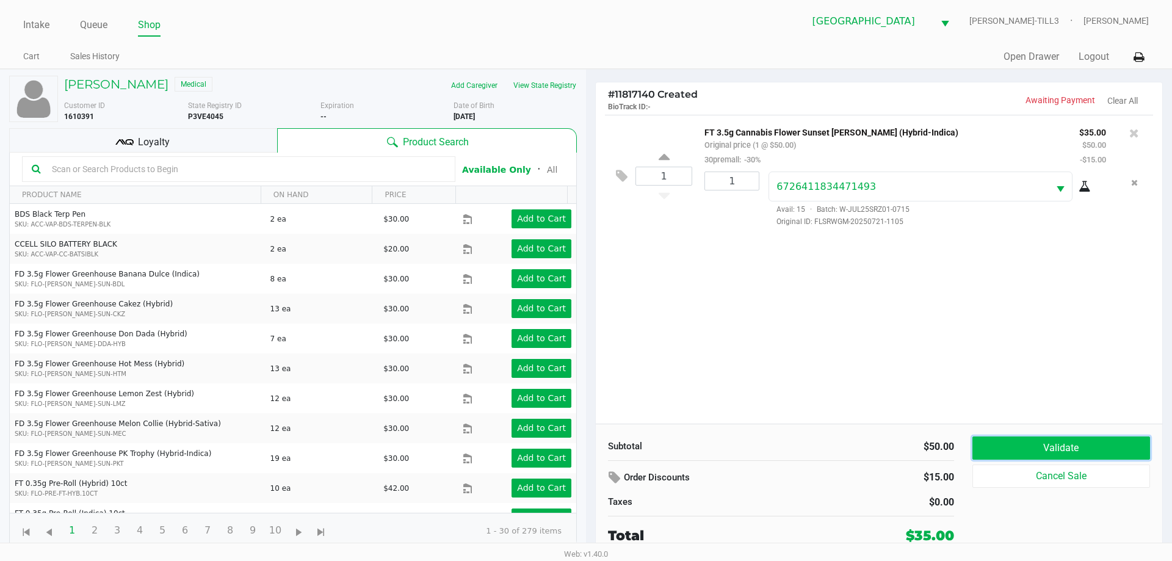
click at [1045, 453] on button "Validate" at bounding box center [1062, 448] width 178 height 23
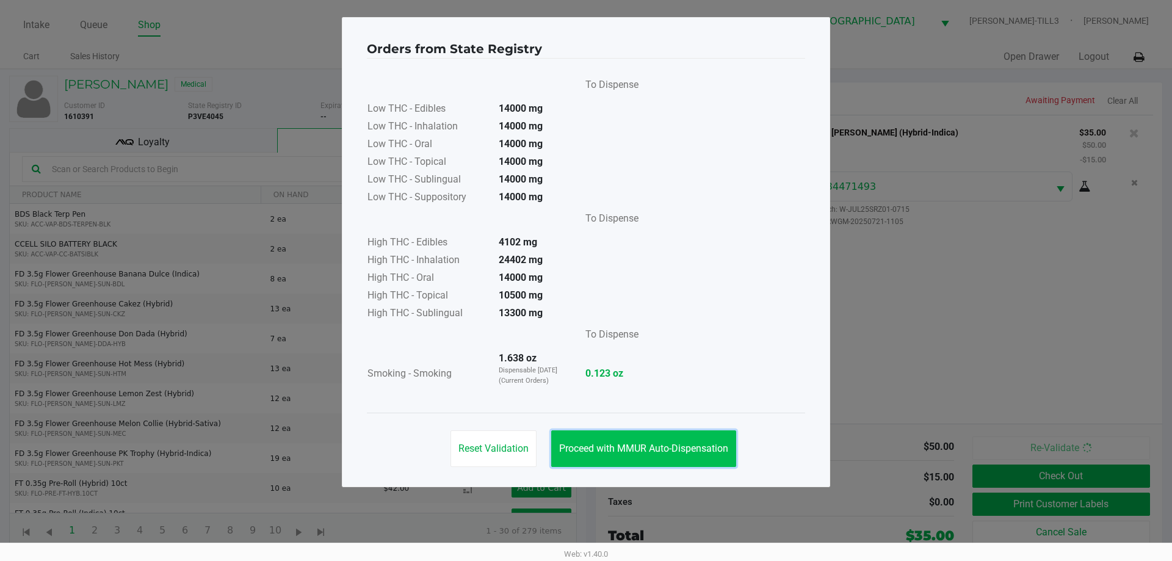
click at [666, 450] on span "Proceed with MMUR Auto-Dispensation" at bounding box center [643, 449] width 169 height 12
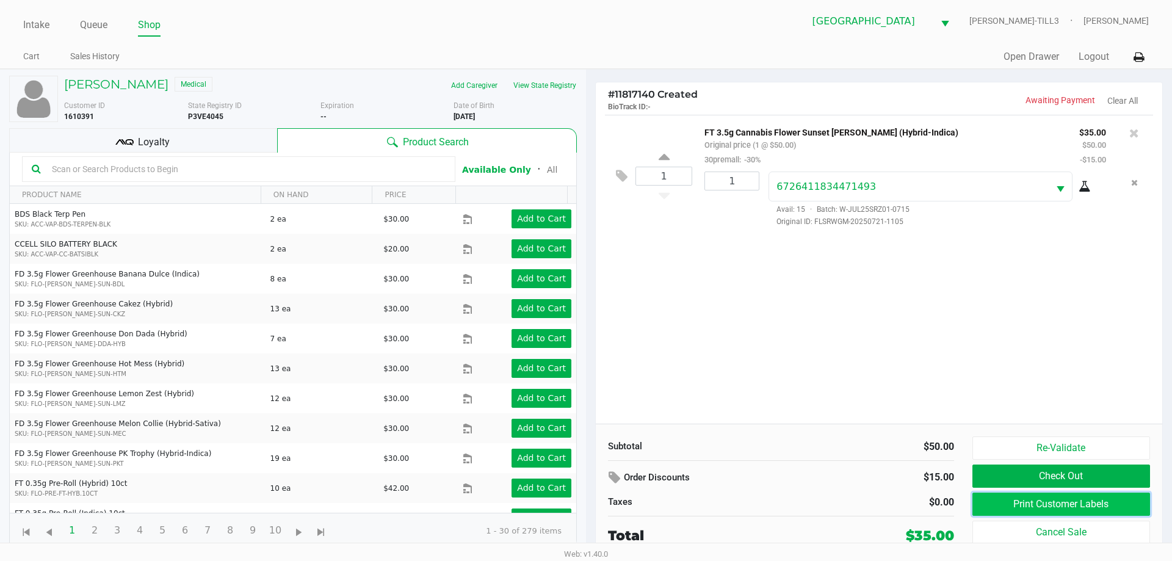
click at [1073, 506] on button "Print Customer Labels" at bounding box center [1062, 504] width 178 height 23
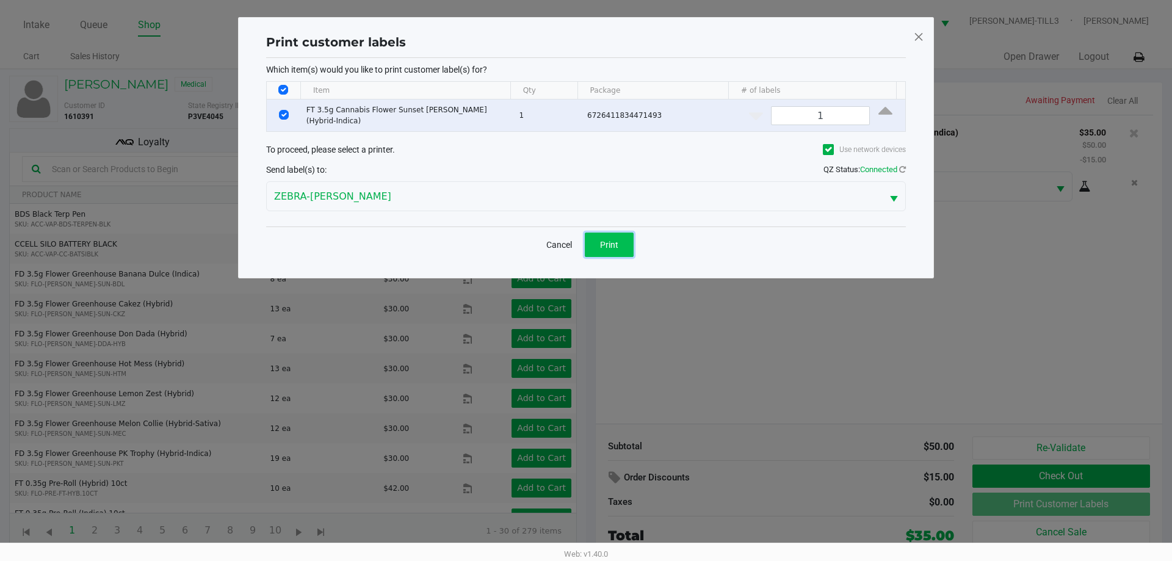
click at [601, 243] on span "Print" at bounding box center [609, 245] width 18 height 10
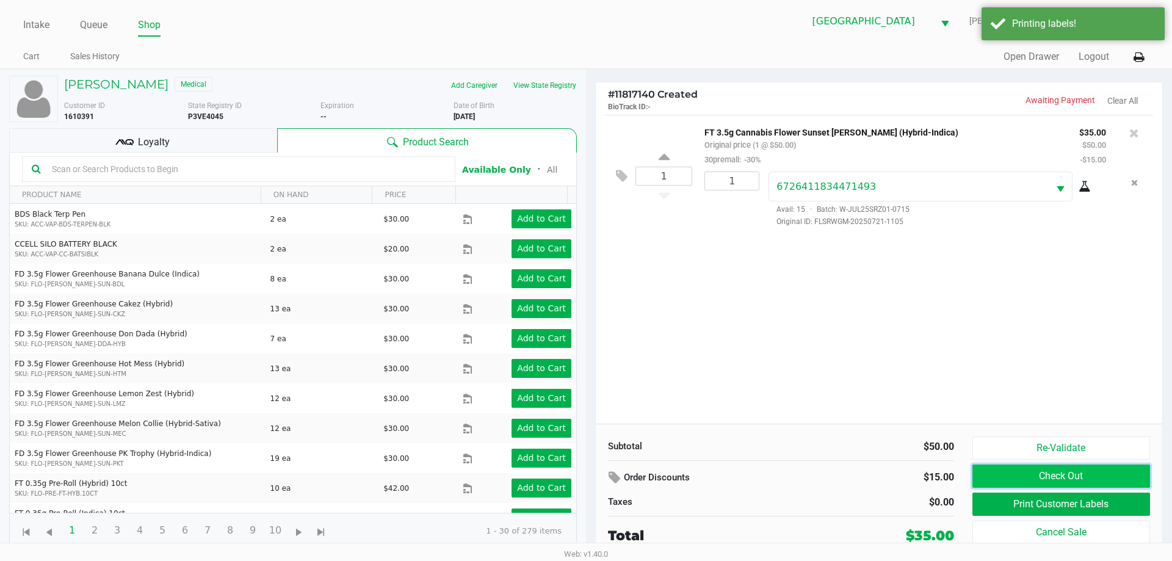
click at [1058, 482] on button "Check Out" at bounding box center [1062, 476] width 178 height 23
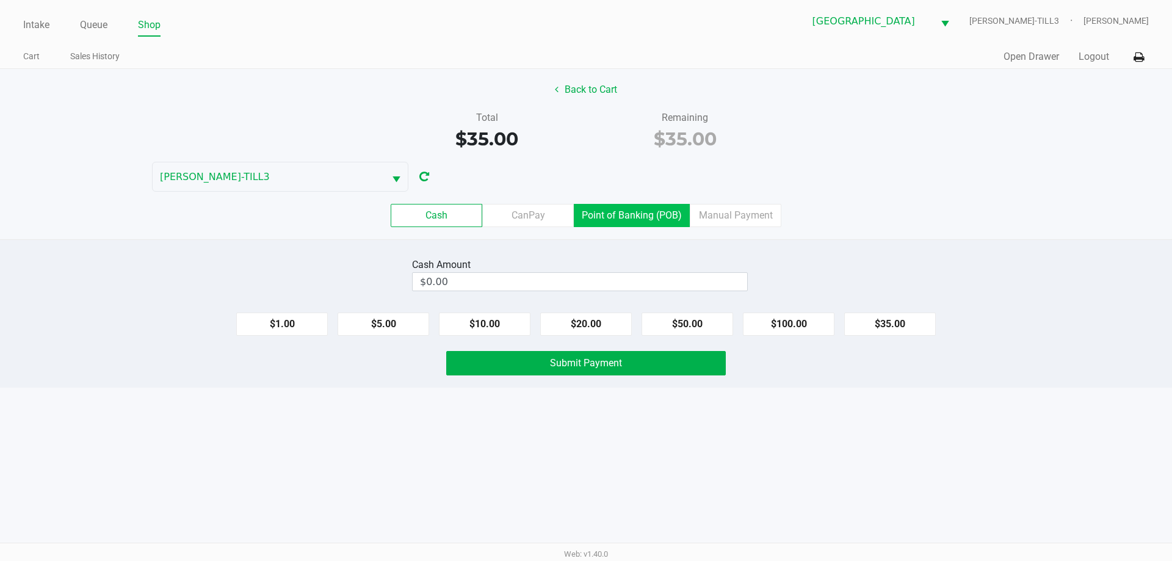
click at [634, 224] on label "Point of Banking (POB)" at bounding box center [632, 215] width 116 height 23
click at [0, 0] on 7 "Point of Banking (POB)" at bounding box center [0, 0] width 0 height 0
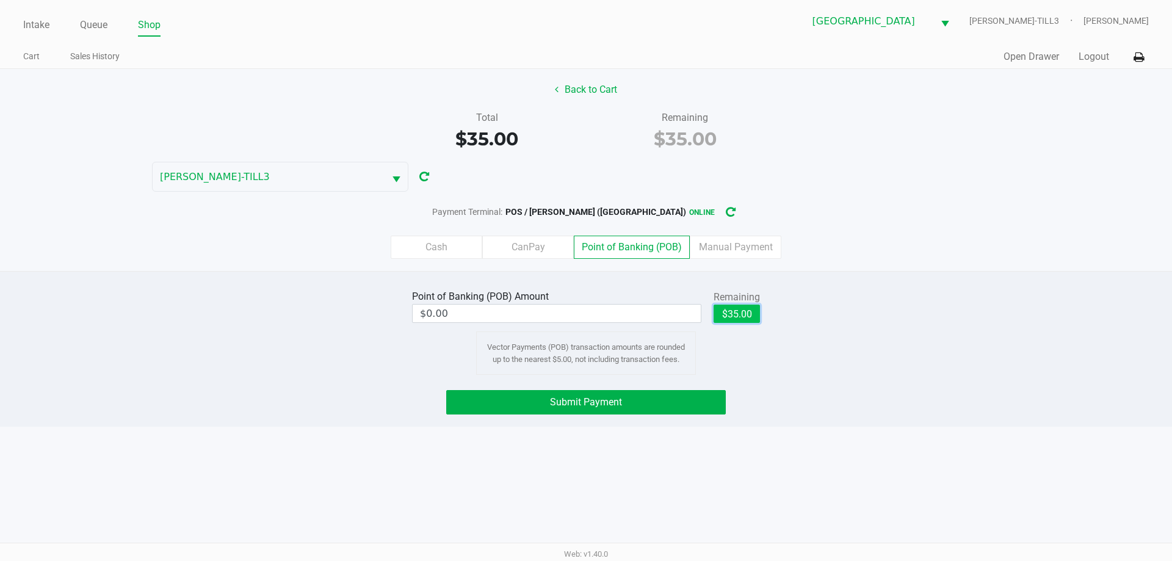
click at [736, 319] on button "$35.00" at bounding box center [737, 314] width 46 height 18
type input "$35.00"
click at [634, 411] on button "Submit Payment" at bounding box center [586, 402] width 280 height 24
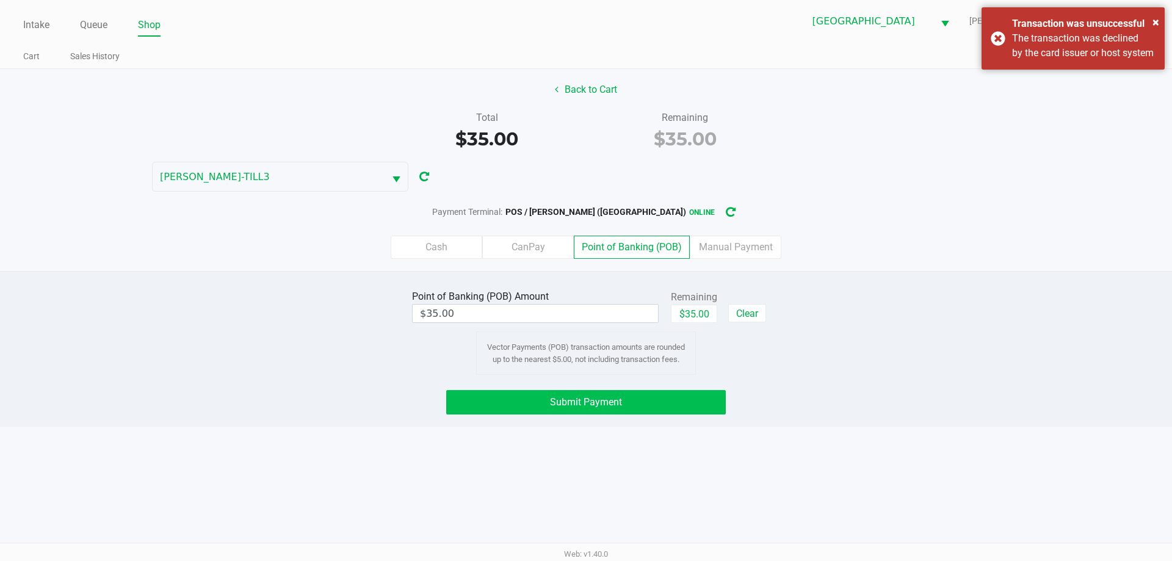
click at [669, 405] on button "Submit Payment" at bounding box center [586, 402] width 280 height 24
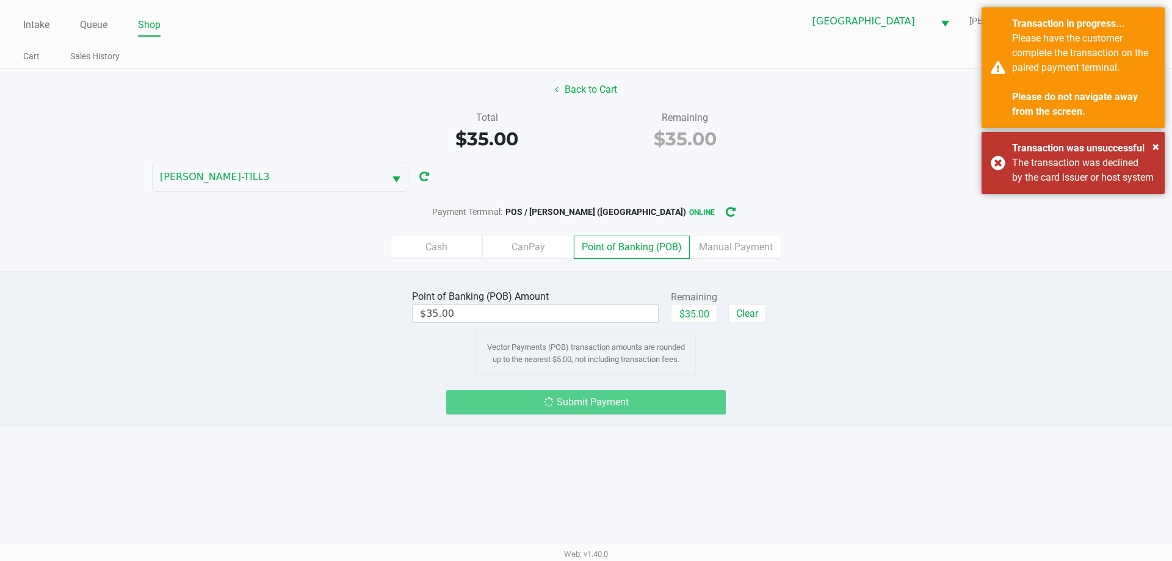
click at [990, 178] on div "× Transaction was unsuccessful The transaction was declined by the card issuer …" at bounding box center [1073, 163] width 183 height 62
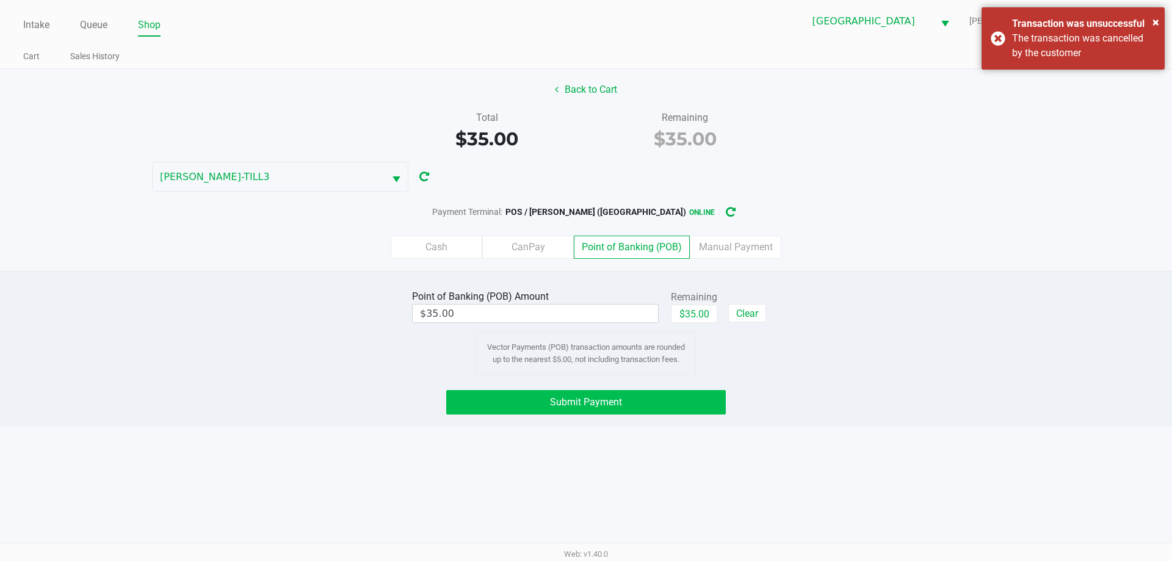
click at [678, 399] on button "Submit Payment" at bounding box center [586, 402] width 280 height 24
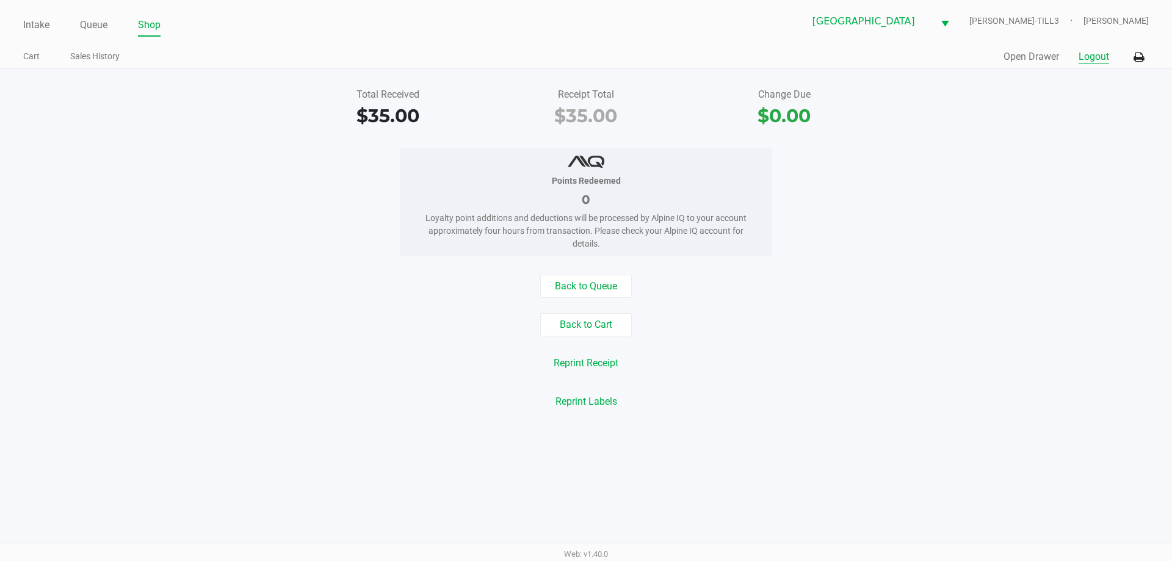
click at [1095, 54] on button "Logout" at bounding box center [1094, 56] width 31 height 15
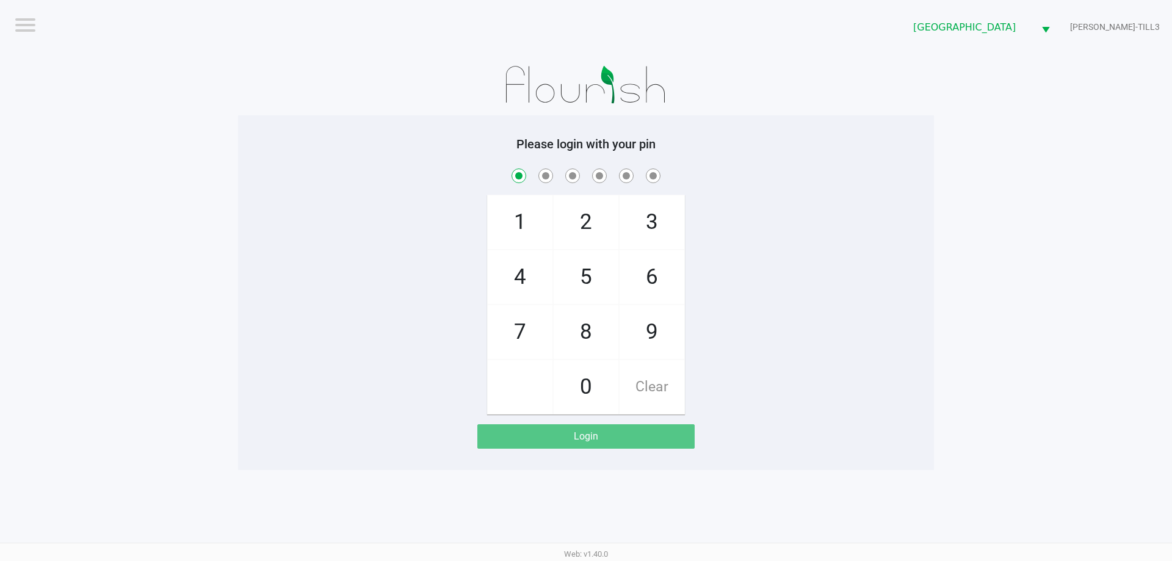
checkbox input "true"
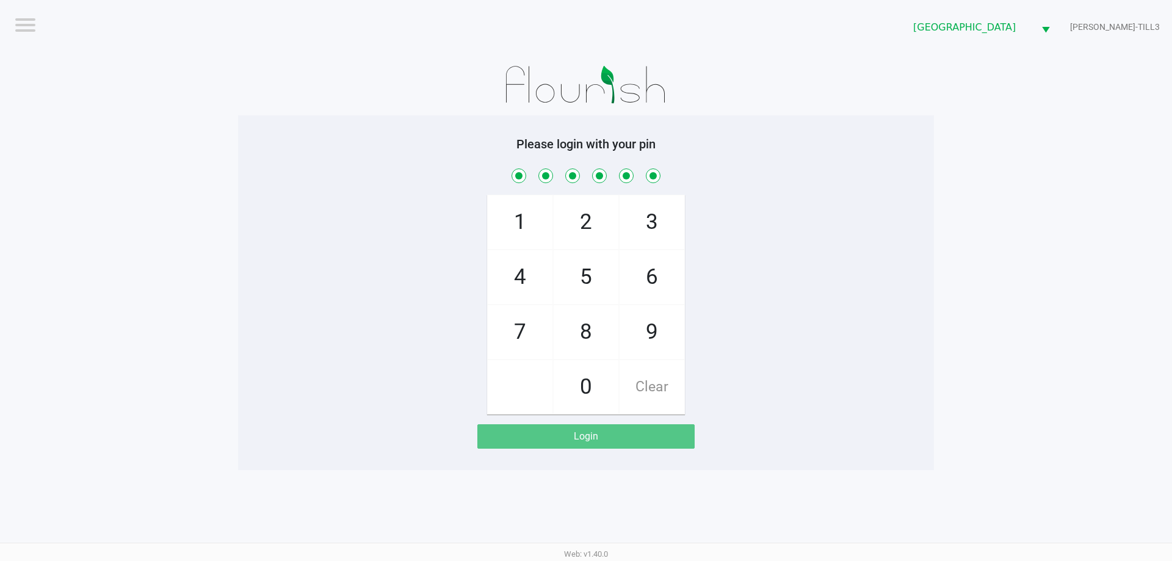
checkbox input "true"
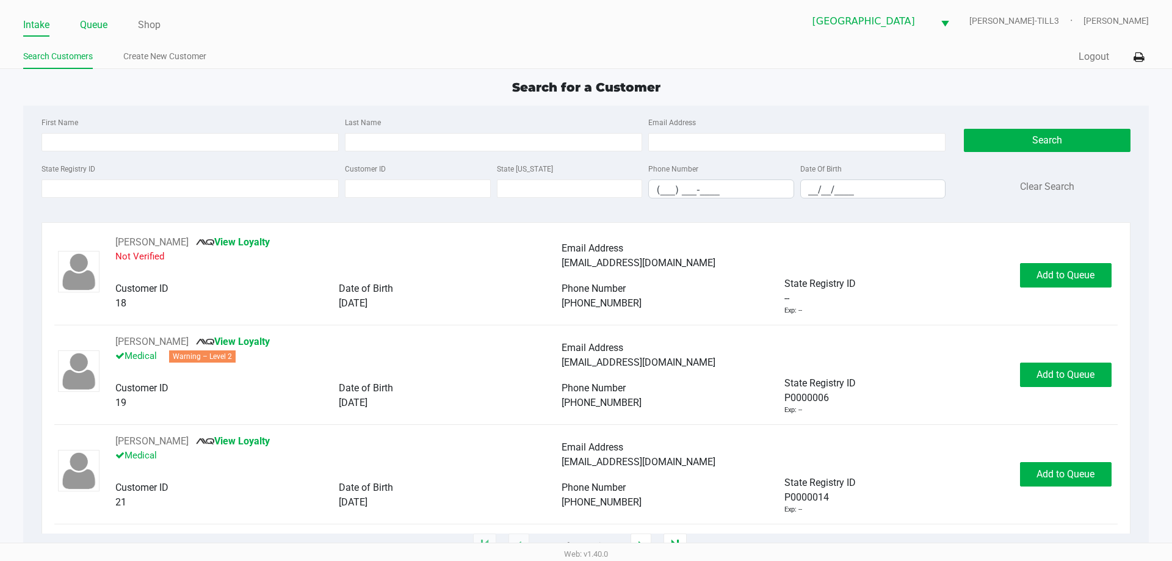
click at [95, 29] on link "Queue" at bounding box center [93, 24] width 27 height 17
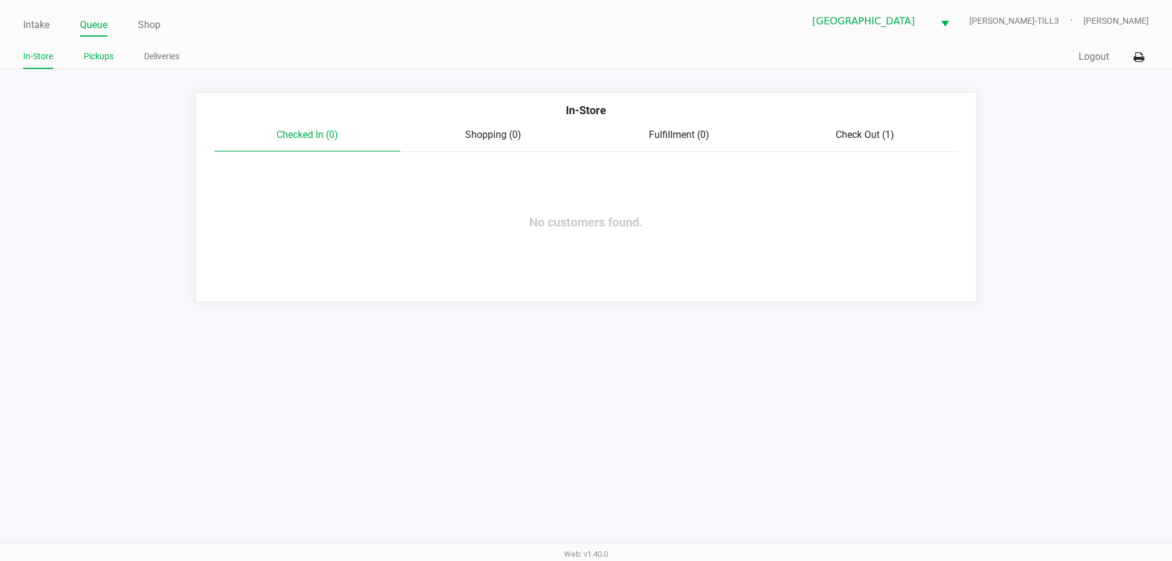
click at [99, 59] on link "Pickups" at bounding box center [99, 56] width 30 height 15
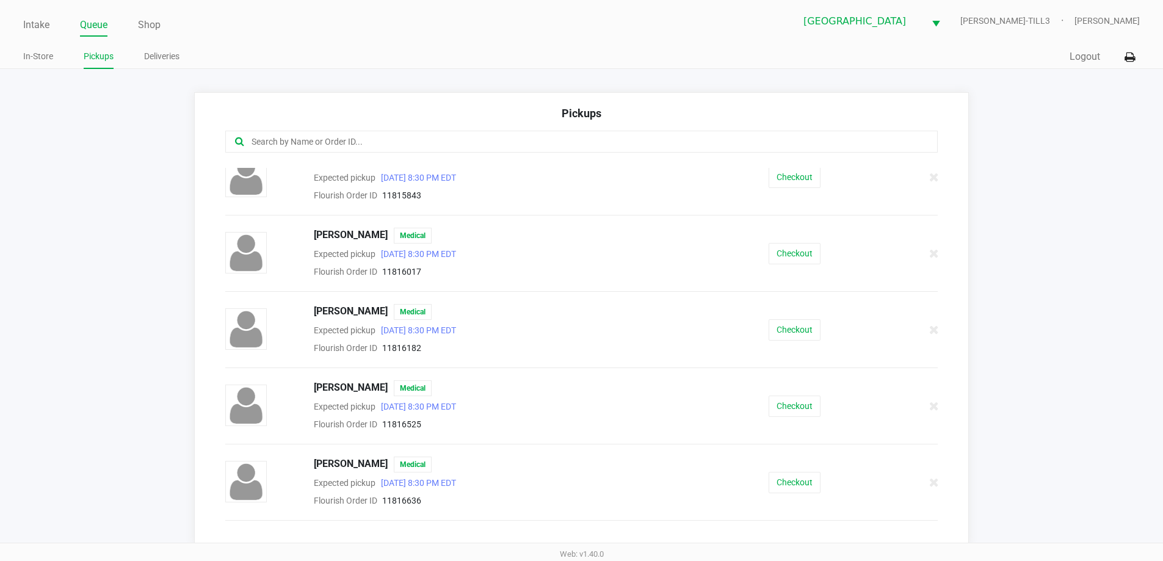
scroll to position [413, 0]
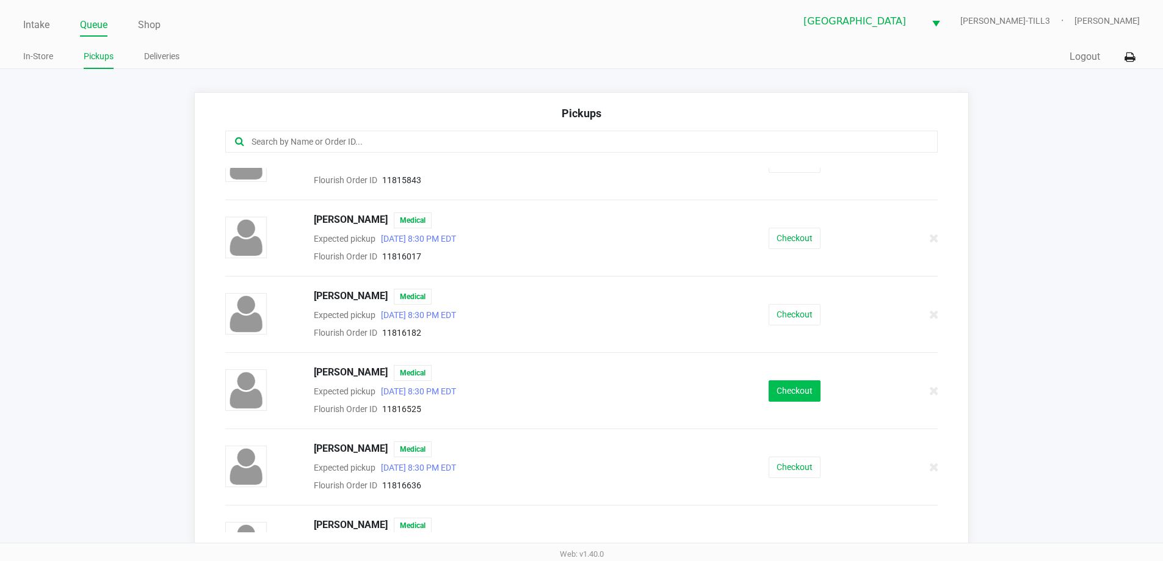
click at [805, 397] on button "Checkout" at bounding box center [795, 390] width 52 height 21
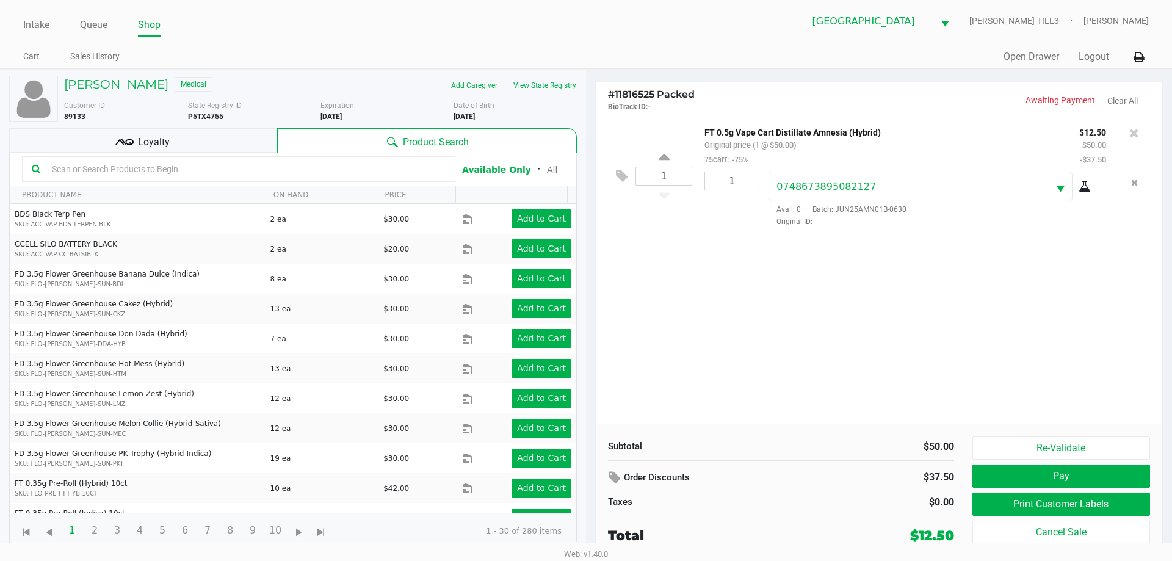
click at [552, 85] on button "View State Registry" at bounding box center [541, 86] width 71 height 20
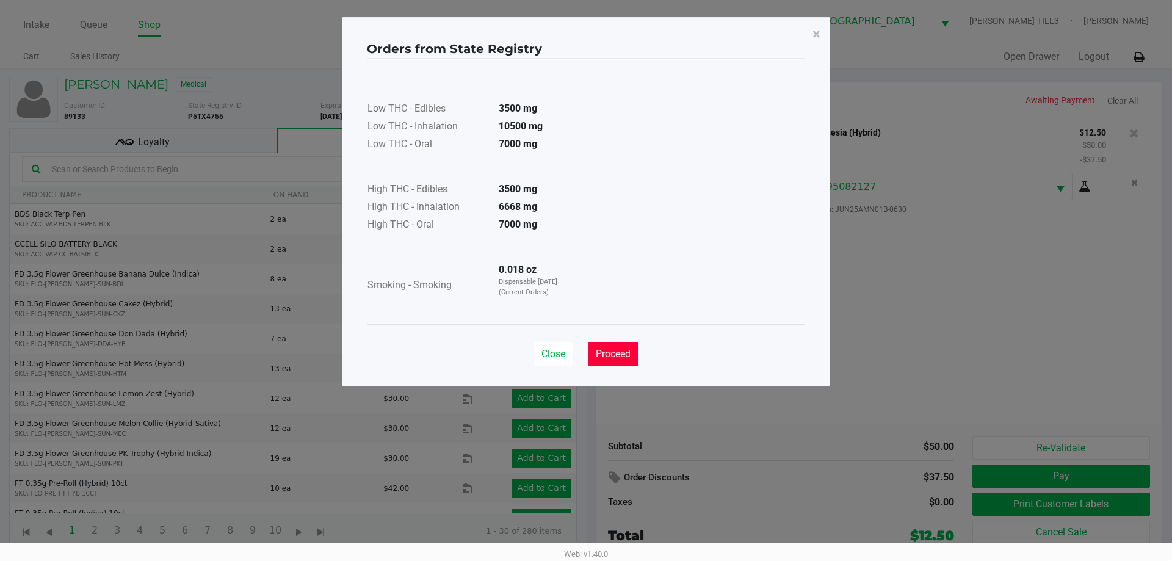
click at [601, 344] on button "Proceed" at bounding box center [613, 354] width 51 height 24
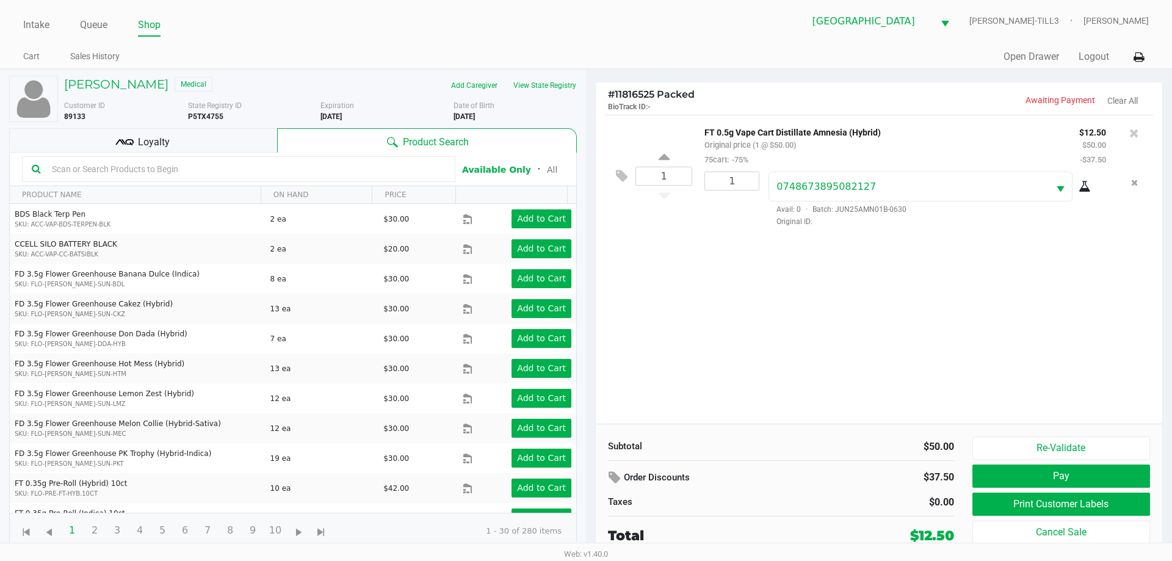
click at [161, 148] on span "Loyalty" at bounding box center [154, 142] width 32 height 15
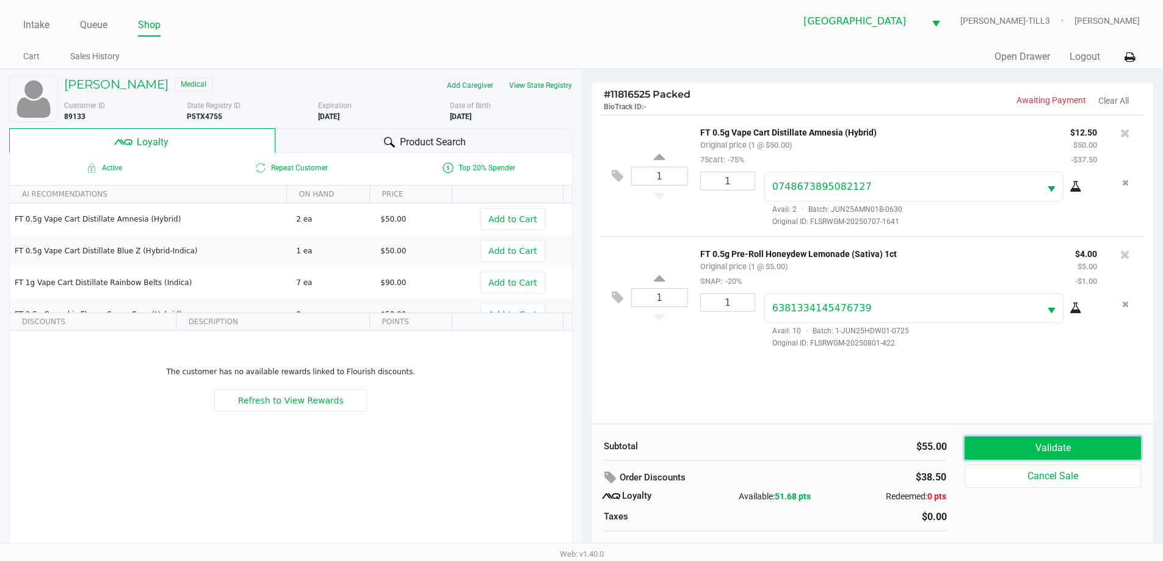
click at [1050, 448] on button "Validate" at bounding box center [1053, 448] width 176 height 23
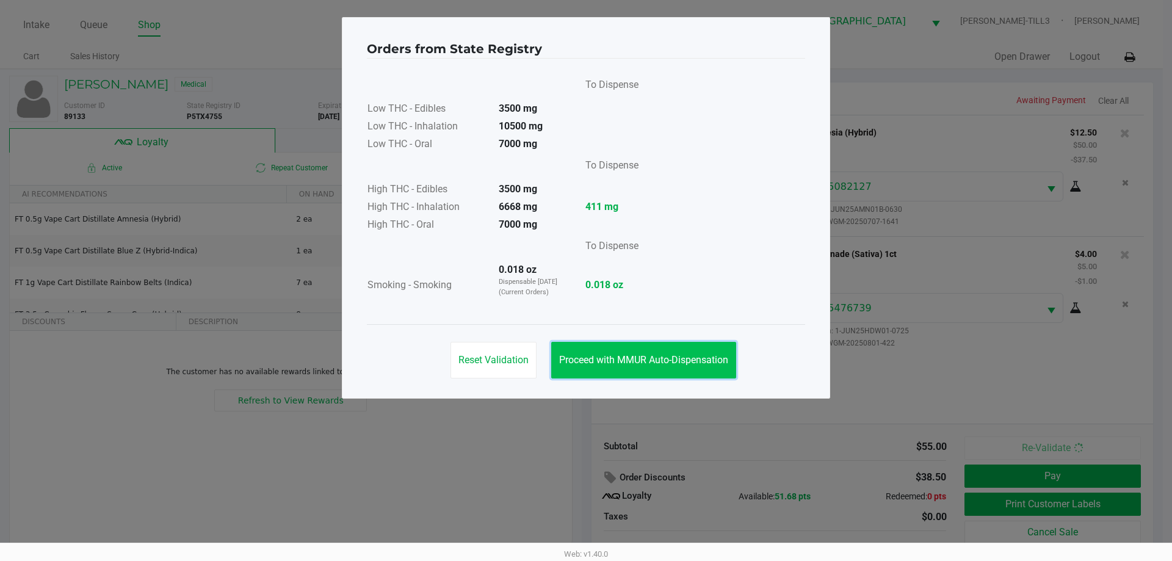
click at [682, 361] on span "Proceed with MMUR Auto-Dispensation" at bounding box center [643, 360] width 169 height 12
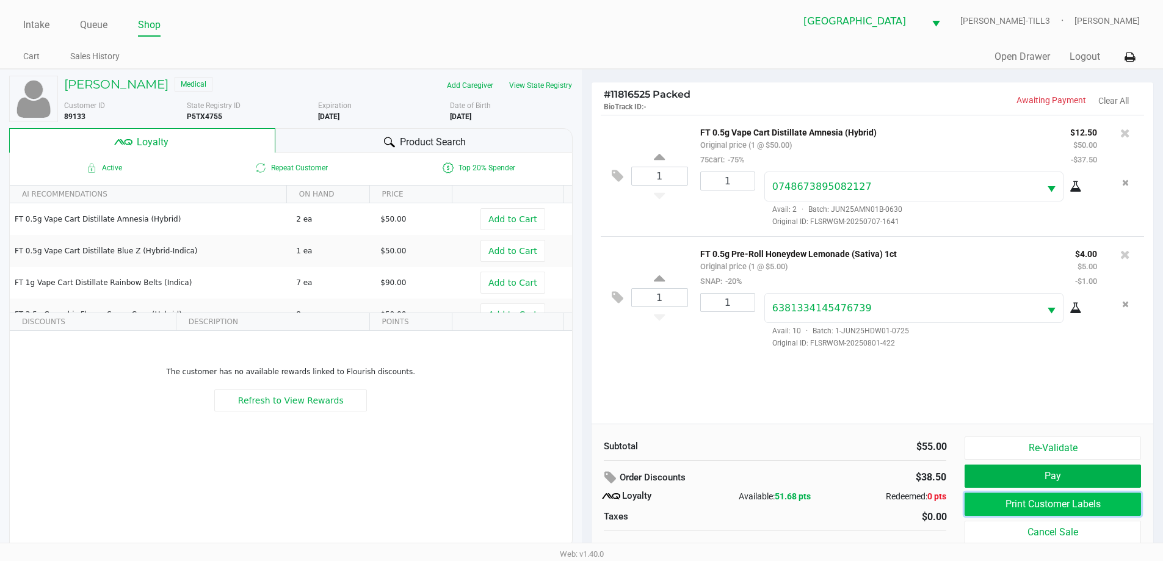
click at [1030, 505] on button "Print Customer Labels" at bounding box center [1053, 504] width 176 height 23
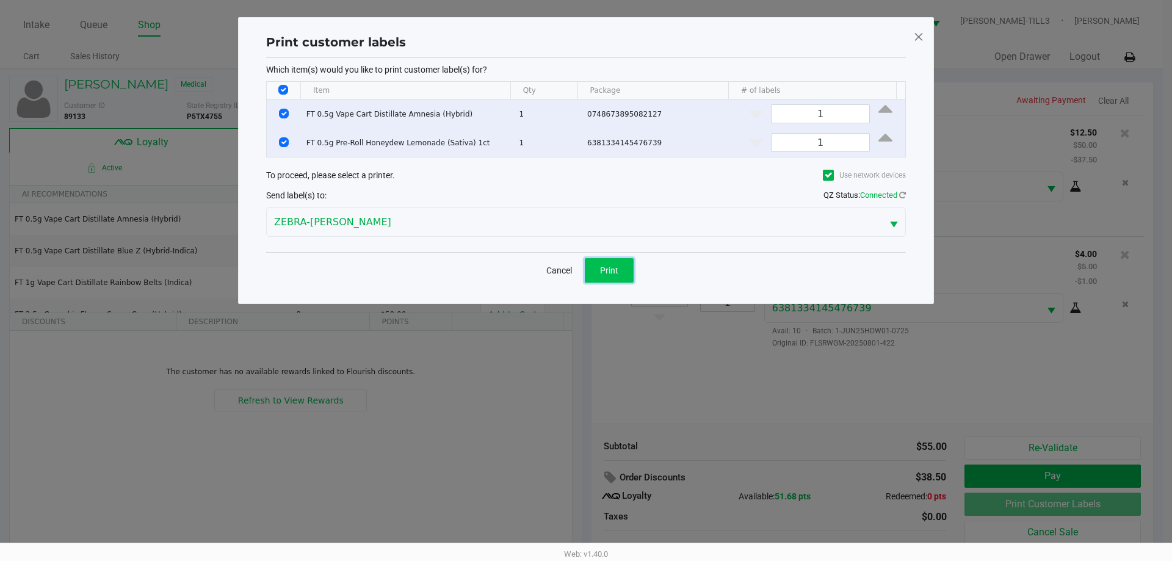
click at [606, 268] on span "Print" at bounding box center [609, 271] width 18 height 10
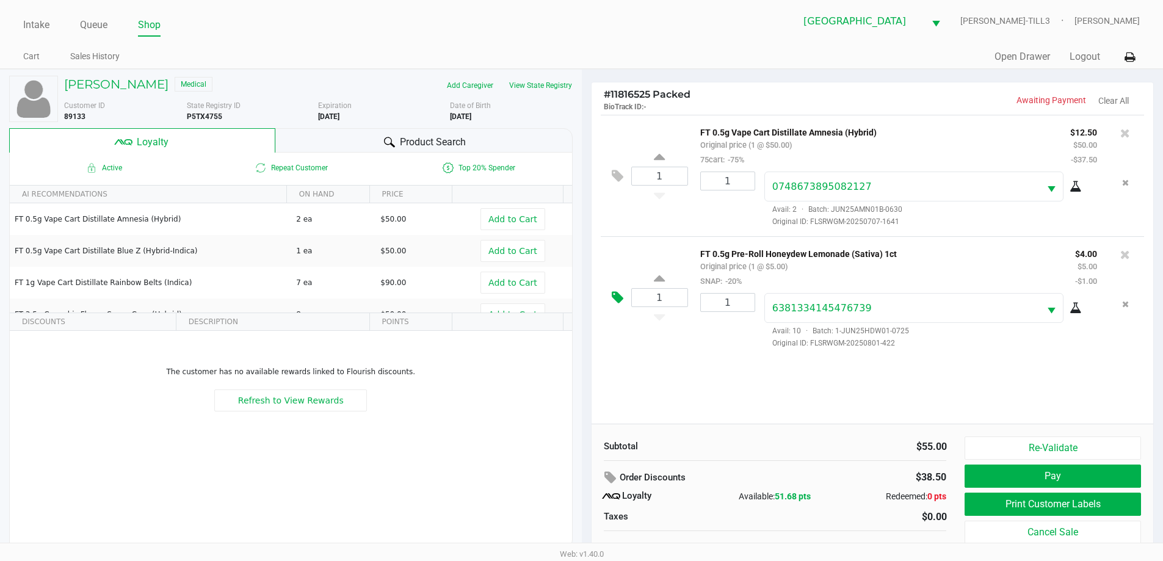
scroll to position [12, 0]
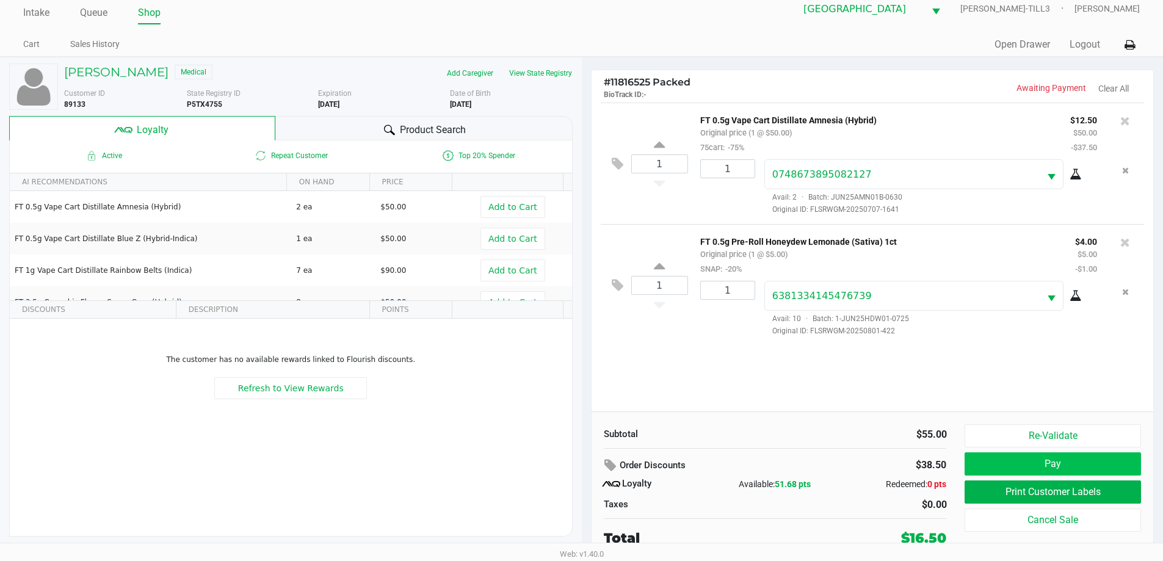
click at [1075, 468] on button "Pay" at bounding box center [1053, 463] width 176 height 23
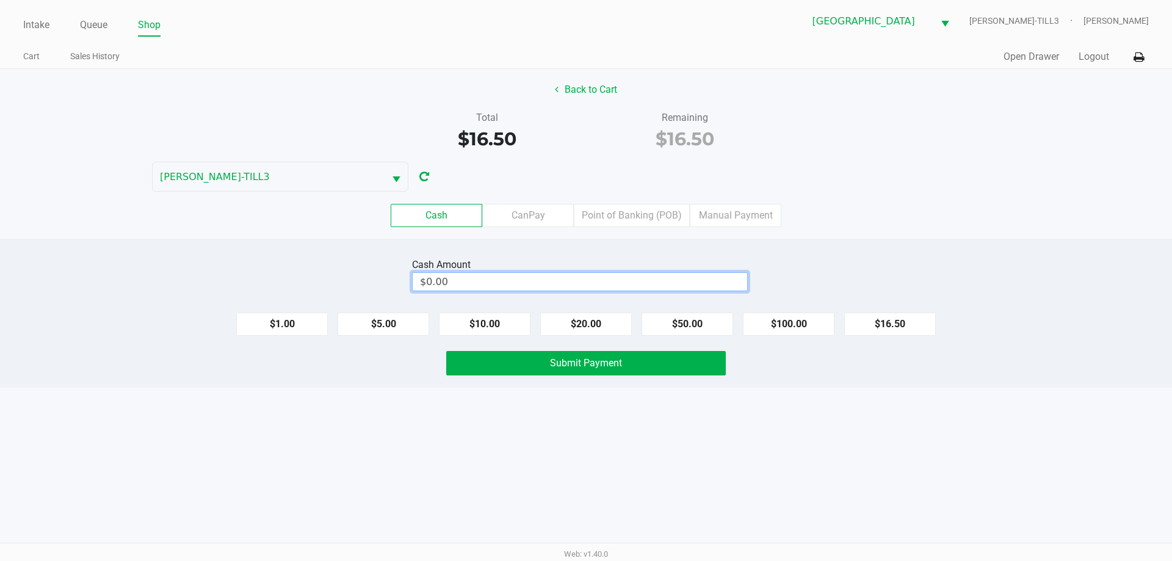
click at [481, 276] on input "$0.00" at bounding box center [580, 282] width 335 height 18
click at [625, 369] on button "Submit Payment" at bounding box center [586, 363] width 280 height 24
type input "$20.50"
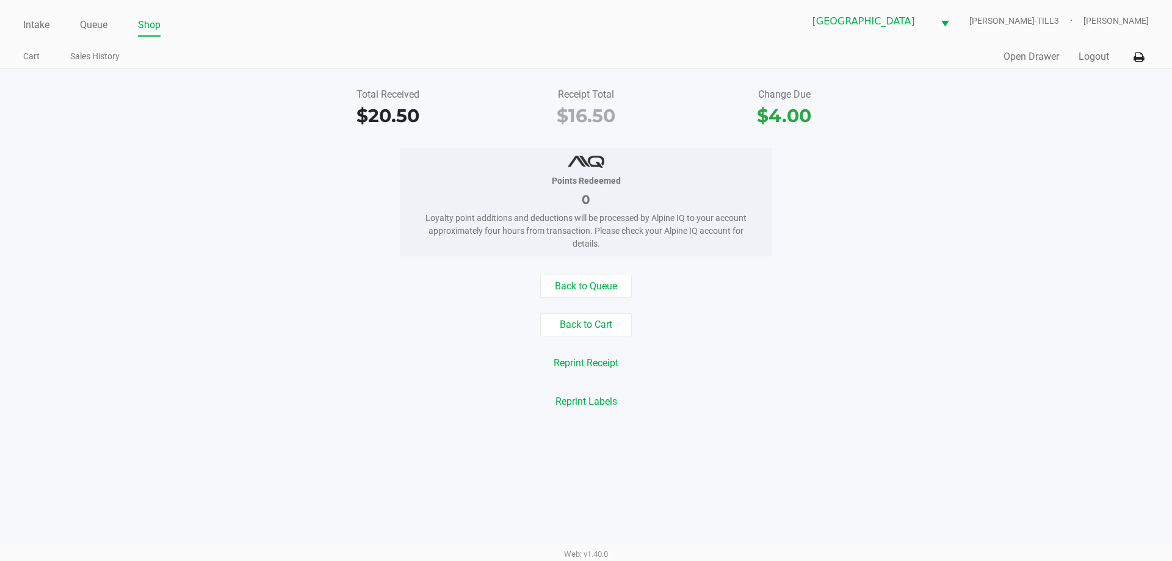
click at [1089, 60] on button "Logout" at bounding box center [1094, 56] width 31 height 15
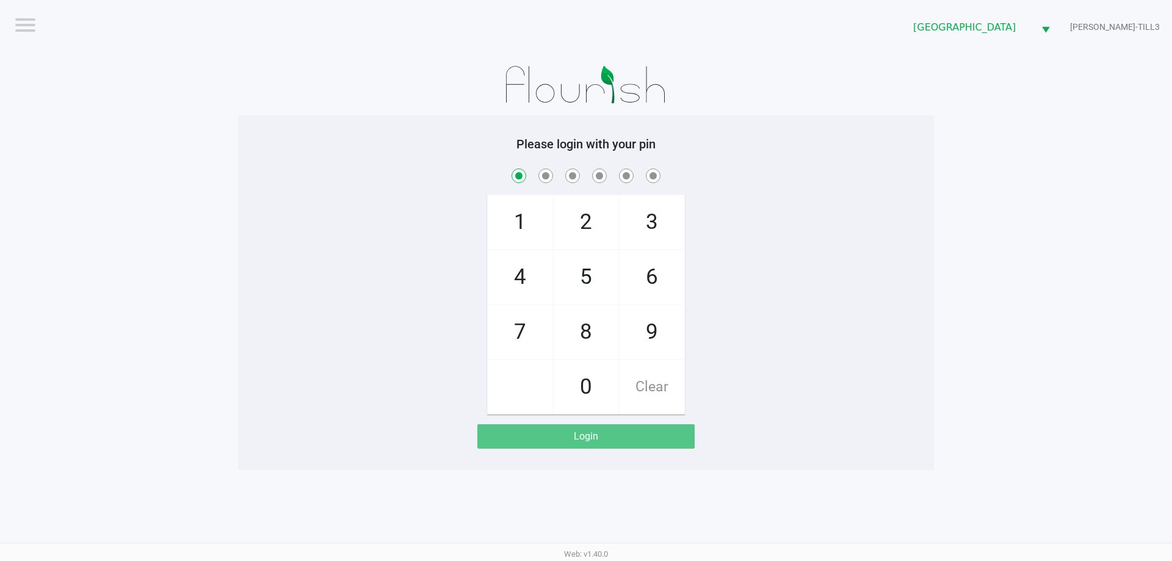
checkbox input "true"
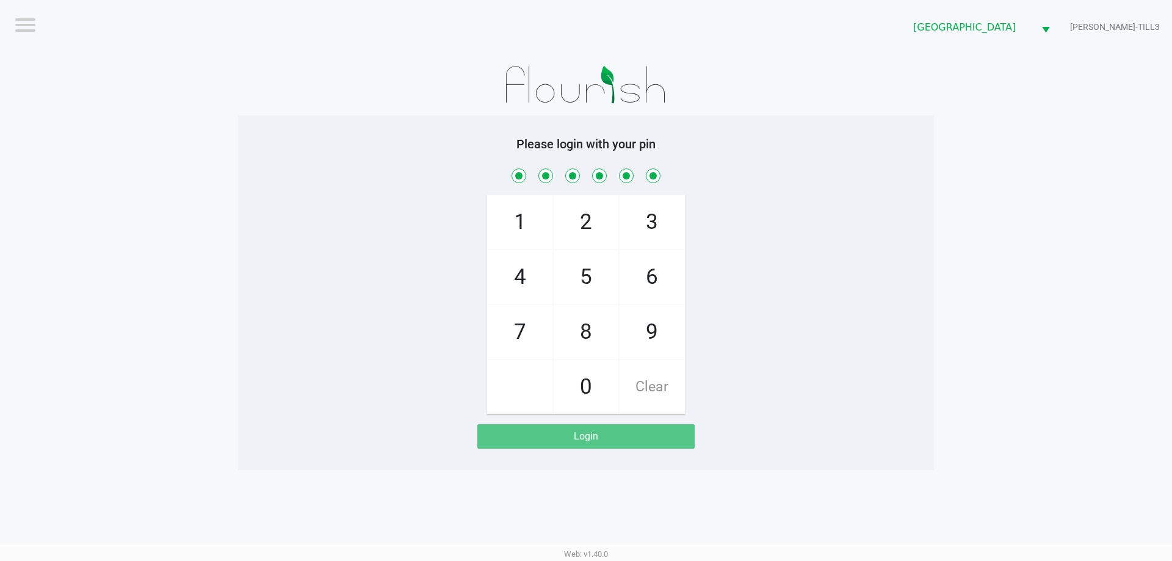
checkbox input "true"
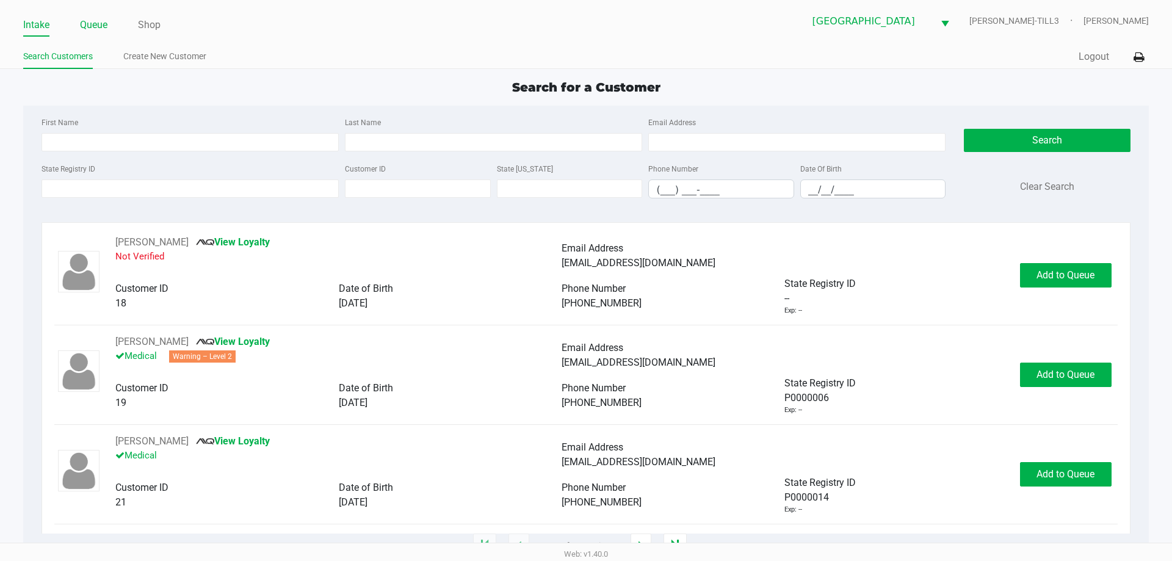
click at [92, 21] on link "Queue" at bounding box center [93, 24] width 27 height 17
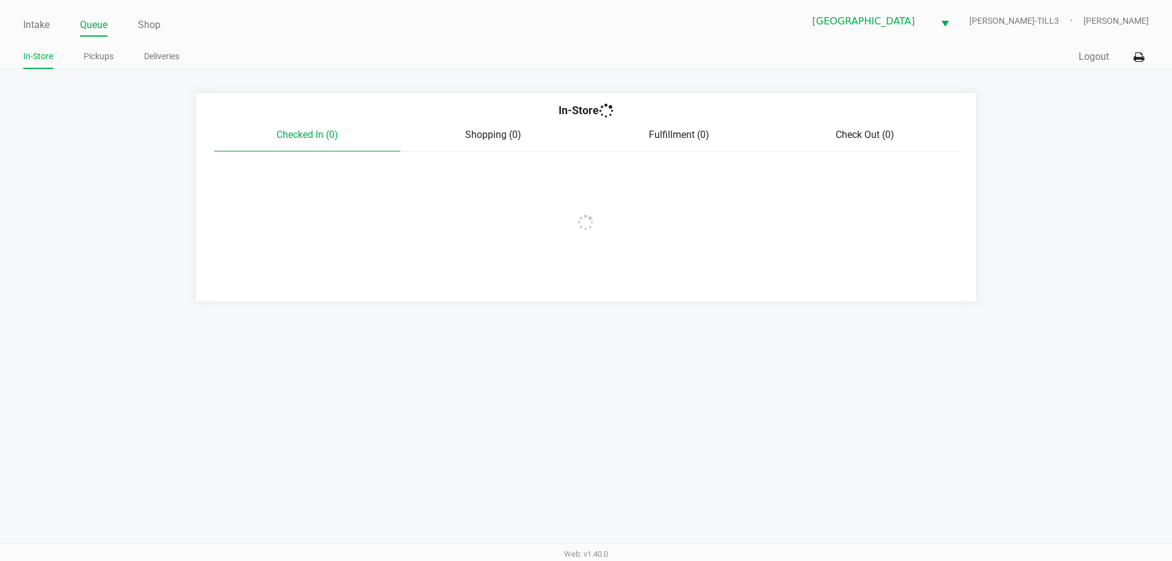
click at [106, 54] on link "Pickups" at bounding box center [99, 56] width 30 height 15
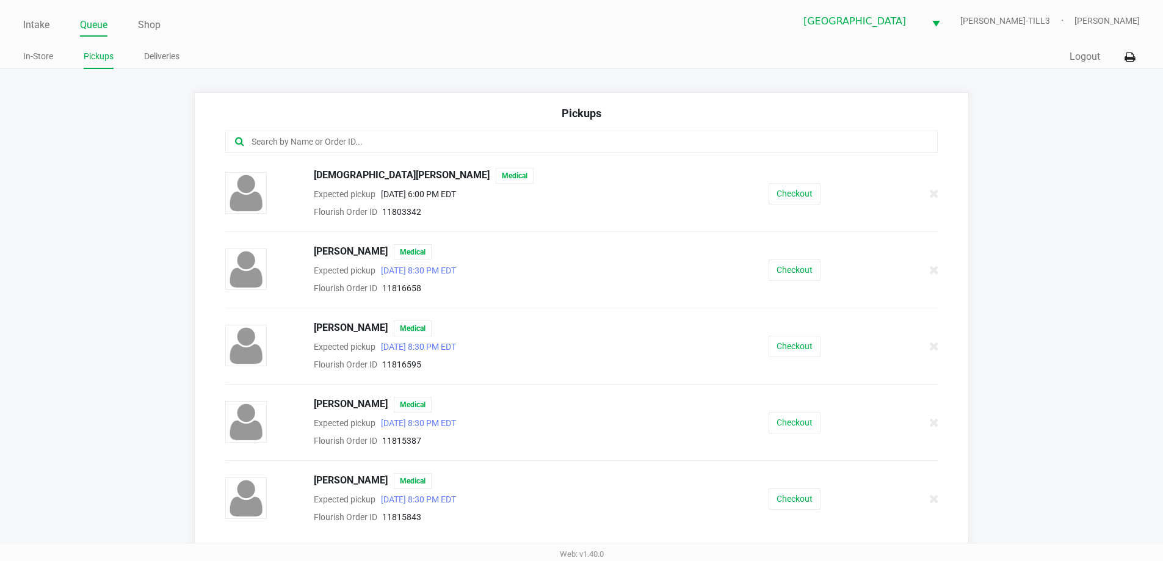
click at [321, 138] on input "text" at bounding box center [562, 142] width 624 height 14
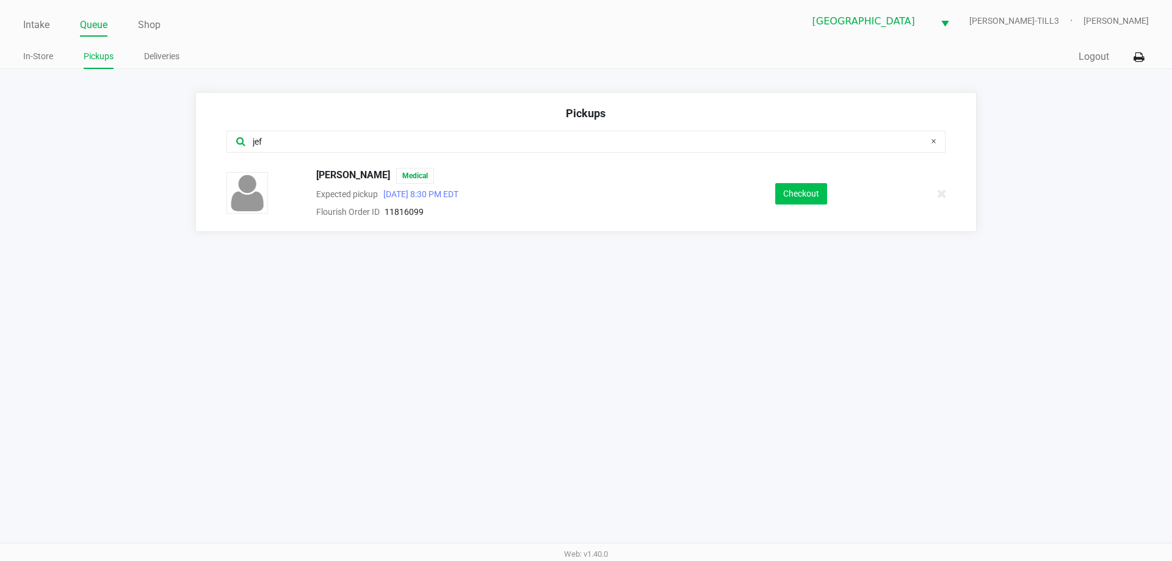
type input "jef"
click at [804, 188] on button "Checkout" at bounding box center [801, 193] width 52 height 21
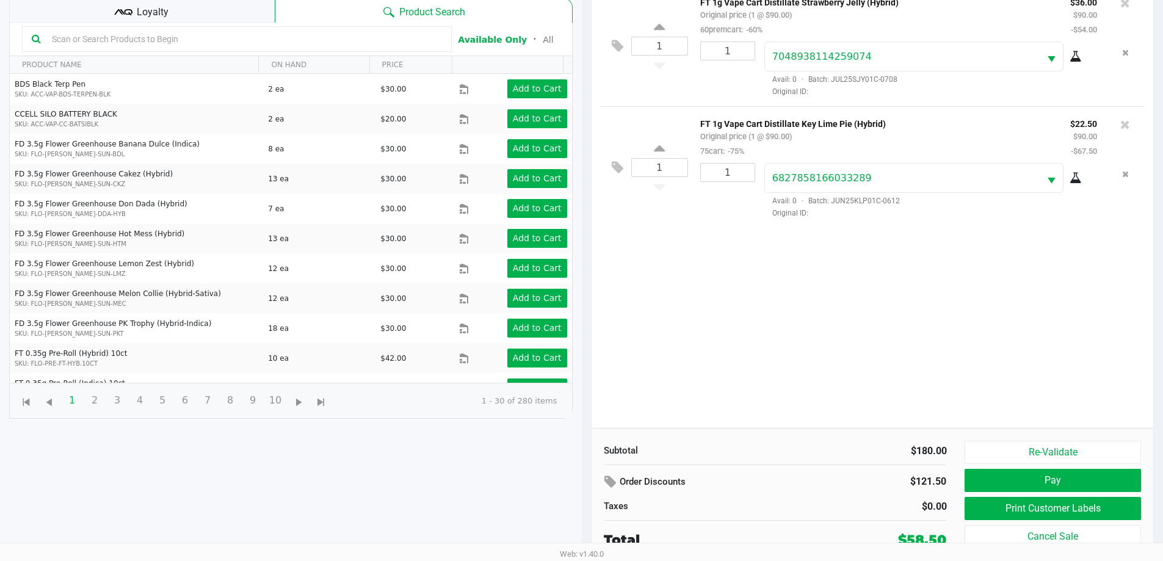
scroll to position [132, 0]
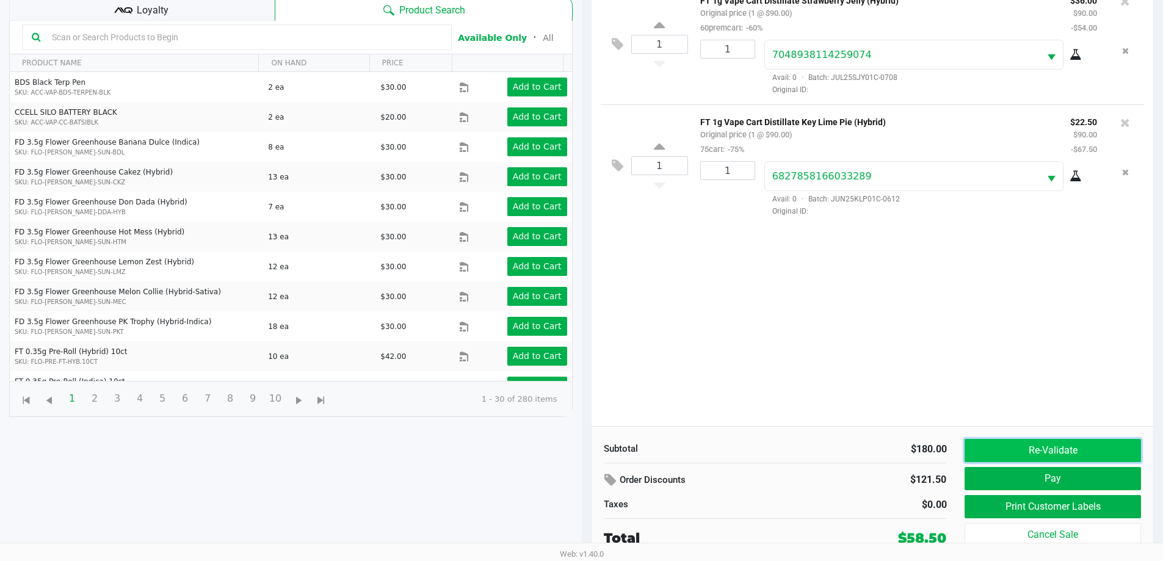
click at [1080, 441] on button "Re-Validate" at bounding box center [1053, 450] width 176 height 23
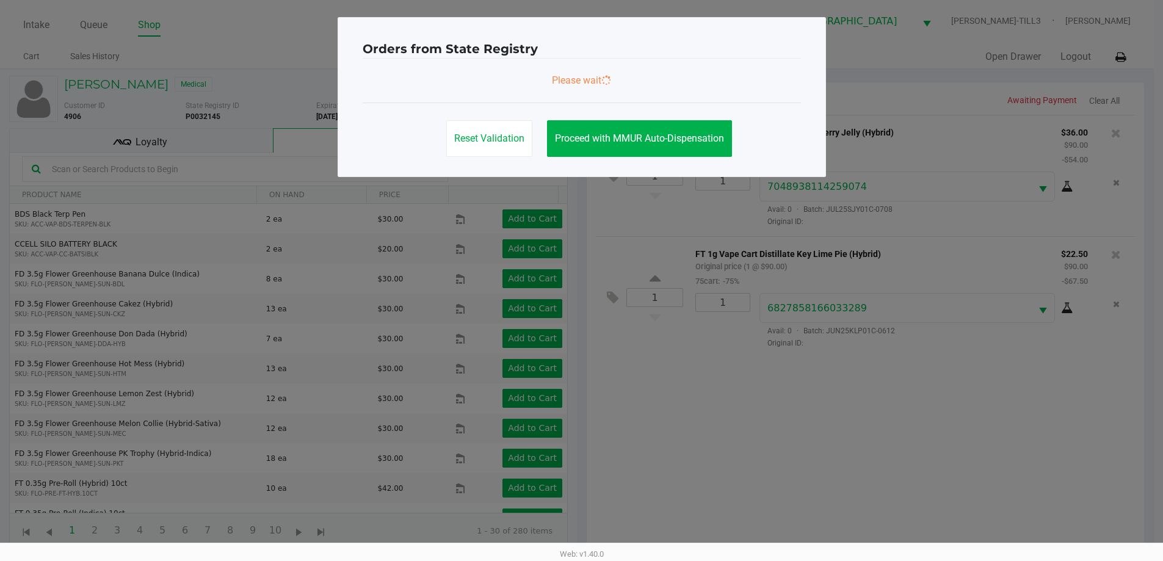
scroll to position [0, 0]
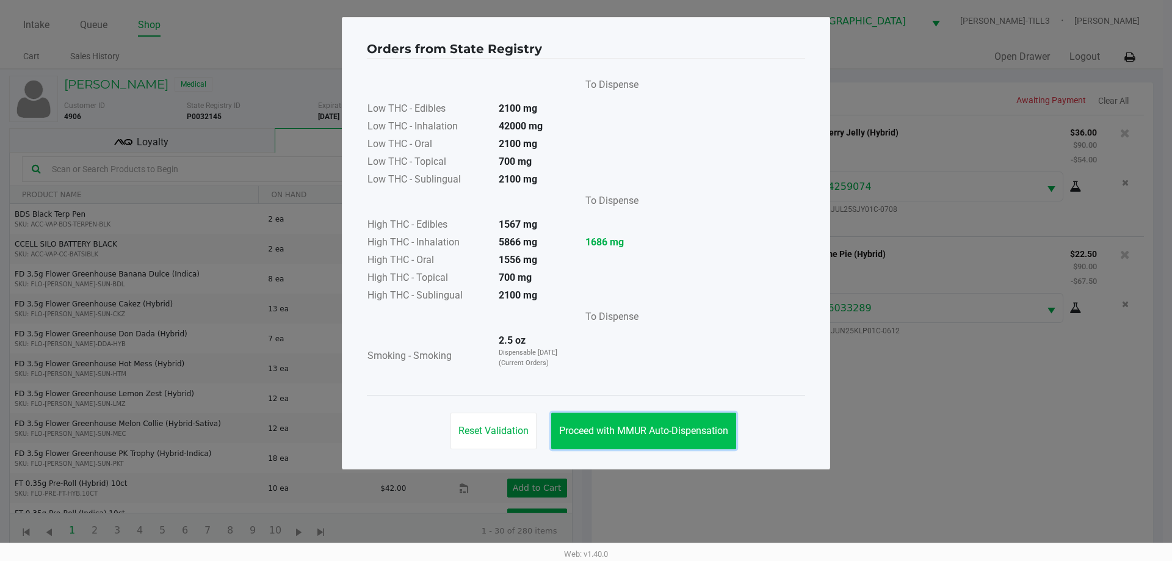
click at [674, 427] on span "Proceed with MMUR Auto-Dispensation" at bounding box center [643, 431] width 169 height 12
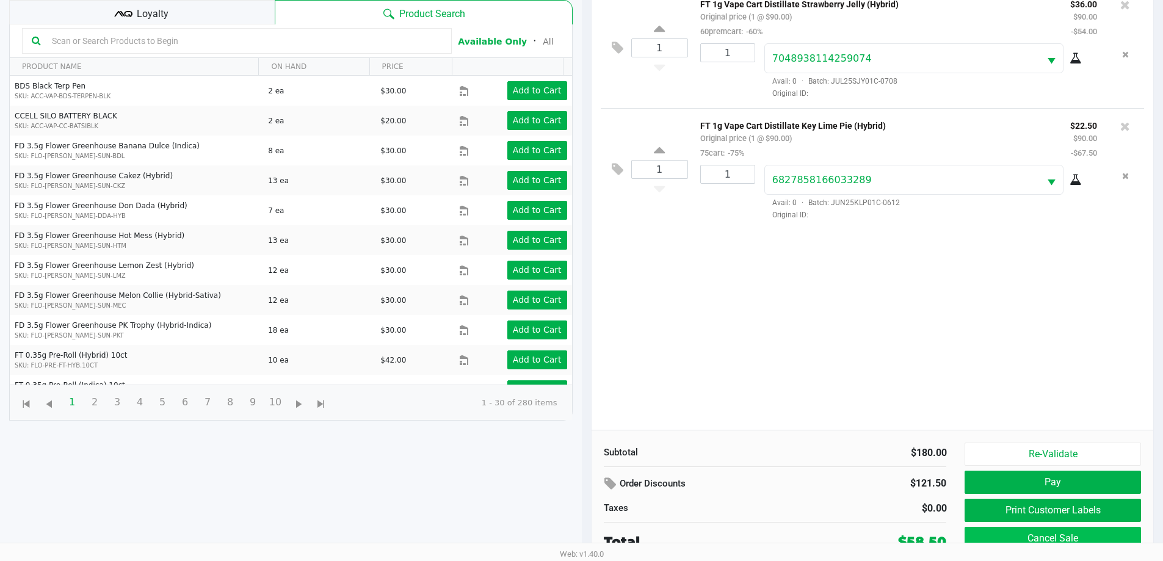
scroll to position [132, 0]
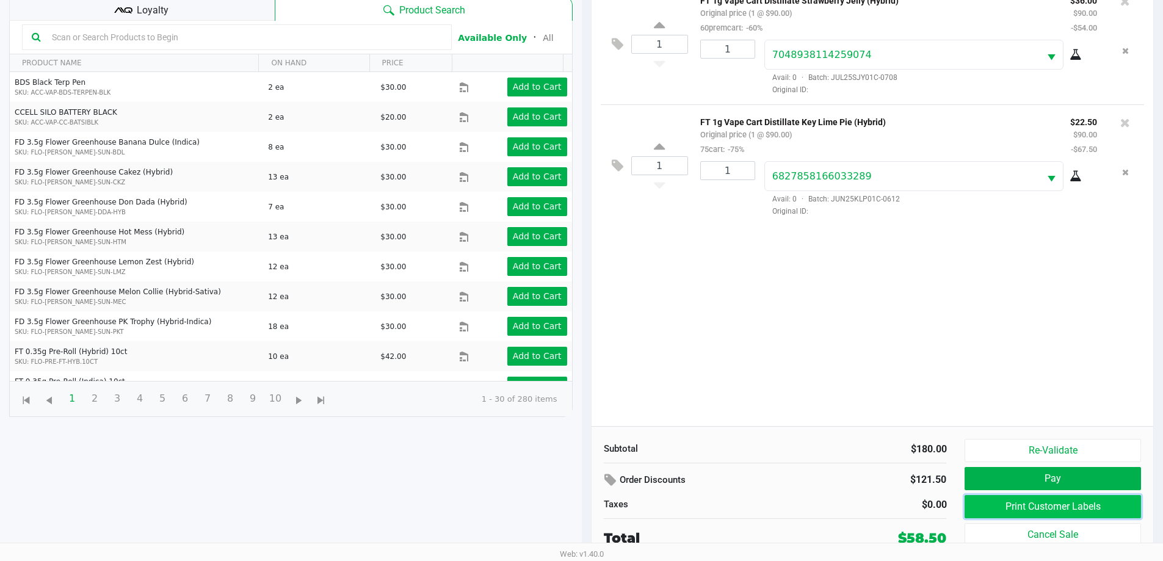
click at [1091, 507] on button "Print Customer Labels" at bounding box center [1053, 506] width 176 height 23
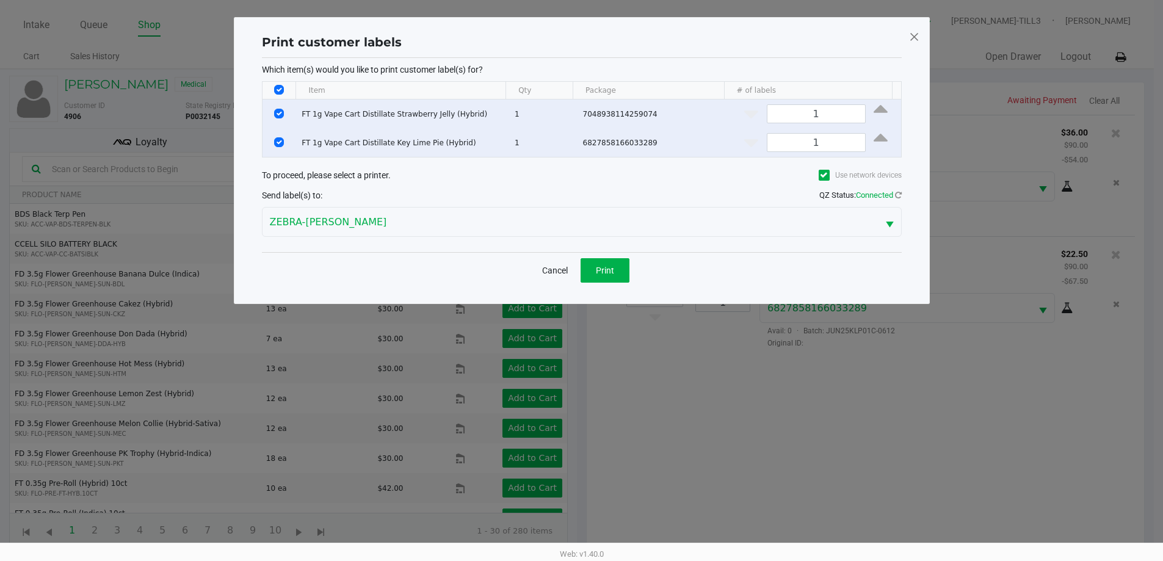
scroll to position [0, 0]
click at [608, 267] on span "Print" at bounding box center [609, 271] width 18 height 10
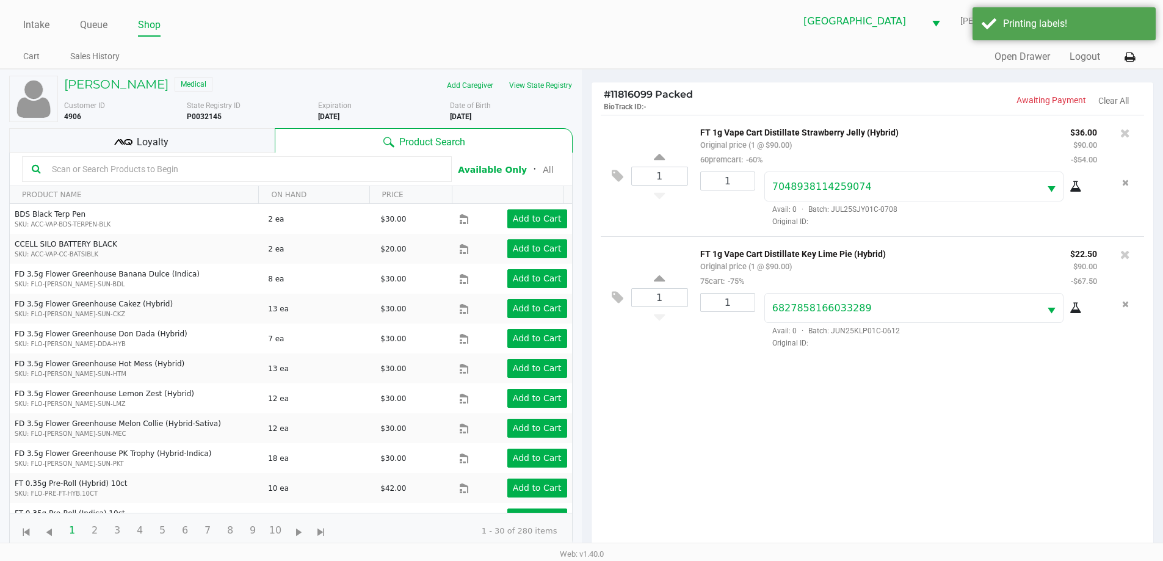
click at [140, 133] on div "Loyalty" at bounding box center [142, 140] width 266 height 24
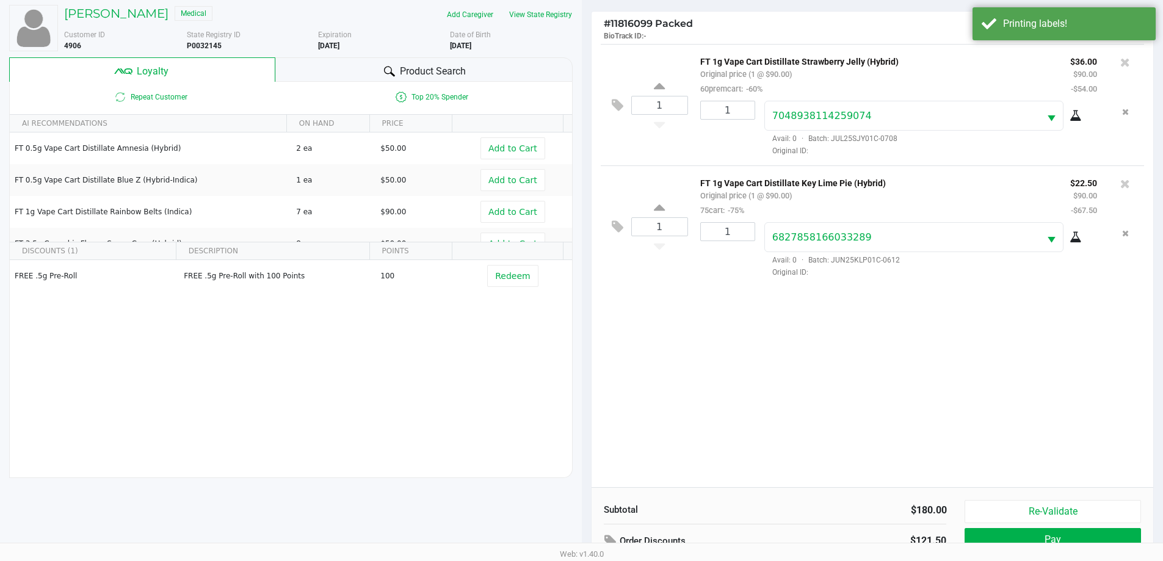
scroll to position [147, 0]
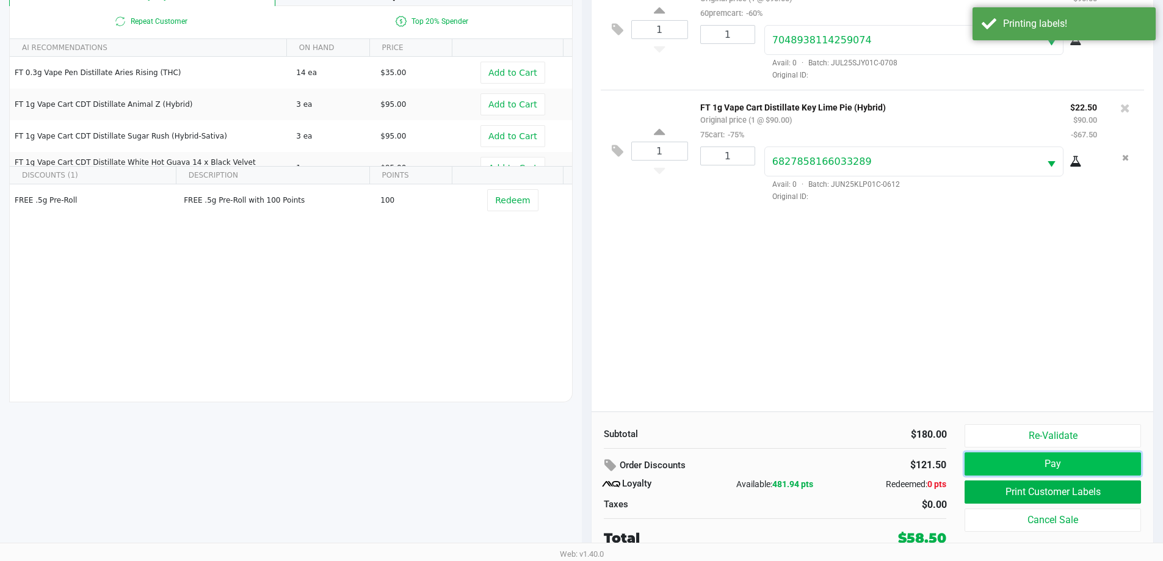
click at [1090, 467] on button "Pay" at bounding box center [1053, 463] width 176 height 23
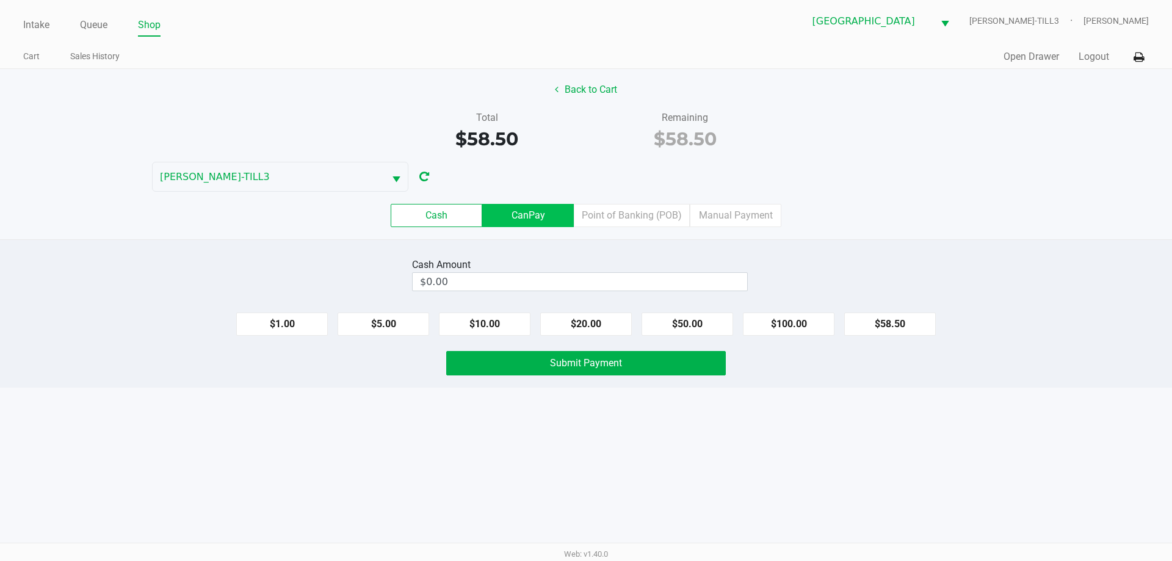
click at [547, 215] on label "CanPay" at bounding box center [528, 215] width 92 height 23
click at [0, 0] on 2 "CanPay" at bounding box center [0, 0] width 0 height 0
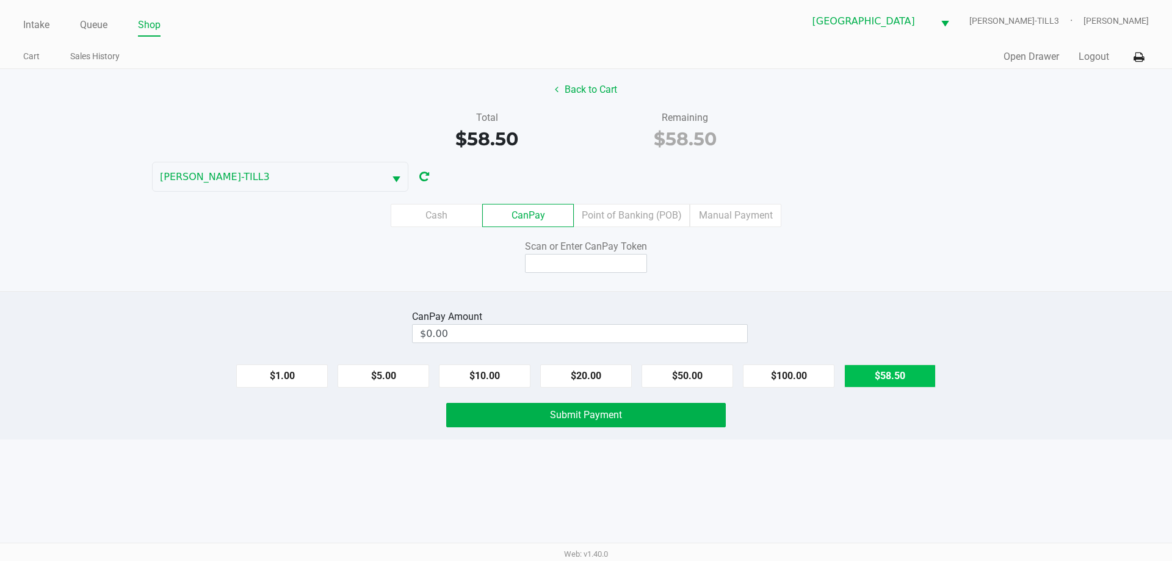
click at [889, 379] on button "$58.50" at bounding box center [890, 376] width 92 height 23
type input "$58.50"
drag, startPoint x: 545, startPoint y: 261, endPoint x: 550, endPoint y: 253, distance: 9.3
click at [545, 261] on input at bounding box center [586, 263] width 122 height 19
type input "Q3227719Q"
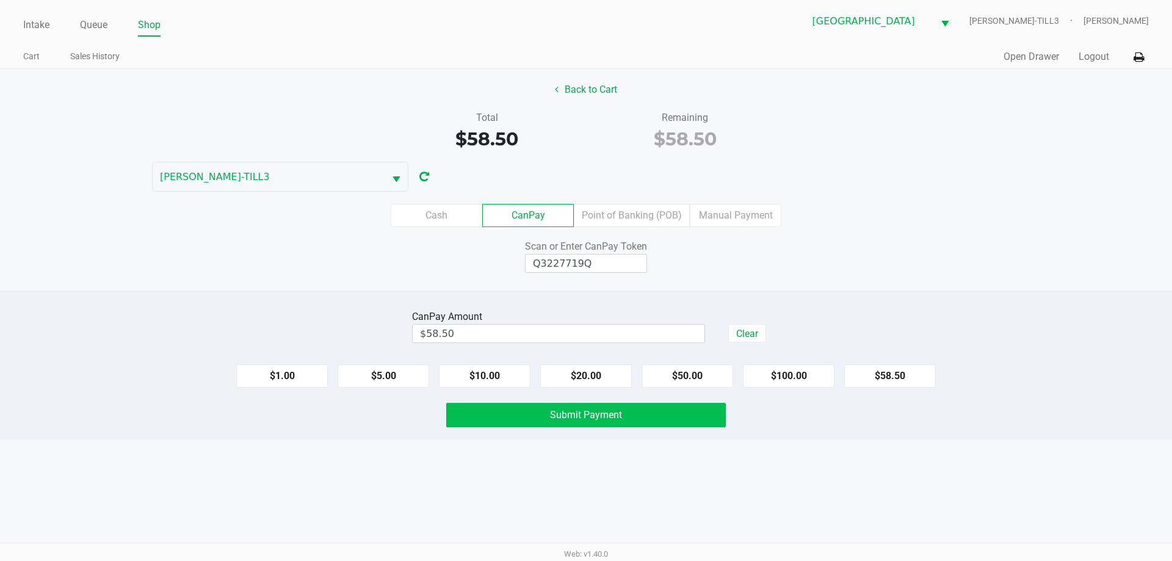
click at [641, 425] on button "Submit Payment" at bounding box center [586, 415] width 280 height 24
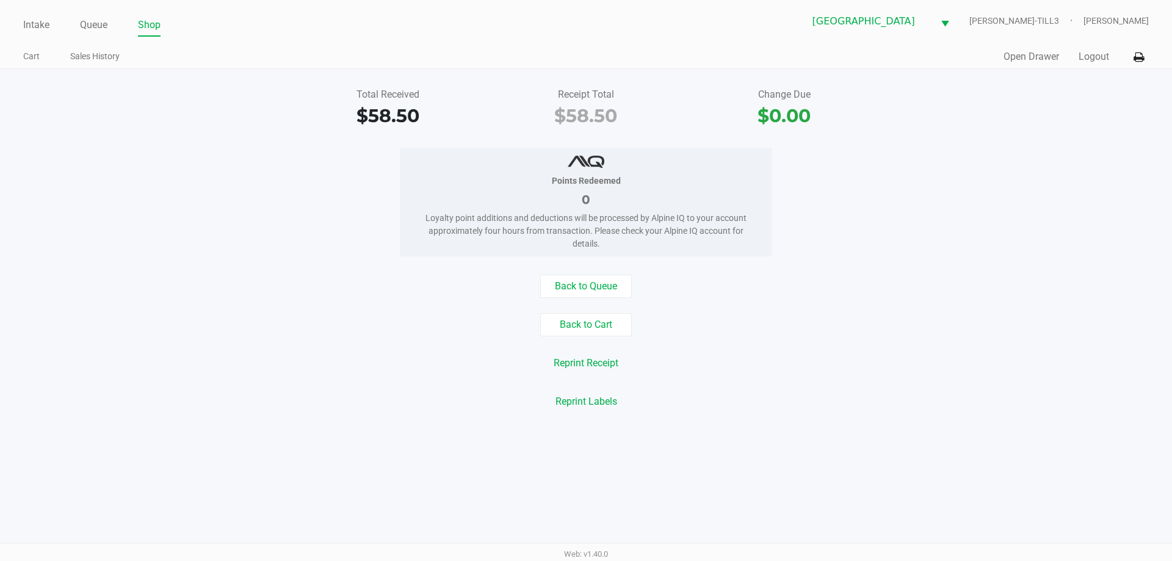
click at [1086, 57] on button "Logout" at bounding box center [1094, 56] width 31 height 15
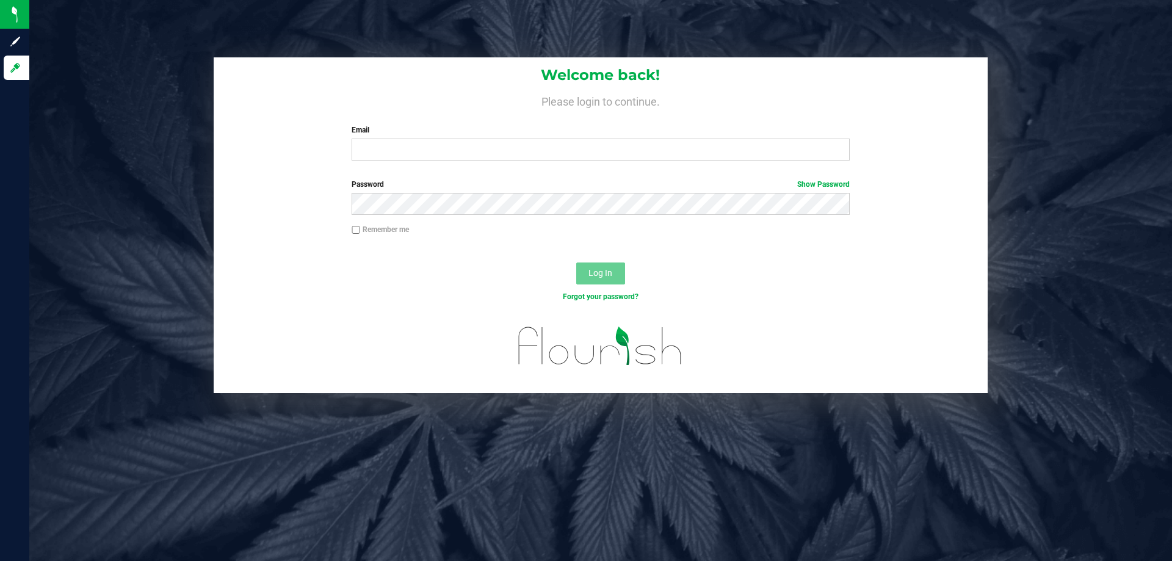
click at [818, 477] on div "Welcome back! Please login to continue. Email Required Please format your email…" at bounding box center [600, 280] width 1143 height 561
click at [401, 148] on input "Email" at bounding box center [601, 150] width 498 height 22
type input "[EMAIL_ADDRESS][DOMAIN_NAME]"
click at [576, 263] on button "Log In" at bounding box center [600, 274] width 49 height 22
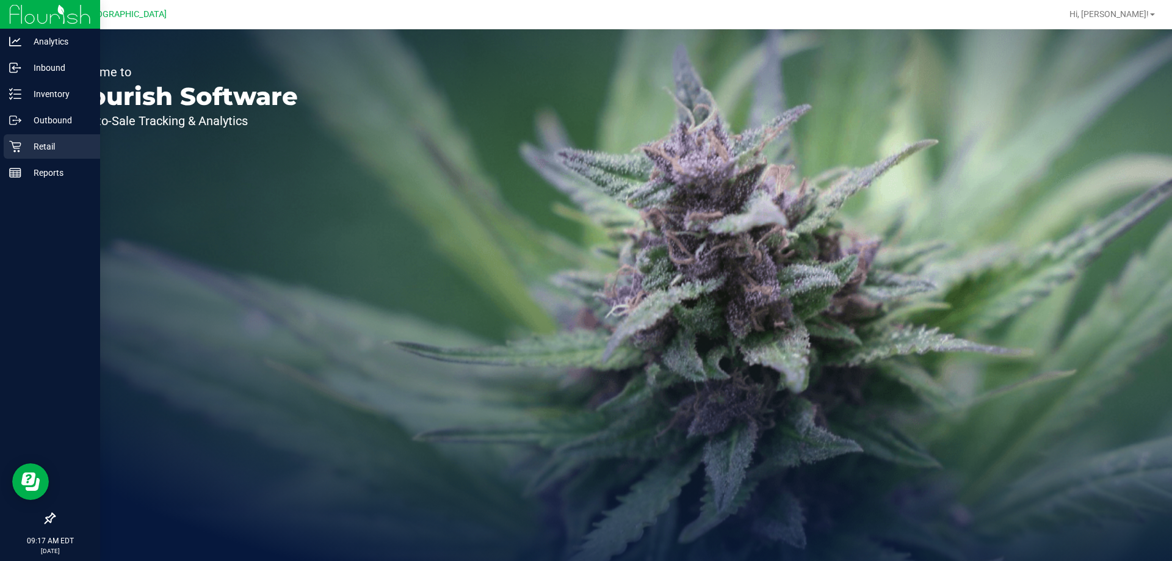
click at [16, 148] on icon at bounding box center [15, 147] width 12 height 12
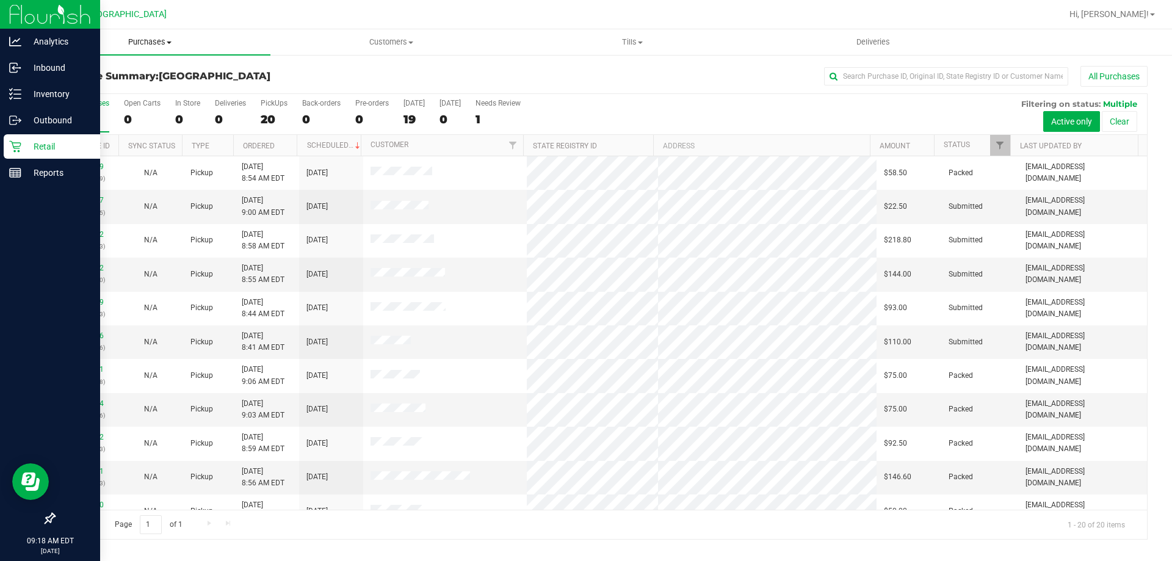
click at [169, 43] on span at bounding box center [169, 43] width 5 height 2
click at [73, 90] on span "Fulfillment" at bounding box center [67, 88] width 76 height 10
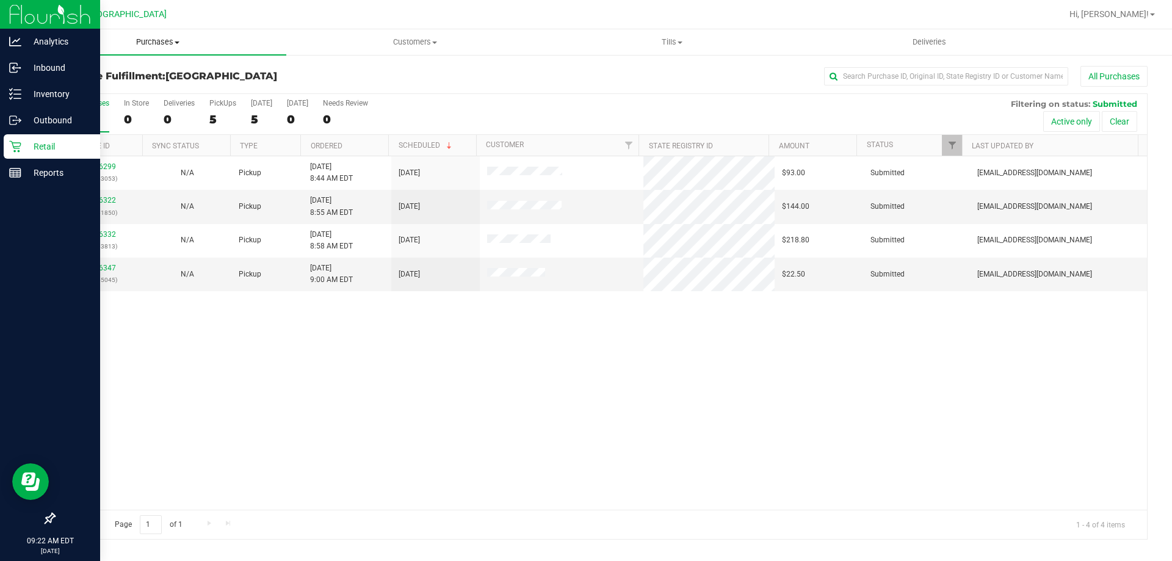
click at [165, 43] on span "Purchases" at bounding box center [157, 42] width 257 height 11
click at [128, 69] on span "Summary of purchases" at bounding box center [91, 73] width 125 height 10
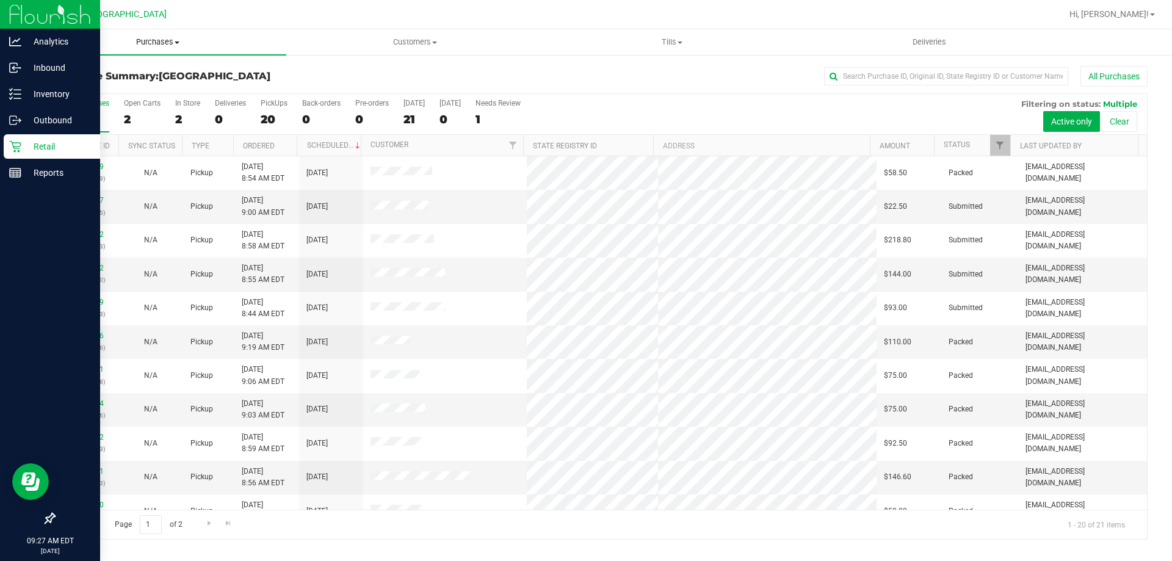
click at [163, 41] on span "Purchases" at bounding box center [157, 42] width 257 height 11
click at [76, 86] on span "Fulfillment" at bounding box center [67, 88] width 76 height 10
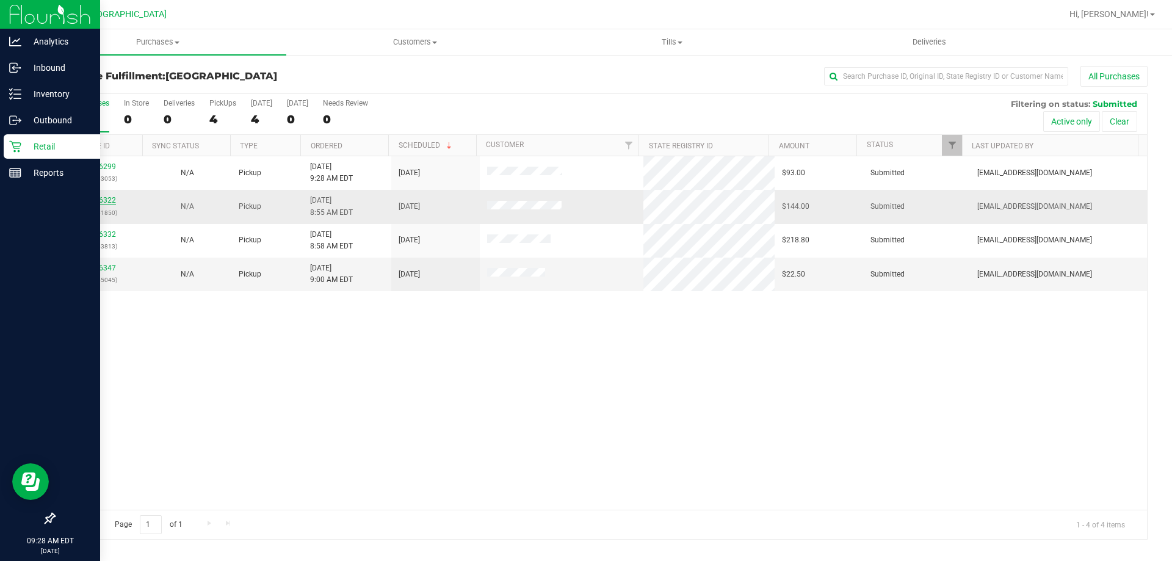
click at [95, 202] on link "11816322" at bounding box center [99, 200] width 34 height 9
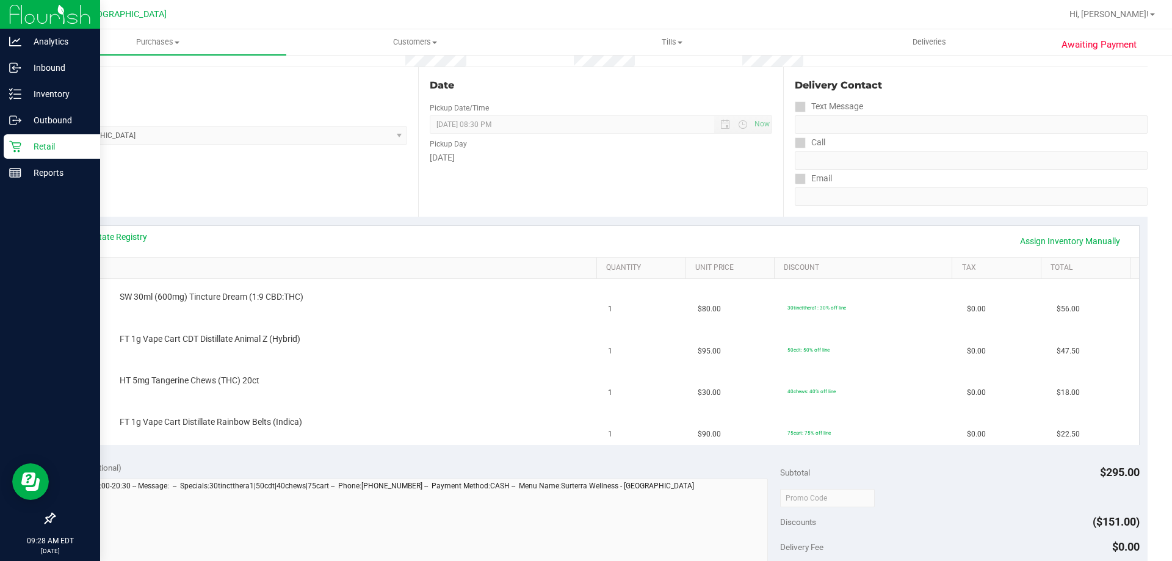
scroll to position [122, 0]
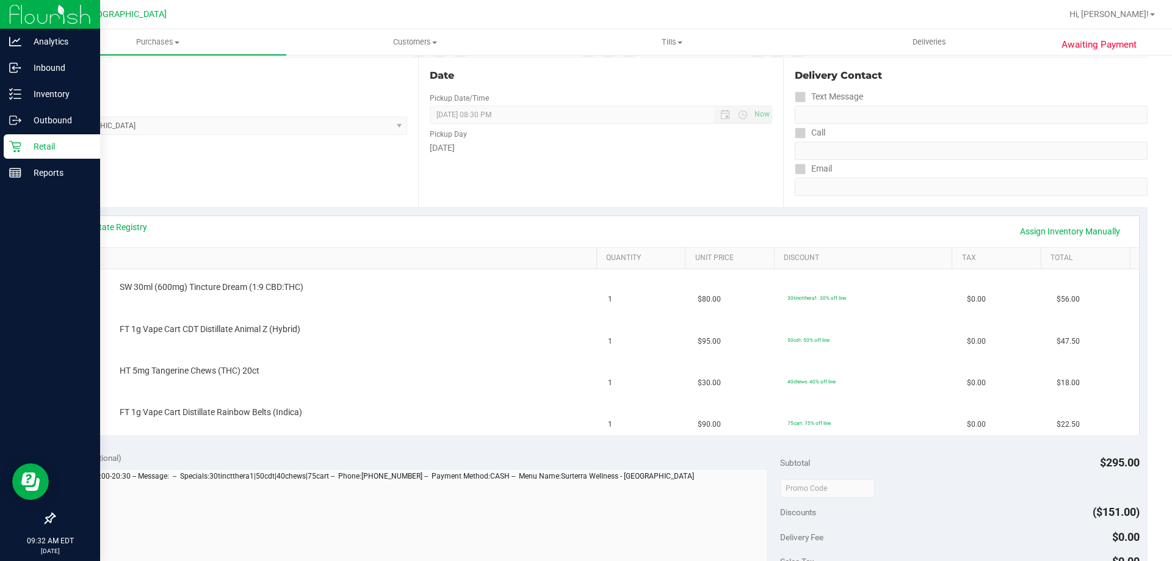
click at [37, 142] on p "Retail" at bounding box center [57, 146] width 73 height 15
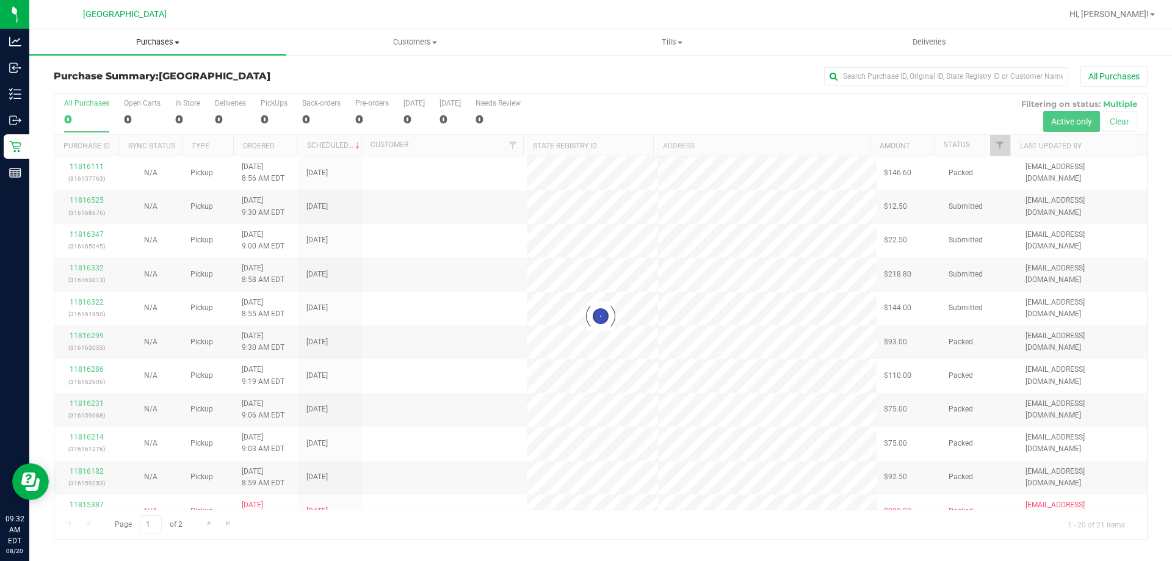
click at [161, 36] on uib-tab-heading "Purchases Summary of purchases Fulfillment All purchases" at bounding box center [157, 42] width 257 height 26
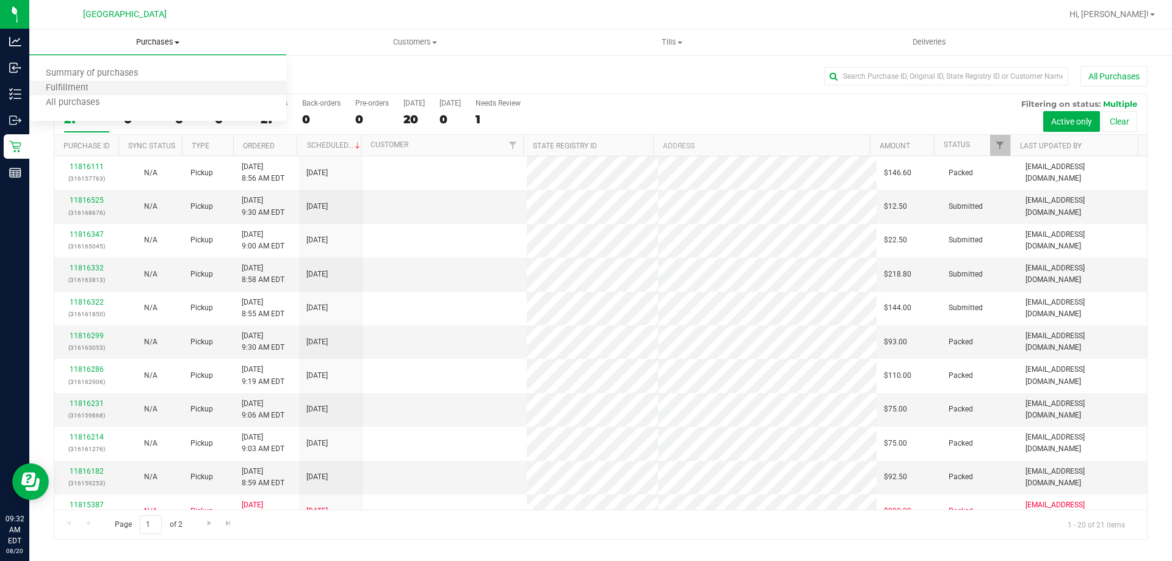
click at [79, 81] on li "Fulfillment" at bounding box center [157, 88] width 257 height 15
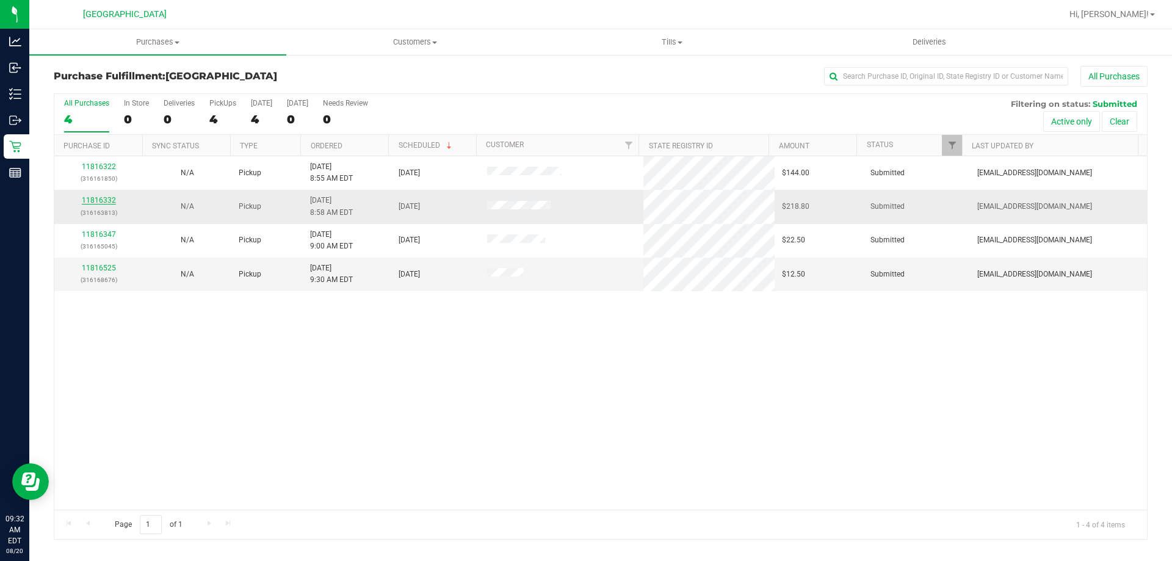
click at [101, 198] on link "11816332" at bounding box center [99, 200] width 34 height 9
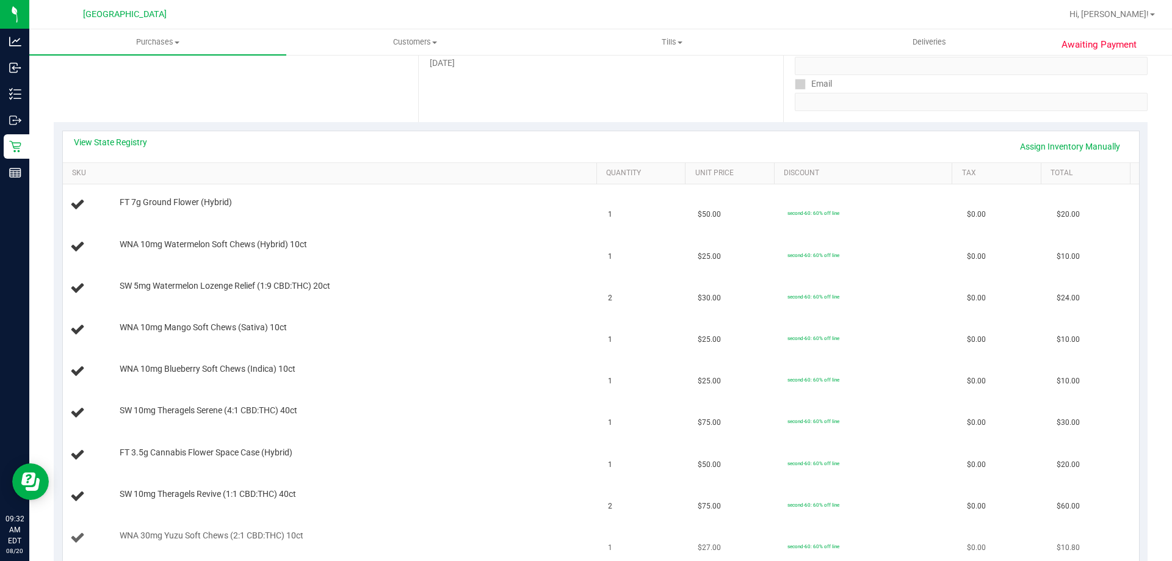
scroll to position [224, 0]
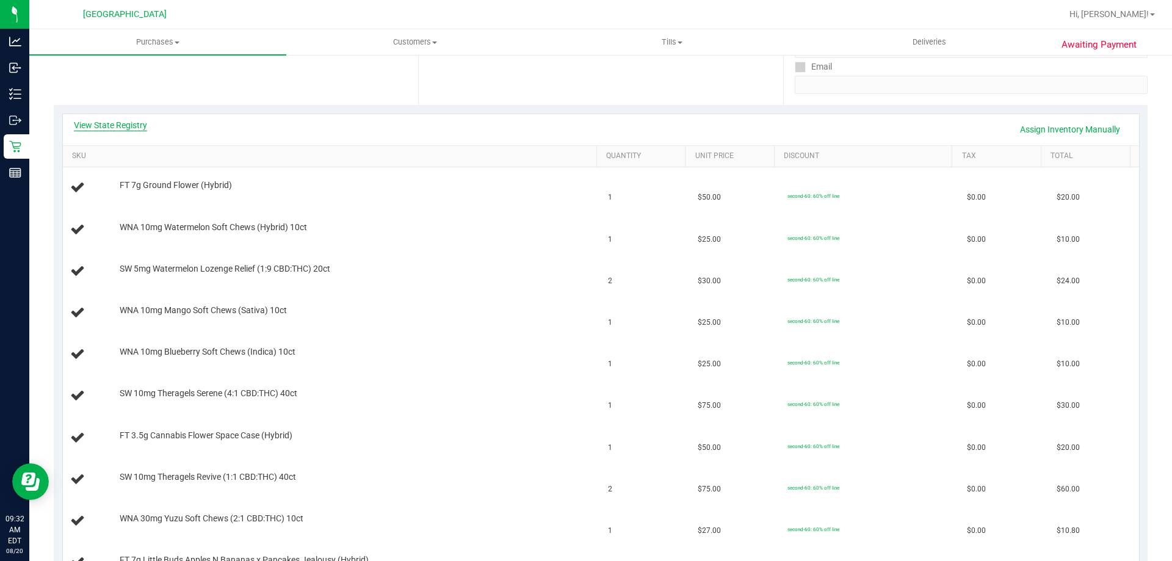
click at [104, 129] on link "View State Registry" at bounding box center [110, 125] width 73 height 12
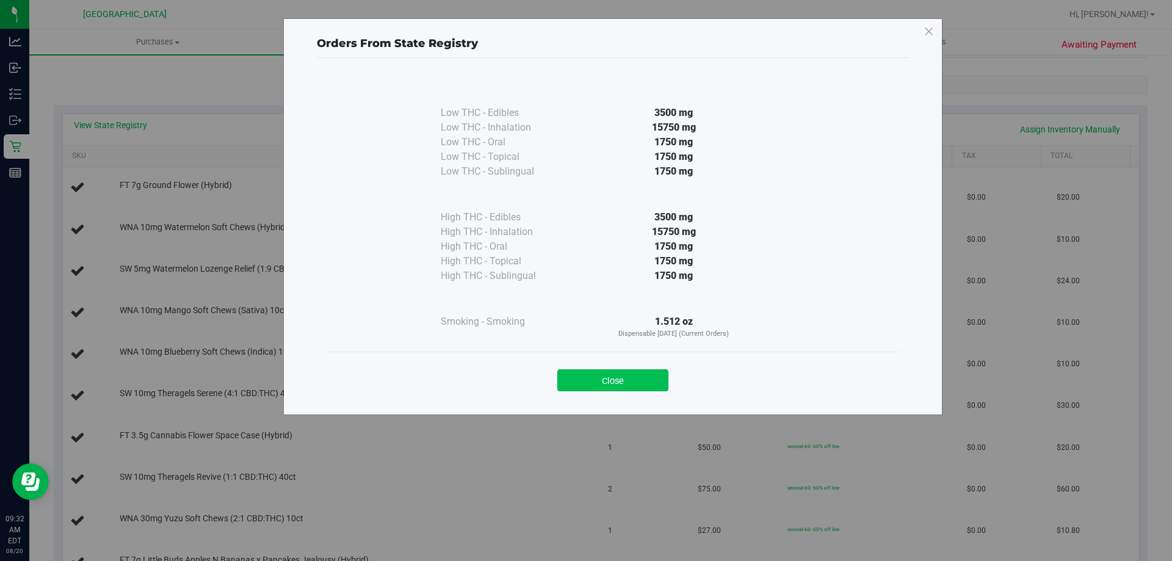
click at [639, 376] on button "Close" at bounding box center [612, 380] width 111 height 22
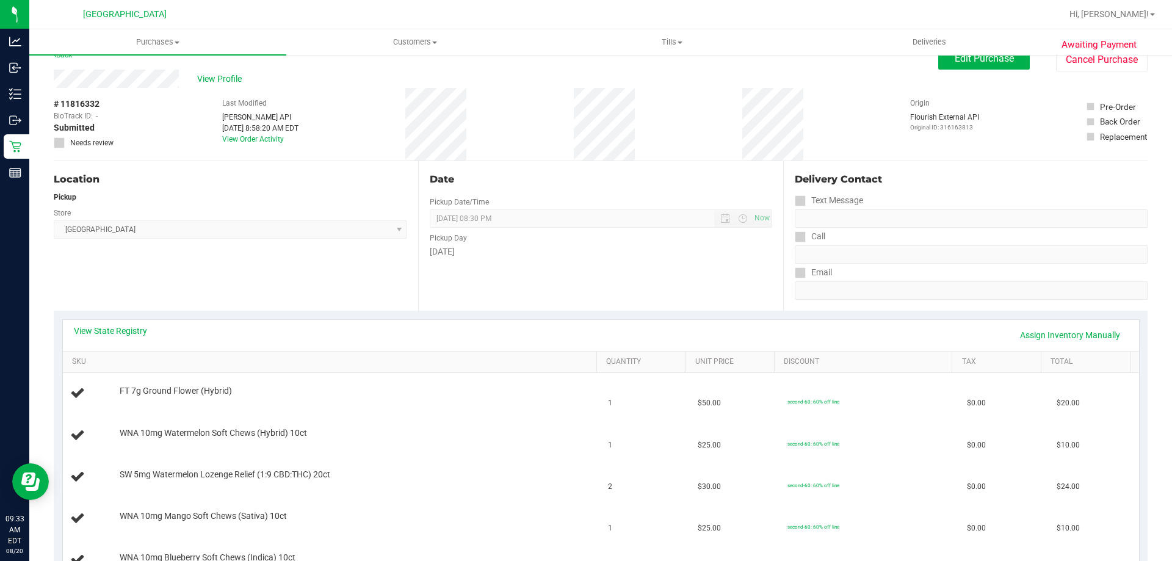
scroll to position [0, 0]
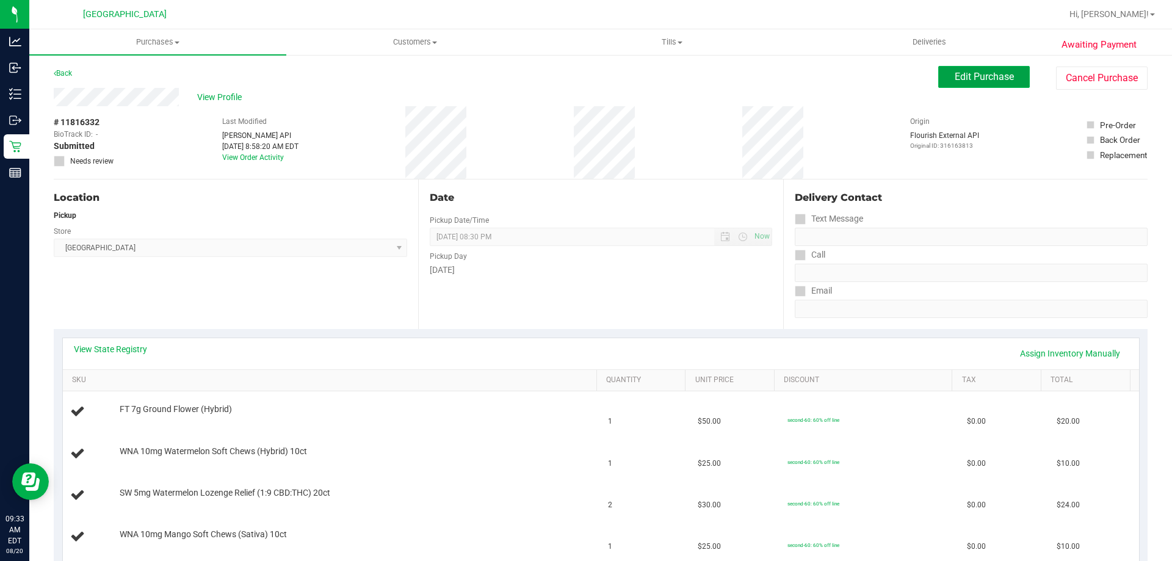
click at [990, 74] on span "Edit Purchase" at bounding box center [984, 77] width 59 height 12
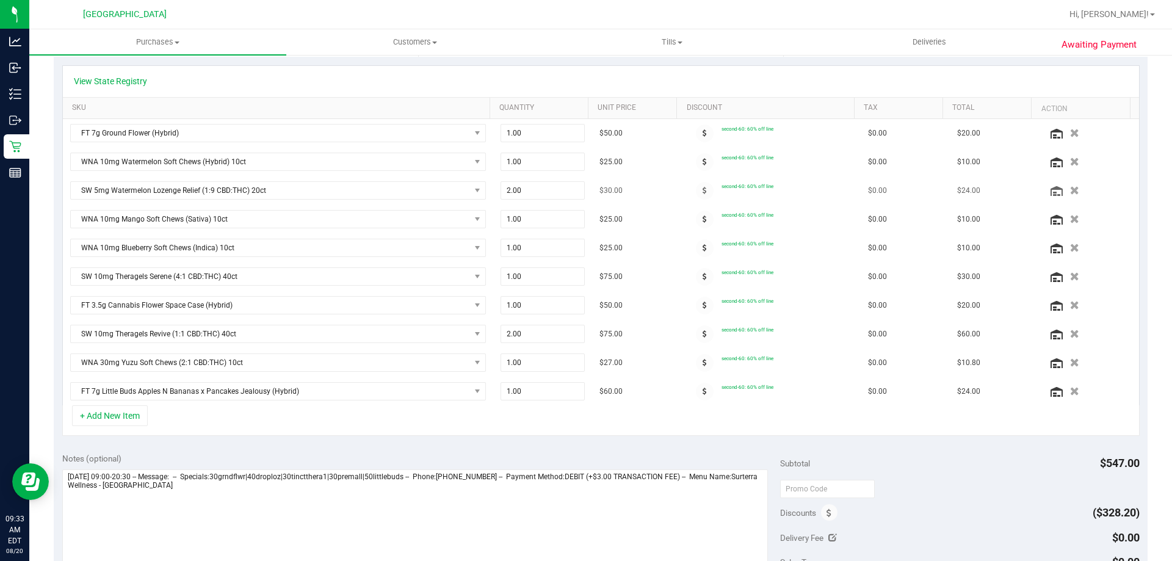
scroll to position [274, 0]
click at [697, 131] on span at bounding box center [705, 132] width 18 height 18
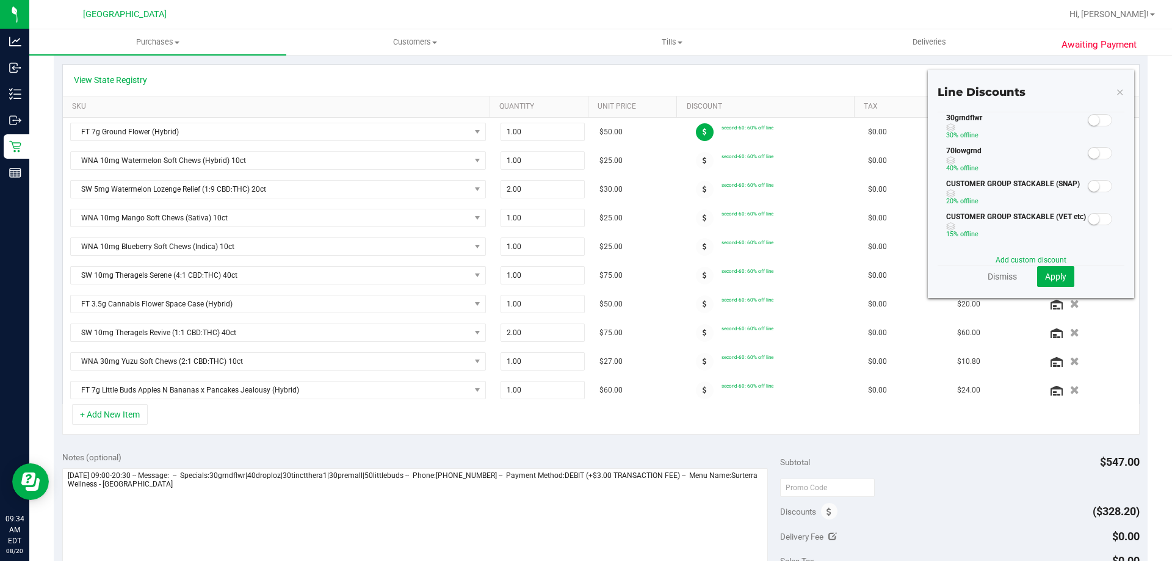
click at [1095, 122] on span at bounding box center [1100, 120] width 24 height 12
click at [1056, 278] on span "Apply" at bounding box center [1055, 277] width 21 height 10
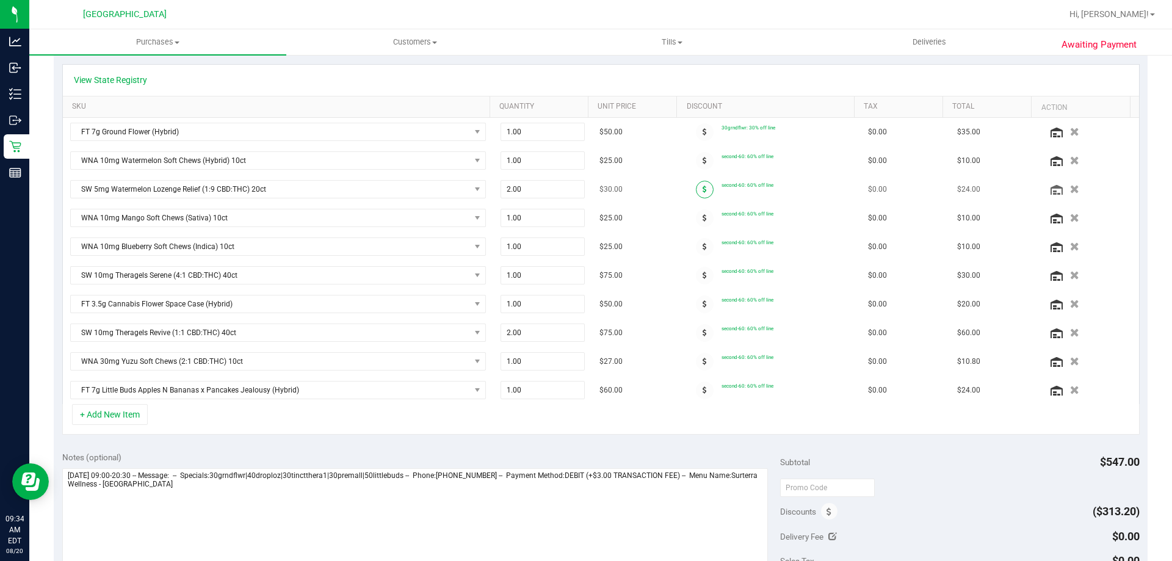
click at [699, 192] on span at bounding box center [705, 190] width 18 height 18
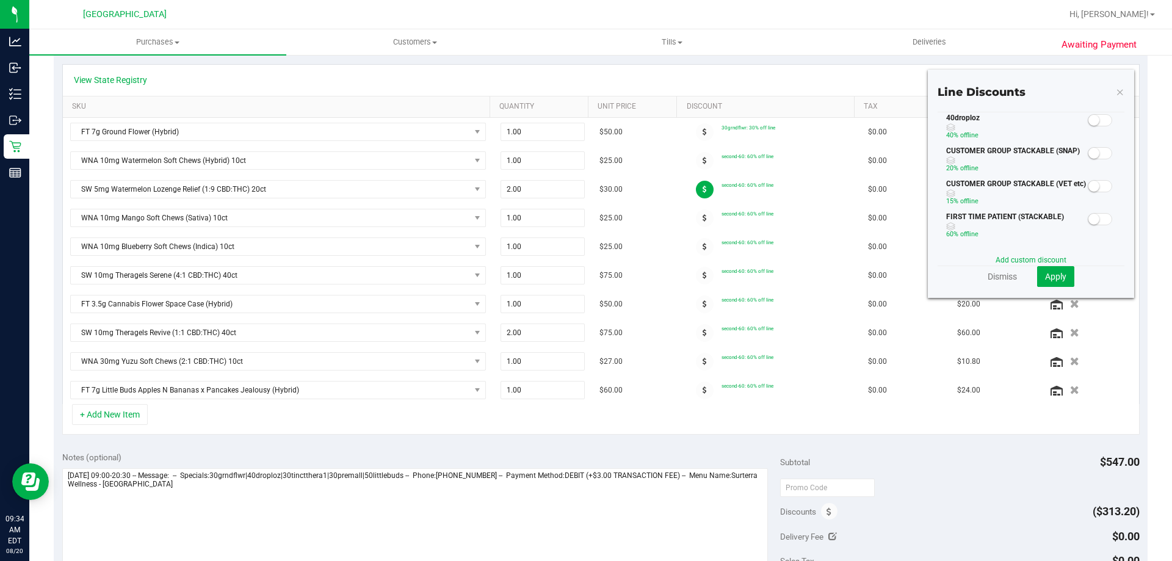
click at [1099, 118] on span at bounding box center [1100, 120] width 24 height 12
click at [1055, 277] on span "Apply" at bounding box center [1055, 277] width 21 height 10
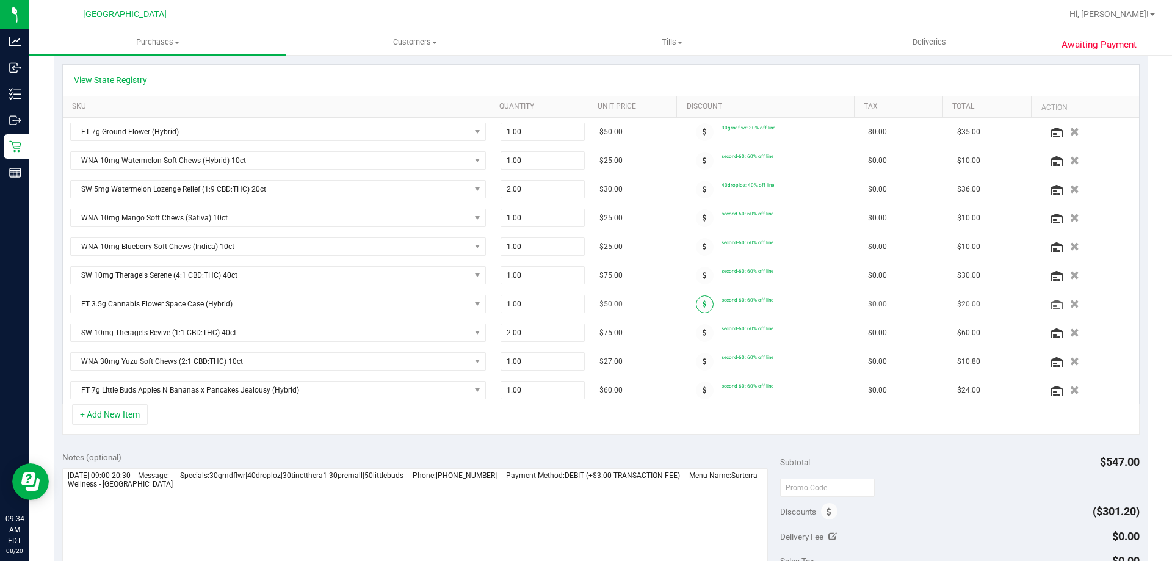
click at [699, 307] on span at bounding box center [705, 305] width 18 height 18
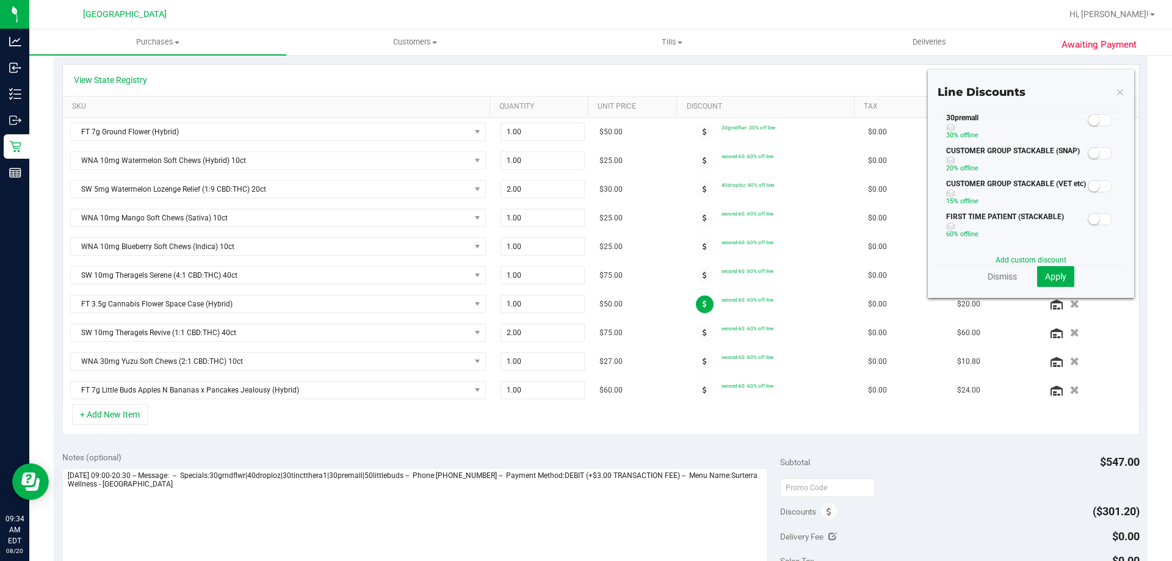
click at [1099, 124] on span at bounding box center [1100, 120] width 24 height 12
click at [1045, 277] on span "Apply" at bounding box center [1055, 277] width 21 height 10
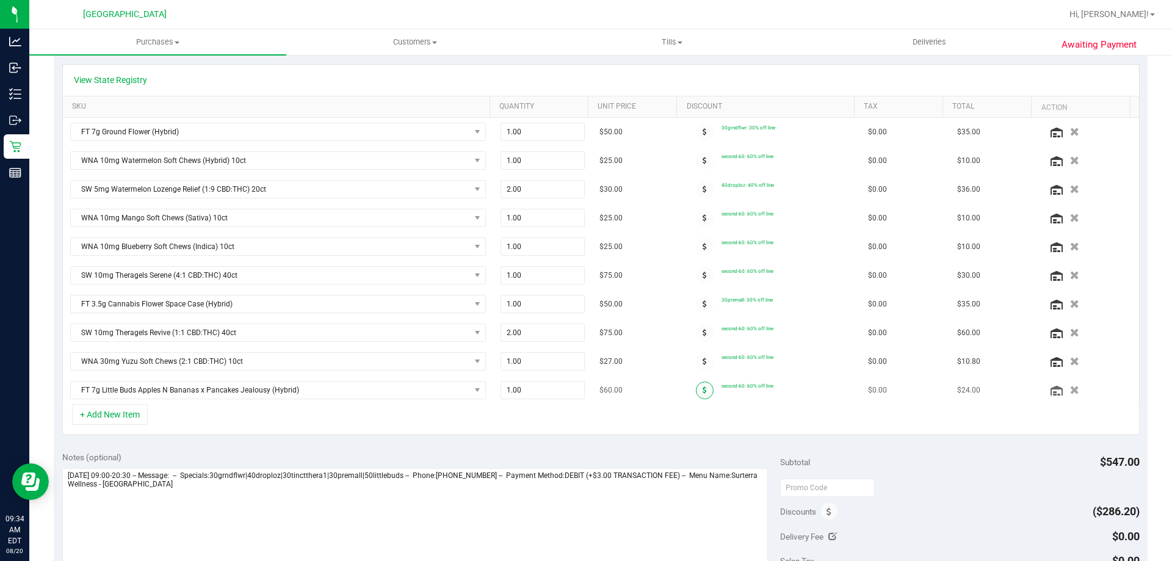
click at [699, 391] on span at bounding box center [705, 391] width 18 height 18
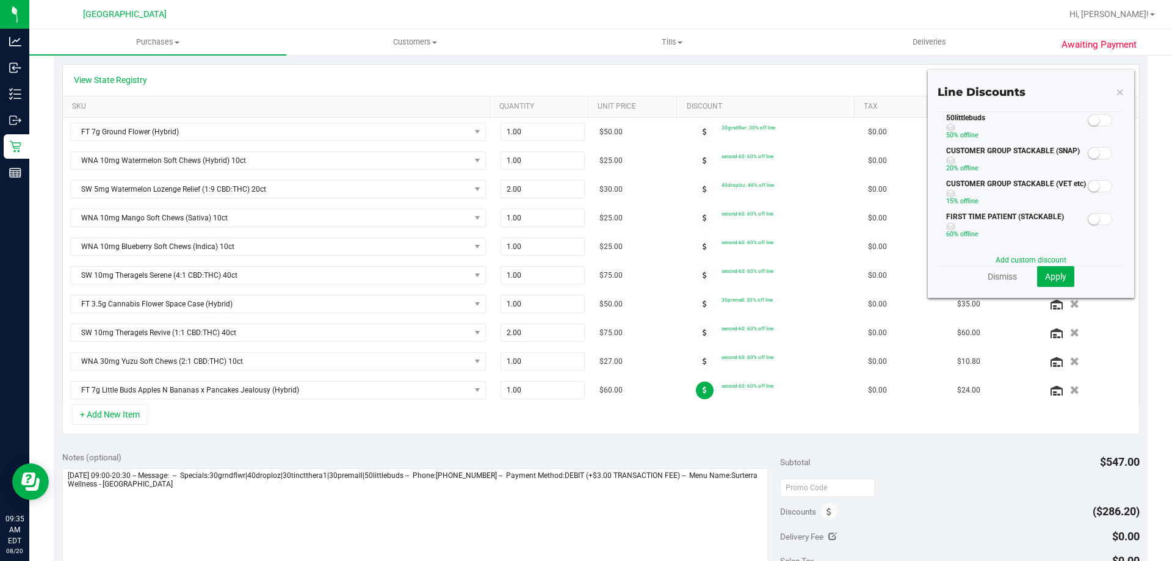
click at [1099, 121] on span at bounding box center [1100, 120] width 24 height 12
click at [1045, 272] on span "Apply" at bounding box center [1055, 277] width 21 height 10
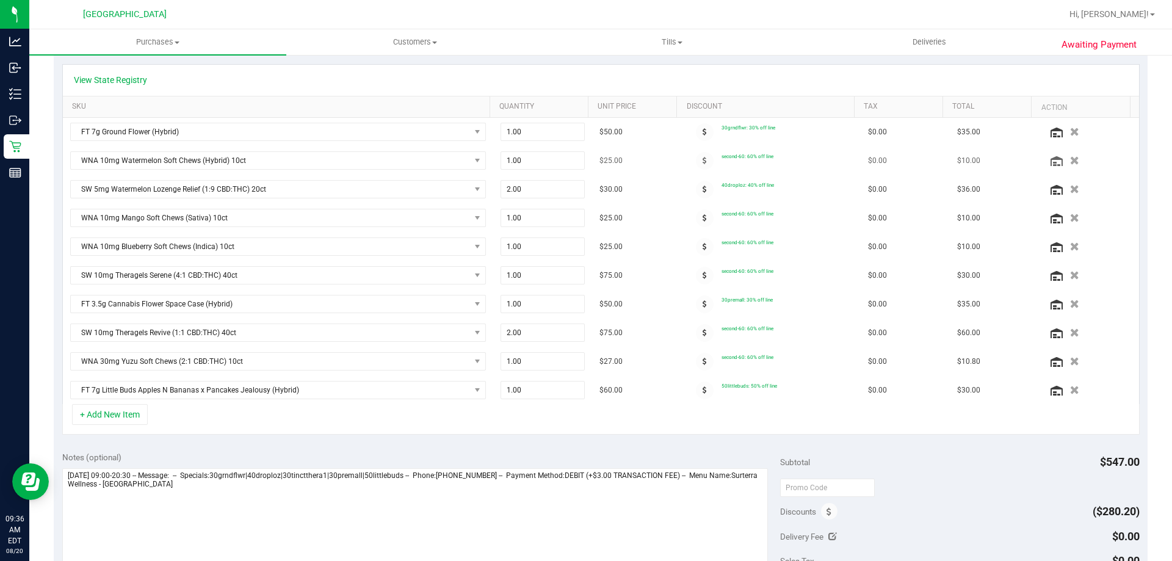
click at [703, 157] on div at bounding box center [705, 161] width 34 height 18
click at [698, 159] on span at bounding box center [705, 161] width 18 height 18
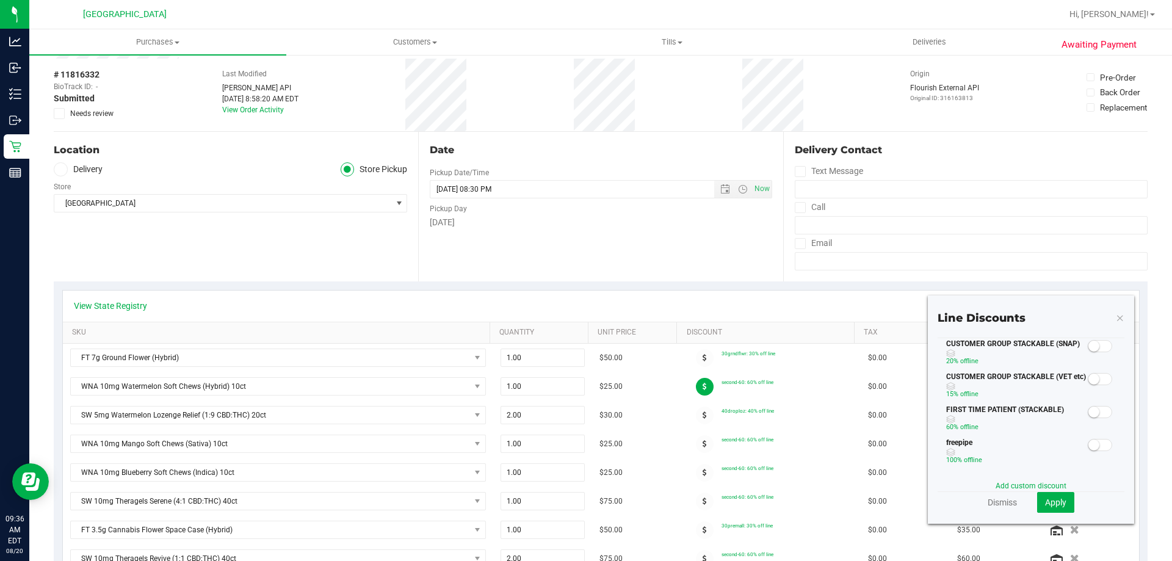
scroll to position [29, 0]
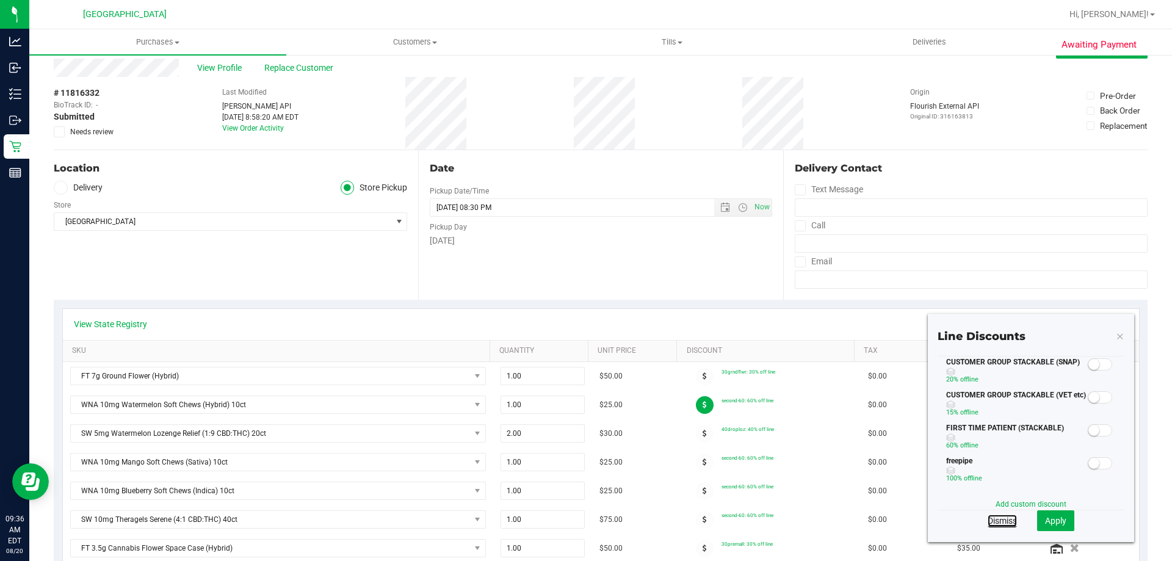
click at [1000, 516] on link "Dismiss" at bounding box center [1002, 521] width 29 height 12
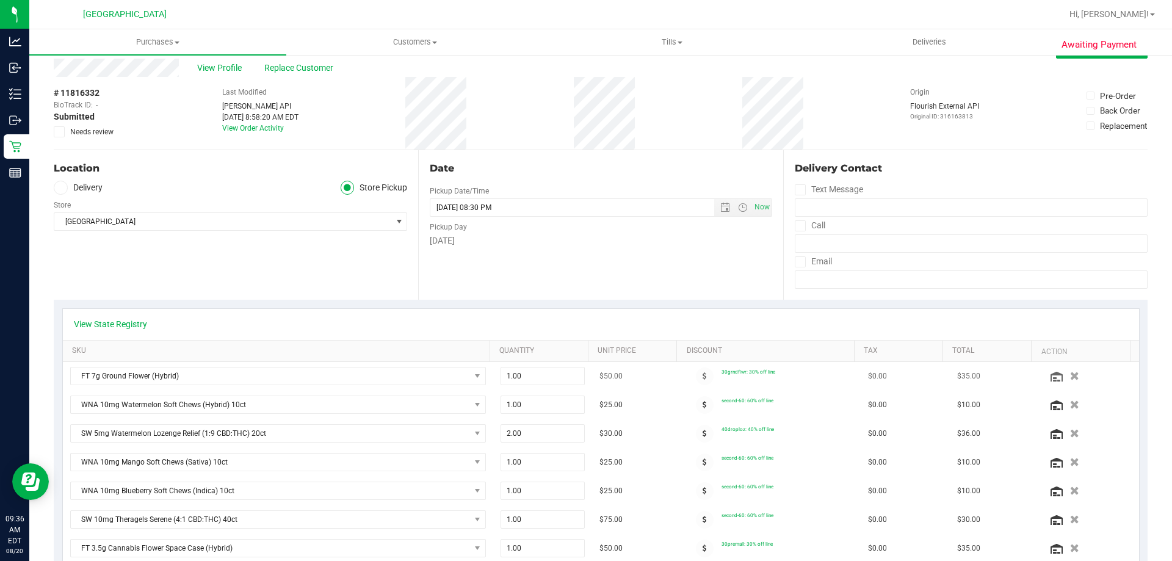
scroll to position [212, 0]
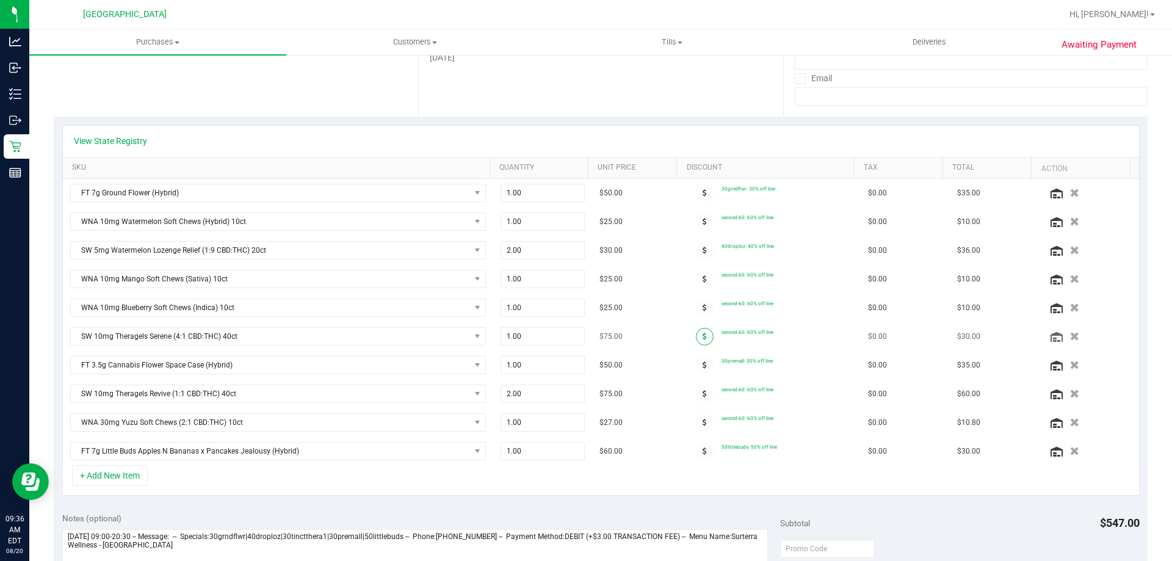
click at [697, 335] on span at bounding box center [705, 337] width 18 height 18
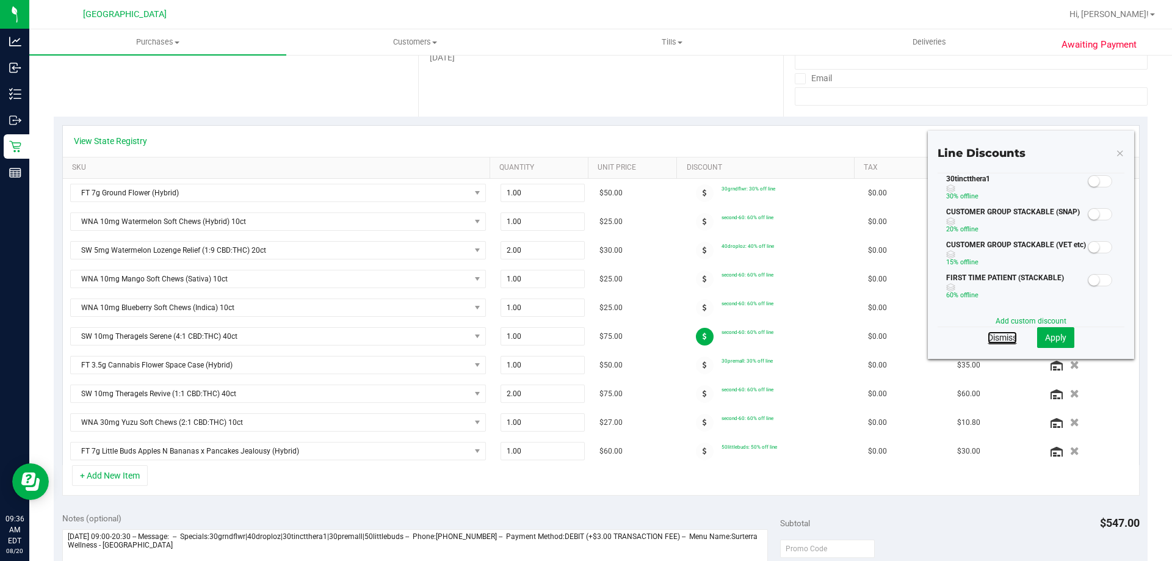
click at [992, 333] on link "Dismiss" at bounding box center [1002, 338] width 29 height 12
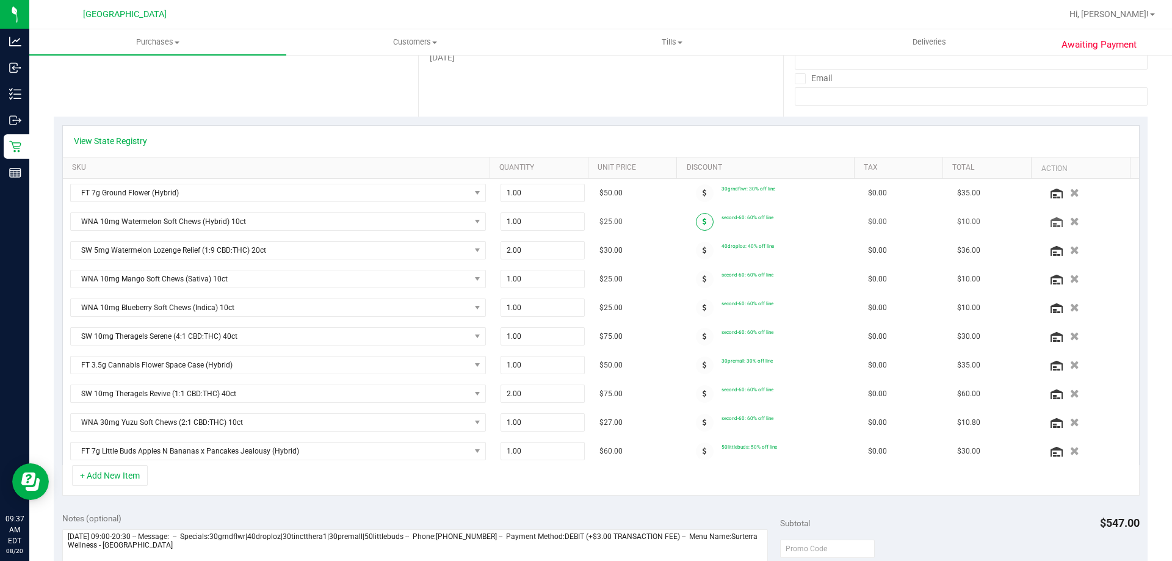
click at [699, 224] on span at bounding box center [705, 222] width 18 height 18
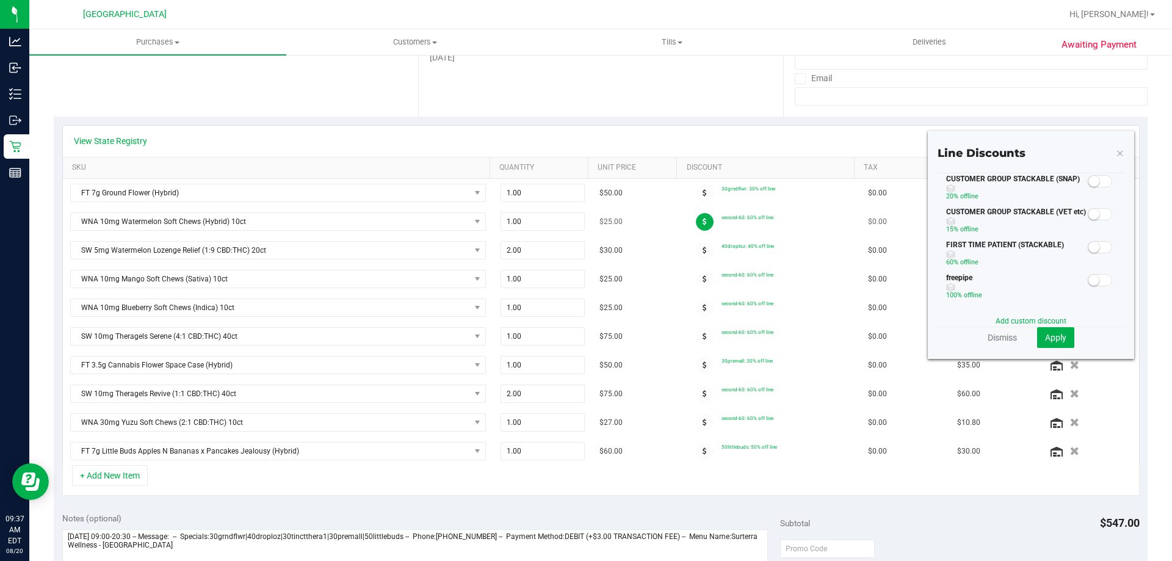
click at [699, 224] on span at bounding box center [705, 222] width 18 height 18
click at [994, 339] on link "Dismiss" at bounding box center [1002, 338] width 29 height 12
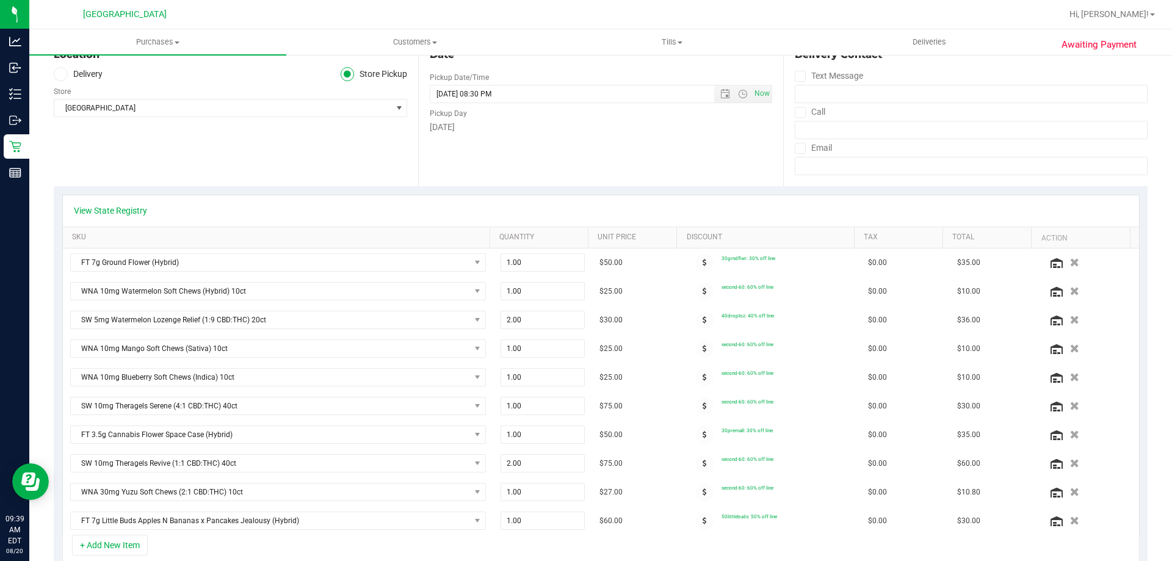
scroll to position [0, 0]
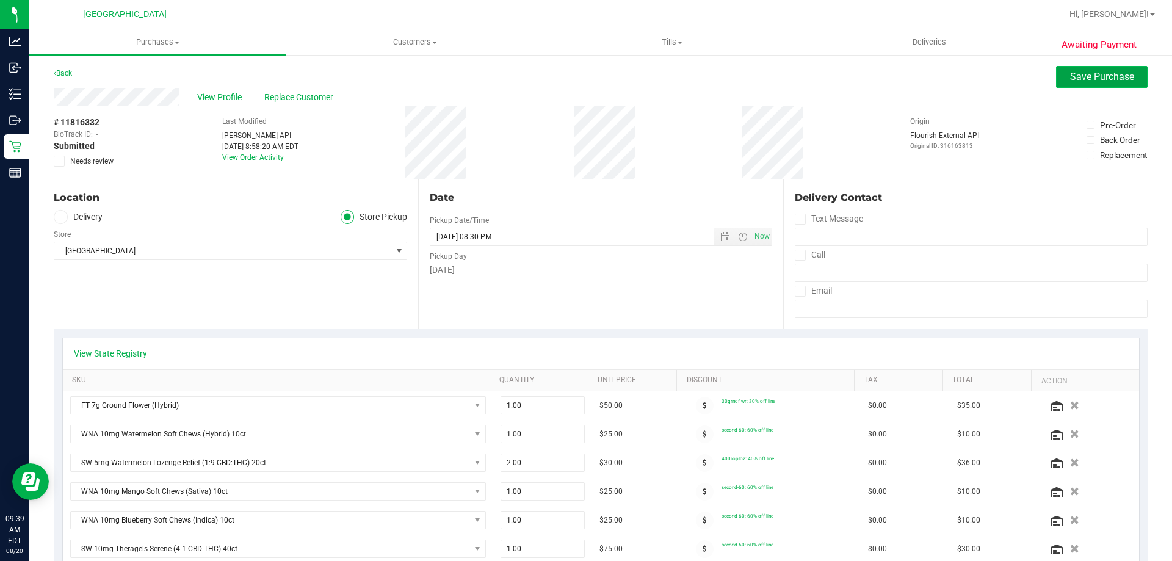
click at [1078, 82] on span "Save Purchase" at bounding box center [1102, 77] width 64 height 12
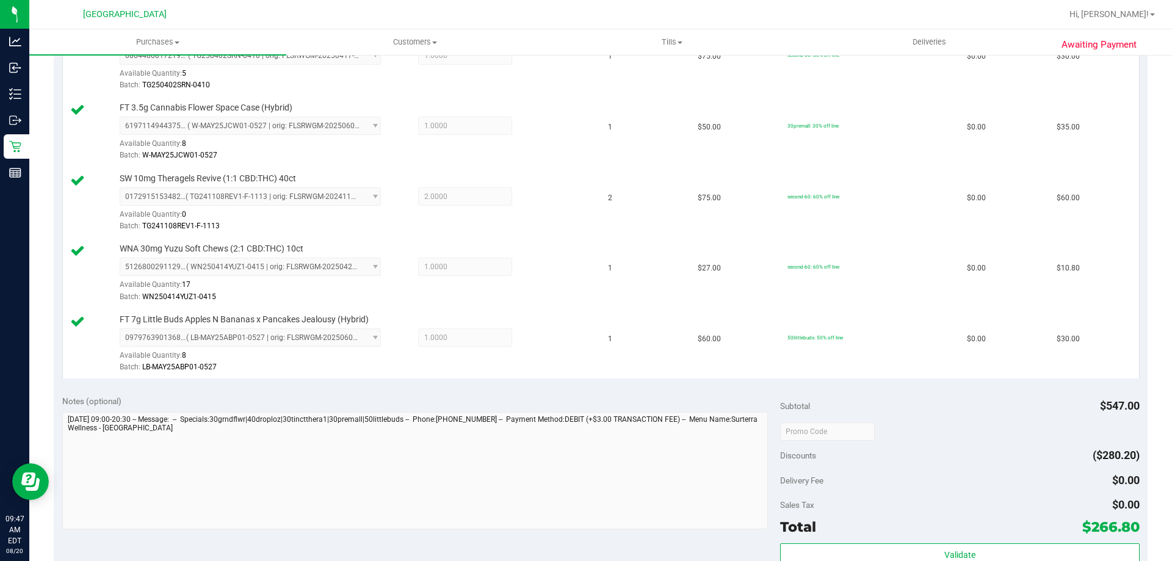
scroll to position [835, 0]
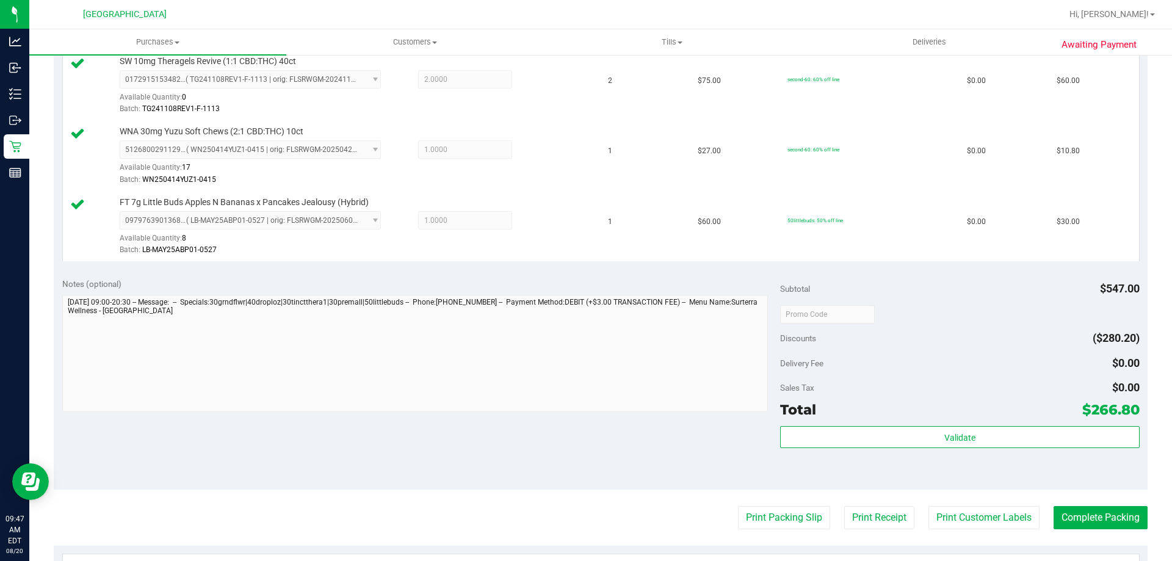
click at [887, 449] on div "Validate" at bounding box center [959, 437] width 359 height 23
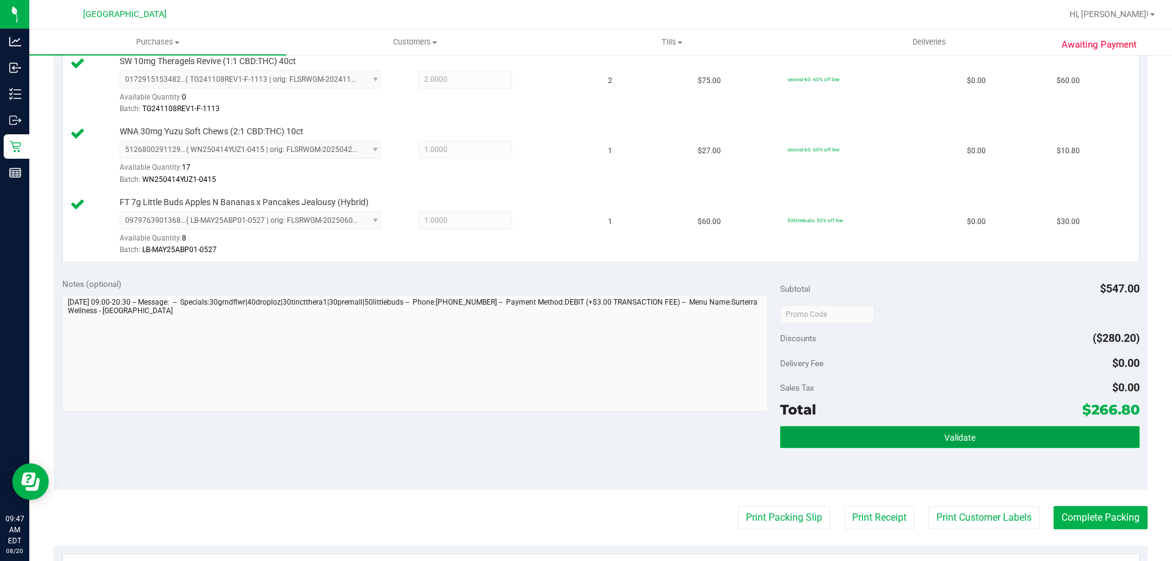
click at [887, 442] on button "Validate" at bounding box center [959, 437] width 359 height 22
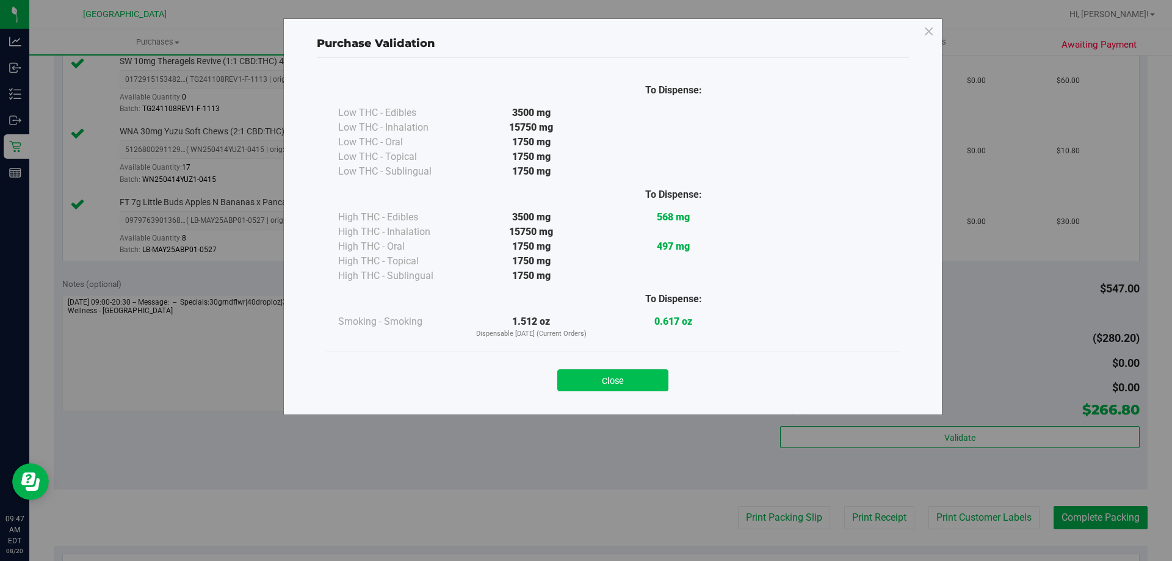
click at [628, 382] on button "Close" at bounding box center [612, 380] width 111 height 22
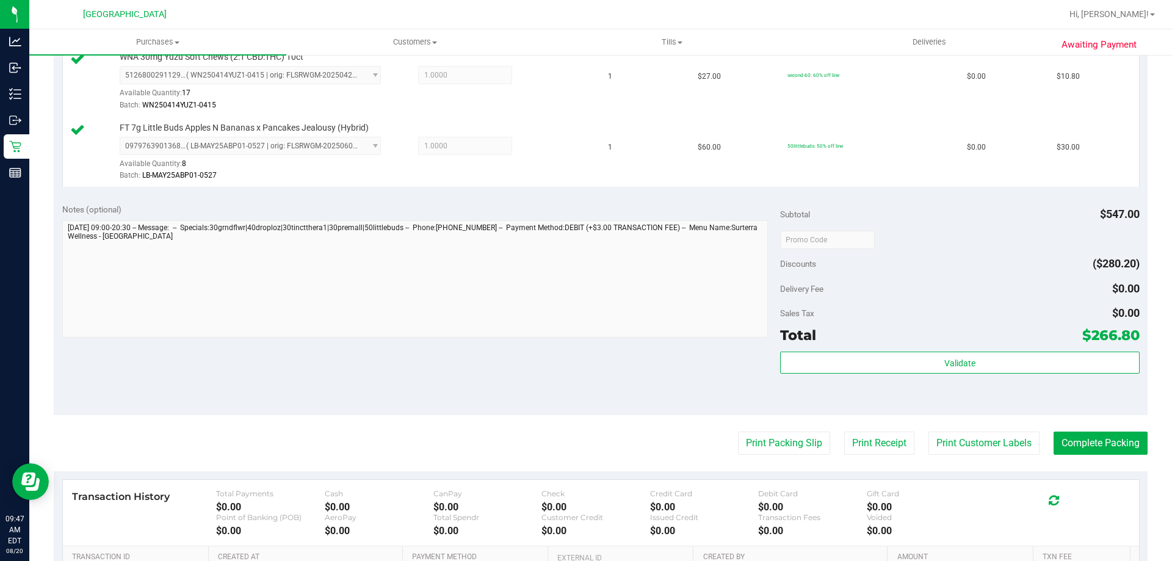
scroll to position [916, 0]
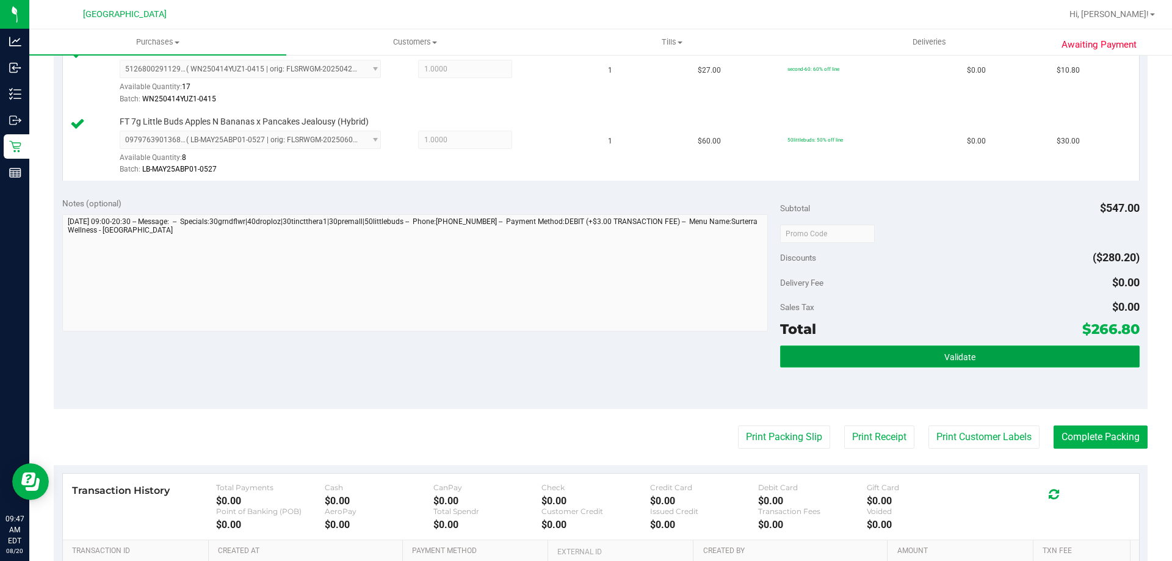
click at [1008, 357] on button "Validate" at bounding box center [959, 357] width 359 height 22
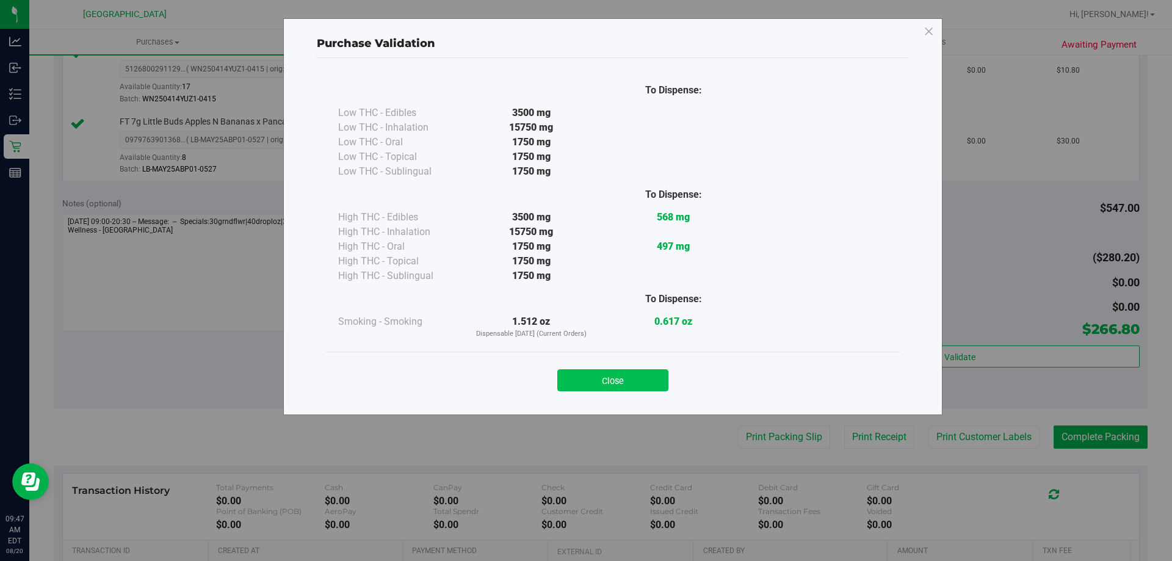
click at [600, 372] on button "Close" at bounding box center [612, 380] width 111 height 22
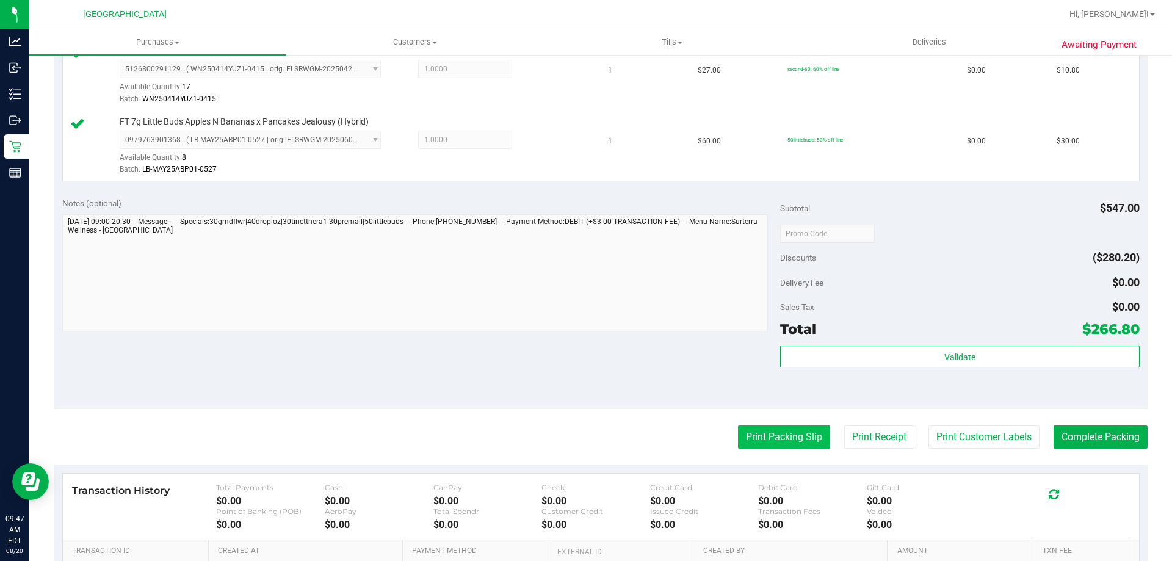
click at [777, 443] on button "Print Packing Slip" at bounding box center [784, 437] width 92 height 23
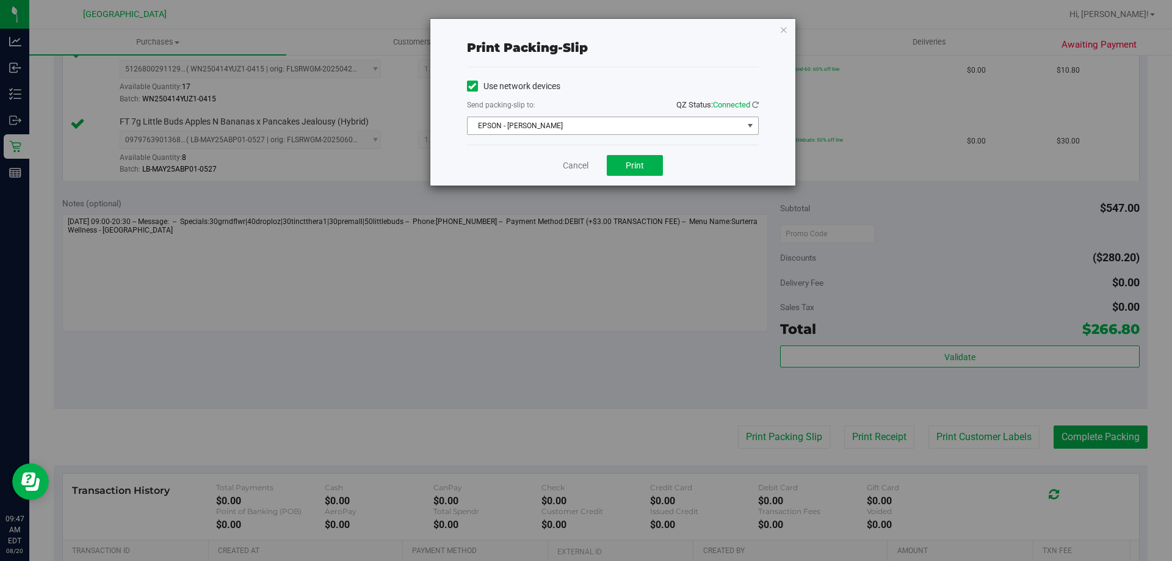
click at [617, 121] on span "EPSON - JYPSI" at bounding box center [605, 125] width 275 height 17
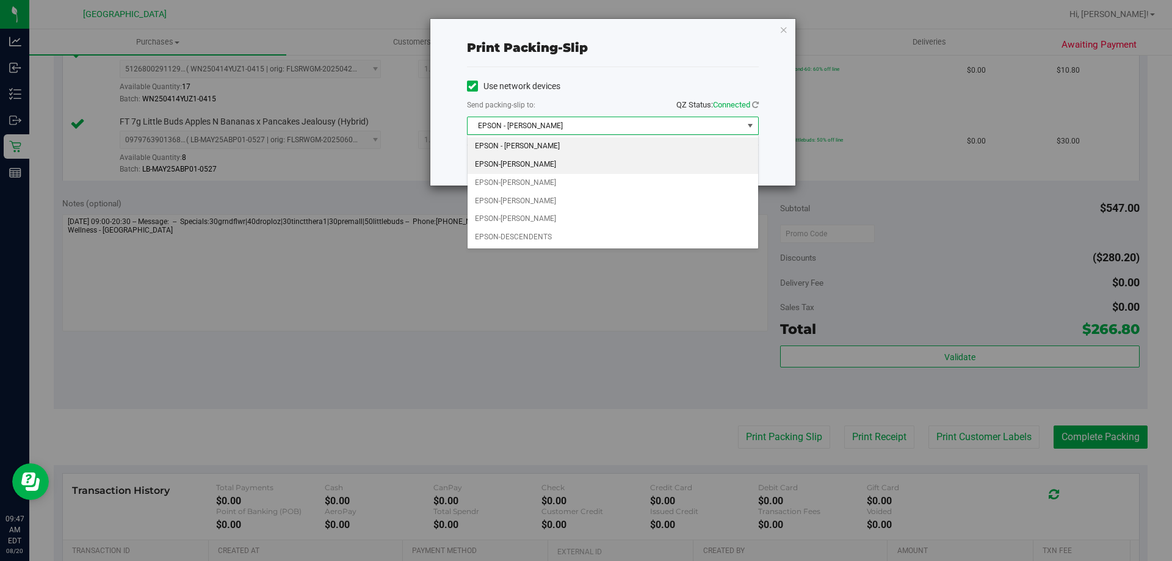
click at [503, 165] on li "EPSON-CELIA" at bounding box center [613, 165] width 291 height 18
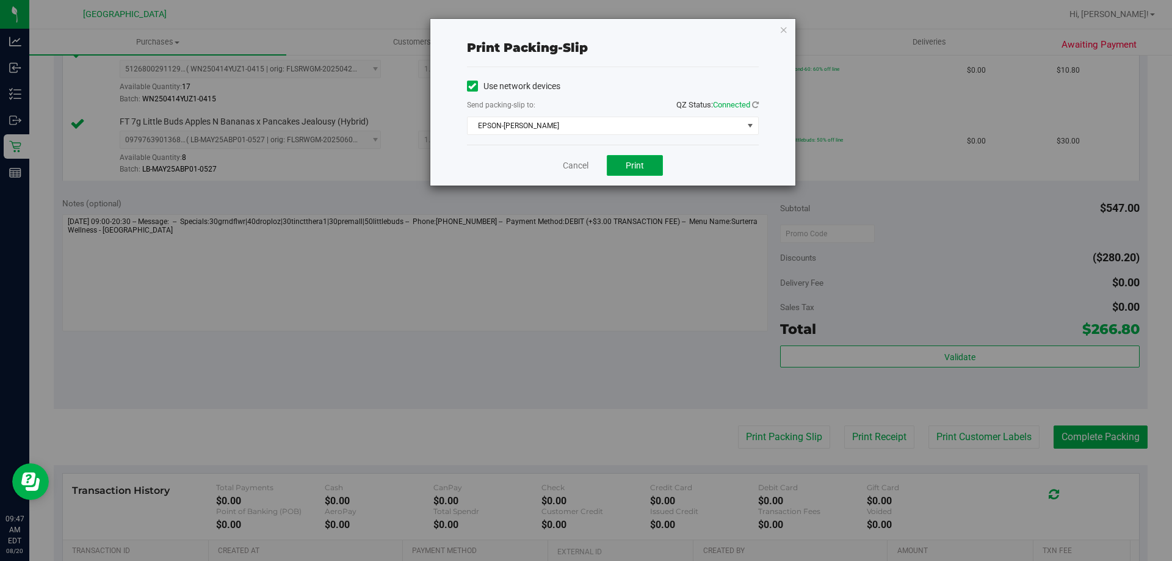
click at [658, 165] on button "Print" at bounding box center [635, 165] width 56 height 21
click at [572, 167] on link "Cancel" at bounding box center [576, 165] width 26 height 13
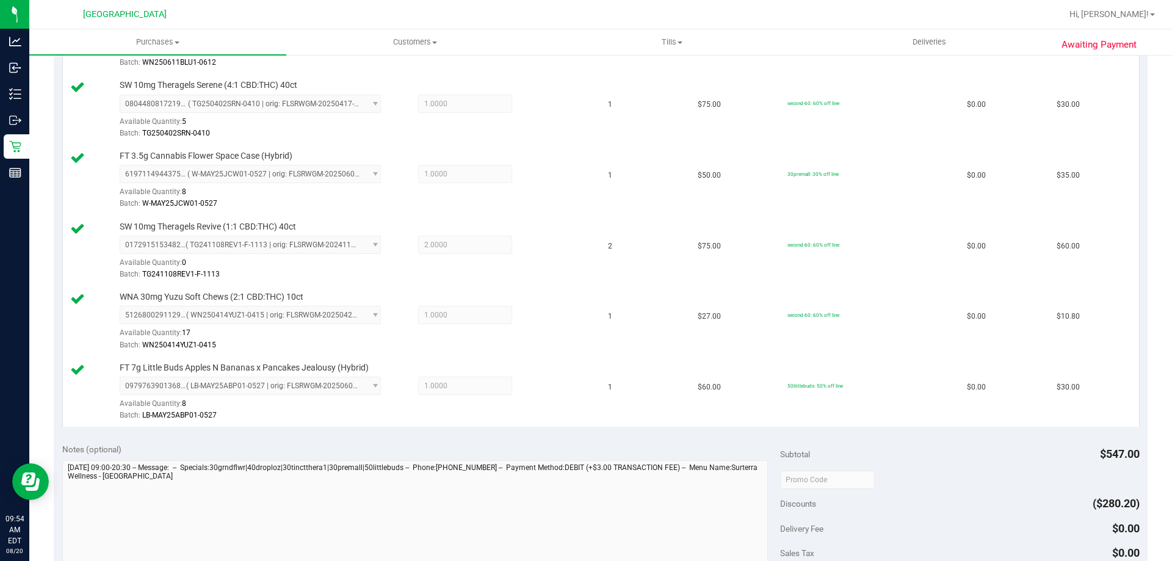
scroll to position [977, 0]
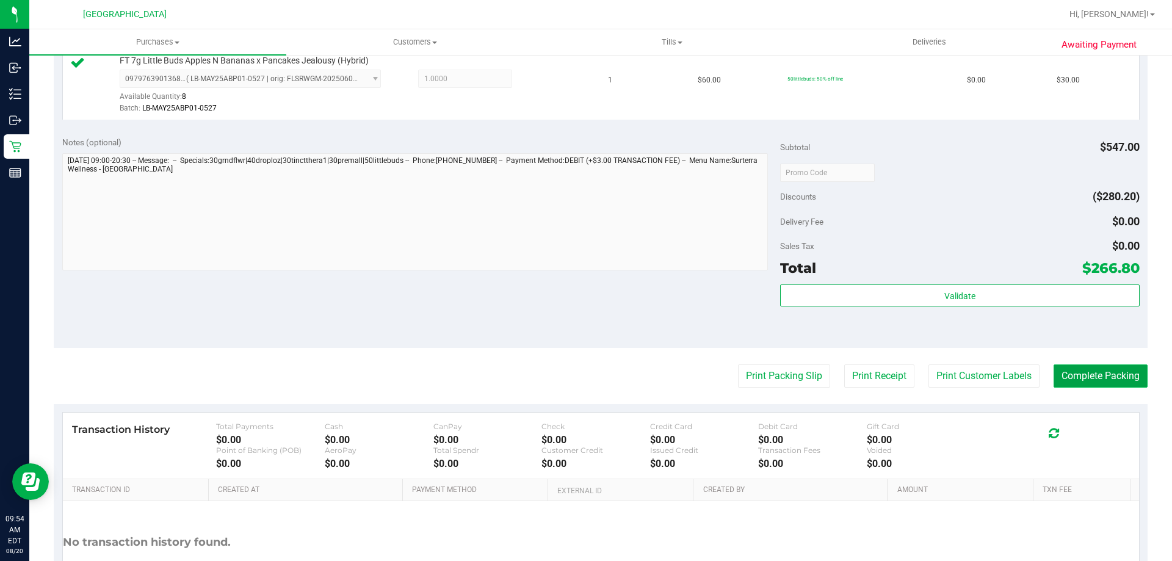
click at [1097, 371] on button "Complete Packing" at bounding box center [1101, 376] width 94 height 23
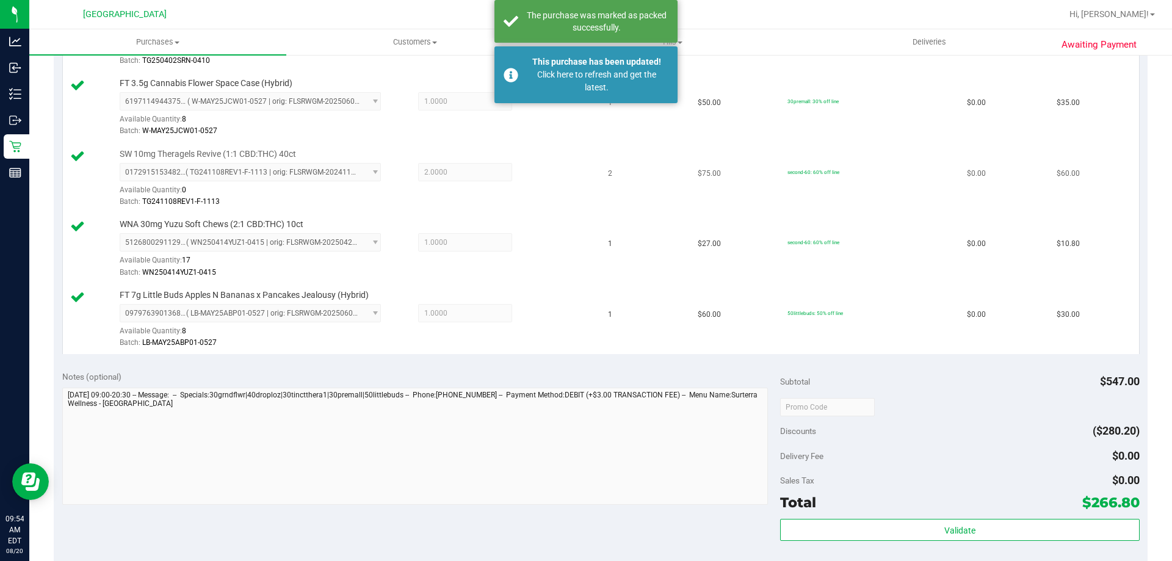
scroll to position [733, 0]
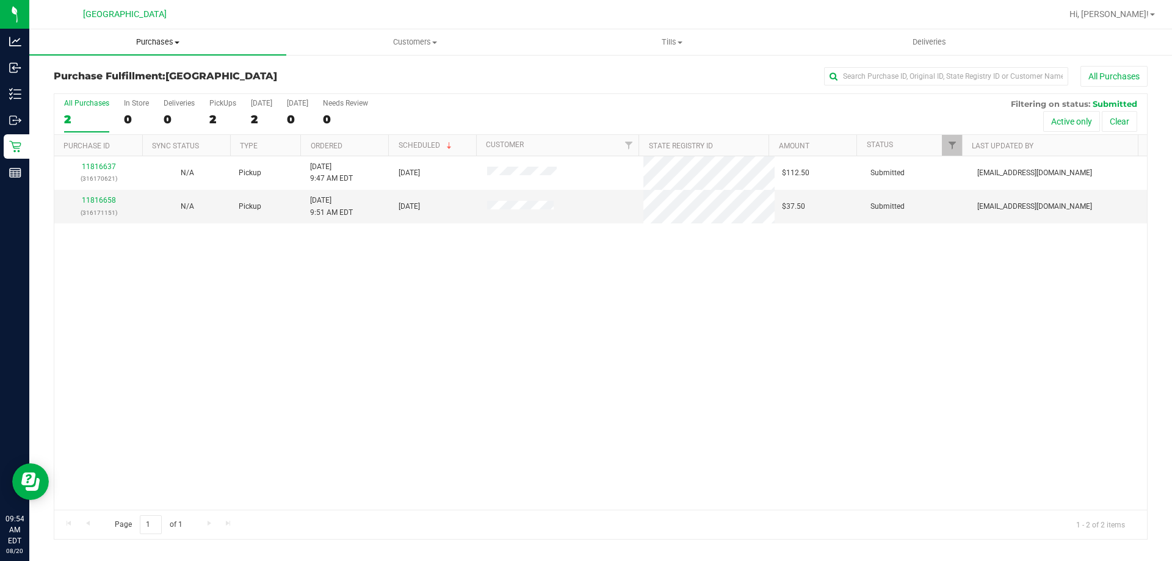
click at [178, 40] on span "Purchases" at bounding box center [157, 42] width 257 height 11
click at [108, 78] on span "Summary of purchases" at bounding box center [91, 73] width 125 height 10
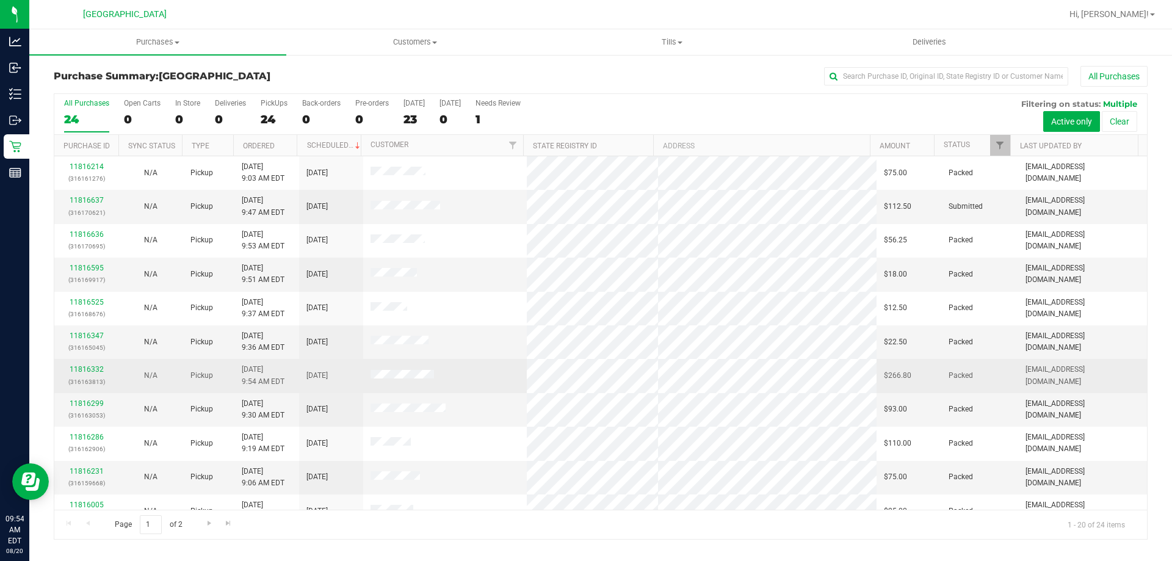
scroll to position [61, 0]
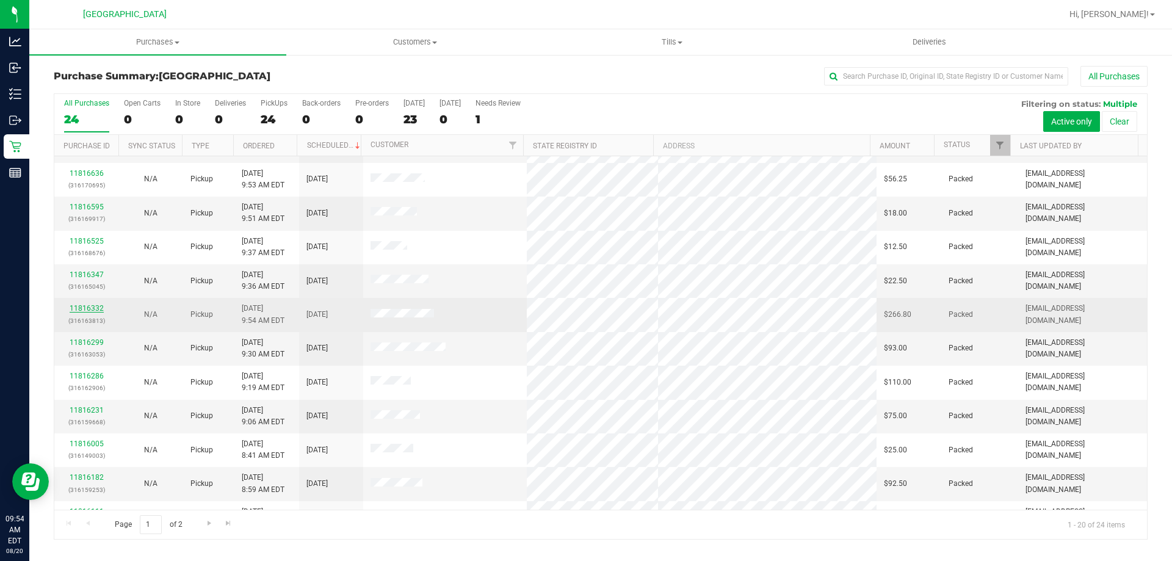
click at [94, 309] on link "11816332" at bounding box center [87, 308] width 34 height 9
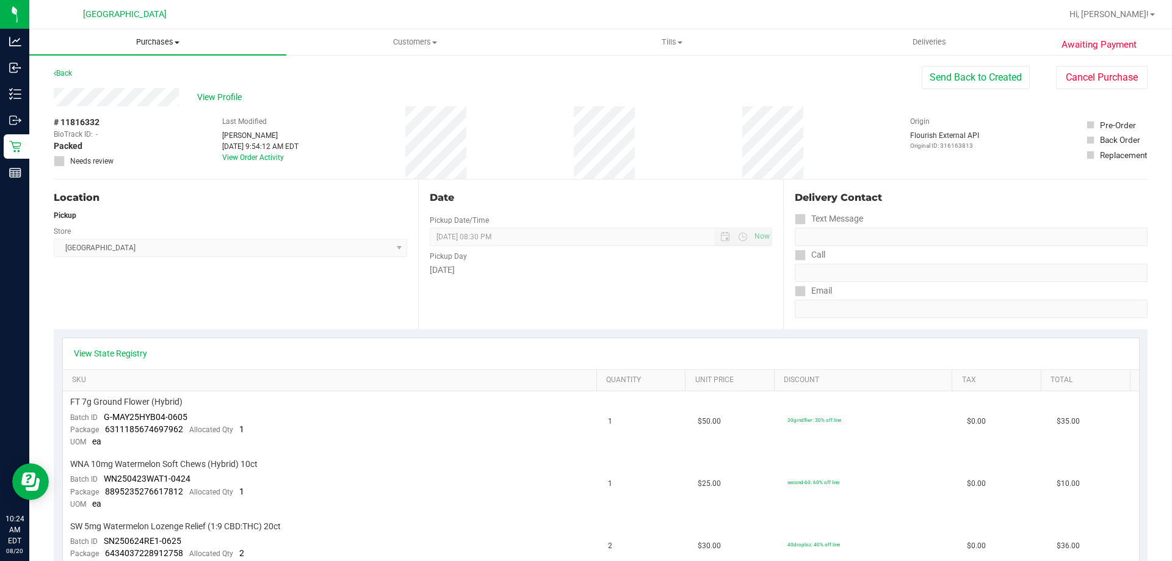
click at [169, 40] on span "Purchases" at bounding box center [157, 42] width 257 height 11
click at [73, 92] on span "Fulfillment" at bounding box center [67, 88] width 76 height 10
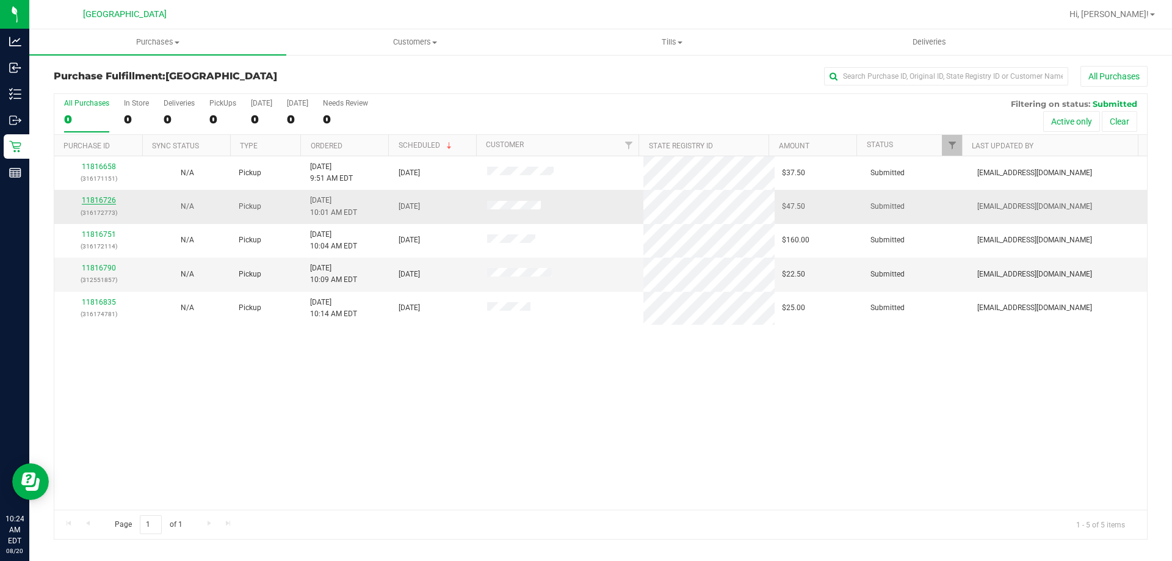
click at [92, 198] on link "11816726" at bounding box center [99, 200] width 34 height 9
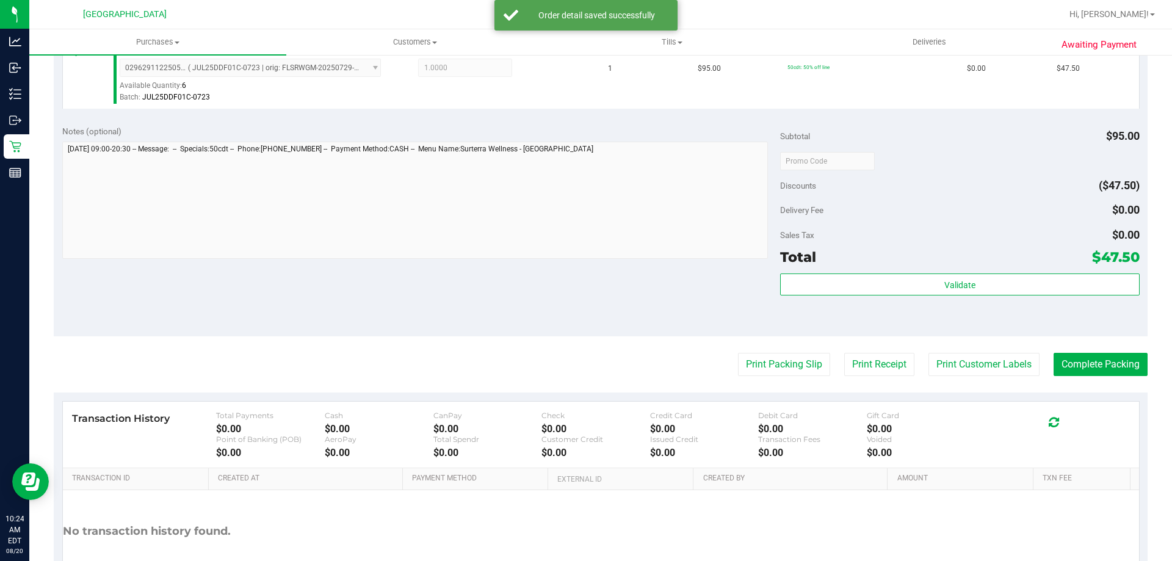
scroll to position [437, 0]
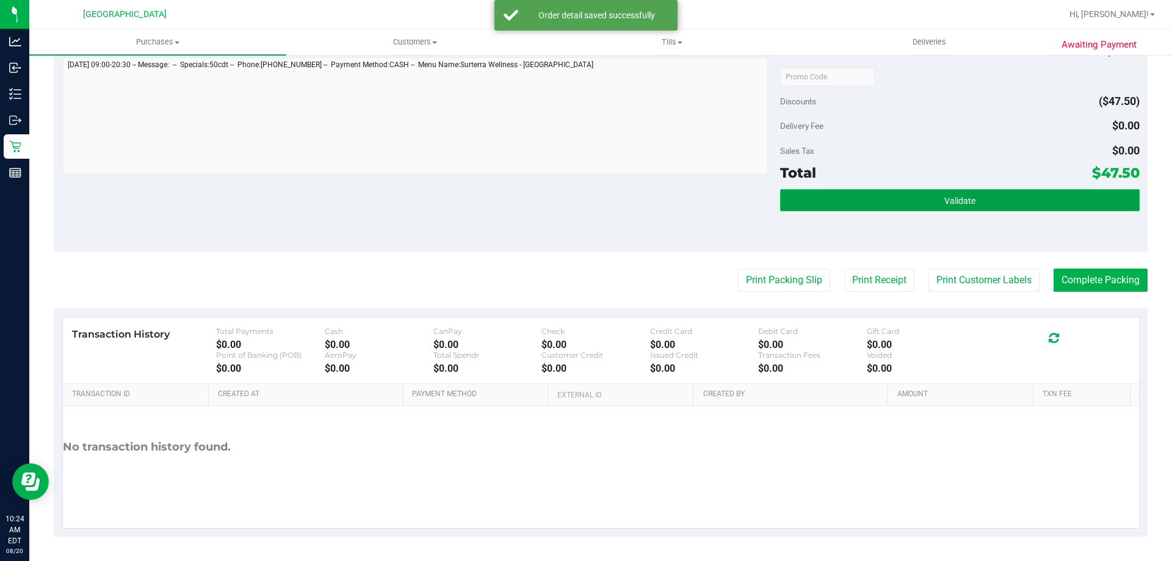
click at [973, 205] on button "Validate" at bounding box center [959, 200] width 359 height 22
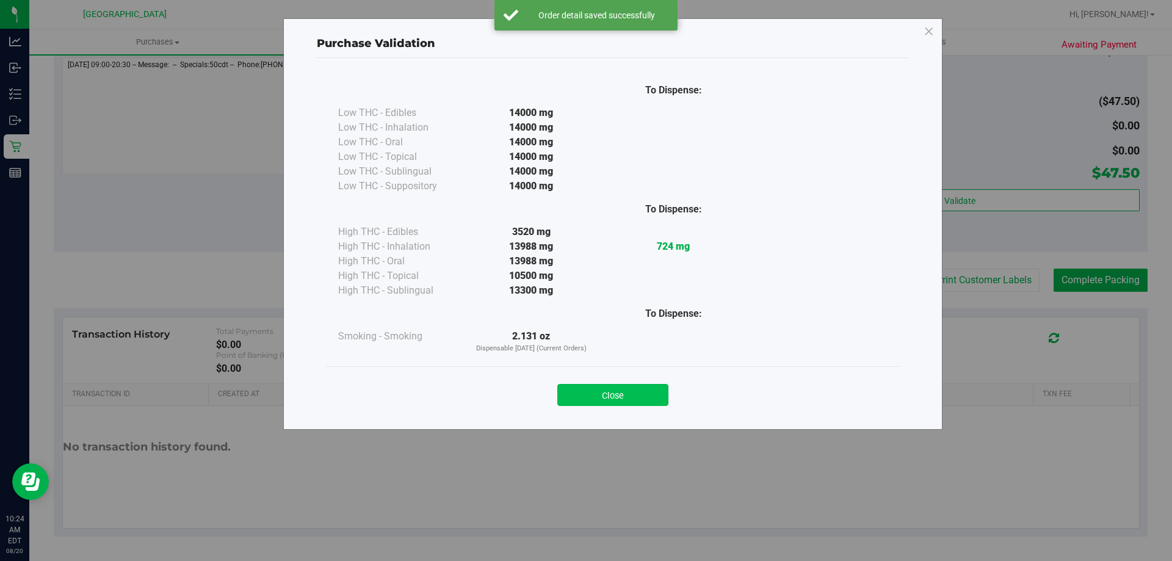
click at [626, 390] on button "Close" at bounding box center [612, 395] width 111 height 22
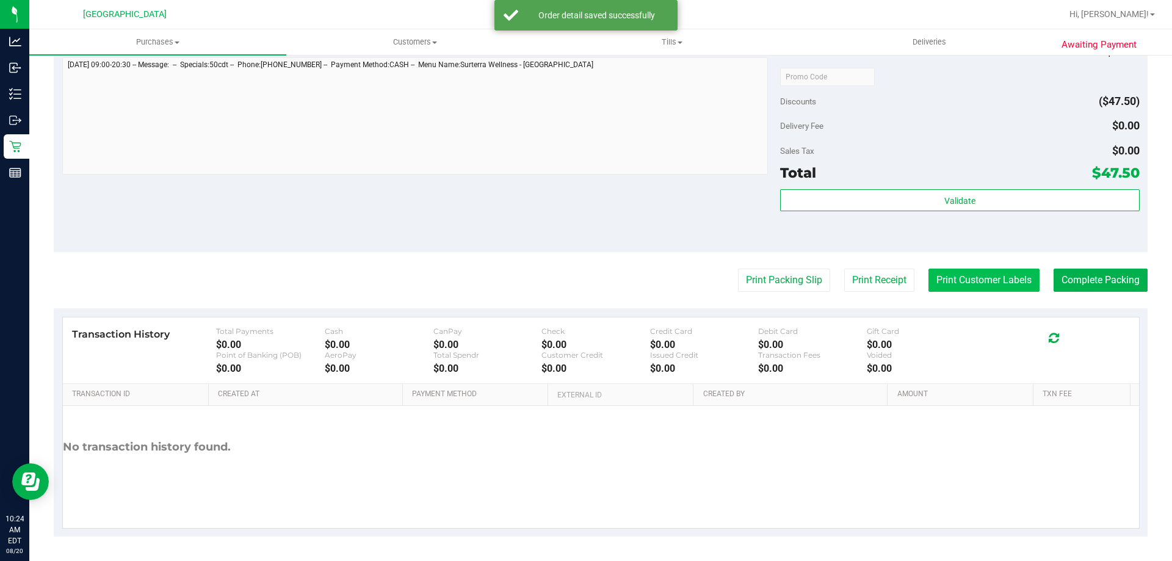
click at [978, 281] on button "Print Customer Labels" at bounding box center [984, 280] width 111 height 23
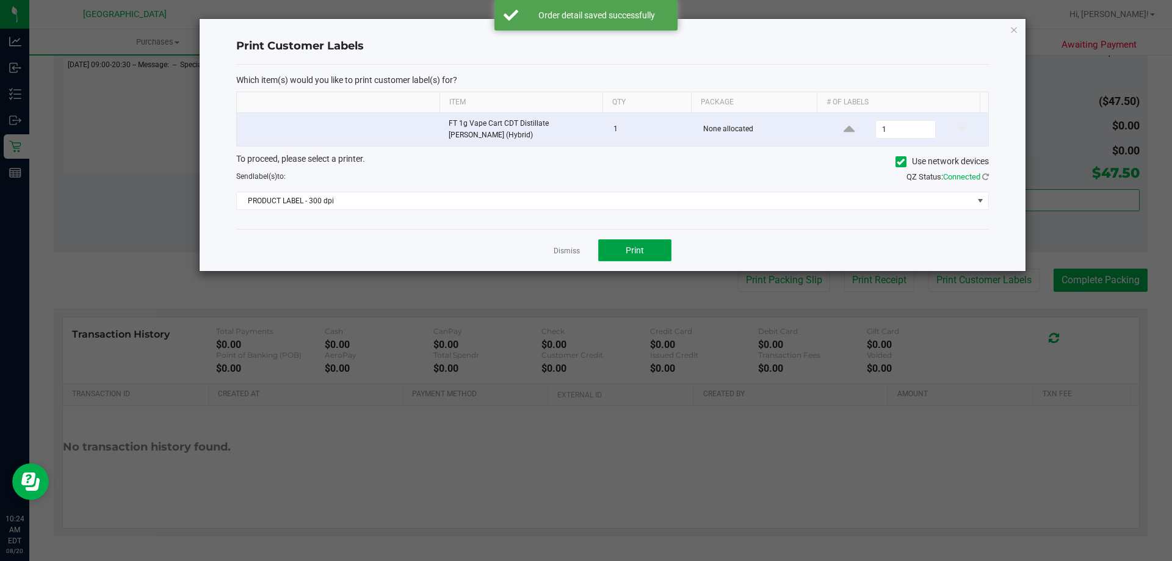
click at [646, 242] on button "Print" at bounding box center [634, 250] width 73 height 22
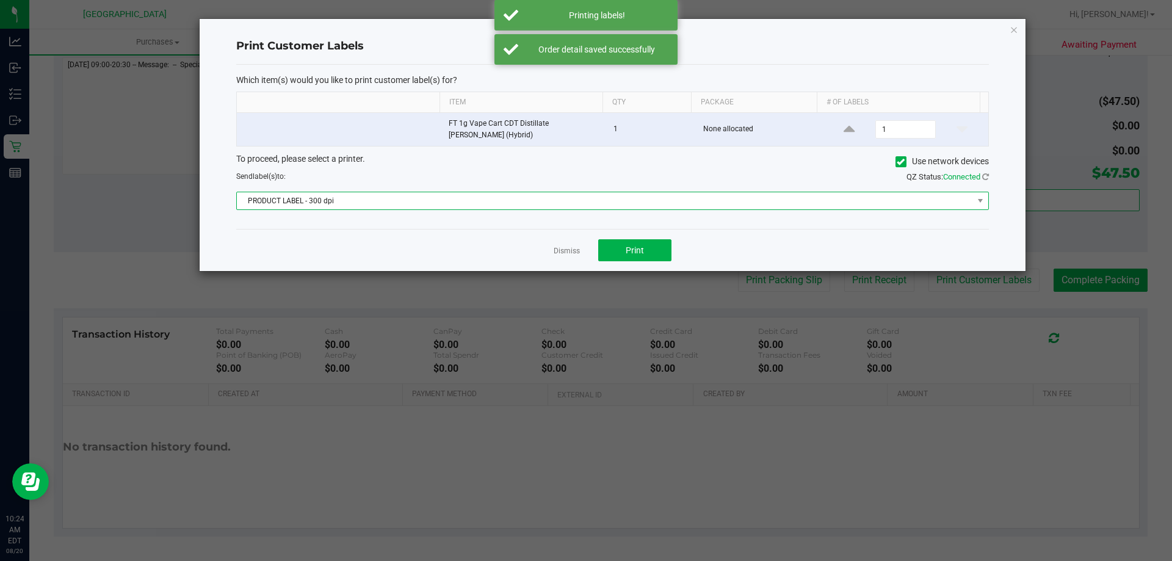
click at [415, 195] on span "PRODUCT LABEL - 300 dpi" at bounding box center [605, 200] width 736 height 17
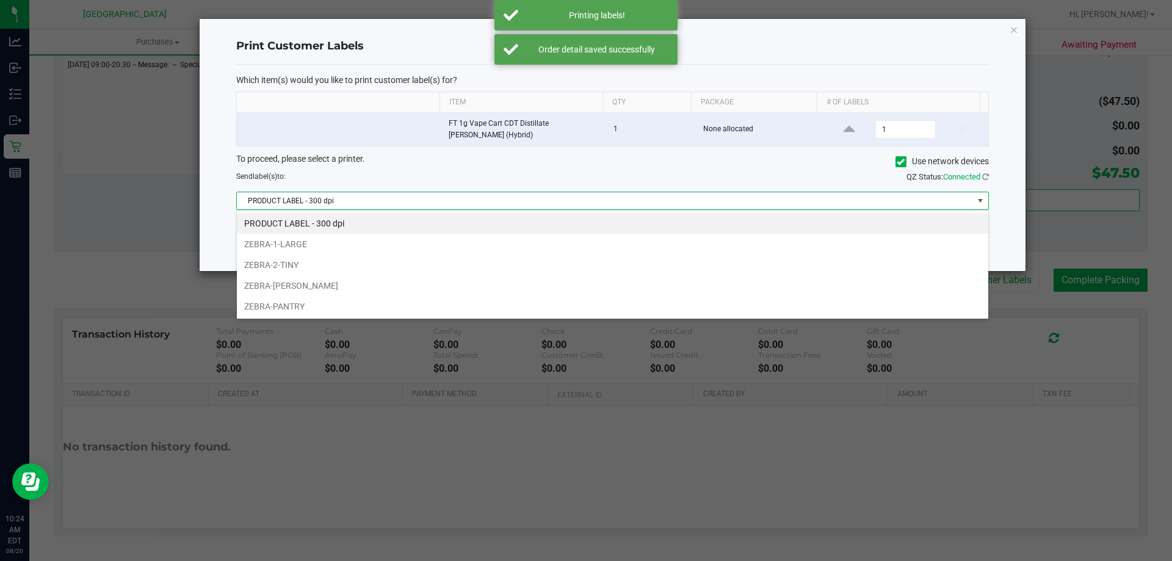
scroll to position [18, 752]
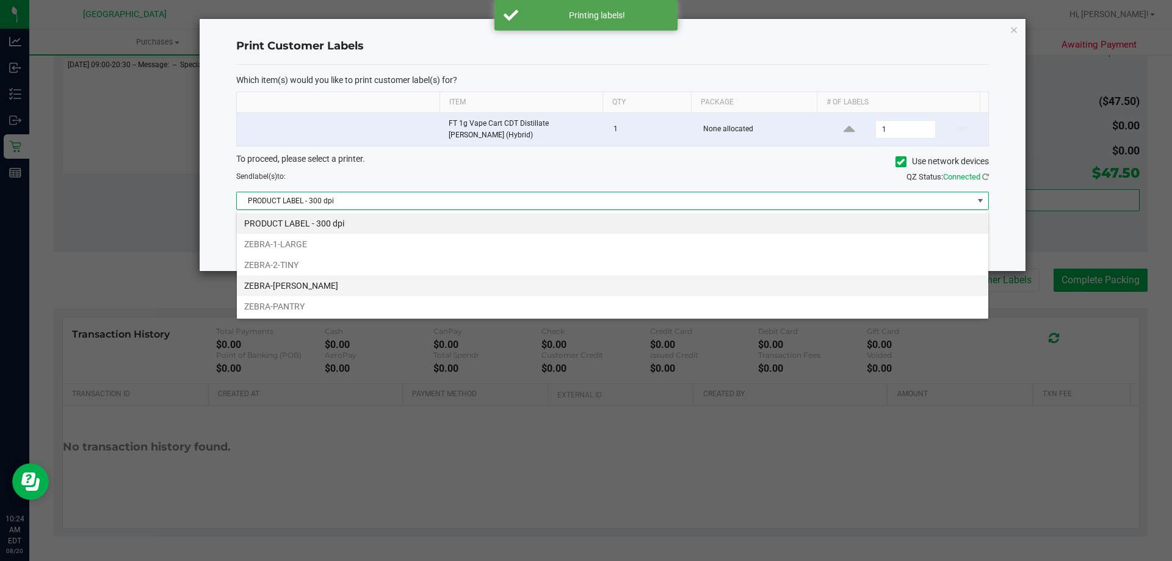
click at [280, 283] on li "ZEBRA-CELIA" at bounding box center [613, 285] width 752 height 21
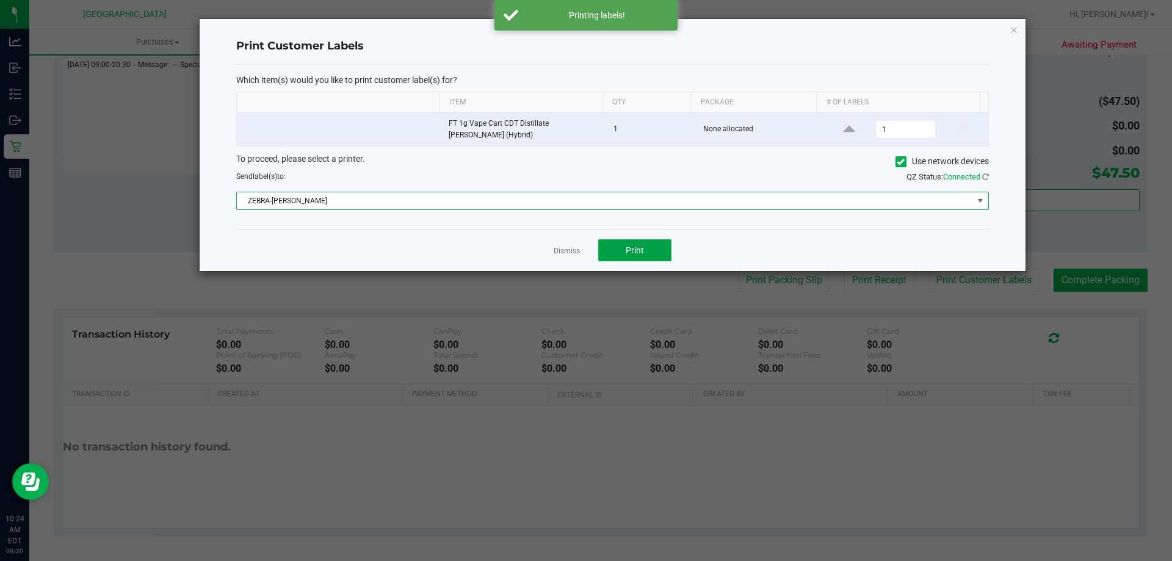
click at [628, 247] on span "Print" at bounding box center [635, 250] width 18 height 10
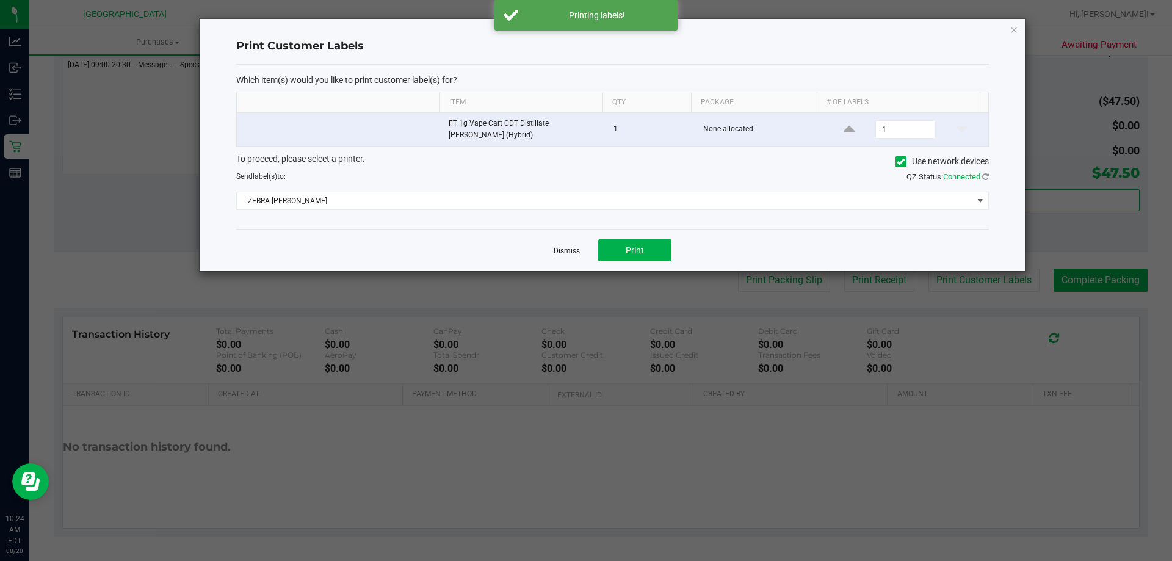
click at [559, 254] on link "Dismiss" at bounding box center [567, 251] width 26 height 10
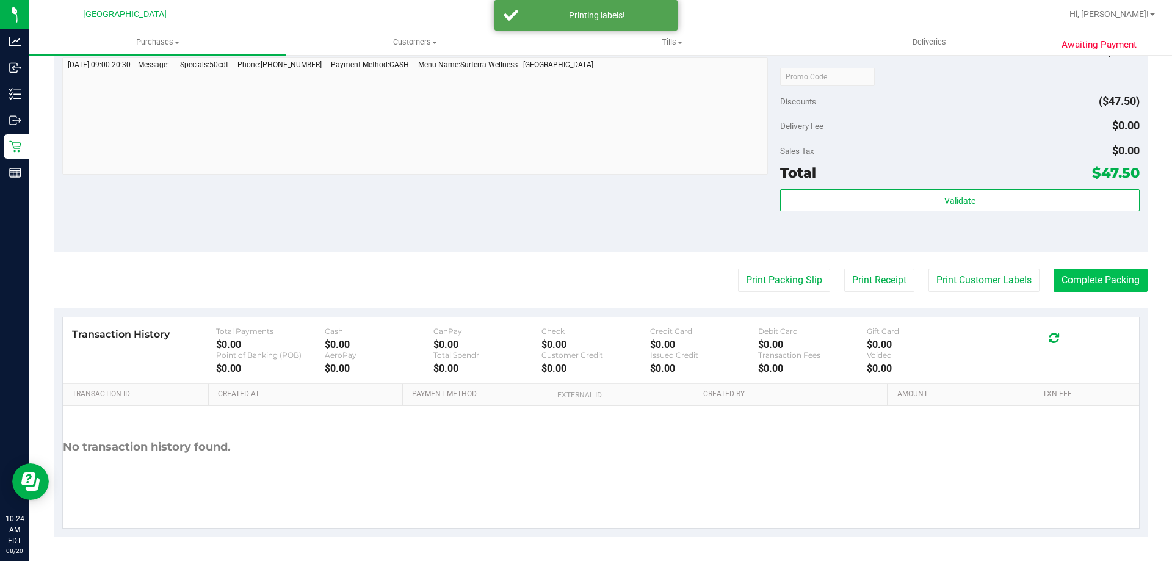
click at [1103, 282] on button "Complete Packing" at bounding box center [1101, 280] width 94 height 23
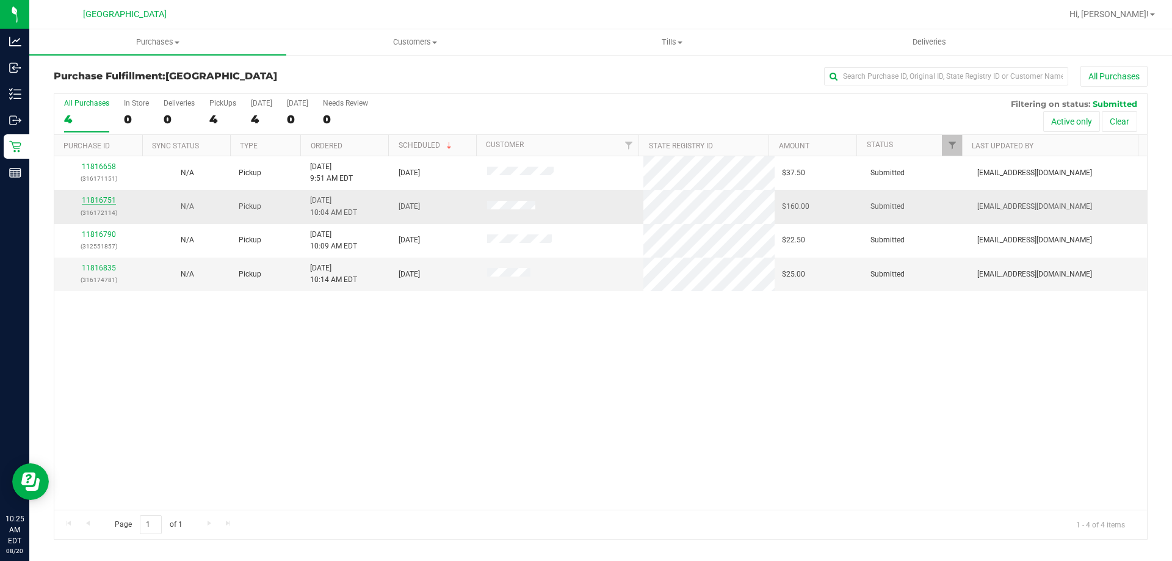
click at [89, 200] on link "11816751" at bounding box center [99, 200] width 34 height 9
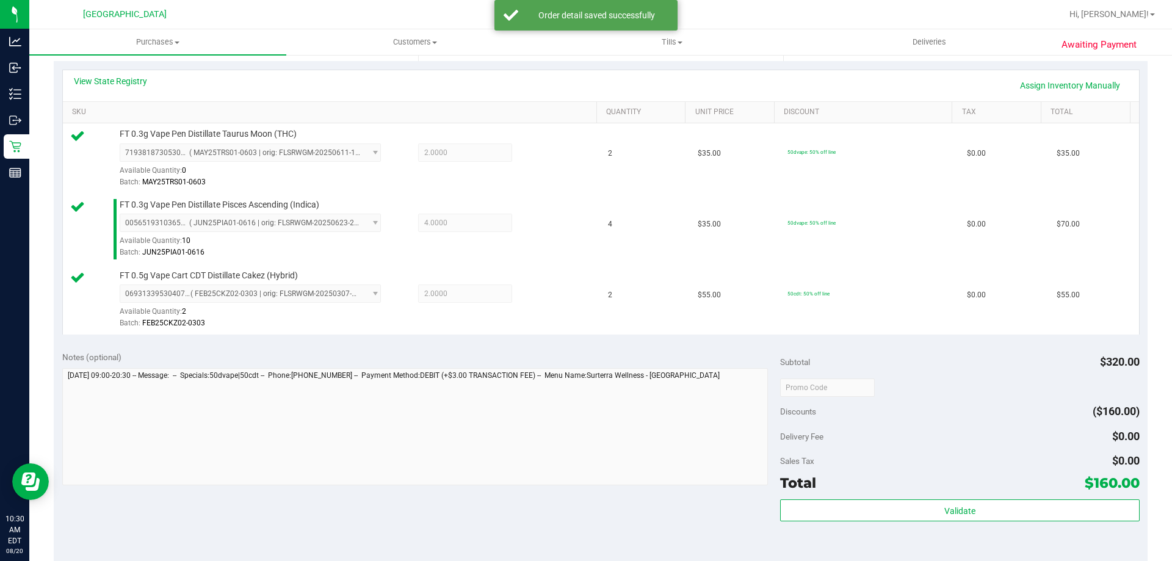
scroll to position [427, 0]
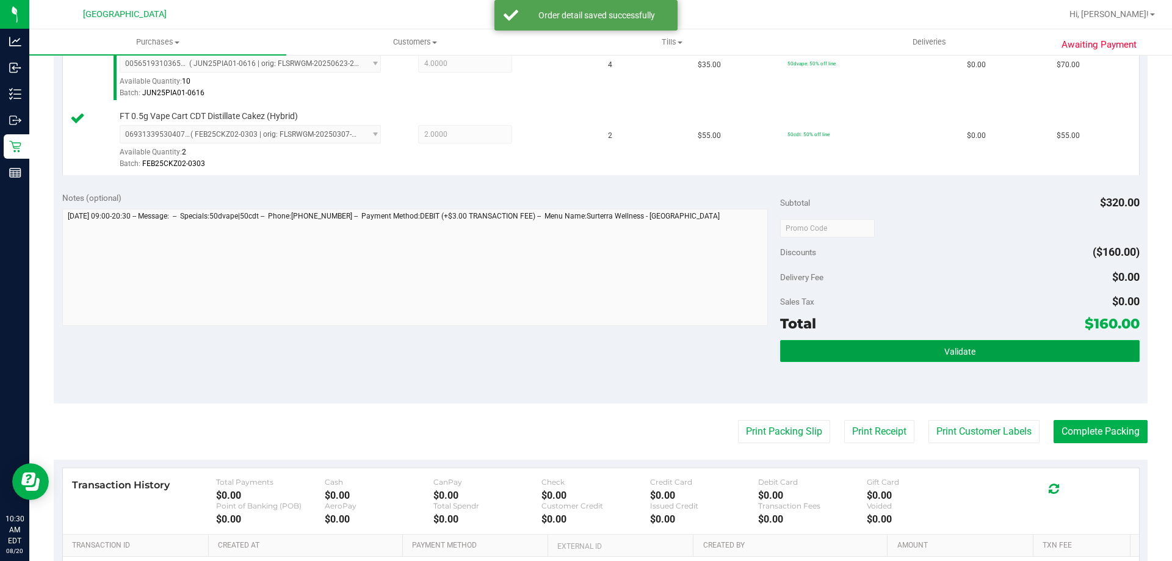
click at [893, 351] on button "Validate" at bounding box center [959, 351] width 359 height 22
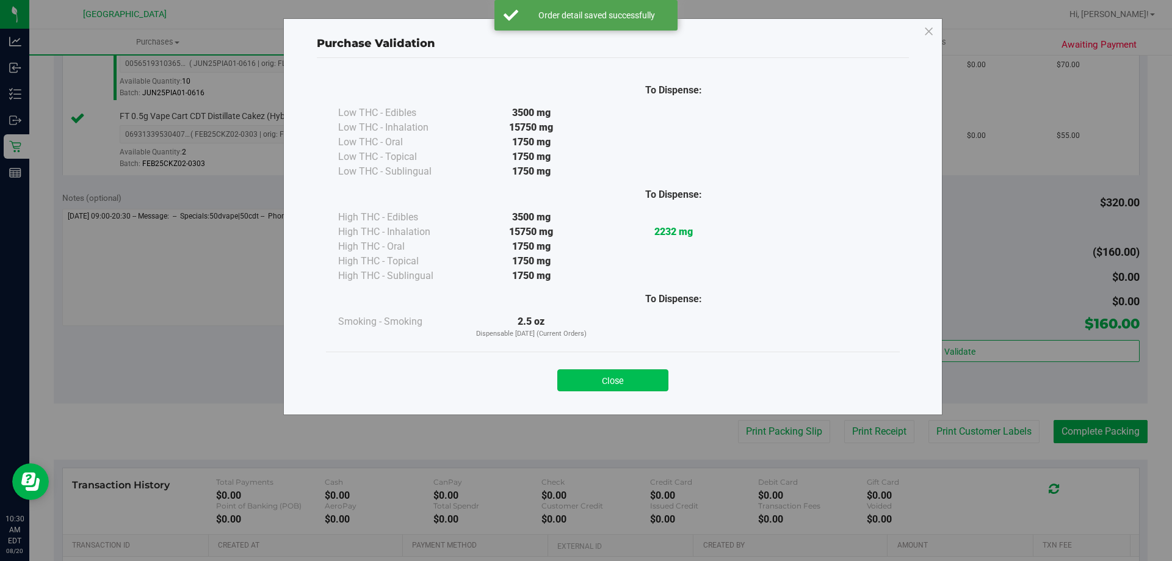
click at [611, 380] on button "Close" at bounding box center [612, 380] width 111 height 22
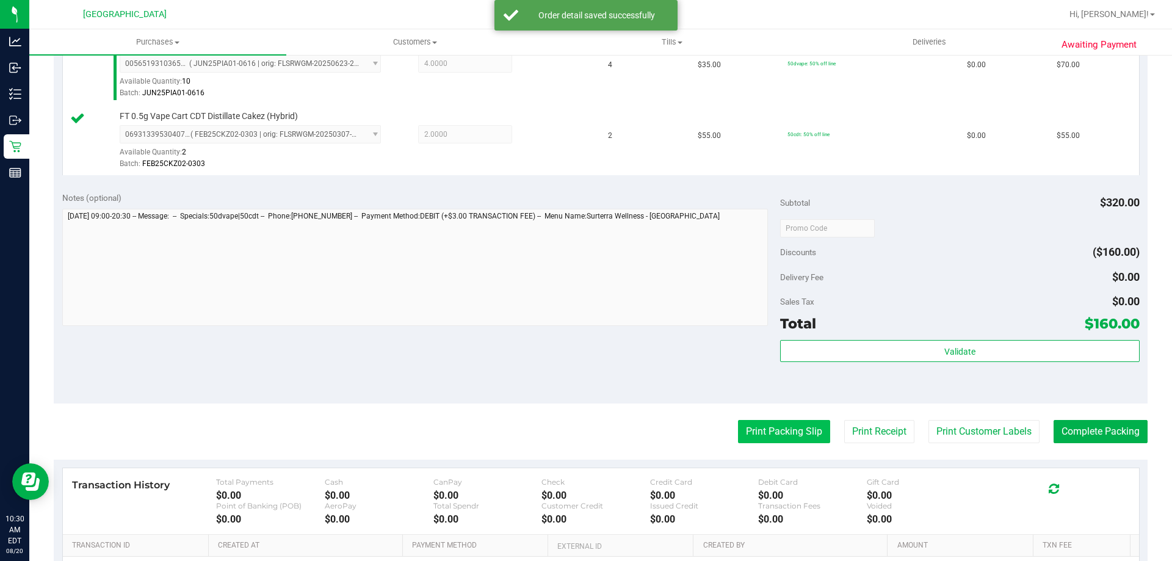
click at [752, 430] on button "Print Packing Slip" at bounding box center [784, 431] width 92 height 23
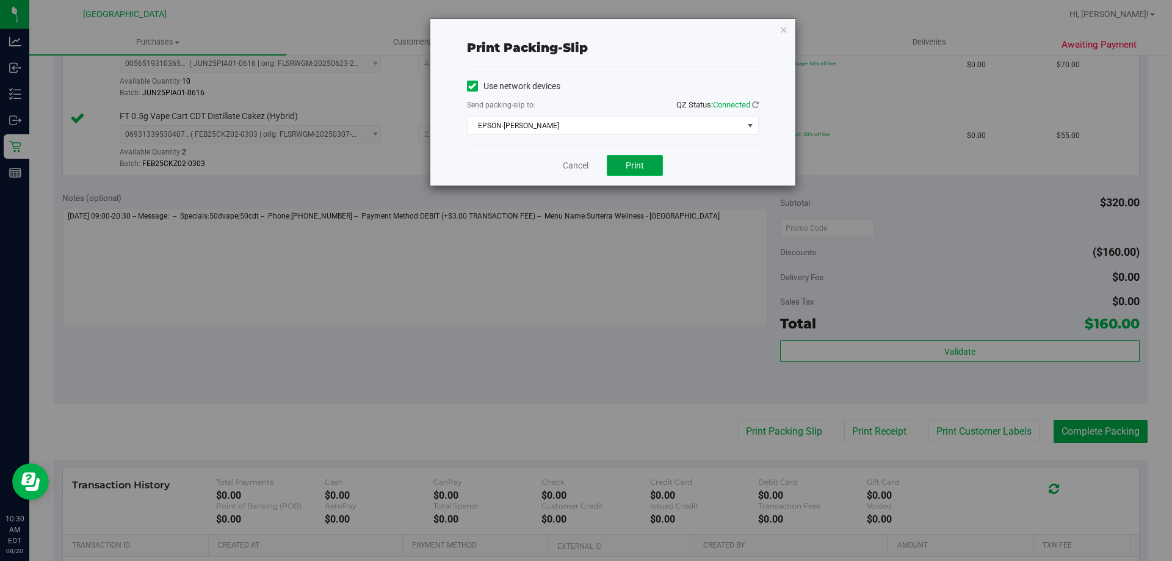
click at [640, 170] on span "Print" at bounding box center [635, 166] width 18 height 10
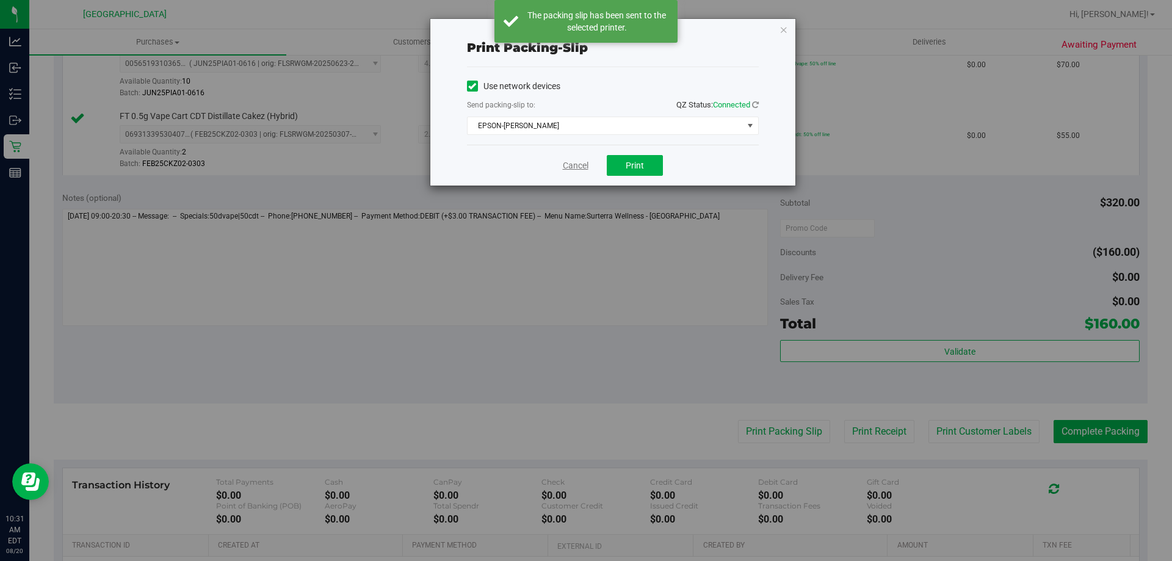
click at [575, 161] on link "Cancel" at bounding box center [576, 165] width 26 height 13
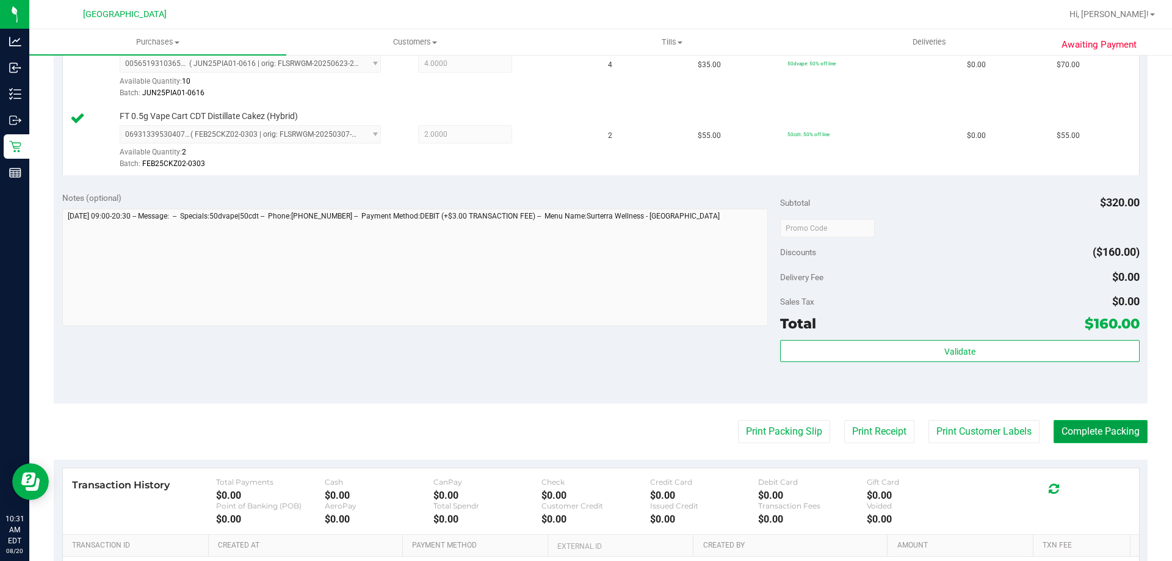
click at [1097, 438] on button "Complete Packing" at bounding box center [1101, 431] width 94 height 23
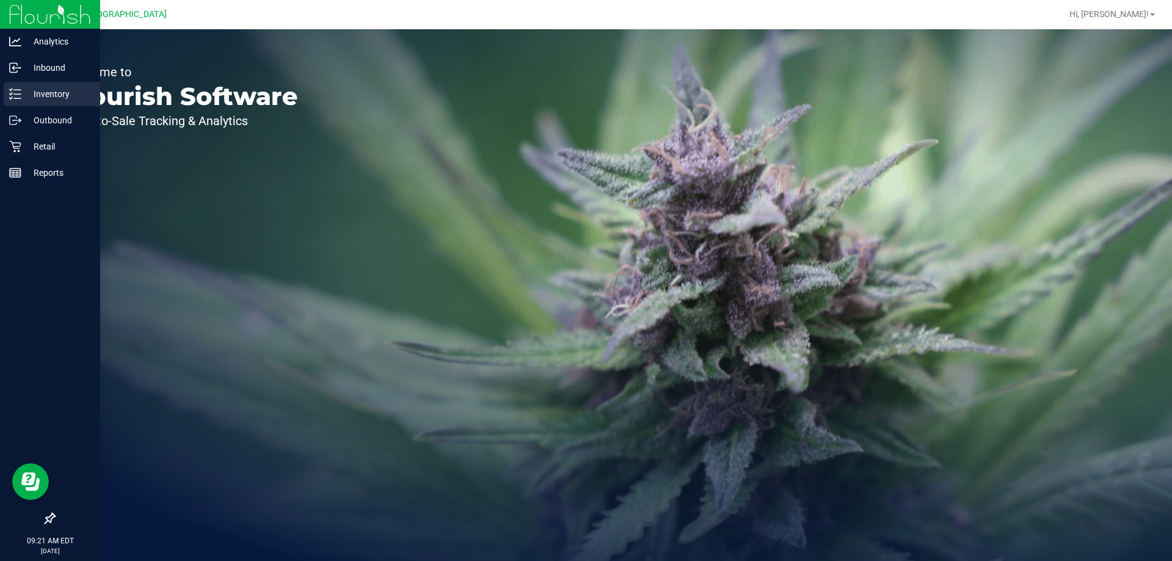
click at [24, 87] on p "Inventory" at bounding box center [57, 94] width 73 height 15
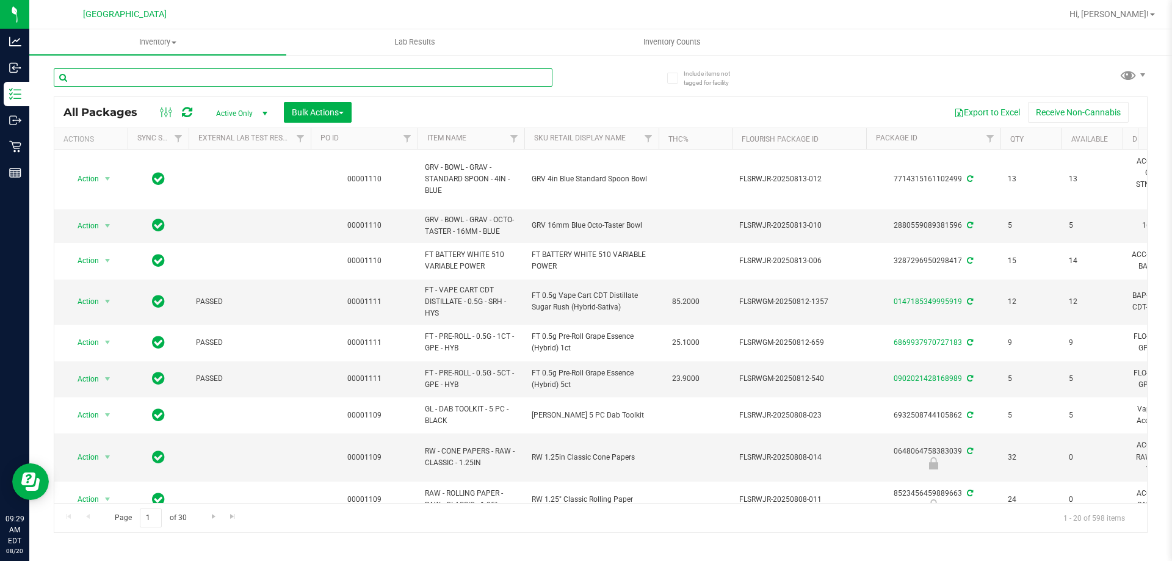
click at [76, 84] on input "text" at bounding box center [303, 77] width 499 height 18
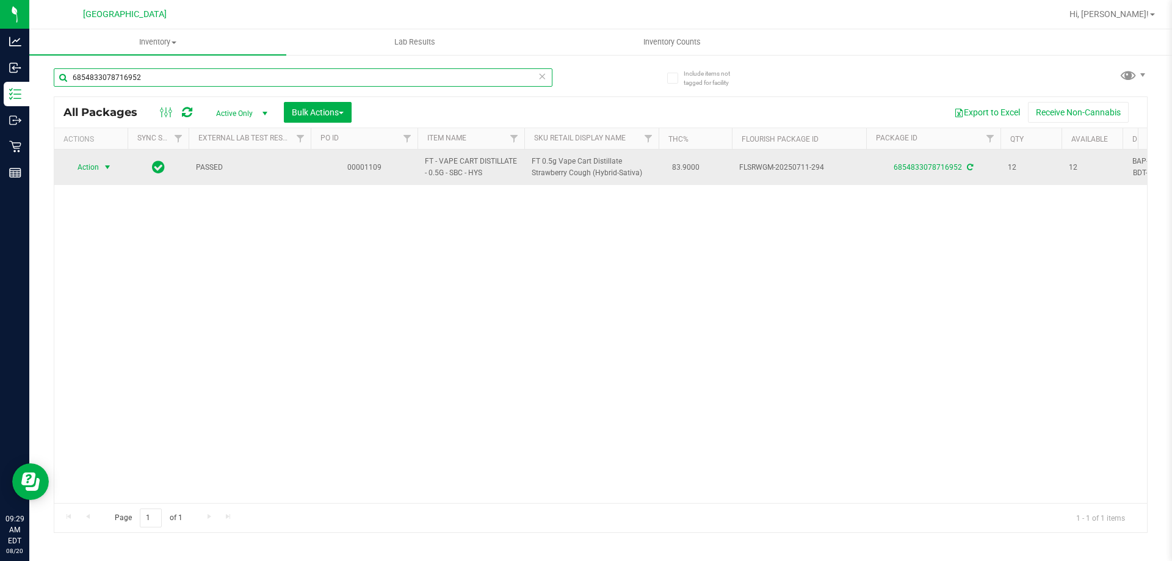
type input "6854833078716952"
click at [103, 163] on span "select" at bounding box center [108, 167] width 10 height 10
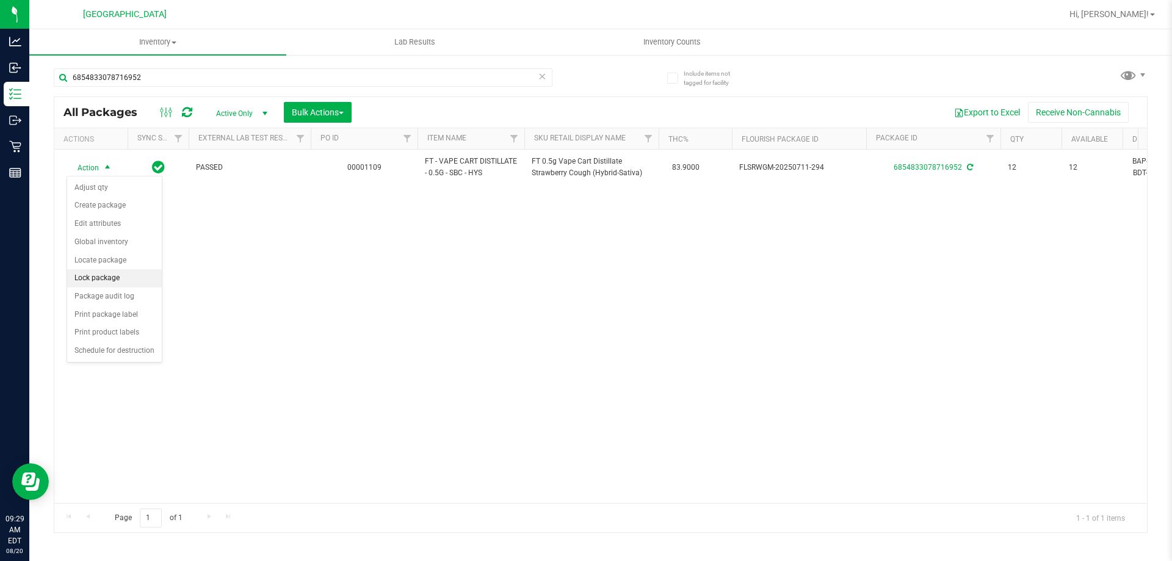
click at [93, 278] on li "Lock package" at bounding box center [114, 278] width 95 height 18
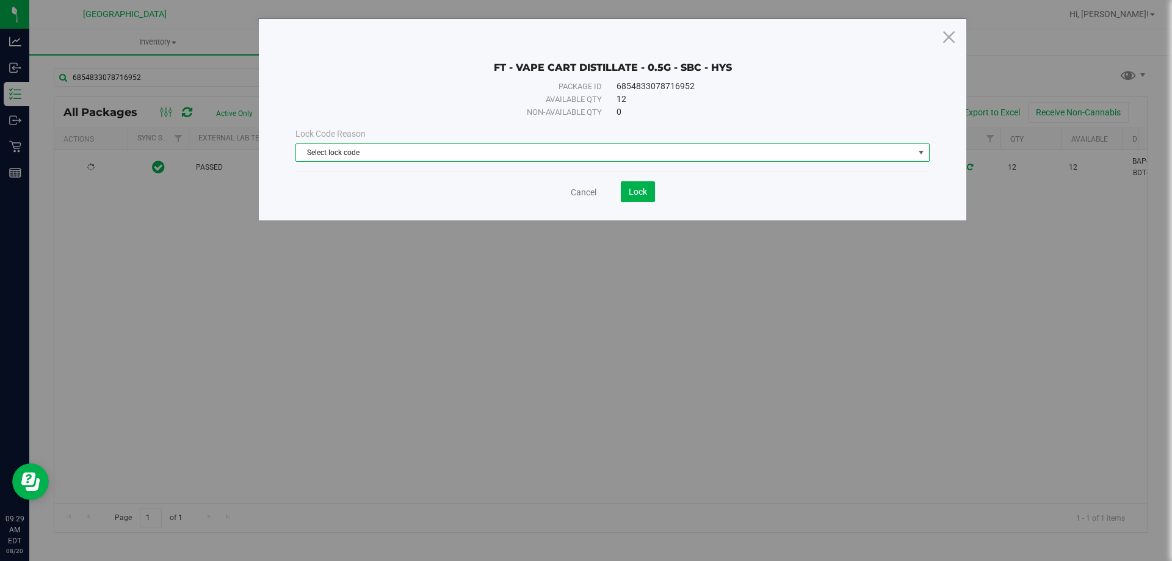
click at [554, 151] on span "Select lock code" at bounding box center [605, 152] width 618 height 17
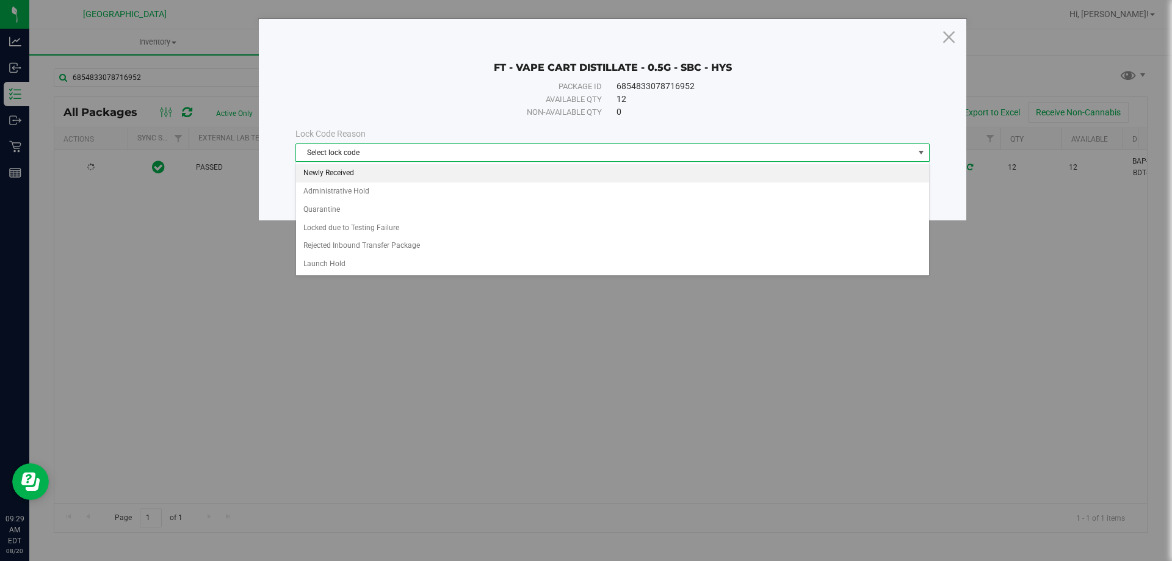
click at [361, 174] on li "Newly Received" at bounding box center [612, 173] width 633 height 18
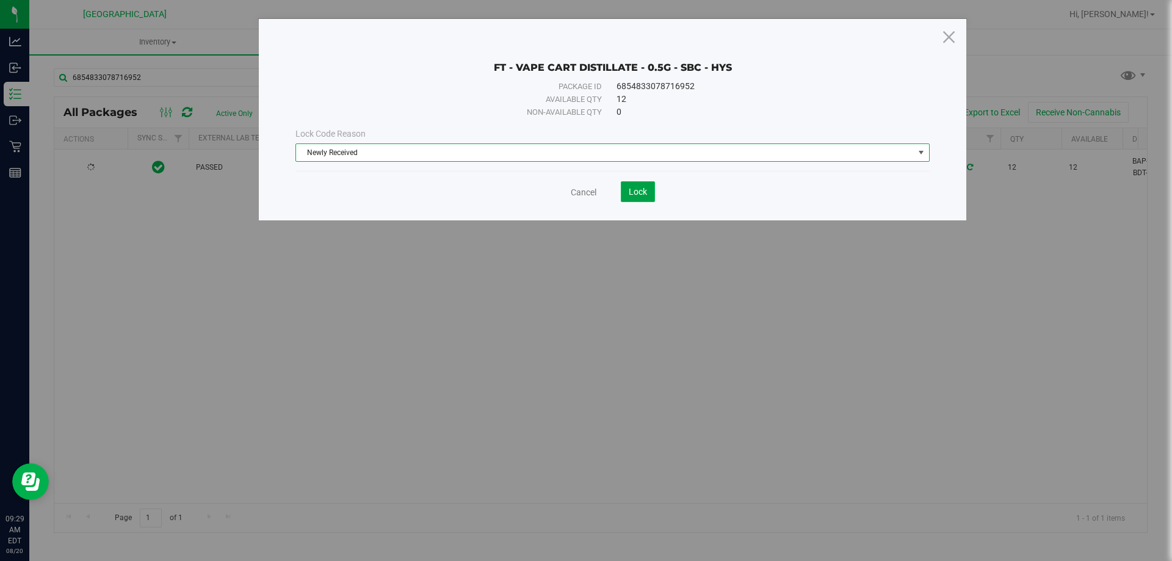
click at [639, 194] on span "Lock" at bounding box center [638, 192] width 18 height 10
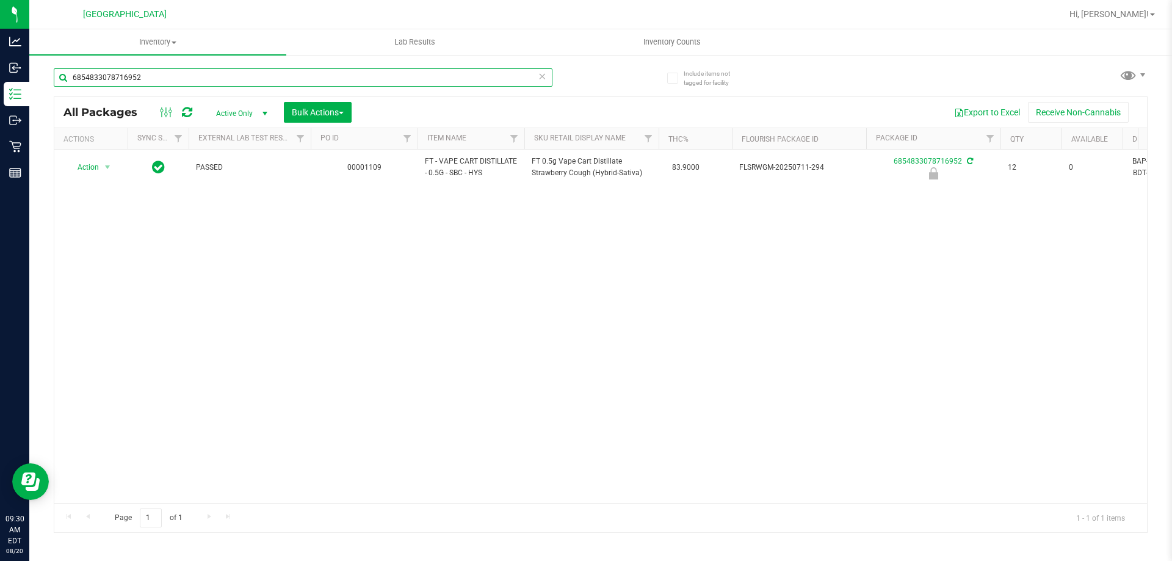
drag, startPoint x: 100, startPoint y: 76, endPoint x: 49, endPoint y: 76, distance: 50.7
click at [49, 76] on div "Include items not tagged for facility 6854833078716952 All Packages Active Only…" at bounding box center [600, 240] width 1143 height 372
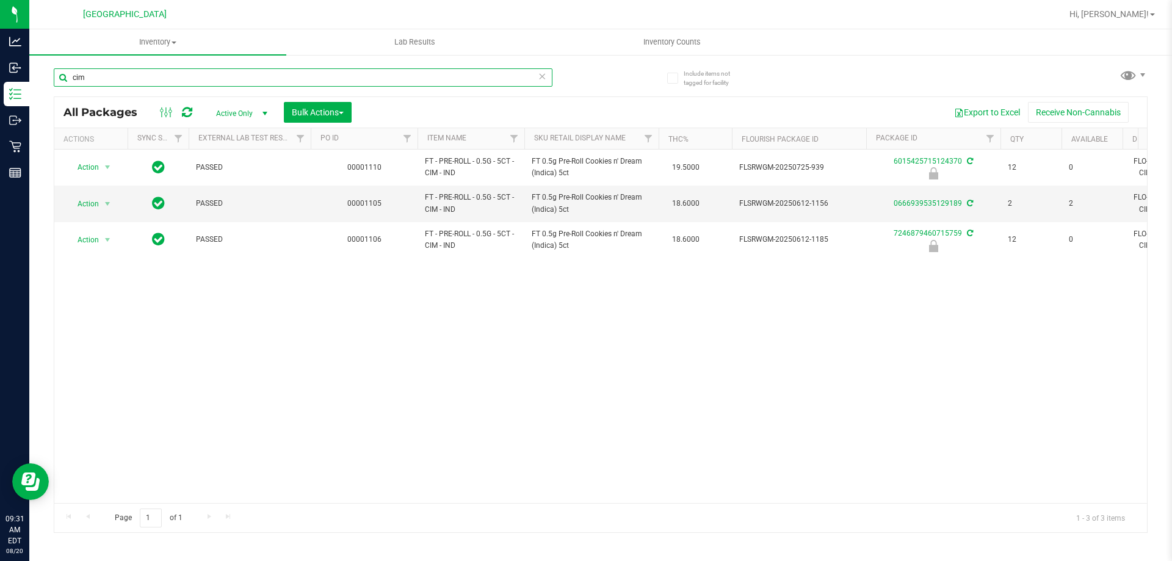
drag, startPoint x: 98, startPoint y: 76, endPoint x: 74, endPoint y: 78, distance: 23.3
click at [74, 78] on input "cim" at bounding box center [303, 77] width 499 height 18
drag, startPoint x: 83, startPoint y: 79, endPoint x: 55, endPoint y: 82, distance: 28.3
click at [55, 82] on input "cim" at bounding box center [303, 77] width 499 height 18
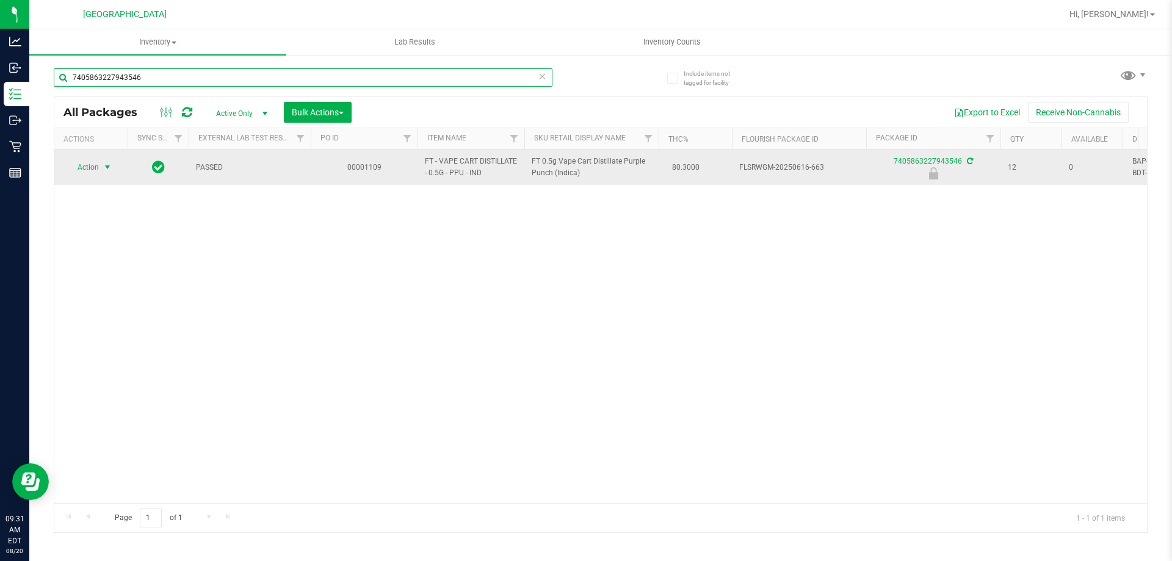
type input "7405863227943546"
click at [82, 169] on span "Action" at bounding box center [83, 167] width 33 height 17
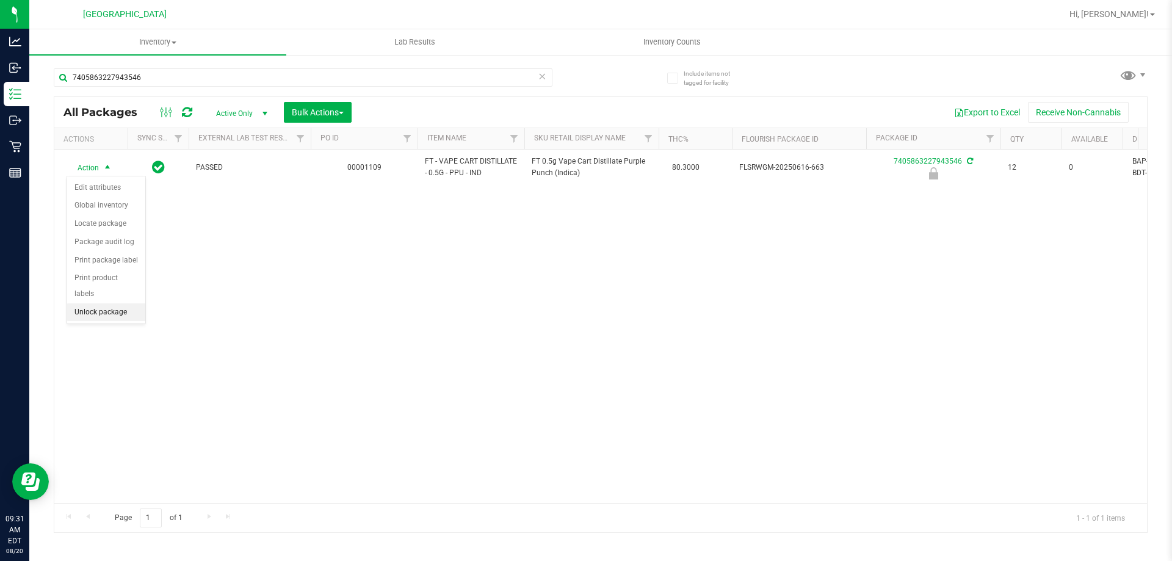
click at [103, 303] on li "Unlock package" at bounding box center [106, 312] width 78 height 18
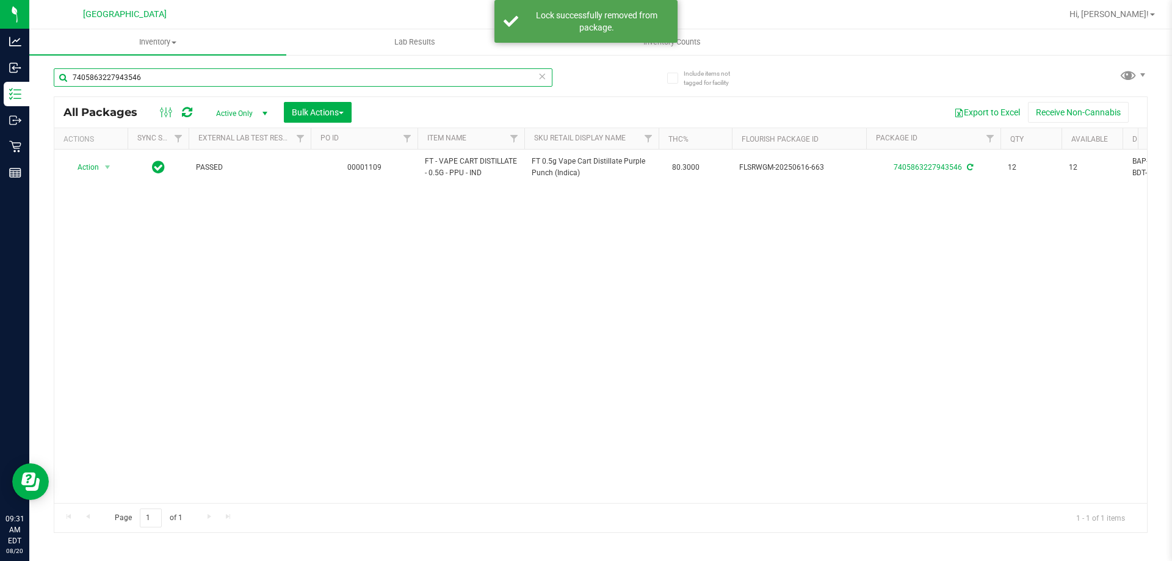
drag, startPoint x: 150, startPoint y: 76, endPoint x: 53, endPoint y: 76, distance: 97.1
click at [53, 76] on div "Include items not tagged for facility 7405863227943546 All Packages Active Only…" at bounding box center [600, 240] width 1143 height 372
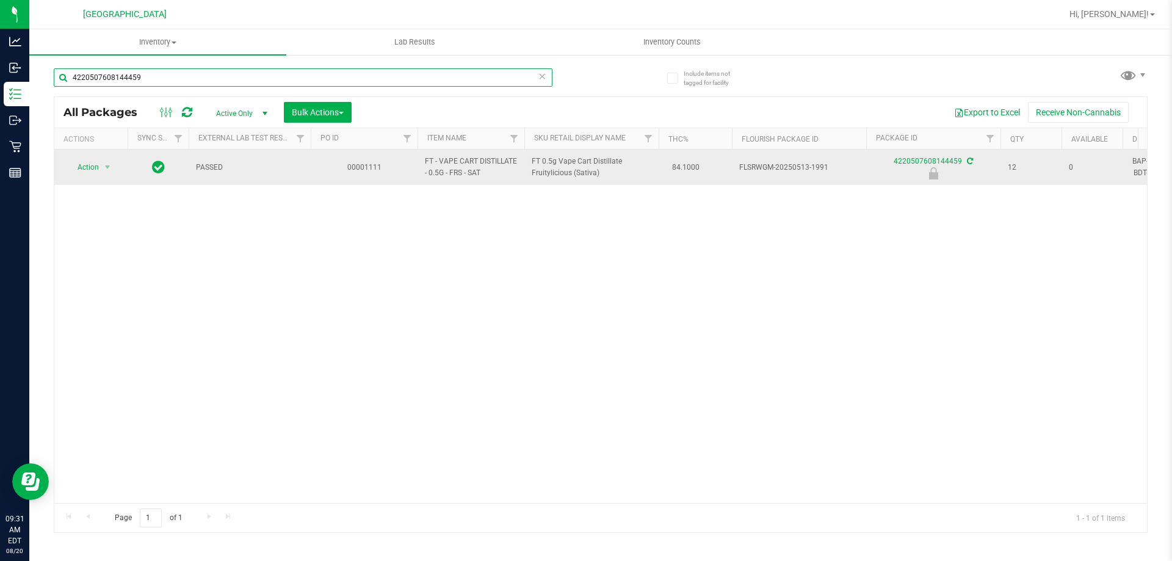
type input "4220507608144459"
click at [112, 158] on td "Action Action Edit attributes Global inventory Locate package Package audit log…" at bounding box center [90, 167] width 73 height 35
click at [94, 165] on span "Action" at bounding box center [83, 167] width 33 height 17
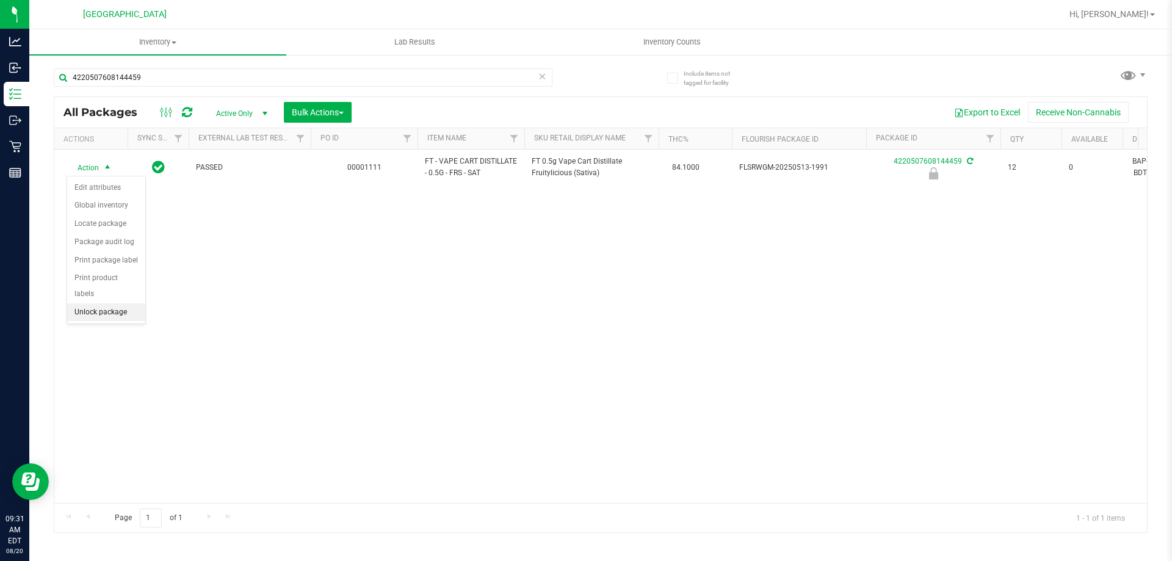
click at [94, 303] on li "Unlock package" at bounding box center [106, 312] width 78 height 18
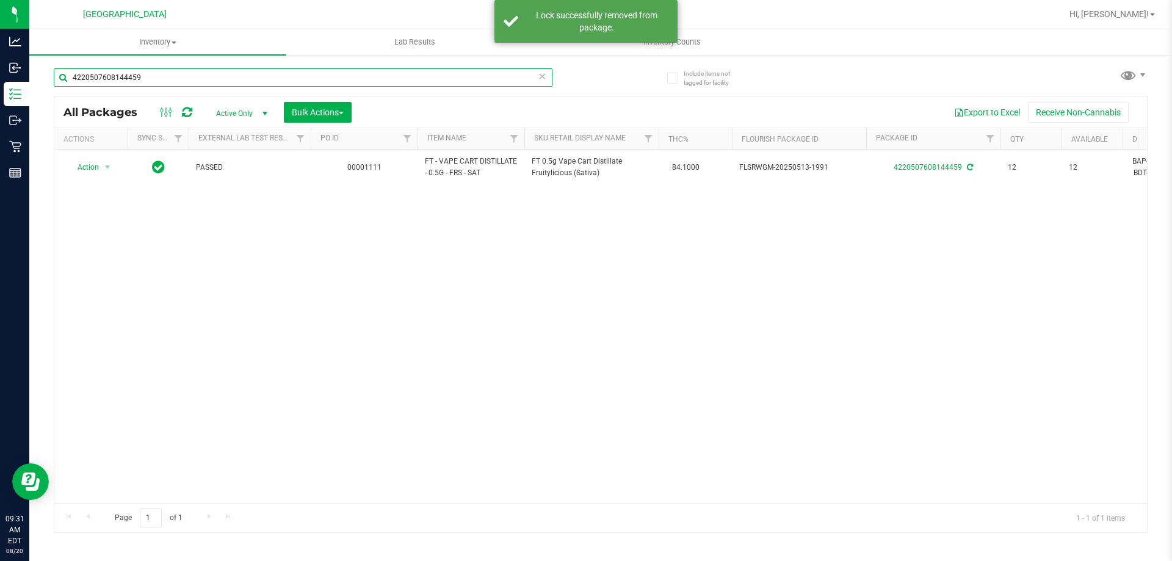
drag, startPoint x: 184, startPoint y: 82, endPoint x: 51, endPoint y: 87, distance: 132.6
click at [51, 87] on div "Include items not tagged for facility 4220507608144459 All Packages Active Only…" at bounding box center [600, 240] width 1143 height 372
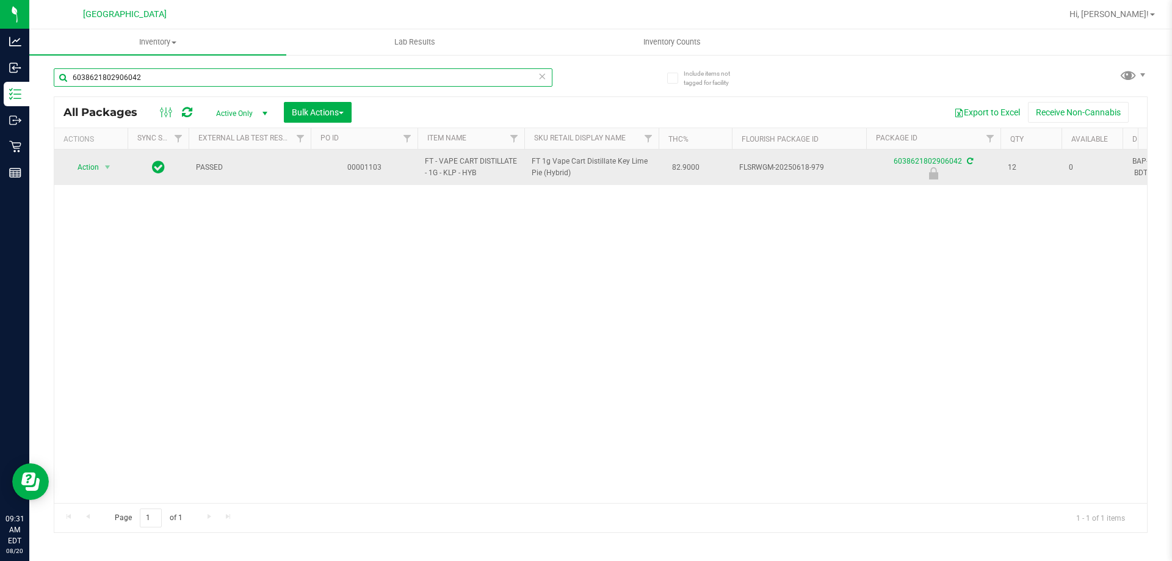
type input "6038621802906042"
click at [85, 164] on span "Action" at bounding box center [83, 167] width 33 height 17
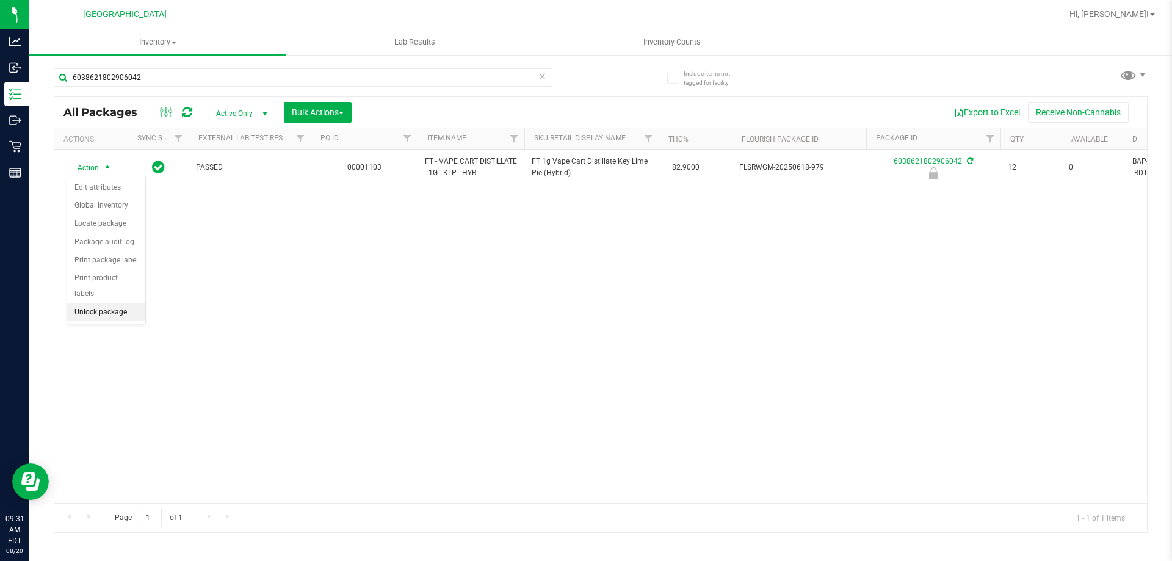
click at [107, 303] on li "Unlock package" at bounding box center [106, 312] width 78 height 18
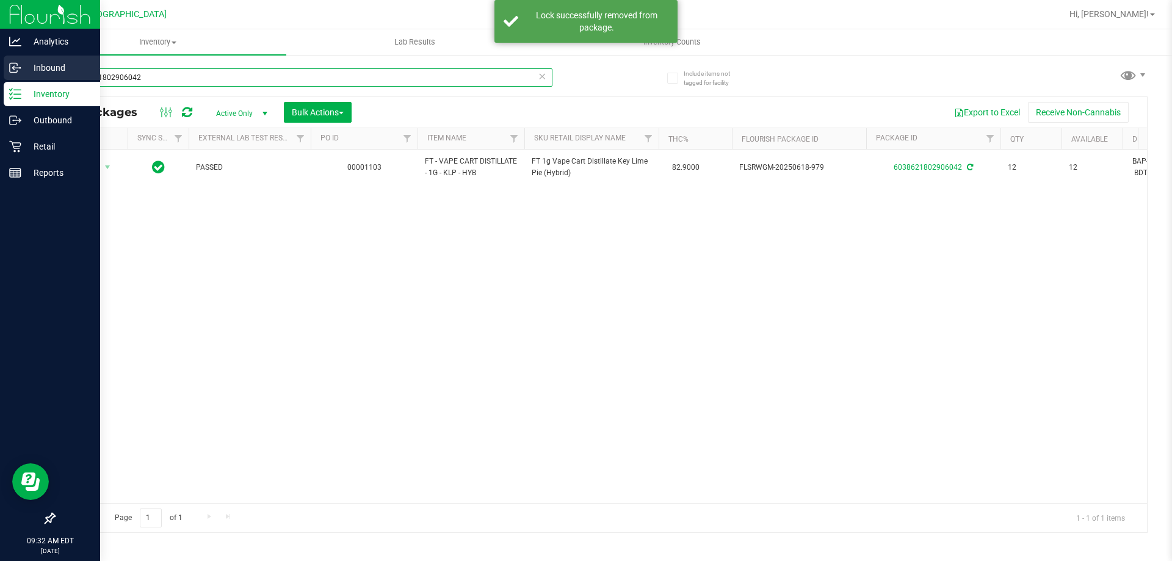
drag, startPoint x: 154, startPoint y: 74, endPoint x: 27, endPoint y: 76, distance: 127.0
click at [27, 76] on div "Analytics Inbound Inventory Outbound Retail Reports 09:32 AM EDT 08/20/2025 08/…" at bounding box center [586, 280] width 1172 height 561
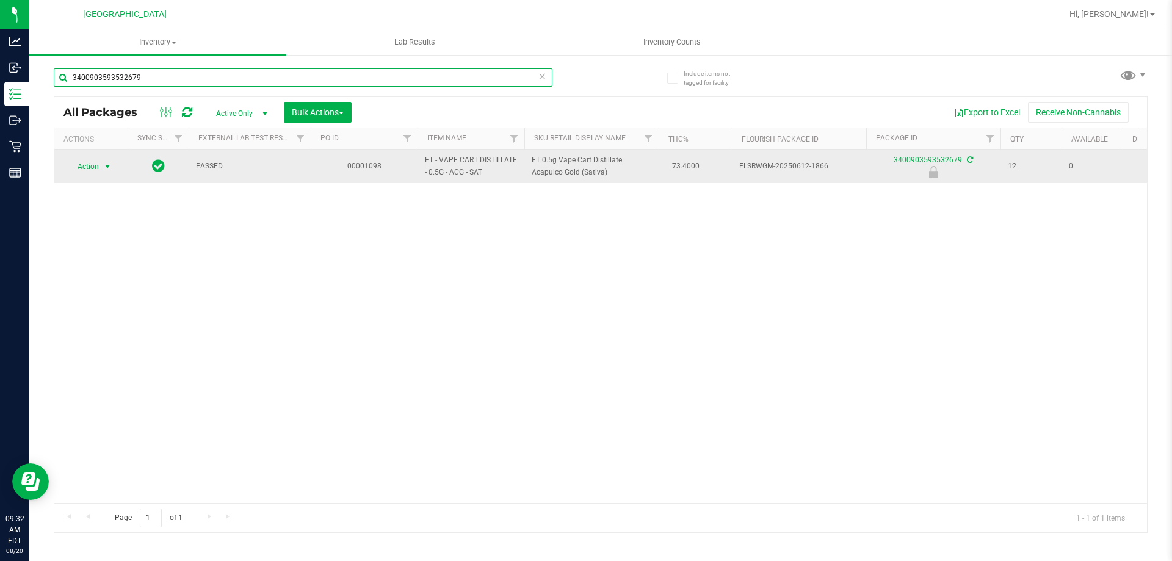
type input "3400903593532679"
click at [85, 163] on span "Action" at bounding box center [83, 166] width 33 height 17
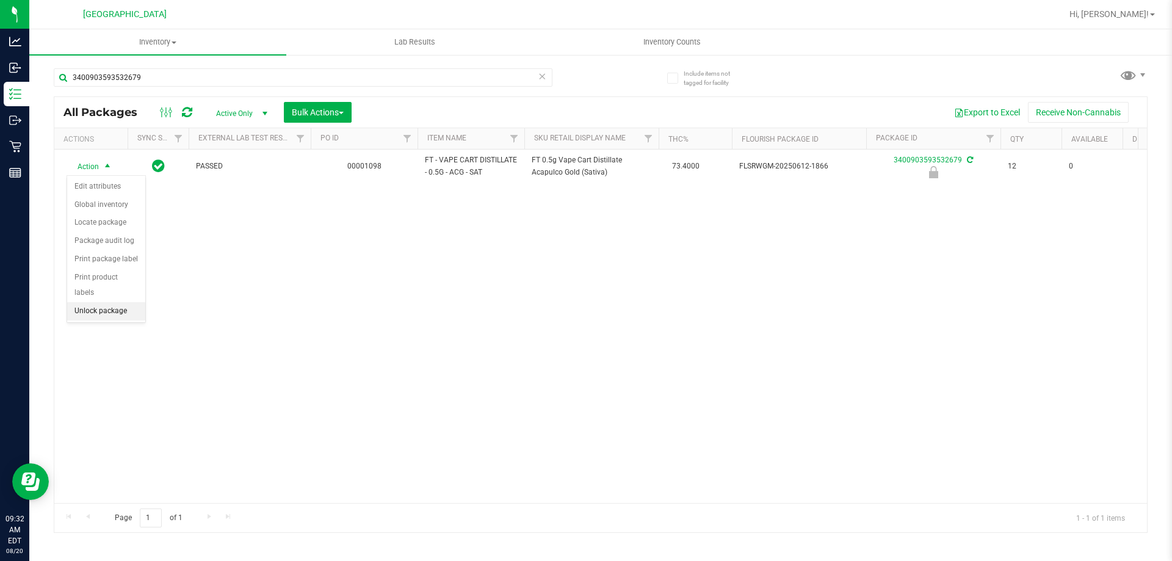
click at [100, 302] on li "Unlock package" at bounding box center [106, 311] width 78 height 18
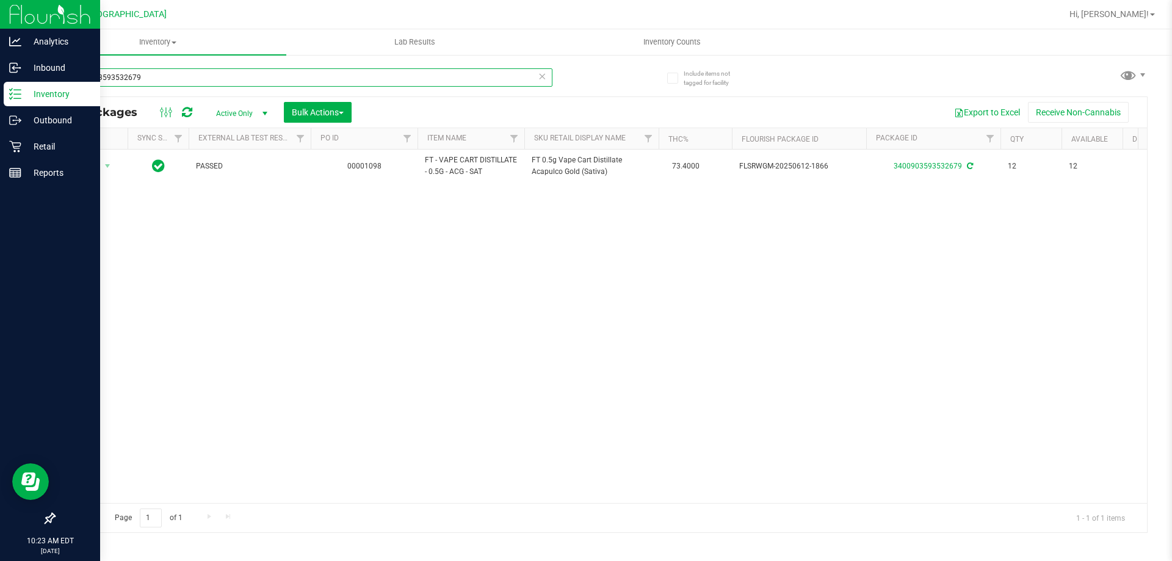
drag, startPoint x: 157, startPoint y: 74, endPoint x: 10, endPoint y: 87, distance: 147.1
click at [10, 87] on div "Analytics Inbound Inventory Outbound Retail Reports 10:23 AM EDT 08/20/2025 08/…" at bounding box center [586, 280] width 1172 height 561
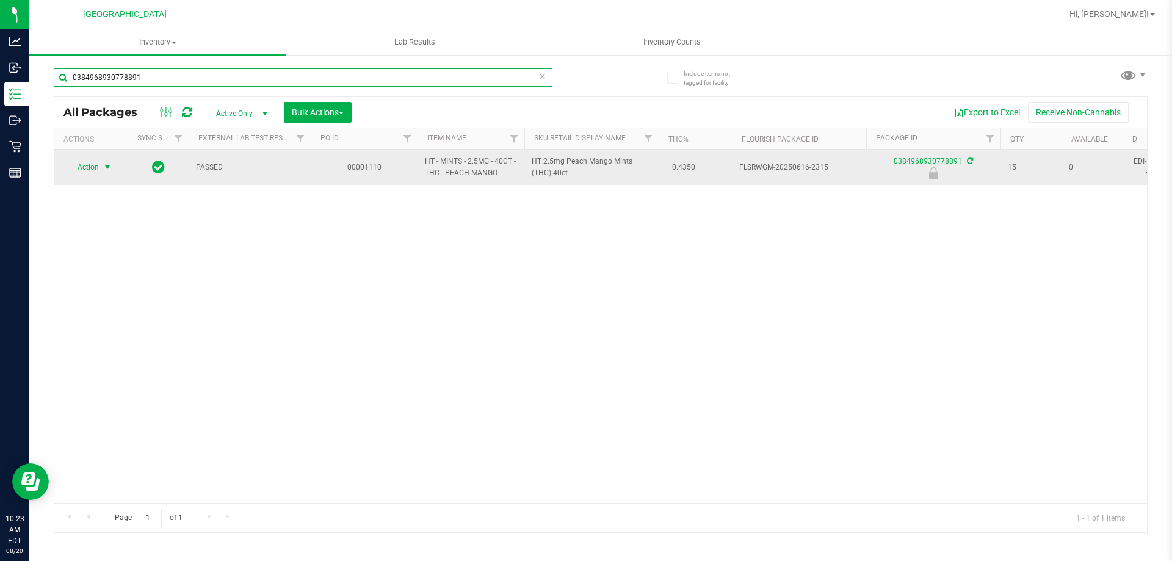
type input "0384968930778891"
click at [74, 165] on span "Action" at bounding box center [83, 167] width 33 height 17
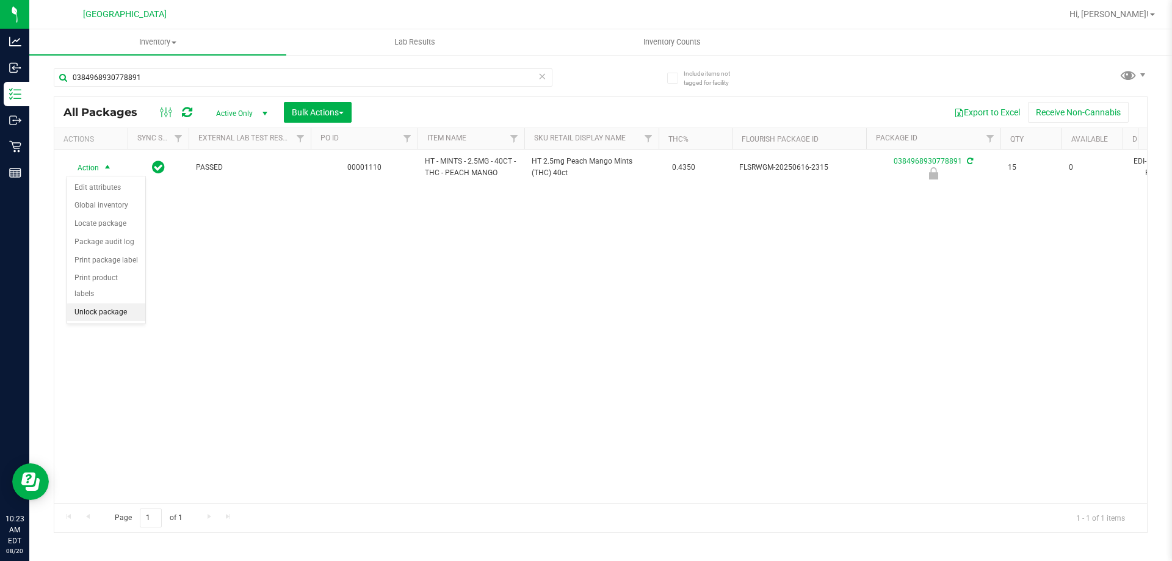
click at [120, 303] on li "Unlock package" at bounding box center [106, 312] width 78 height 18
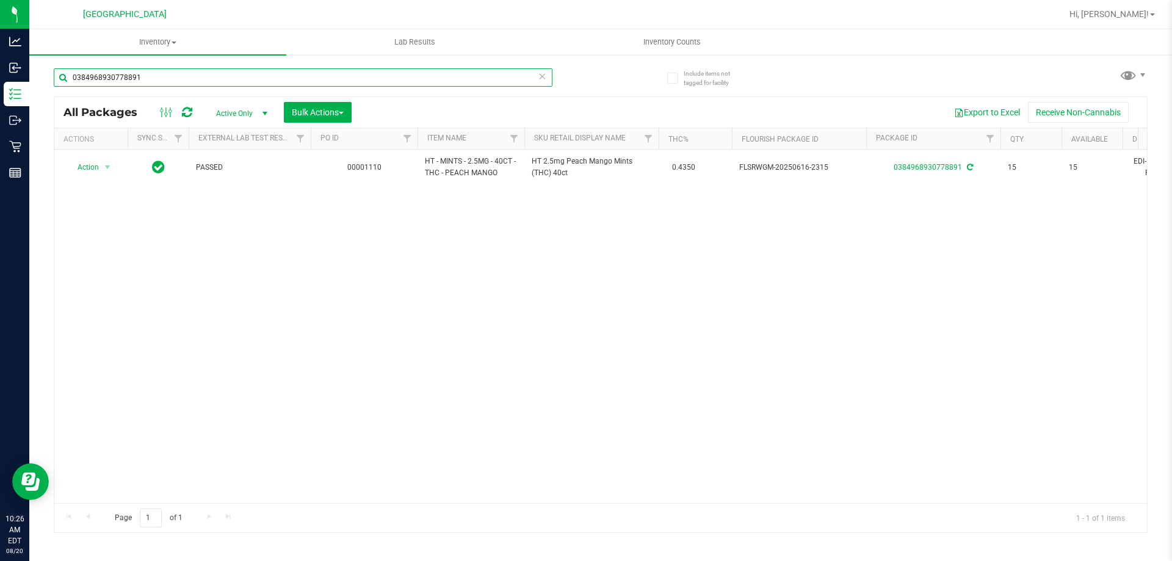
click at [161, 78] on input "0384968930778891" at bounding box center [303, 77] width 499 height 18
type input "0"
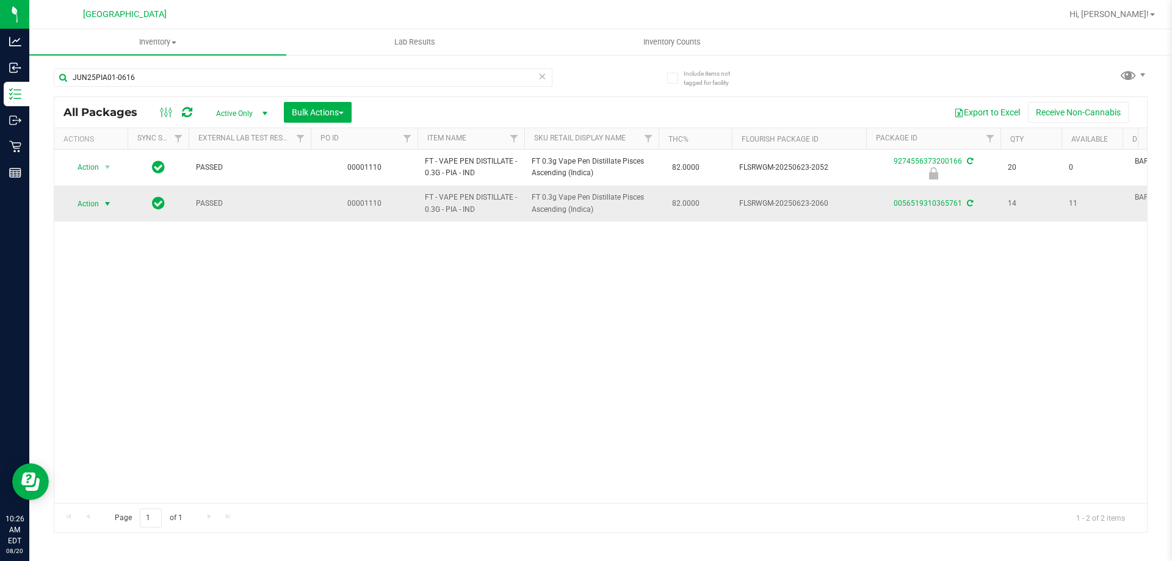
click at [104, 202] on span "select" at bounding box center [108, 204] width 10 height 10
click at [98, 371] on li "Print product labels" at bounding box center [114, 369] width 95 height 18
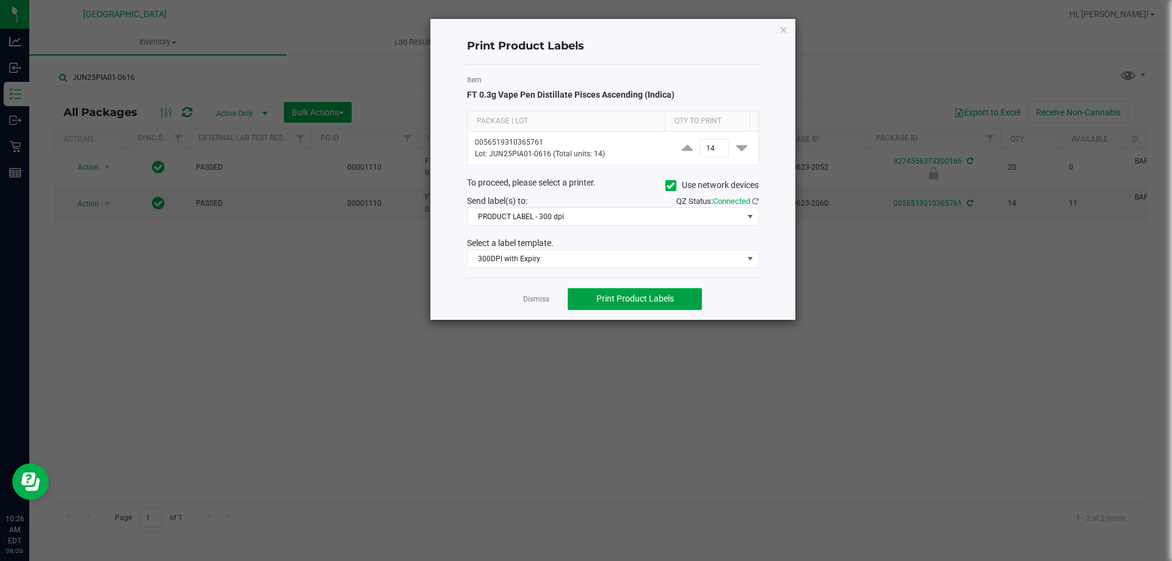
click at [650, 302] on span "Print Product Labels" at bounding box center [636, 299] width 78 height 10
click at [542, 297] on link "Dismiss" at bounding box center [536, 299] width 26 height 10
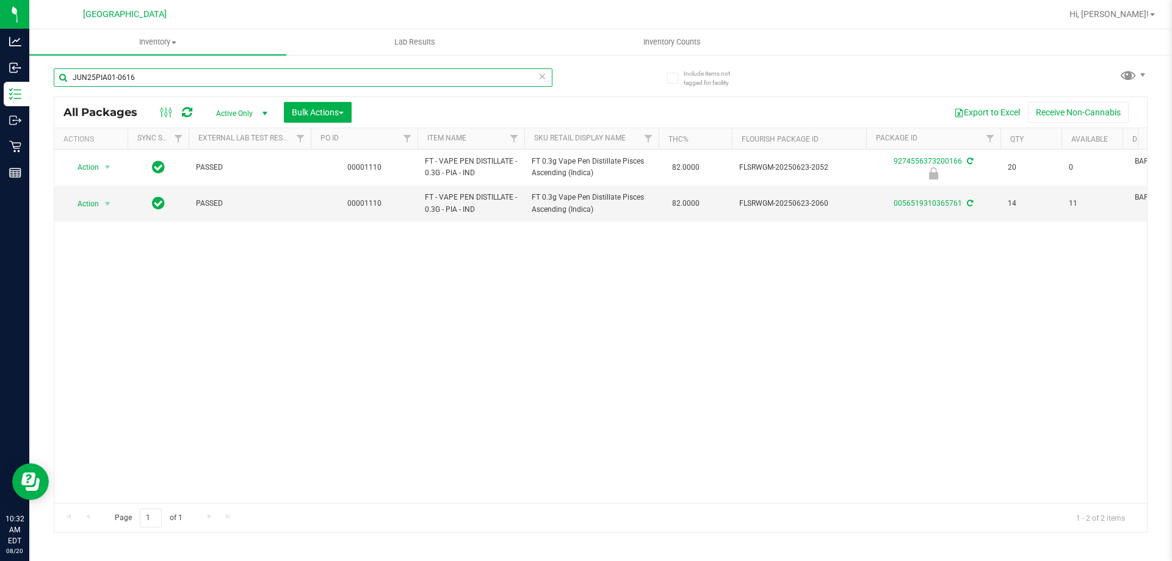
drag, startPoint x: 176, startPoint y: 79, endPoint x: 35, endPoint y: 92, distance: 141.7
click at [36, 92] on div "Include items not tagged for facility JUN25PIA01-0616 All Packages Active Only …" at bounding box center [600, 240] width 1143 height 372
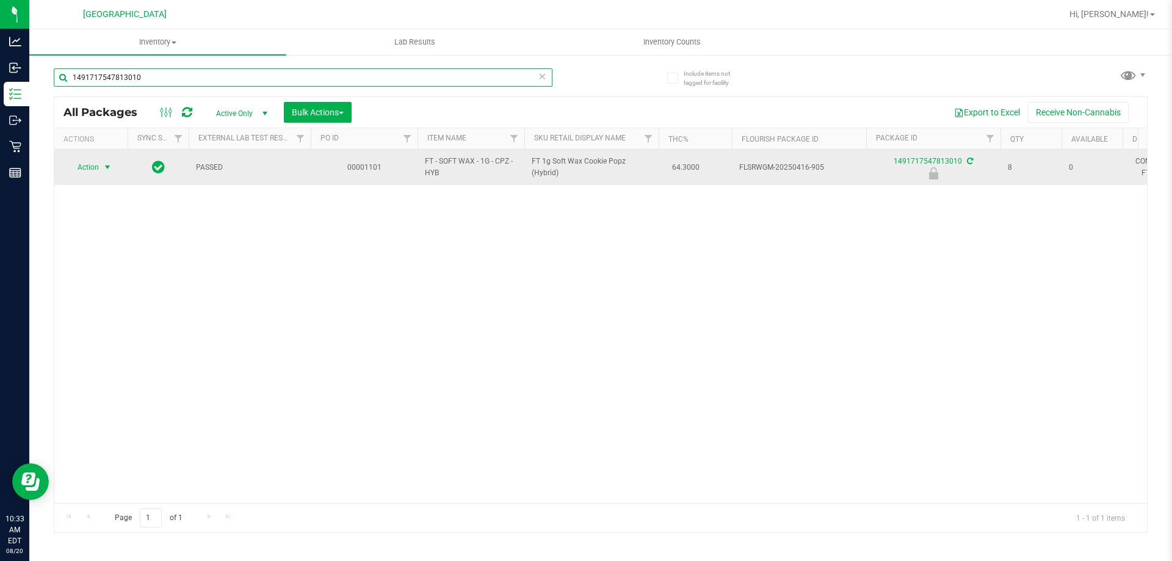
type input "1491717547813010"
click at [103, 163] on span "select" at bounding box center [108, 167] width 10 height 10
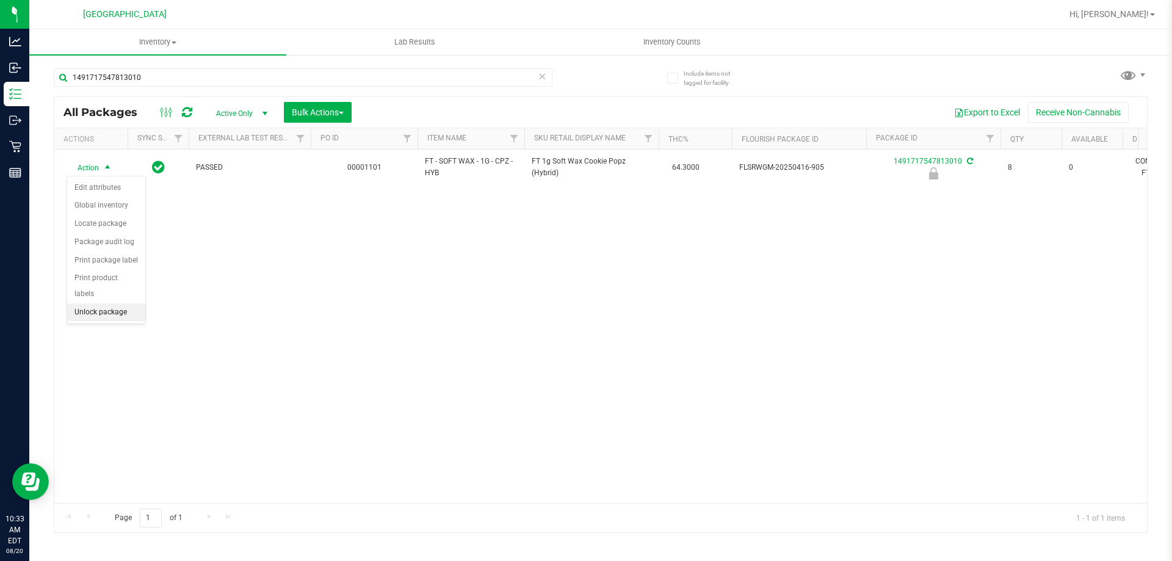
click at [112, 303] on li "Unlock package" at bounding box center [106, 312] width 78 height 18
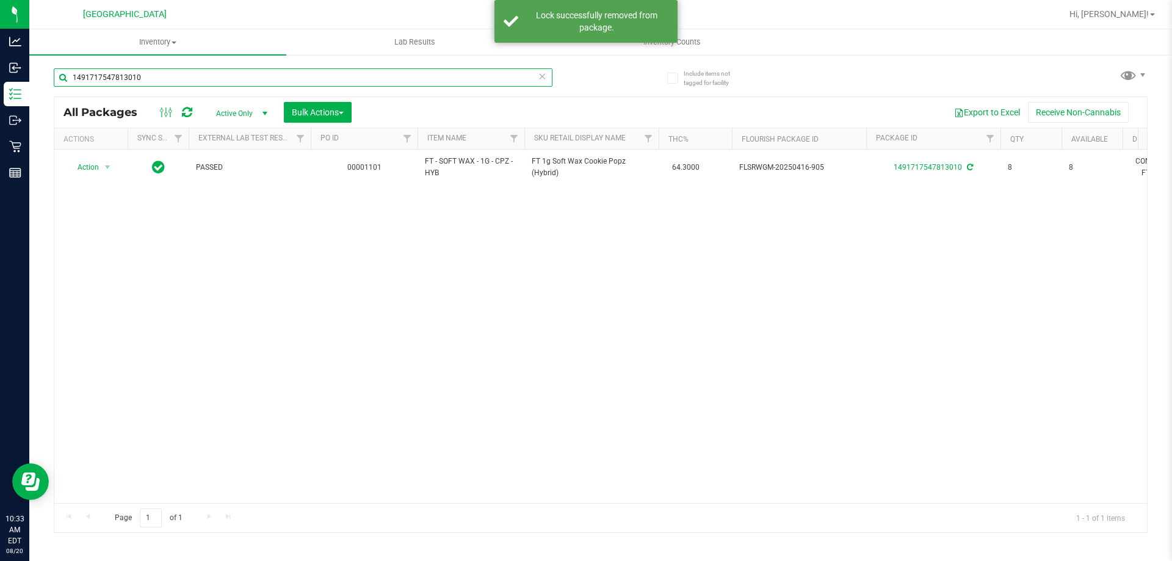
drag, startPoint x: 154, startPoint y: 77, endPoint x: 42, endPoint y: 71, distance: 112.5
click at [42, 71] on div "Include items not tagged for facility 1491717547813010 All Packages Active Only…" at bounding box center [600, 240] width 1143 height 372
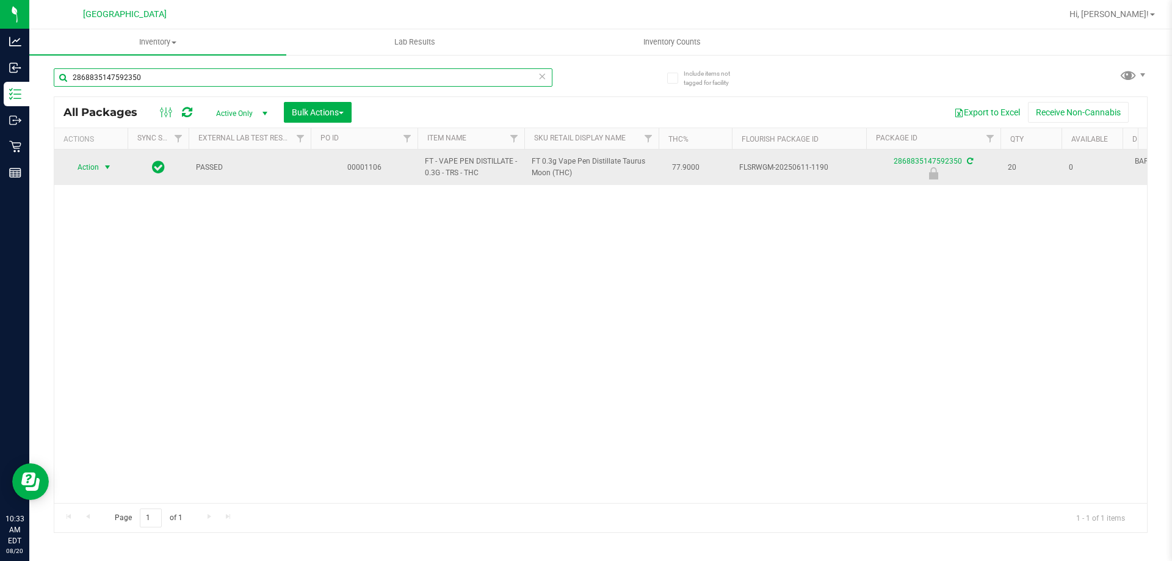
type input "2868835147592350"
click at [104, 168] on span "select" at bounding box center [108, 167] width 10 height 10
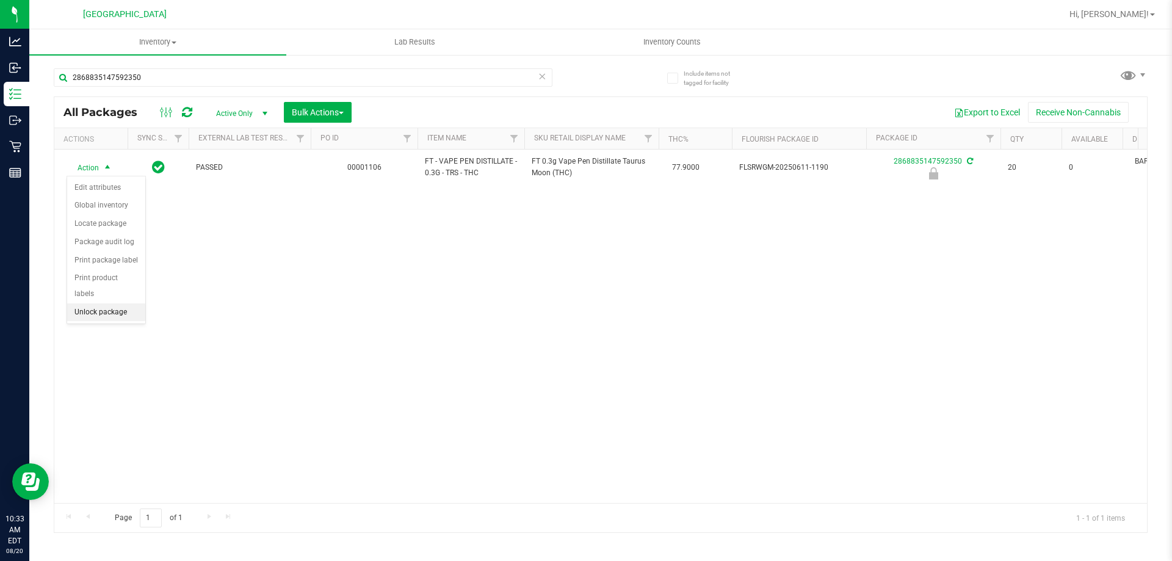
click at [111, 303] on li "Unlock package" at bounding box center [106, 312] width 78 height 18
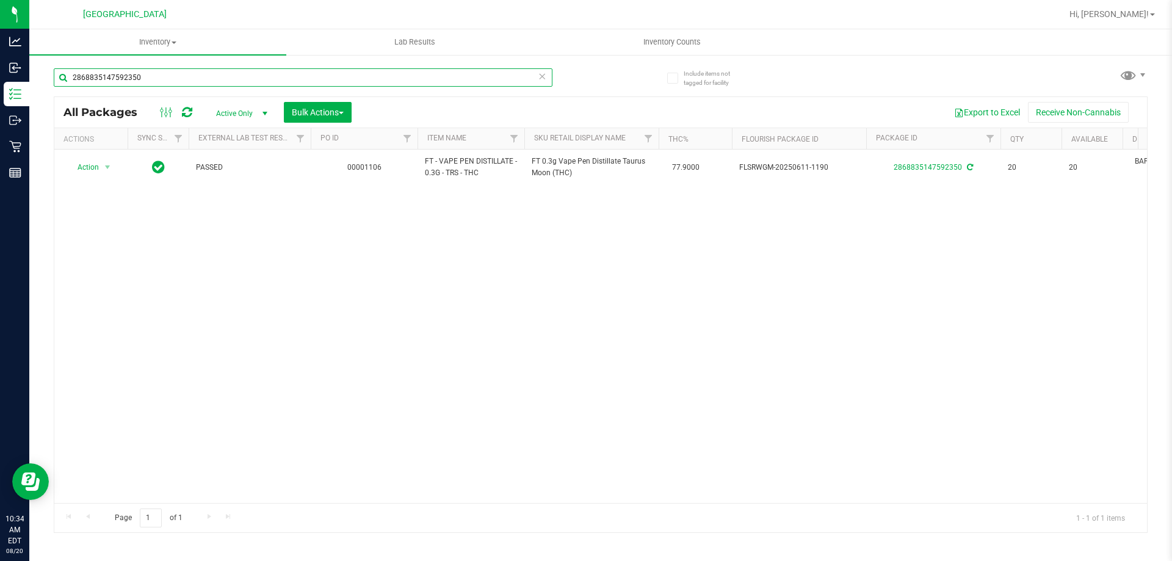
drag, startPoint x: 175, startPoint y: 76, endPoint x: 74, endPoint y: 60, distance: 102.6
click at [42, 69] on div "Include items not tagged for facility 2868835147592350 All Packages Active Only…" at bounding box center [600, 240] width 1143 height 372
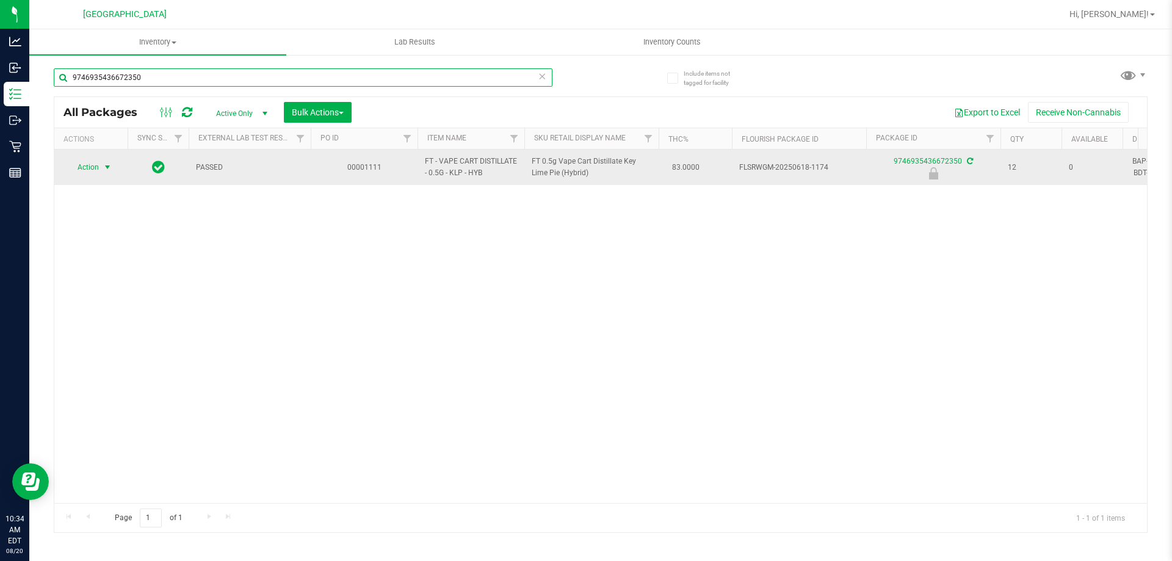
type input "9746935436672350"
click at [96, 167] on span "Action" at bounding box center [83, 167] width 33 height 17
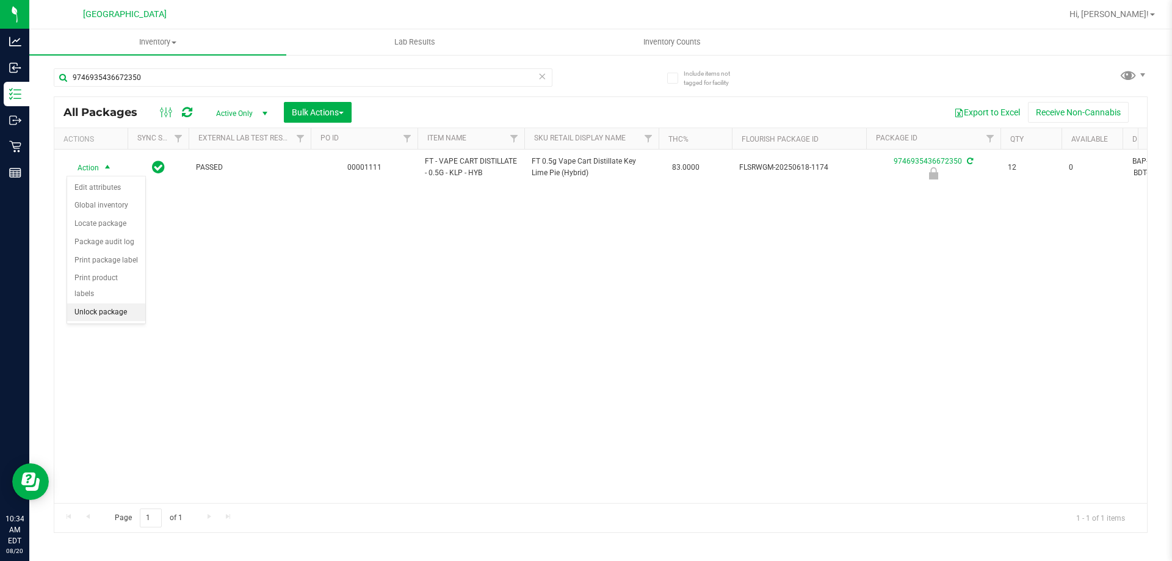
click at [117, 303] on li "Unlock package" at bounding box center [106, 312] width 78 height 18
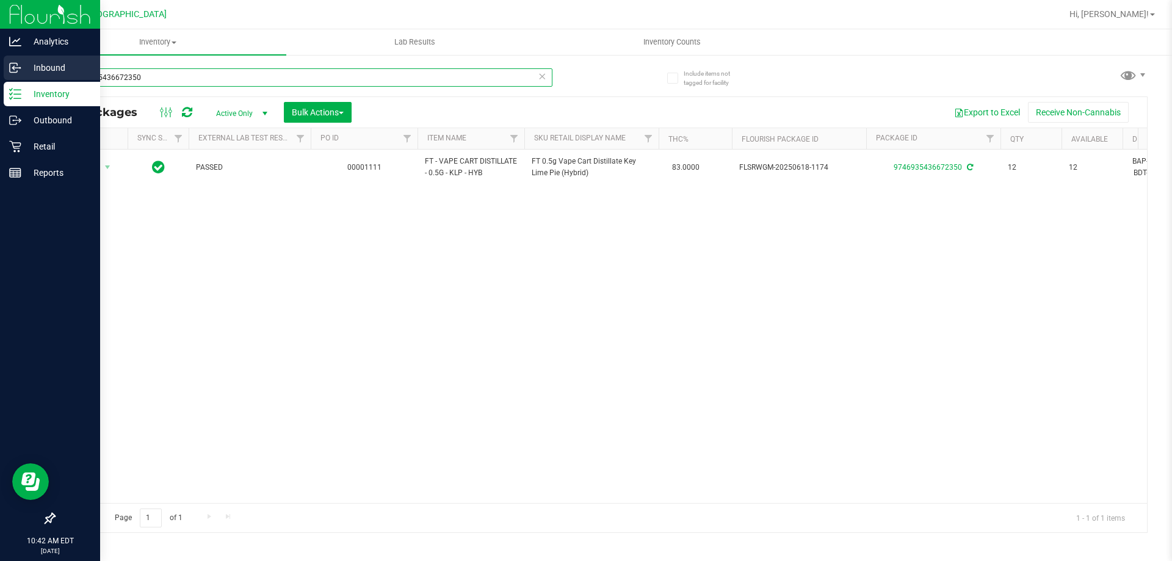
drag, startPoint x: 169, startPoint y: 73, endPoint x: 23, endPoint y: 73, distance: 145.9
click at [23, 73] on div "Analytics Inbound Inventory Outbound Retail Reports 10:42 AM EDT 08/20/2025 08/…" at bounding box center [586, 280] width 1172 height 561
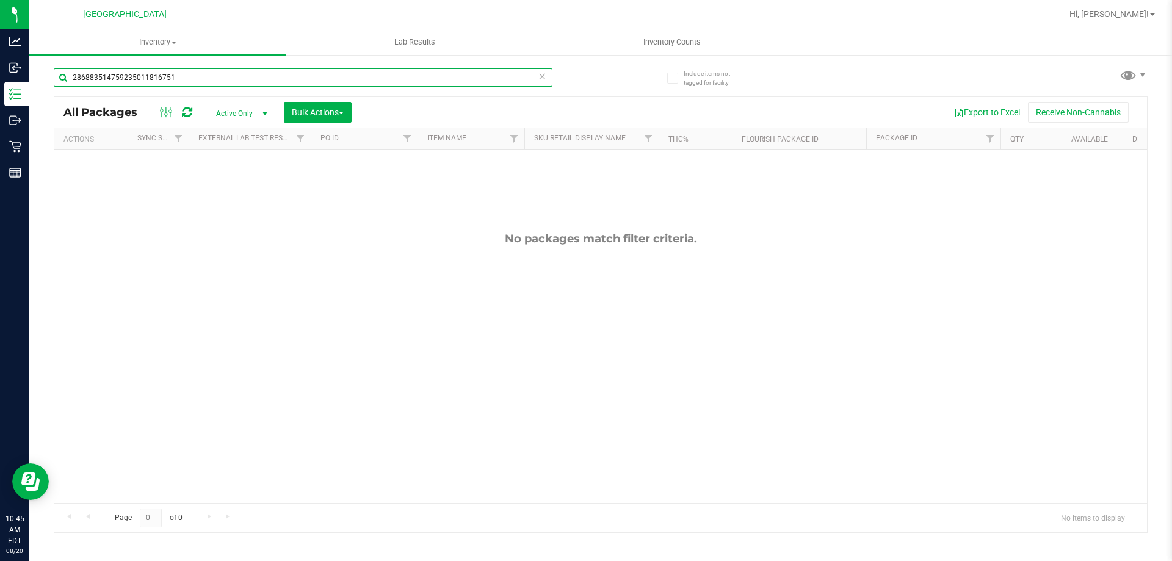
drag, startPoint x: 197, startPoint y: 76, endPoint x: 29, endPoint y: 81, distance: 167.4
click at [29, 81] on div "Include items not tagged for facility 286883514759235011816751 All Packages Act…" at bounding box center [600, 240] width 1143 height 372
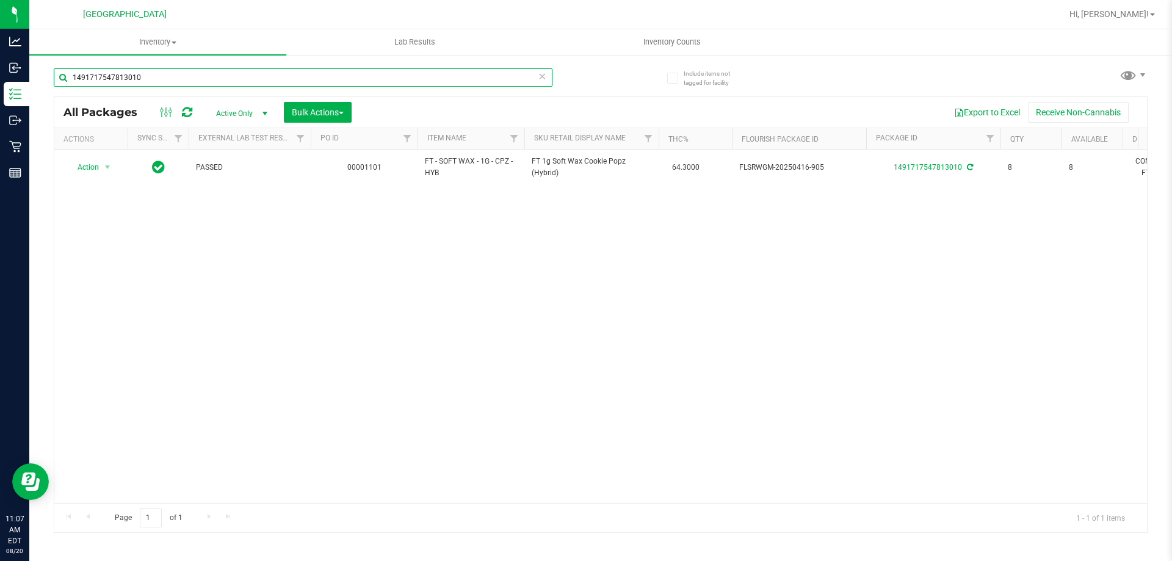
drag, startPoint x: 157, startPoint y: 78, endPoint x: 70, endPoint y: 74, distance: 87.4
click at [70, 74] on input "1491717547813010" at bounding box center [303, 77] width 499 height 18
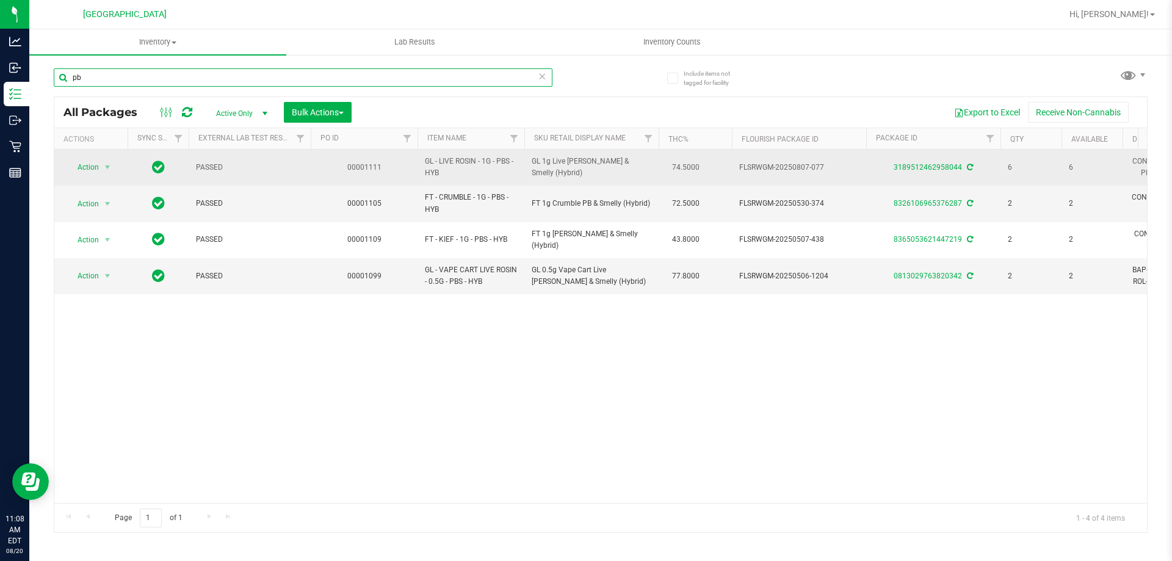
type input "p"
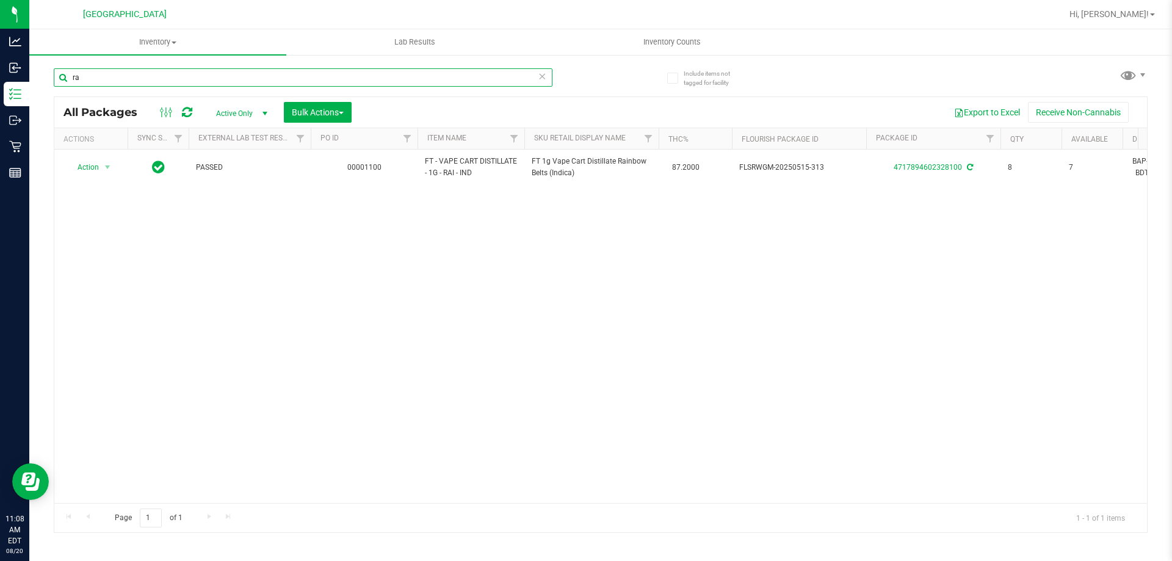
type input "r"
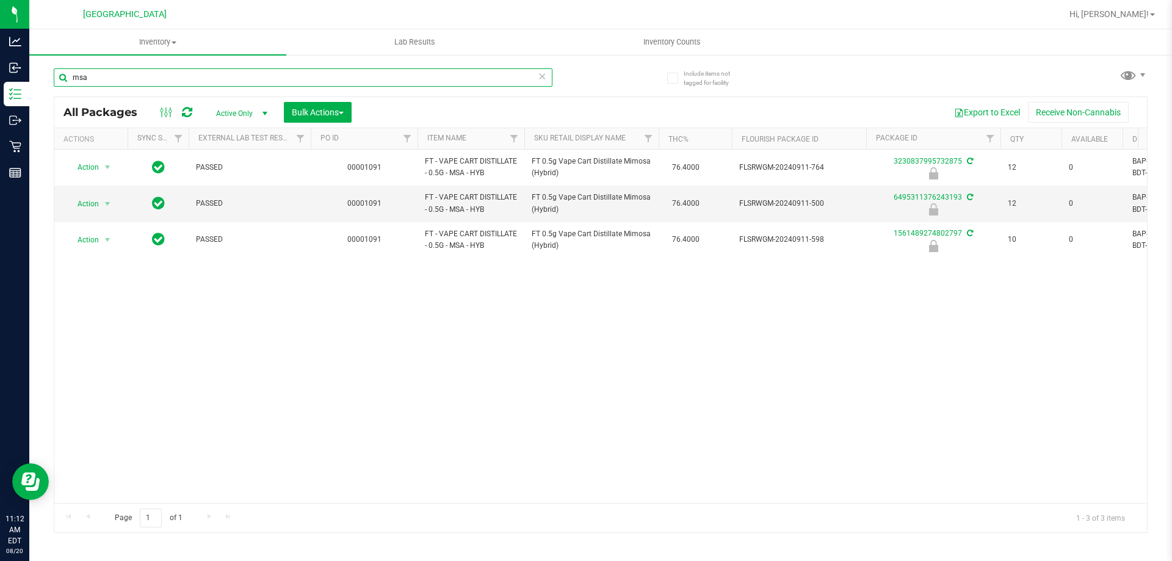
type input "msa"
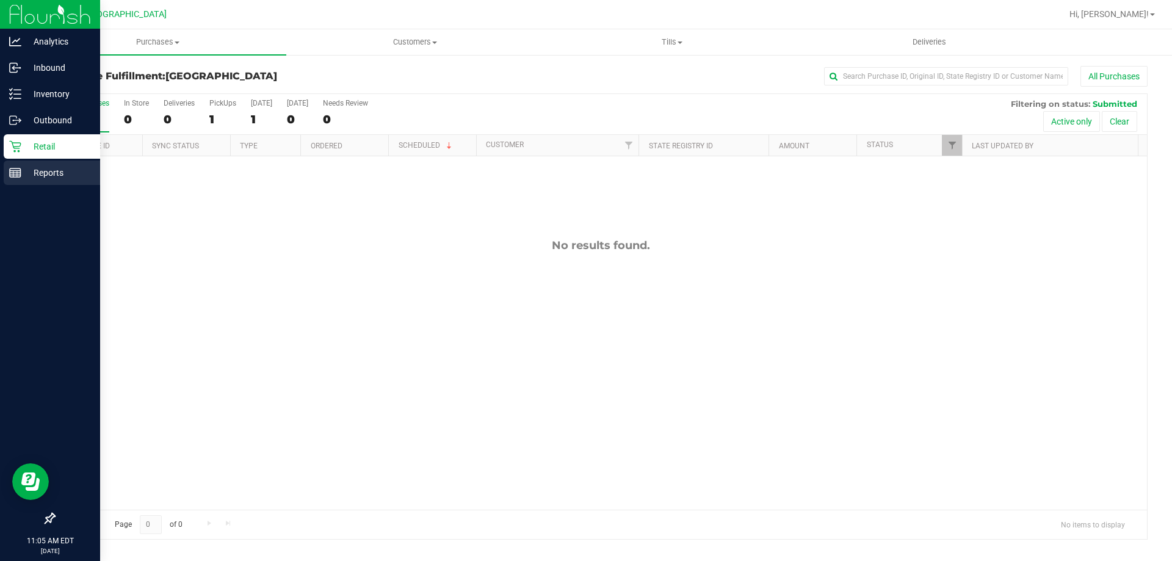
click at [62, 172] on p "Reports" at bounding box center [57, 172] width 73 height 15
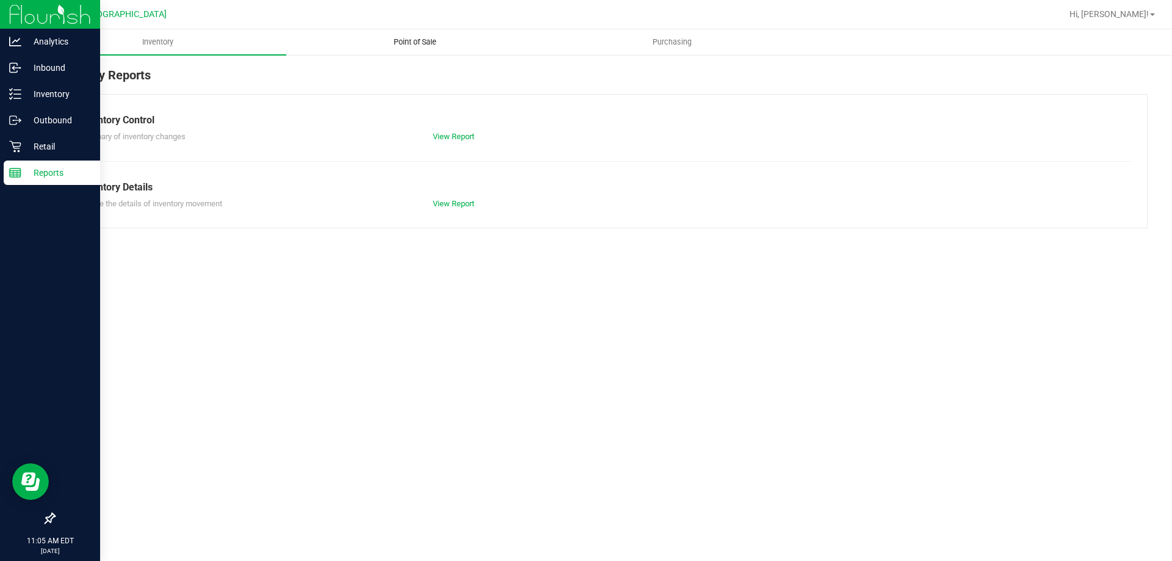
click at [422, 37] on span "Point of Sale" at bounding box center [415, 42] width 76 height 11
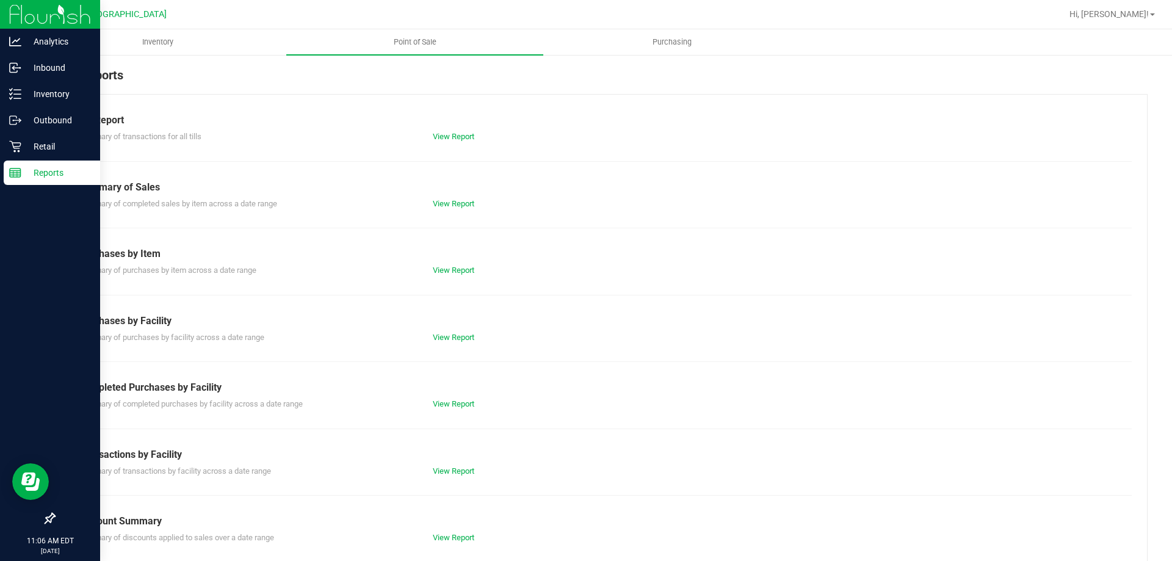
click at [458, 142] on div "View Report" at bounding box center [601, 137] width 354 height 12
click at [459, 135] on link "View Report" at bounding box center [454, 136] width 42 height 9
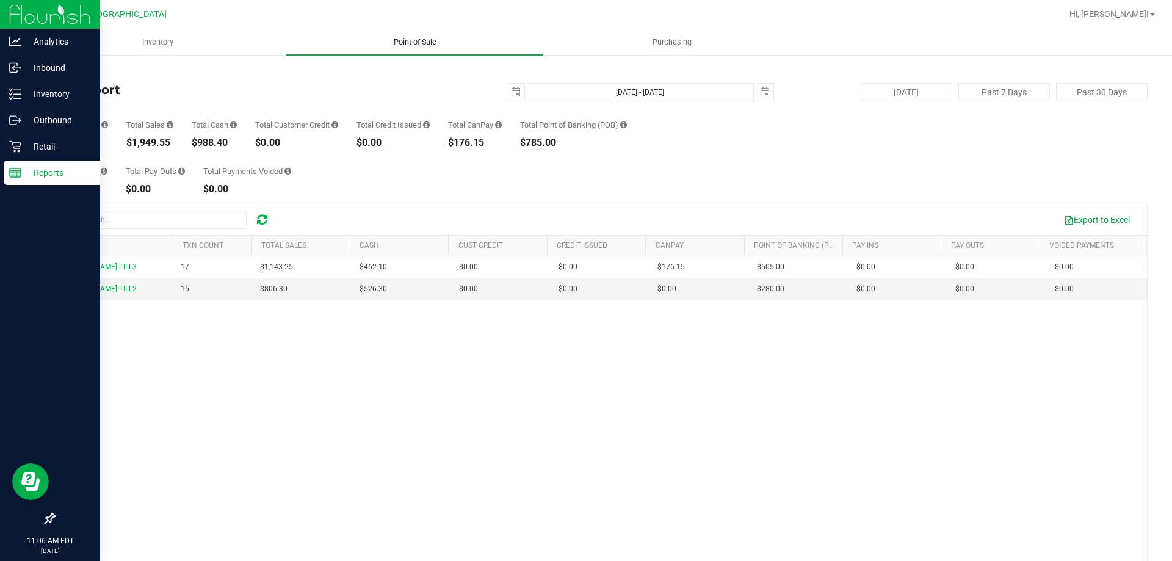
click at [419, 40] on span "Point of Sale" at bounding box center [415, 42] width 76 height 11
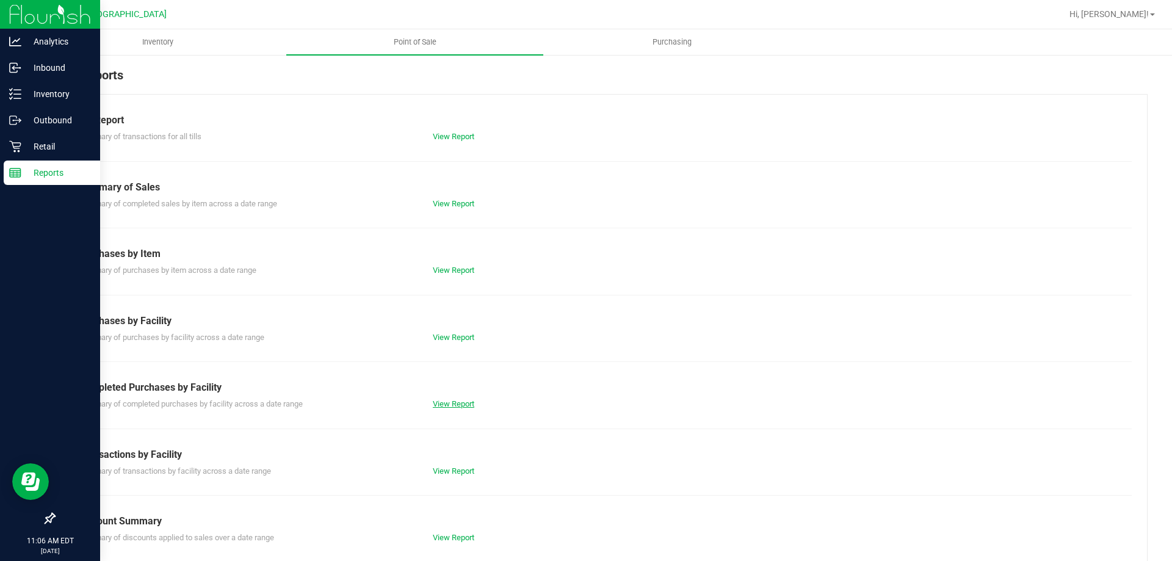
click at [454, 404] on link "View Report" at bounding box center [454, 403] width 42 height 9
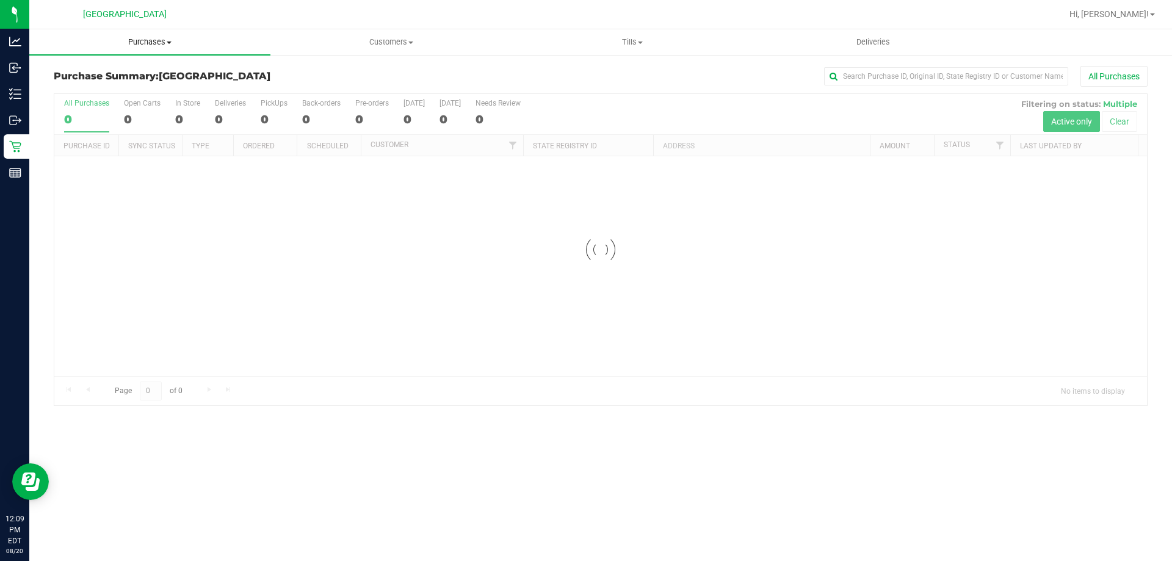
click at [169, 42] on span at bounding box center [169, 43] width 5 height 2
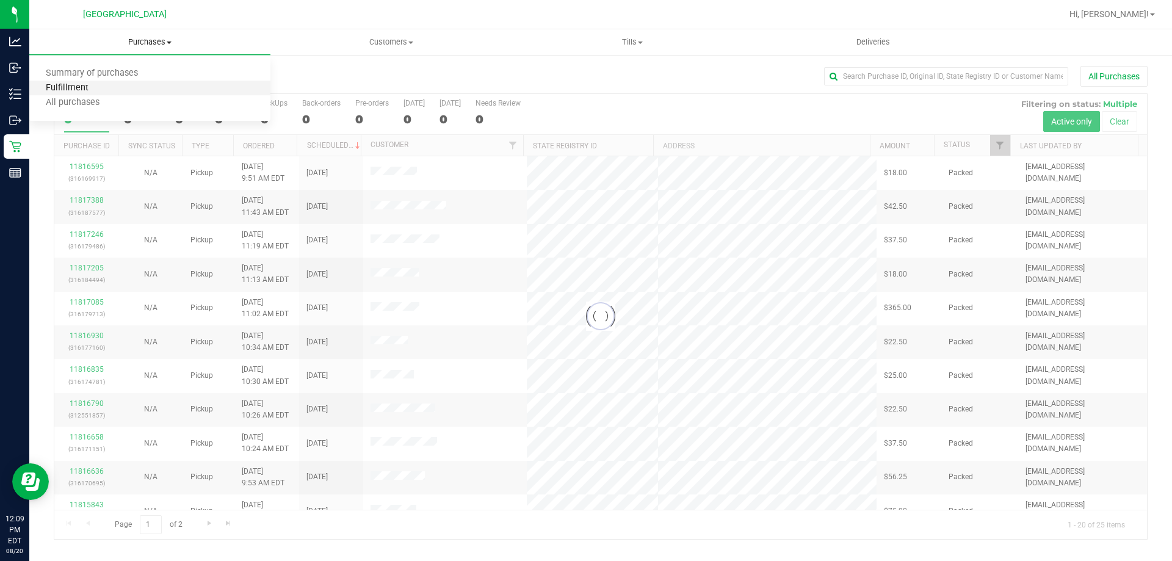
click at [64, 86] on span "Fulfillment" at bounding box center [67, 88] width 76 height 10
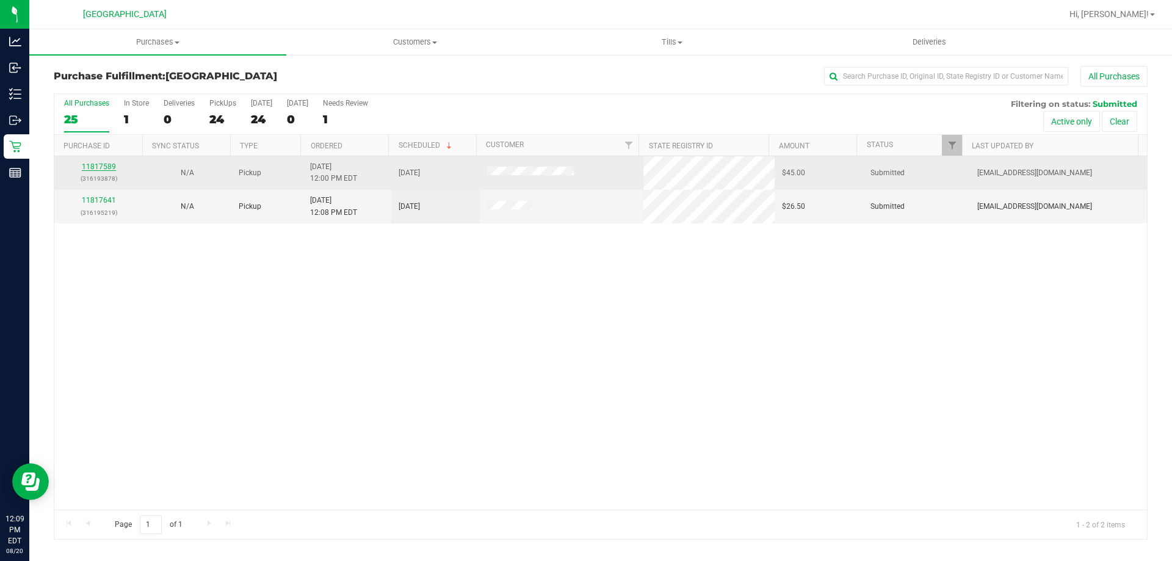
click at [92, 164] on link "11817589" at bounding box center [99, 166] width 34 height 9
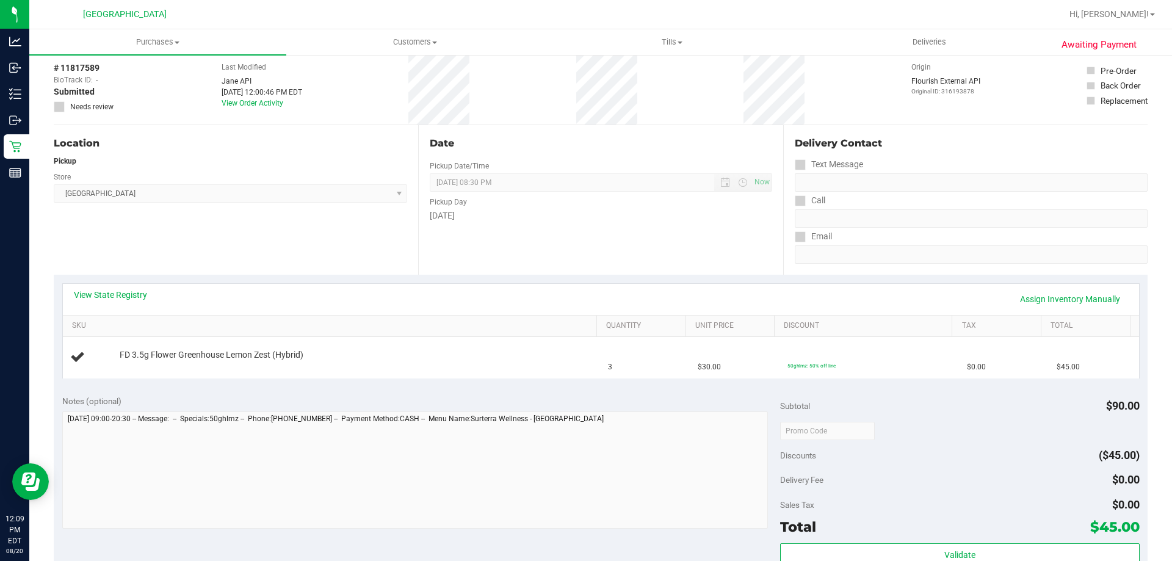
scroll to position [59, 0]
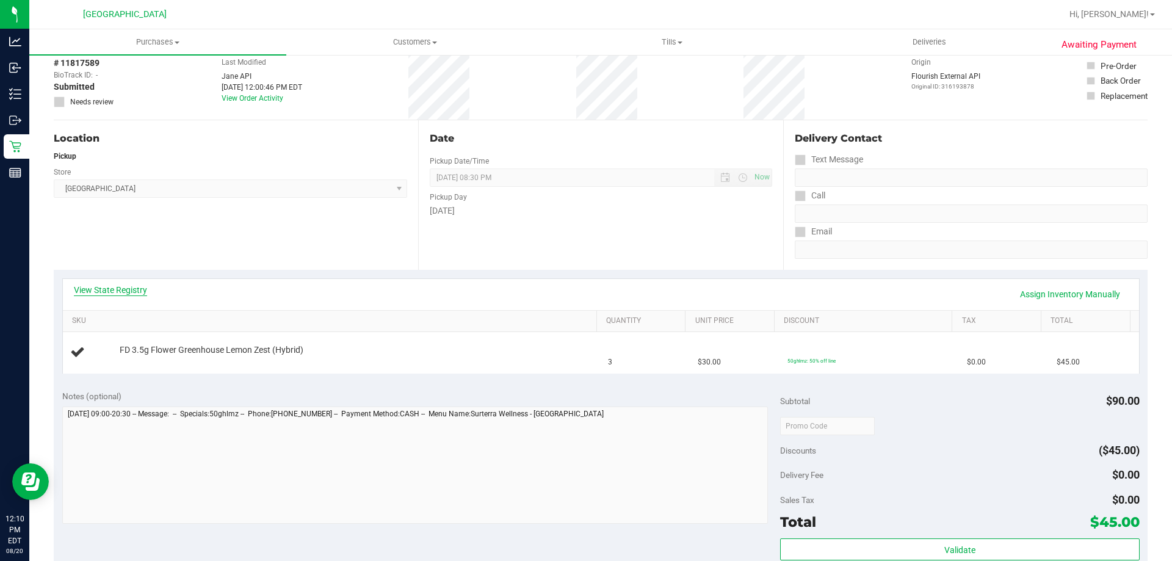
click at [94, 289] on link "View State Registry" at bounding box center [110, 290] width 73 height 12
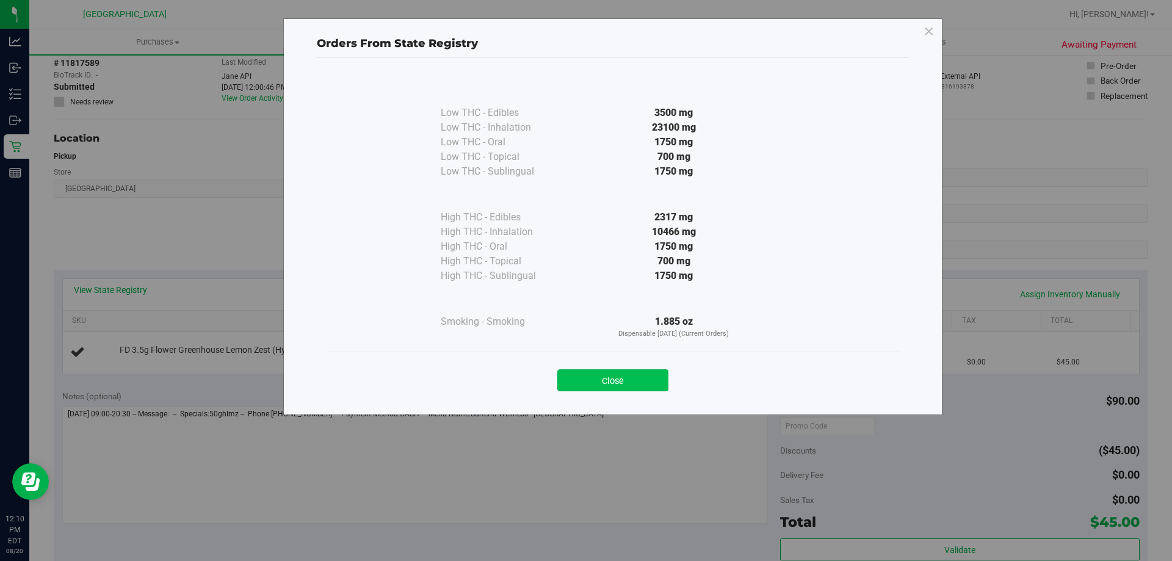
click at [654, 376] on button "Close" at bounding box center [612, 380] width 111 height 22
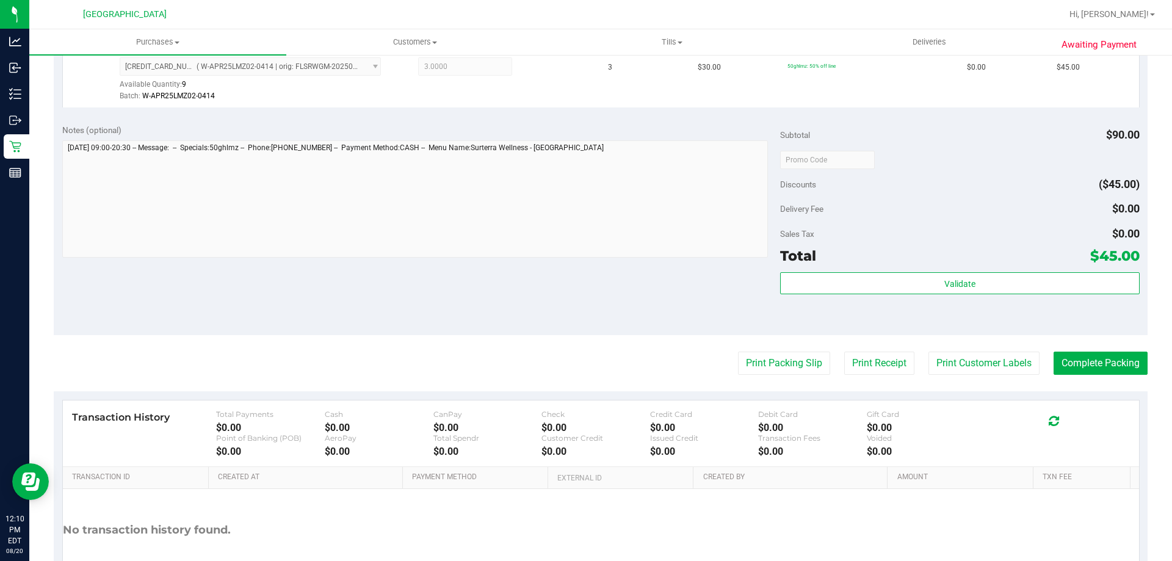
scroll to position [371, 0]
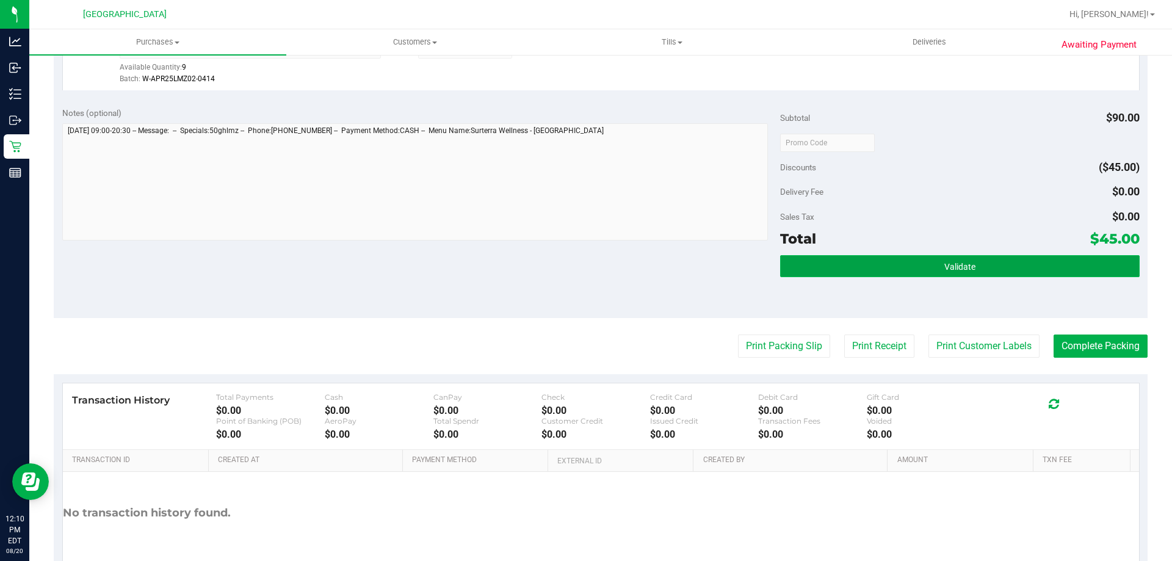
click at [979, 267] on button "Validate" at bounding box center [959, 266] width 359 height 22
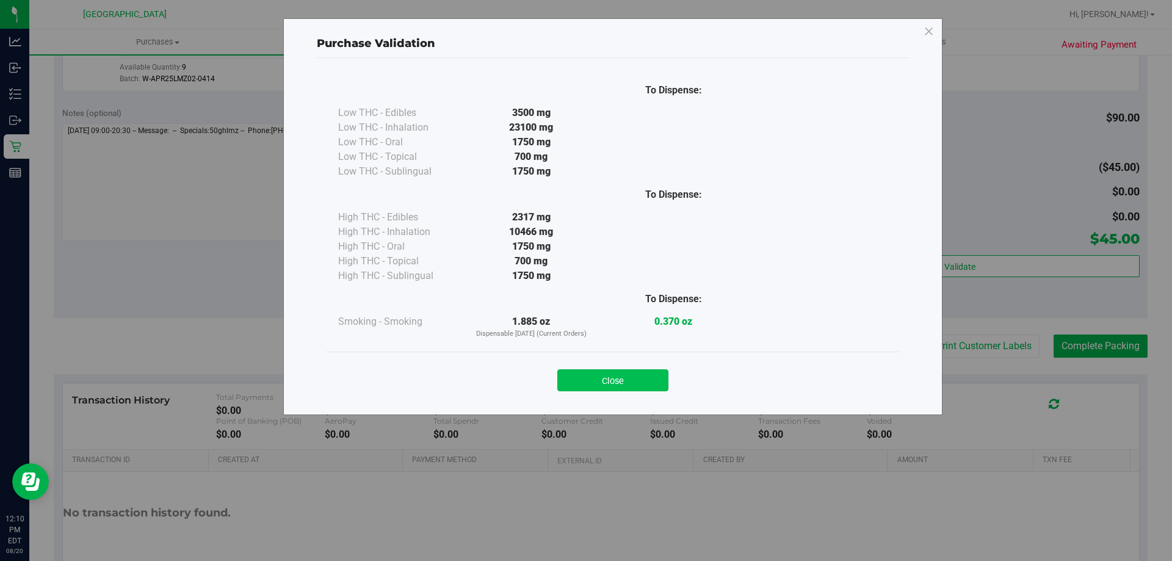
click at [636, 377] on button "Close" at bounding box center [612, 380] width 111 height 22
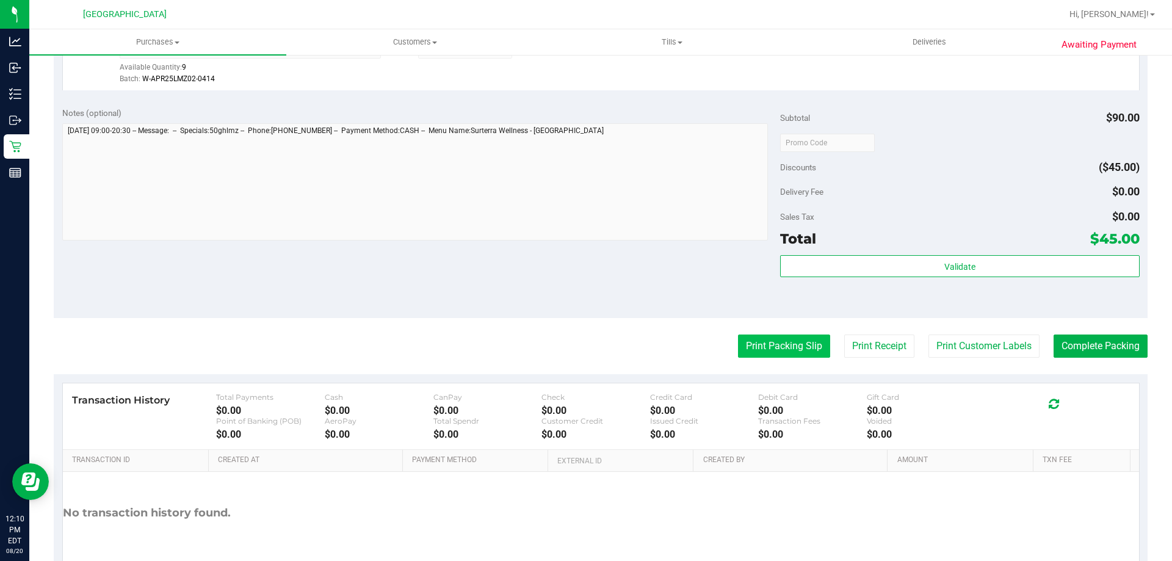
click at [795, 357] on button "Print Packing Slip" at bounding box center [784, 346] width 92 height 23
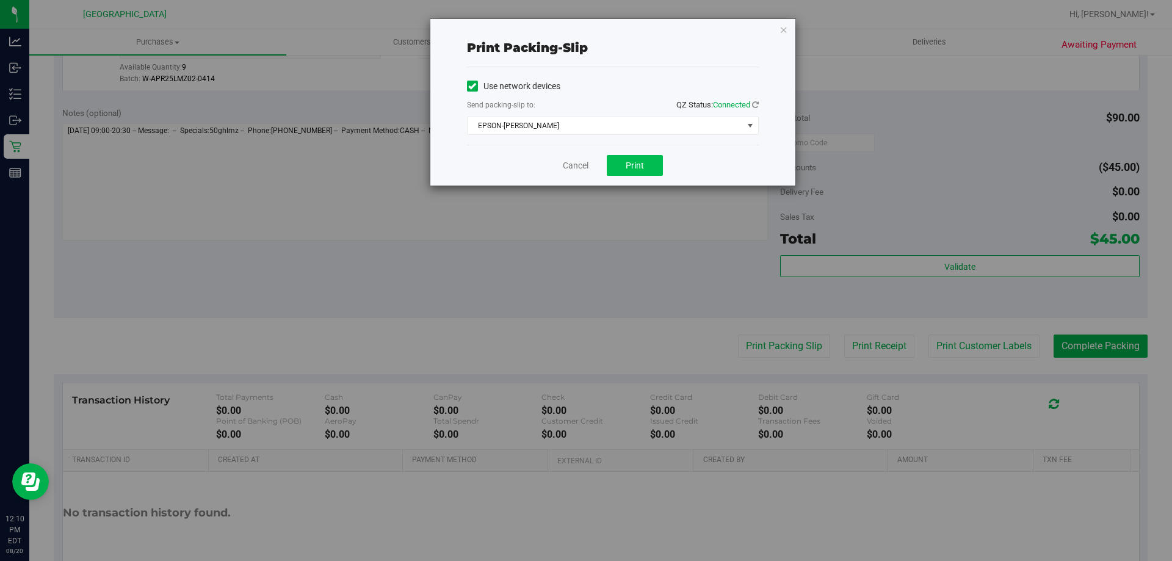
click at [642, 167] on span "Print" at bounding box center [635, 166] width 18 height 10
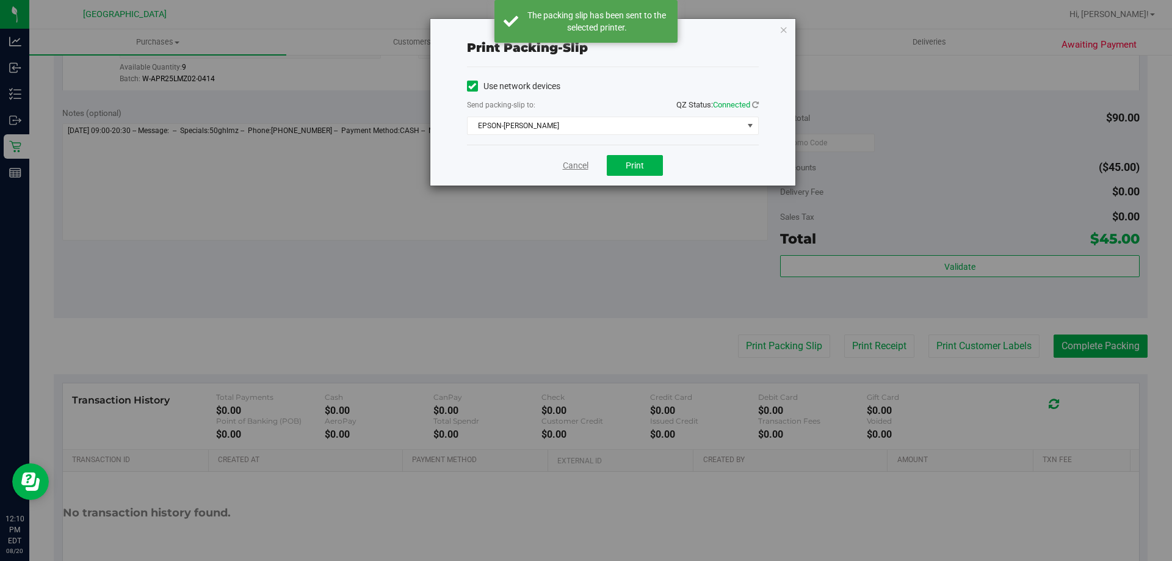
click at [570, 161] on link "Cancel" at bounding box center [576, 165] width 26 height 13
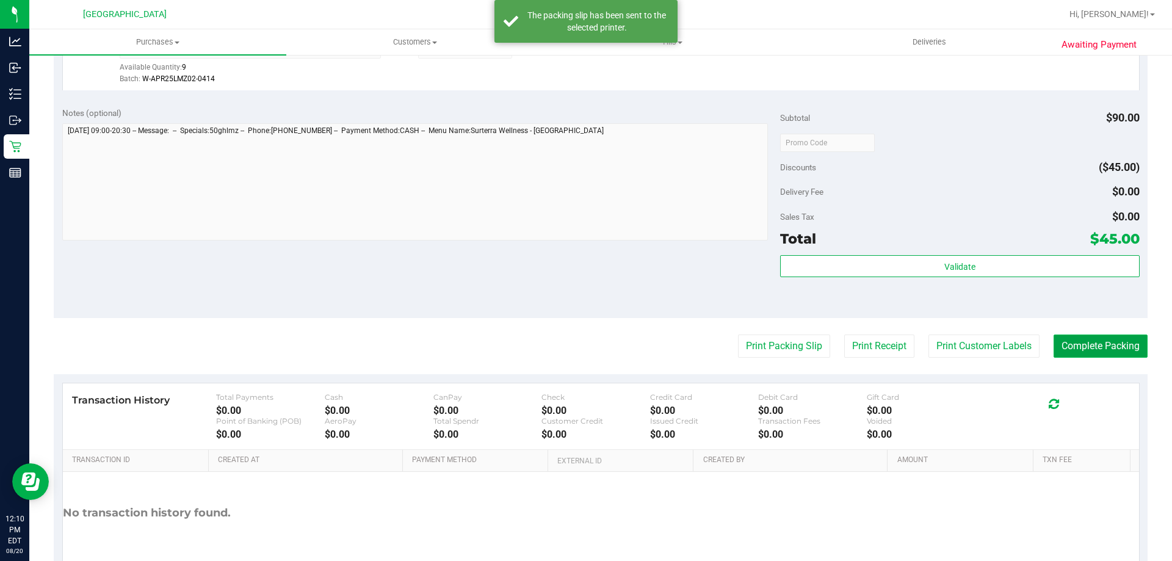
click at [1107, 354] on button "Complete Packing" at bounding box center [1101, 346] width 94 height 23
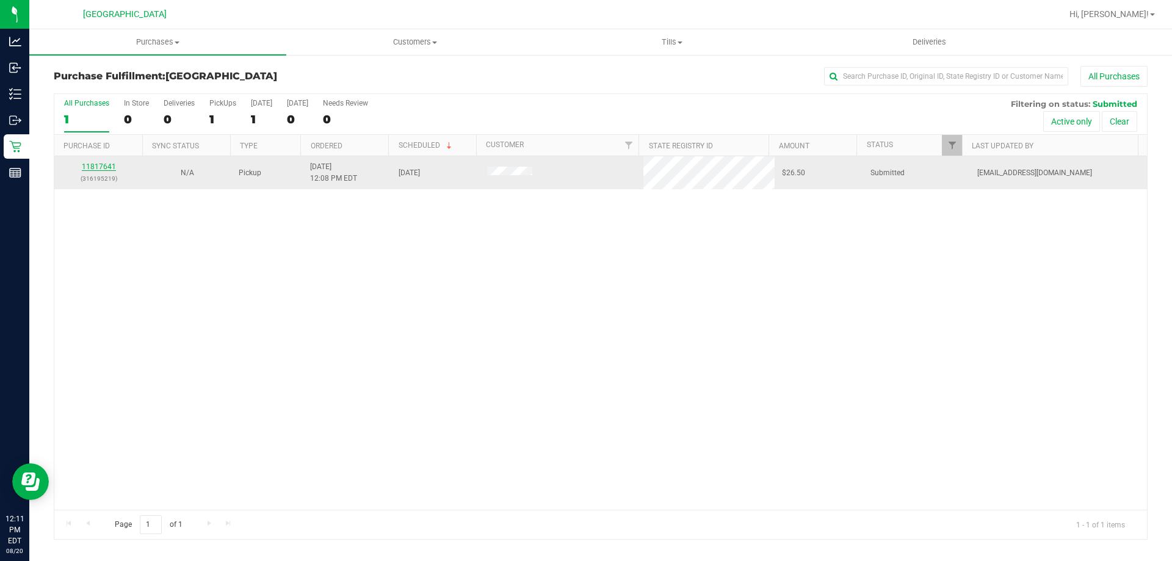
click at [98, 165] on link "11817641" at bounding box center [99, 166] width 34 height 9
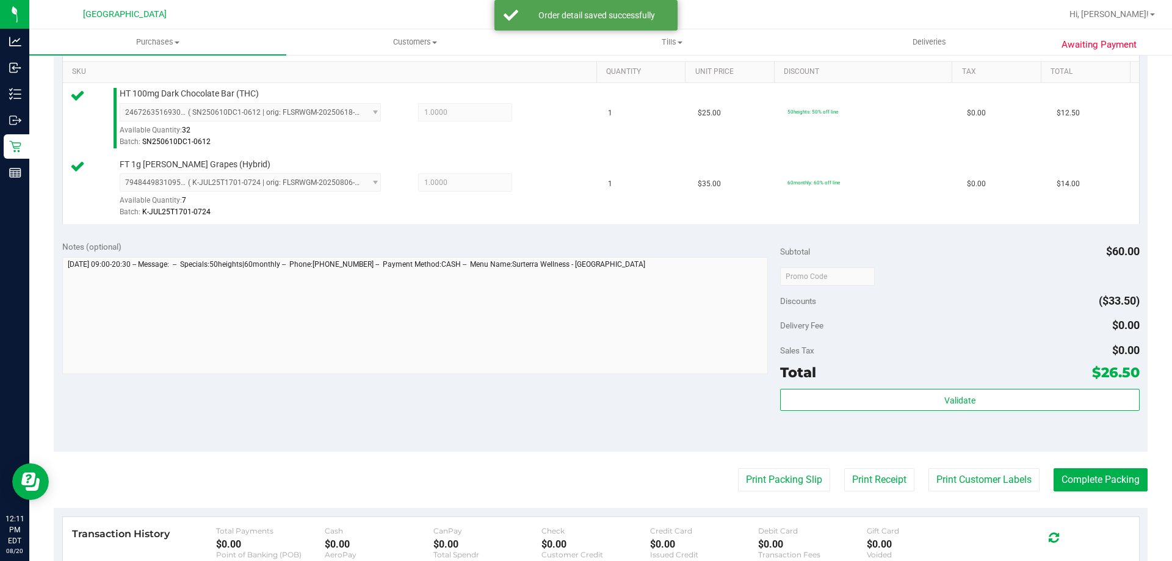
scroll to position [336, 0]
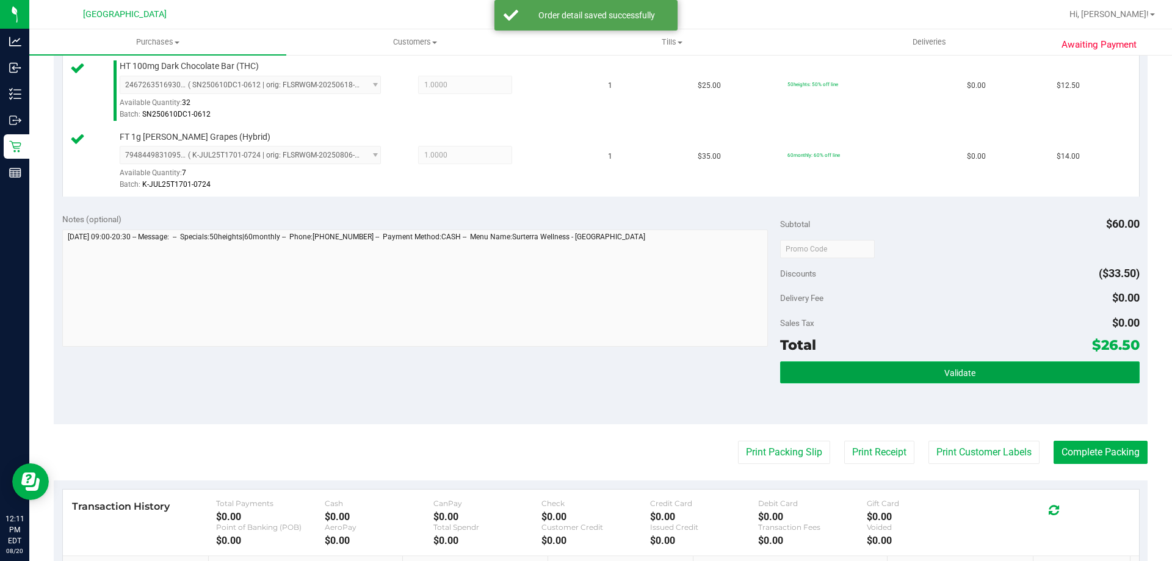
click at [919, 369] on button "Validate" at bounding box center [959, 372] width 359 height 22
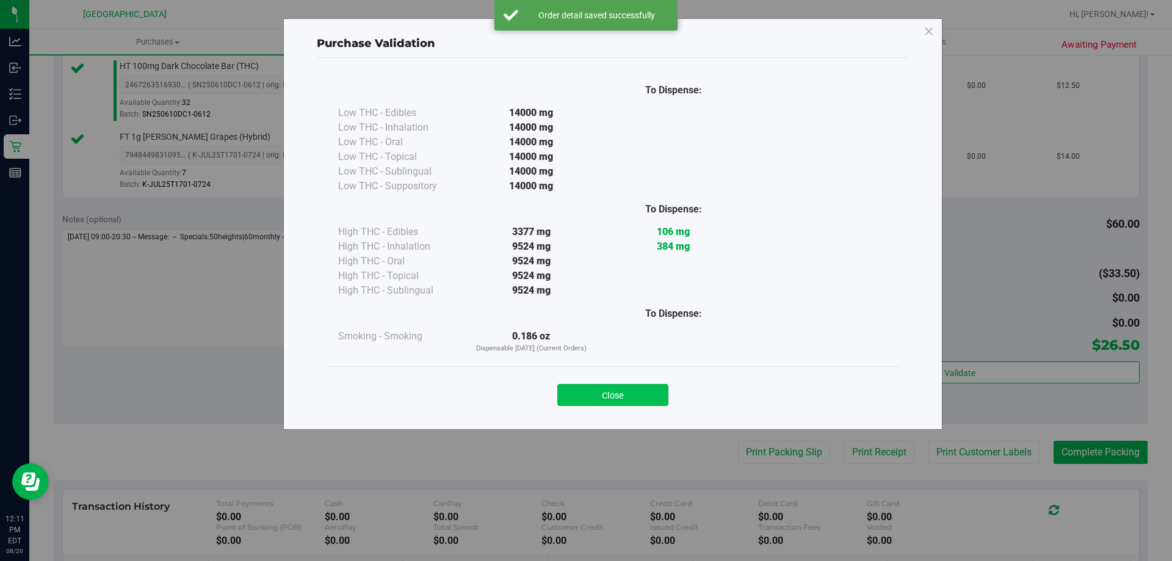
click at [622, 398] on button "Close" at bounding box center [612, 395] width 111 height 22
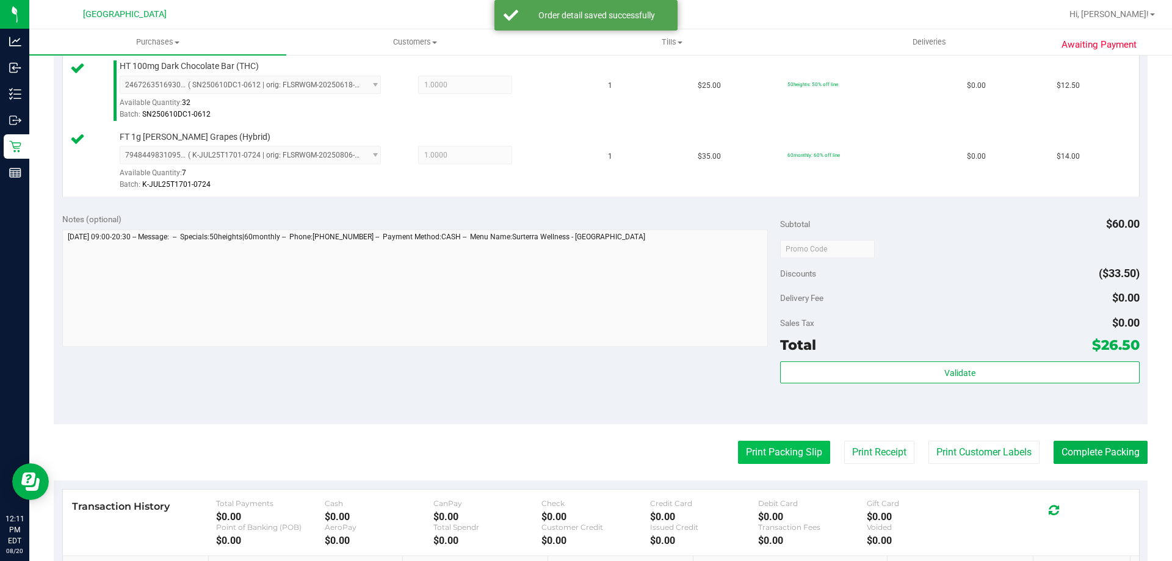
click at [769, 457] on button "Print Packing Slip" at bounding box center [784, 452] width 92 height 23
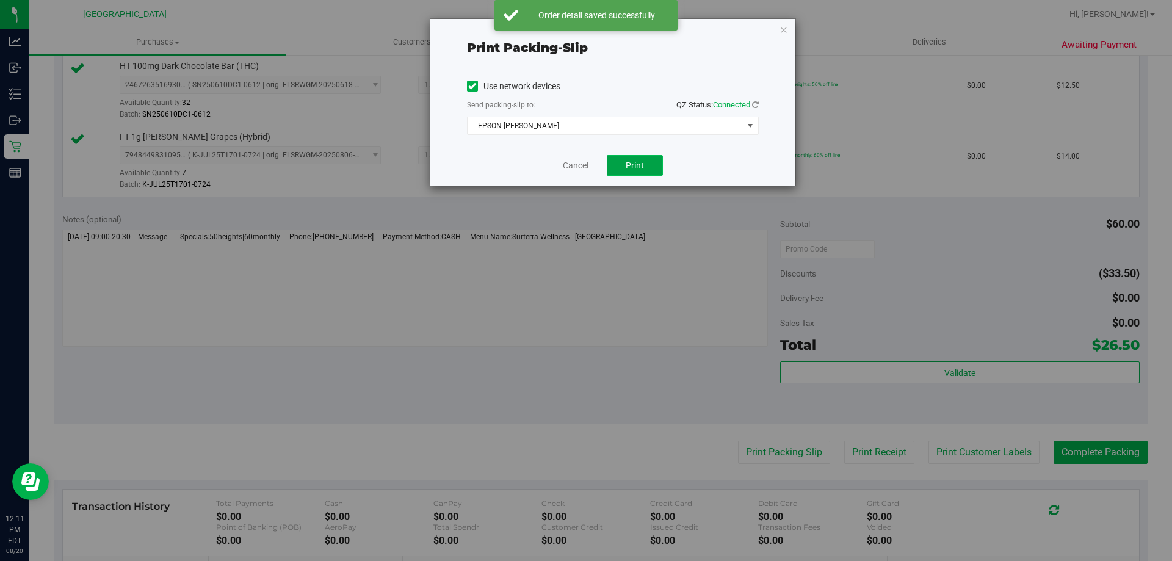
click at [635, 162] on span "Print" at bounding box center [635, 166] width 18 height 10
click at [567, 162] on link "Cancel" at bounding box center [576, 165] width 26 height 13
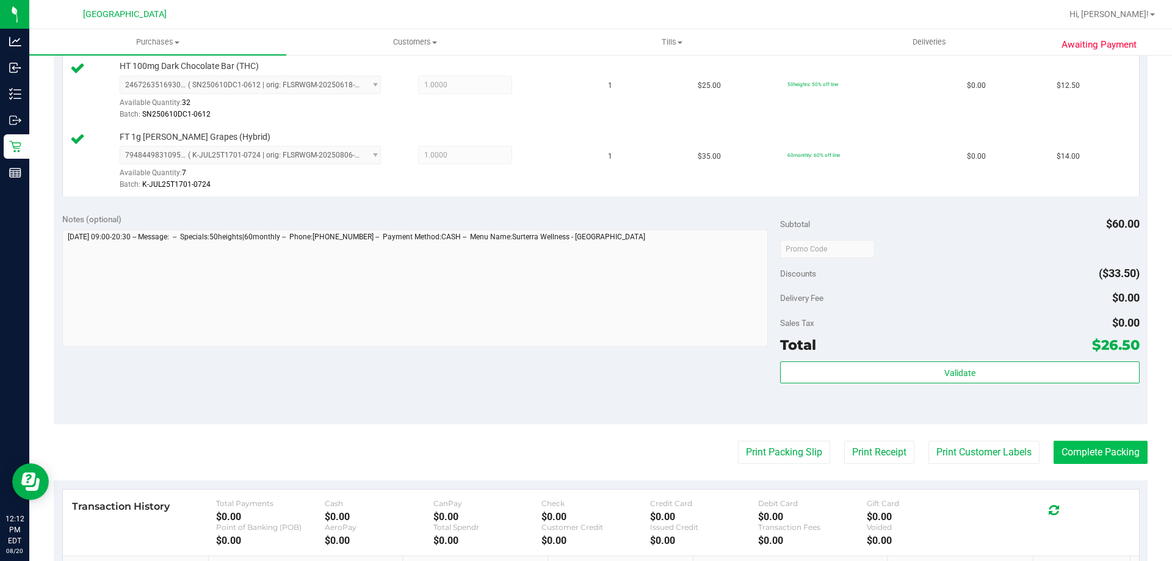
click at [1122, 446] on button "Complete Packing" at bounding box center [1101, 452] width 94 height 23
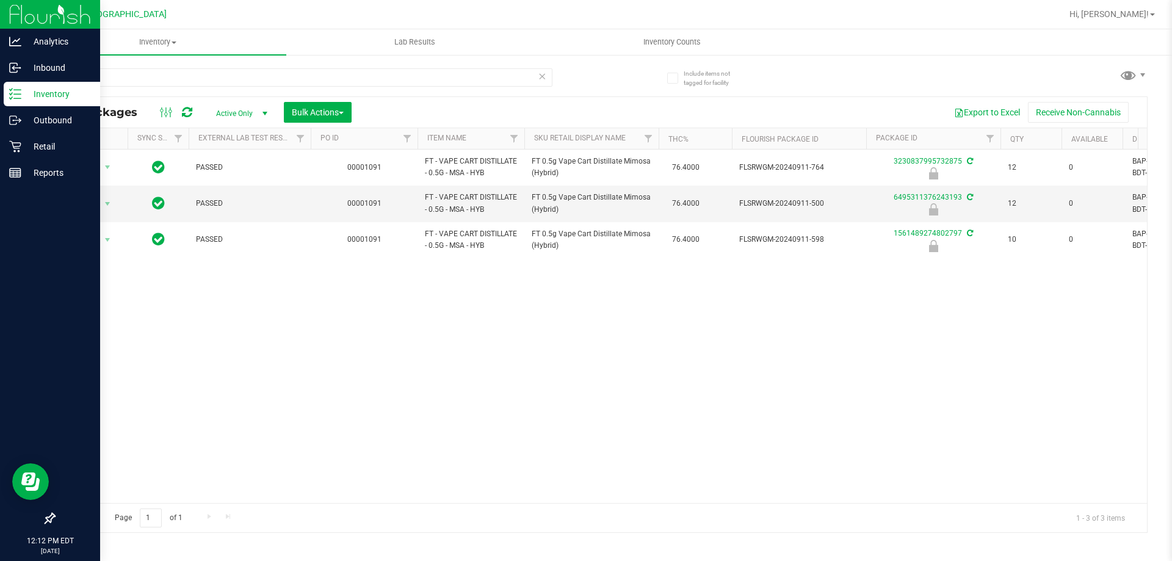
drag, startPoint x: 103, startPoint y: 75, endPoint x: 15, endPoint y: 89, distance: 88.3
click at [15, 89] on div "Analytics Inbound Inventory Outbound Retail Reports 12:12 PM EDT [DATE] 08/20 […" at bounding box center [586, 280] width 1172 height 561
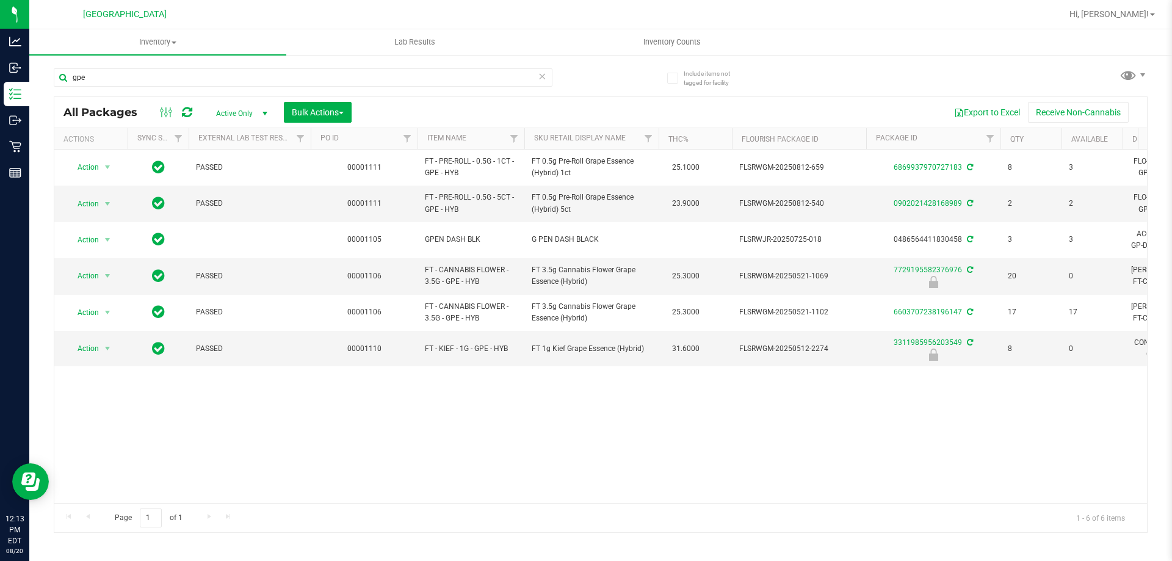
drag, startPoint x: 102, startPoint y: 79, endPoint x: 39, endPoint y: 81, distance: 62.9
click at [40, 81] on div "Include items not tagged for facility gpe All Packages Active Only Active Only …" at bounding box center [600, 240] width 1143 height 372
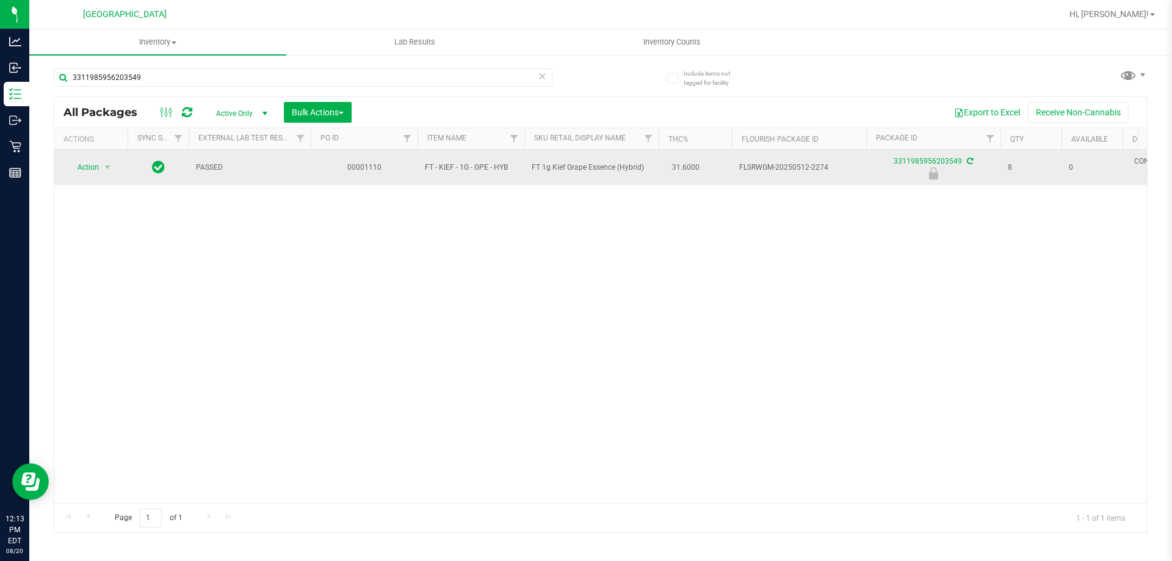
type input "3311985956203549"
click at [98, 166] on span "Action" at bounding box center [83, 167] width 33 height 17
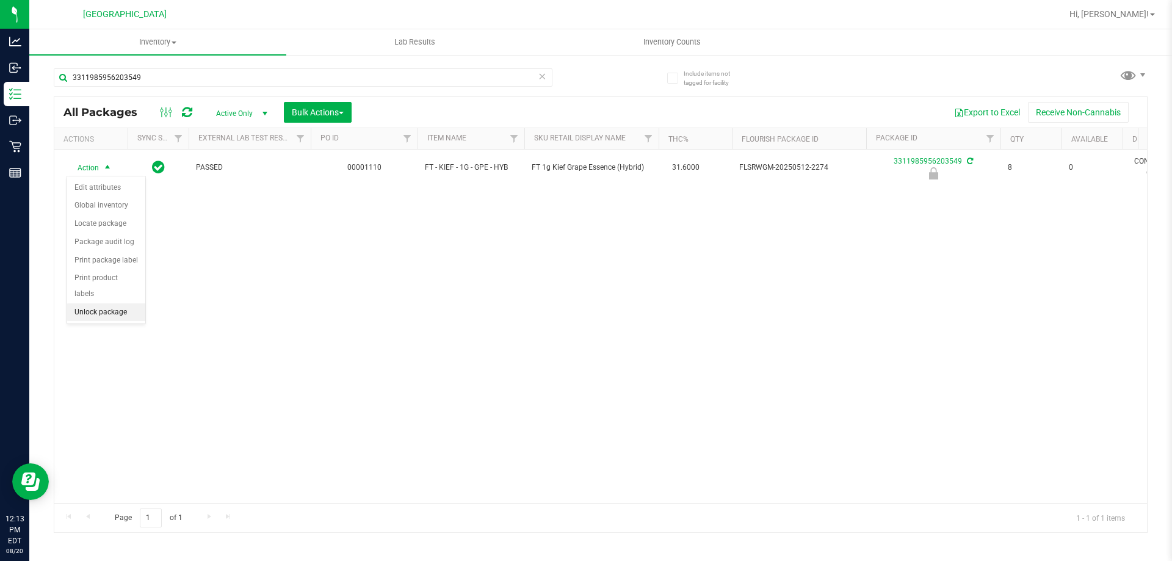
click at [96, 303] on li "Unlock package" at bounding box center [106, 312] width 78 height 18
